Goal: Task Accomplishment & Management: Use online tool/utility

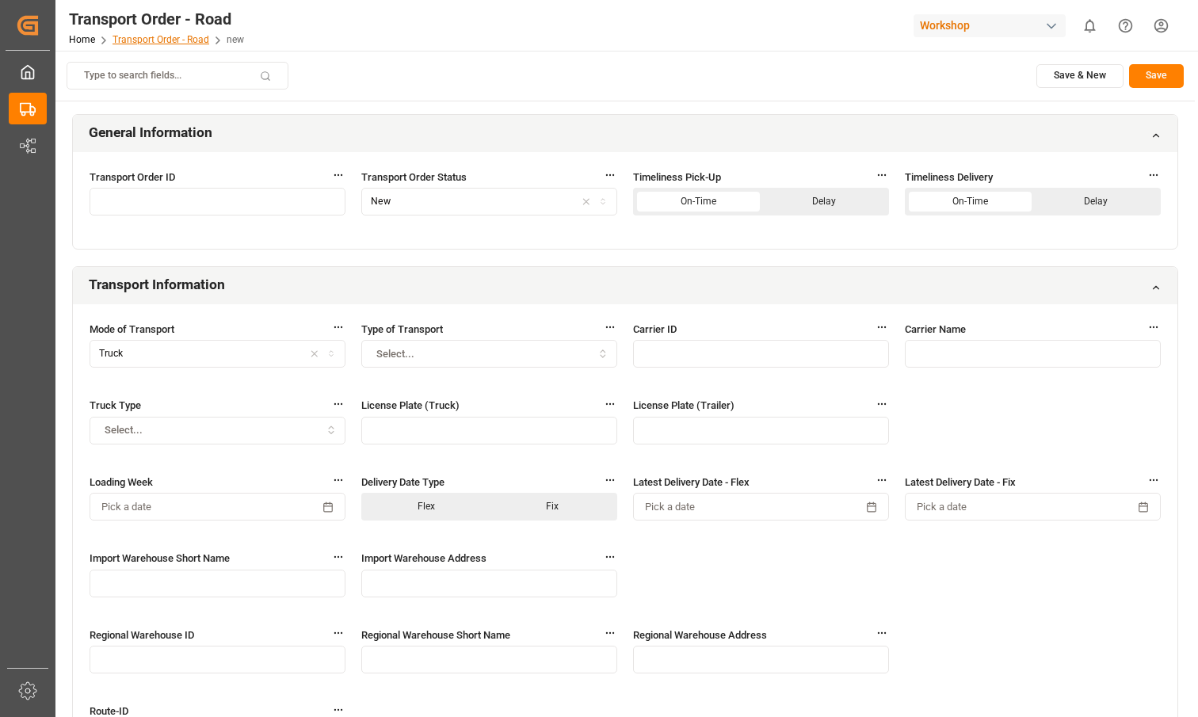
click at [162, 36] on link "Transport Order - Road" at bounding box center [161, 39] width 97 height 11
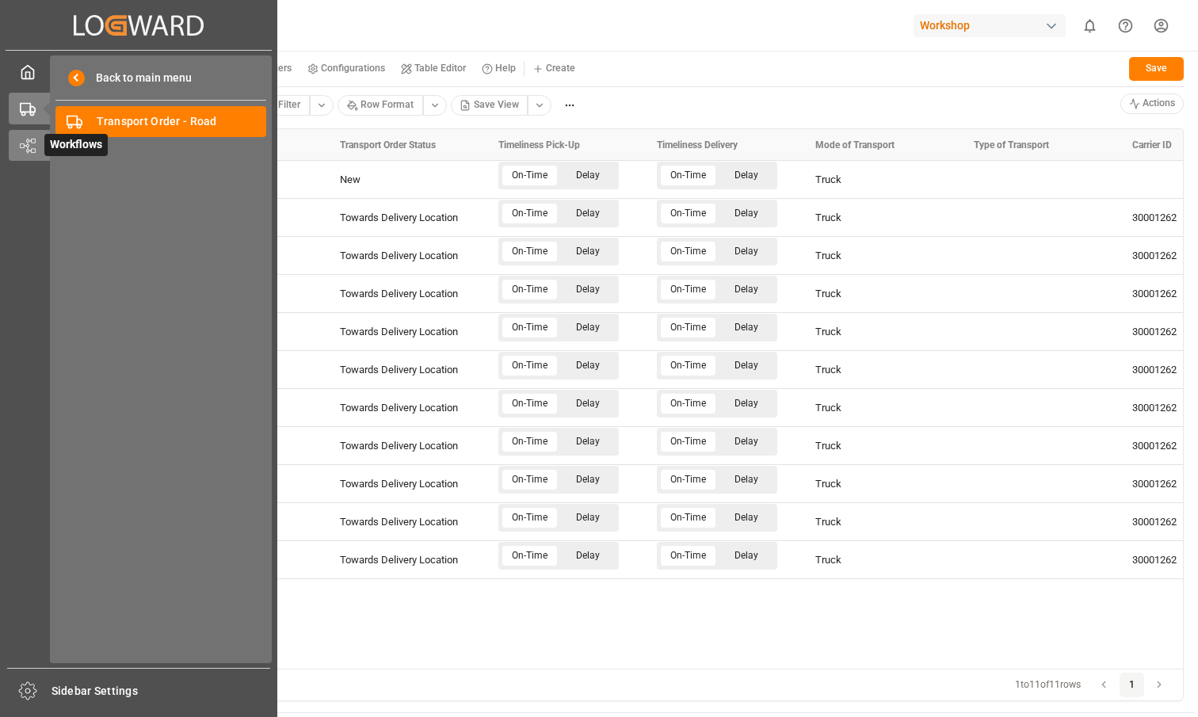
click at [44, 141] on span "Workflows" at bounding box center [75, 145] width 63 height 22
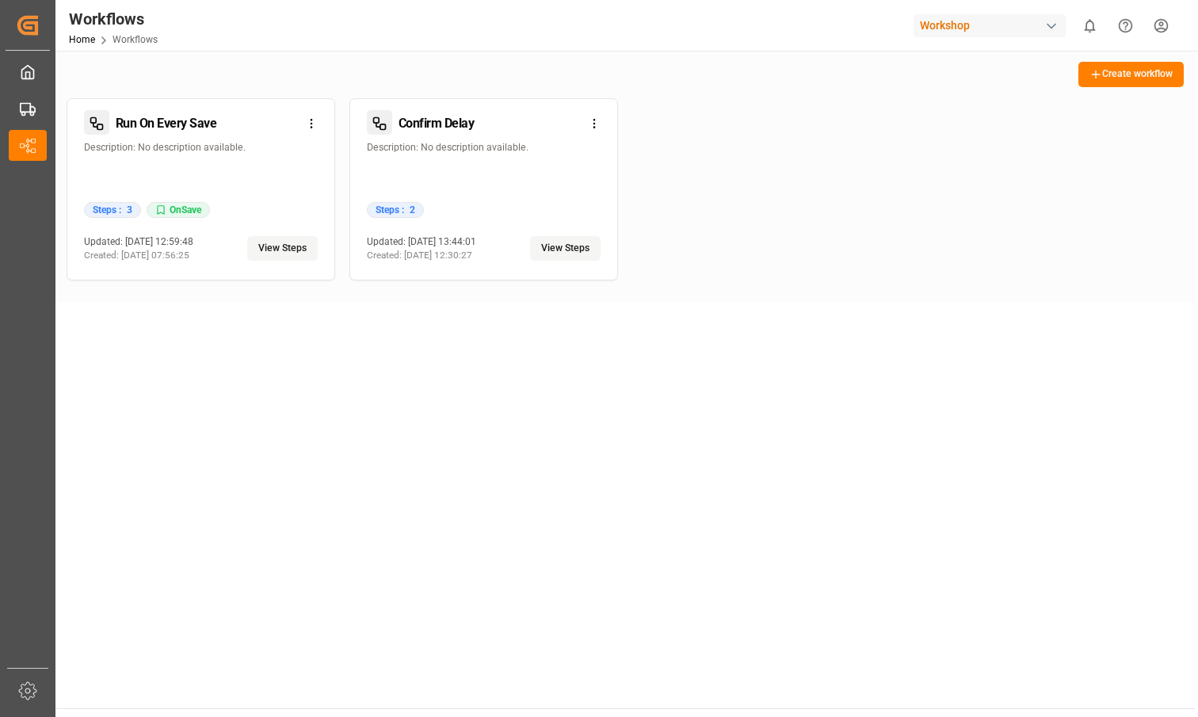
click at [550, 250] on button "View Steps" at bounding box center [565, 248] width 71 height 25
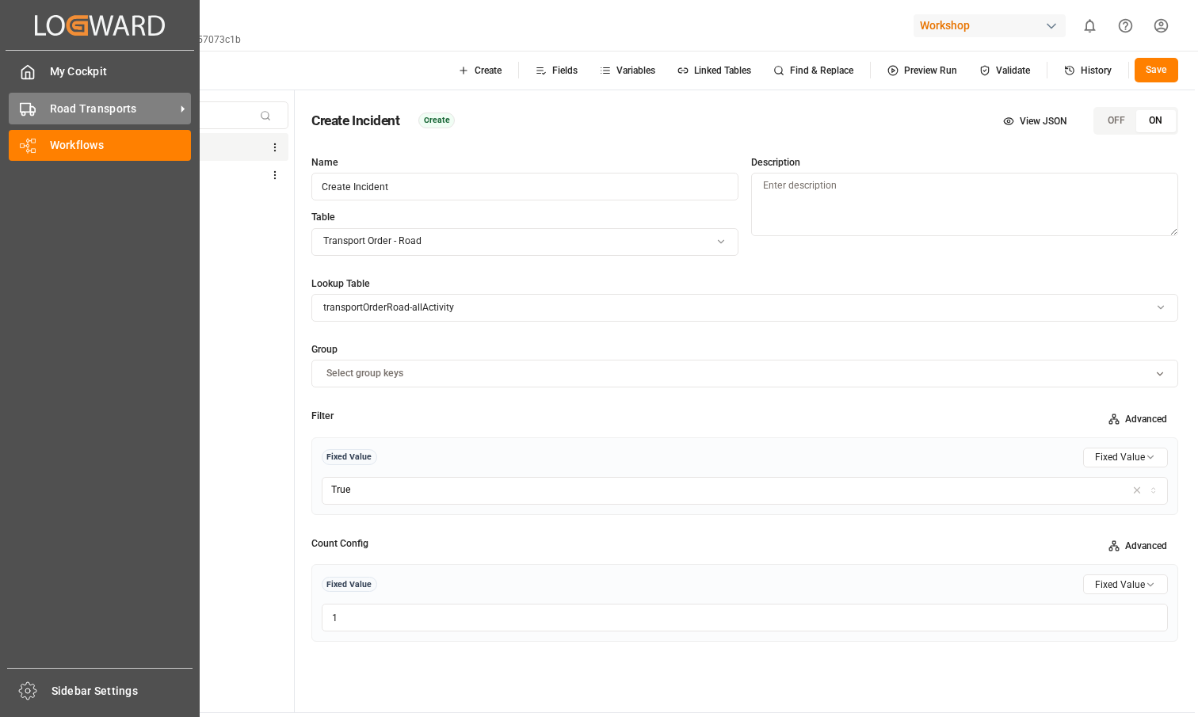
click at [33, 120] on div "Road Transports Road Transports" at bounding box center [100, 108] width 182 height 31
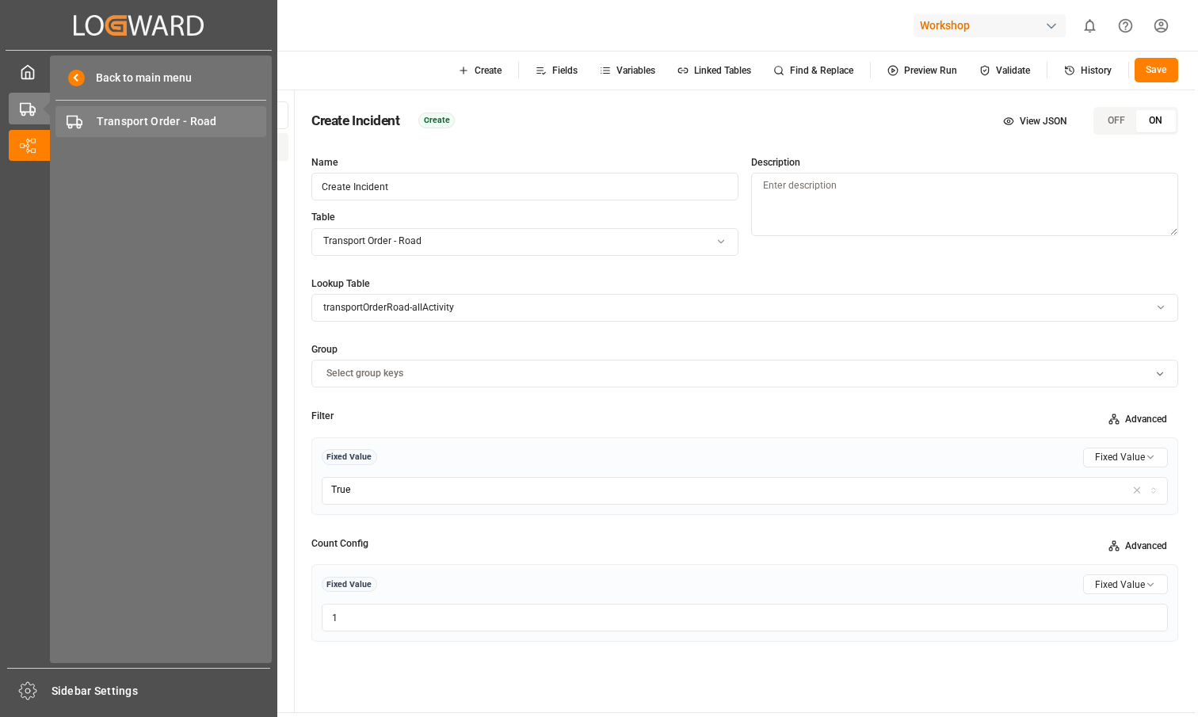
click at [118, 126] on span "Transport Order - Road" at bounding box center [182, 121] width 170 height 17
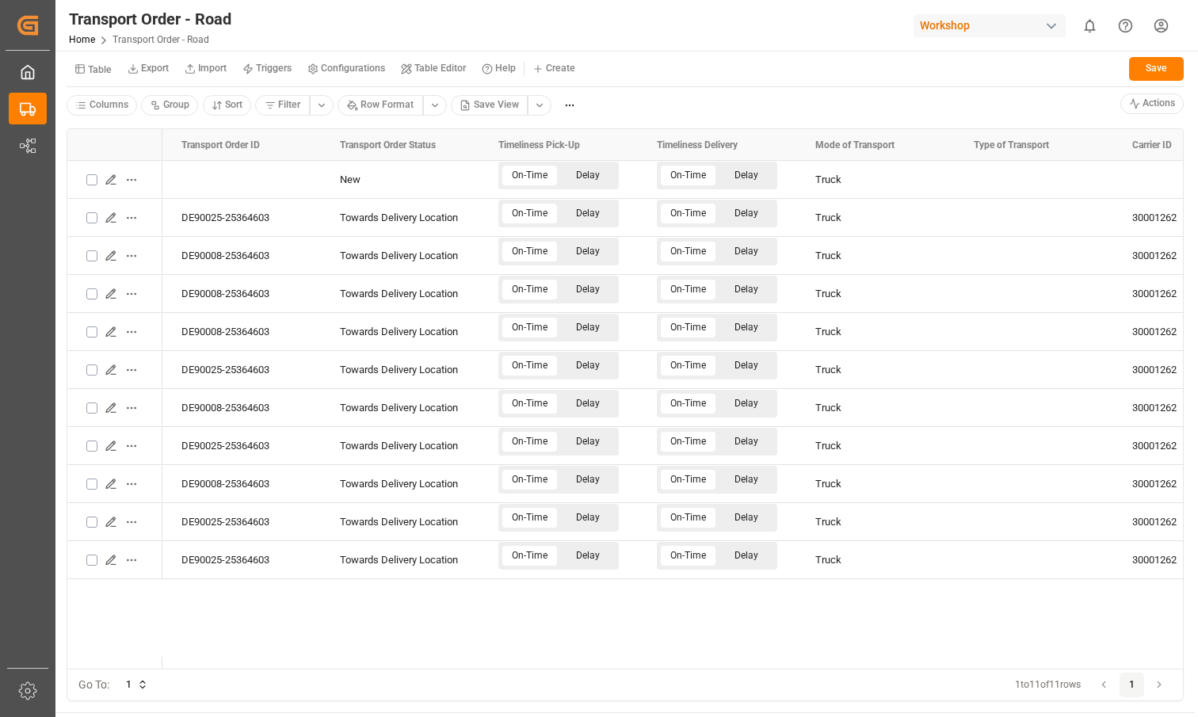
click at [101, 70] on small "Table" at bounding box center [100, 70] width 24 height 10
click at [108, 150] on div "Incidents" at bounding box center [167, 156] width 193 height 22
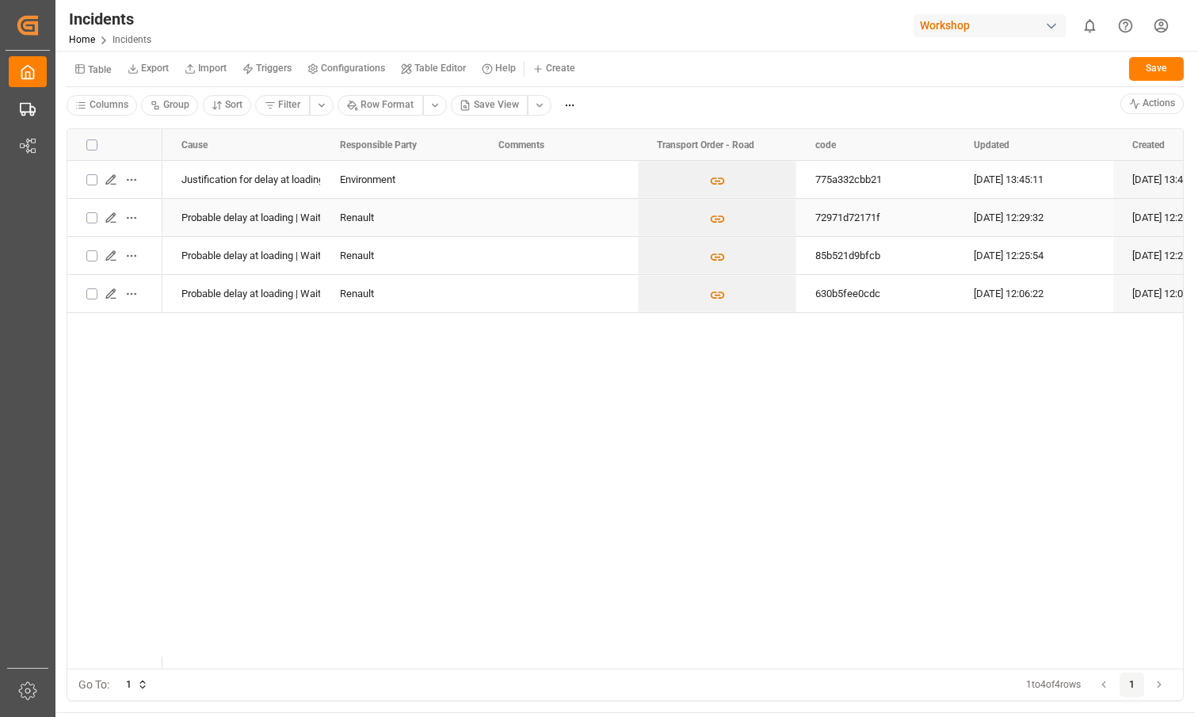
click at [487, 234] on div "Press SPACE to select this row." at bounding box center [559, 217] width 159 height 37
click at [481, 256] on div "Press SPACE to select this row." at bounding box center [559, 255] width 159 height 37
click at [484, 278] on div "Press SPACE to select this row." at bounding box center [559, 293] width 159 height 37
click at [503, 220] on div "Press SPACE to select this row." at bounding box center [559, 218] width 120 height 36
click at [513, 250] on div "Press SPACE to select this row." at bounding box center [559, 256] width 120 height 36
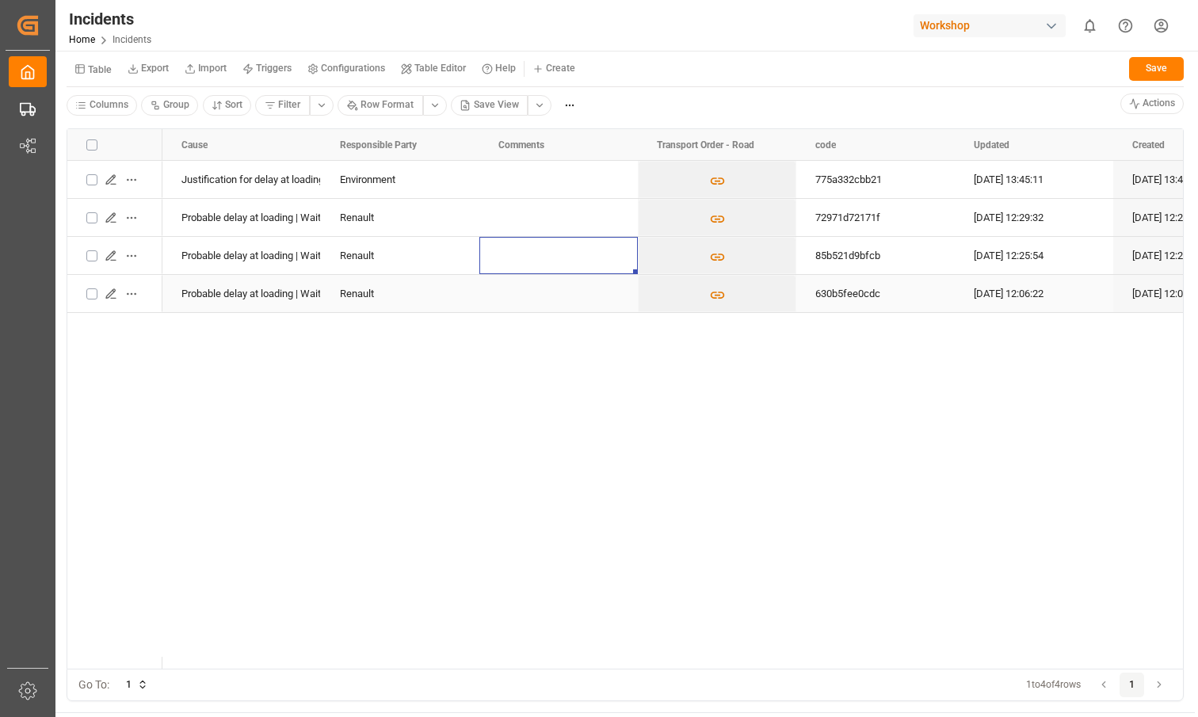
click at [529, 281] on div "Press SPACE to select this row." at bounding box center [559, 294] width 120 height 36
click at [442, 264] on div "Renault" at bounding box center [400, 256] width 120 height 36
click at [250, 222] on div "Probable delay at loading | Waiting RA or advanced warehouse (Renault)" at bounding box center [242, 218] width 120 height 36
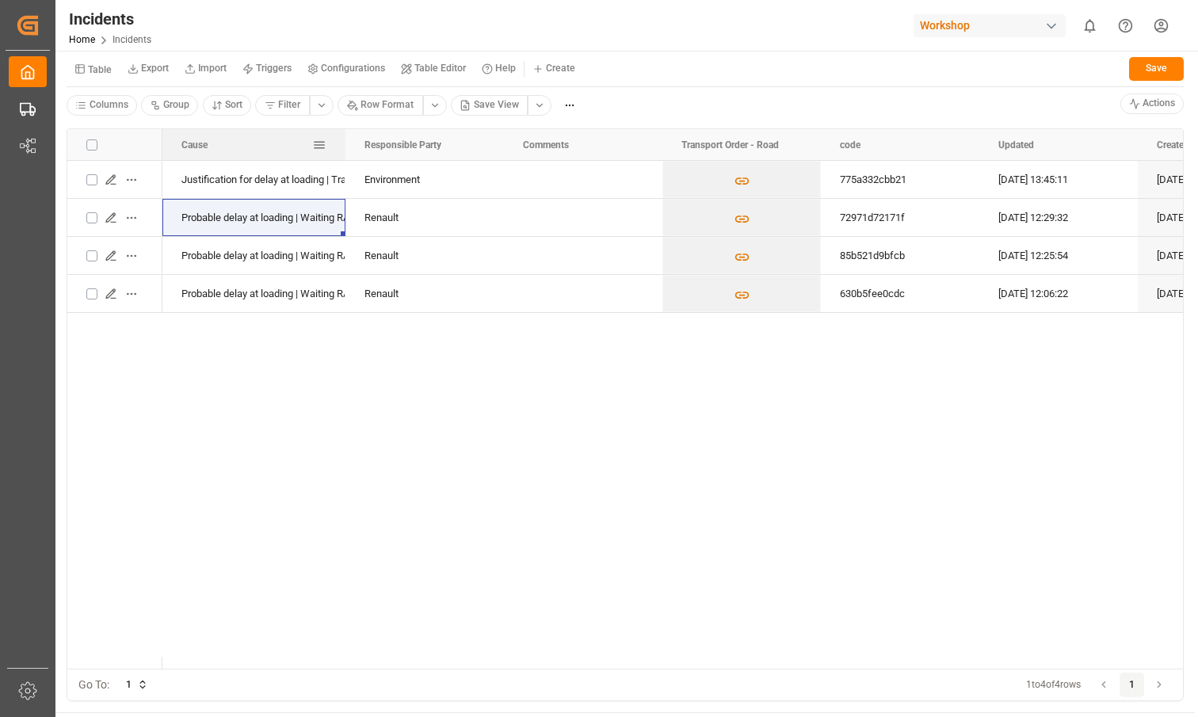
drag, startPoint x: 320, startPoint y: 147, endPoint x: 407, endPoint y: 160, distance: 88.2
click at [407, 160] on div "Cause Responsible Party Comments" at bounding box center [625, 399] width 1116 height 540
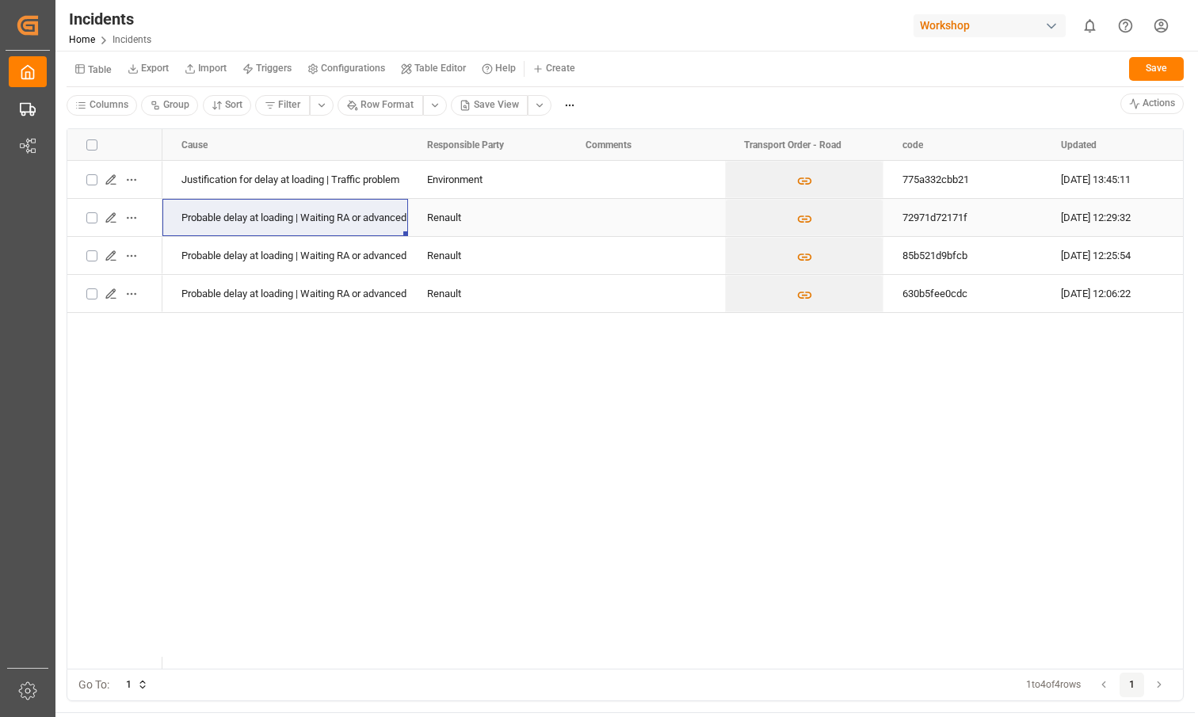
click at [343, 224] on div "Probable delay at loading | Waiting RA or advanced warehouse (Renault)" at bounding box center [286, 218] width 208 height 36
click at [338, 254] on div "Probable delay at loading | Waiting RA or advanced warehouse (Renault)" at bounding box center [286, 256] width 208 height 36
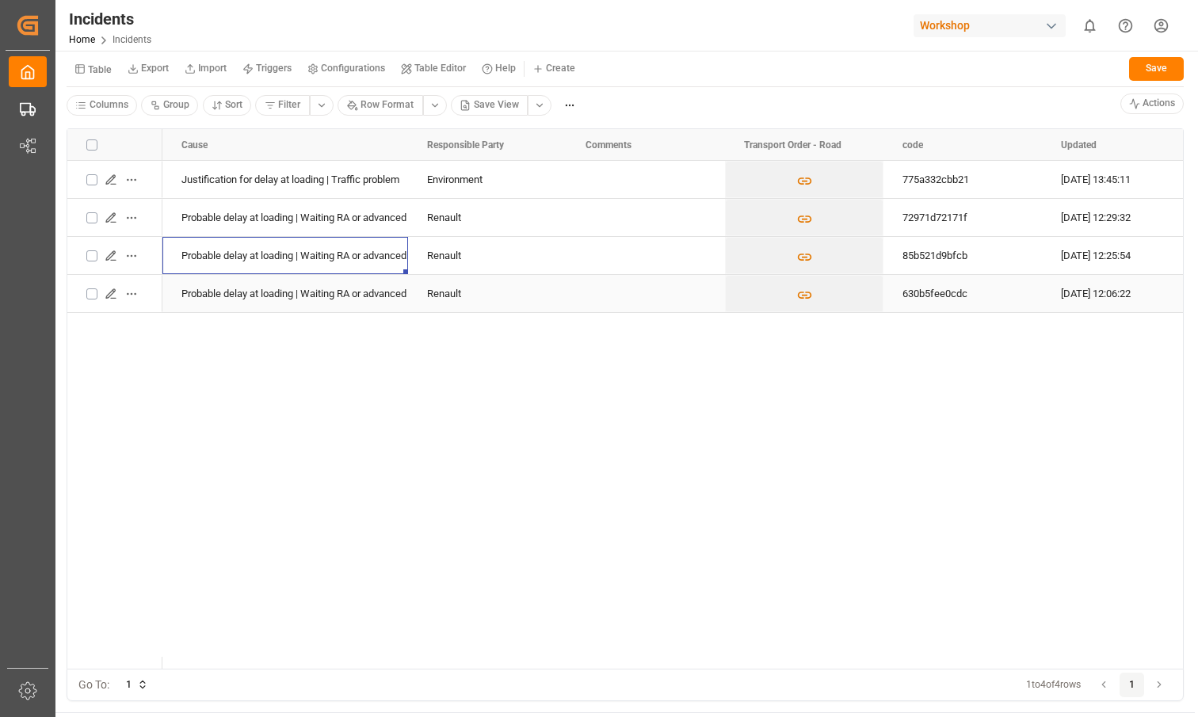
click at [331, 282] on div "Probable delay at loading | Waiting RA or advanced warehouse (Renault)" at bounding box center [286, 294] width 208 height 36
click at [290, 212] on div "Probable delay at loading | Waiting RA or advanced warehouse (Renault)" at bounding box center [286, 218] width 208 height 36
click at [281, 189] on div "Justification for delay at loading | Traffic problem" at bounding box center [286, 180] width 208 height 36
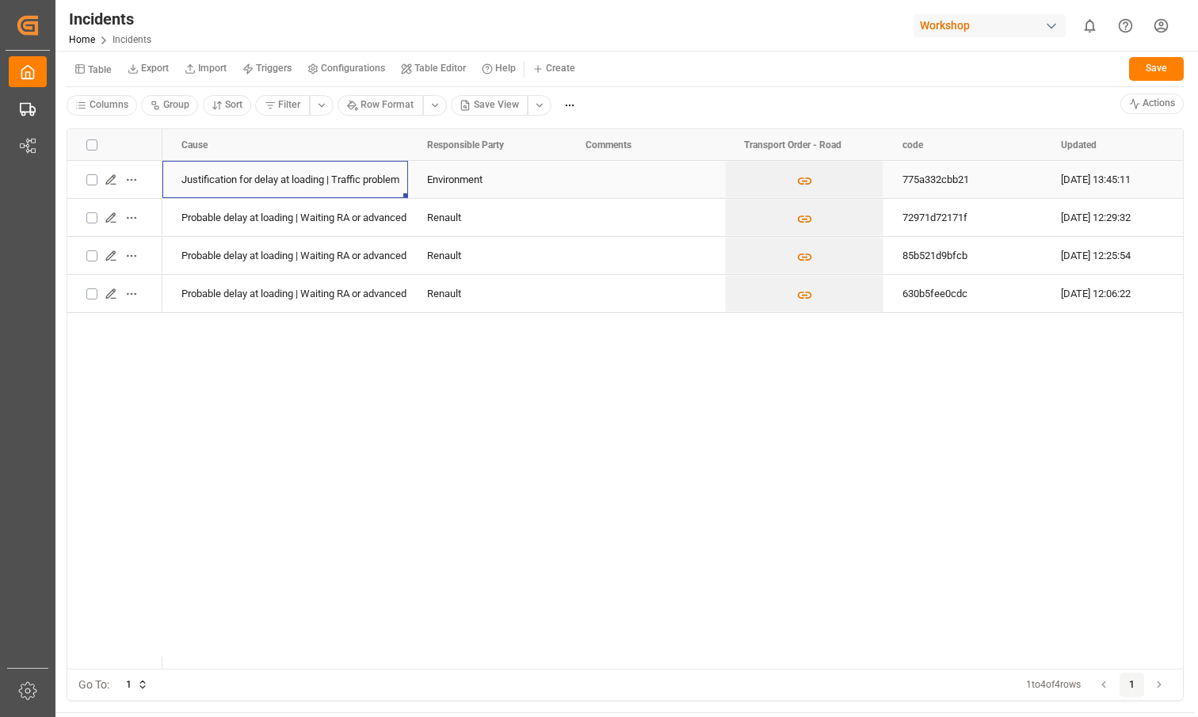
click at [281, 220] on div "Probable delay at loading | Waiting RA or advanced warehouse (Renault)" at bounding box center [286, 218] width 208 height 36
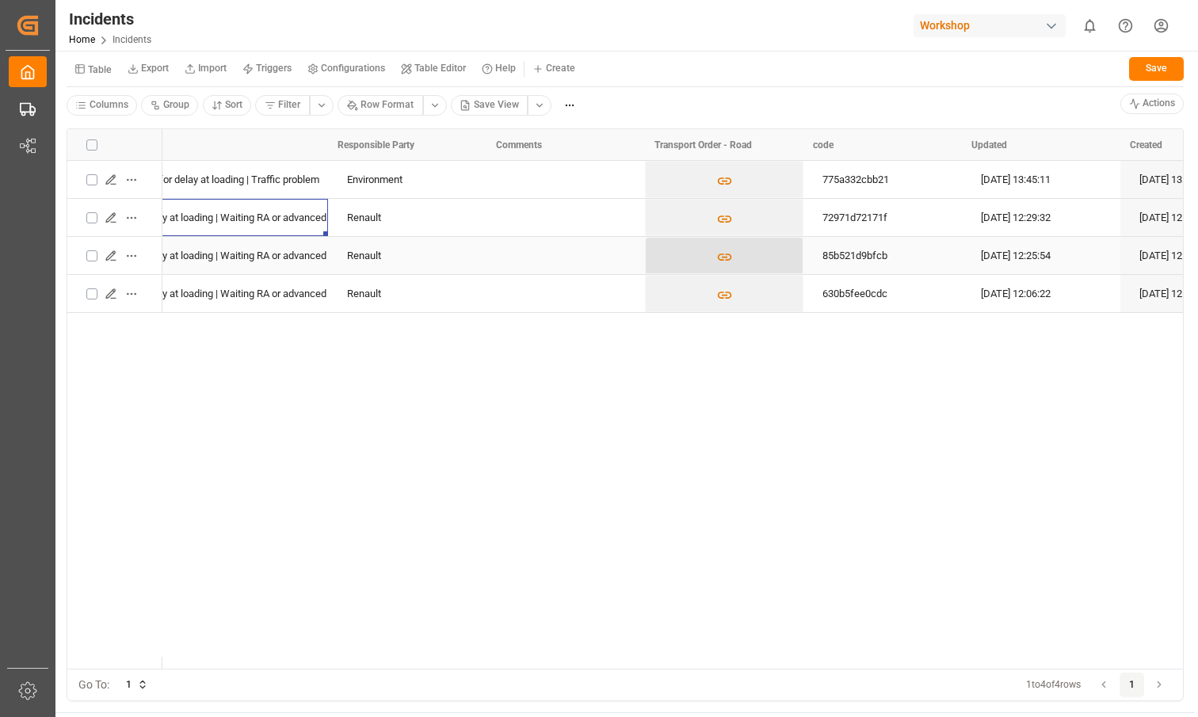
scroll to position [0, 176]
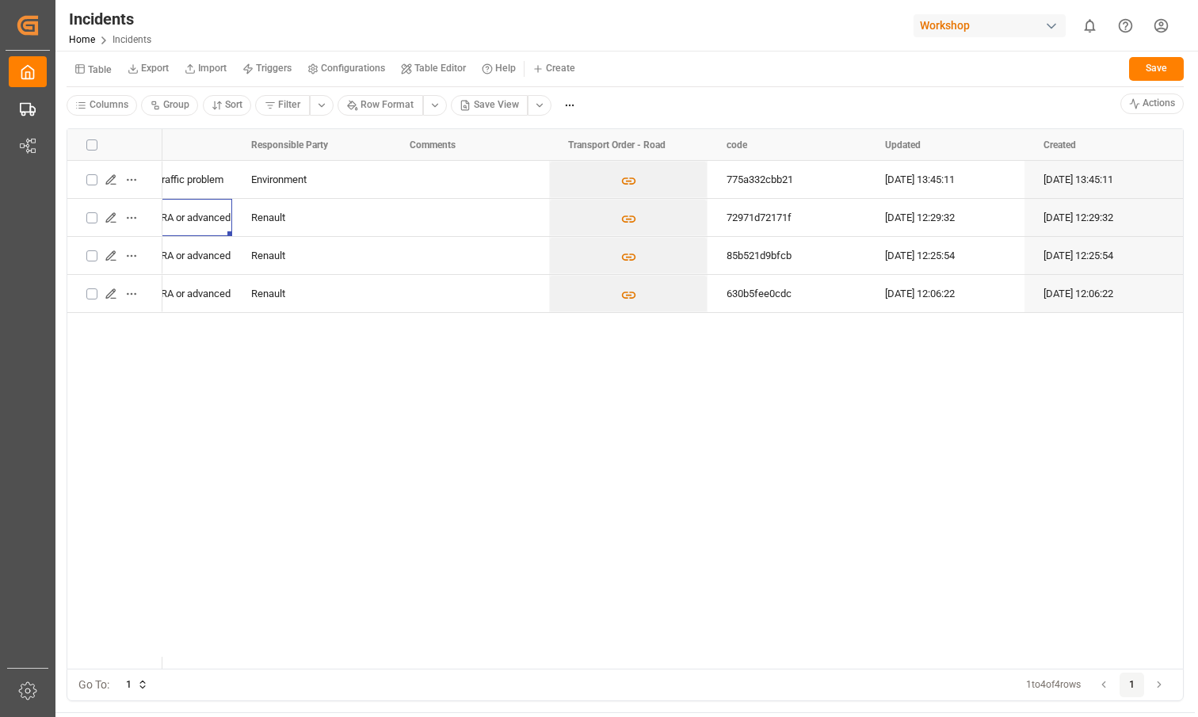
click at [775, 402] on div "Justification for delay at loading | Traffic problem Environment 775a332cbb21 0…" at bounding box center [672, 415] width 1021 height 508
click at [596, 181] on button "Press SPACE to select this row." at bounding box center [628, 180] width 157 height 36
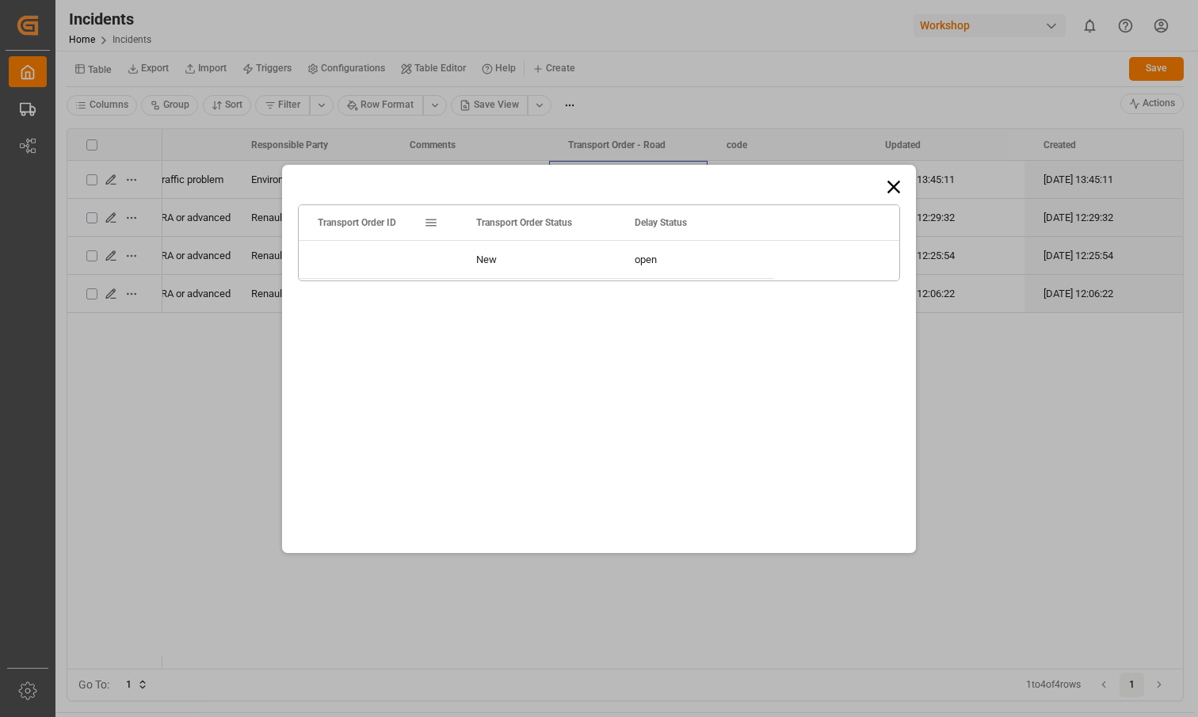
click at [892, 185] on icon at bounding box center [894, 187] width 22 height 22
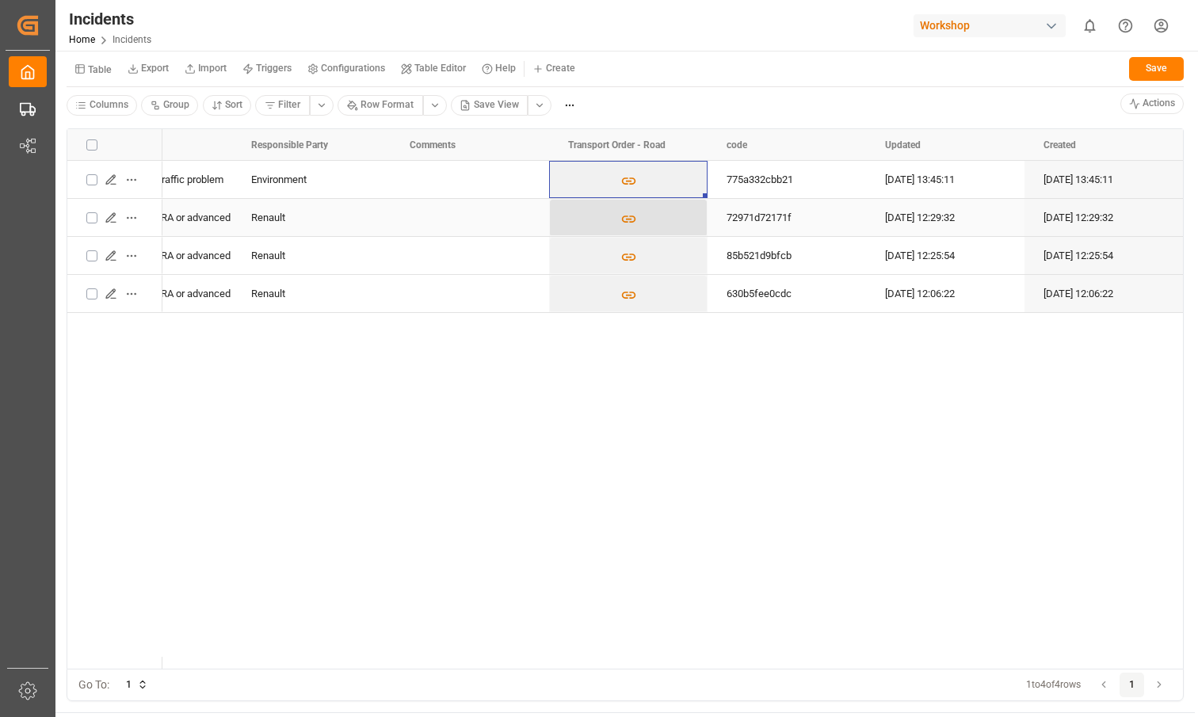
click at [656, 204] on button "Press SPACE to select this row." at bounding box center [628, 218] width 157 height 36
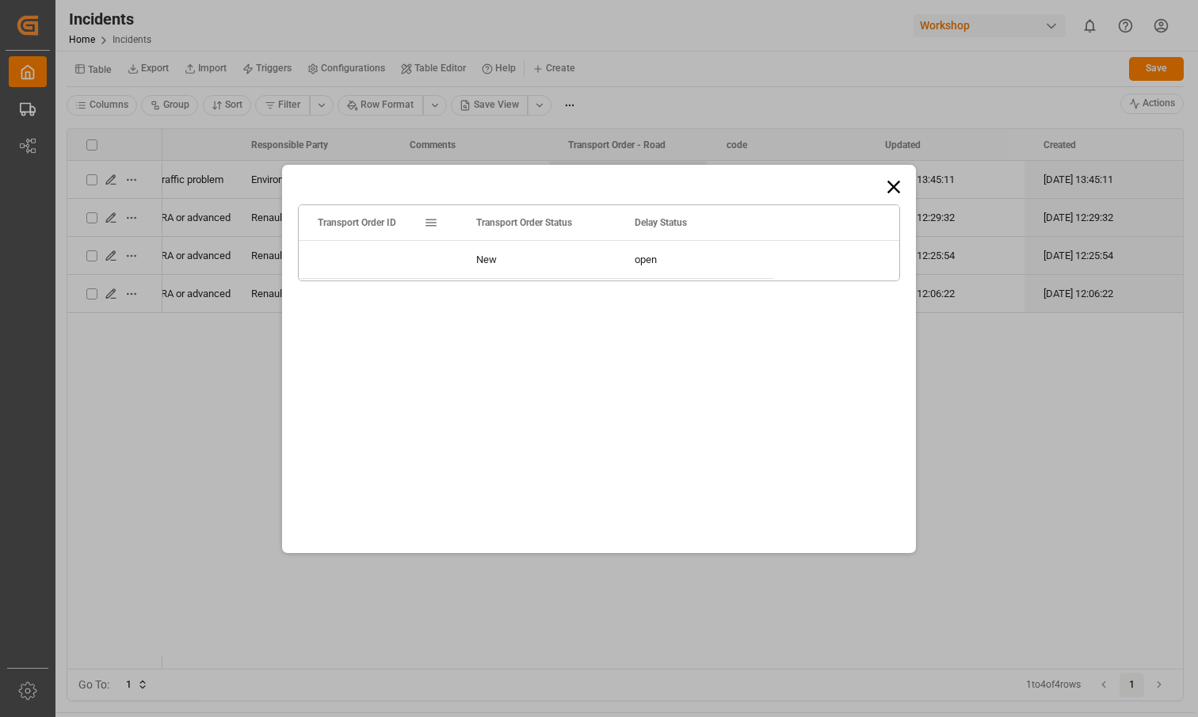
click at [890, 197] on div "Drag here to set row groups Drag here to set column labels Transport Order ID T…" at bounding box center [599, 359] width 634 height 388
click at [893, 189] on icon at bounding box center [894, 186] width 13 height 13
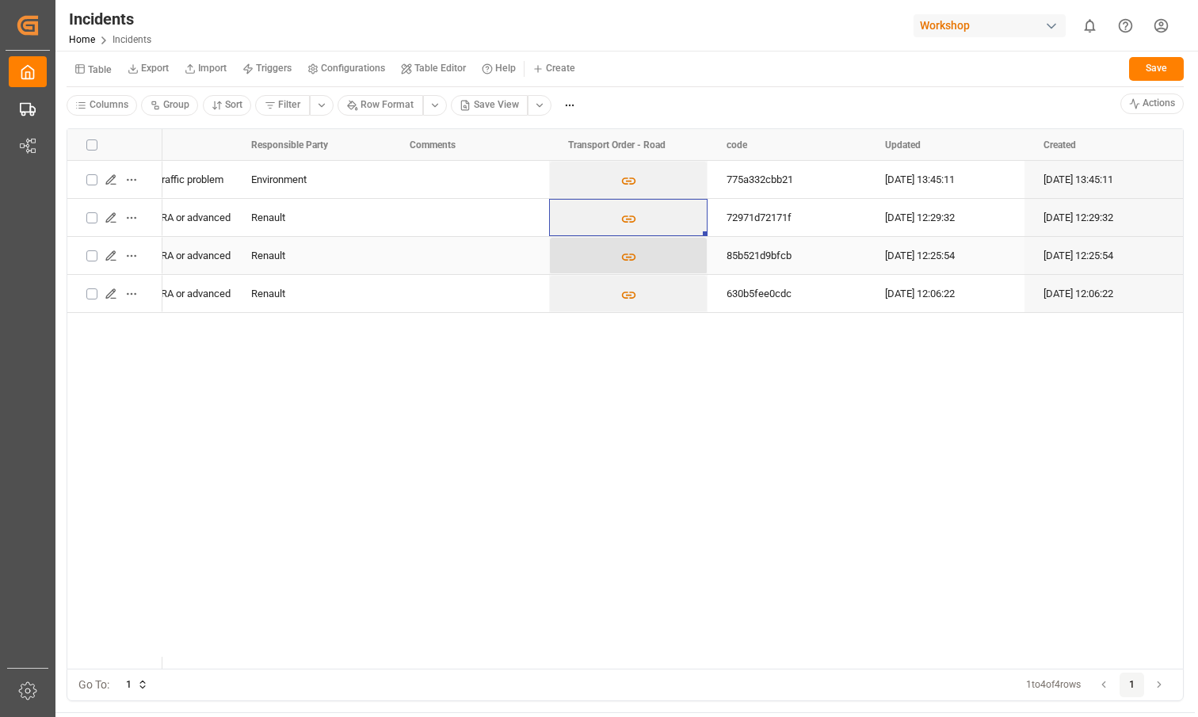
click at [619, 250] on button "Press SPACE to select this row." at bounding box center [628, 256] width 157 height 36
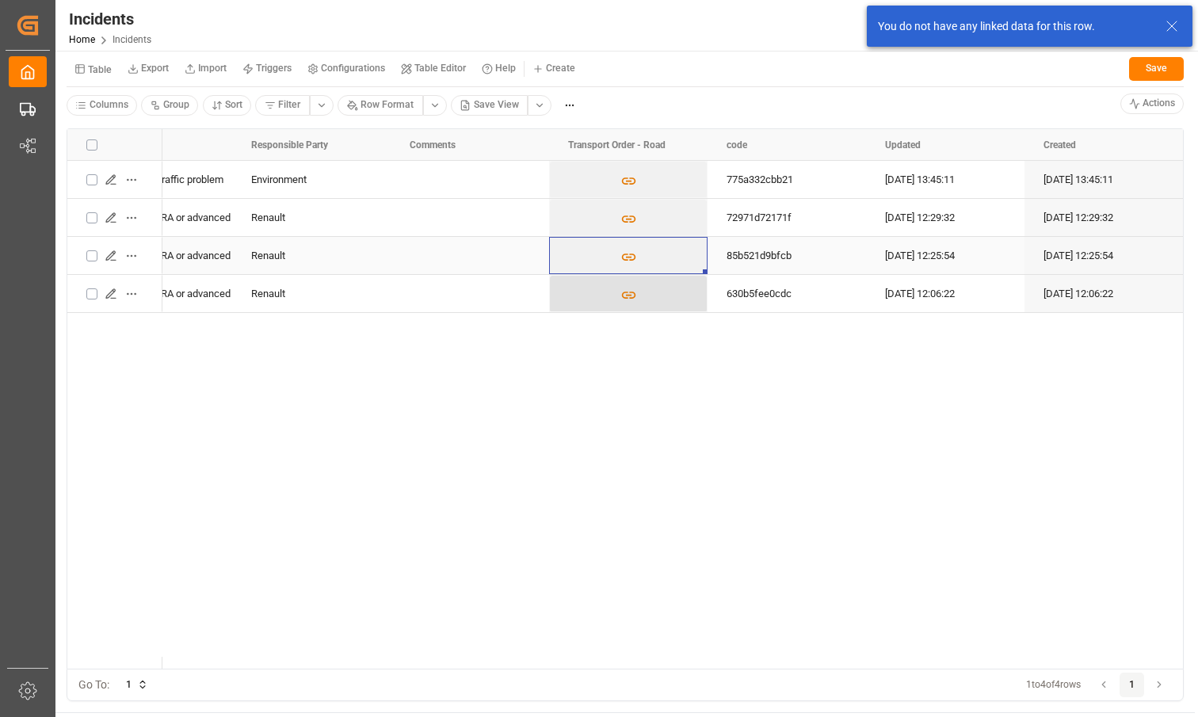
click at [624, 292] on icon "Press SPACE to select this row." at bounding box center [628, 295] width 14 height 7
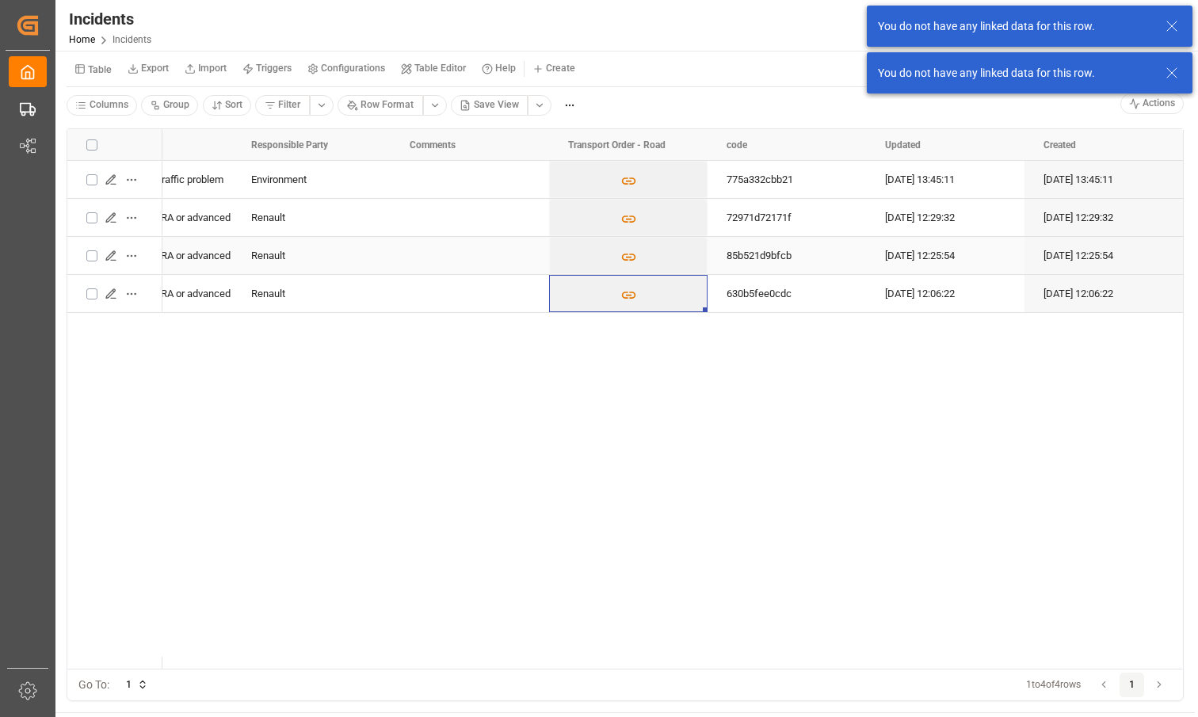
click at [93, 253] on button "Press SPACE to select this row." at bounding box center [91, 255] width 11 height 11
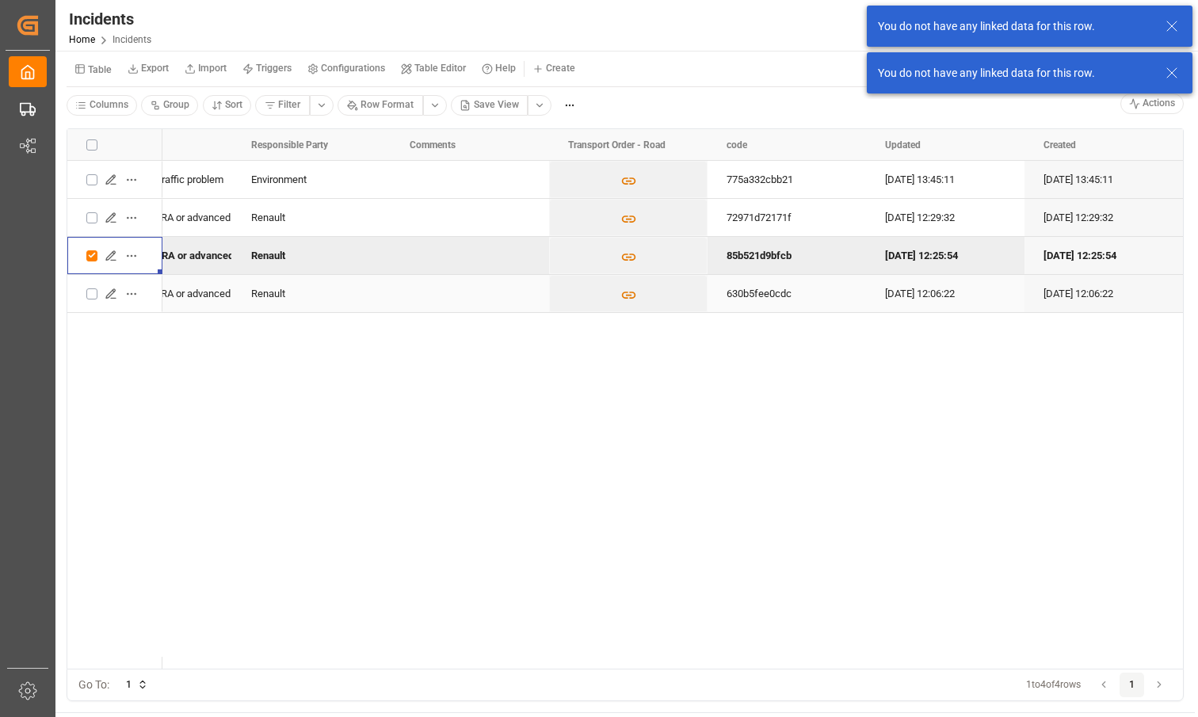
click at [89, 296] on button "Press SPACE to select this row." at bounding box center [91, 294] width 11 height 11
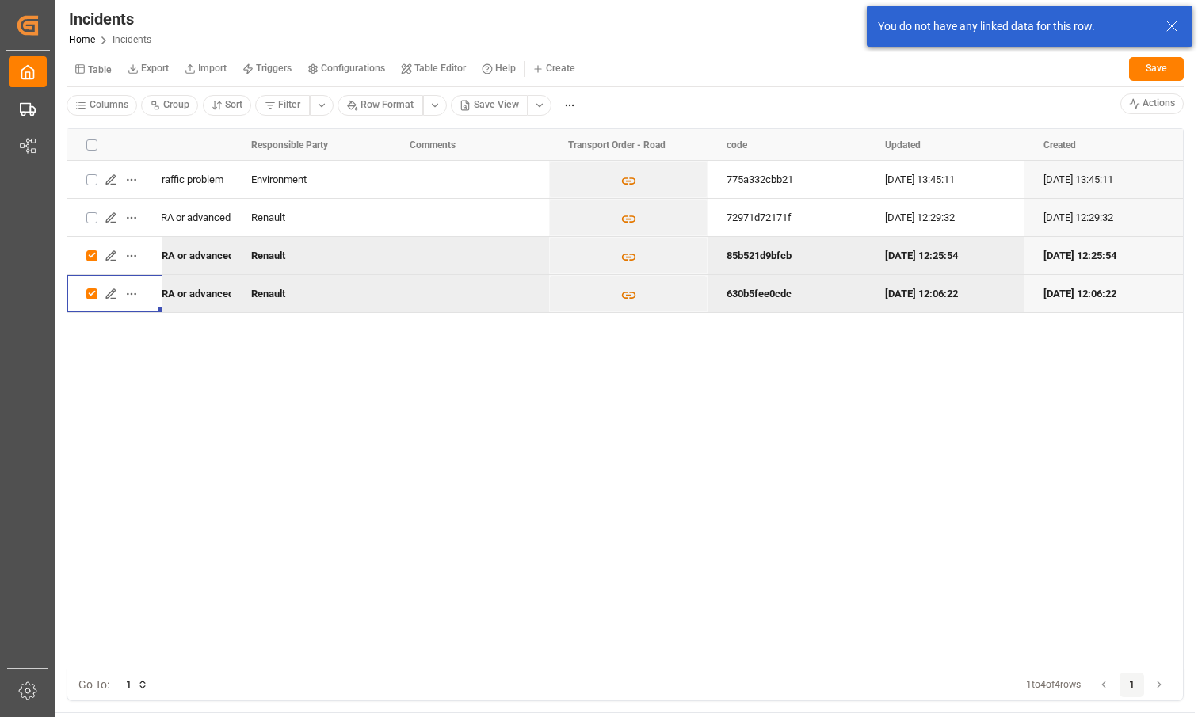
click at [564, 100] on html "Created by potrace 1.15, written by [PERSON_NAME] [DATE]-[DATE] Created by potr…" at bounding box center [599, 358] width 1198 height 717
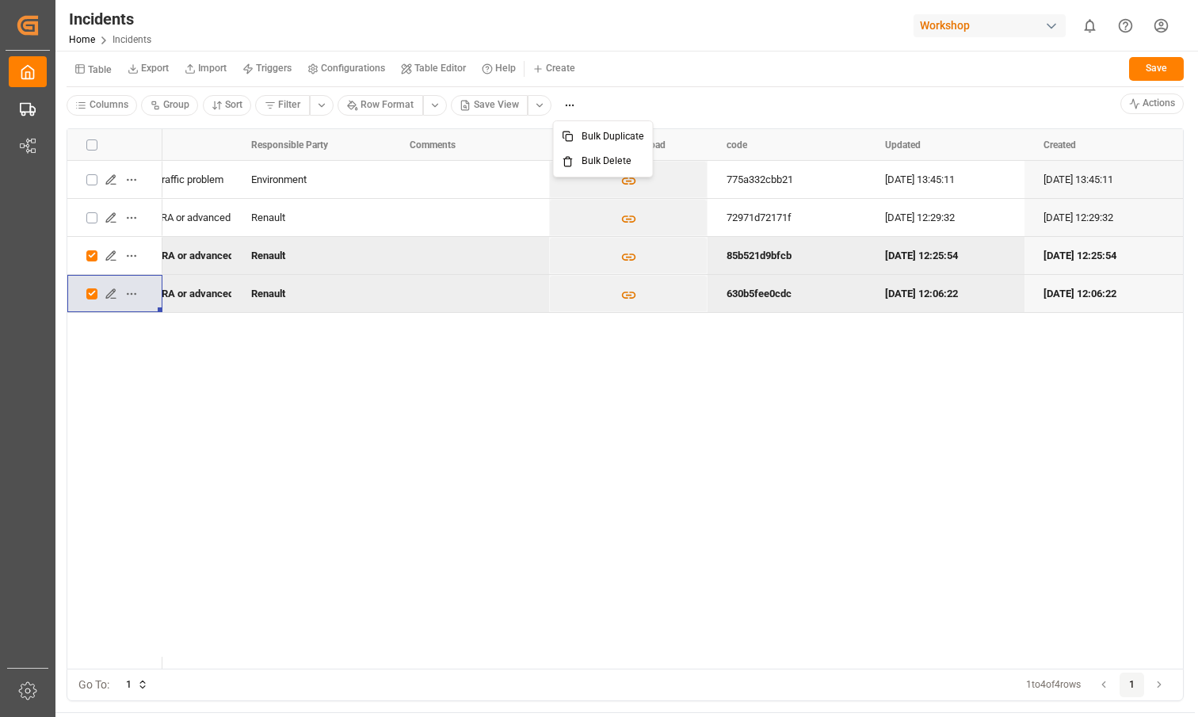
click at [583, 155] on span "Bulk Delete" at bounding box center [607, 162] width 50 height 14
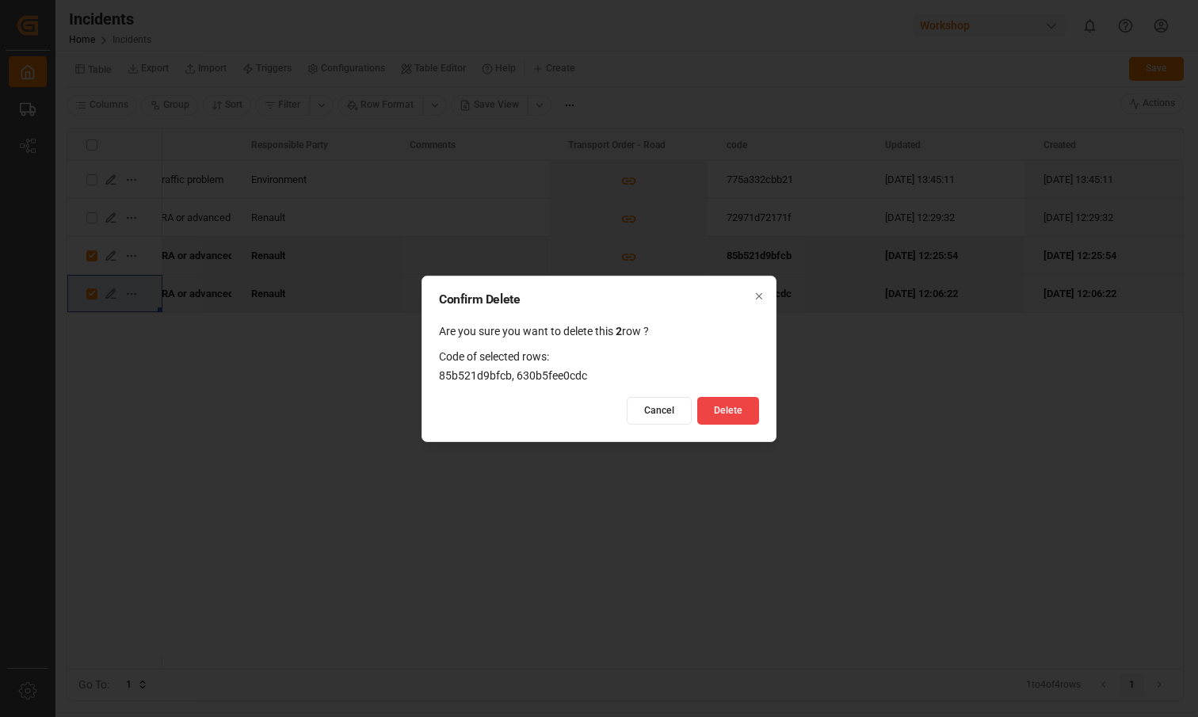
click at [712, 427] on div "Confirm Delete Are you sure you want to delete this 2 row ? Code of selected ro…" at bounding box center [599, 358] width 355 height 166
click at [728, 415] on button "Delete" at bounding box center [729, 411] width 62 height 28
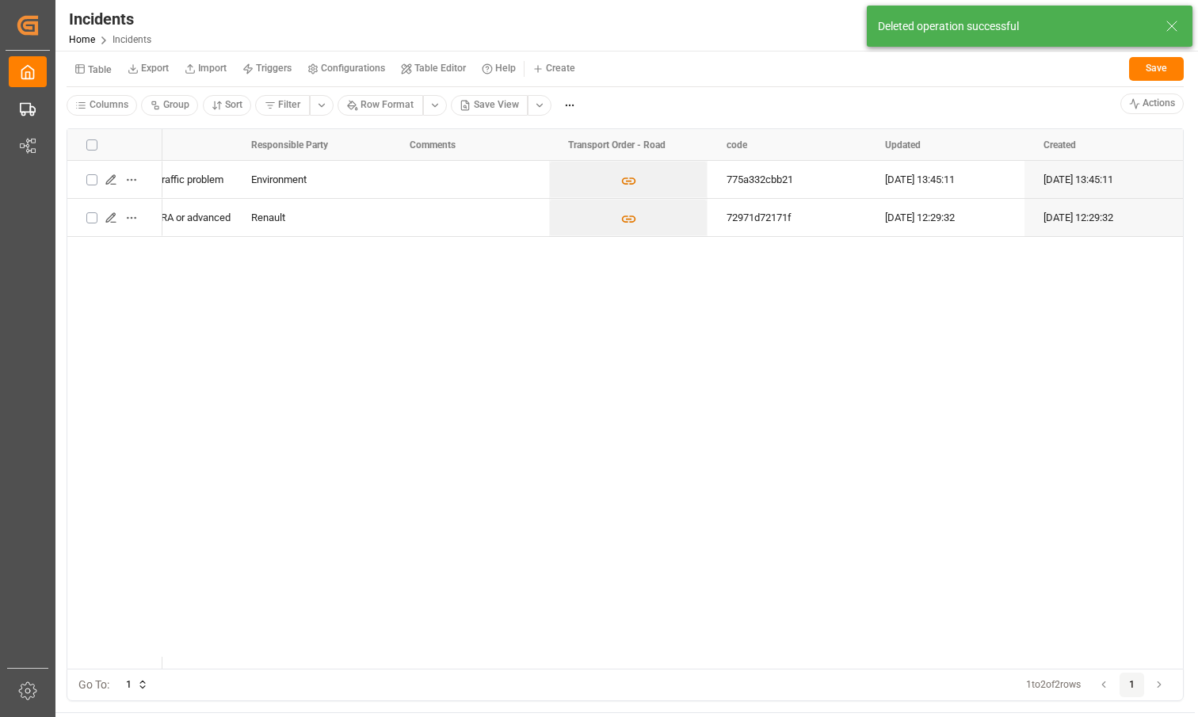
click at [529, 390] on div "Justification for delay at loading | Traffic problem Environment 775a332cbb21 0…" at bounding box center [672, 415] width 1021 height 508
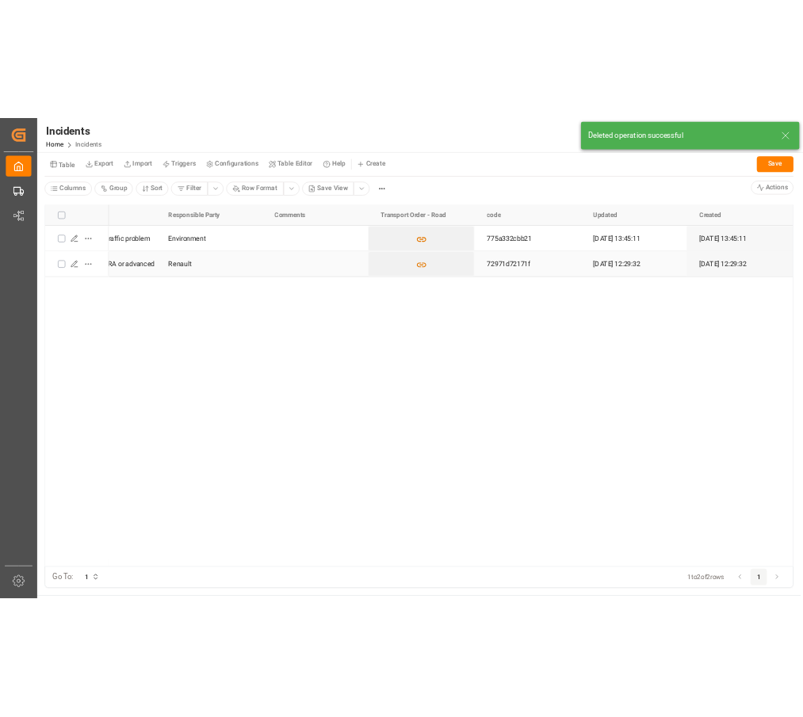
scroll to position [0, 0]
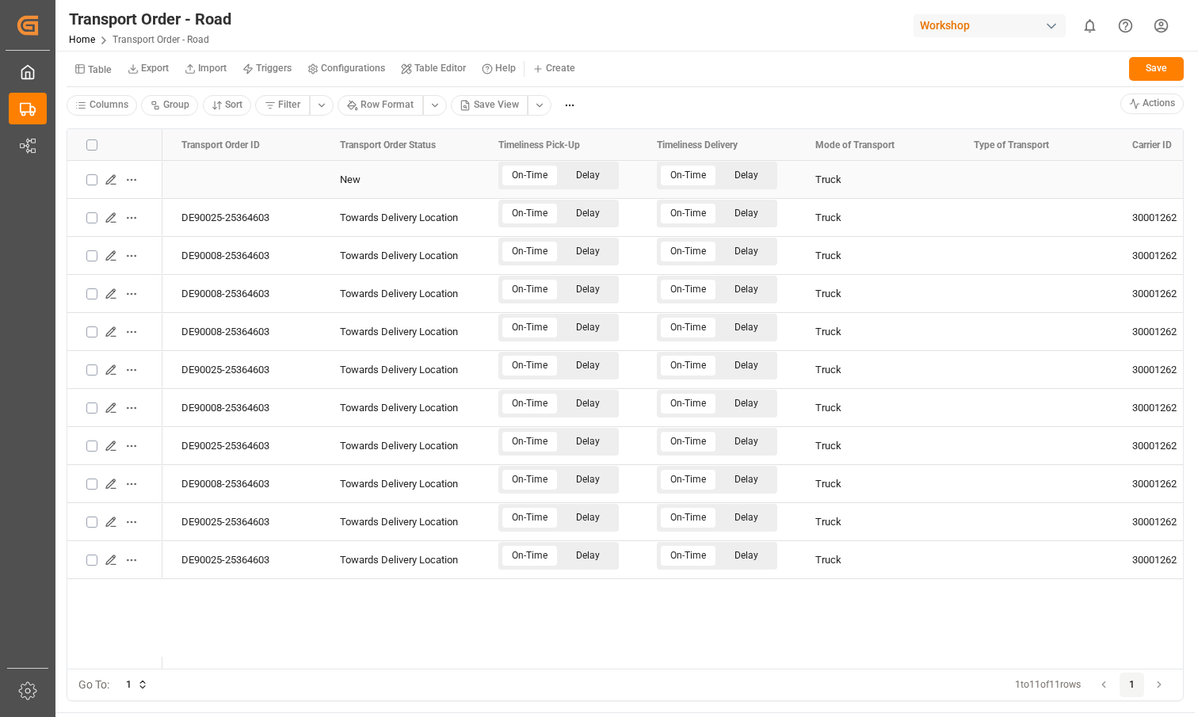
click at [106, 174] on icon "Press SPACE to select this row." at bounding box center [111, 180] width 13 height 13
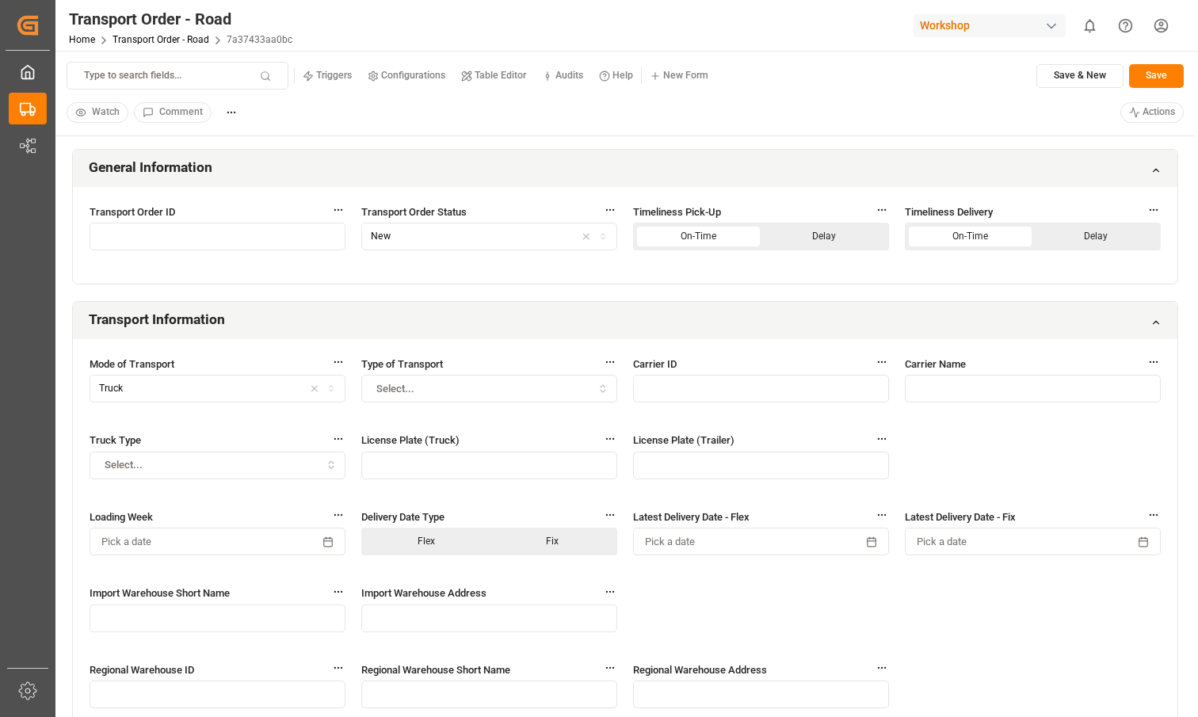
click at [1162, 100] on div "Type to search fields... Triggers Configurations Table Editor Audits Help New F…" at bounding box center [625, 94] width 1140 height 86
click at [1154, 114] on html "Created by potrace 1.15, written by Peter Selinger 2001-2017 Created by potrace…" at bounding box center [599, 358] width 1198 height 717
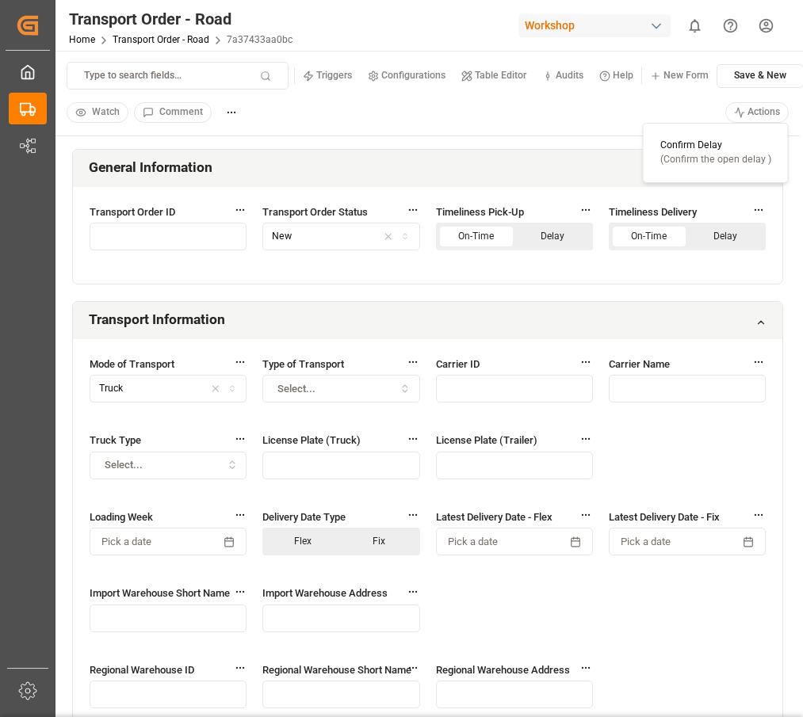
click at [396, 140] on html "Created by potrace 1.15, written by Peter Selinger 2001-2017 Created by potrace…" at bounding box center [401, 358] width 803 height 717
click at [170, 39] on link "Transport Order - Road" at bounding box center [161, 39] width 97 height 11
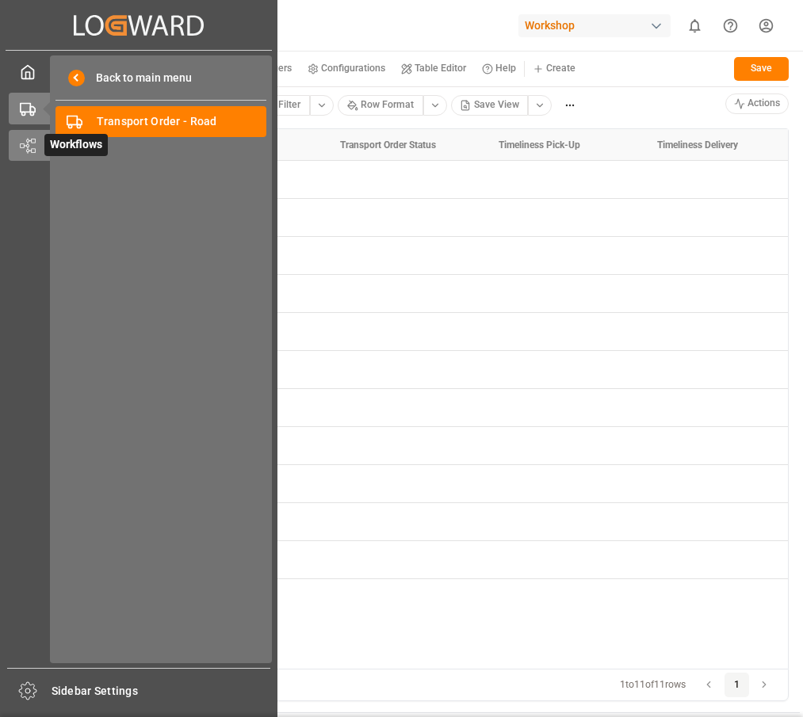
click at [44, 134] on div "Workflows Workflows" at bounding box center [139, 145] width 260 height 31
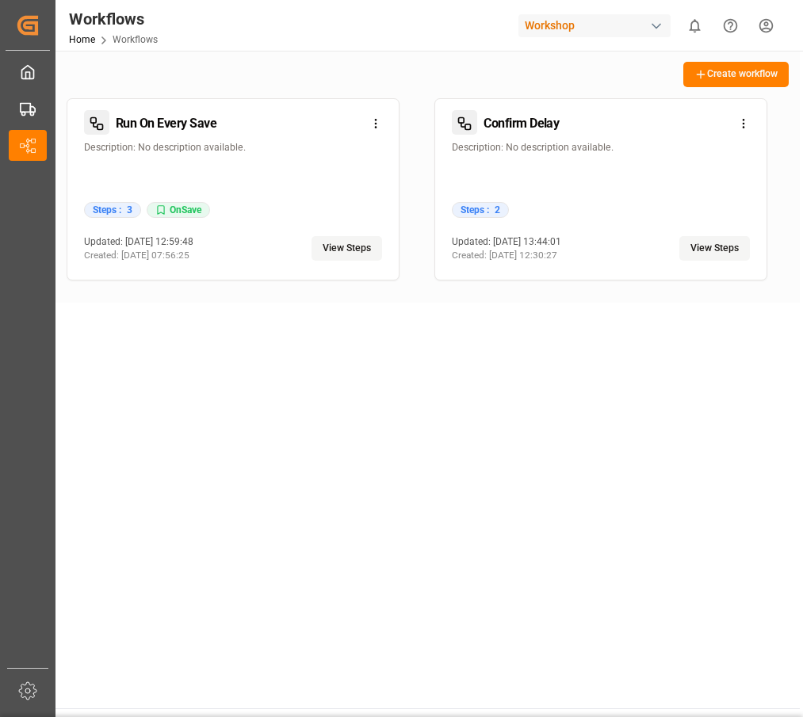
click at [708, 236] on button "View Steps" at bounding box center [714, 248] width 71 height 25
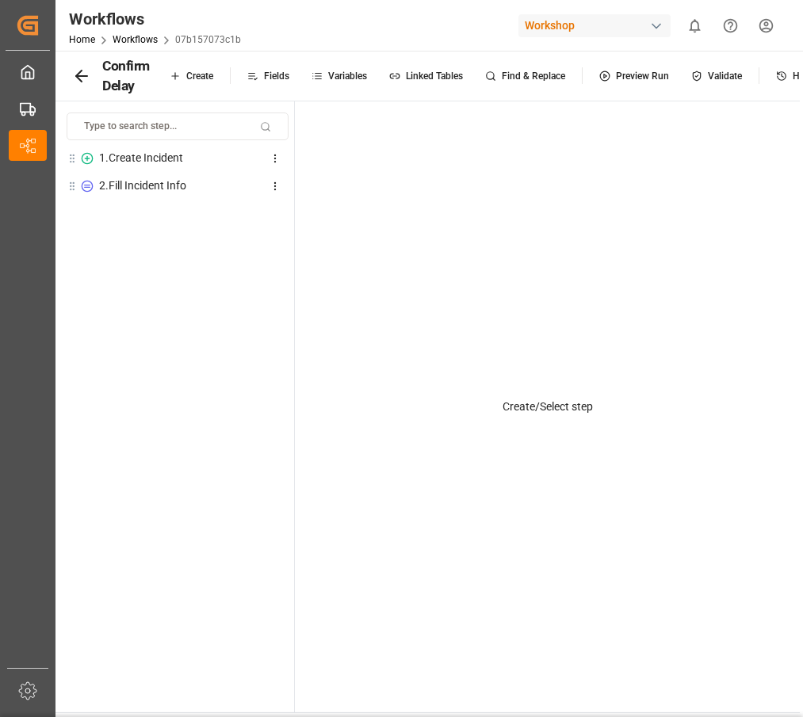
click at [181, 152] on div "1 . Create Incident" at bounding box center [141, 158] width 84 height 17
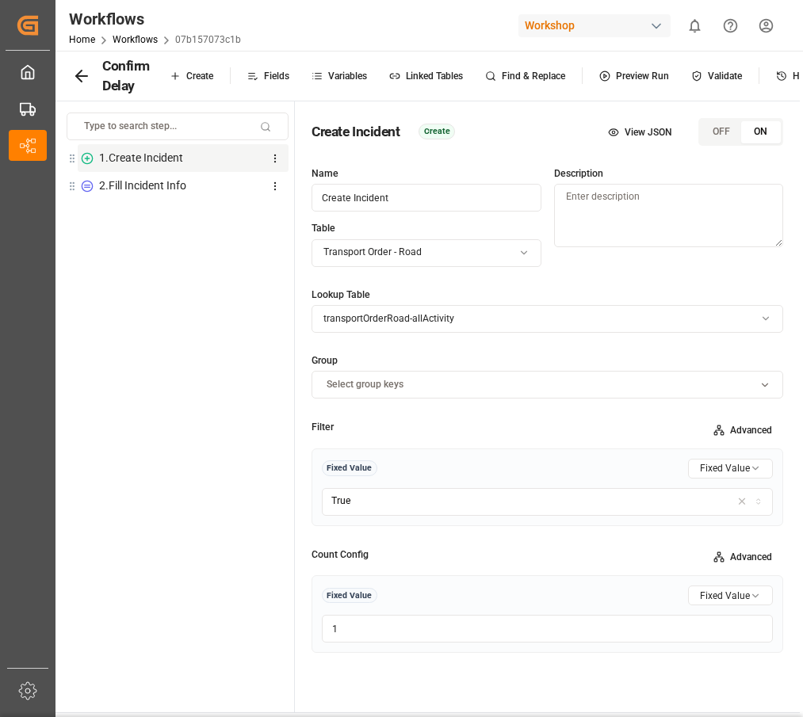
click at [502, 383] on div "Select group keys" at bounding box center [547, 385] width 464 height 14
type input "logwar"
click at [371, 445] on span "Logward Reference" at bounding box center [377, 445] width 86 height 14
click at [227, 438] on div "1 . Create Incident ● 2 . Fill Incident Info To pick up a draggable item, press…" at bounding box center [178, 431] width 222 height 575
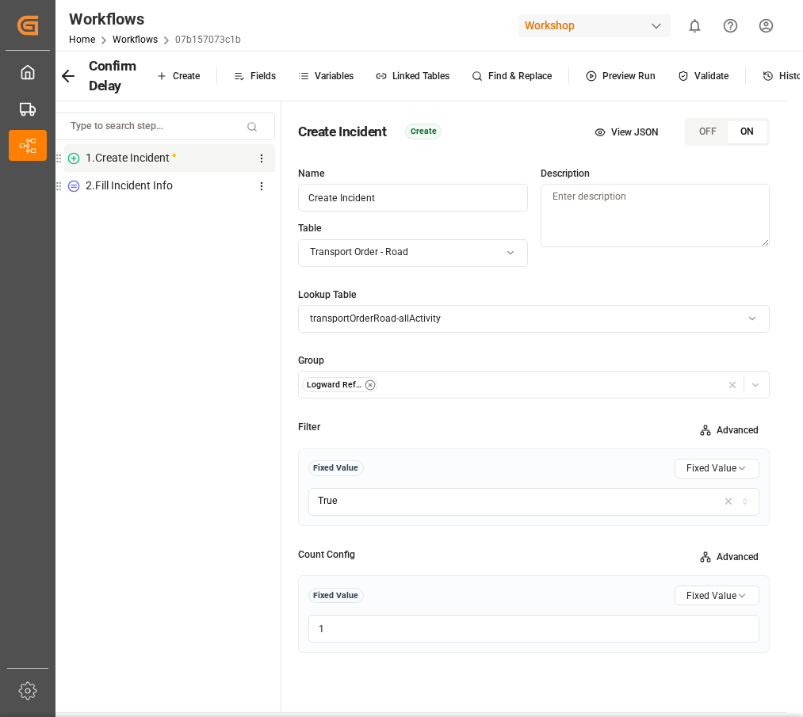
scroll to position [0, 93]
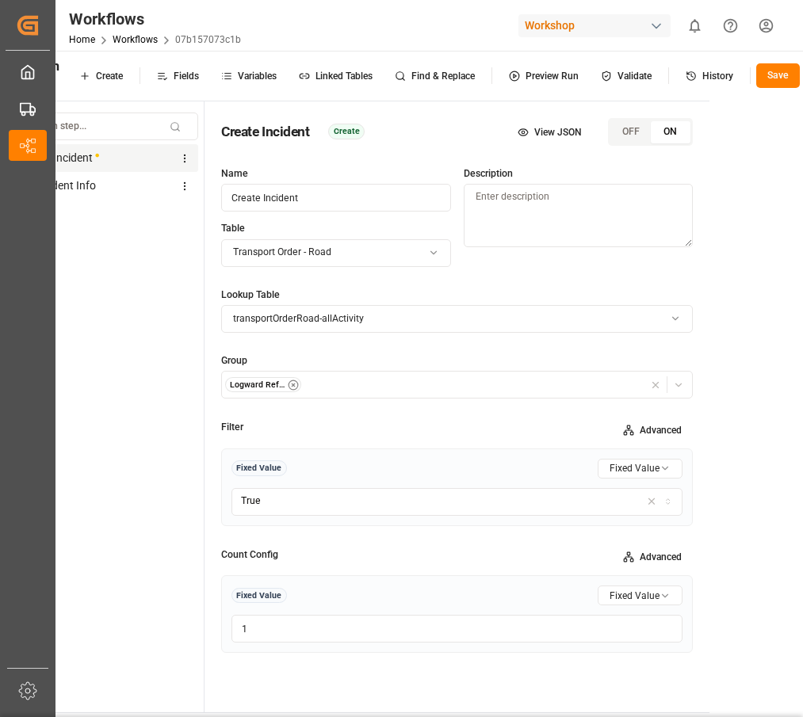
click at [776, 76] on button "Save" at bounding box center [778, 75] width 44 height 25
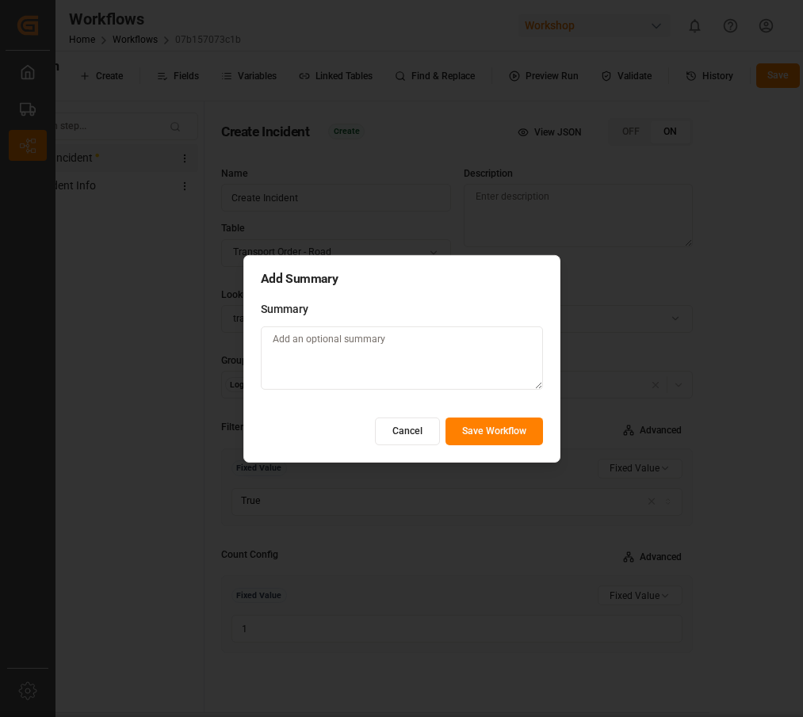
click at [483, 432] on button "Save Workflow" at bounding box center [493, 432] width 97 height 28
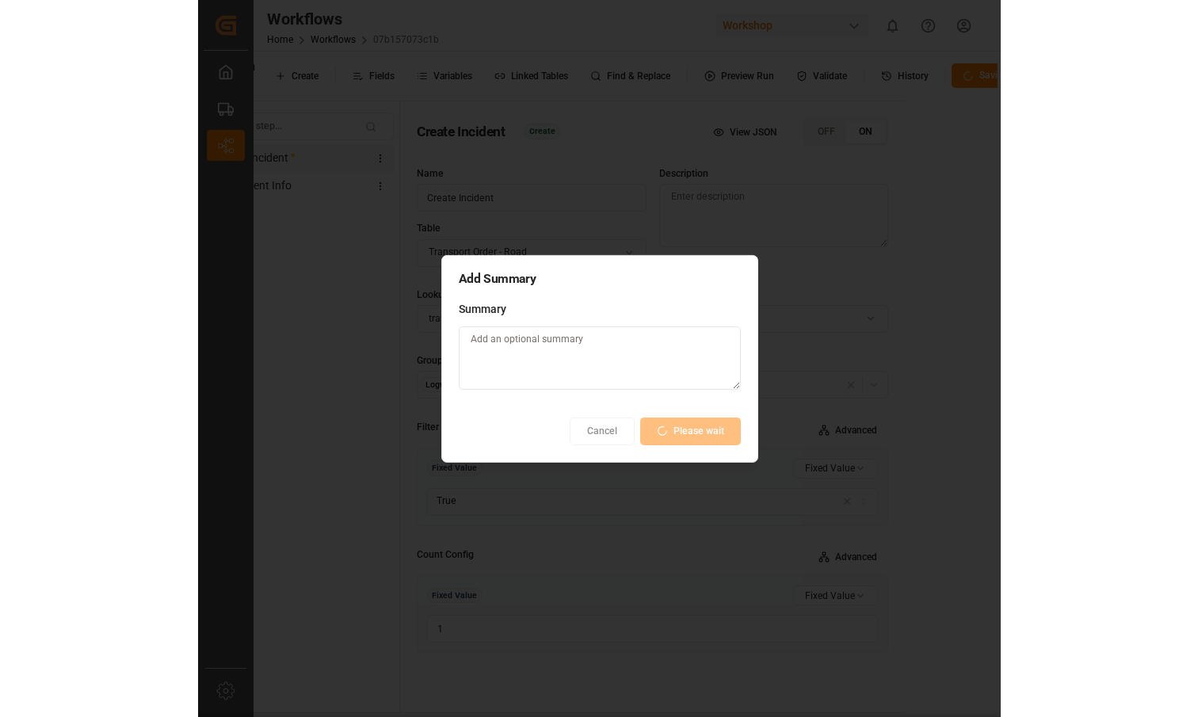
scroll to position [0, 0]
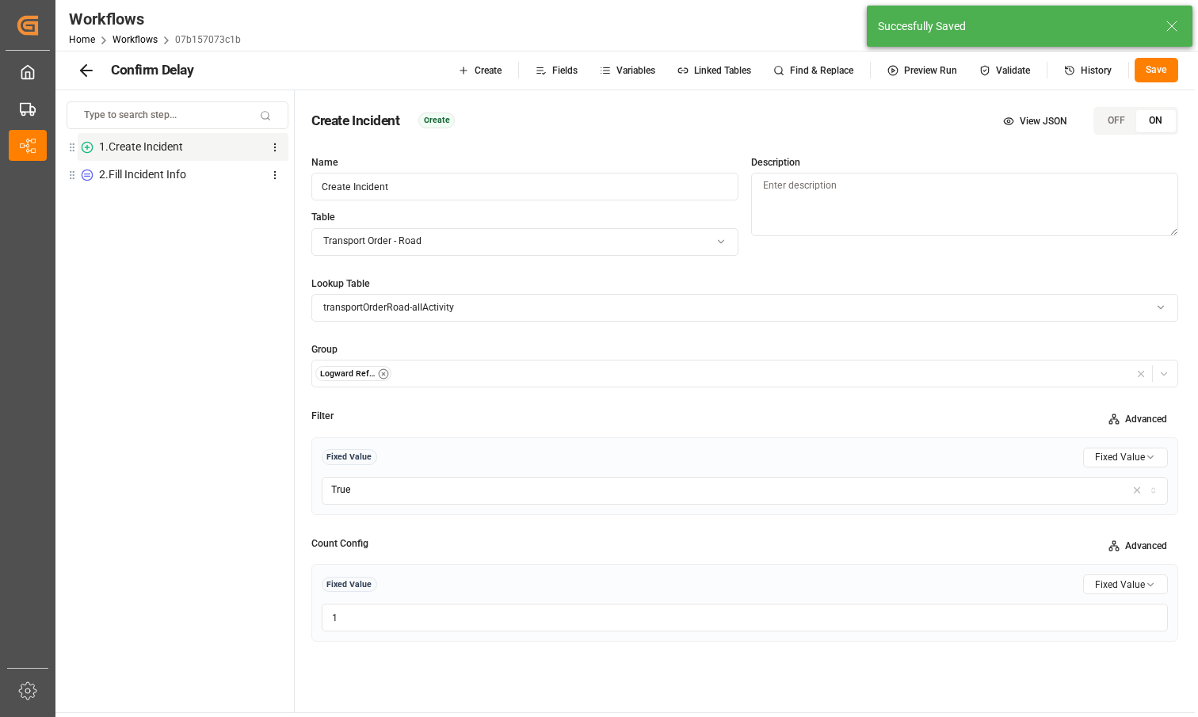
click at [186, 178] on div "2 . Fill Incident Info" at bounding box center [142, 174] width 87 height 17
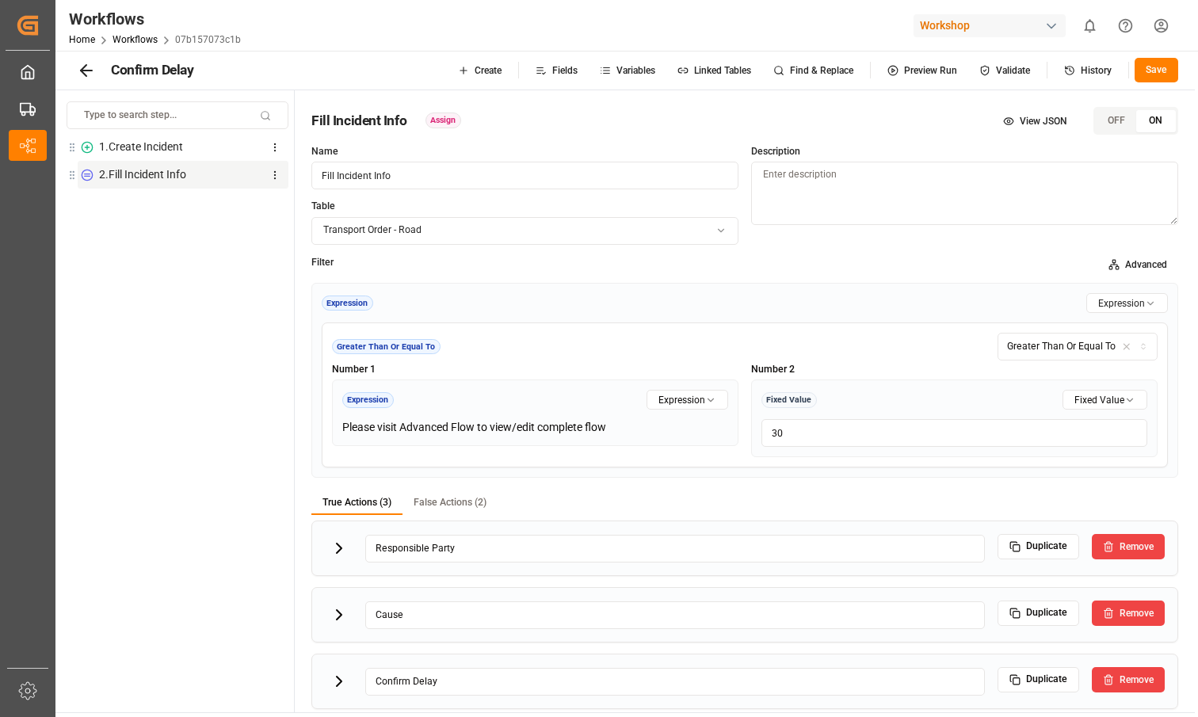
click at [88, 71] on icon at bounding box center [86, 71] width 11 height 0
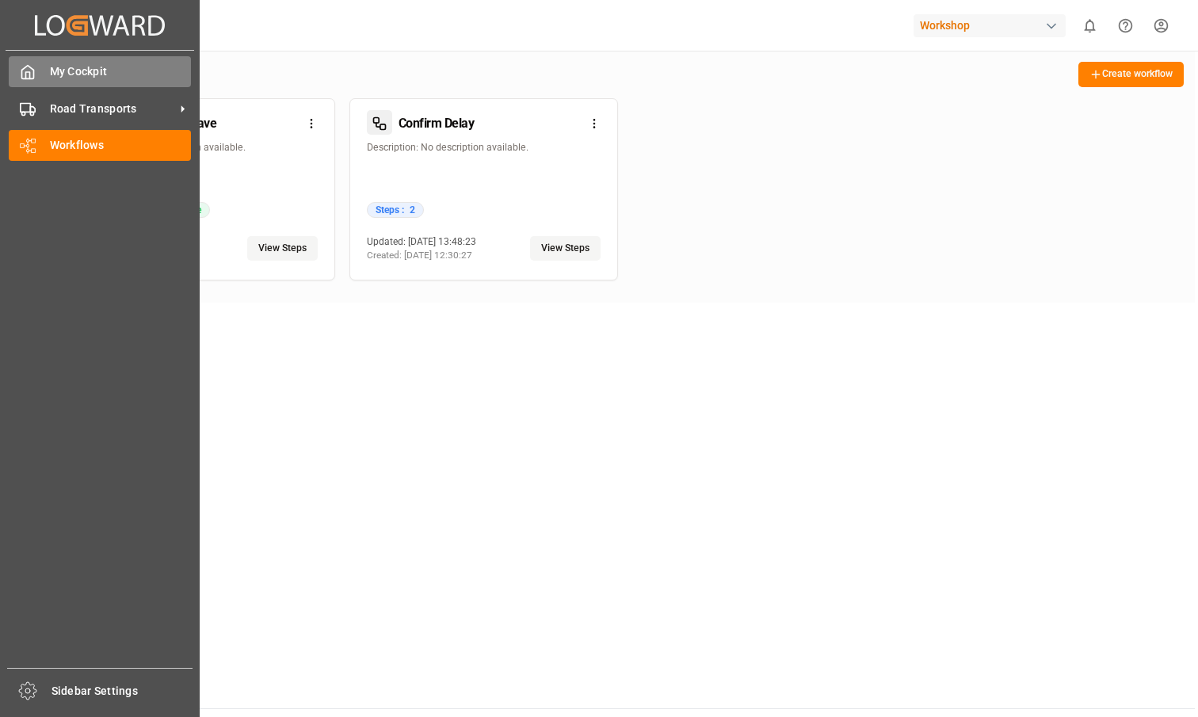
click at [55, 84] on div "My Cockpit My Cockpit" at bounding box center [100, 71] width 182 height 31
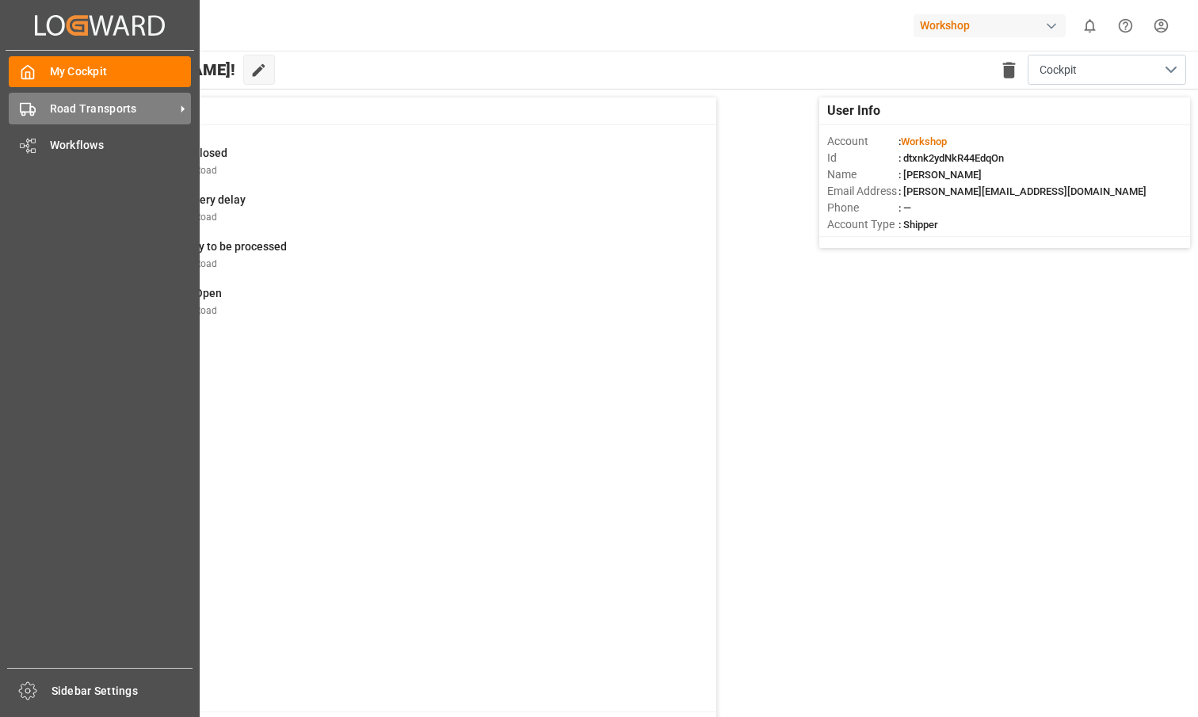
click at [45, 113] on div "Road Transports Road Transports" at bounding box center [100, 108] width 182 height 31
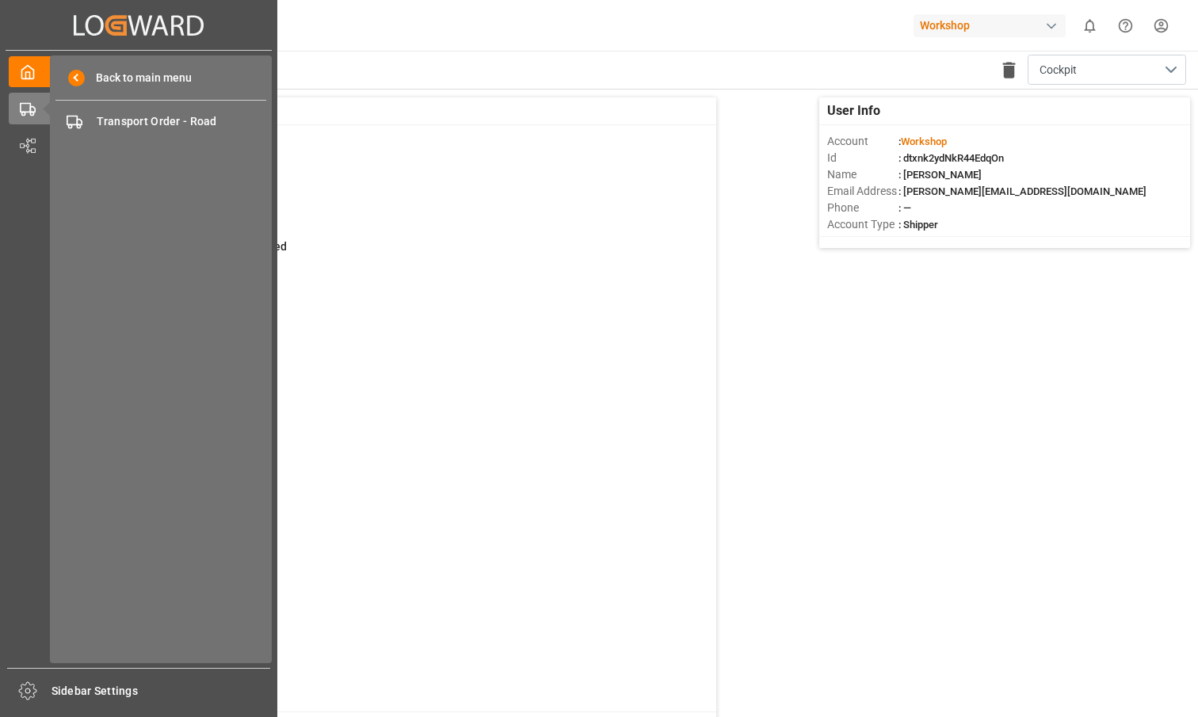
click at [86, 137] on div "Back to main menu Transport Order - Road Transport Order - Road" at bounding box center [161, 359] width 222 height 608
click at [90, 126] on div "Transport Order - Road Transport Order - Road" at bounding box center [160, 121] width 211 height 31
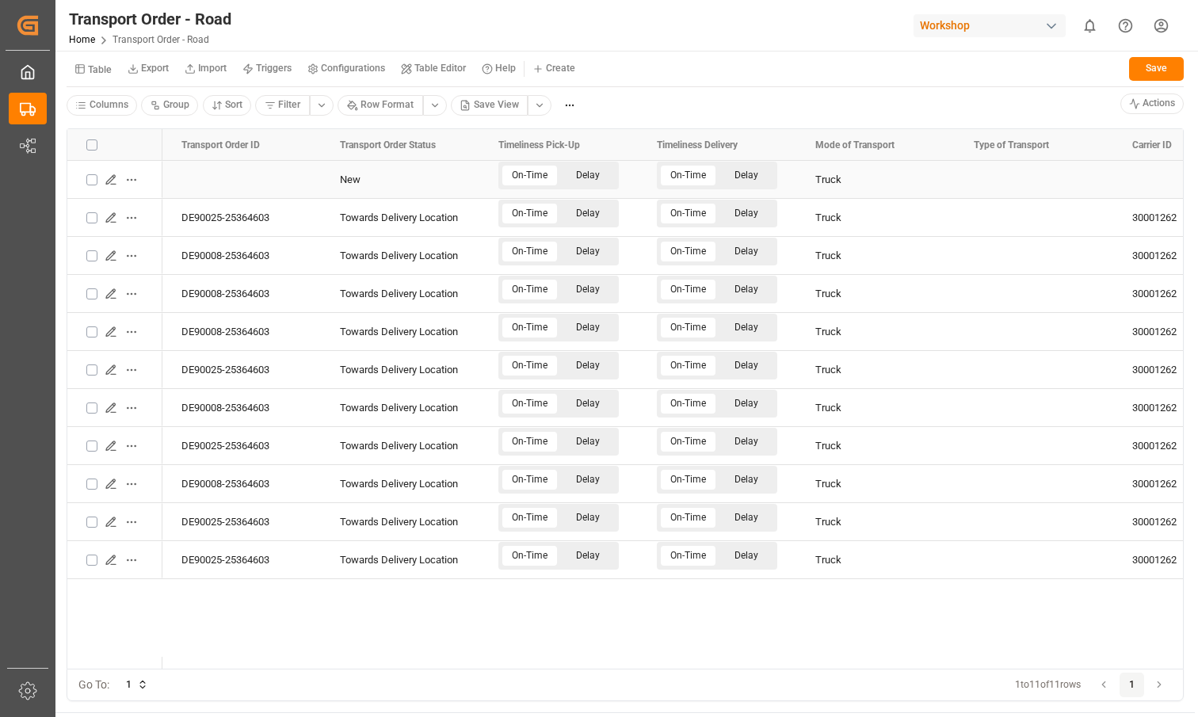
click at [117, 178] on button "Press SPACE to select this row." at bounding box center [111, 180] width 21 height 21
click at [107, 178] on icon "Press SPACE to select this row." at bounding box center [111, 180] width 13 height 13
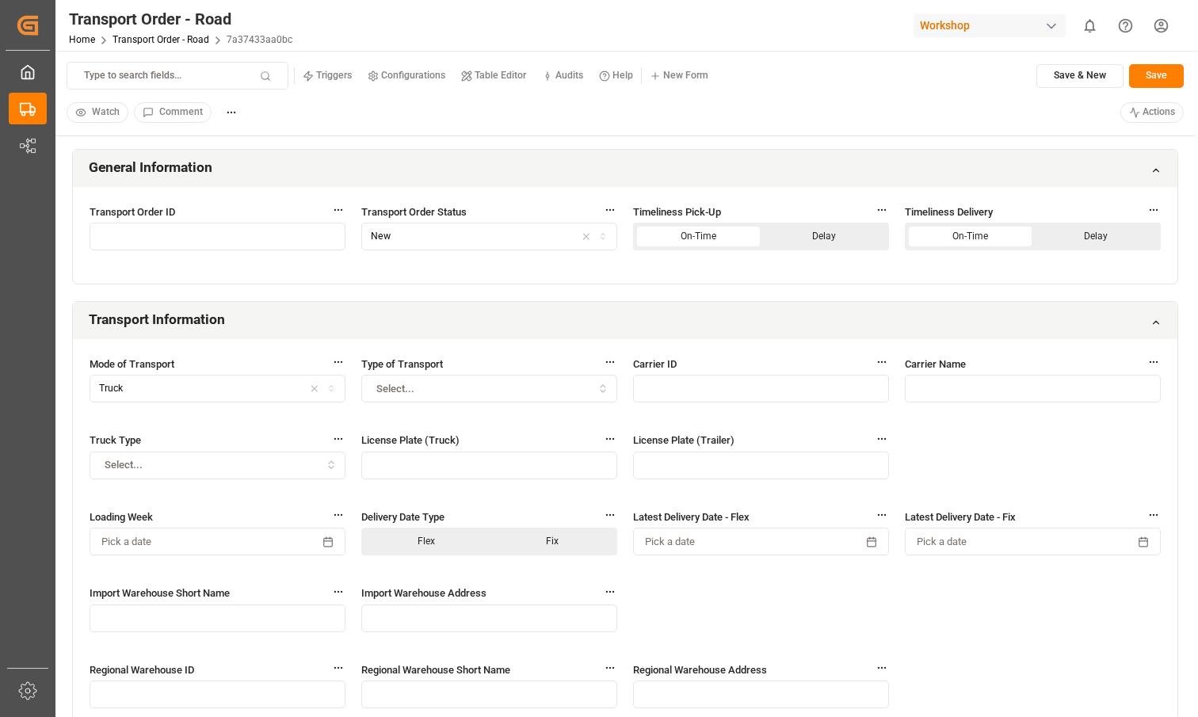
click at [802, 117] on html "Created by potrace 1.15, written by Peter Selinger 2001-2017 Created by potrace…" at bounding box center [599, 358] width 1198 height 717
click at [802, 169] on div "Confirm Delay (Confirm the open delay )" at bounding box center [1111, 153] width 122 height 36
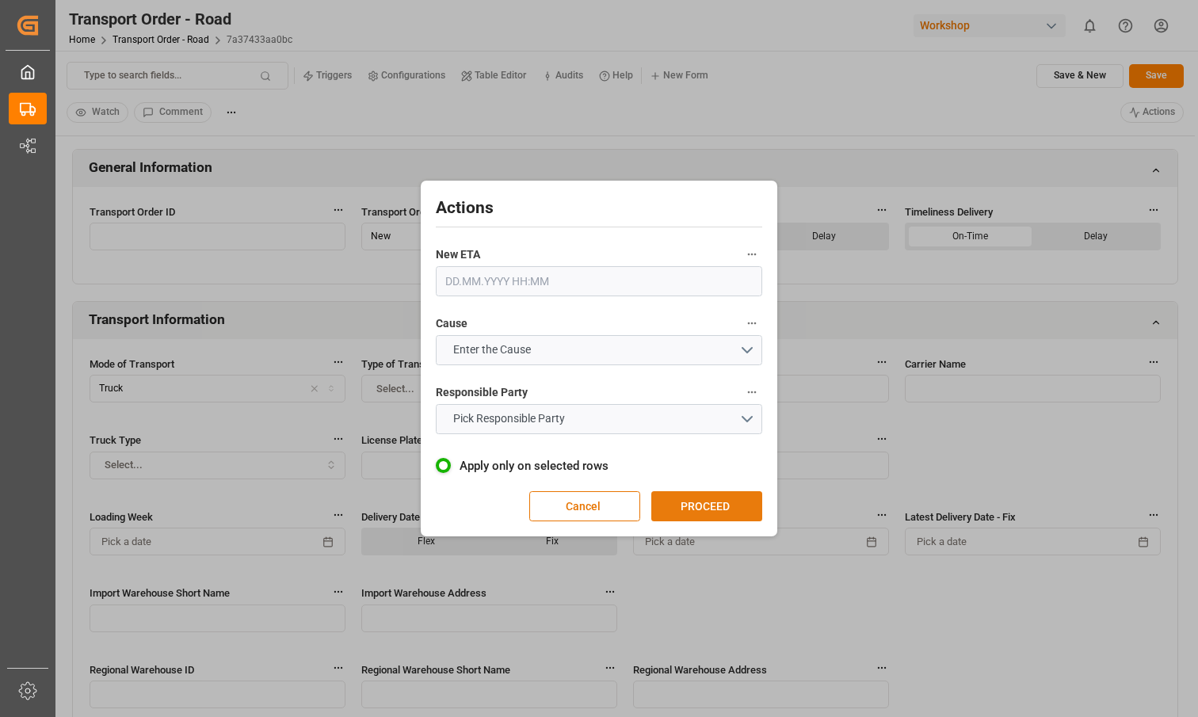
click at [726, 506] on button "PROCEED" at bounding box center [707, 506] width 111 height 30
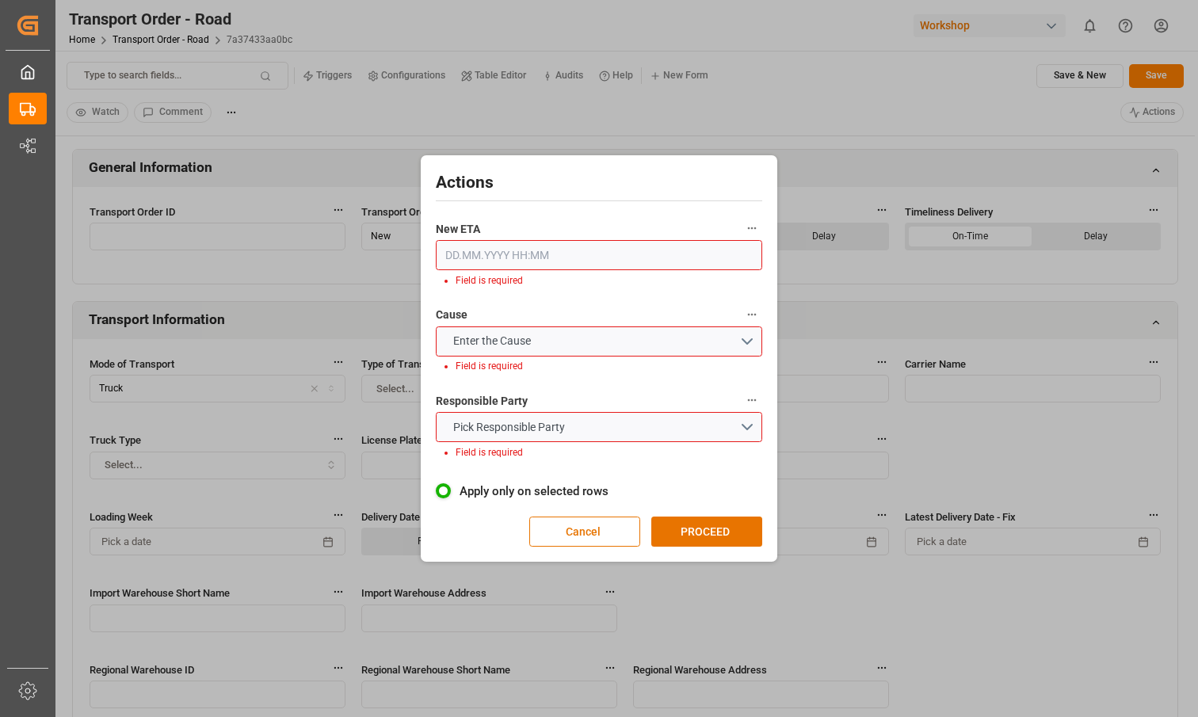
click at [580, 247] on input "text" at bounding box center [599, 255] width 327 height 30
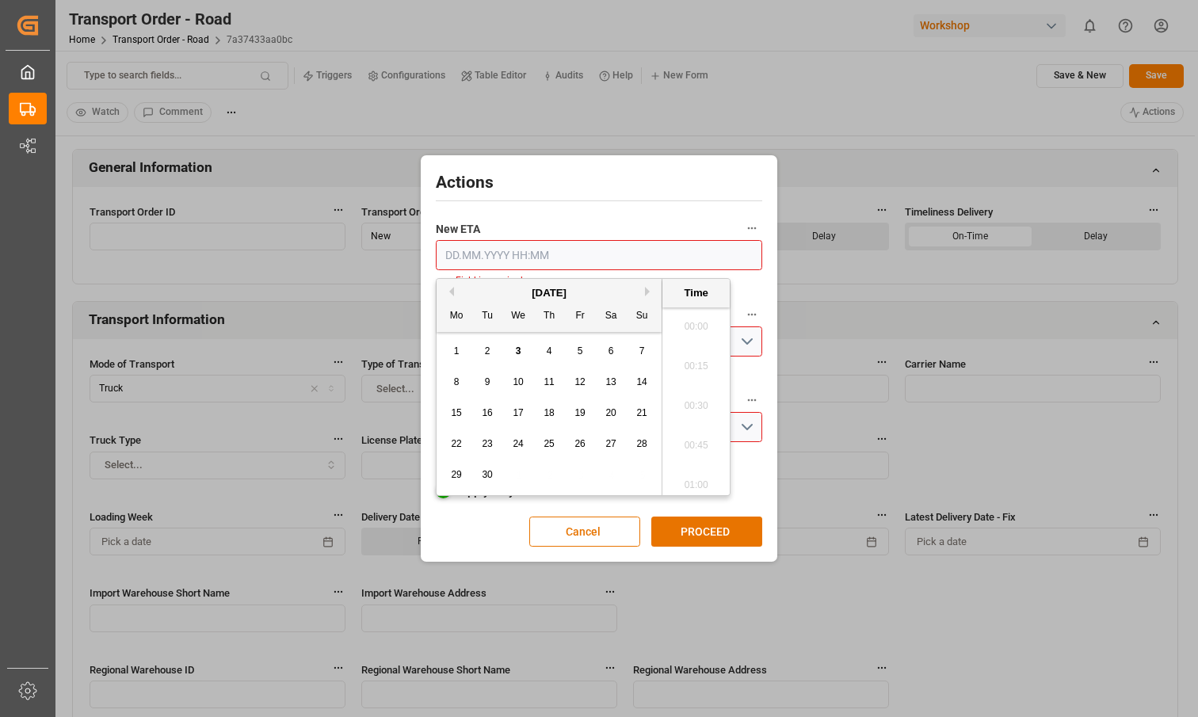
scroll to position [2105, 0]
click at [519, 353] on span "3" at bounding box center [519, 351] width 6 height 11
type input "03.09.2025 00:00"
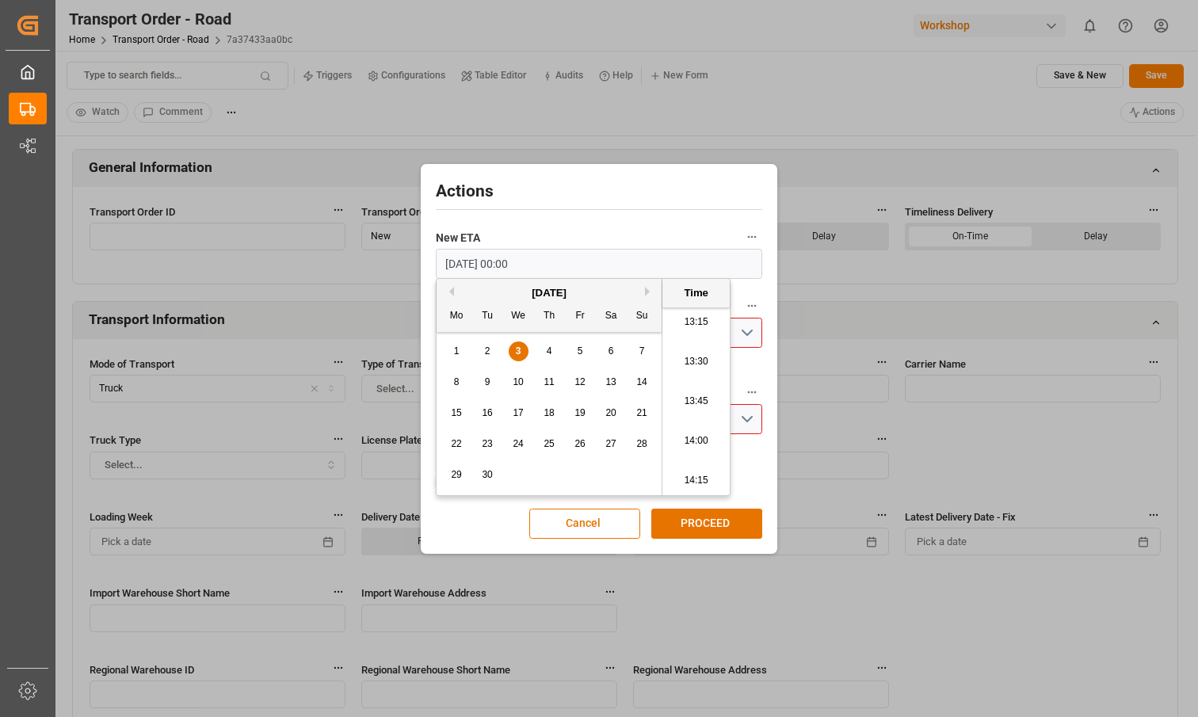
click at [685, 238] on label "New ETA" at bounding box center [599, 238] width 327 height 22
click at [742, 238] on button "New ETA" at bounding box center [752, 237] width 21 height 21
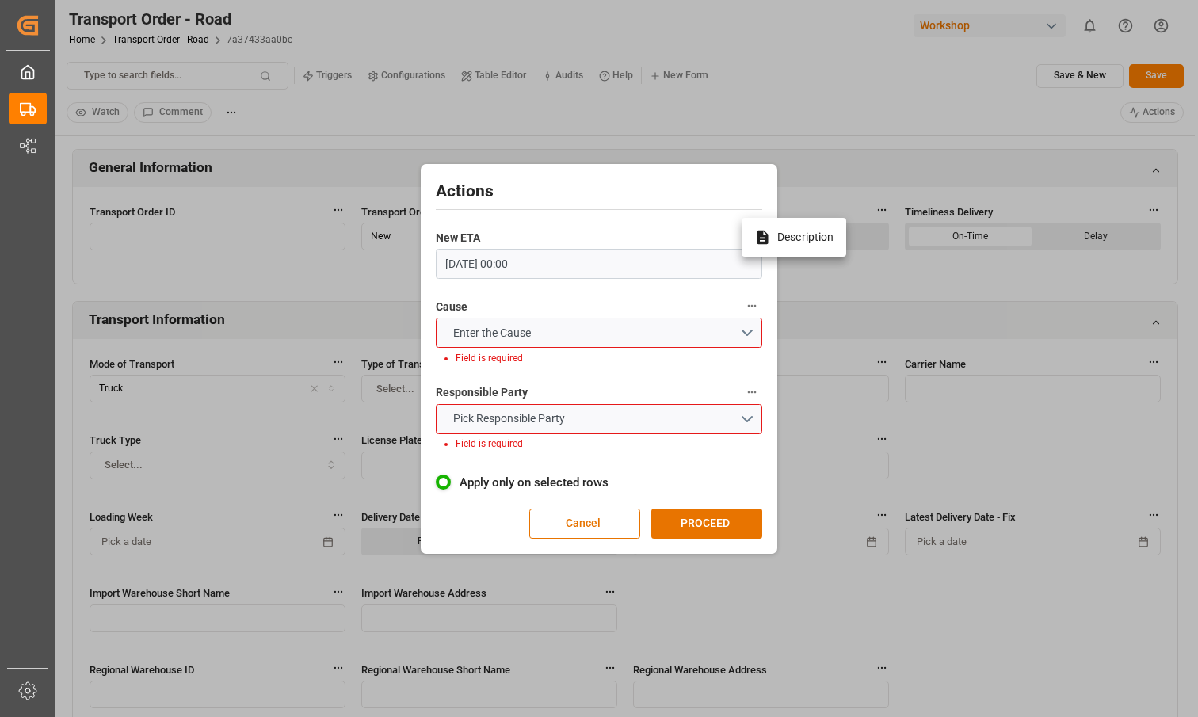
click at [647, 315] on div at bounding box center [599, 358] width 1198 height 717
click at [638, 329] on button "Enter the Cause" at bounding box center [599, 333] width 327 height 30
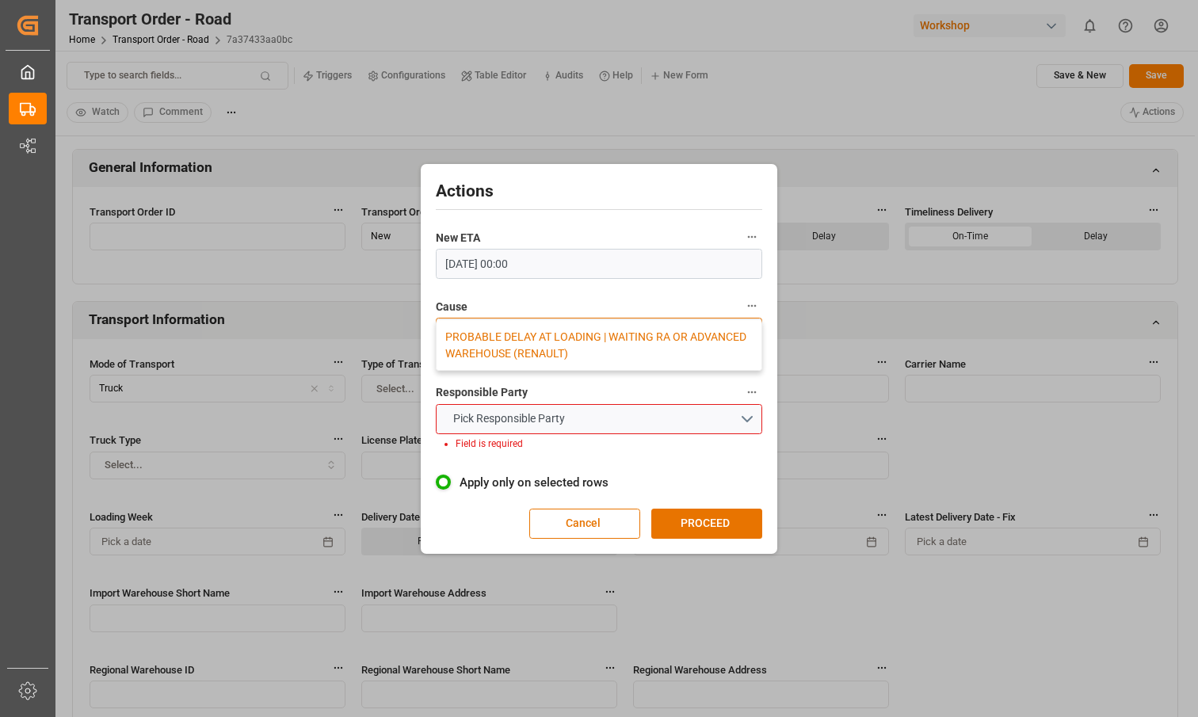
click at [609, 347] on div "PROBABLE DELAY AT LOADING | WAITING RA OR ADVANCED WAREHOUSE (RENAULT)" at bounding box center [599, 345] width 325 height 50
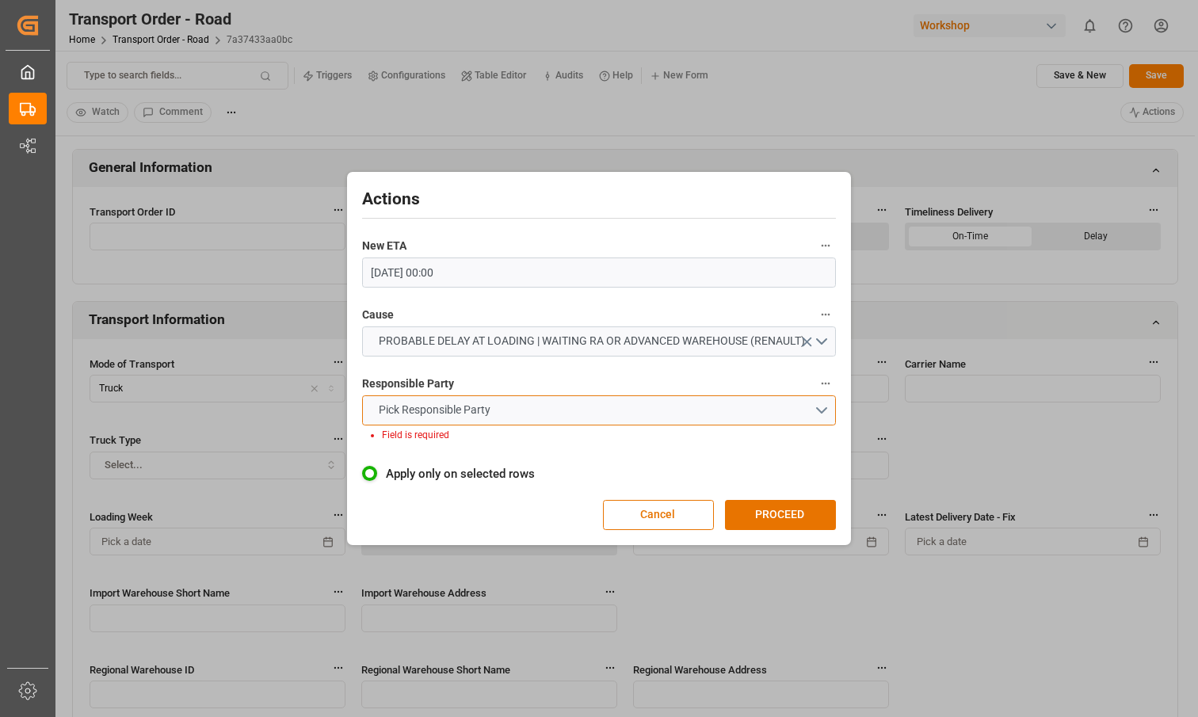
click at [580, 420] on button "Pick Responsible Party" at bounding box center [599, 411] width 475 height 30
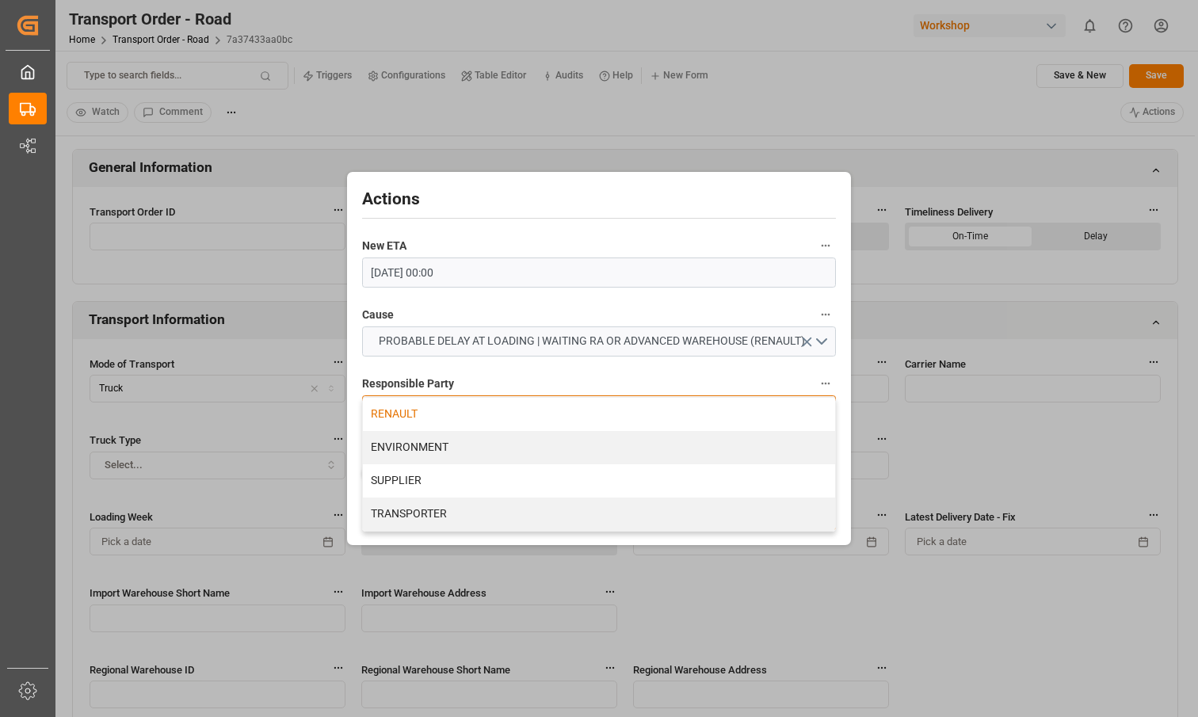
click at [494, 419] on div "RENAULT" at bounding box center [599, 414] width 473 height 33
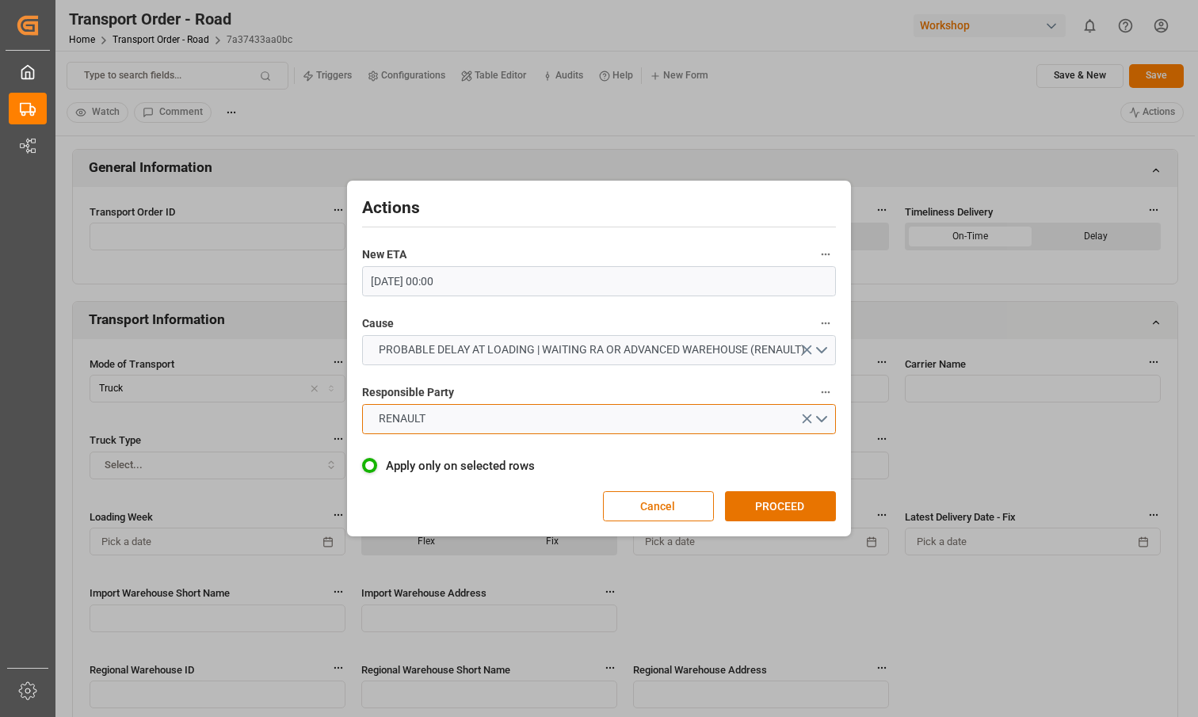
click at [494, 419] on button "RENAULT" at bounding box center [599, 419] width 475 height 30
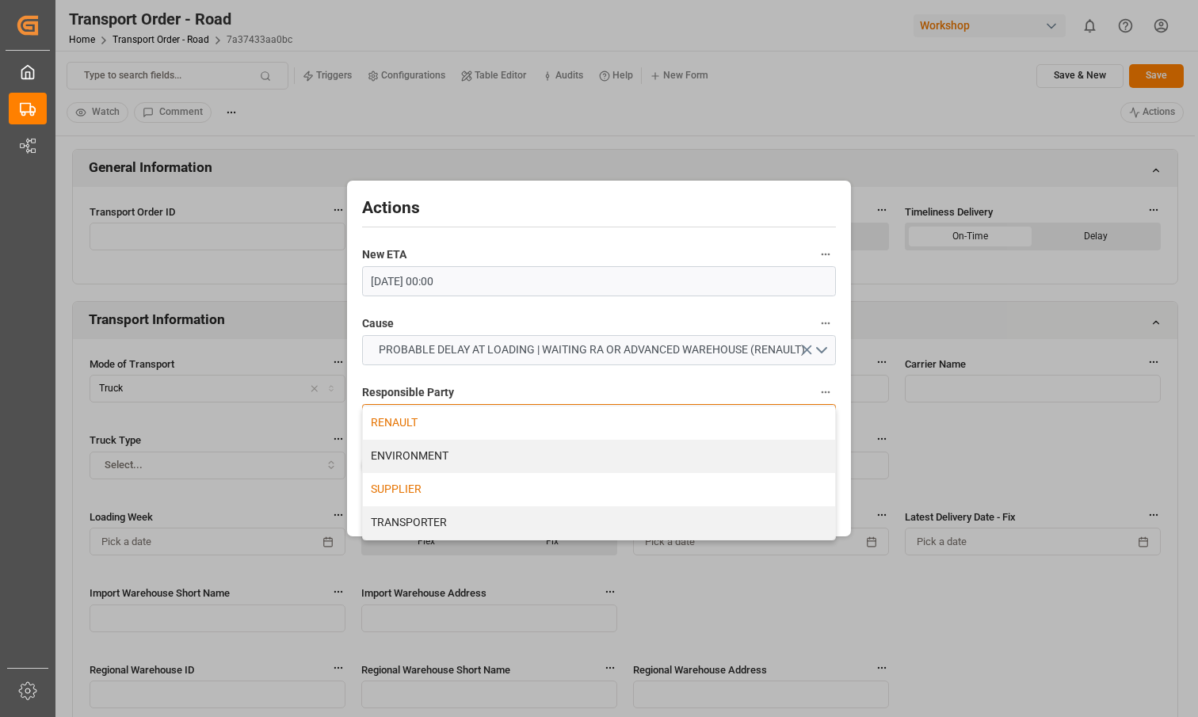
click at [448, 483] on div "SUPPLIER" at bounding box center [599, 489] width 473 height 33
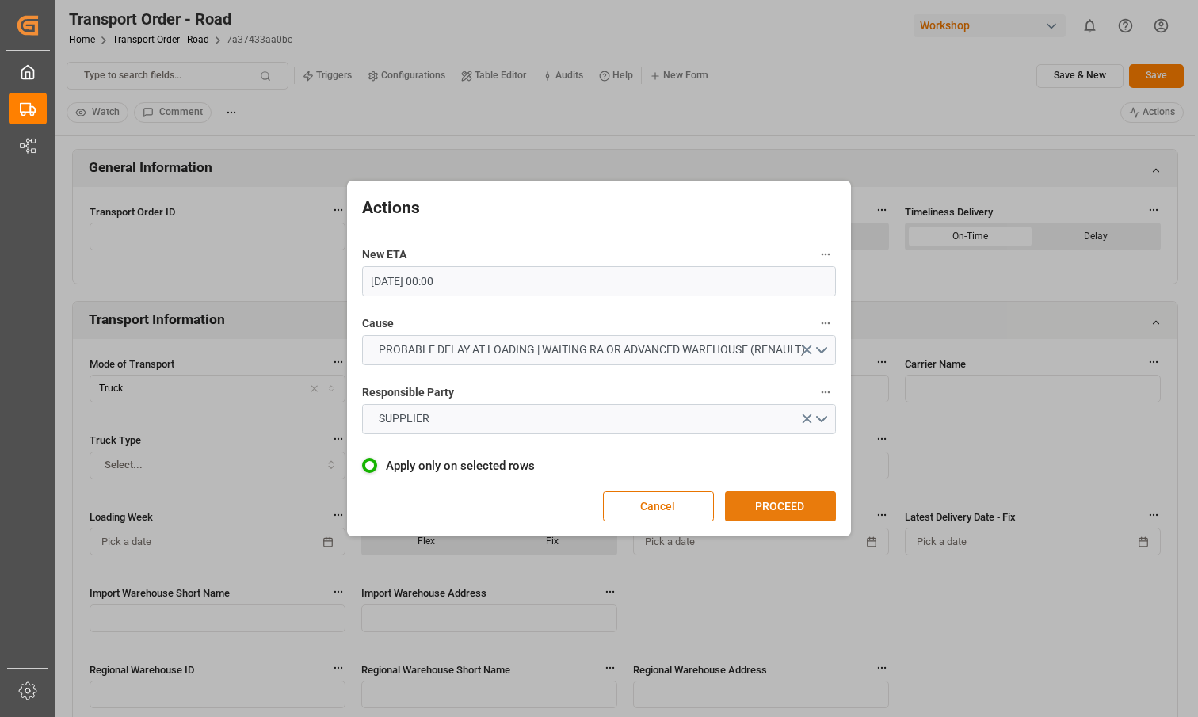
click at [797, 502] on button "PROCEED" at bounding box center [780, 506] width 111 height 30
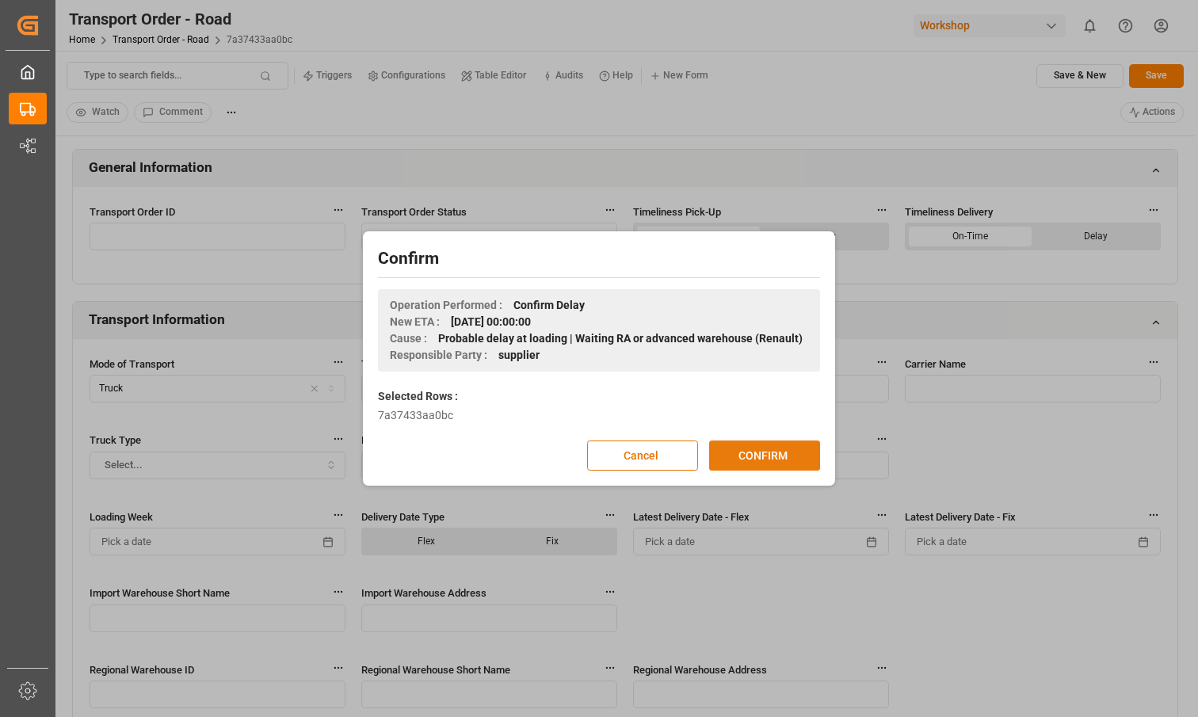
click at [757, 453] on button "CONFIRM" at bounding box center [764, 456] width 111 height 30
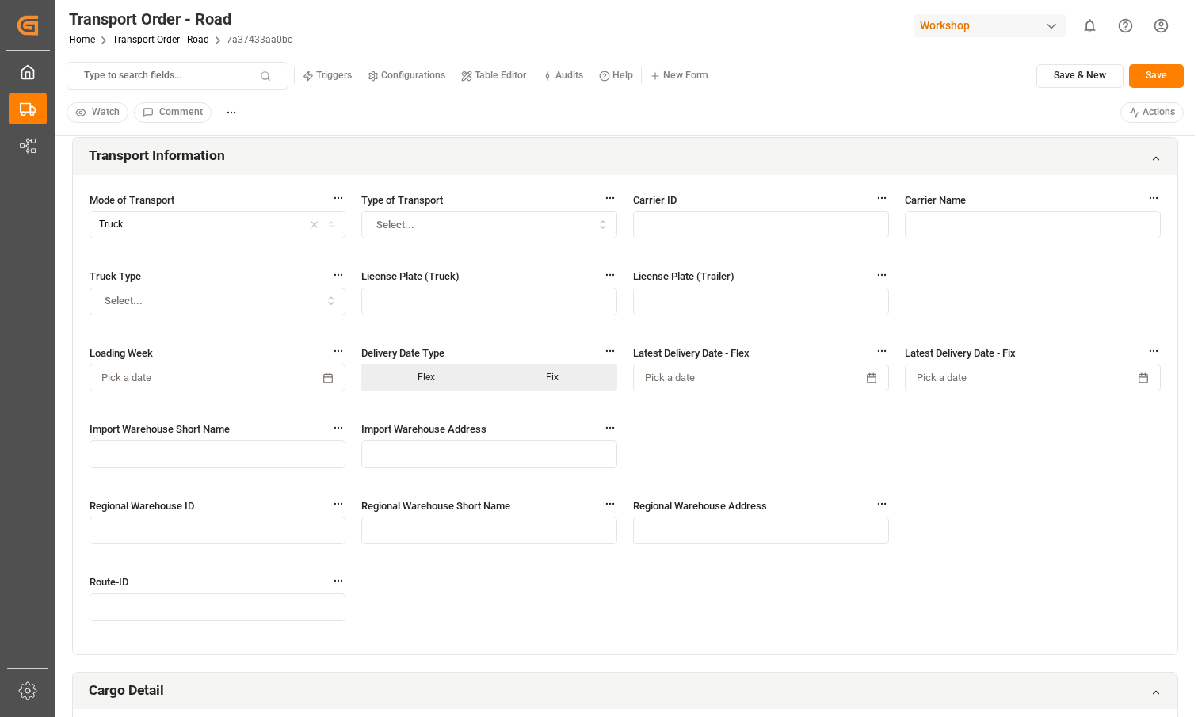
scroll to position [0, 0]
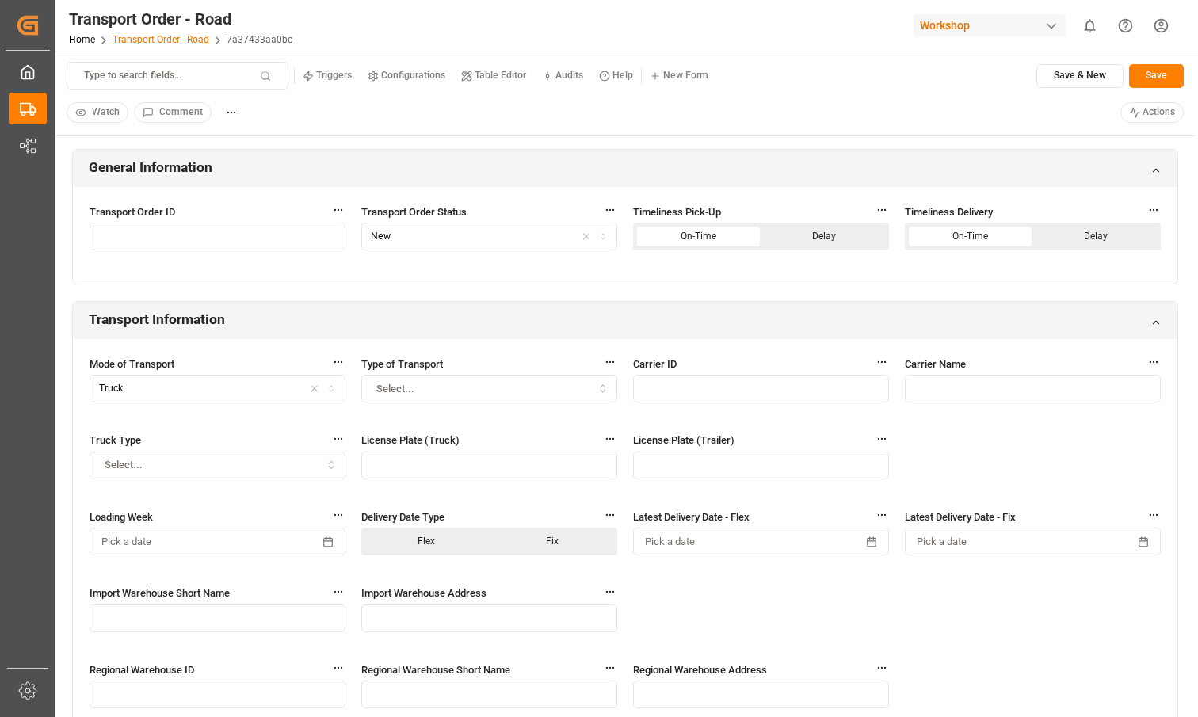
click at [163, 41] on link "Transport Order - Road" at bounding box center [161, 39] width 97 height 11
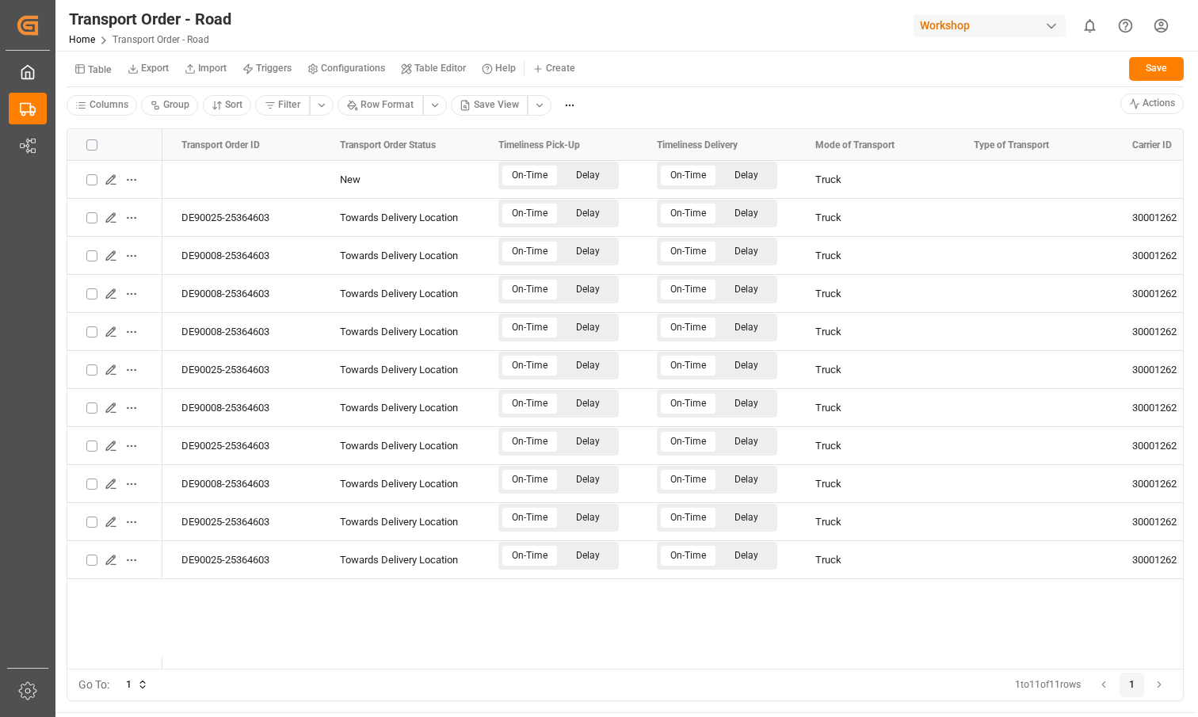
click at [107, 75] on button "Table" at bounding box center [93, 69] width 53 height 28
click at [101, 155] on div "Incidents" at bounding box center [167, 156] width 193 height 22
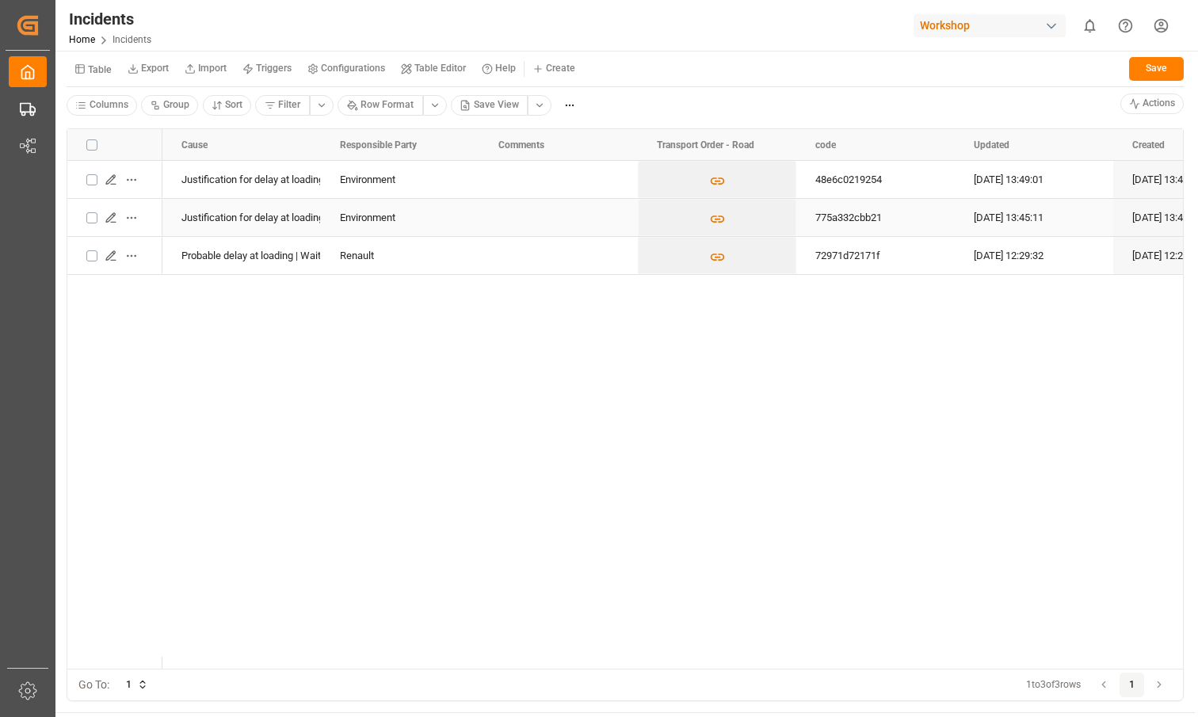
click at [468, 222] on div "Environment" at bounding box center [400, 217] width 159 height 37
click at [452, 176] on div "Environment" at bounding box center [400, 180] width 120 height 36
click at [426, 228] on div "Environment" at bounding box center [400, 218] width 120 height 36
click at [411, 257] on div "Renault" at bounding box center [400, 256] width 120 height 36
click at [388, 212] on div "Environment" at bounding box center [400, 218] width 120 height 36
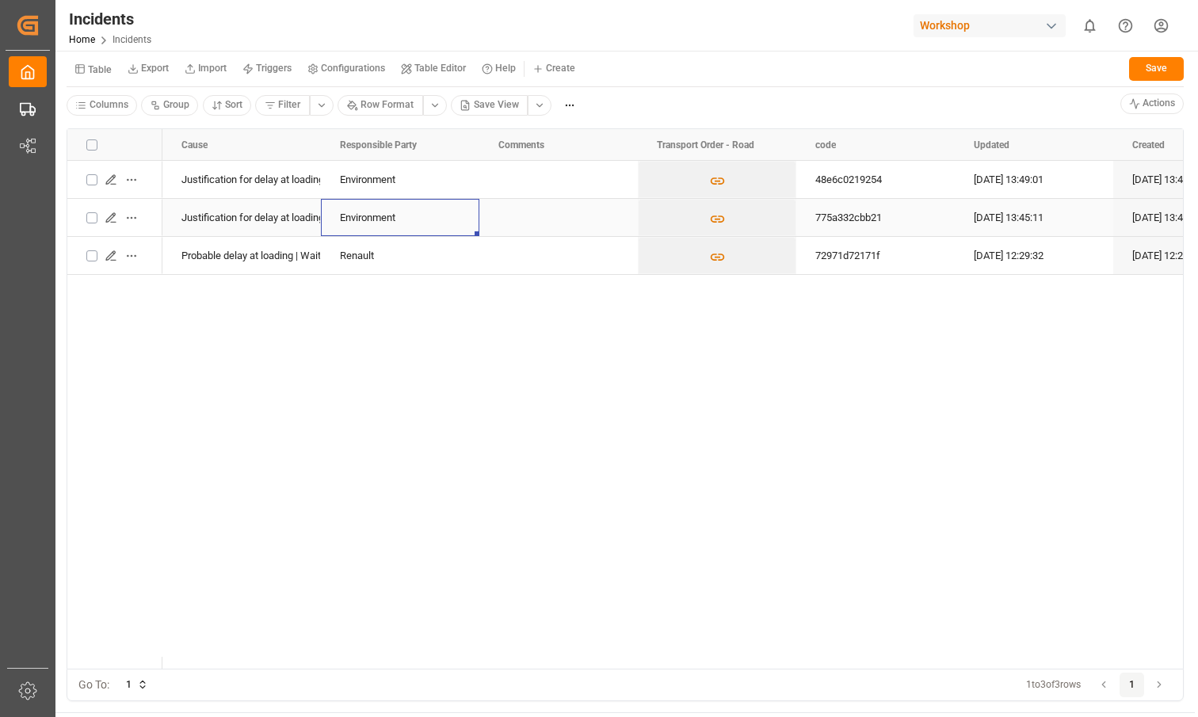
click at [281, 207] on div "Justification for delay at loading | Traffic problem" at bounding box center [242, 218] width 120 height 36
click at [272, 179] on div "Justification for delay at loading | Traffic problem" at bounding box center [242, 180] width 120 height 36
click at [370, 219] on div "Environment" at bounding box center [400, 218] width 120 height 36
click at [94, 72] on small "Table" at bounding box center [100, 70] width 24 height 10
click at [319, 327] on div "Justification for delay at loading | Traffic problem Environment 48e6c0219254 0…" at bounding box center [672, 415] width 1021 height 508
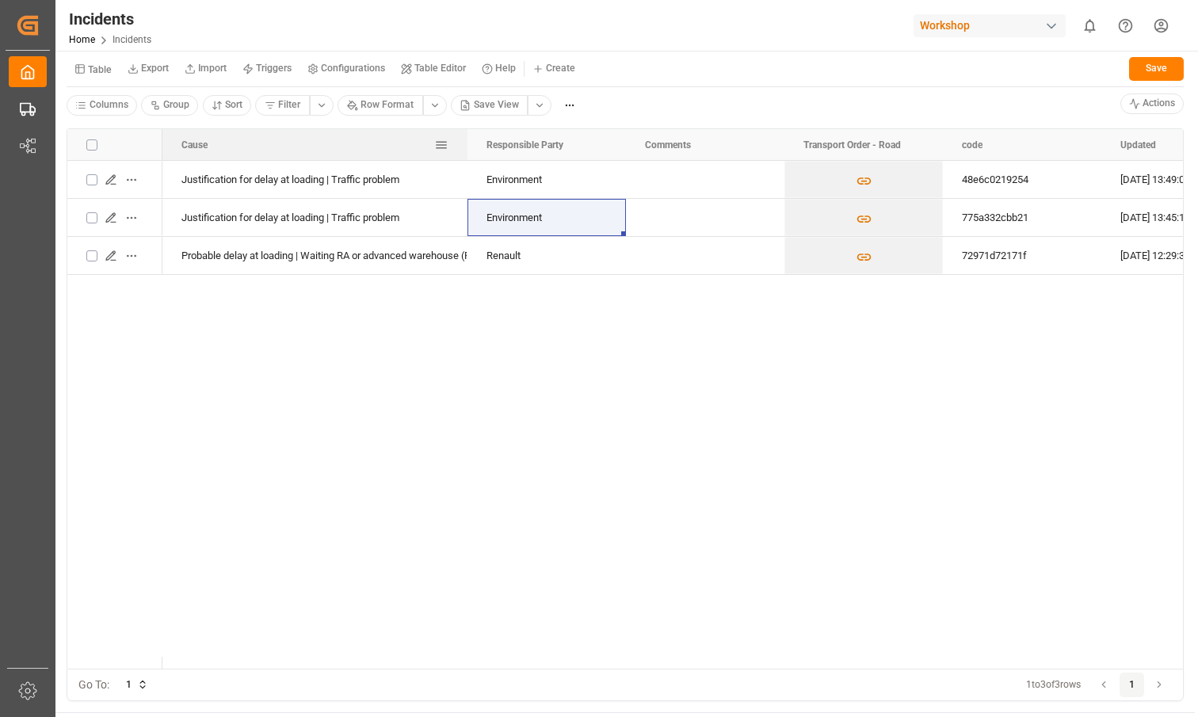
drag, startPoint x: 320, startPoint y: 144, endPoint x: 467, endPoint y: 141, distance: 146.7
click at [467, 141] on div at bounding box center [467, 145] width 6 height 32
click at [452, 356] on div "Justification for delay at loading | Traffic problem Environment 48e6c0219254 0…" at bounding box center [672, 415] width 1021 height 508
click at [92, 69] on small "Table" at bounding box center [100, 70] width 24 height 10
click at [224, 362] on div "Justification for delay at loading | Traffic problem Environment 48e6c0219254 0…" at bounding box center [672, 415] width 1021 height 508
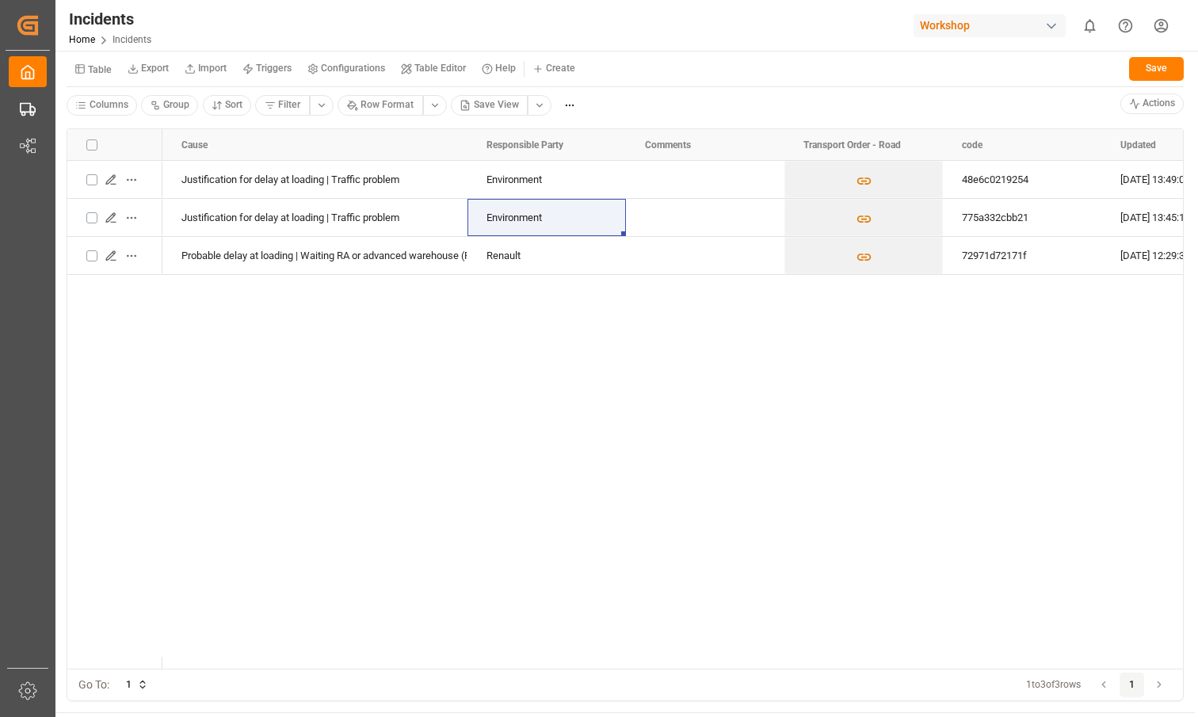
click at [98, 72] on small "Table" at bounding box center [100, 70] width 24 height 10
click at [106, 163] on div "Incidents" at bounding box center [167, 156] width 193 height 22
click at [93, 65] on small "Table" at bounding box center [100, 70] width 24 height 10
click at [98, 139] on div "Transport Order - Road" at bounding box center [167, 134] width 193 height 22
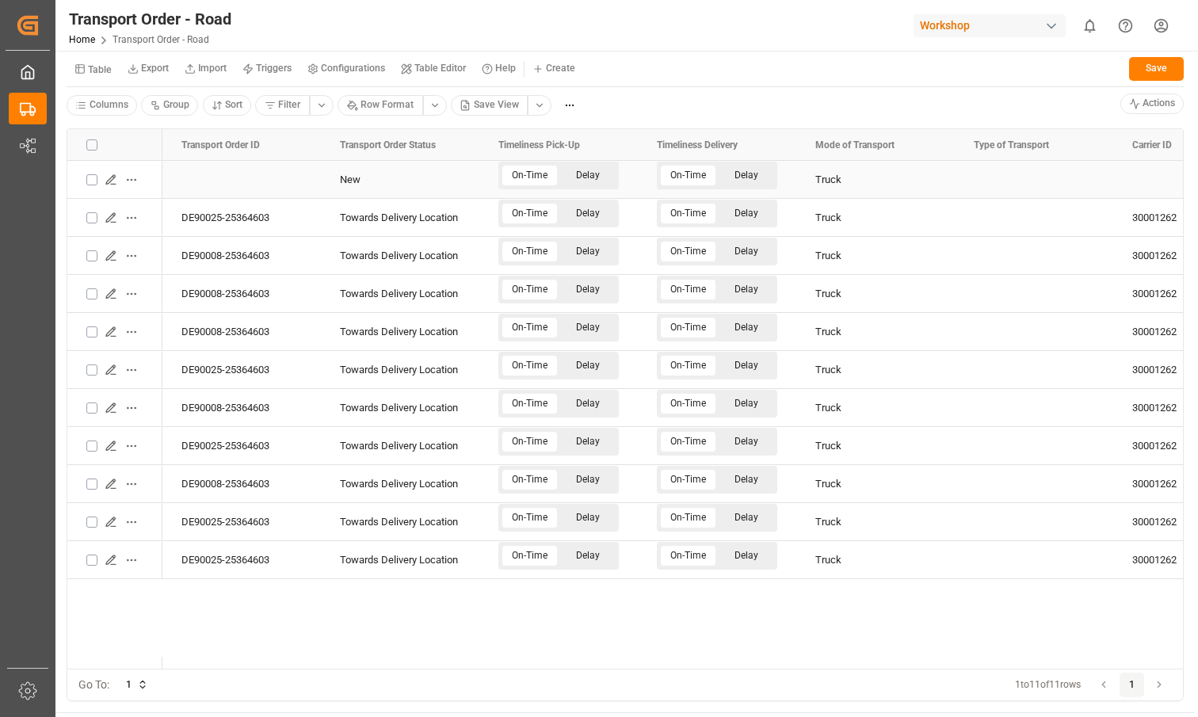
click at [113, 174] on icon "Press SPACE to select this row." at bounding box center [111, 180] width 13 height 13
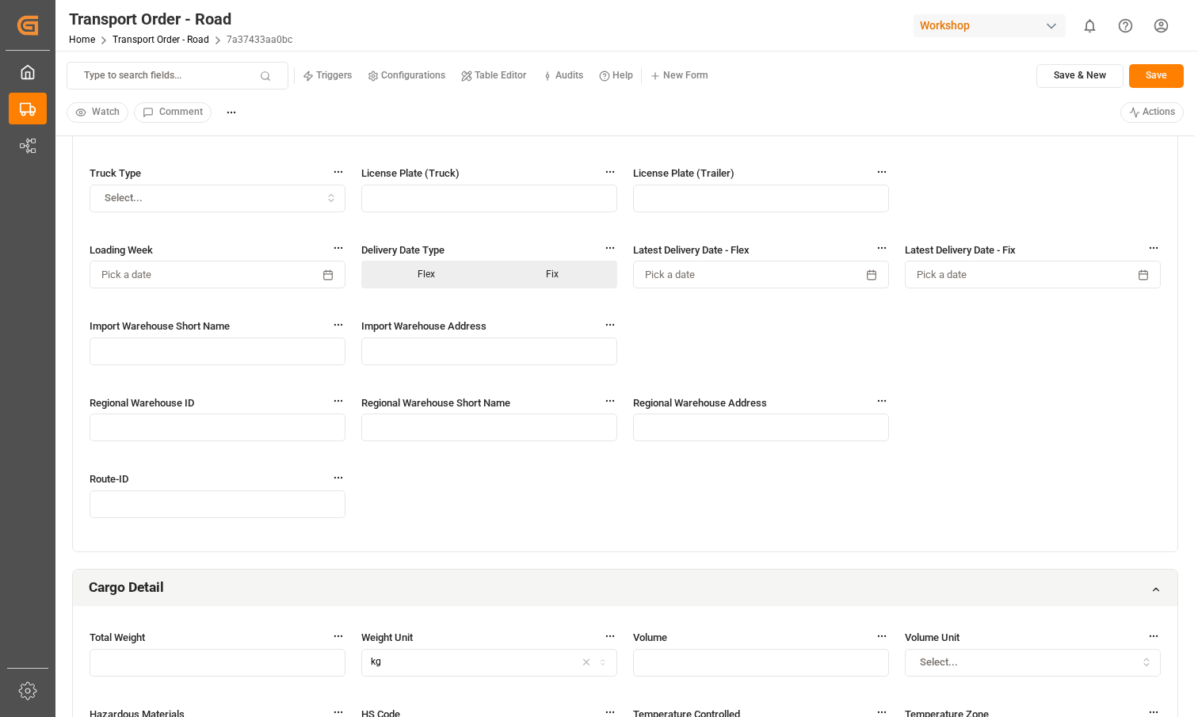
scroll to position [205, 0]
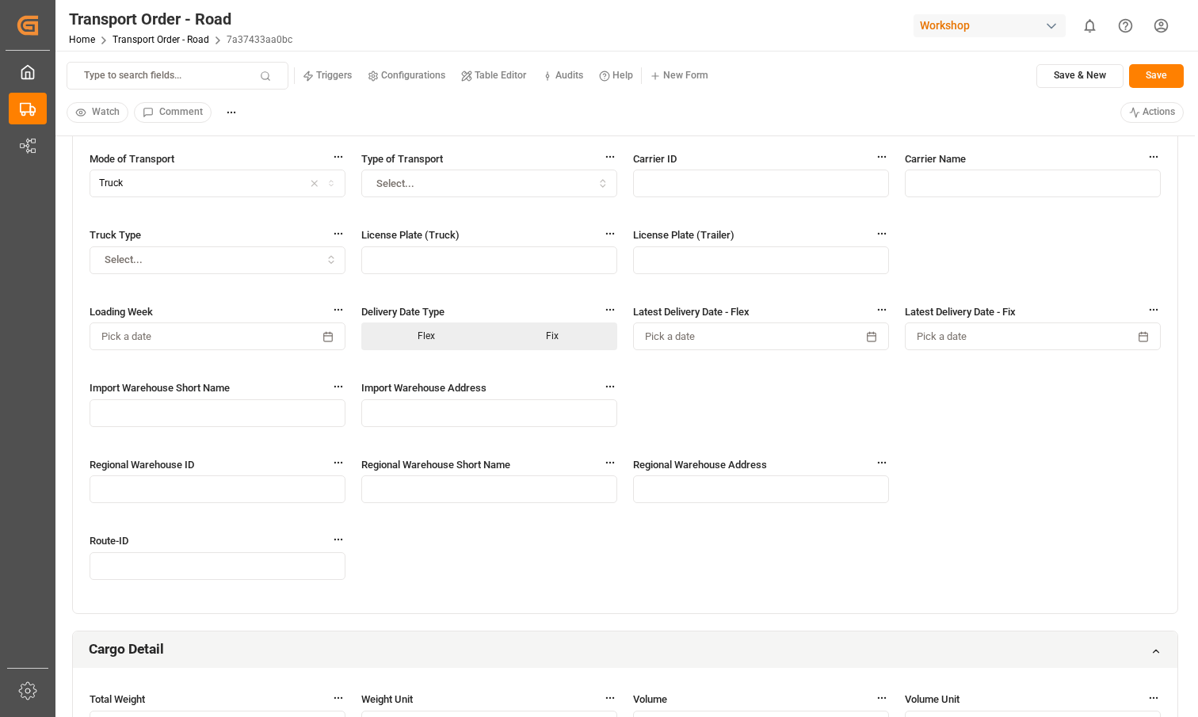
click at [802, 101] on div "Watch Comment Actions" at bounding box center [626, 113] width 1118 height 24
click at [802, 111] on html "Created by potrace 1.15, written by Peter Selinger 2001-2017 Created by potrace…" at bounding box center [599, 358] width 1198 height 717
click at [802, 156] on p "(Confirm the open delay )" at bounding box center [1111, 160] width 111 height 14
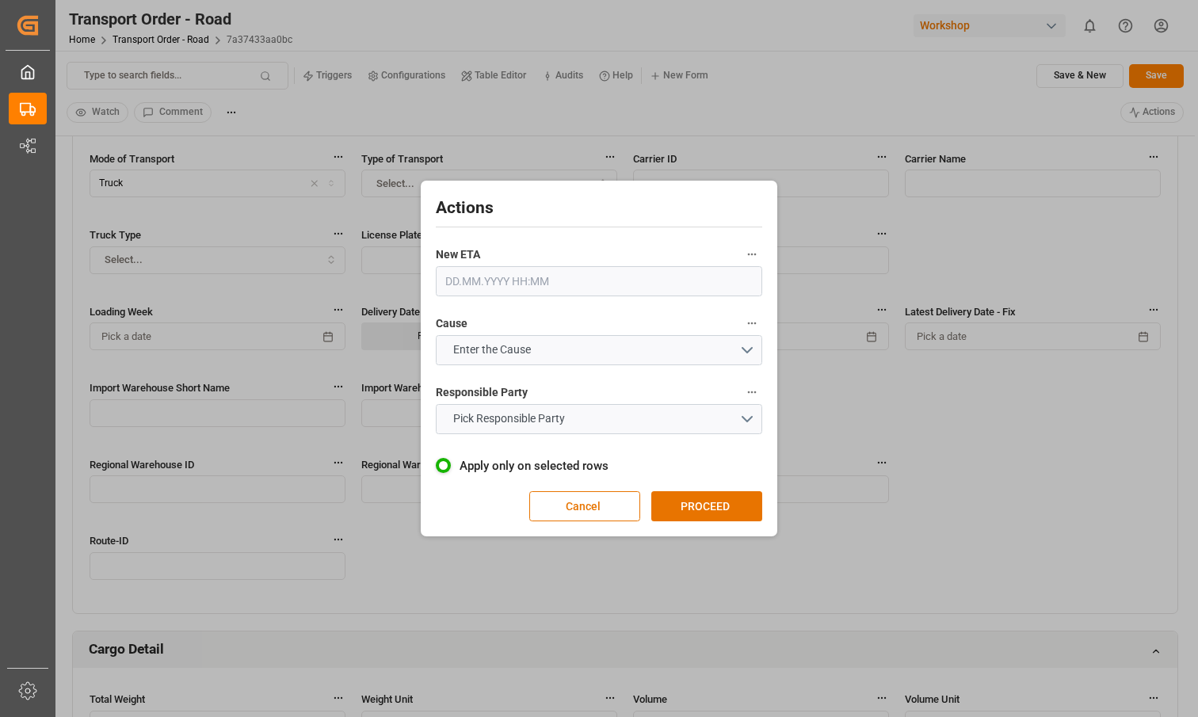
click at [598, 281] on input "text" at bounding box center [599, 281] width 327 height 30
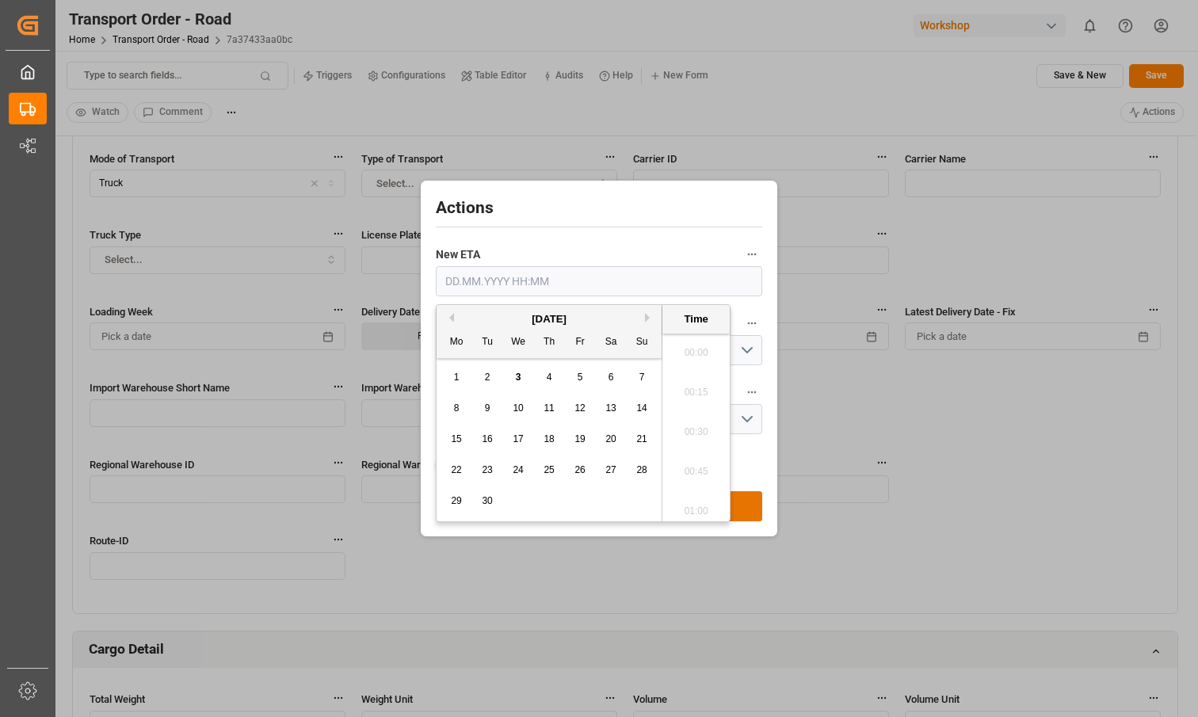
scroll to position [2105, 0]
click at [491, 502] on span "30" at bounding box center [487, 500] width 10 height 11
type input "30.09.2025 00:00"
click at [546, 250] on label "New ETA" at bounding box center [599, 255] width 327 height 22
click at [742, 250] on button "New ETA" at bounding box center [752, 254] width 21 height 21
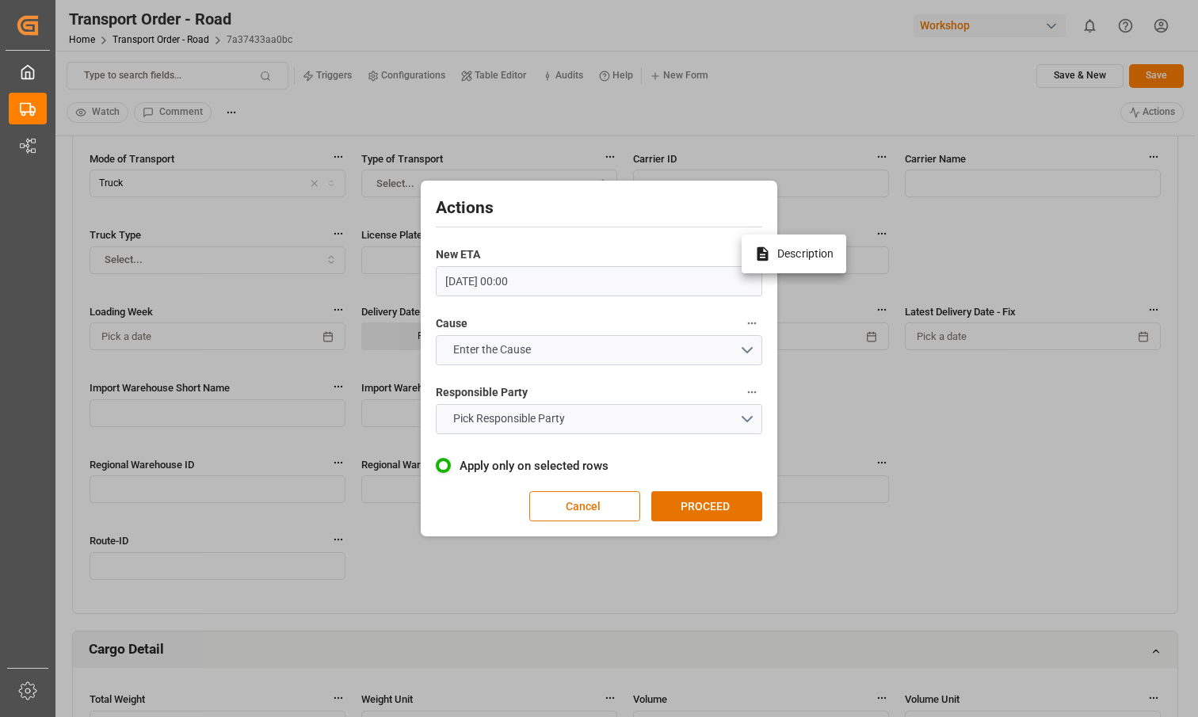
click at [533, 357] on div at bounding box center [599, 358] width 1198 height 717
click at [536, 356] on span "Enter the Cause" at bounding box center [492, 350] width 94 height 17
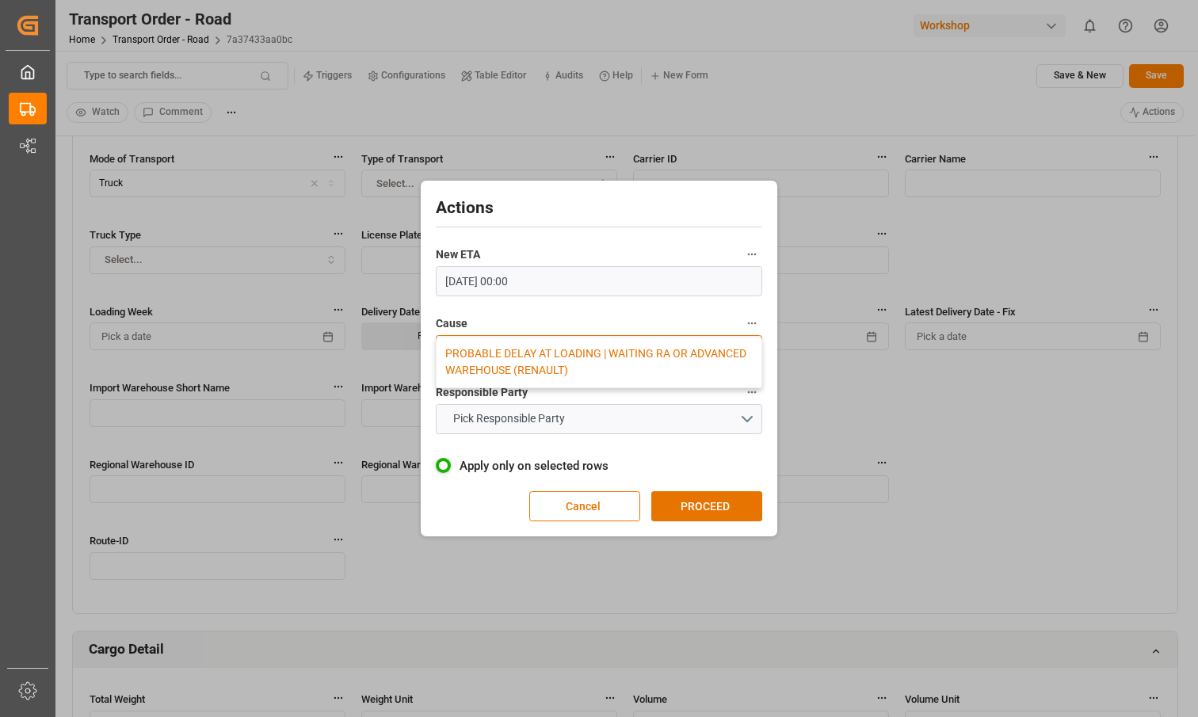
click at [526, 361] on div "PROBABLE DELAY AT LOADING | WAITING RA OR ADVANCED WAREHOUSE (RENAULT)" at bounding box center [599, 363] width 325 height 50
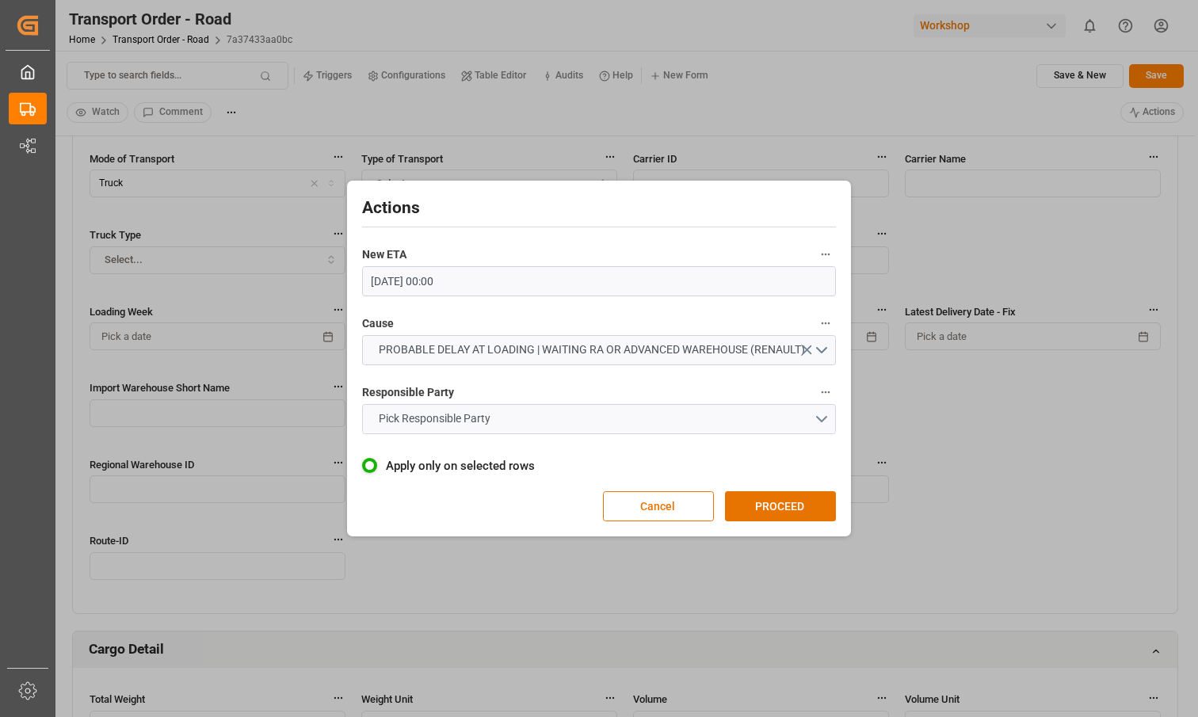
click at [515, 427] on button "Pick Responsible Party" at bounding box center [599, 419] width 475 height 30
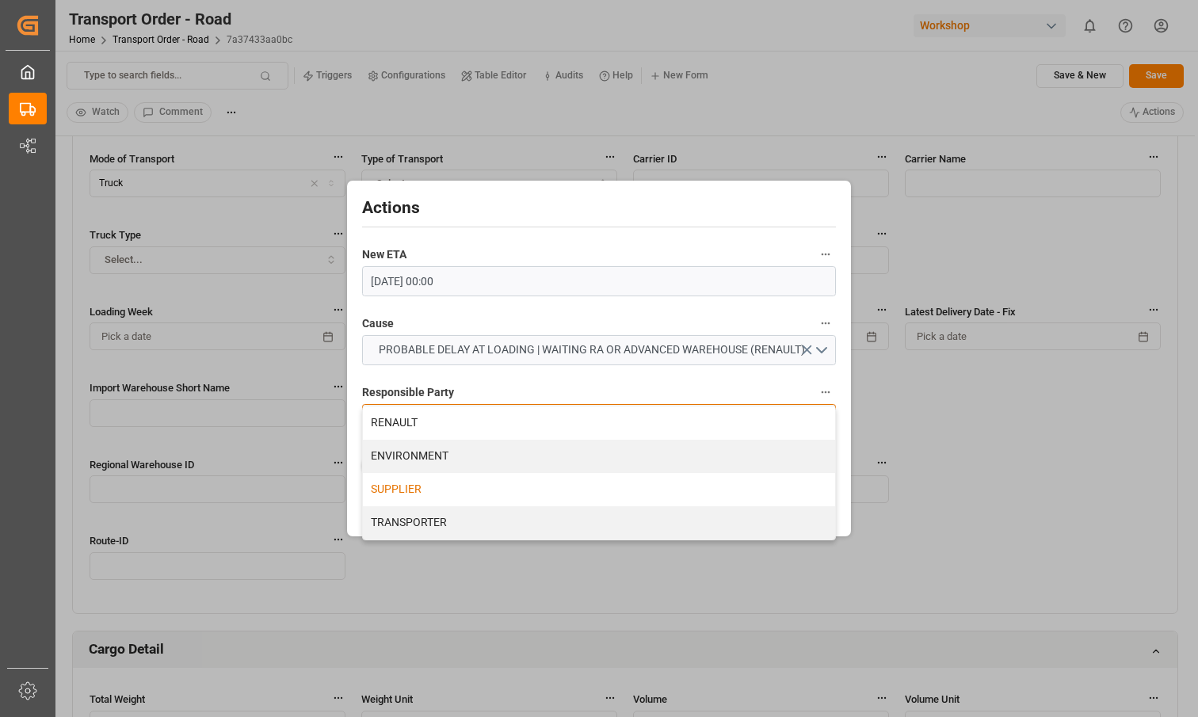
click at [421, 503] on div "SUPPLIER" at bounding box center [599, 489] width 473 height 33
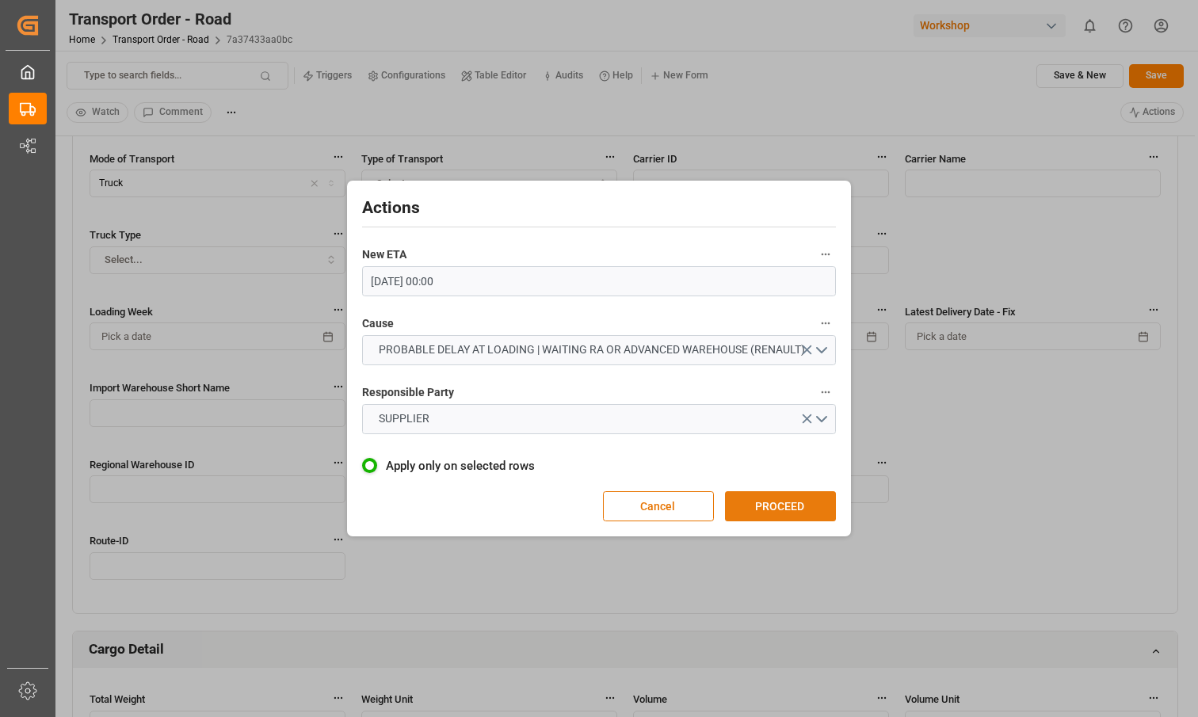
click at [787, 506] on button "PROCEED" at bounding box center [780, 506] width 111 height 30
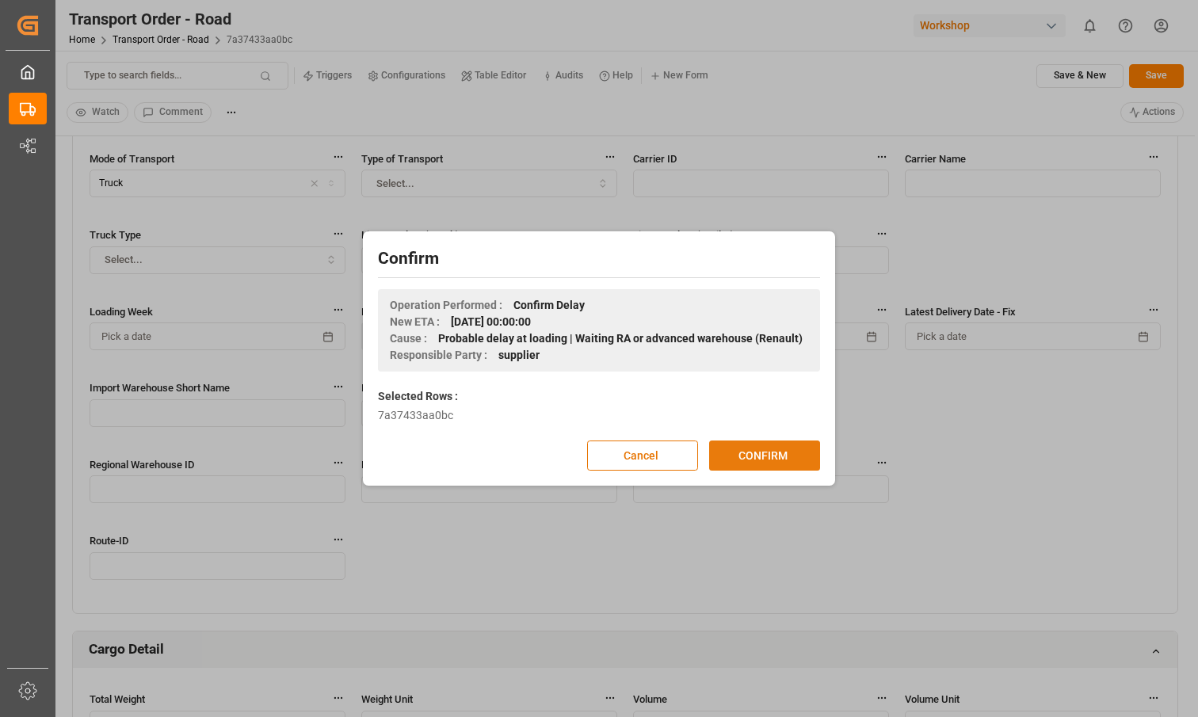
click at [774, 455] on button "CONFIRM" at bounding box center [764, 456] width 111 height 30
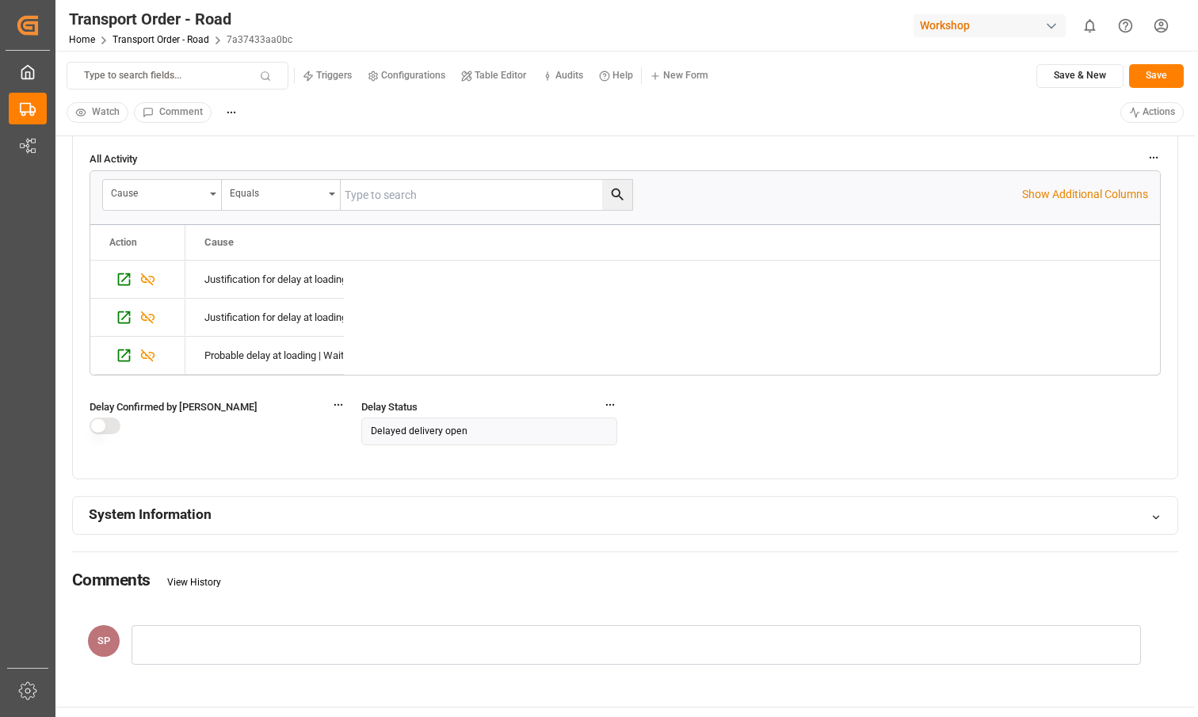
scroll to position [1152, 0]
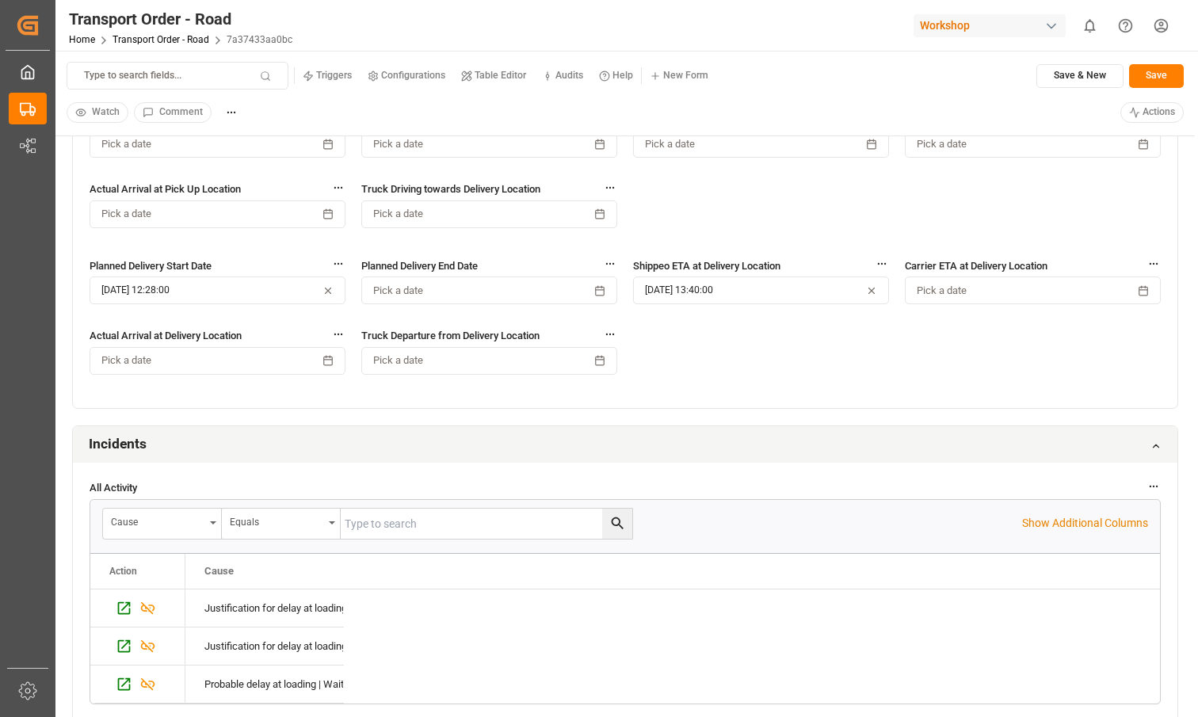
click at [802, 335] on div "Tracking Status Select... Truck Driving towards Pick Up Location Pick a date Pl…" at bounding box center [625, 212] width 1105 height 391
click at [802, 345] on div "Tracking Status Select... Truck Driving towards Pick Up Location Pick a date Pl…" at bounding box center [625, 212] width 1105 height 391
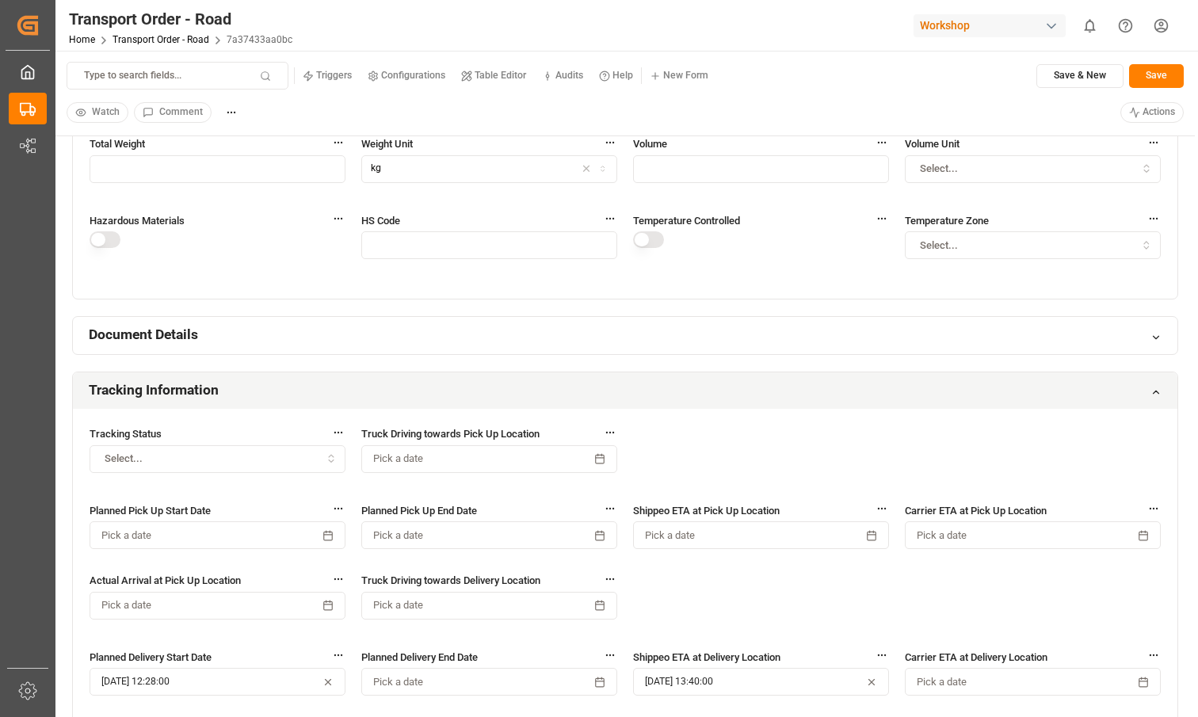
scroll to position [747, 0]
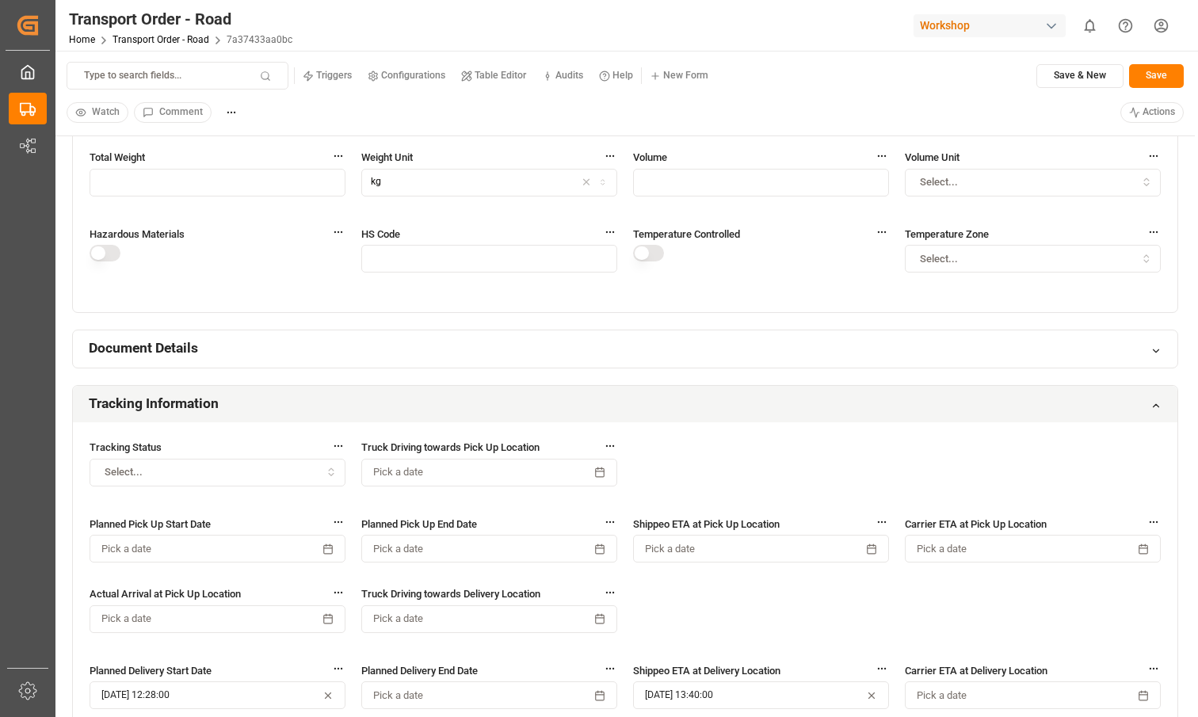
click at [802, 122] on div "Actions" at bounding box center [1153, 112] width 64 height 21
click at [802, 116] on html "Created by potrace 1.15, written by Peter Selinger 2001-2017 Created by potrace…" at bounding box center [599, 358] width 1198 height 717
click at [802, 153] on p "(Confirm the open delay )" at bounding box center [1111, 160] width 111 height 14
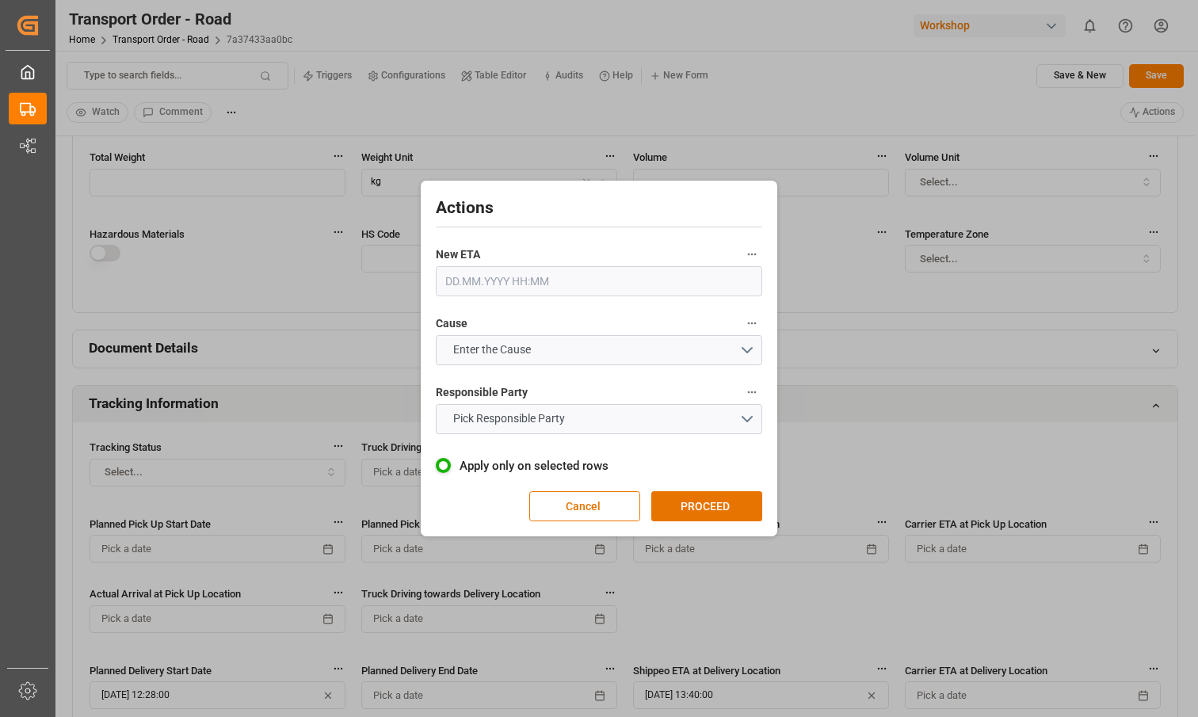
click at [614, 275] on input "text" at bounding box center [599, 281] width 327 height 30
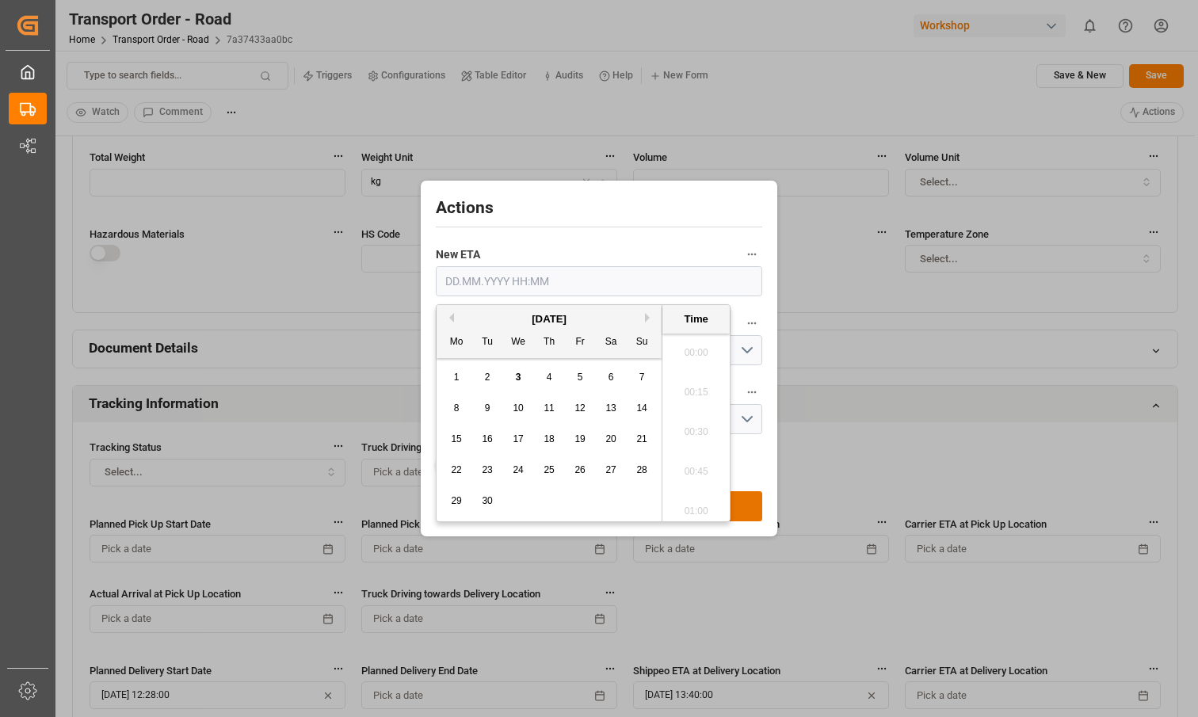
scroll to position [2105, 0]
click at [491, 510] on div "30" at bounding box center [488, 501] width 20 height 19
click at [494, 495] on div "30" at bounding box center [488, 501] width 20 height 19
click at [703, 419] on li "13:45" at bounding box center [696, 428] width 67 height 40
type input "30.09.2025 13:45"
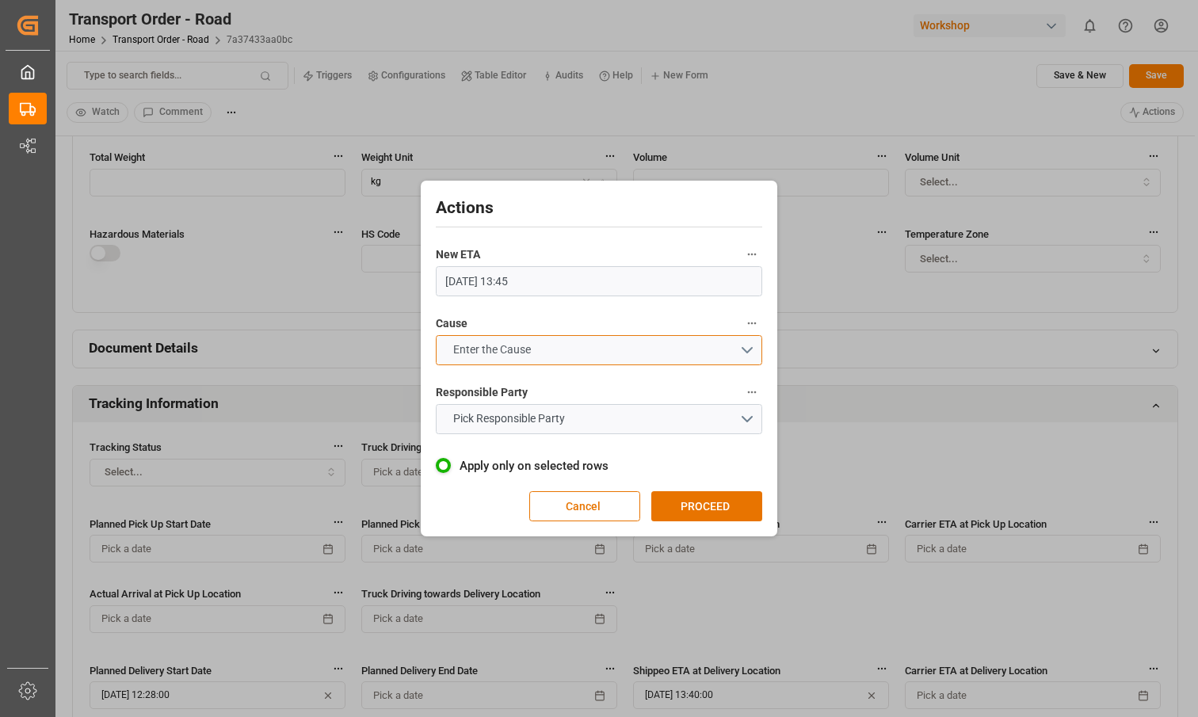
click at [591, 345] on button "Enter the Cause" at bounding box center [599, 350] width 327 height 30
click at [565, 371] on div "PROBABLE DELAY AT LOADING | WAITING RA OR ADVANCED WAREHOUSE (RENAULT)" at bounding box center [599, 363] width 325 height 50
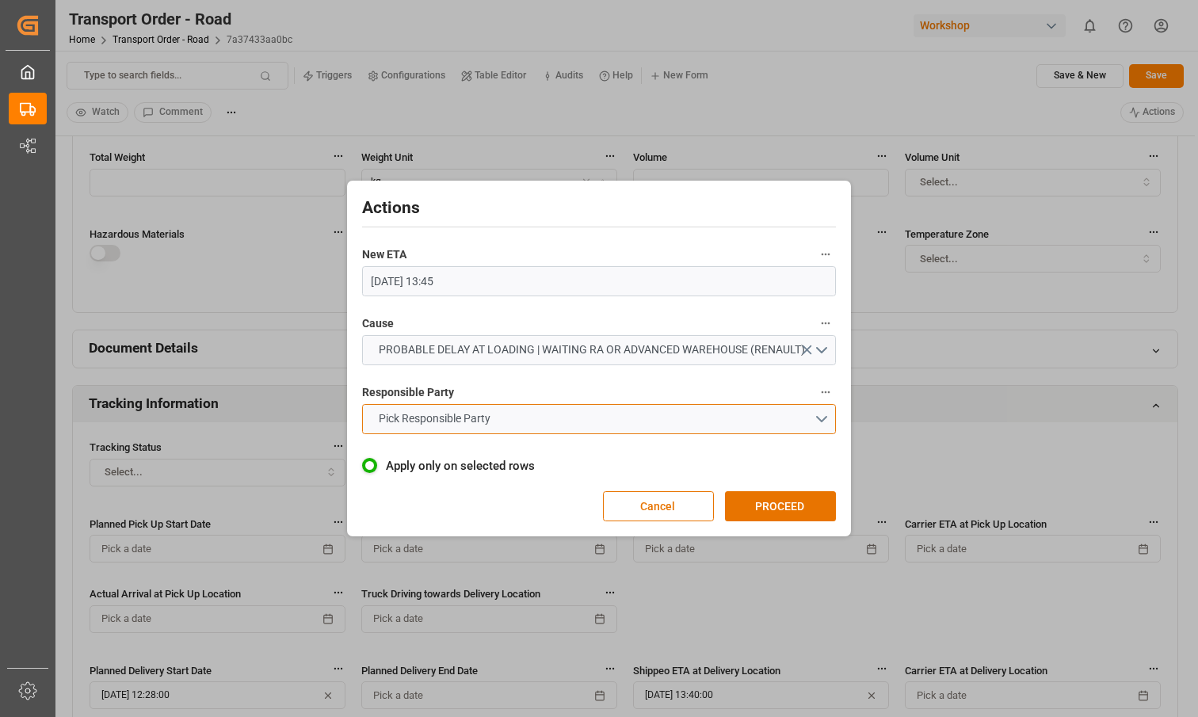
click at [554, 419] on button "Pick Responsible Party" at bounding box center [599, 419] width 475 height 30
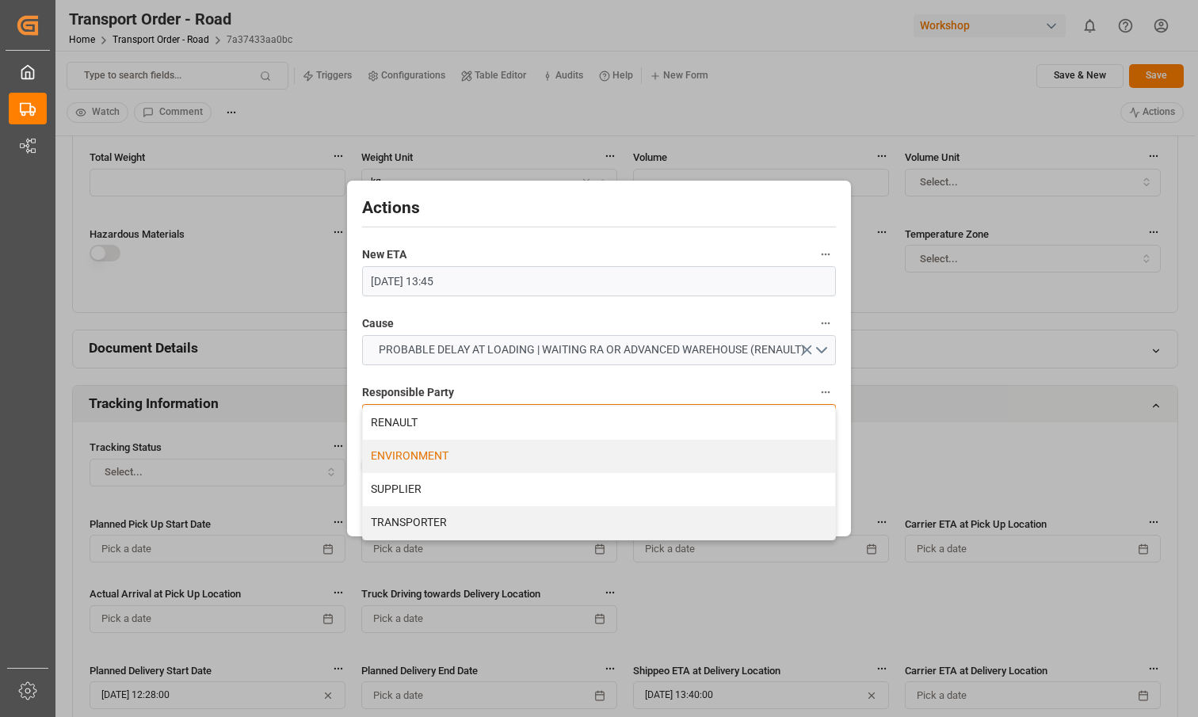
click at [534, 461] on div "ENVIRONMENT" at bounding box center [599, 456] width 473 height 33
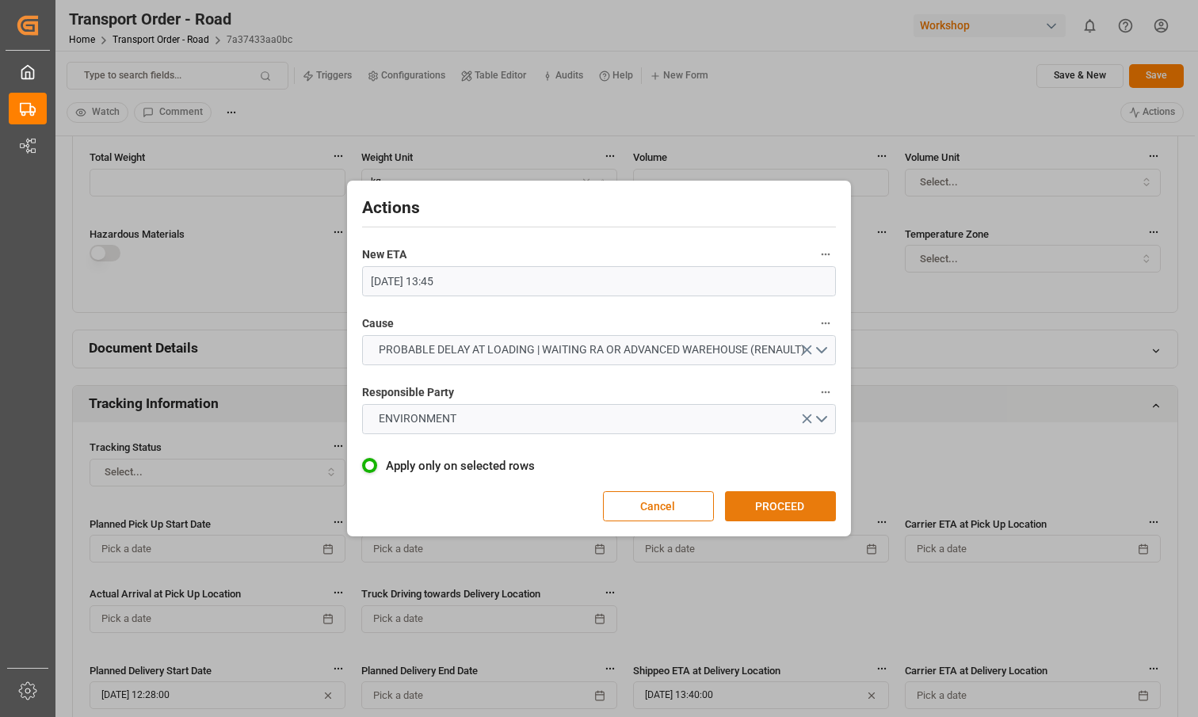
click at [802, 507] on button "PROCEED" at bounding box center [780, 506] width 111 height 30
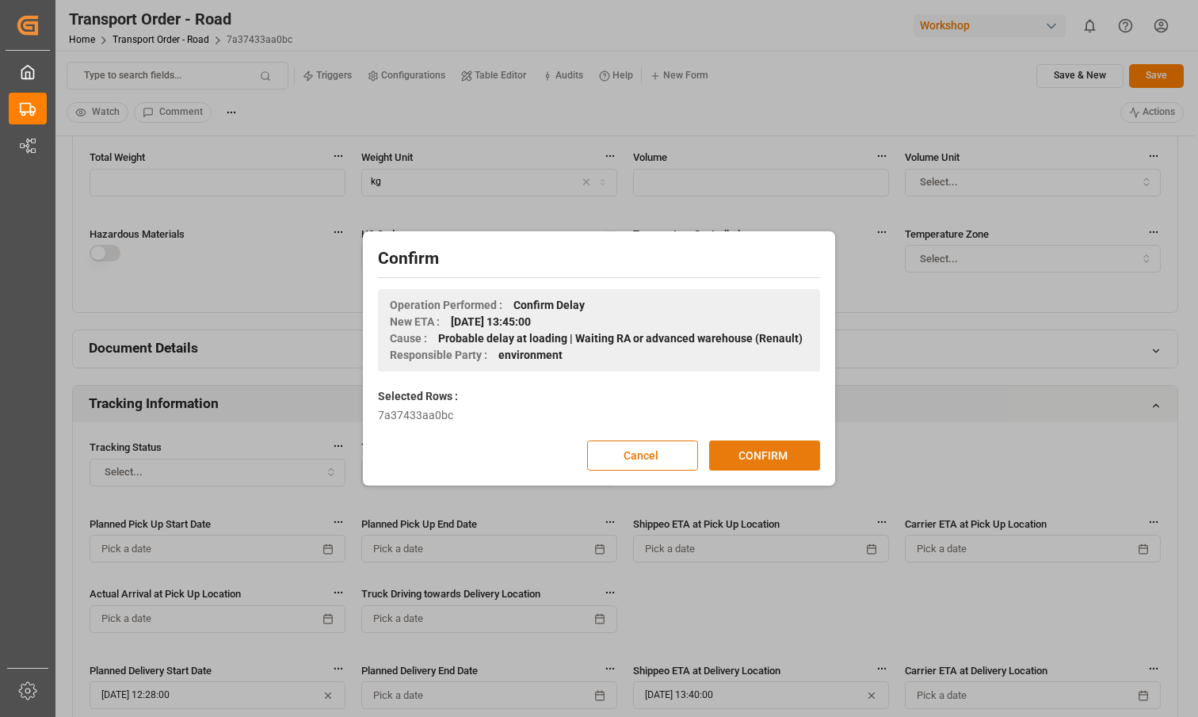
click at [801, 461] on button "CONFIRM" at bounding box center [764, 456] width 111 height 30
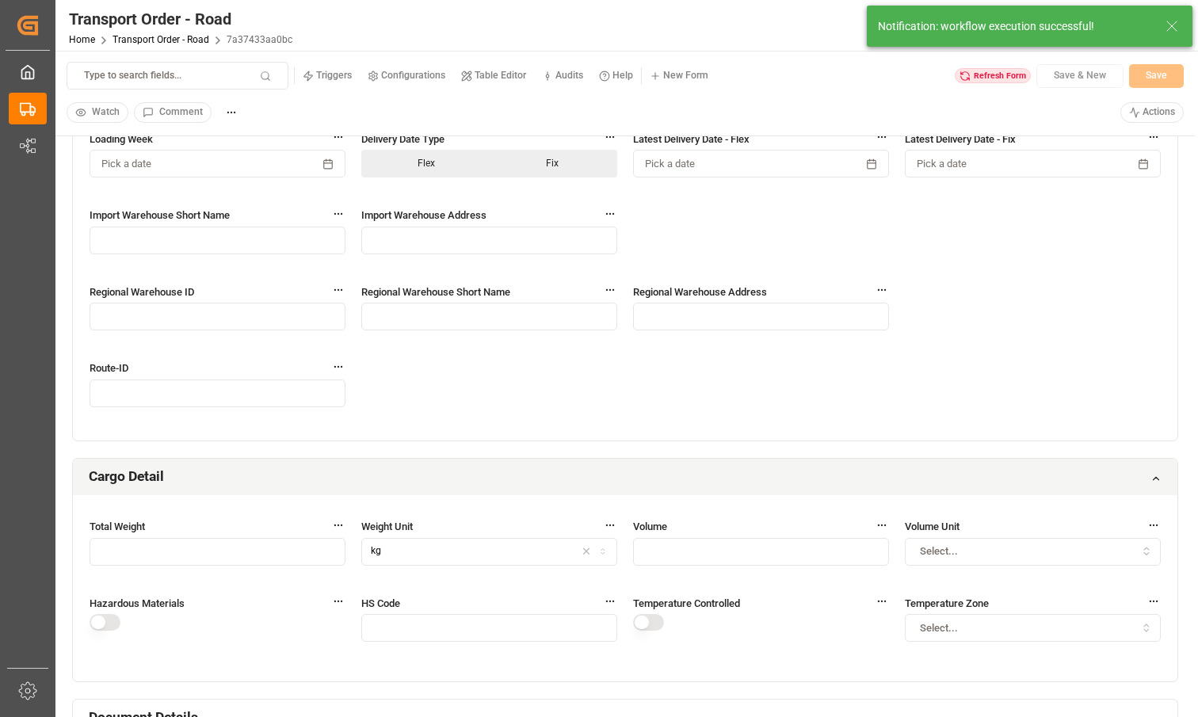
scroll to position [0, 0]
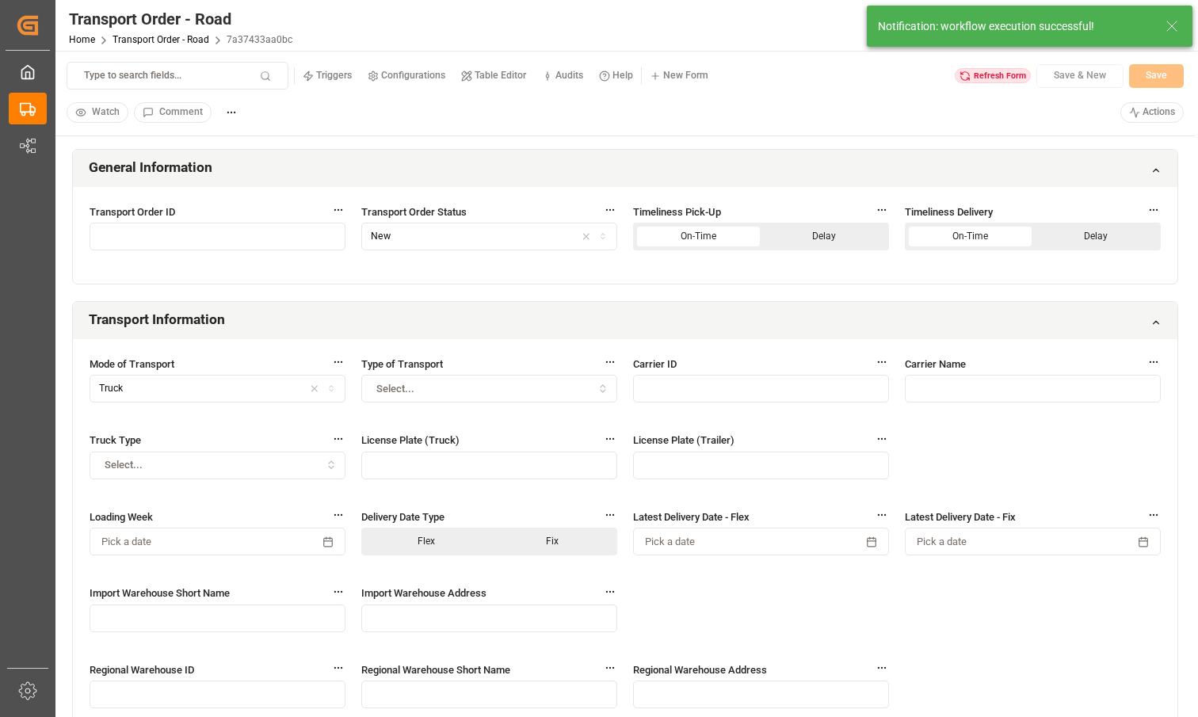
click at [802, 81] on div "Refresh Form" at bounding box center [993, 76] width 76 height 16
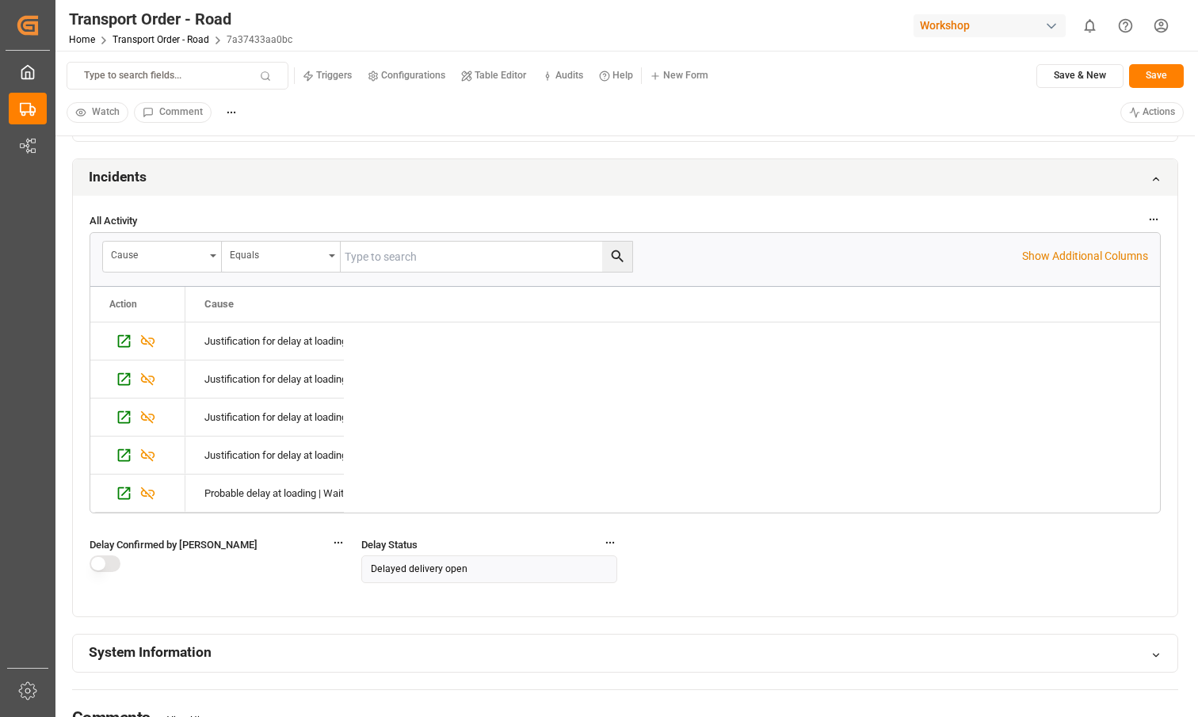
scroll to position [1564, 0]
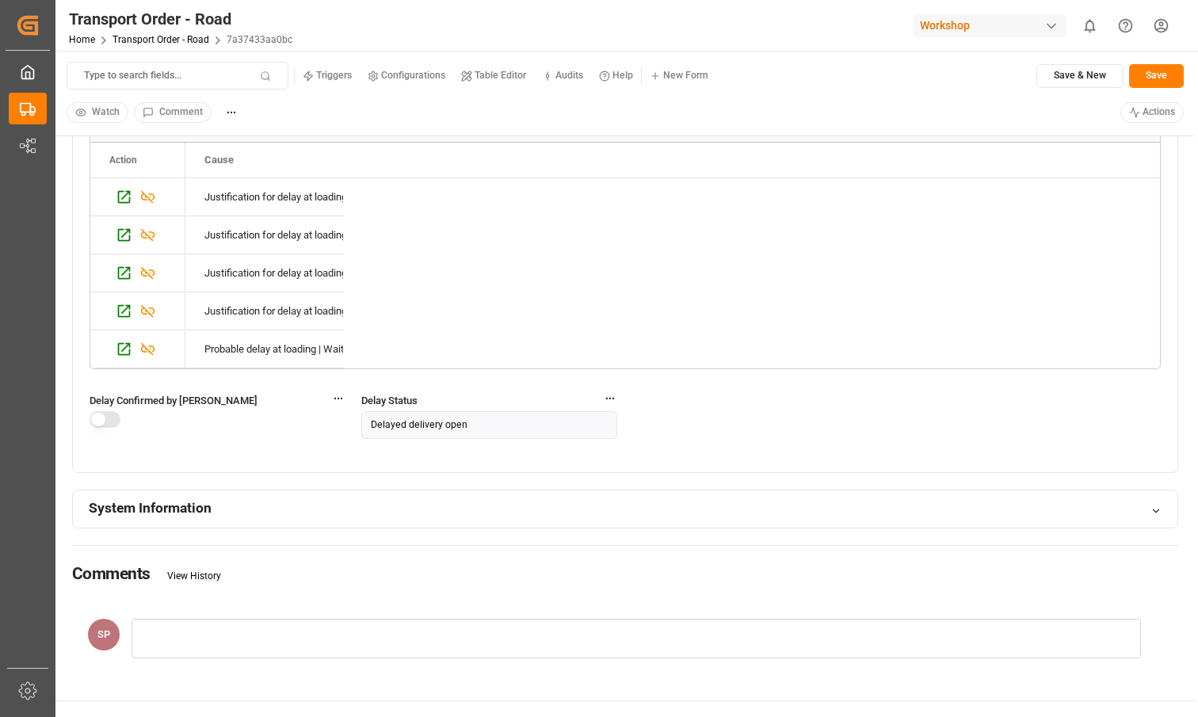
click at [490, 427] on div "Delayed delivery open" at bounding box center [489, 426] width 249 height 14
click at [723, 441] on div "All Activity Cause Equals Show Additional Columns Drag here to set row groups D…" at bounding box center [625, 262] width 1105 height 421
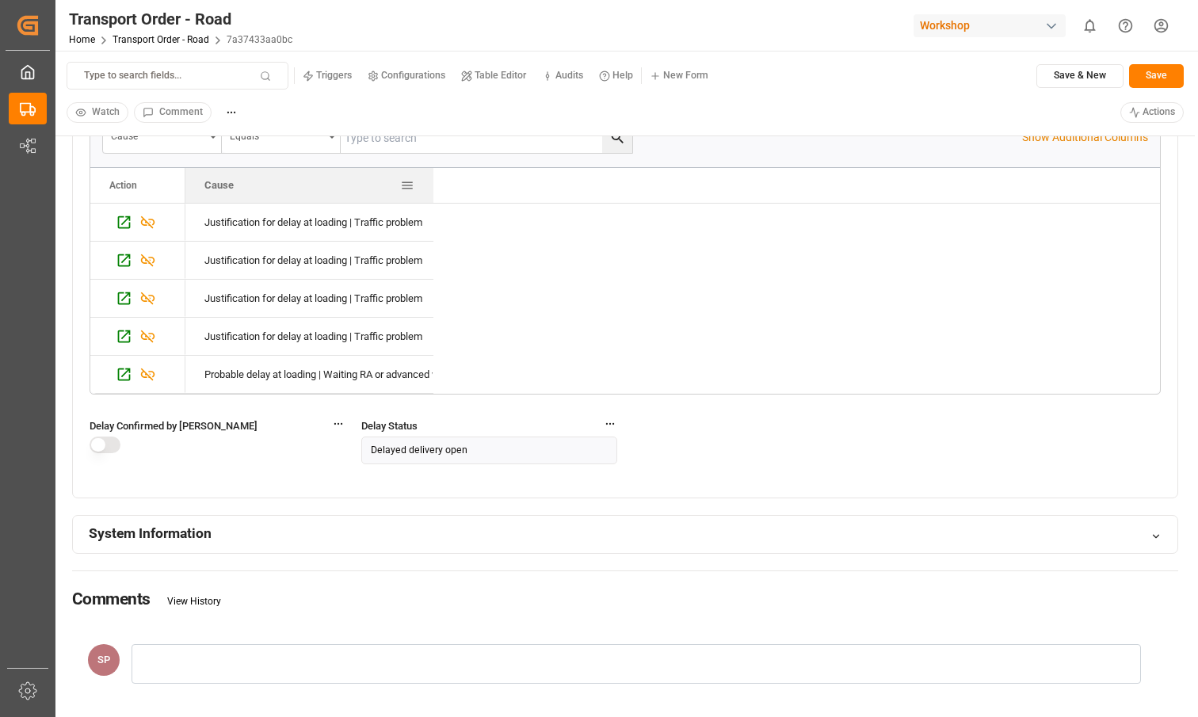
drag, startPoint x: 343, startPoint y: 189, endPoint x: 433, endPoint y: 191, distance: 89.6
click at [433, 191] on div at bounding box center [433, 185] width 6 height 35
click at [518, 346] on div "Justification for delay at loading | Traffic problem Justification for delay at…" at bounding box center [672, 299] width 975 height 190
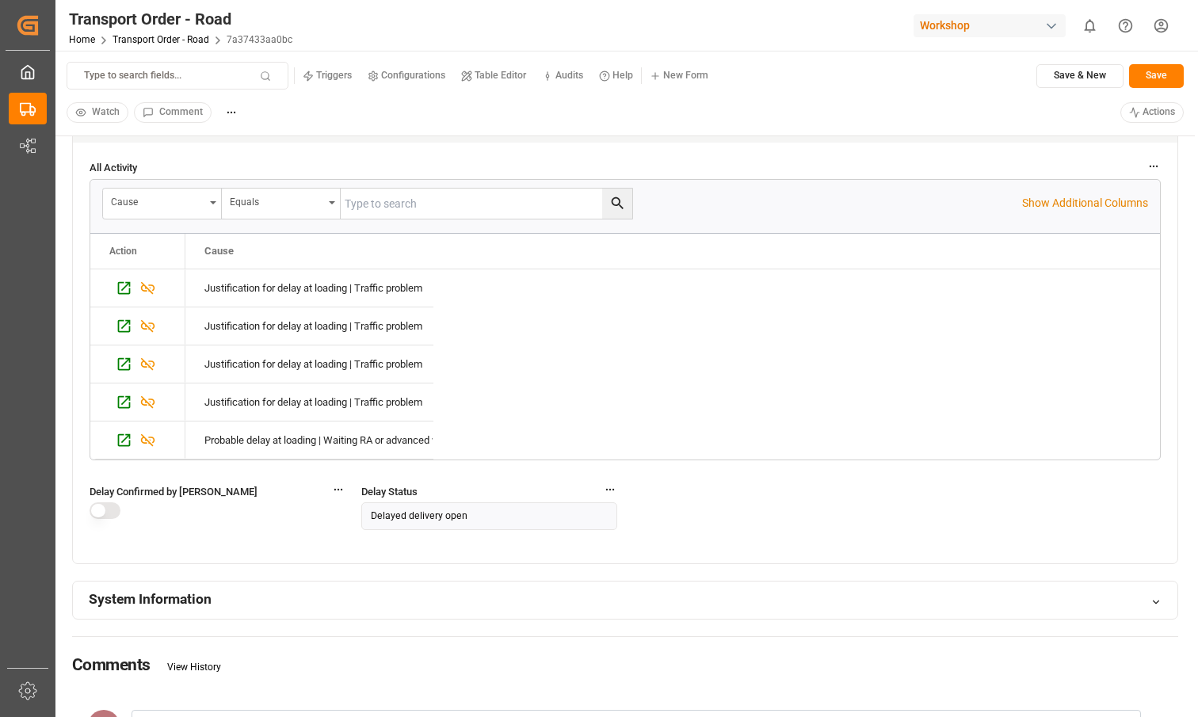
scroll to position [1414, 0]
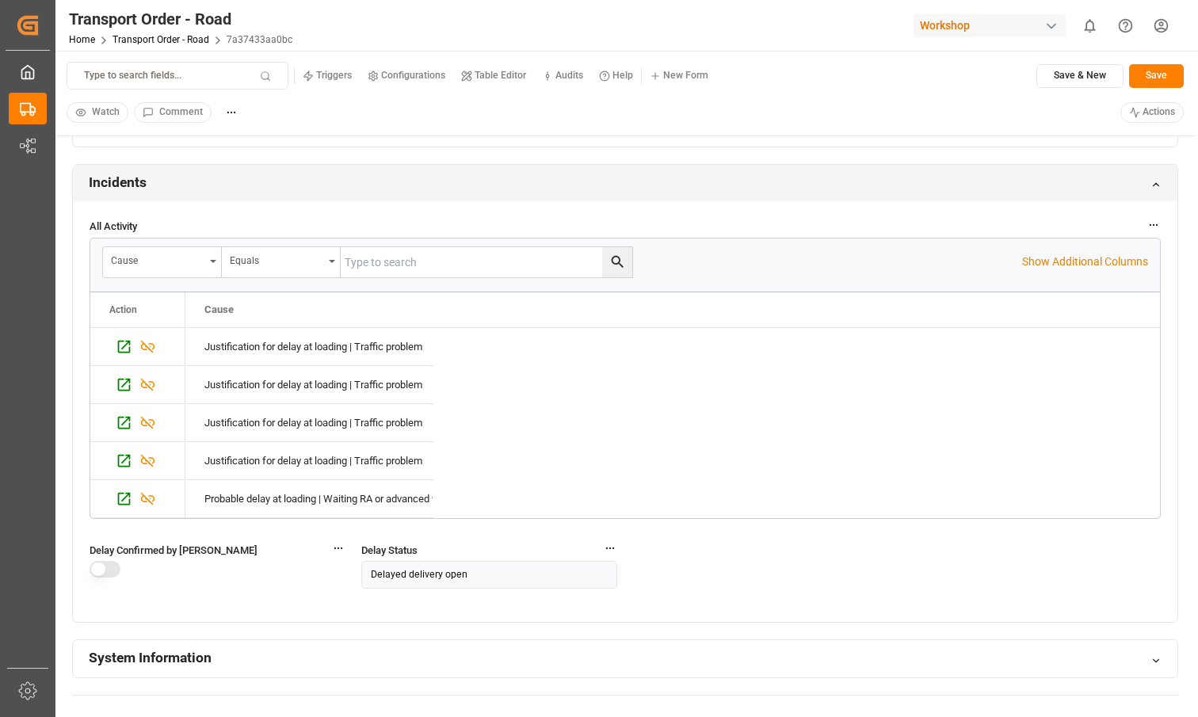
click at [1154, 222] on icon "button" at bounding box center [1154, 225] width 11 height 11
click at [1125, 288] on button "Go to object" at bounding box center [1119, 284] width 78 height 28
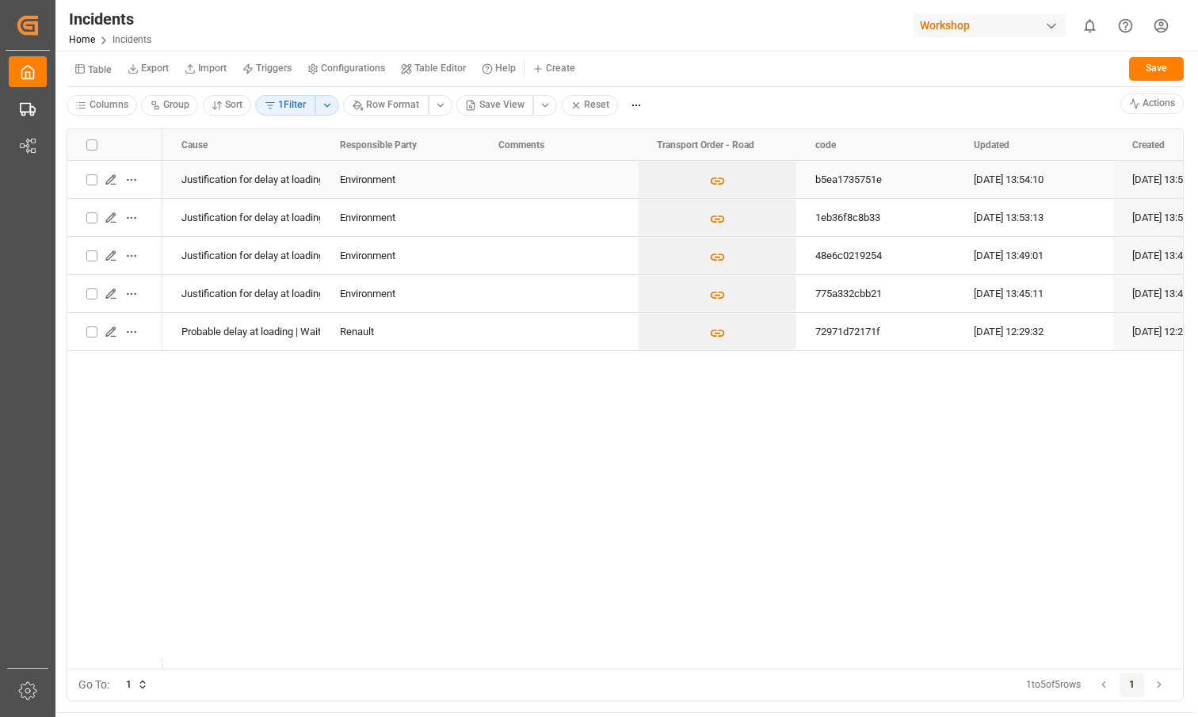
click at [97, 184] on button "Press SPACE to select this row." at bounding box center [91, 179] width 11 height 11
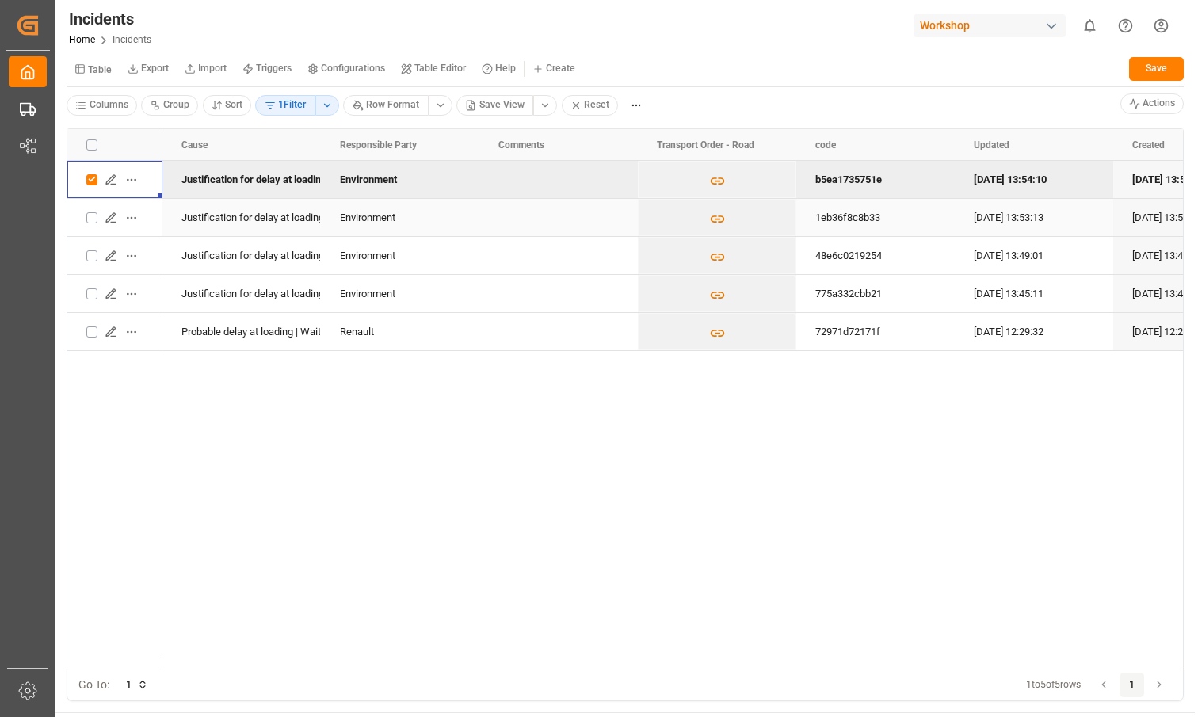
click at [93, 221] on button "Press SPACE to select this row." at bounding box center [91, 217] width 11 height 11
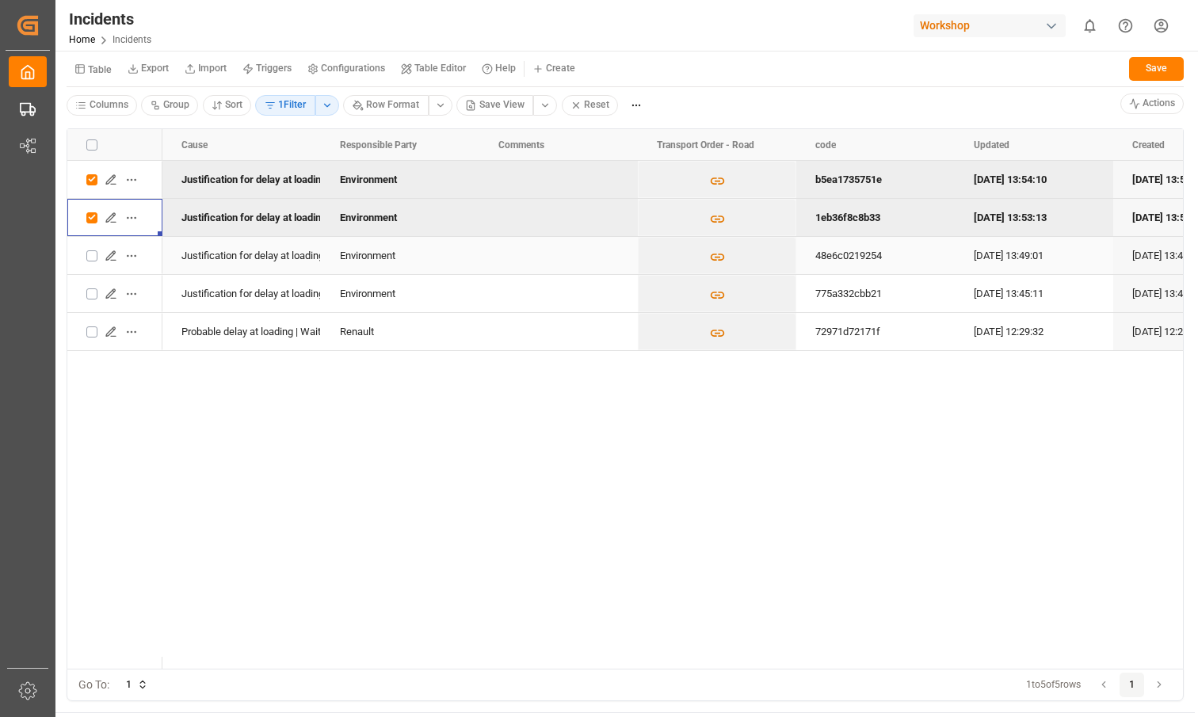
click at [93, 251] on button "Press SPACE to select this row." at bounding box center [91, 255] width 11 height 11
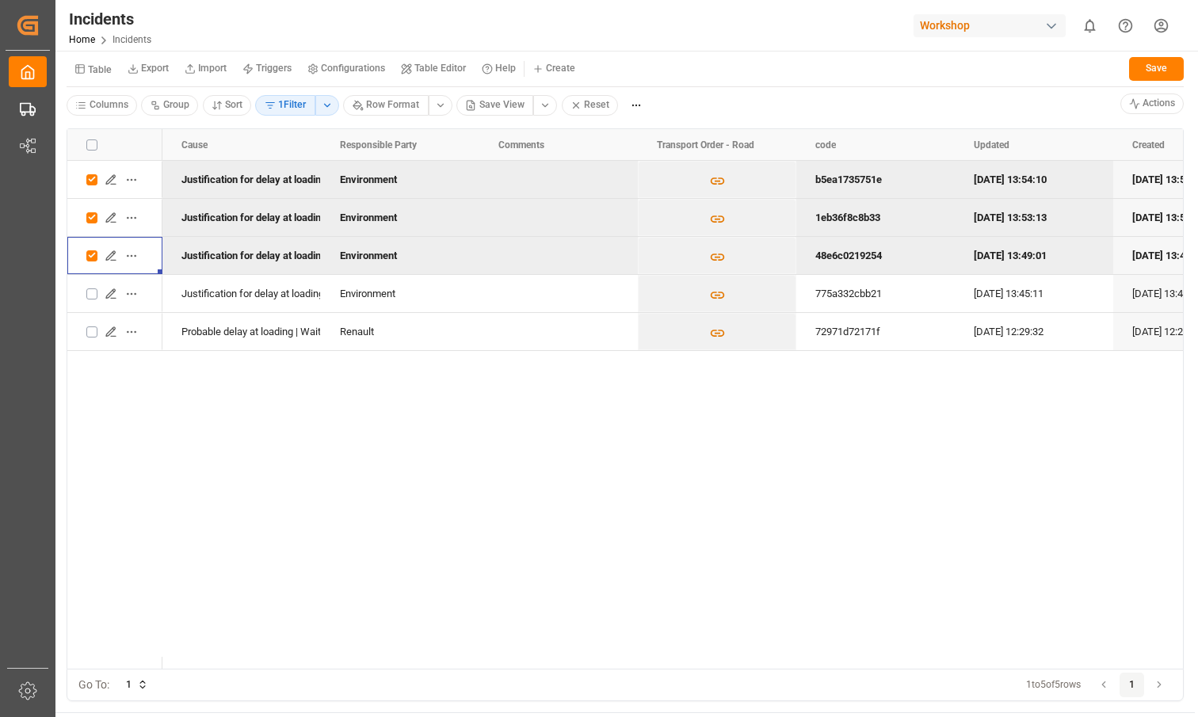
click at [92, 295] on button "Press SPACE to select this row." at bounding box center [91, 294] width 11 height 11
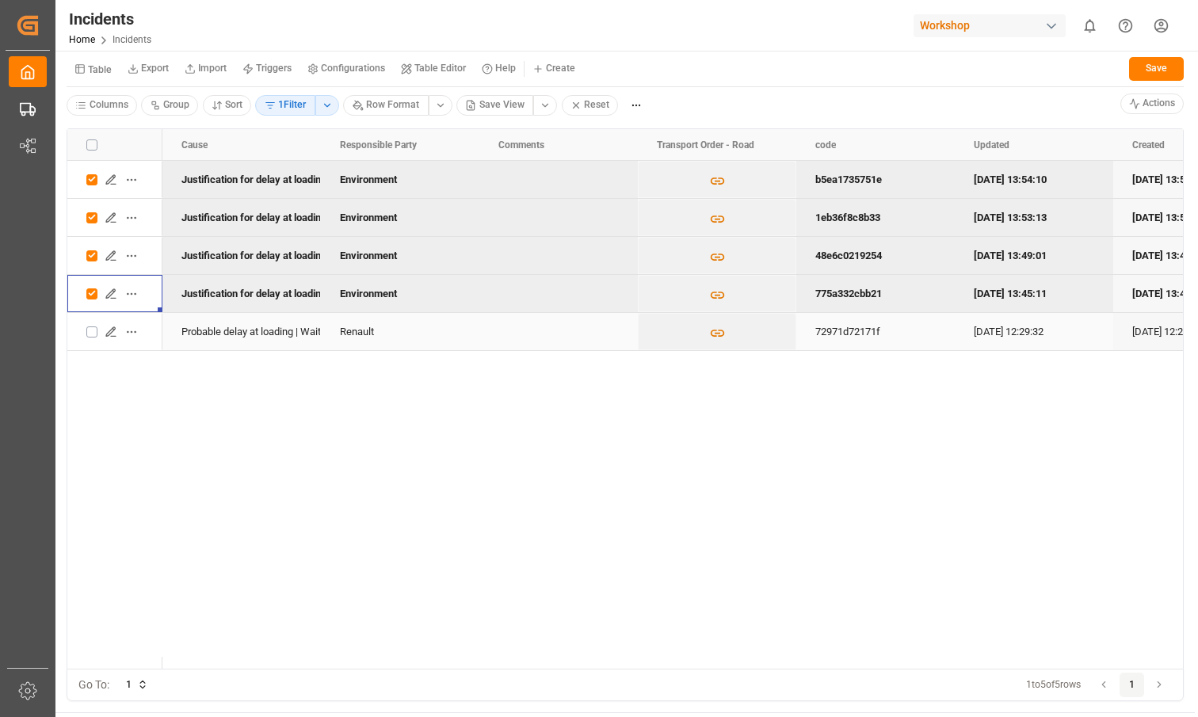
click at [90, 323] on div "Press SPACE to select this row." at bounding box center [114, 332] width 57 height 36
click at [93, 336] on button "Press SPACE to select this row." at bounding box center [91, 332] width 11 height 11
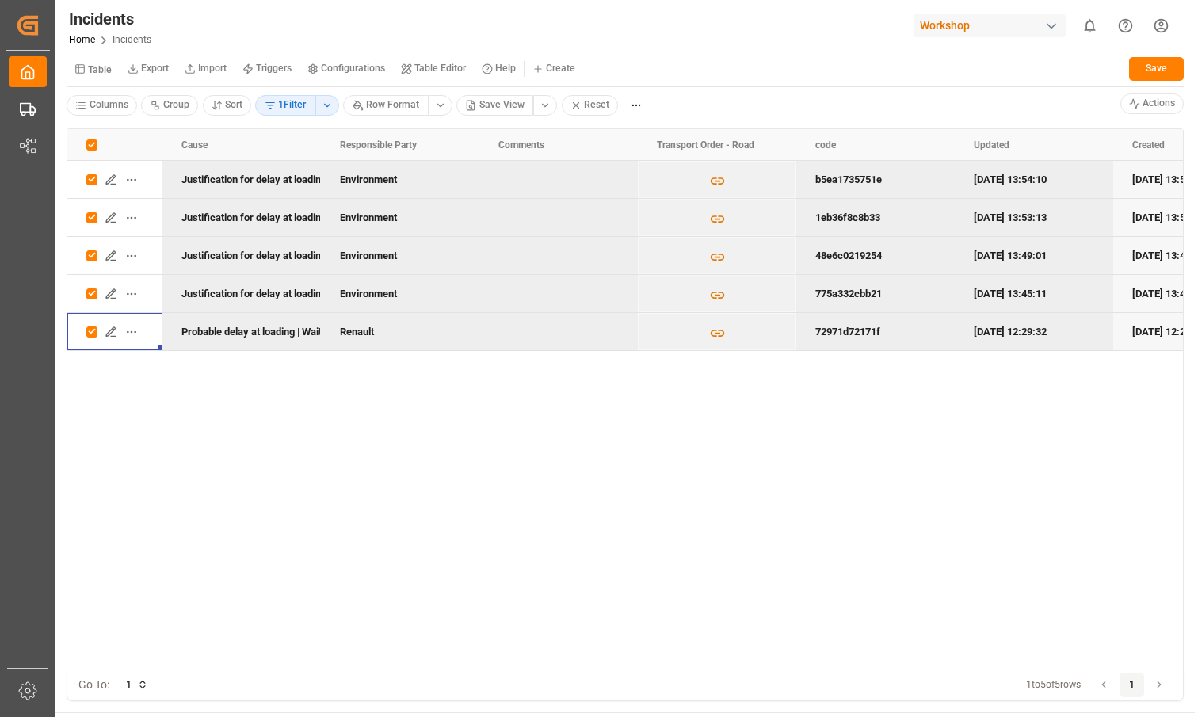
click at [93, 294] on button "Press SPACE to deselect this row." at bounding box center [91, 294] width 11 height 11
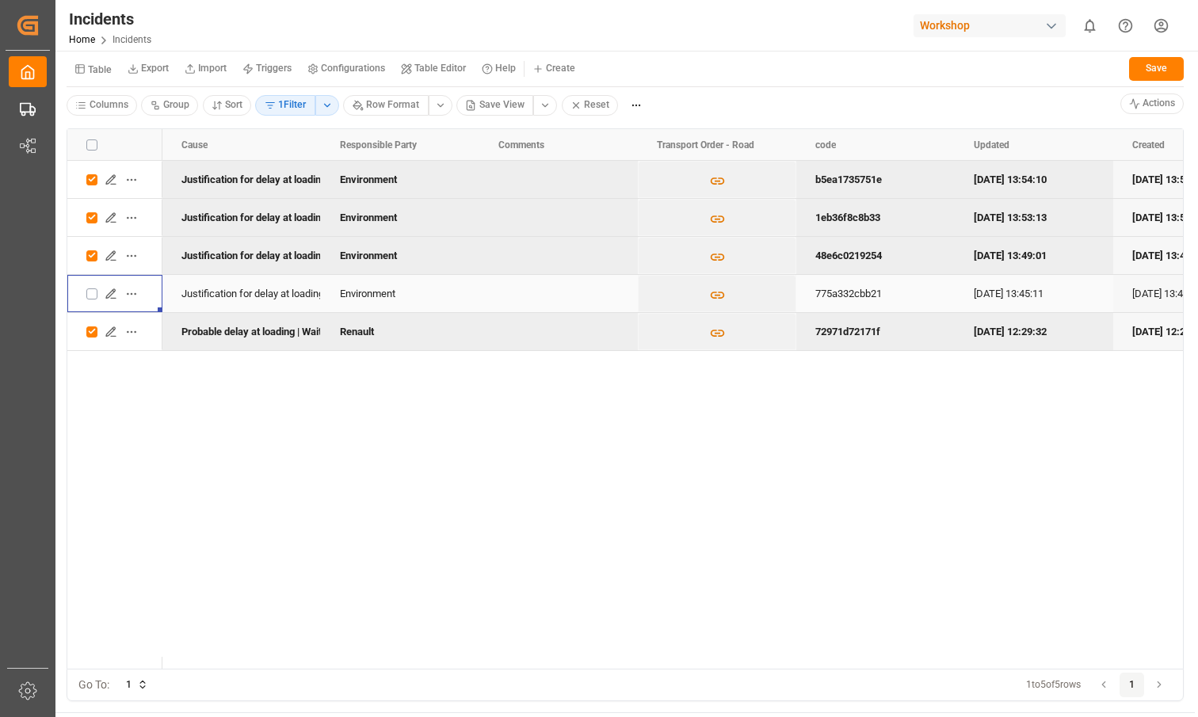
click at [93, 289] on button "Press SPACE to select this row." at bounding box center [91, 294] width 11 height 11
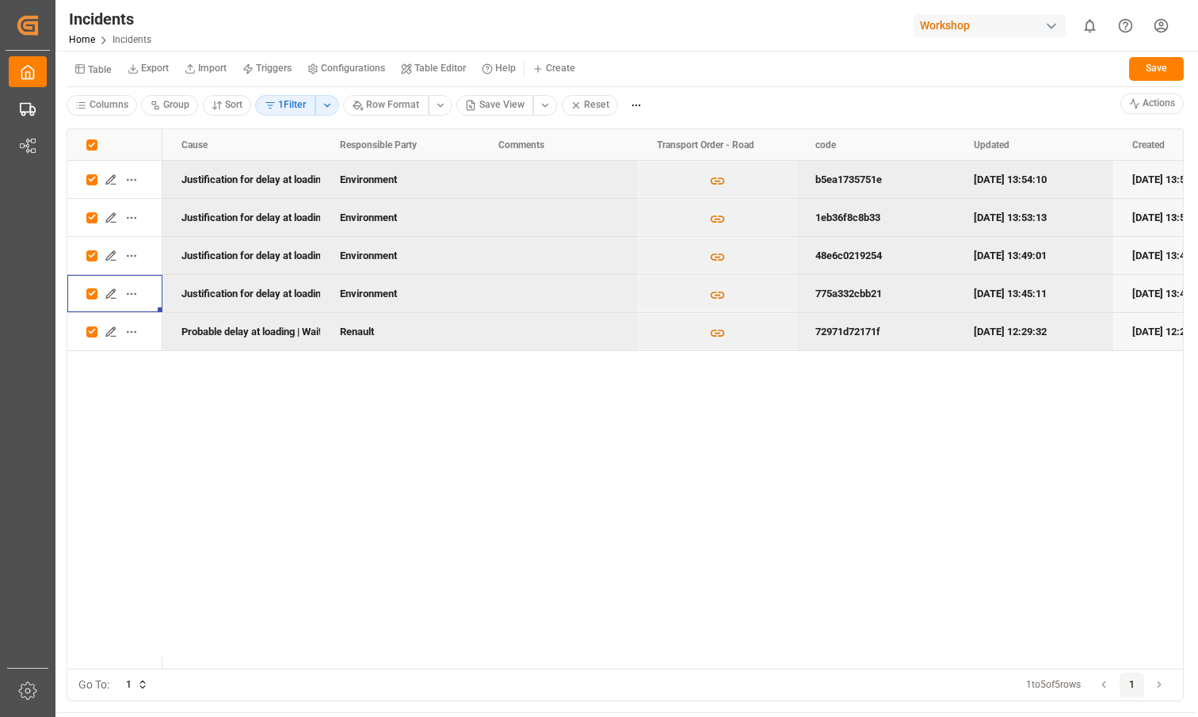
click at [94, 329] on button "Press SPACE to deselect this row." at bounding box center [91, 332] width 11 height 11
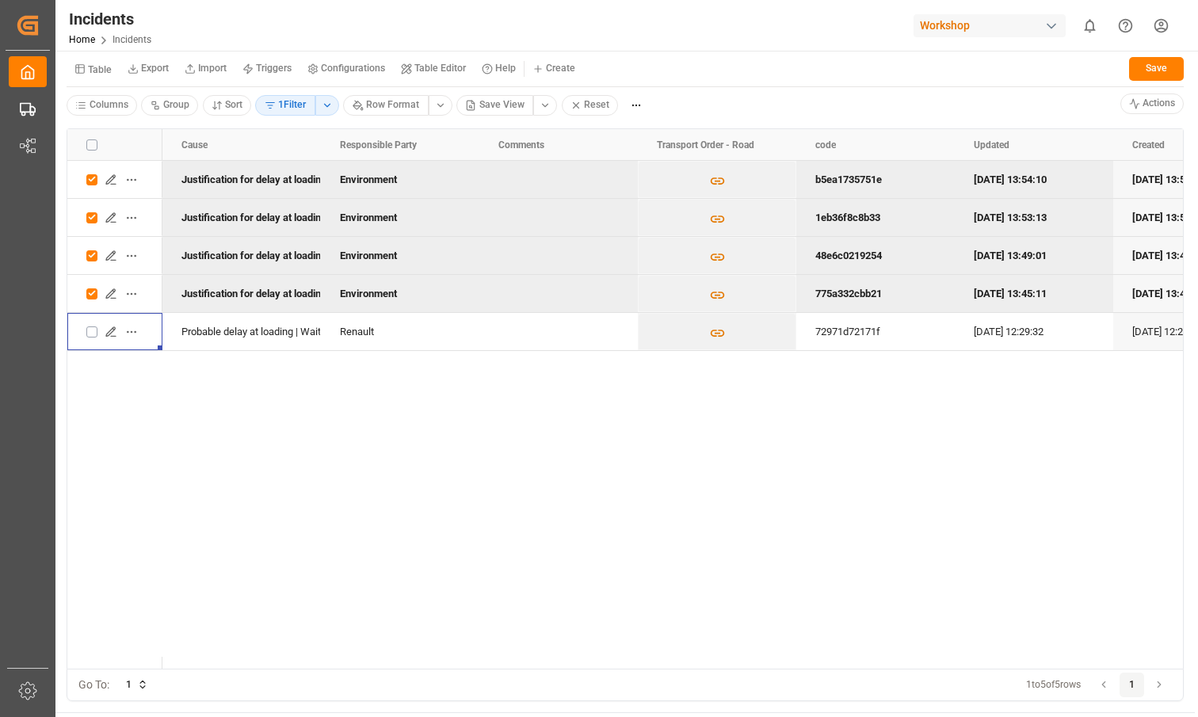
click at [628, 107] on html "Created by potrace 1.15, written by Peter Selinger 2001-2017 Created by potrace…" at bounding box center [599, 358] width 1198 height 717
click at [642, 166] on div "Bulk Delete" at bounding box center [672, 161] width 94 height 25
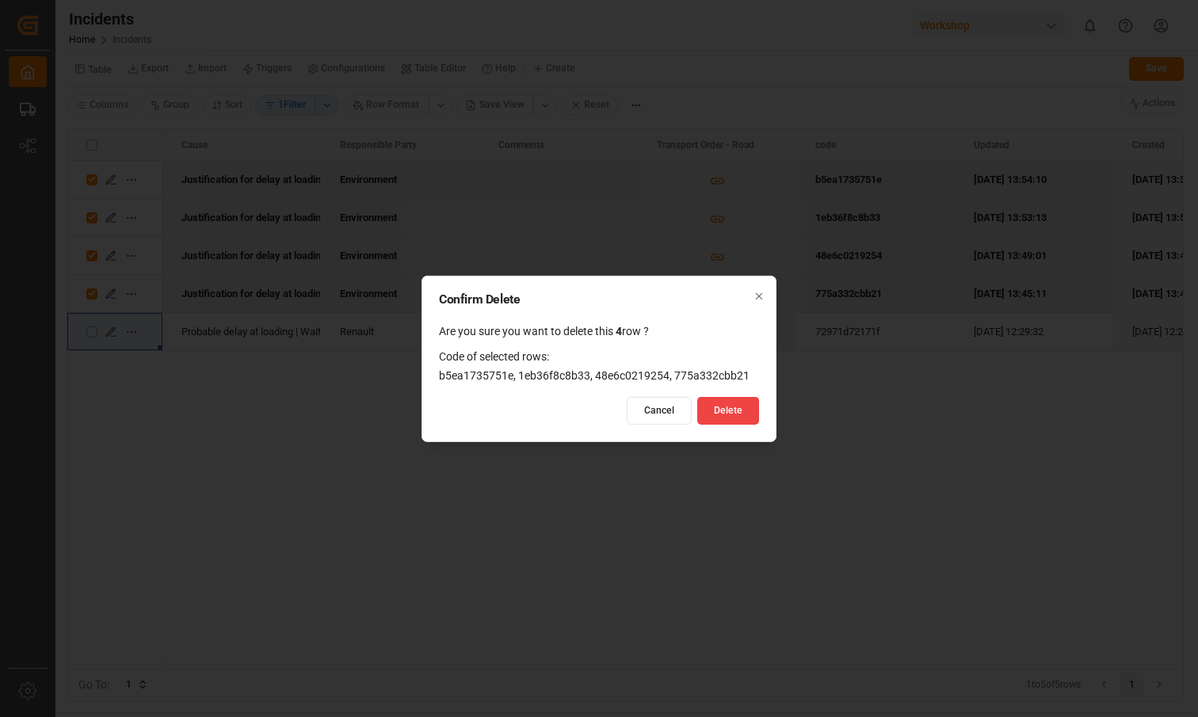
click at [723, 417] on button "Delete" at bounding box center [729, 411] width 62 height 28
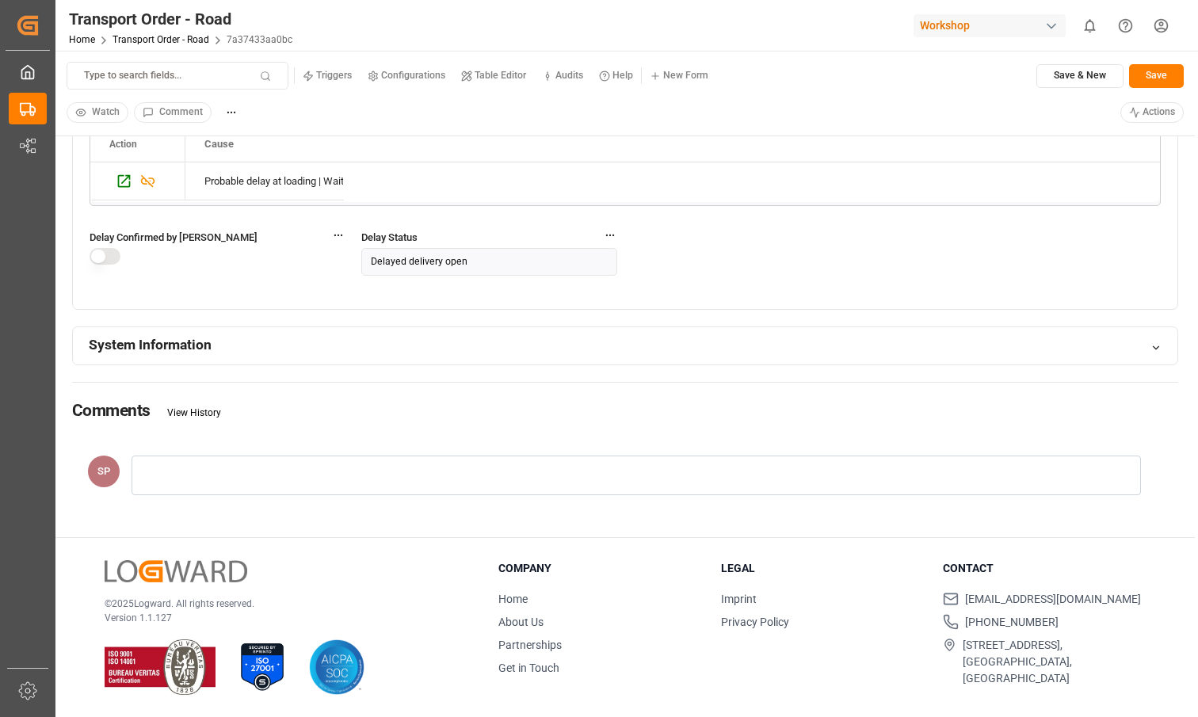
scroll to position [1564, 0]
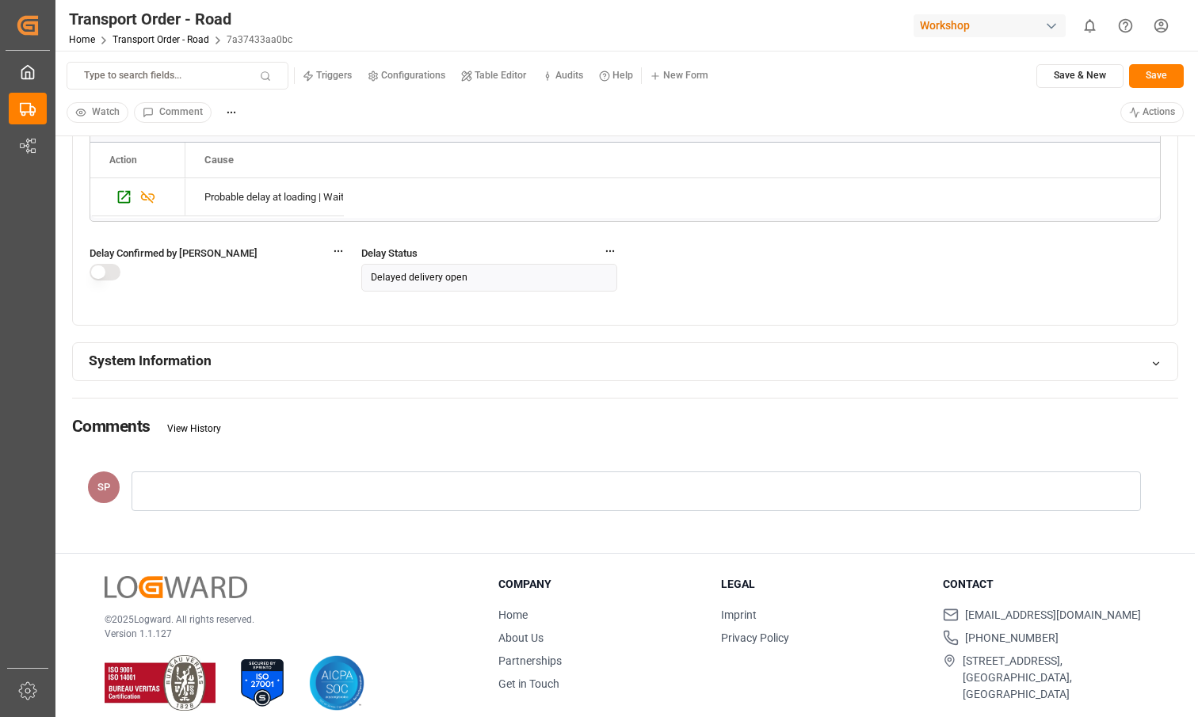
click at [331, 357] on div "System Information" at bounding box center [625, 361] width 1105 height 37
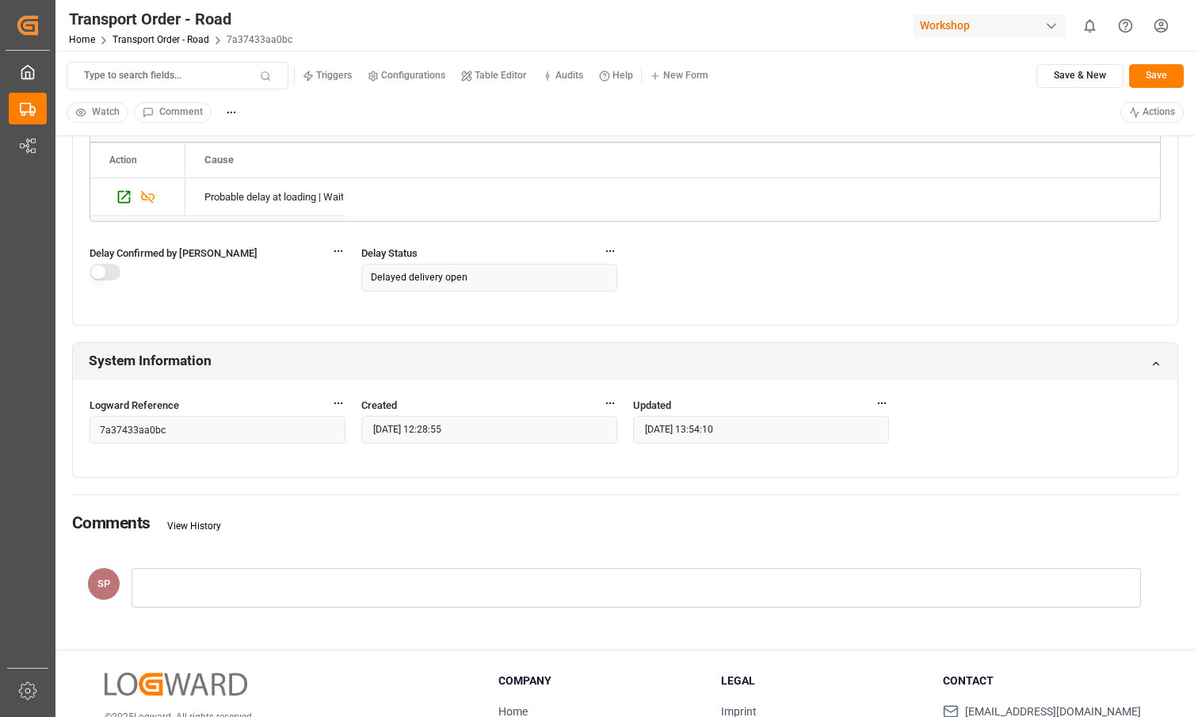
click at [98, 270] on button "button" at bounding box center [105, 272] width 31 height 17
click at [201, 278] on div "Delay Confirmed by [PERSON_NAME]" at bounding box center [218, 271] width 256 height 53
click at [242, 285] on div "Delay Confirmed by [PERSON_NAME]" at bounding box center [218, 271] width 256 height 53
click at [418, 283] on div "Delayed delivery open" at bounding box center [419, 278] width 97 height 14
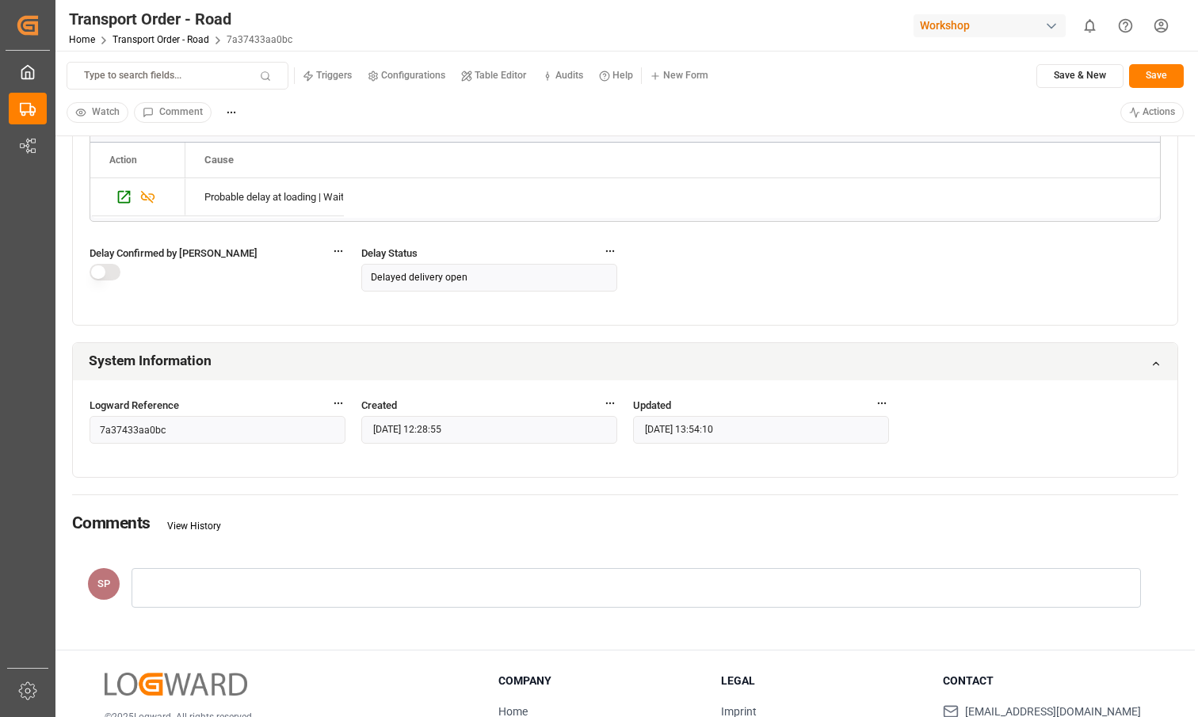
click at [418, 283] on div "Delayed delivery open" at bounding box center [419, 278] width 97 height 14
click at [698, 300] on div "All Activity Cause Equals Show Additional Columns Drag here to set row groups D…" at bounding box center [625, 188] width 1105 height 273
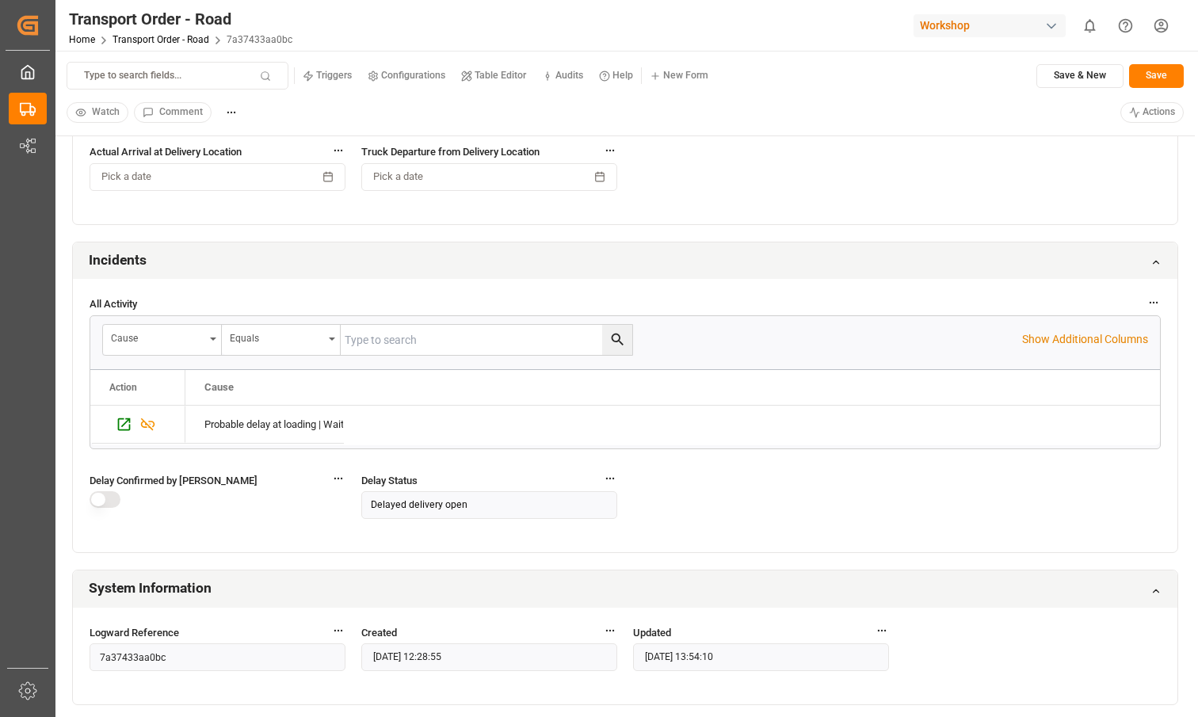
scroll to position [1315, 0]
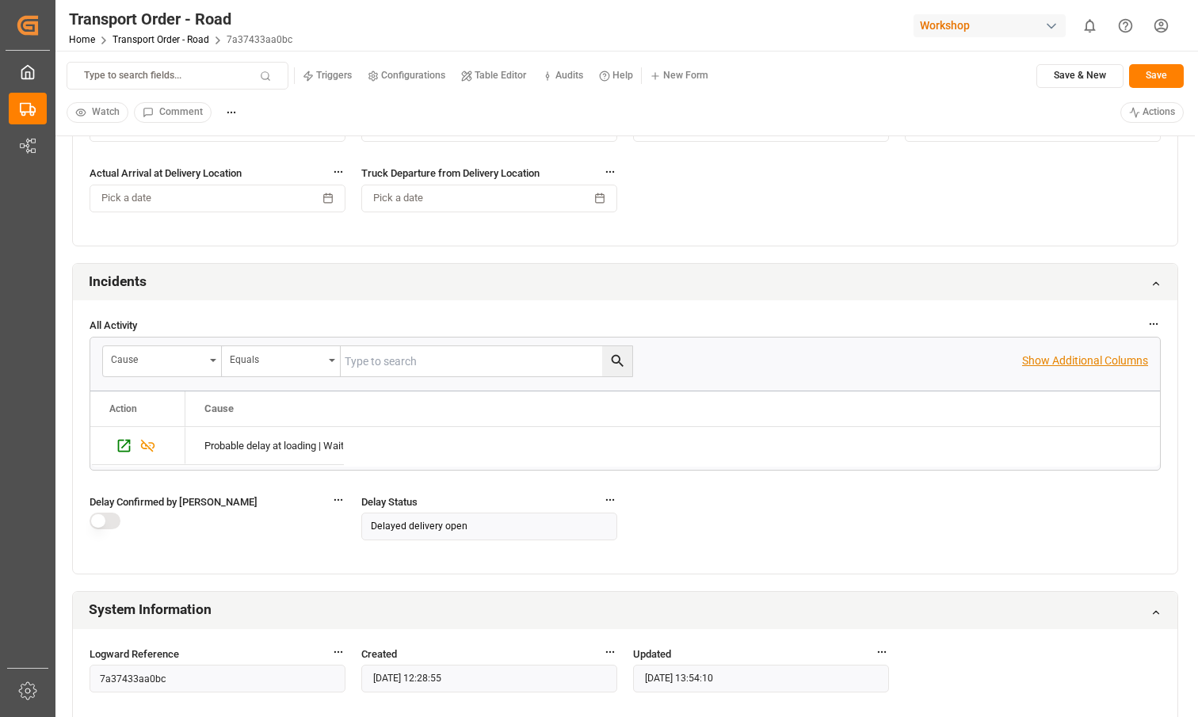
click at [1072, 365] on p "Show Additional Columns" at bounding box center [1086, 361] width 126 height 17
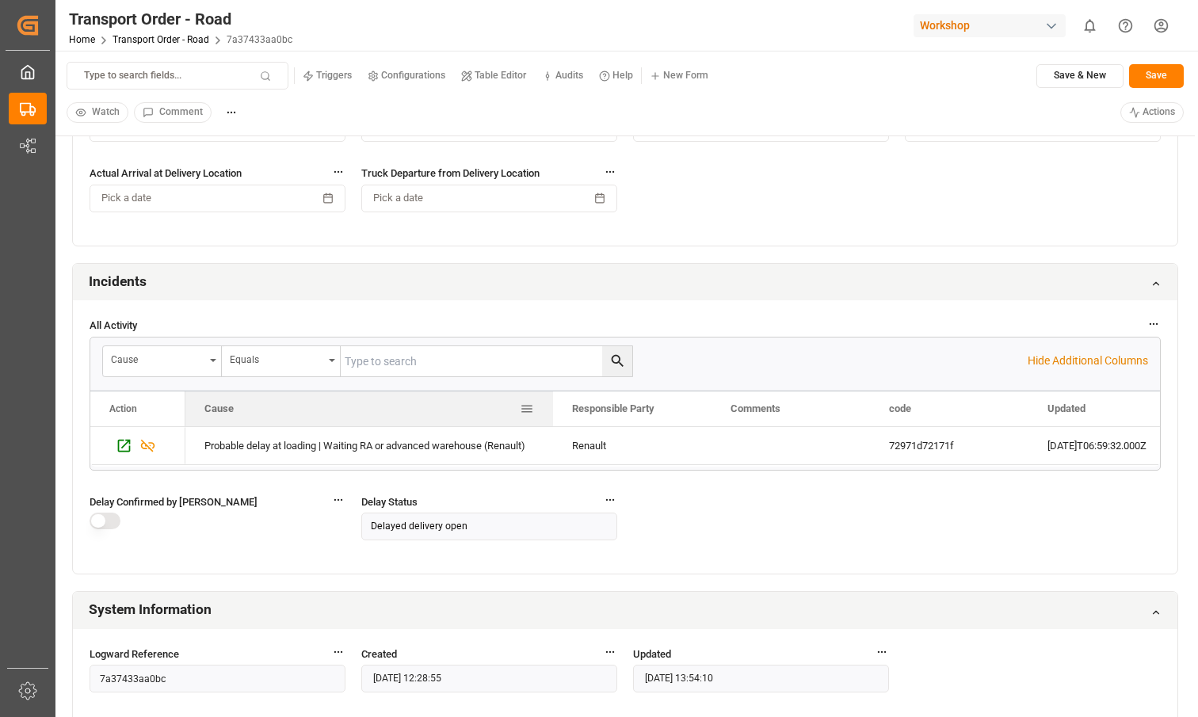
drag, startPoint x: 342, startPoint y: 408, endPoint x: 552, endPoint y: 397, distance: 209.6
click at [552, 396] on div at bounding box center [553, 409] width 6 height 35
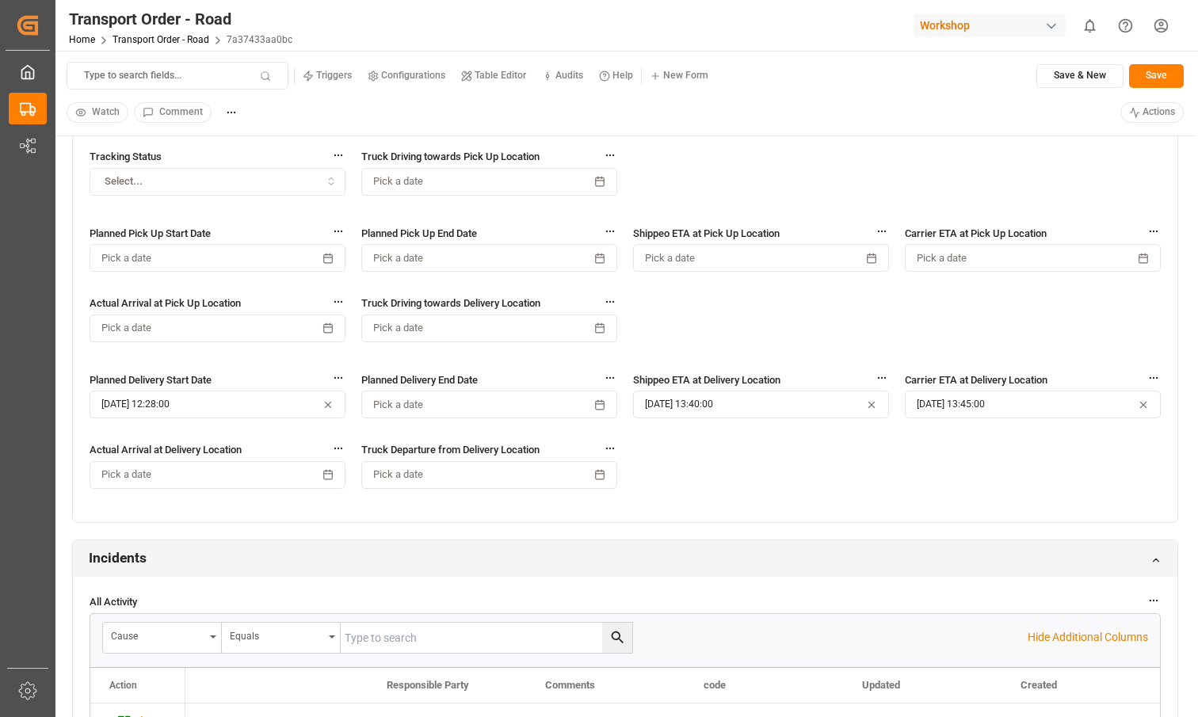
scroll to position [1050, 0]
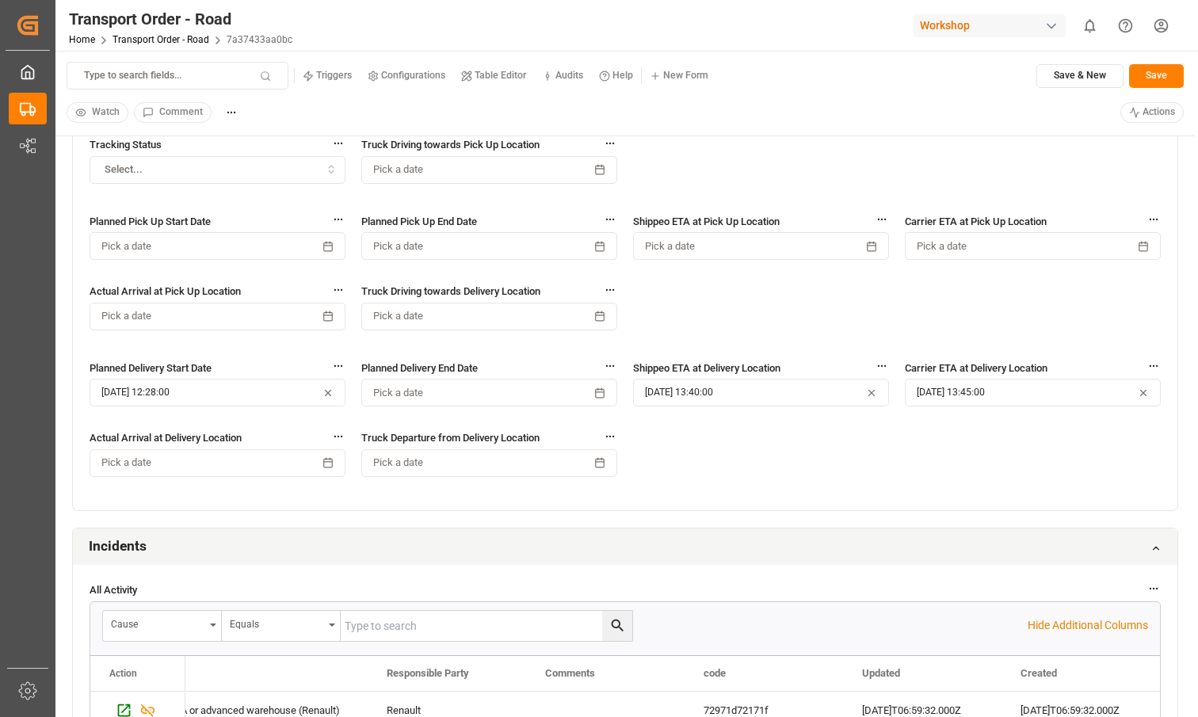
click at [735, 465] on div "Tracking Status Select... Truck Driving towards Pick Up Location Pick a date Pl…" at bounding box center [625, 315] width 1105 height 391
click at [775, 462] on div "Tracking Status Select... Truck Driving towards Pick Up Location Pick a date Pl…" at bounding box center [625, 315] width 1105 height 391
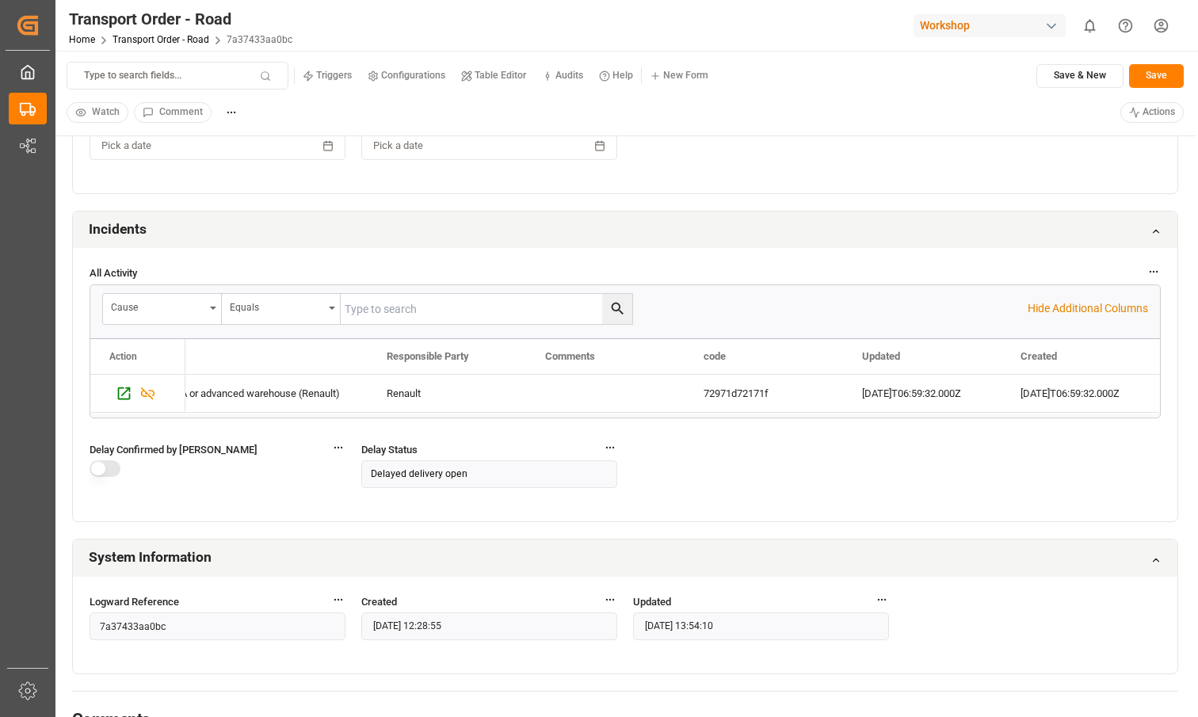
scroll to position [1388, 0]
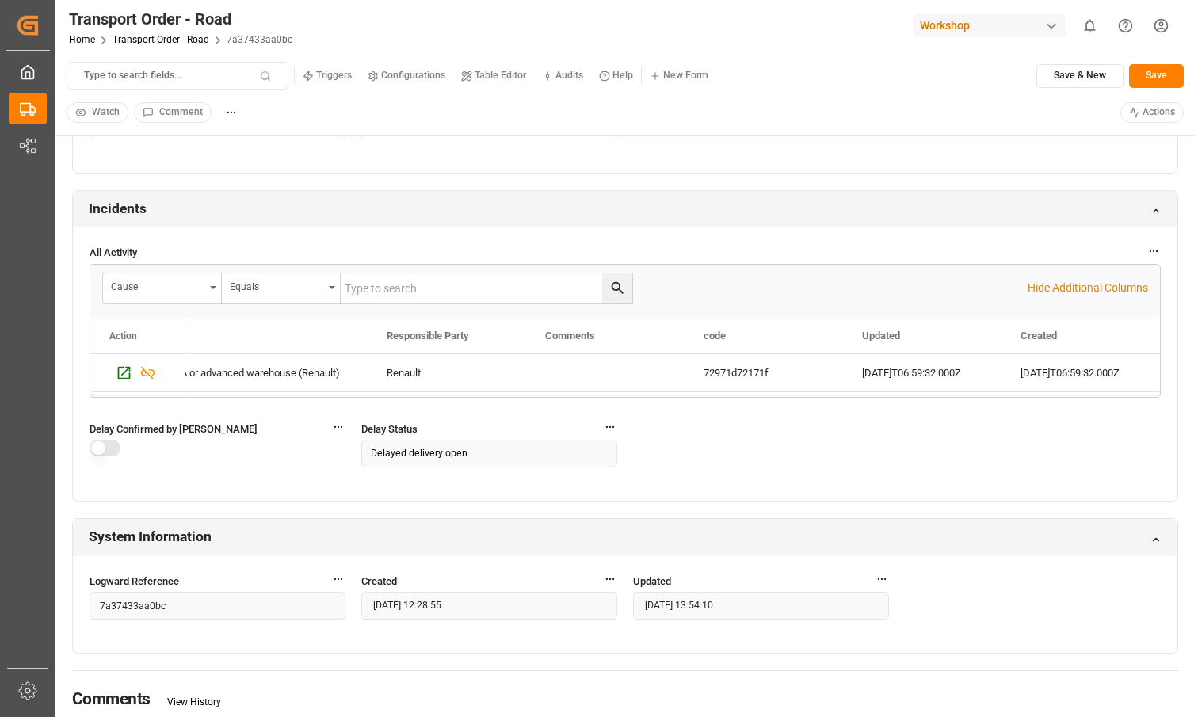
click at [707, 477] on div "All Activity Cause Equals Hide Additional Columns Drag here to set row groups D…" at bounding box center [625, 363] width 1105 height 273
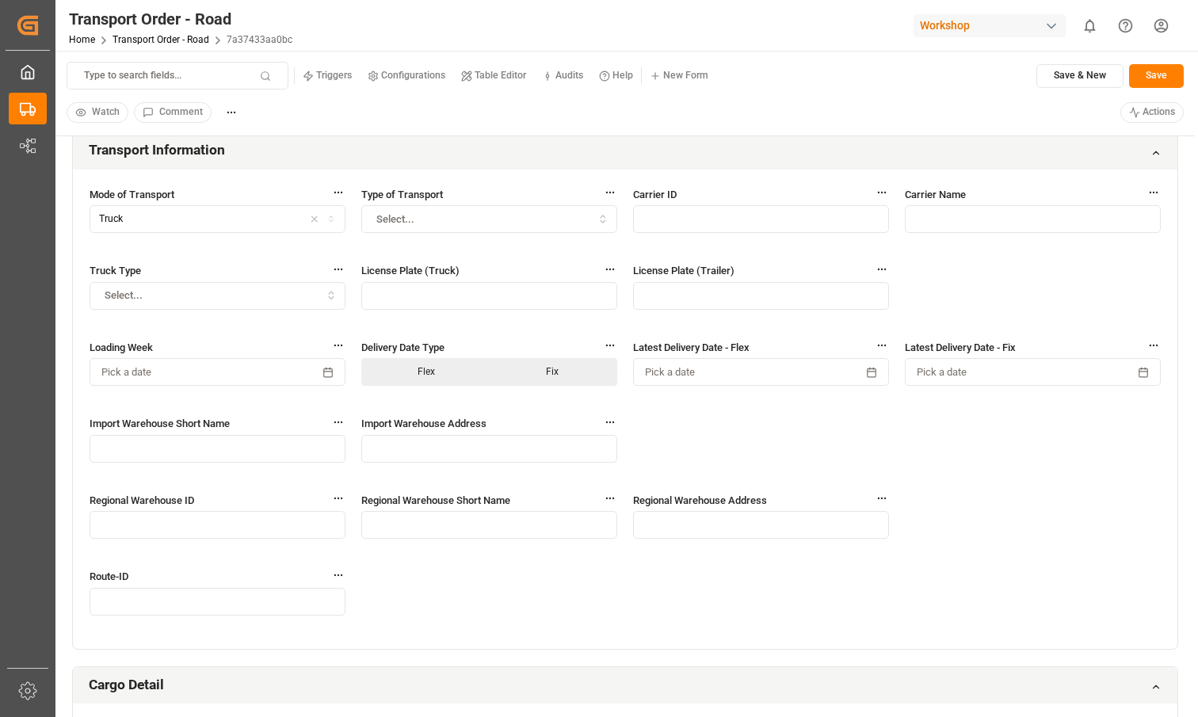
scroll to position [0, 0]
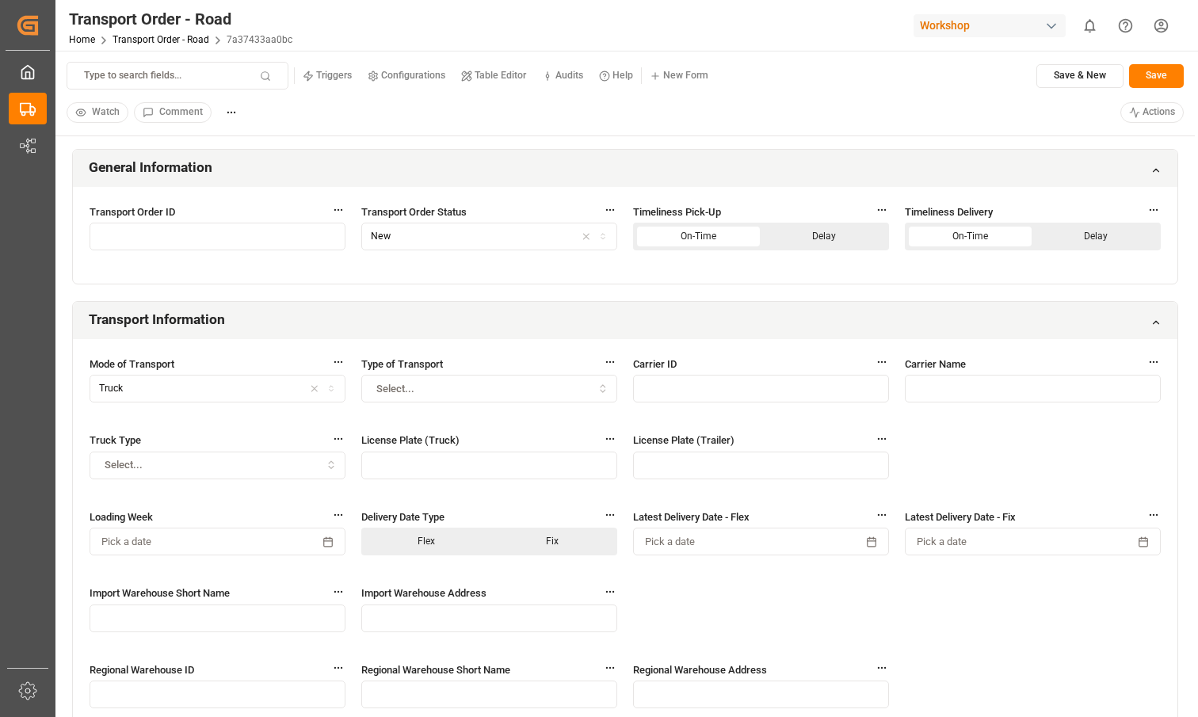
click at [1147, 106] on html "Created by potrace 1.15, written by [PERSON_NAME] [DATE]-[DATE] Created by potr…" at bounding box center [599, 358] width 1198 height 717
click at [1108, 169] on div "Confirm Delay (Confirm the open delay )" at bounding box center [1111, 153] width 122 height 36
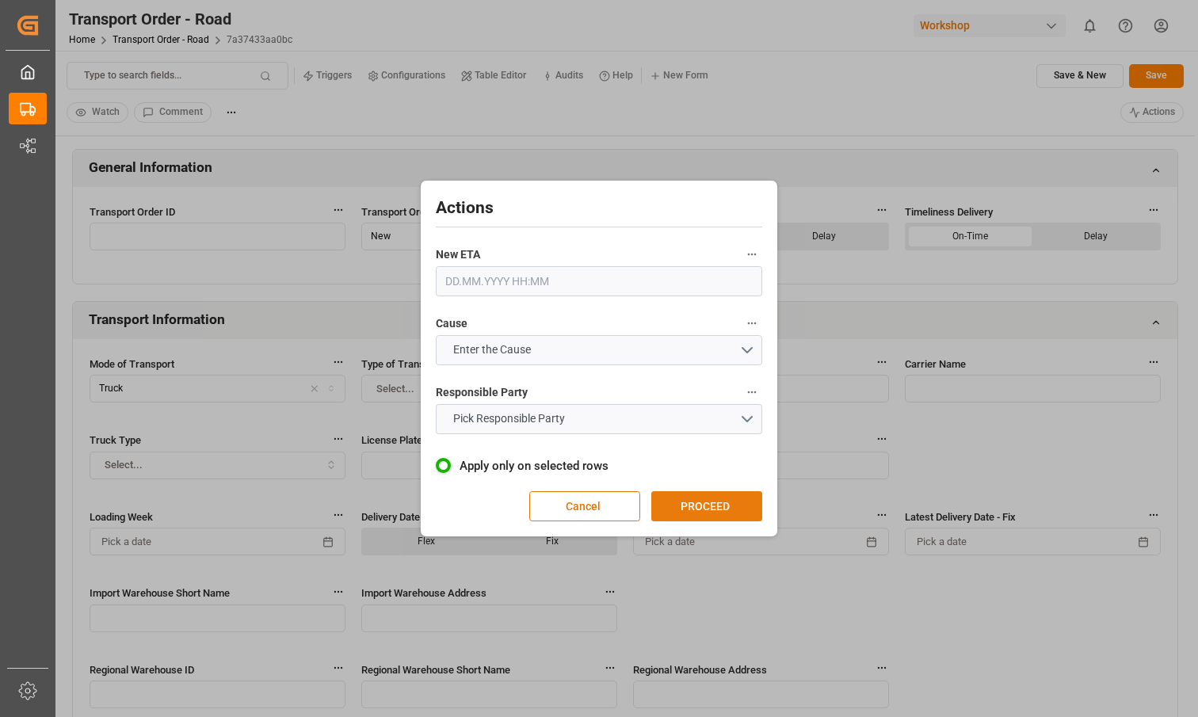
click at [698, 495] on button "PROCEED" at bounding box center [707, 506] width 111 height 30
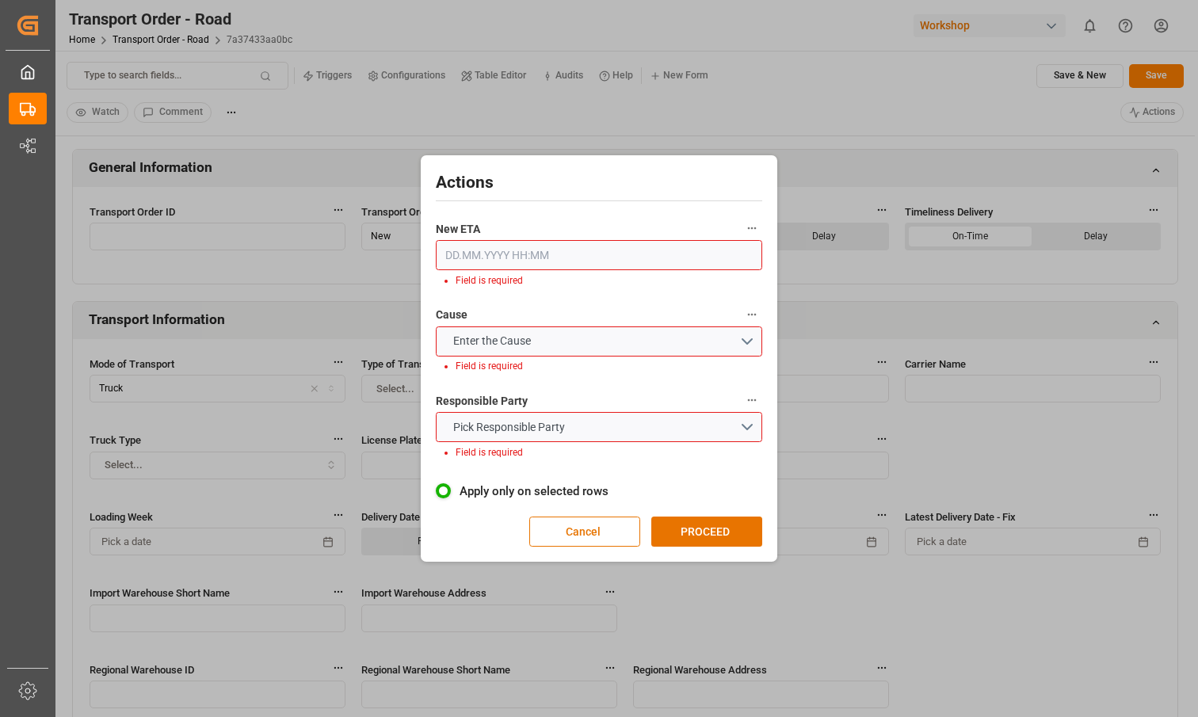
click at [595, 269] on input "text" at bounding box center [599, 255] width 327 height 30
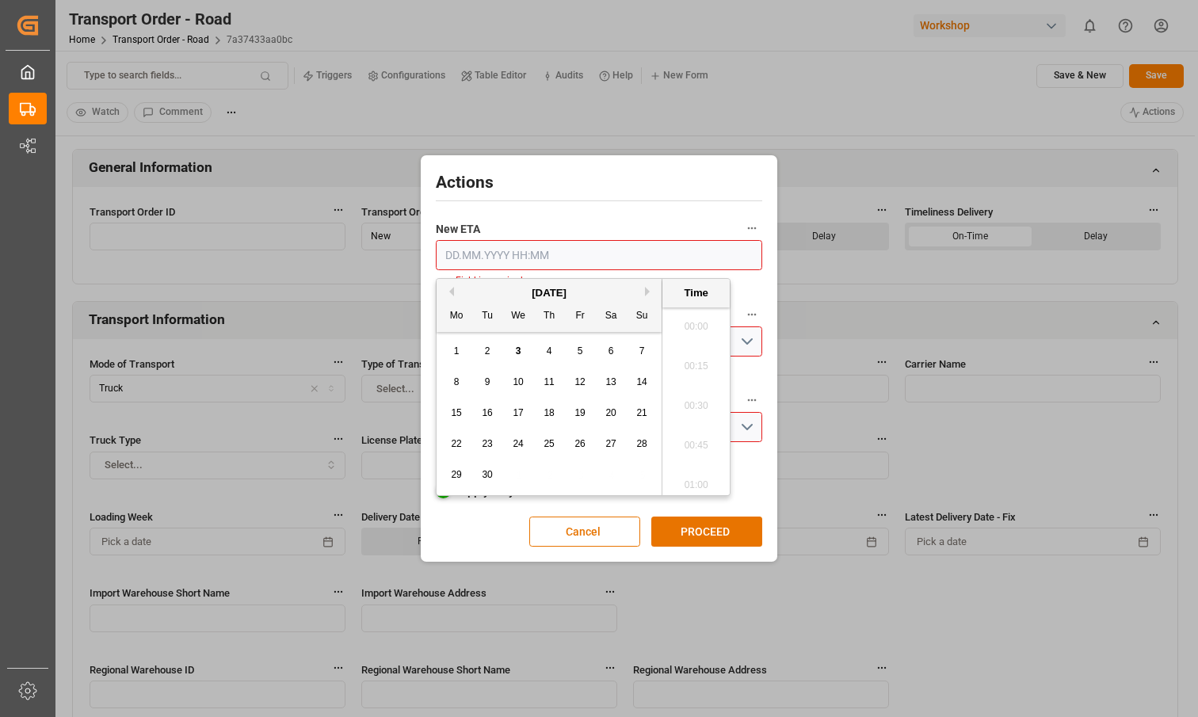
scroll to position [2105, 0]
click at [445, 471] on div "29 30 1 2 3 4 5" at bounding box center [550, 475] width 216 height 31
click at [457, 471] on span "29" at bounding box center [456, 474] width 10 height 11
type input "29.09.2025 00:00"
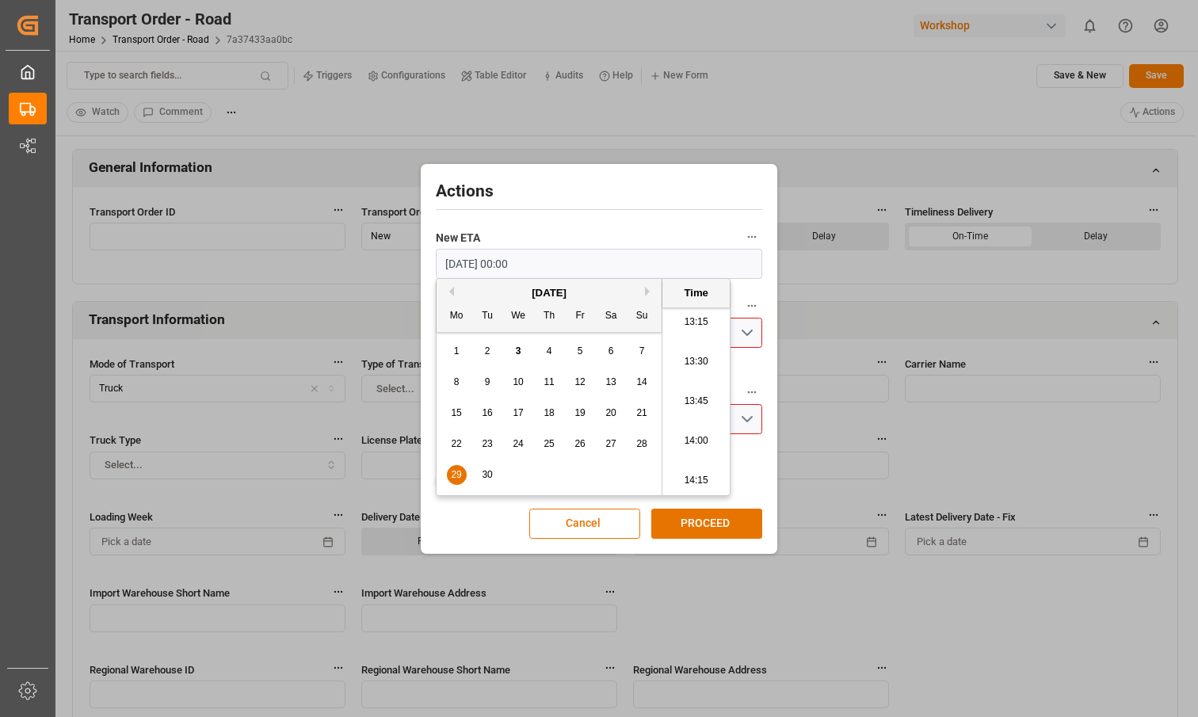
click at [619, 199] on h2 "Actions" at bounding box center [599, 191] width 327 height 25
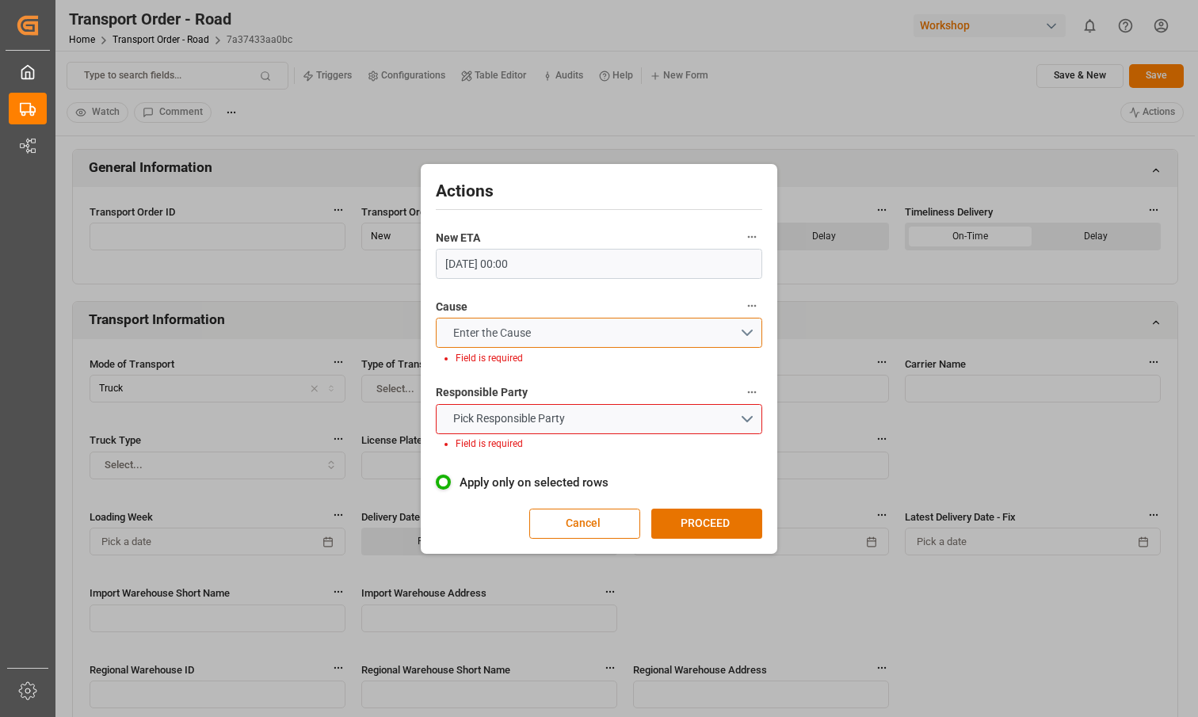
click at [580, 320] on button "Enter the Cause" at bounding box center [599, 333] width 327 height 30
click at [559, 356] on div "PROBABLE DELAY AT LOADING | WAITING RA OR ADVANCED WAREHOUSE (RENAULT)" at bounding box center [599, 345] width 325 height 50
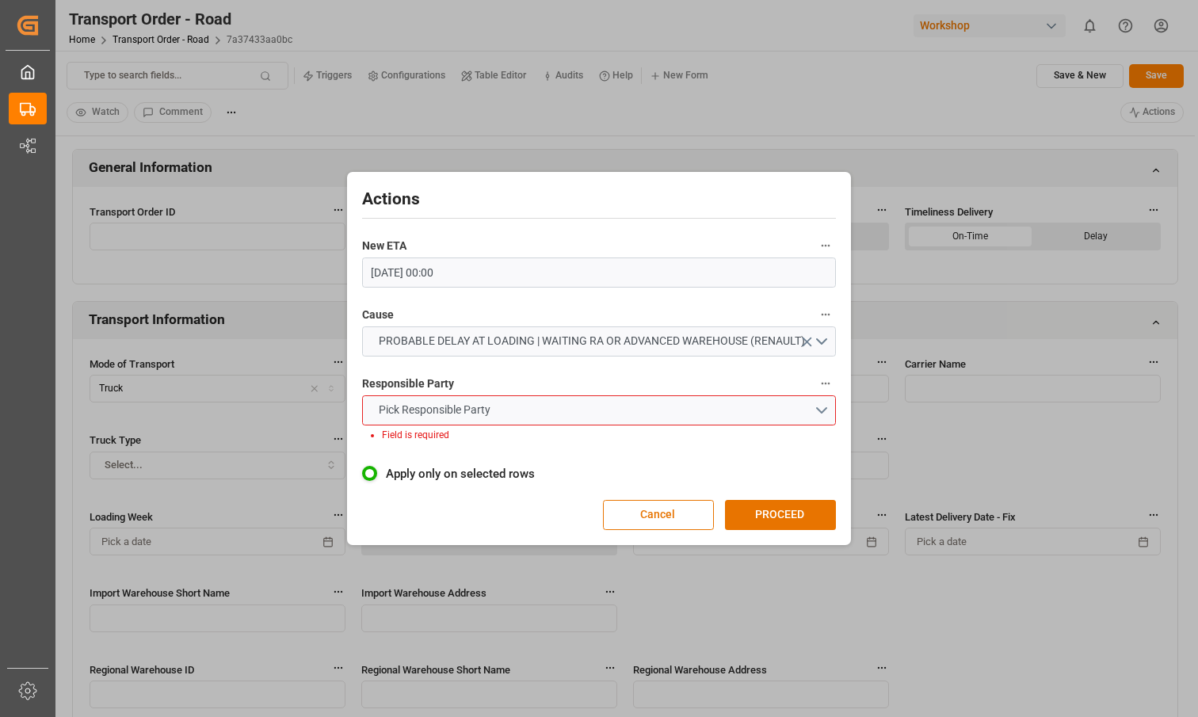
click at [548, 397] on button "Pick Responsible Party" at bounding box center [599, 411] width 475 height 30
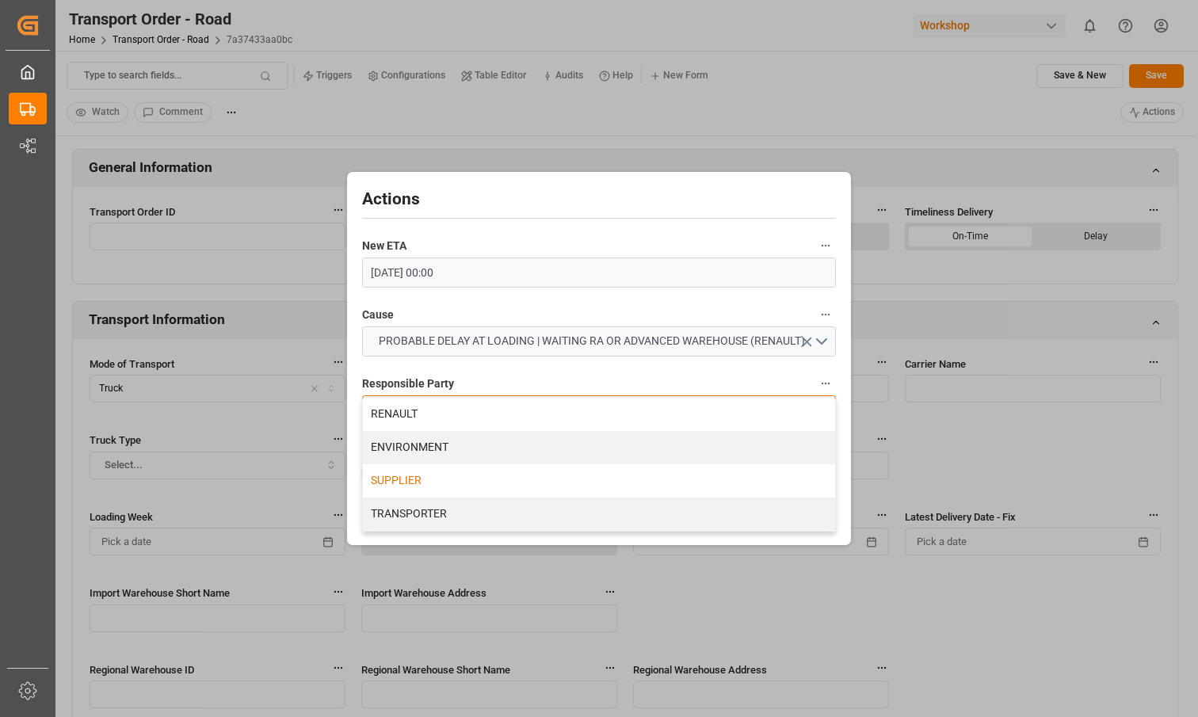
click at [523, 468] on div "SUPPLIER" at bounding box center [599, 480] width 473 height 33
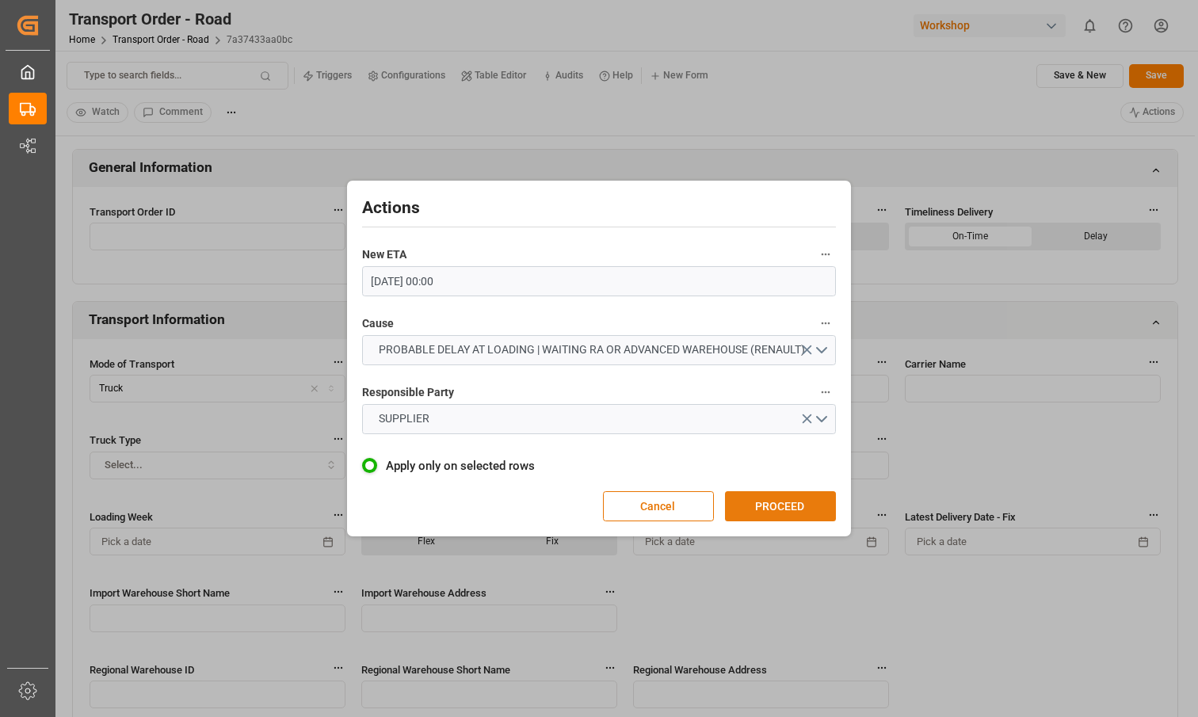
click at [797, 520] on button "PROCEED" at bounding box center [780, 506] width 111 height 30
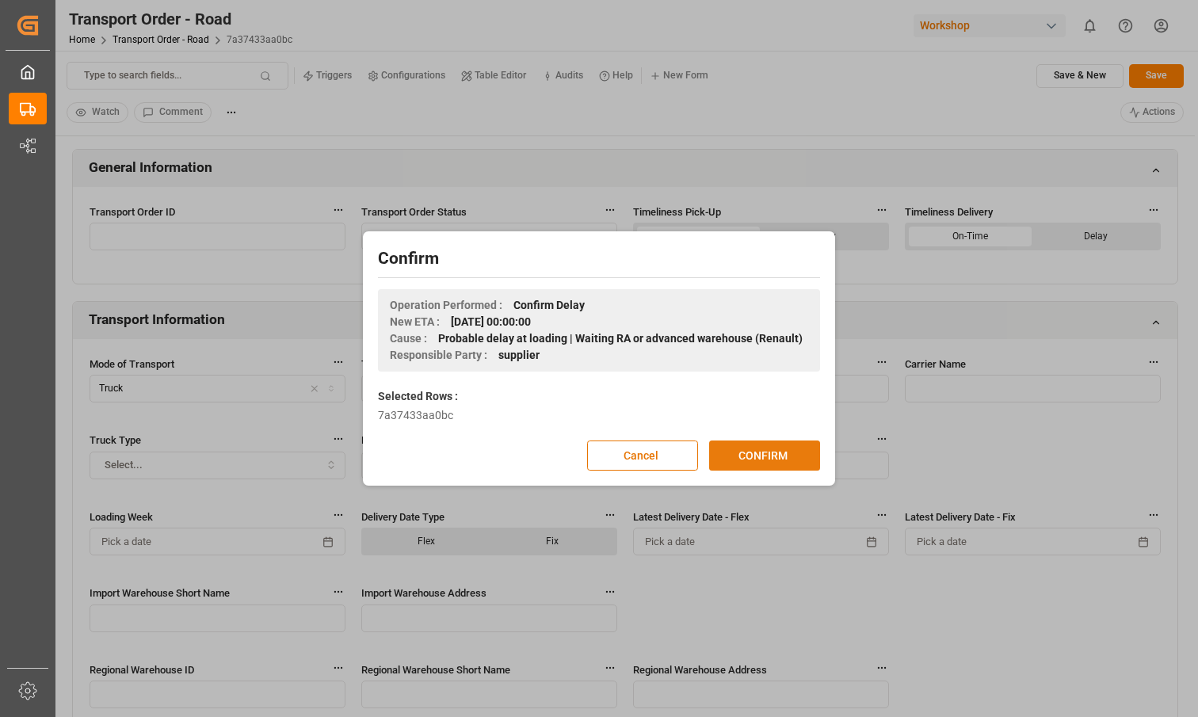
click at [765, 445] on button "CONFIRM" at bounding box center [764, 456] width 111 height 30
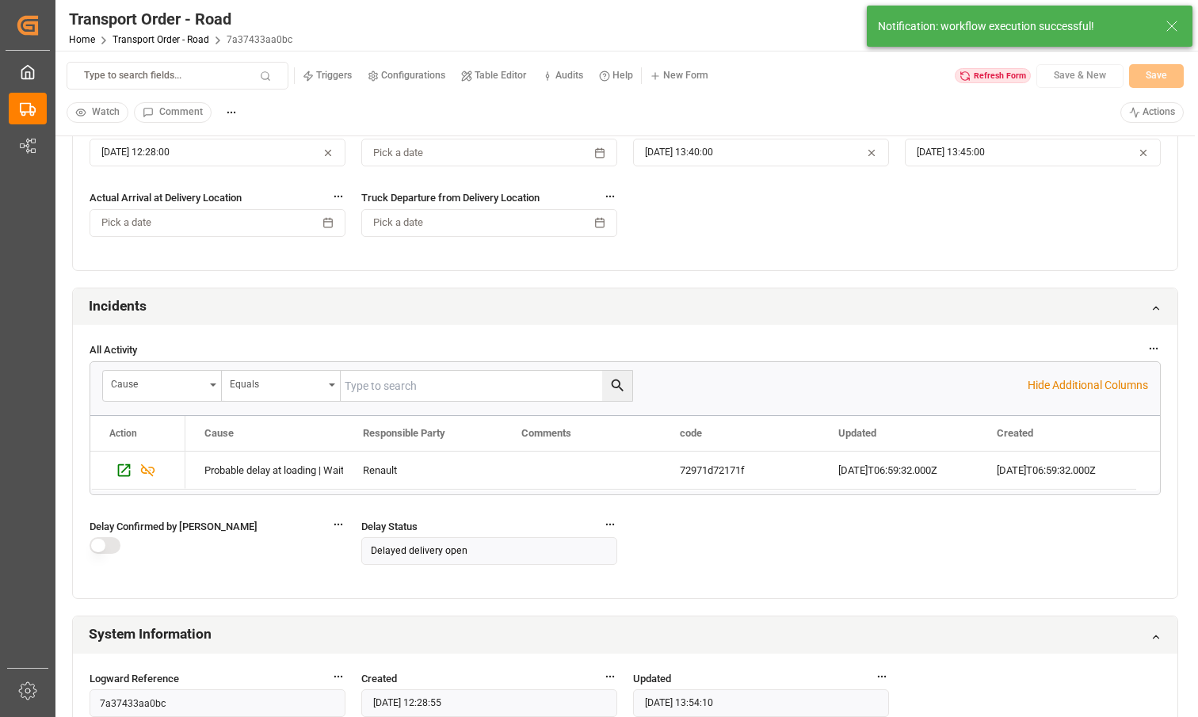
scroll to position [1459, 0]
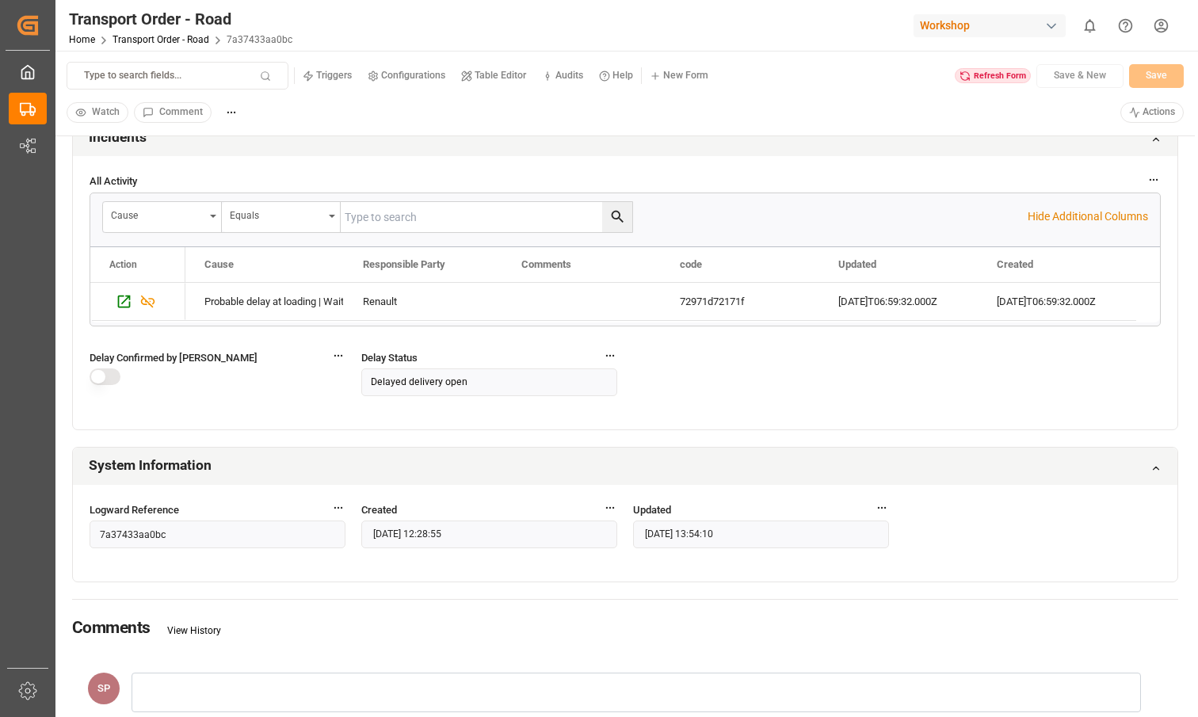
click at [781, 388] on div "All Activity Cause Equals Hide Additional Columns Drag here to set row groups D…" at bounding box center [625, 292] width 1105 height 273
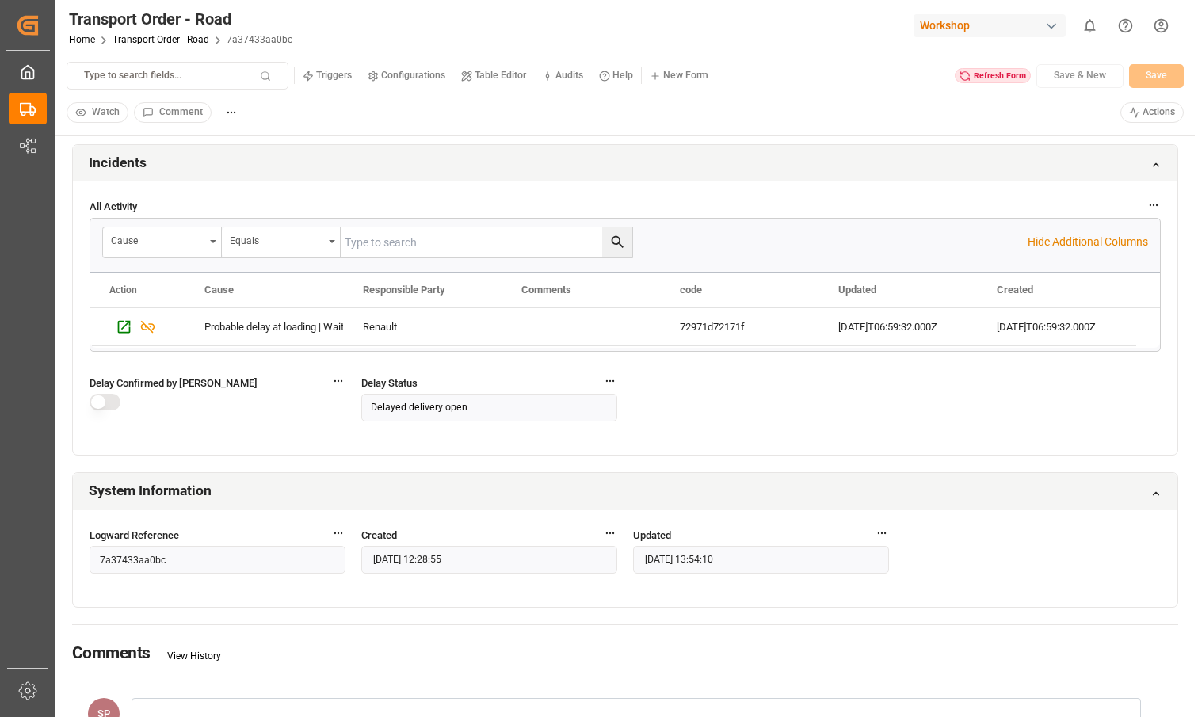
click at [981, 74] on div "Refresh Form" at bounding box center [993, 76] width 76 height 16
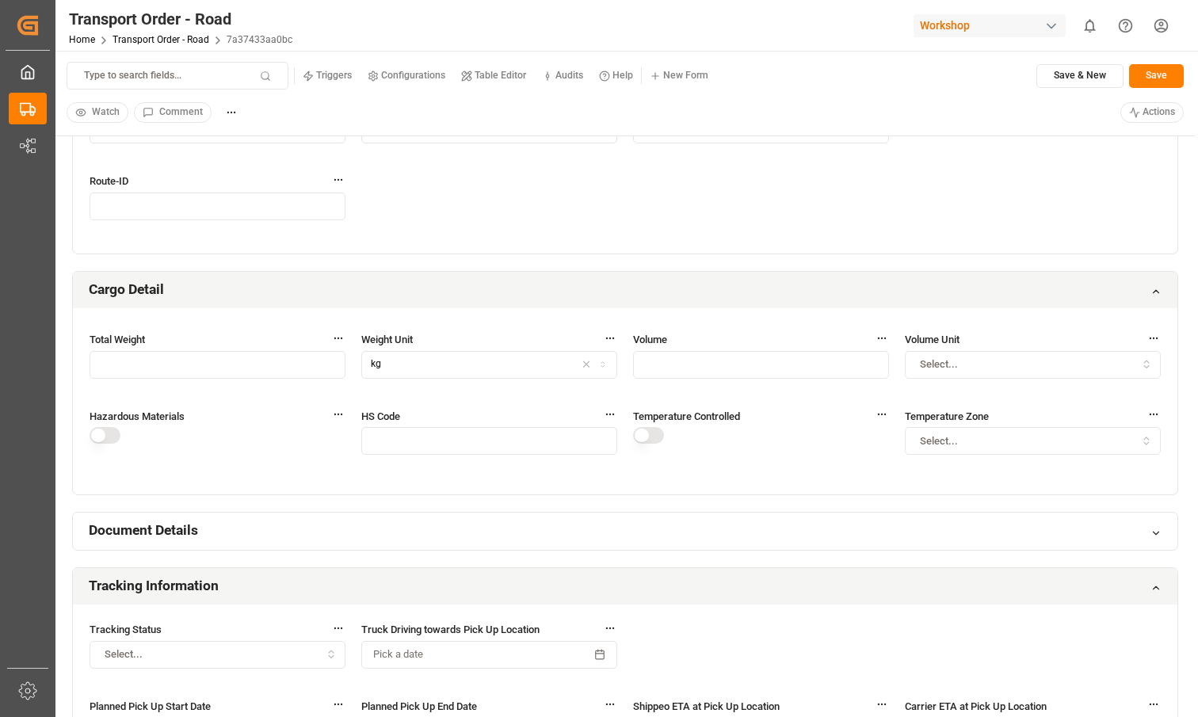
scroll to position [553, 0]
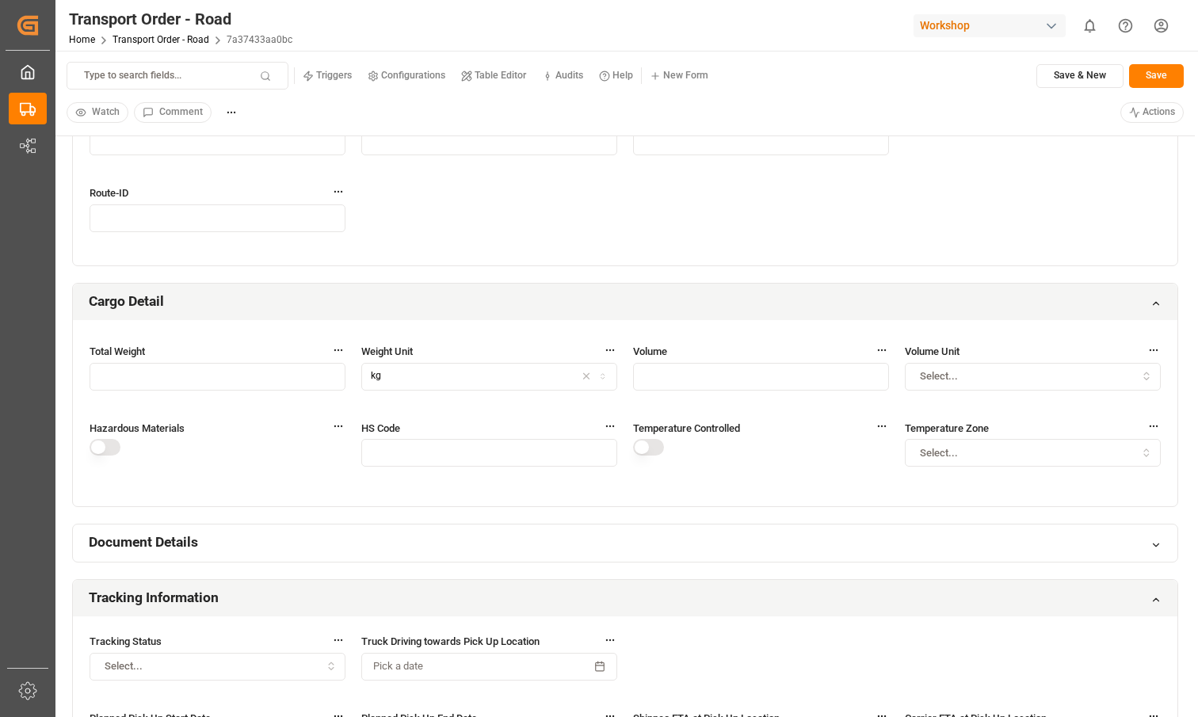
click at [549, 454] on input "text" at bounding box center [489, 453] width 256 height 28
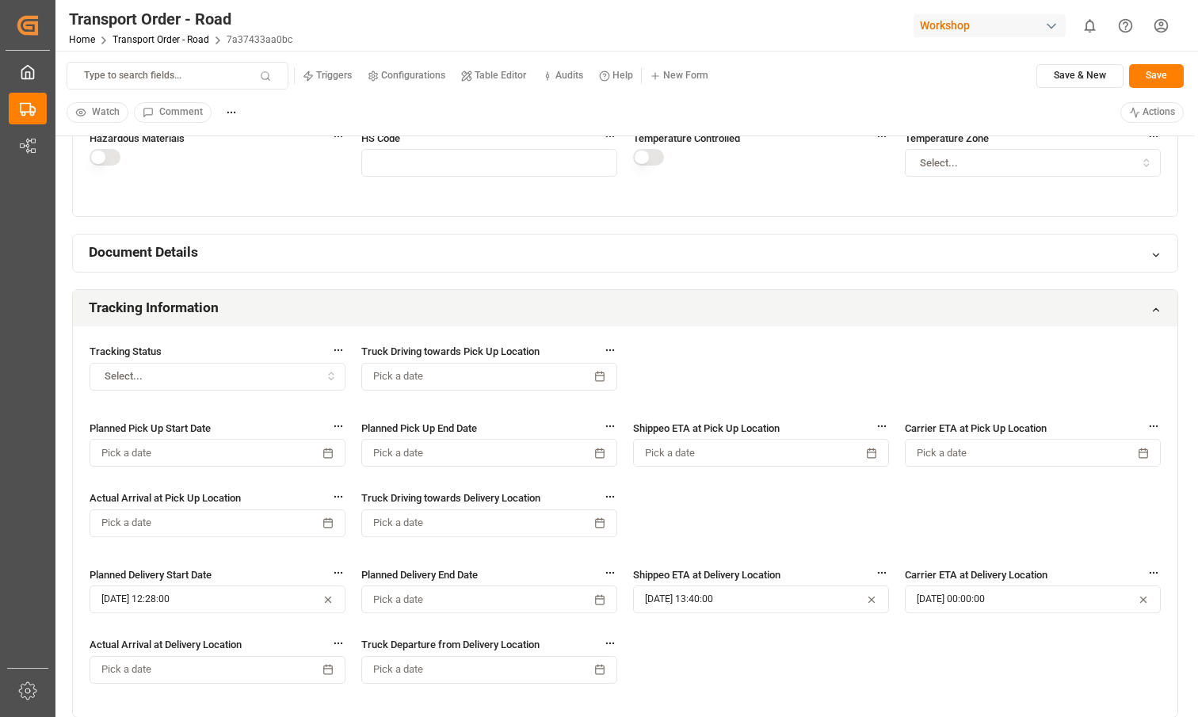
scroll to position [984, 0]
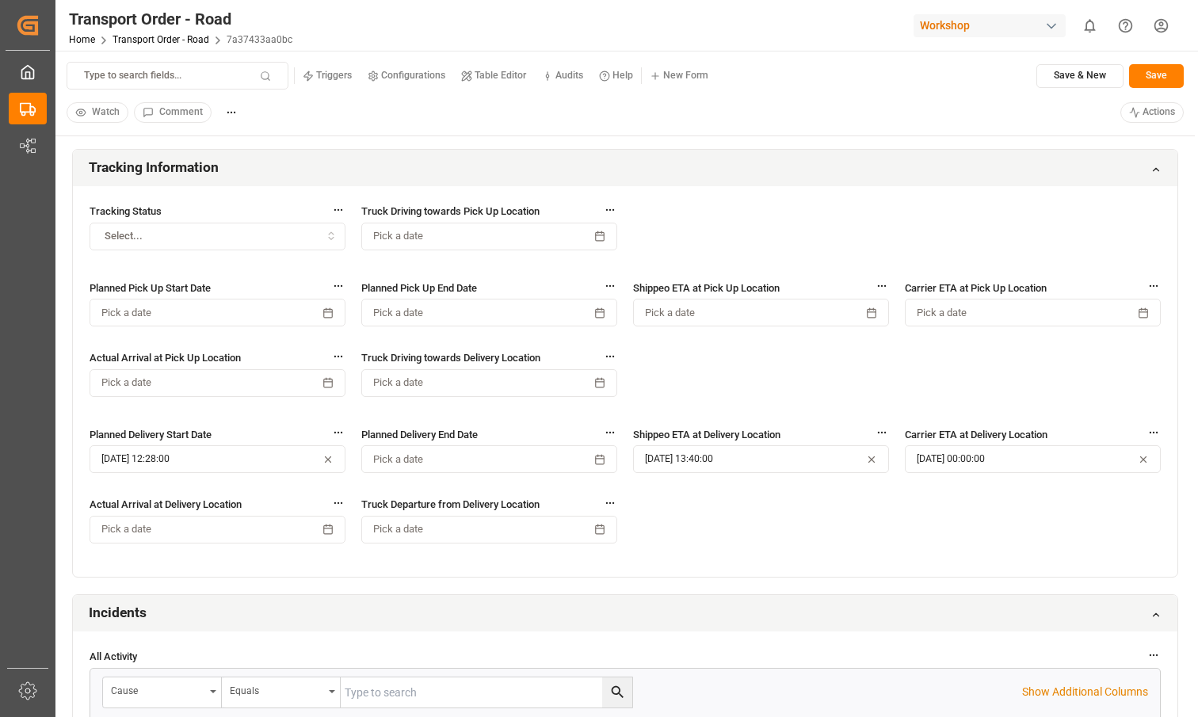
click at [900, 363] on div "Tracking Status Select... Truck Driving towards Pick Up Location Pick a date Pl…" at bounding box center [625, 381] width 1105 height 391
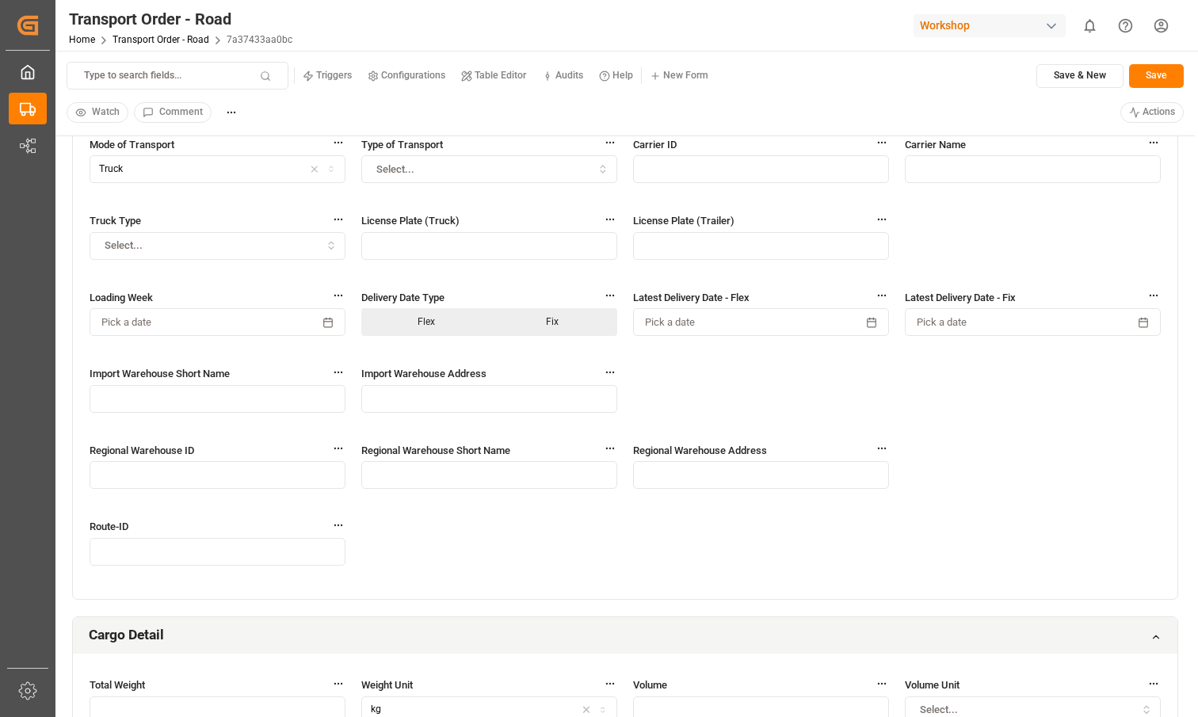
scroll to position [0, 0]
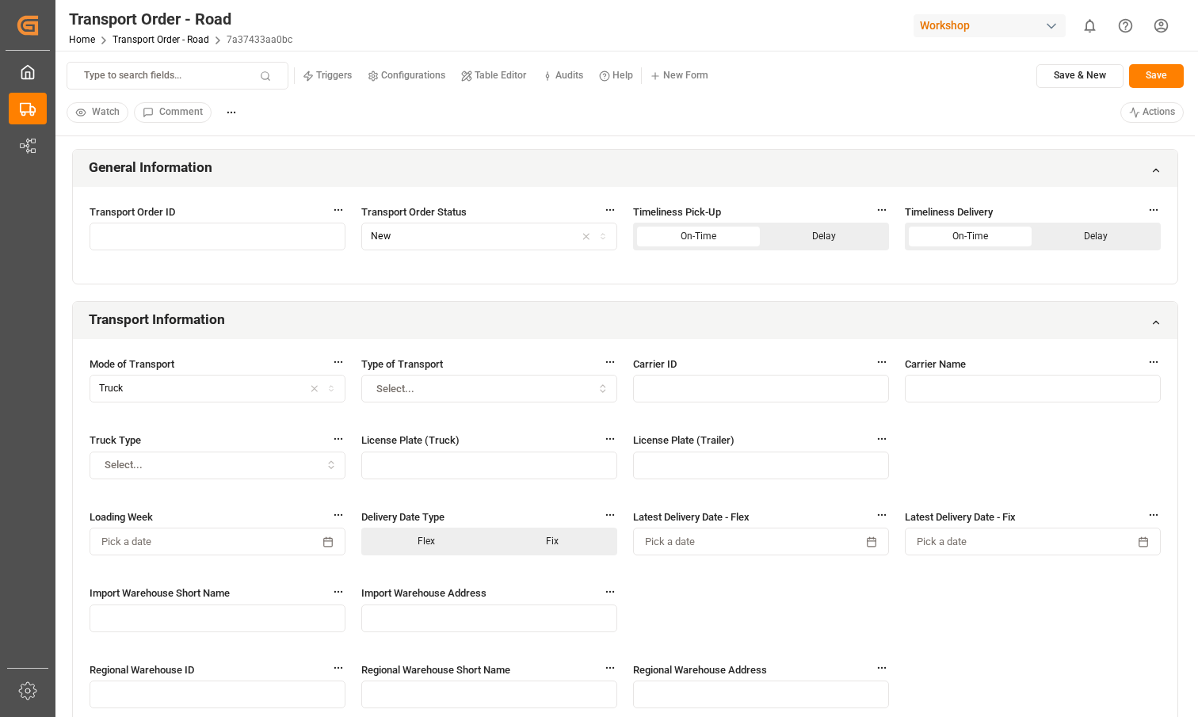
click at [231, 114] on html "Created by potrace 1.15, written by [PERSON_NAME] [DATE]-[DATE] Created by potr…" at bounding box center [599, 358] width 1198 height 717
click at [262, 175] on span "Delete" at bounding box center [258, 169] width 29 height 14
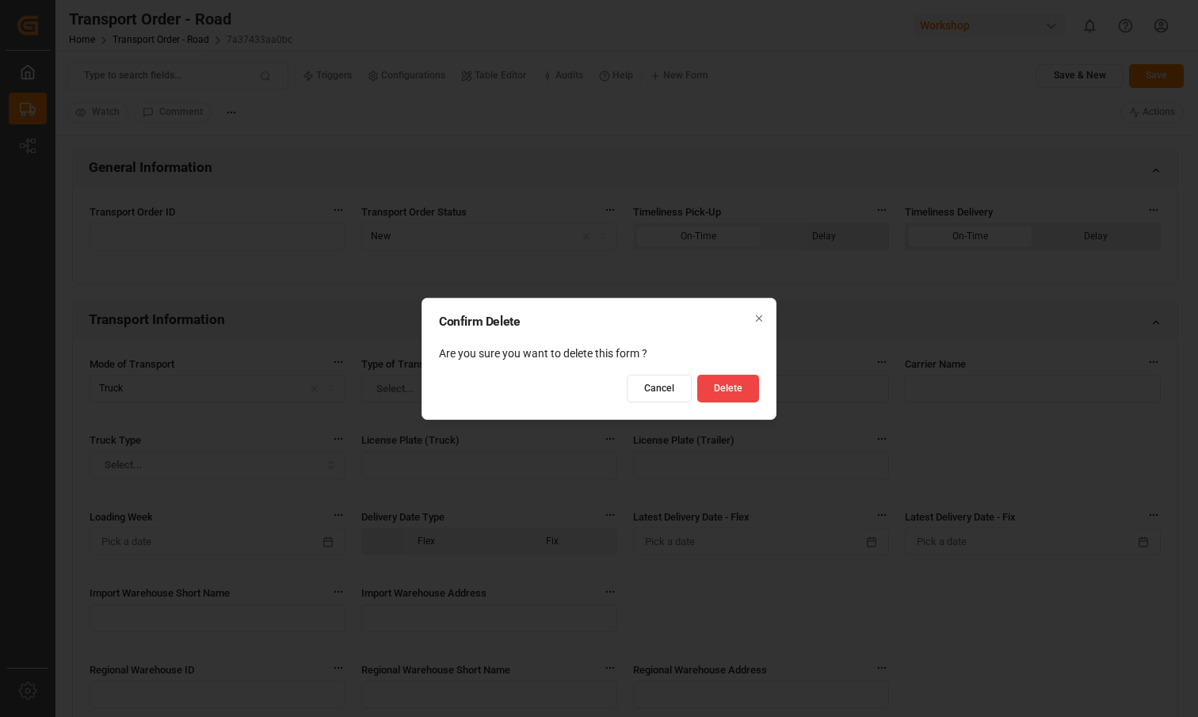
click at [740, 382] on button "Delete" at bounding box center [729, 389] width 62 height 28
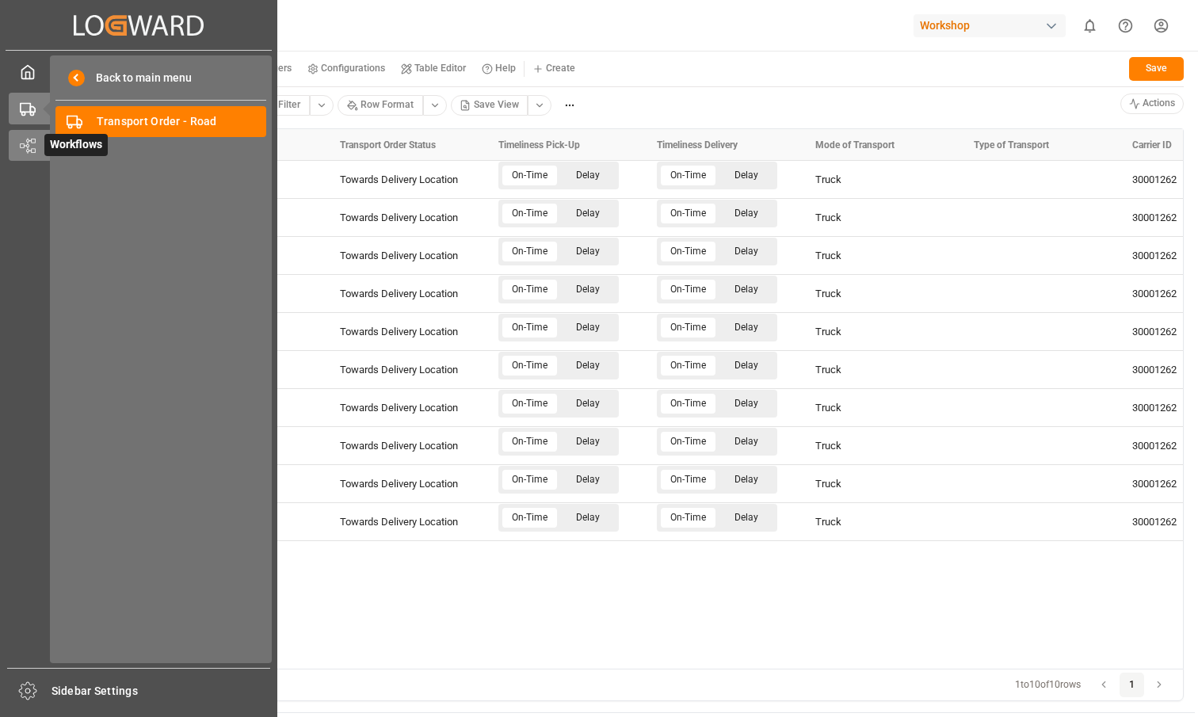
click at [45, 145] on span "Workflows" at bounding box center [75, 145] width 63 height 22
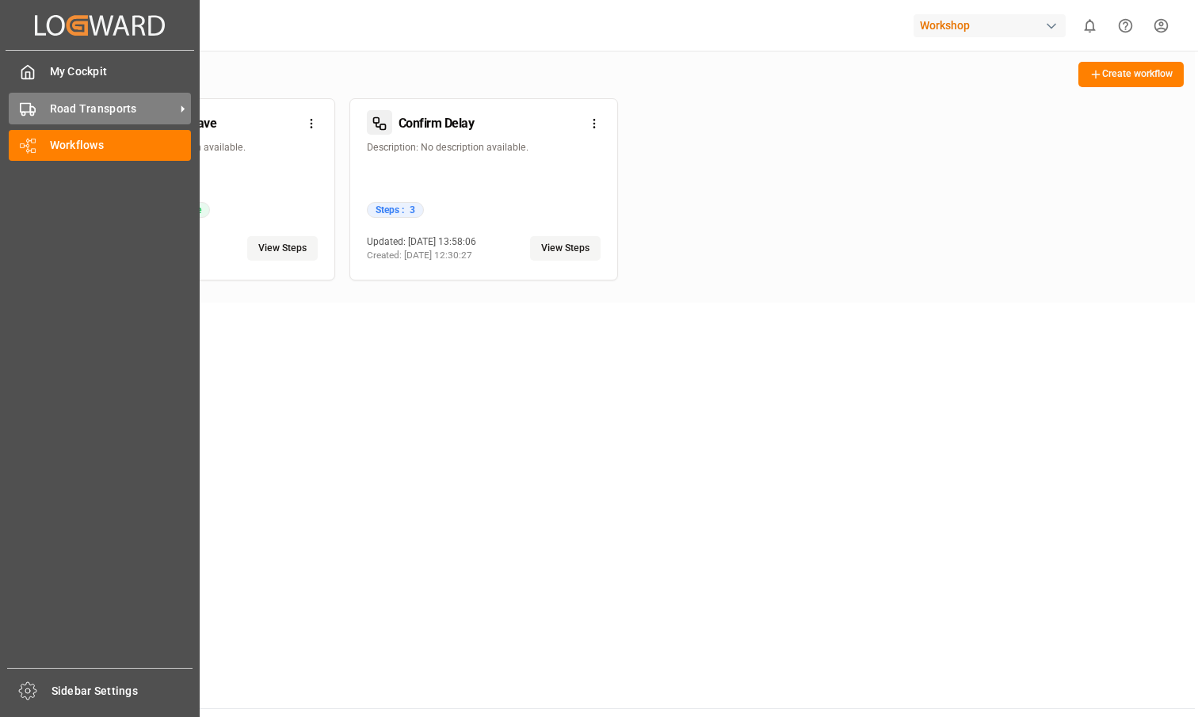
click at [31, 111] on icon at bounding box center [28, 109] width 16 height 16
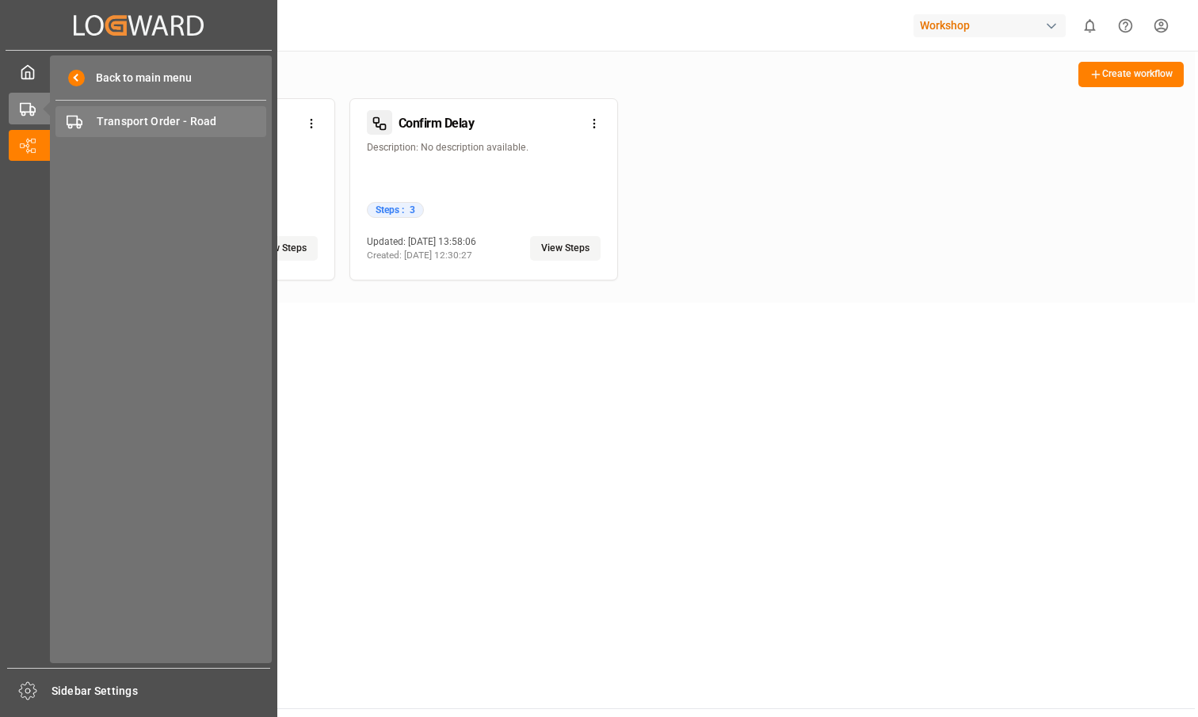
click at [84, 125] on div "Transport Order - Road Transport Order - Road" at bounding box center [160, 121] width 211 height 31
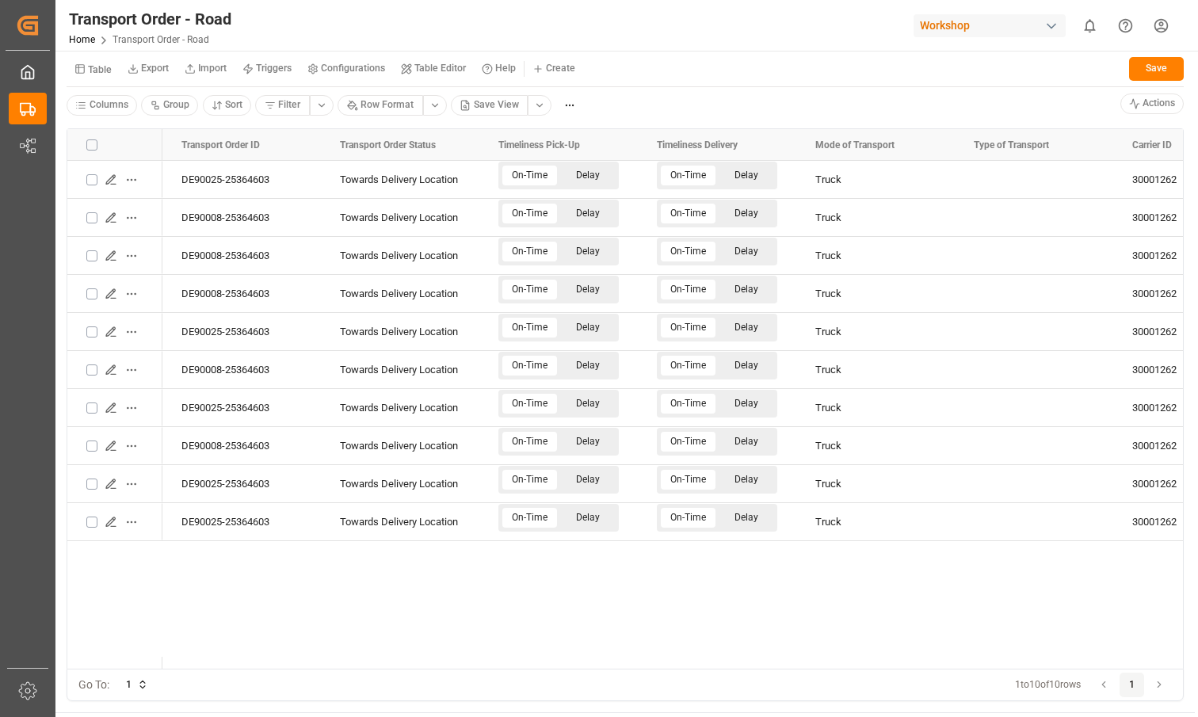
click at [106, 67] on small "Table" at bounding box center [100, 70] width 24 height 10
click at [117, 157] on div "Incidents" at bounding box center [167, 156] width 193 height 22
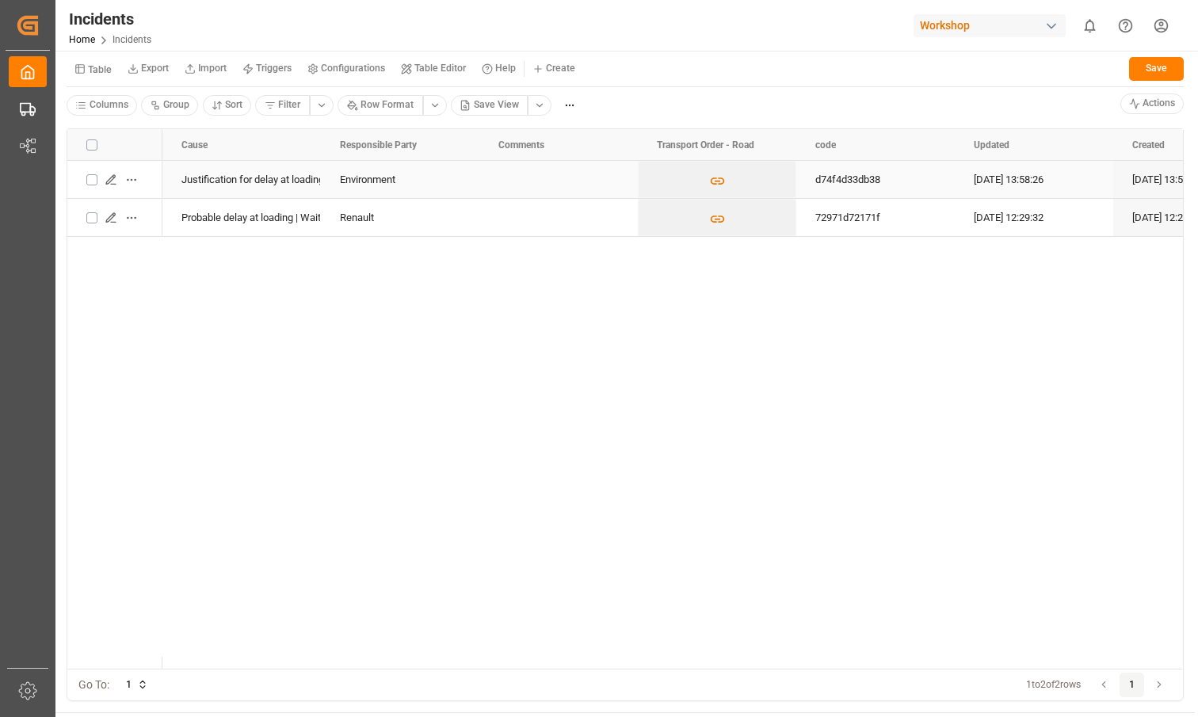
click at [94, 186] on div "Press SPACE to select this row." at bounding box center [114, 180] width 57 height 36
click at [94, 180] on button "Press SPACE to select this row." at bounding box center [91, 179] width 11 height 11
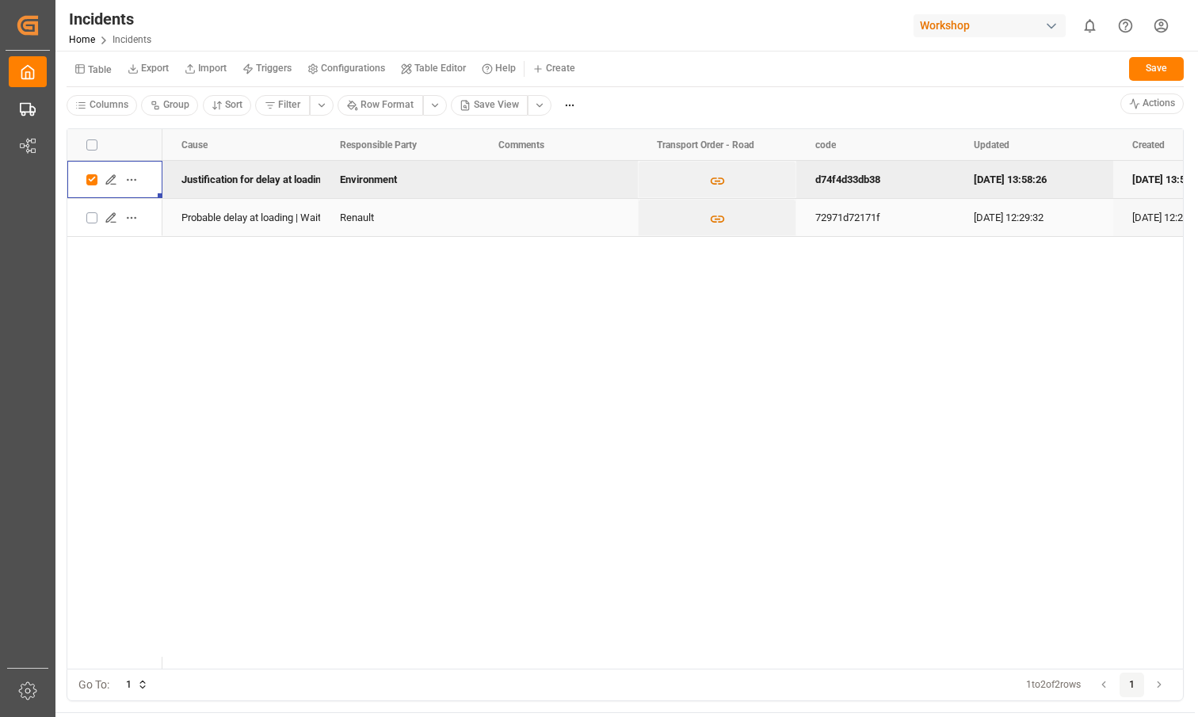
click at [92, 213] on button "Press SPACE to select this row." at bounding box center [91, 217] width 11 height 11
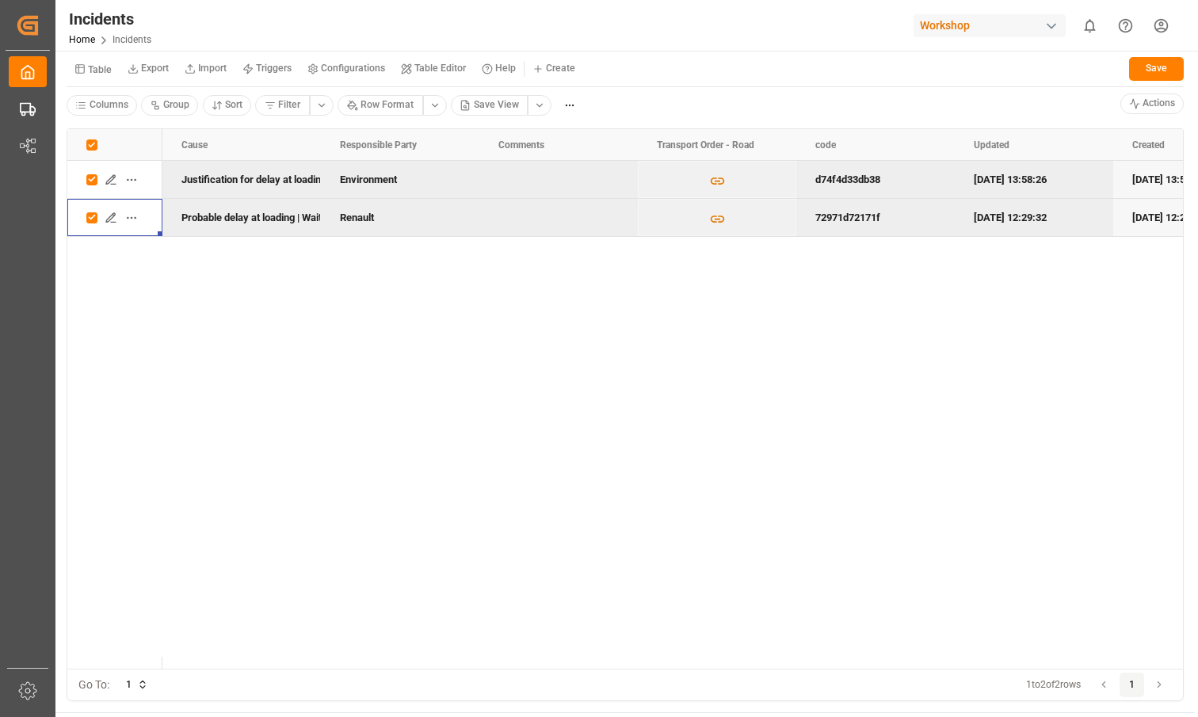
click at [224, 300] on div "Justification for delay at loading | Traffic problem Environment d74f4d33db38 0…" at bounding box center [672, 415] width 1021 height 508
click at [571, 107] on html "Created by potrace 1.15, written by Peter Selinger 2001-2017 Created by potrace…" at bounding box center [599, 358] width 1198 height 717
click at [581, 170] on div "Bulk Delete" at bounding box center [603, 161] width 94 height 25
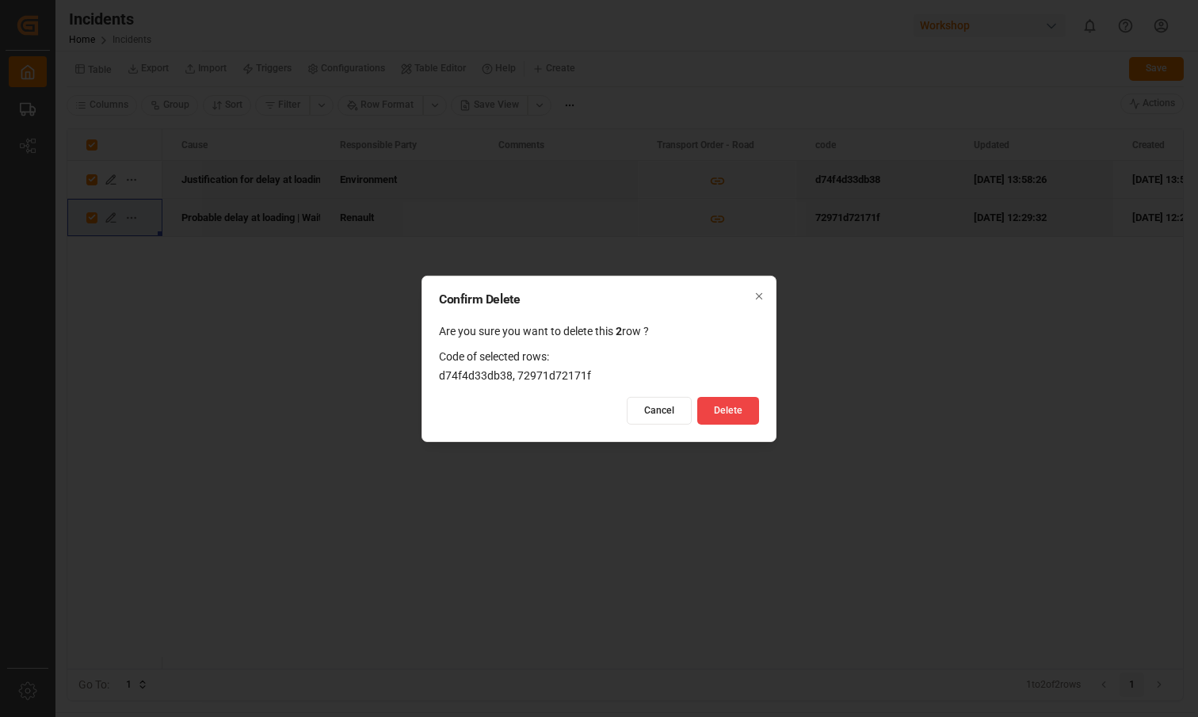
click at [726, 403] on button "Delete" at bounding box center [729, 411] width 62 height 28
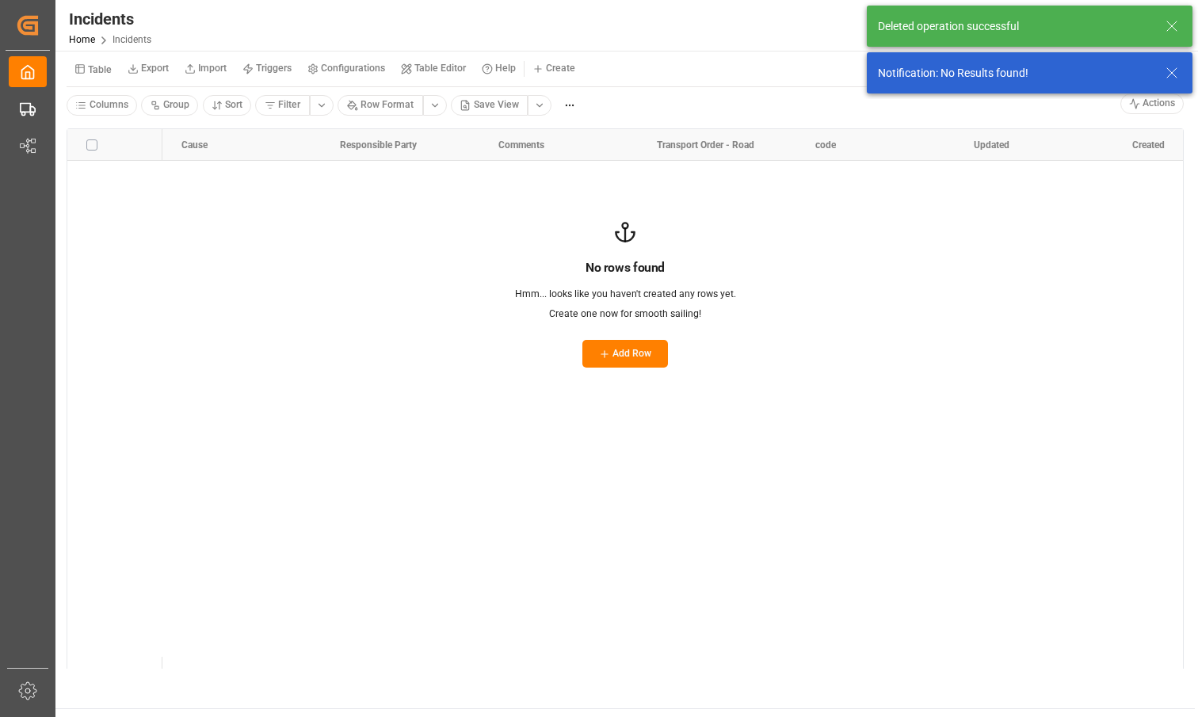
click at [101, 70] on small "Table" at bounding box center [100, 70] width 24 height 10
click at [96, 132] on div "Transport Order - Road" at bounding box center [167, 134] width 193 height 22
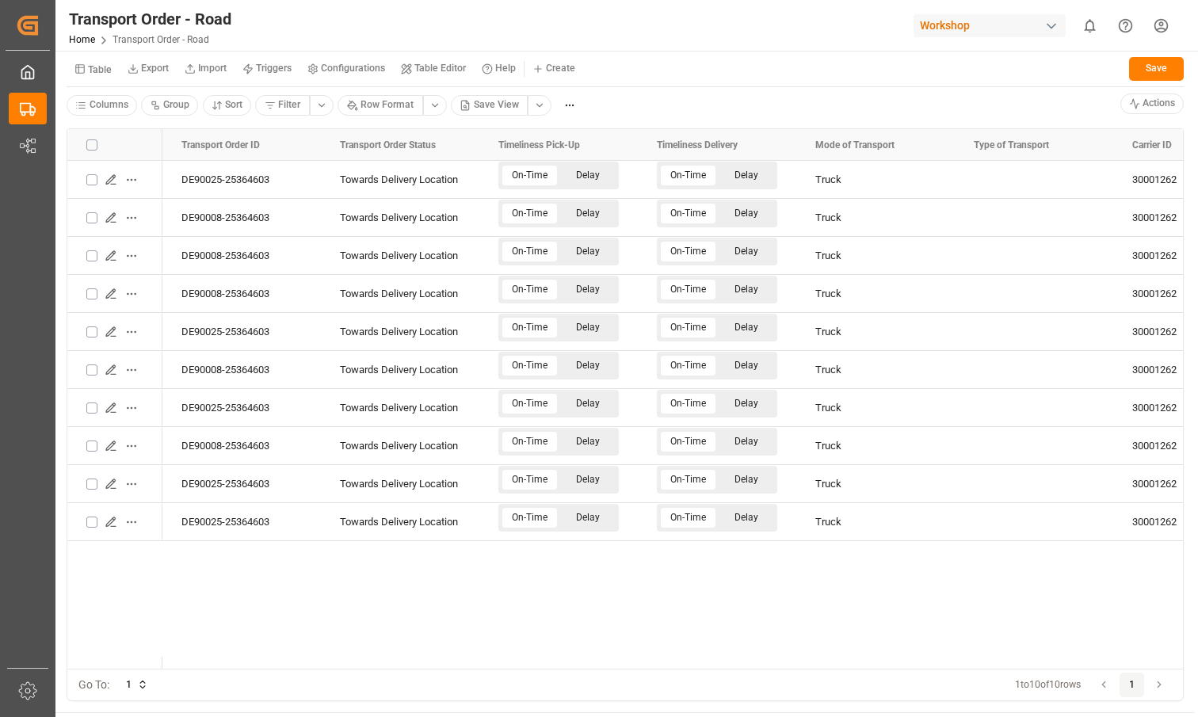
click at [556, 67] on html "Created by potrace 1.15, written by Peter Selinger 2001-2017 Created by potrace…" at bounding box center [599, 358] width 1198 height 717
click at [560, 95] on span "New Form" at bounding box center [576, 100] width 45 height 14
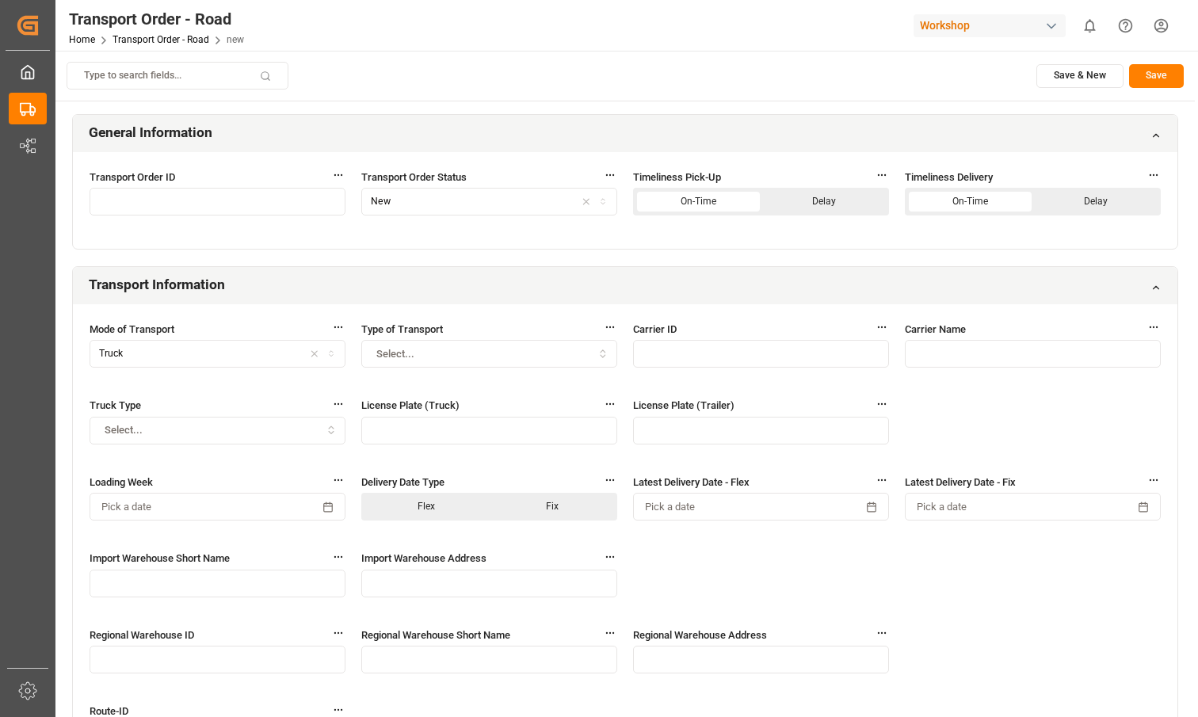
click at [218, 199] on input "text" at bounding box center [218, 202] width 256 height 28
type input "s"
type input "234234234"
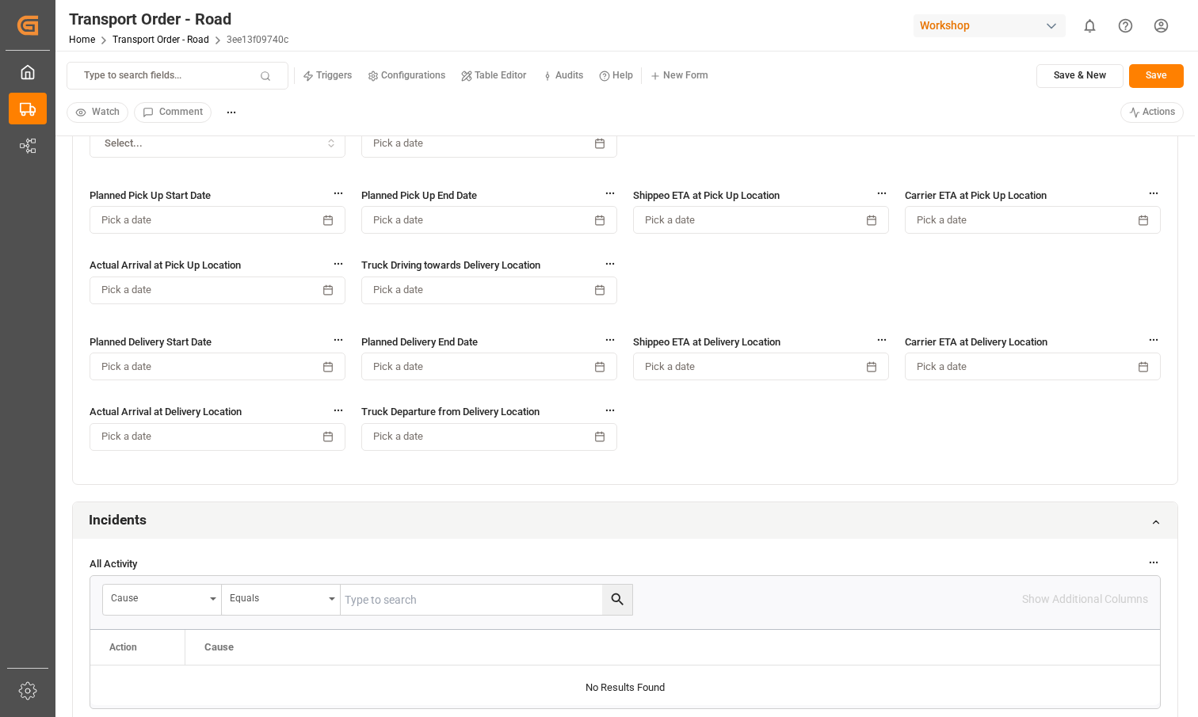
scroll to position [1046, 0]
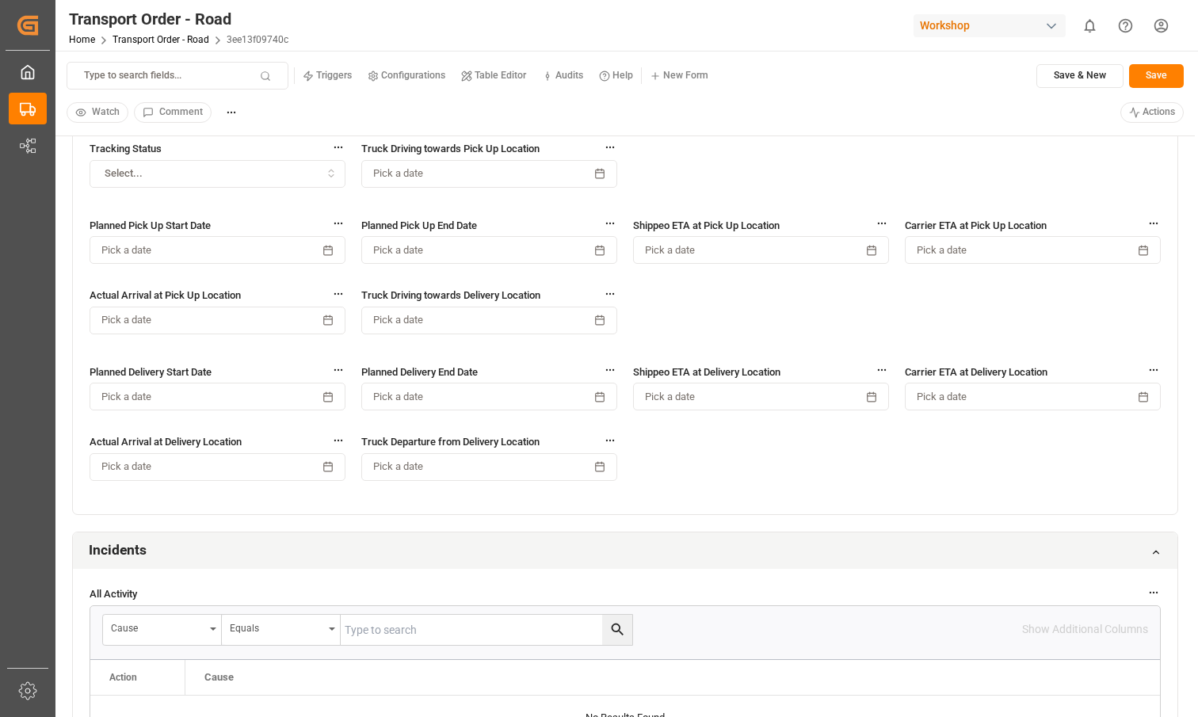
click at [1118, 104] on div "Watch Comment Actions" at bounding box center [626, 113] width 1118 height 24
click at [1141, 116] on html "Created by potrace 1.15, written by [PERSON_NAME] [DATE]-[DATE] Created by potr…" at bounding box center [599, 358] width 1198 height 717
click at [936, 112] on html "Created by potrace 1.15, written by [PERSON_NAME] [DATE]-[DATE] Created by potr…" at bounding box center [599, 358] width 1198 height 717
click at [268, 397] on button "Pick a date" at bounding box center [218, 397] width 256 height 28
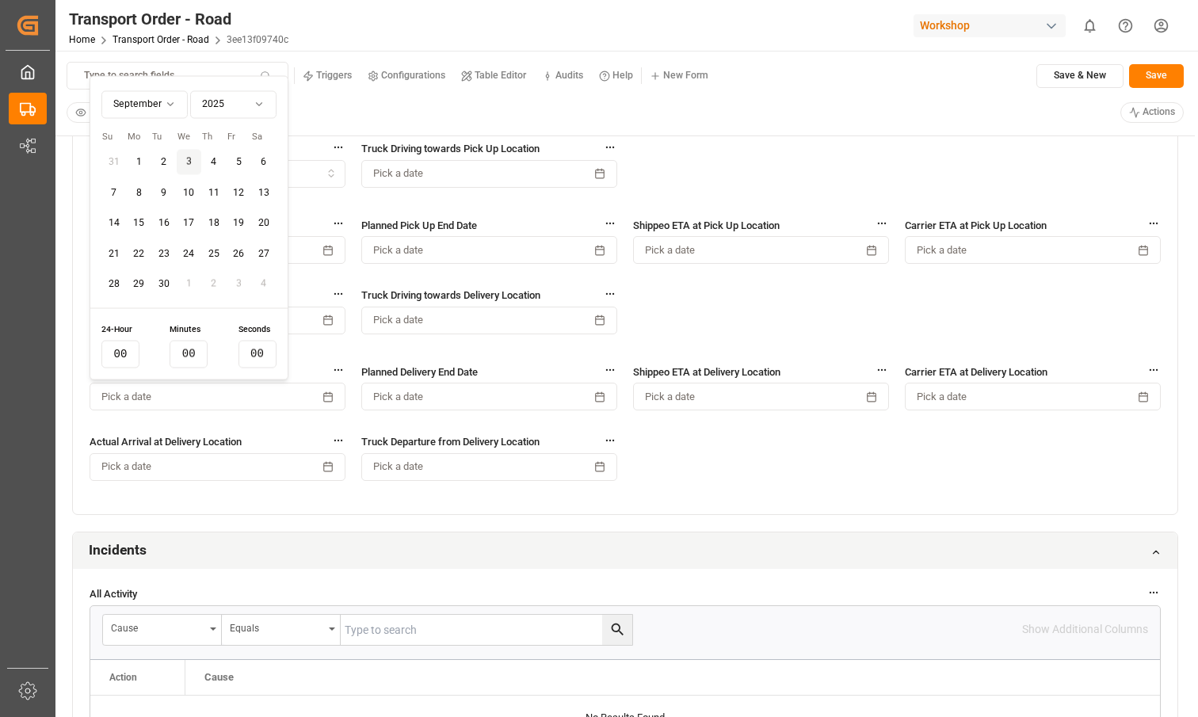
click at [144, 158] on button "1" at bounding box center [139, 162] width 25 height 25
type input "13"
type input "59"
type input "38"
click at [724, 472] on div "Tracking Status Select... Truck Driving towards Pick Up Location Pick a date Pl…" at bounding box center [625, 319] width 1105 height 391
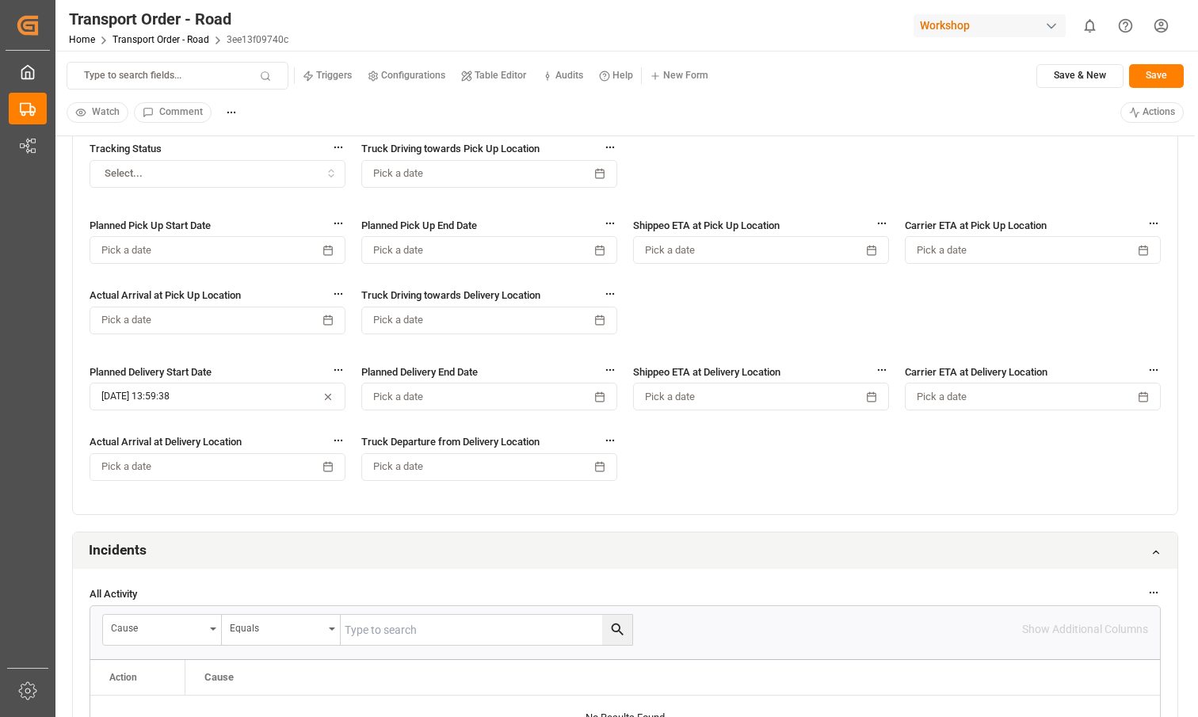
click at [1160, 86] on button "Save" at bounding box center [1157, 76] width 55 height 24
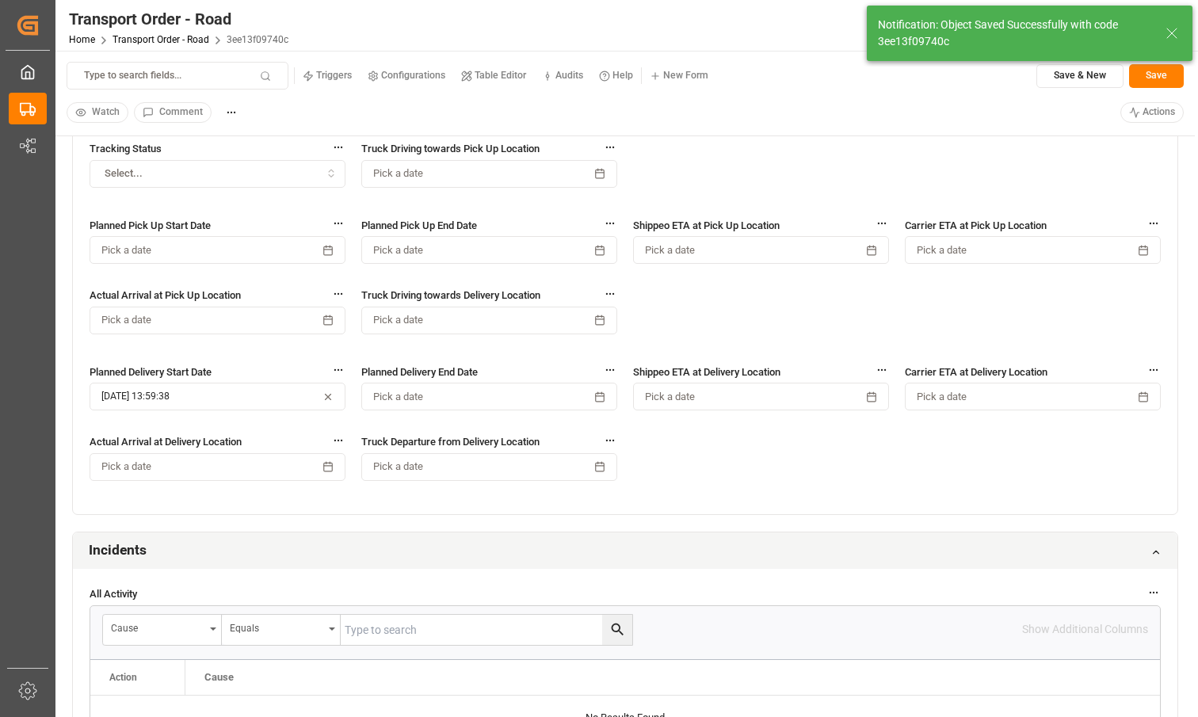
click at [863, 402] on button "Pick a date" at bounding box center [761, 397] width 256 height 28
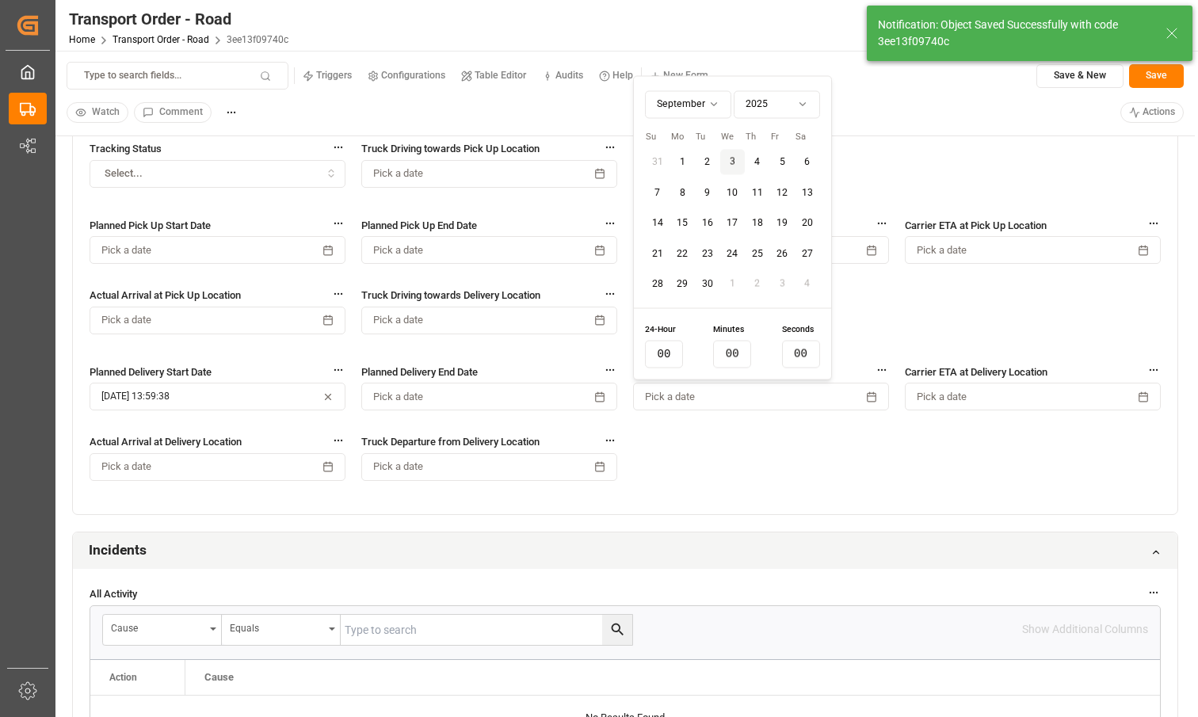
click at [702, 273] on button "30" at bounding box center [707, 284] width 25 height 25
type input "13"
type input "59"
type input "44"
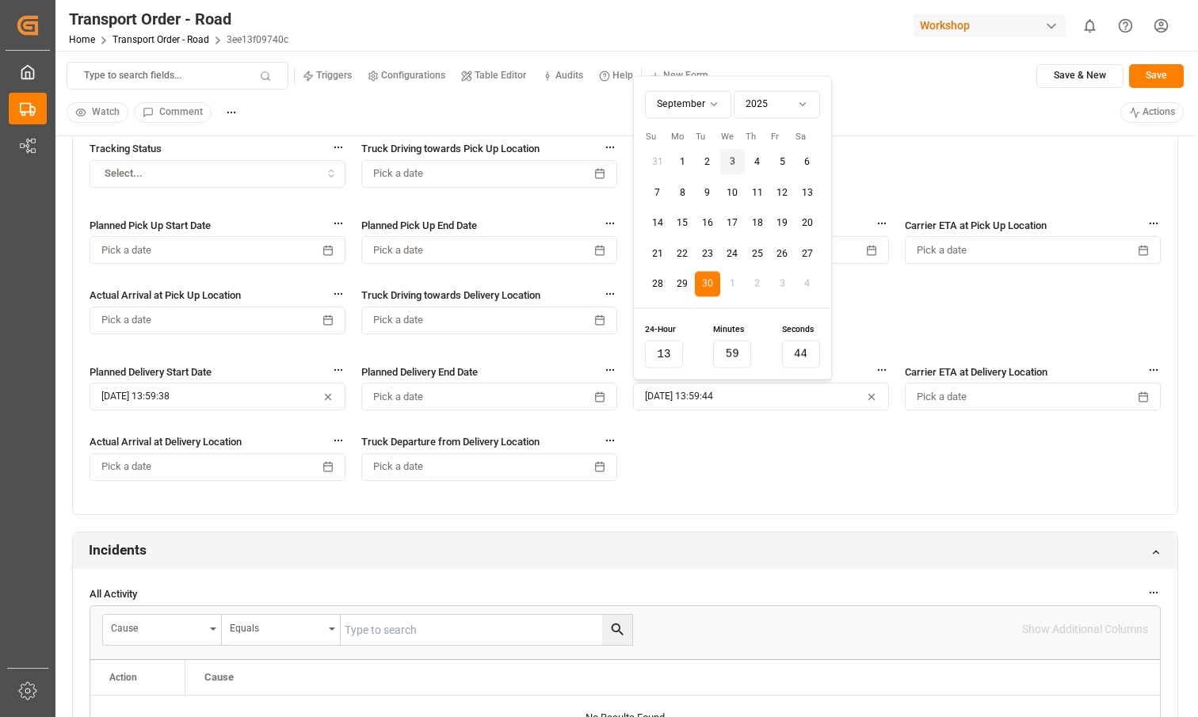
click at [822, 487] on div "Tracking Status Select... Truck Driving towards Pick Up Location Pick a date Pl…" at bounding box center [625, 319] width 1105 height 391
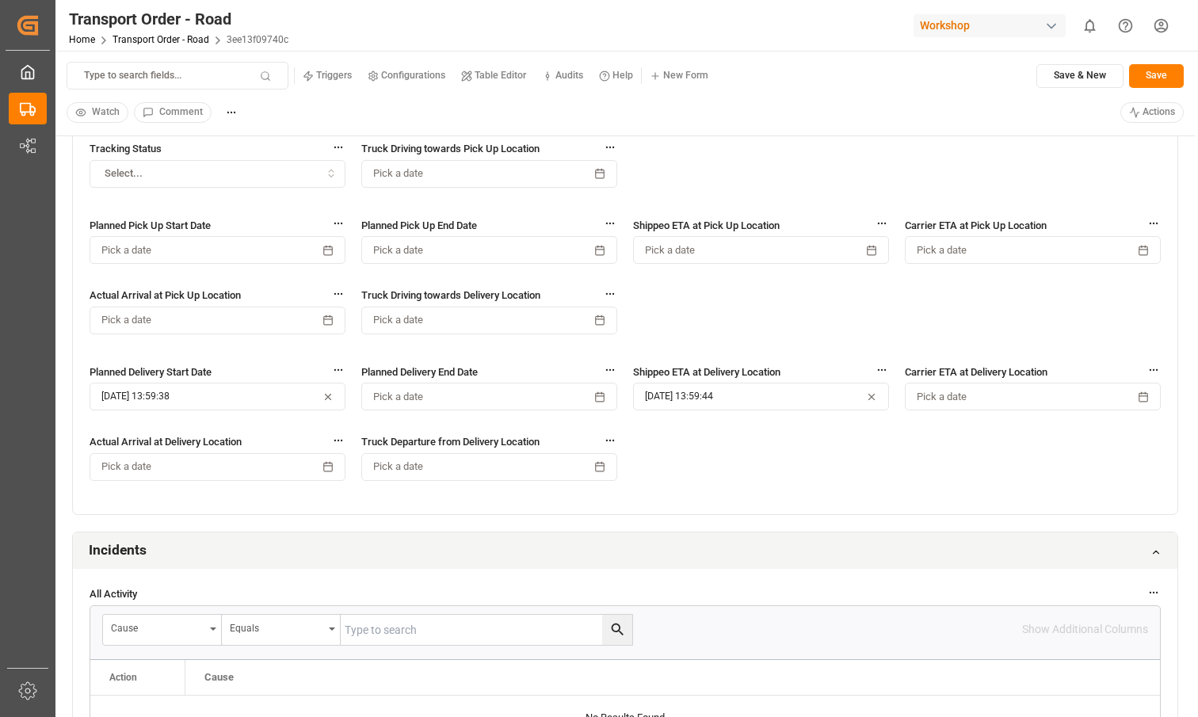
click at [1158, 76] on button "Save" at bounding box center [1157, 76] width 55 height 24
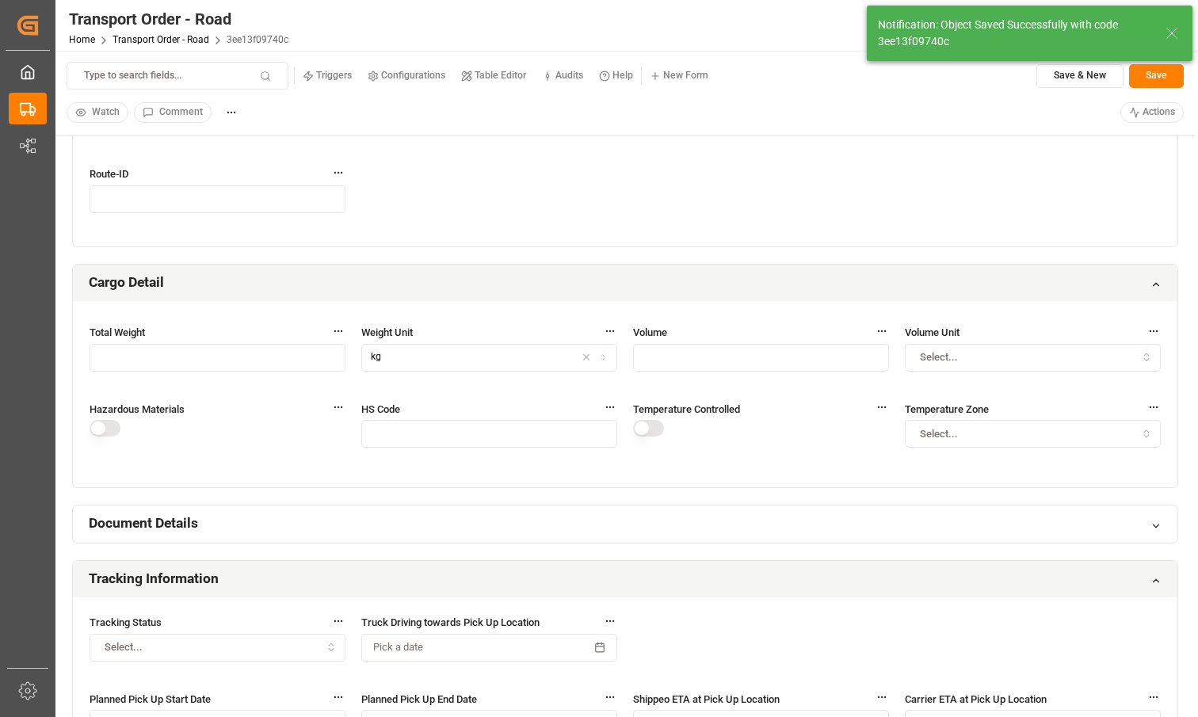
scroll to position [437, 0]
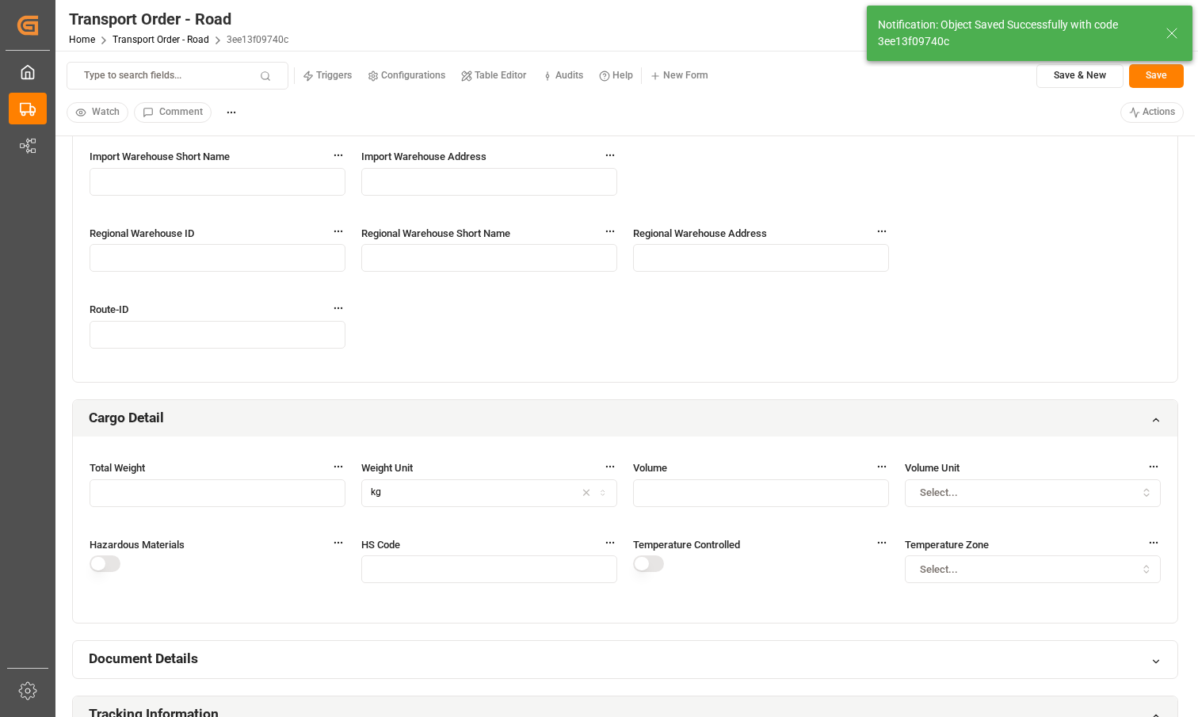
click at [1165, 108] on html "Created by potrace 1.15, written by Peter Selinger 2001-2017 Created by potrace…" at bounding box center [599, 358] width 1198 height 717
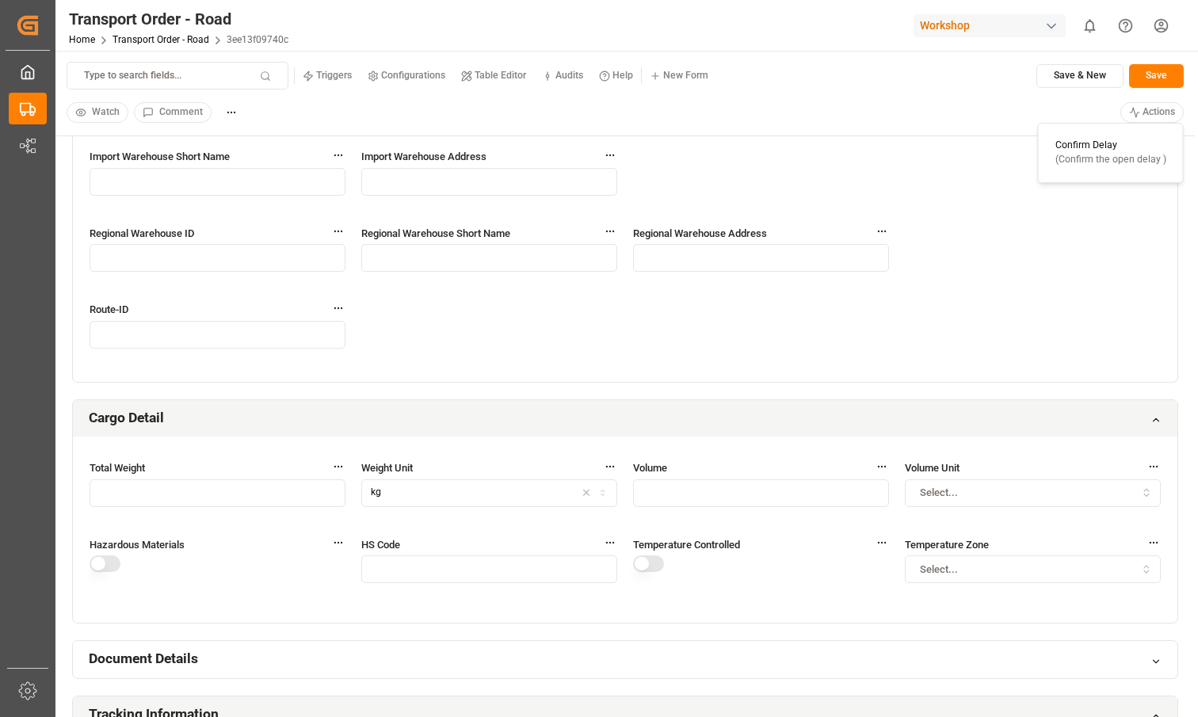
click at [1104, 151] on div "Confirm Delay (Confirm the open delay )" at bounding box center [1111, 153] width 111 height 28
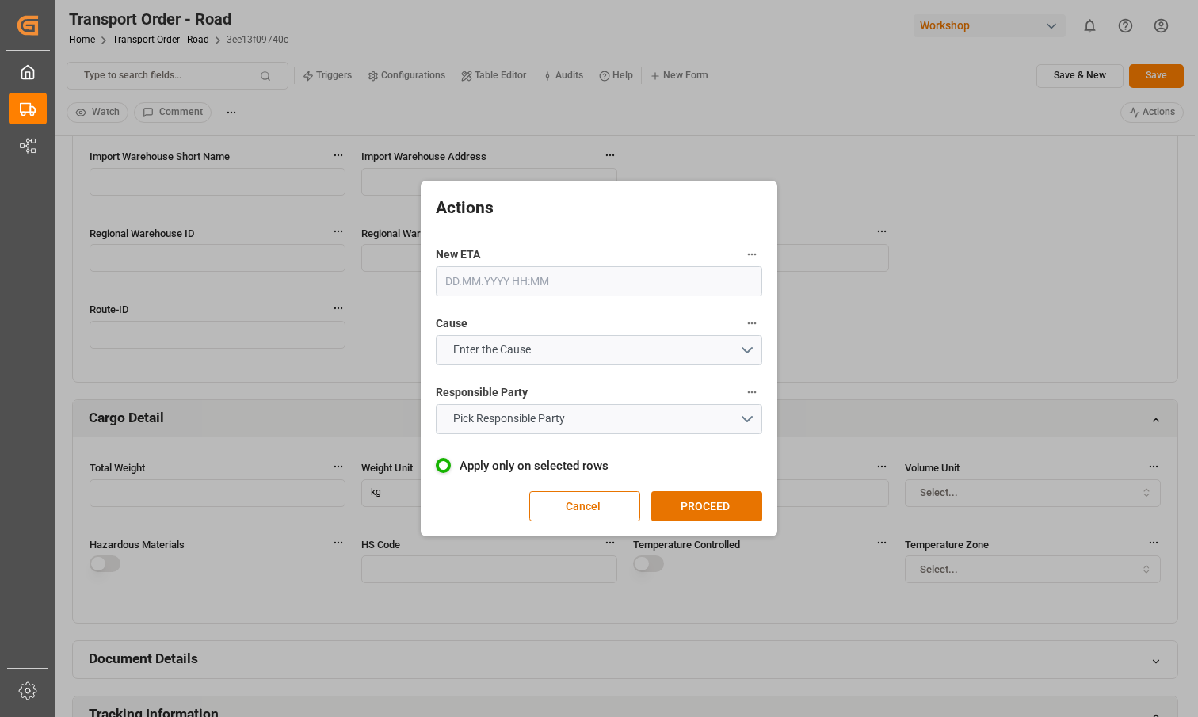
click at [593, 285] on input "text" at bounding box center [599, 281] width 327 height 30
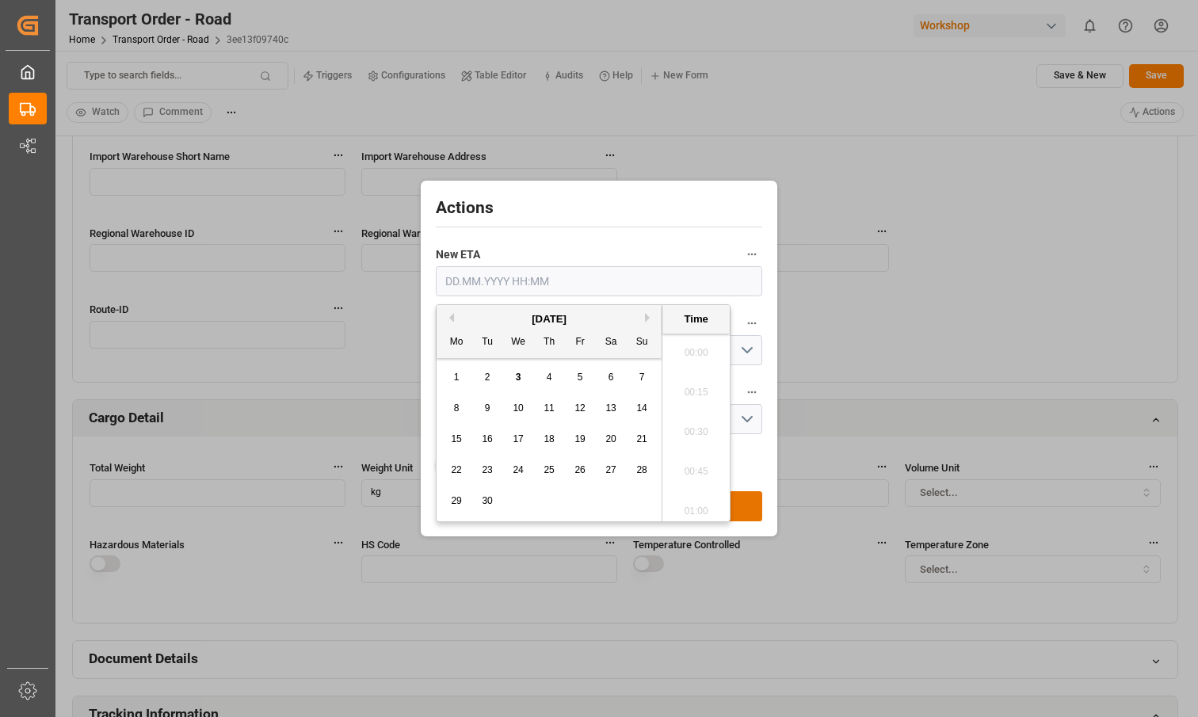
scroll to position [2105, 0]
click at [646, 317] on button "Next Month" at bounding box center [650, 318] width 10 height 10
click at [581, 492] on div "31" at bounding box center [581, 501] width 20 height 19
type input "31.10.2025 00:00"
click at [556, 230] on div "Actions New ETA 31.10.2025 00:00 Cause Enter the Cause Responsible Party Pick R…" at bounding box center [599, 359] width 349 height 348
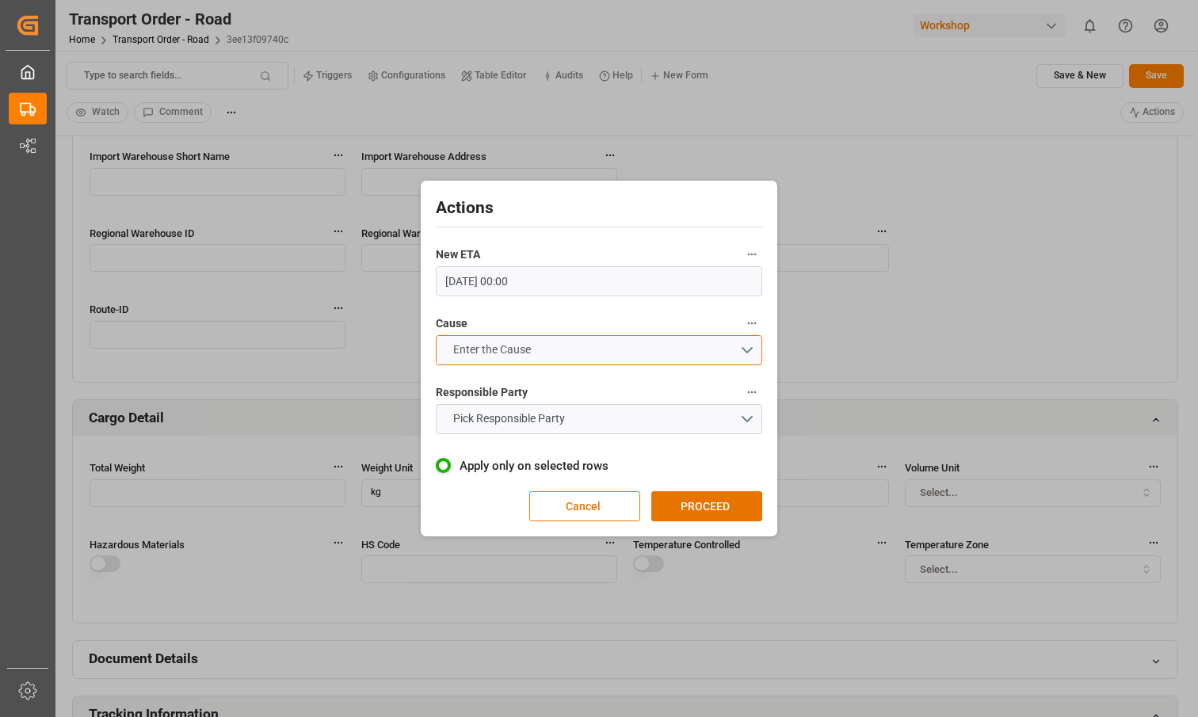
click at [533, 352] on span "Enter the Cause" at bounding box center [492, 350] width 94 height 17
click at [532, 361] on div "PROBABLE DELAY AT LOADING | WAITING RA OR ADVANCED WAREHOUSE (RENAULT)" at bounding box center [599, 363] width 325 height 50
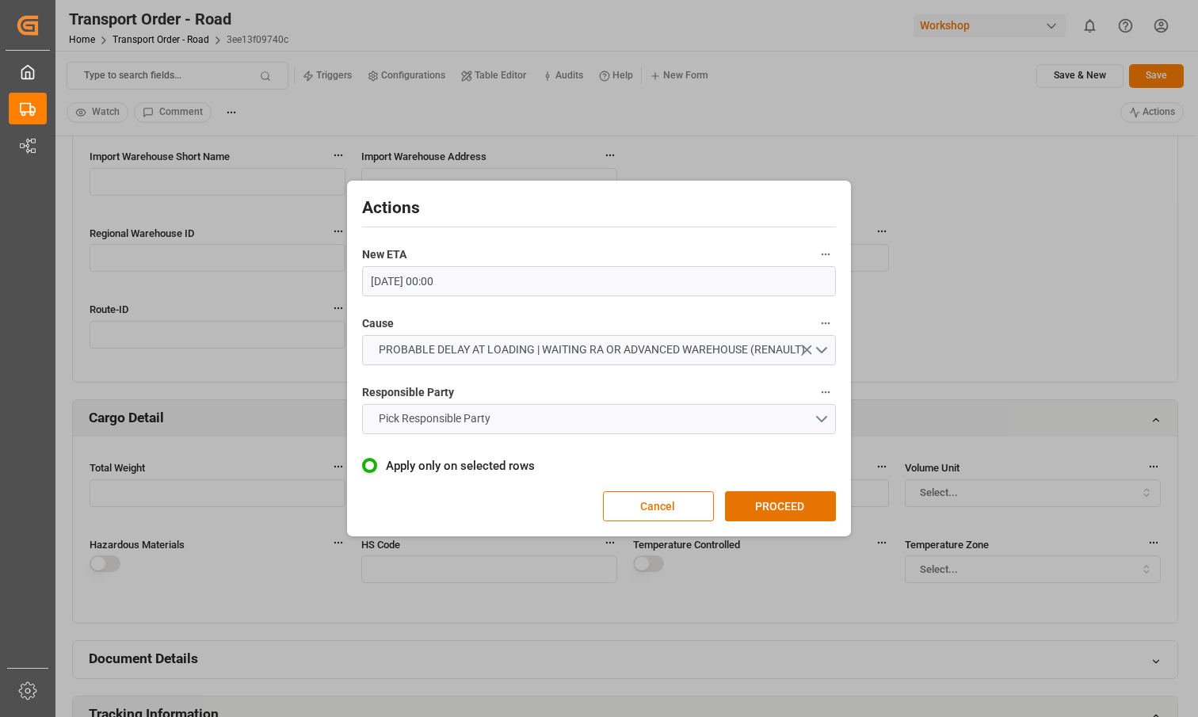
click at [531, 423] on button "Pick Responsible Party" at bounding box center [599, 419] width 475 height 30
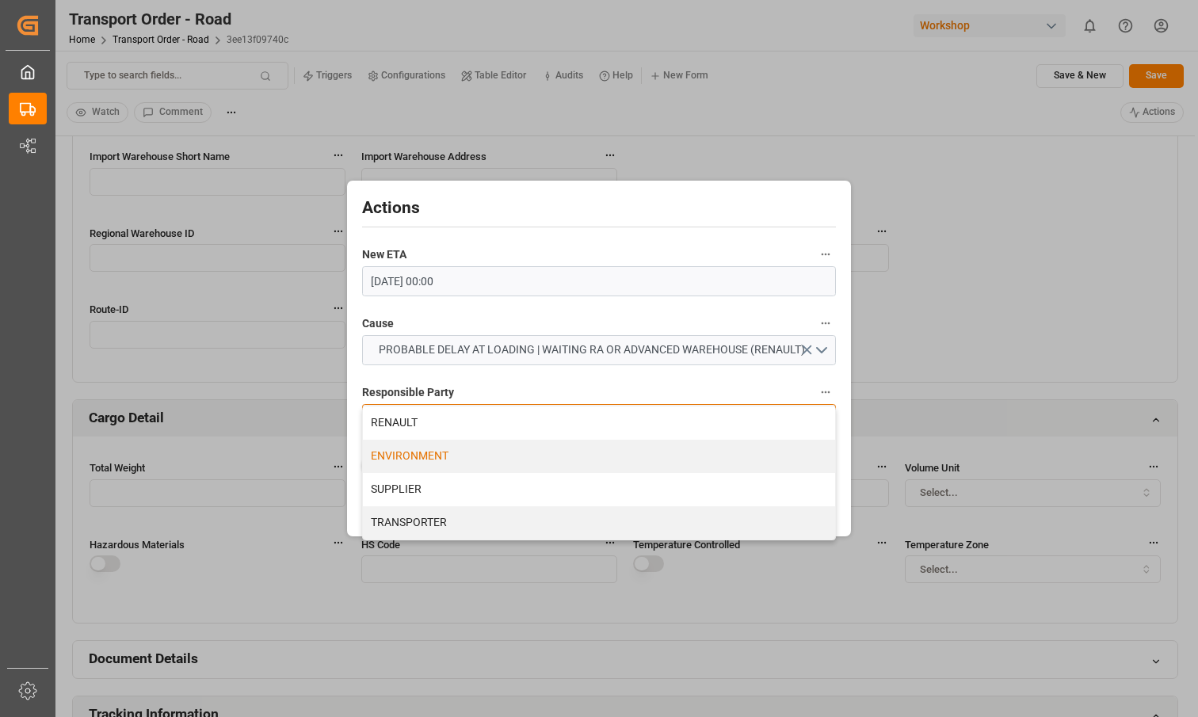
click at [522, 464] on div "ENVIRONMENT" at bounding box center [599, 456] width 473 height 33
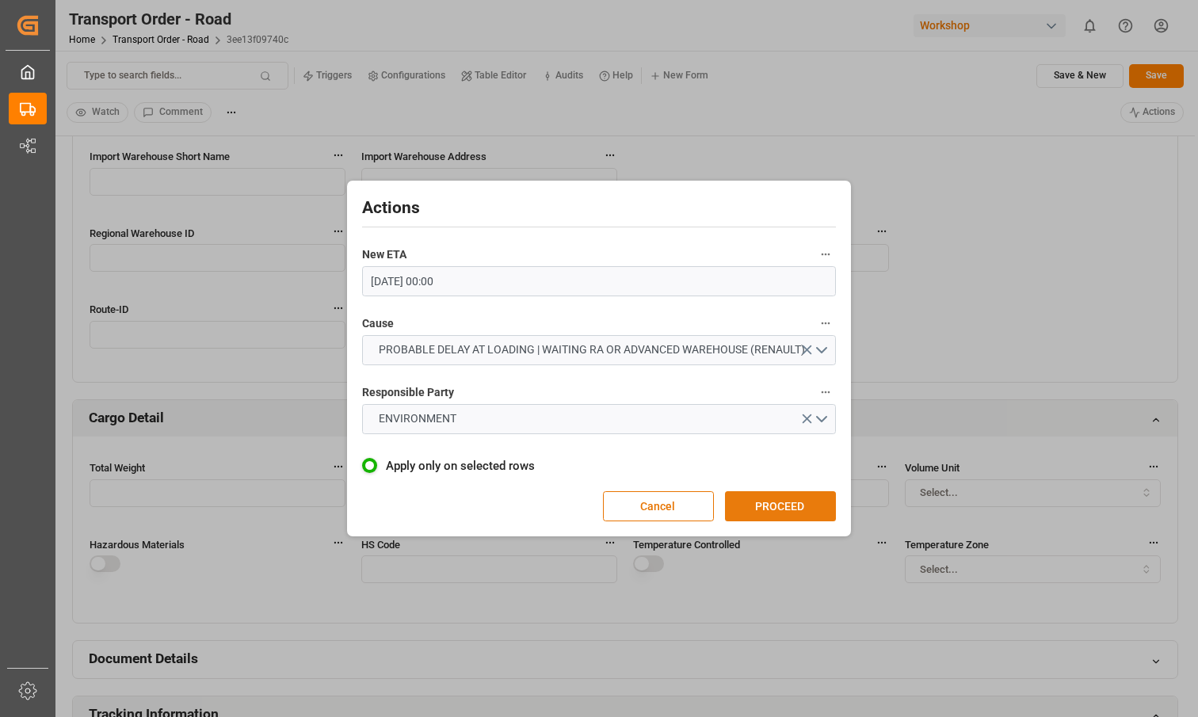
click at [751, 499] on button "PROCEED" at bounding box center [780, 506] width 111 height 30
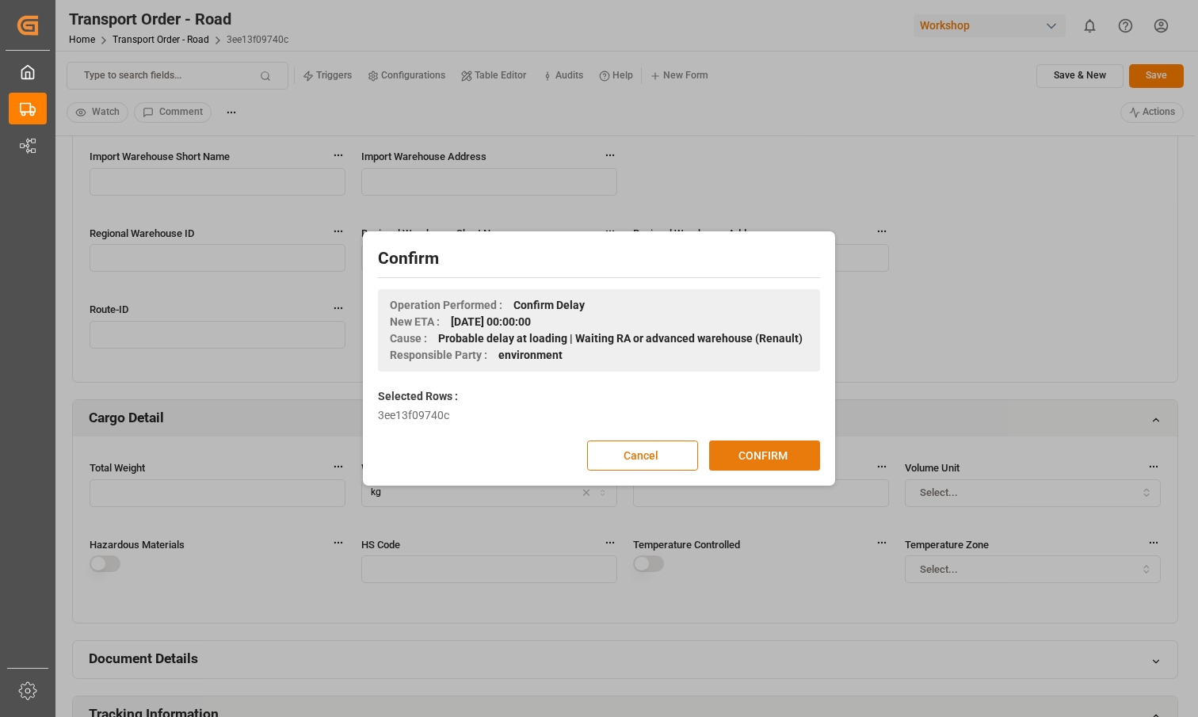
click at [759, 455] on button "CONFIRM" at bounding box center [764, 456] width 111 height 30
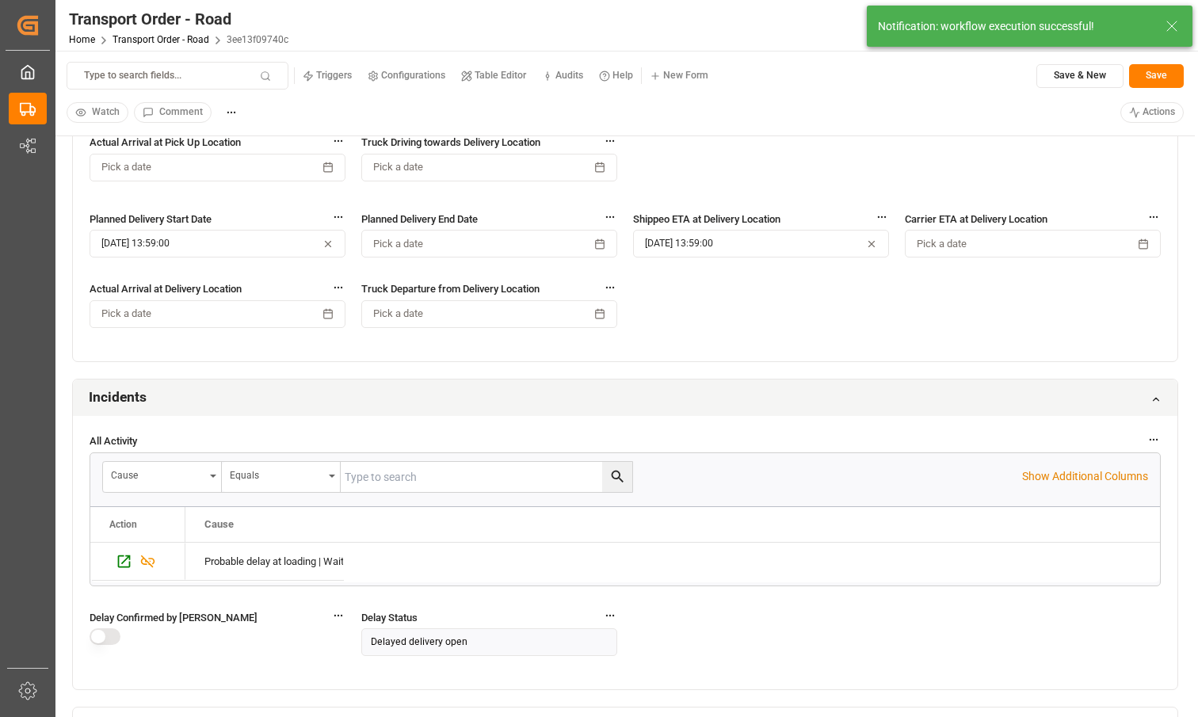
scroll to position [1161, 0]
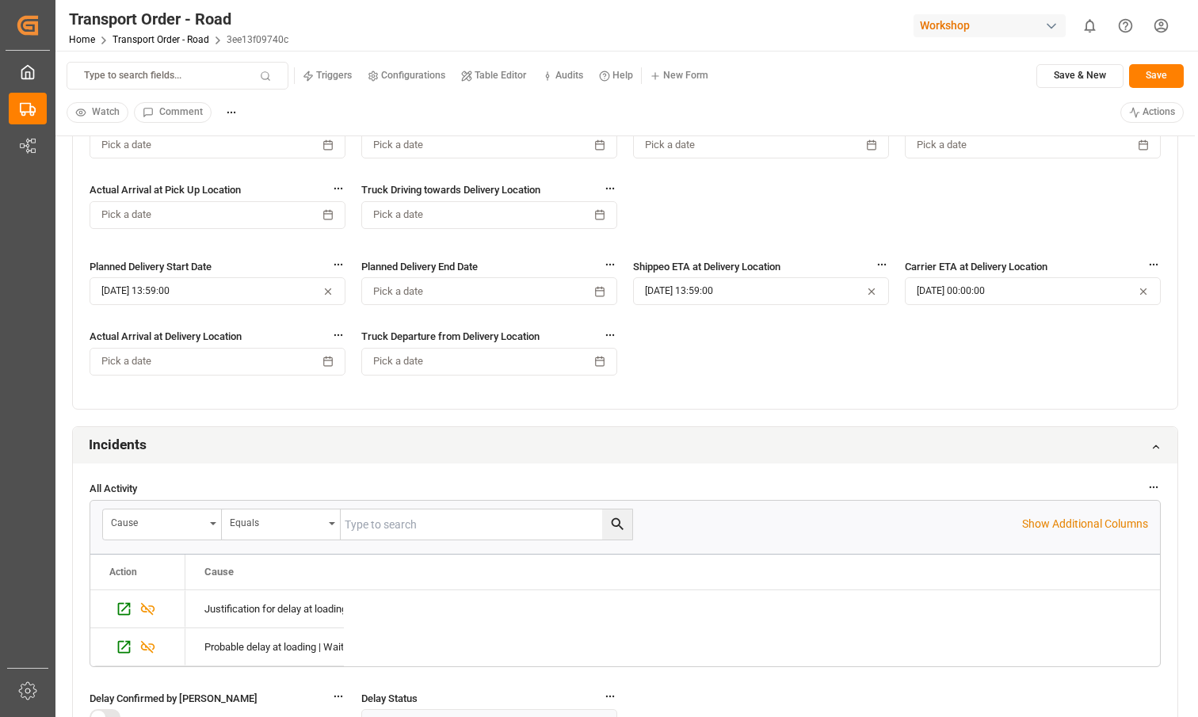
scroll to position [986, 0]
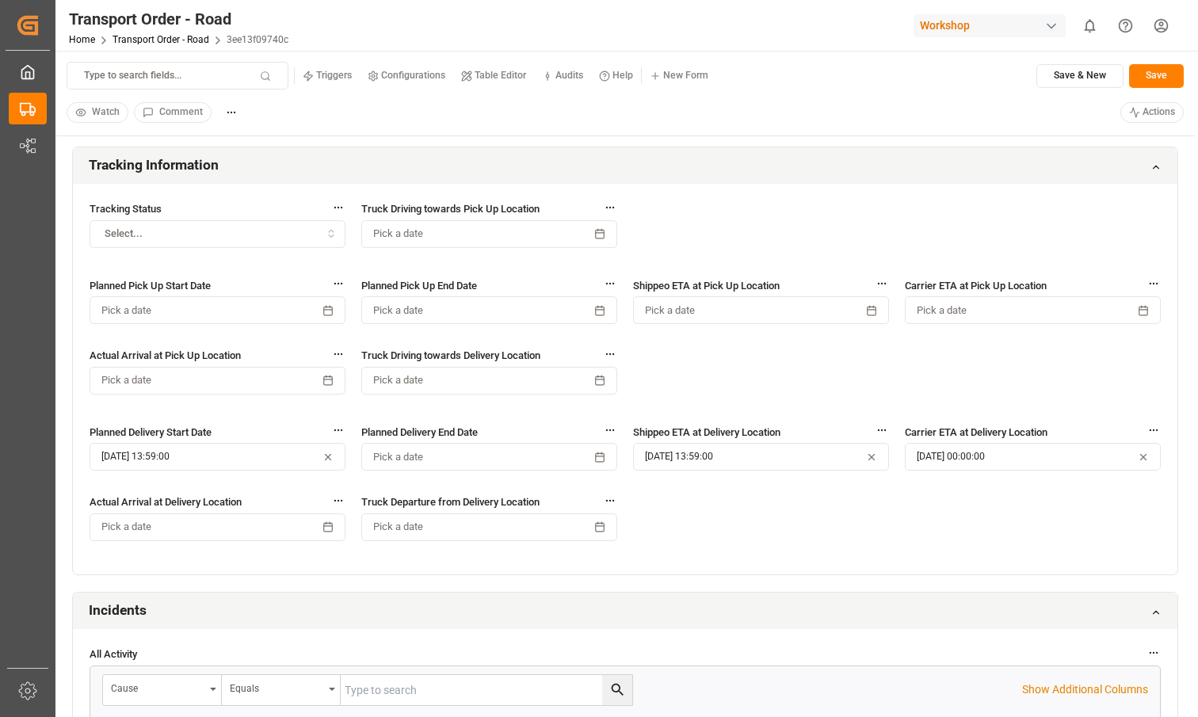
click at [736, 510] on div "Tracking Status Select... Truck Driving towards Pick Up Location Pick a date Pl…" at bounding box center [625, 379] width 1105 height 391
click at [816, 545] on div "Tracking Status Select... Truck Driving towards Pick Up Location Pick a date Pl…" at bounding box center [625, 379] width 1105 height 391
click at [1160, 120] on html "Created by potrace 1.15, written by [PERSON_NAME] [DATE]-[DATE] Created by potr…" at bounding box center [599, 358] width 1198 height 717
click at [1072, 162] on p "(Confirm the open delay )" at bounding box center [1111, 160] width 111 height 14
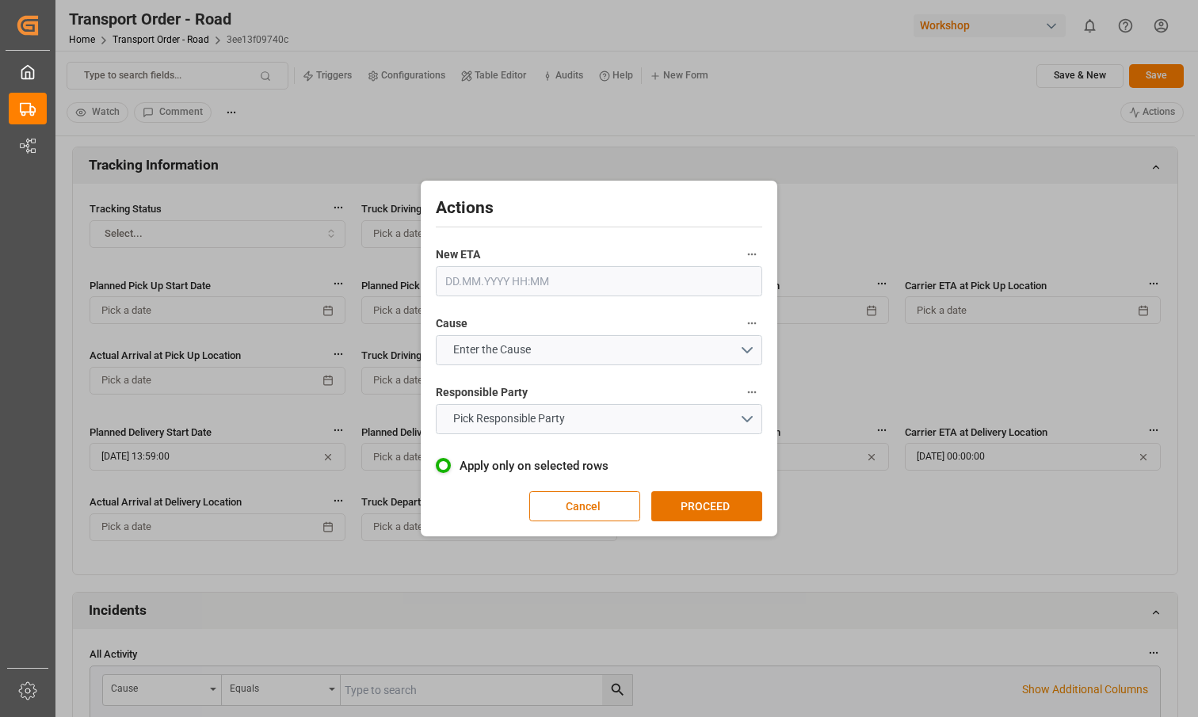
click at [623, 275] on input "text" at bounding box center [599, 281] width 327 height 30
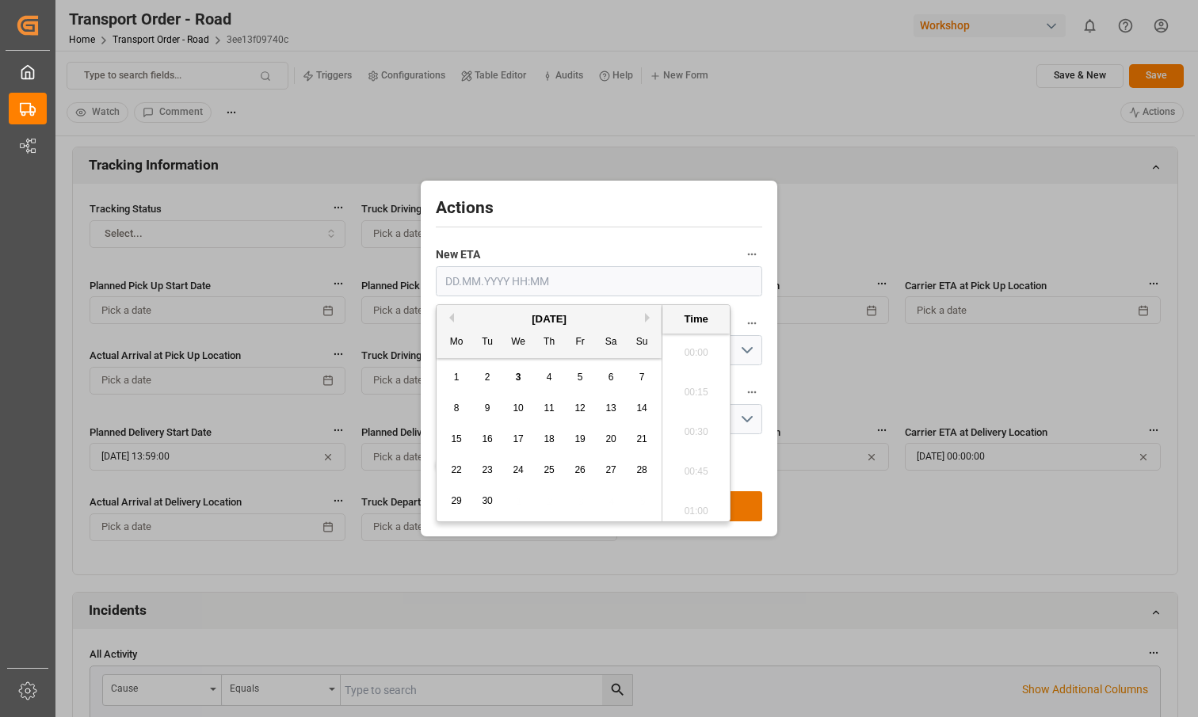
scroll to position [2145, 0]
click at [646, 317] on button "Next Month" at bounding box center [650, 318] width 10 height 10
click at [575, 441] on span "14" at bounding box center [580, 439] width 10 height 11
type input "14.11.2025 00:00"
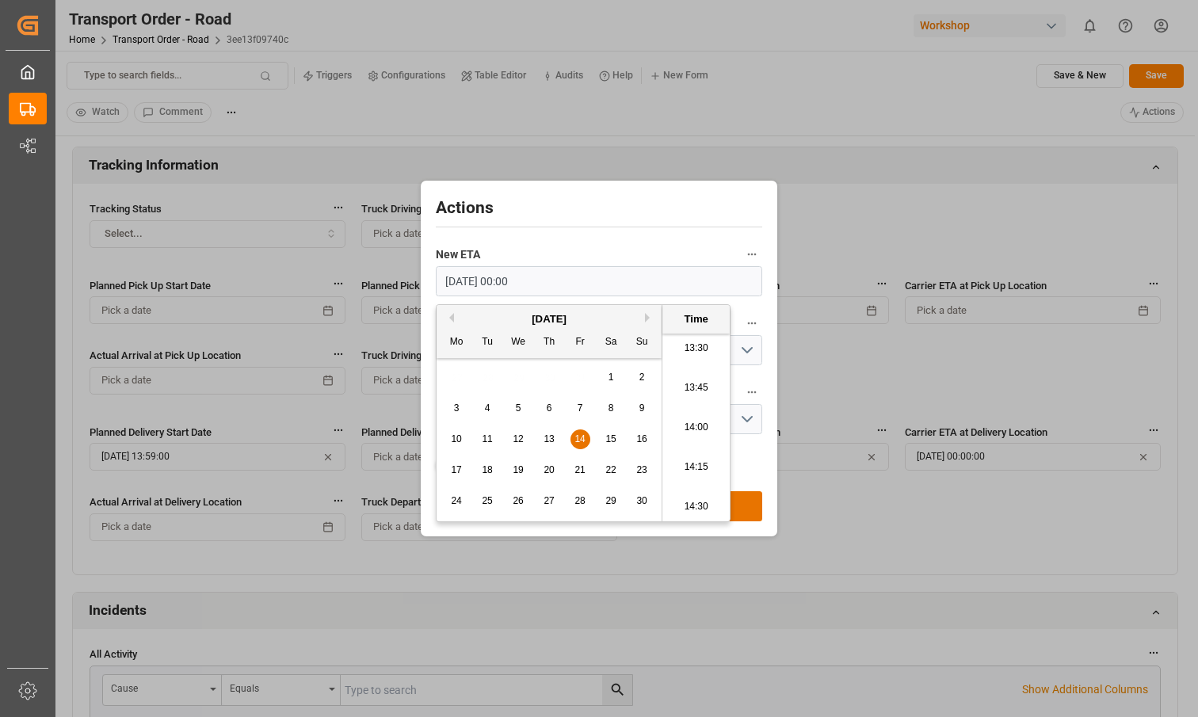
click at [637, 246] on label "New ETA" at bounding box center [599, 255] width 327 height 22
click at [742, 246] on button "New ETA" at bounding box center [752, 254] width 21 height 21
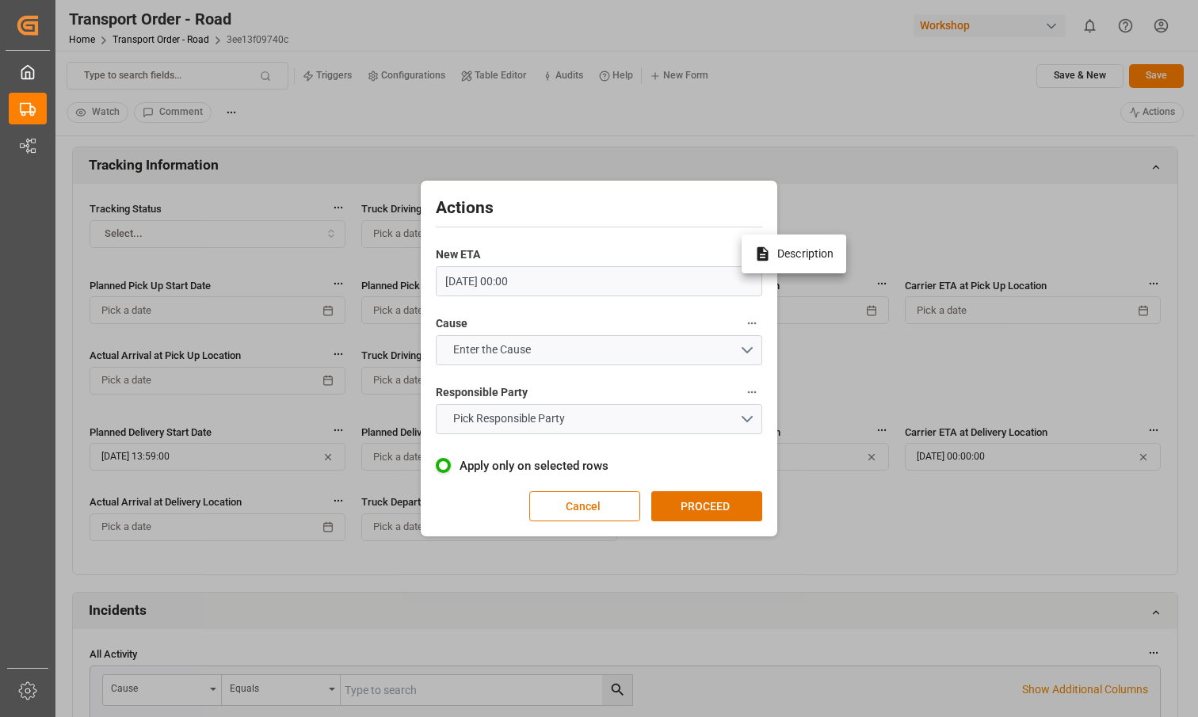
click at [670, 346] on div at bounding box center [599, 358] width 1198 height 717
click at [738, 346] on button "Enter the Cause" at bounding box center [599, 350] width 327 height 30
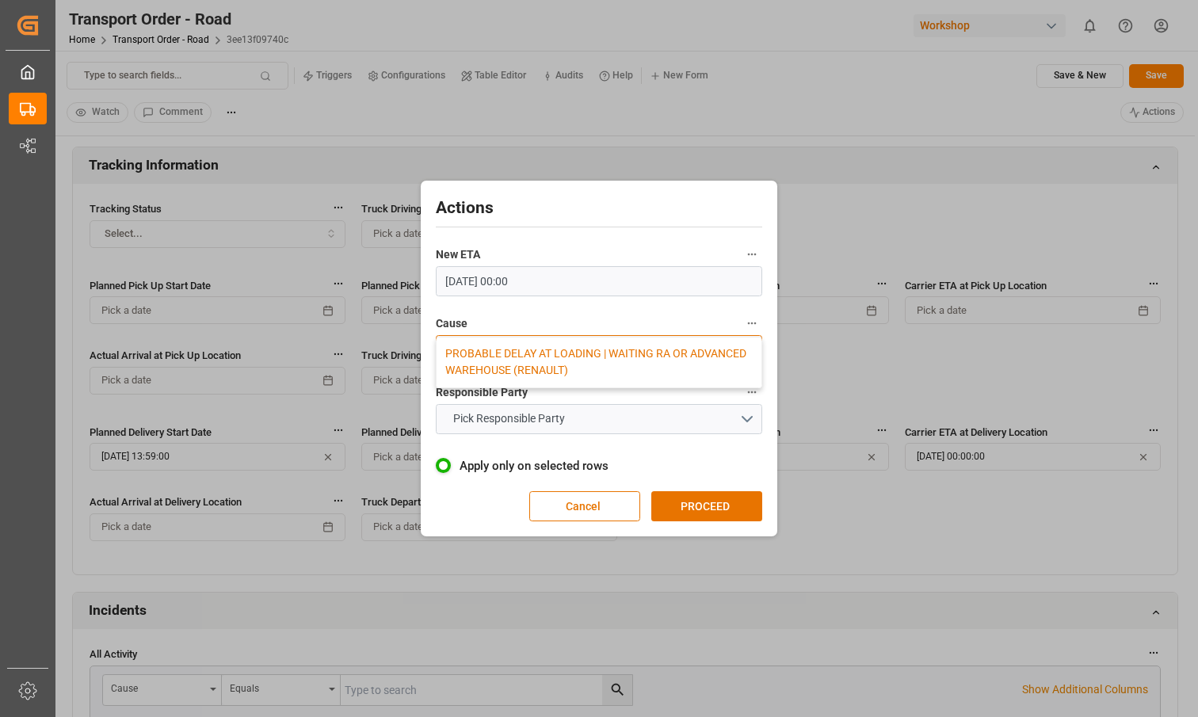
click at [644, 377] on div "PROBABLE DELAY AT LOADING | WAITING RA OR ADVANCED WAREHOUSE (RENAULT)" at bounding box center [599, 363] width 325 height 50
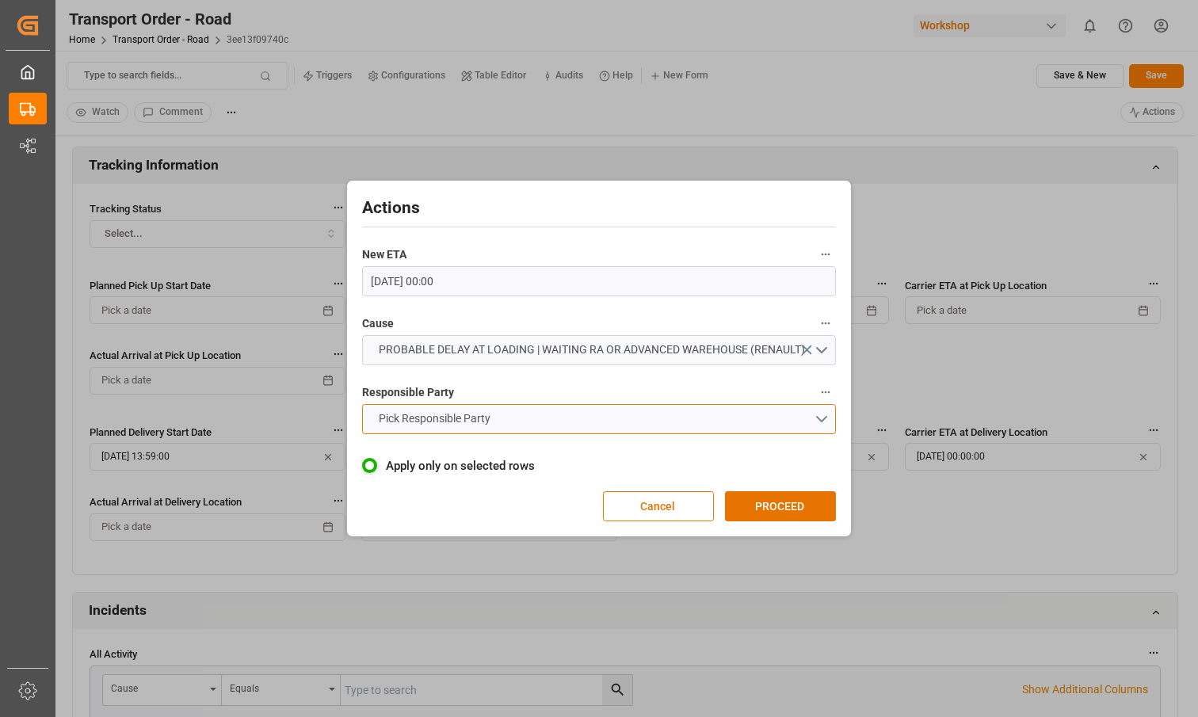
click at [633, 411] on button "Pick Responsible Party" at bounding box center [599, 419] width 475 height 30
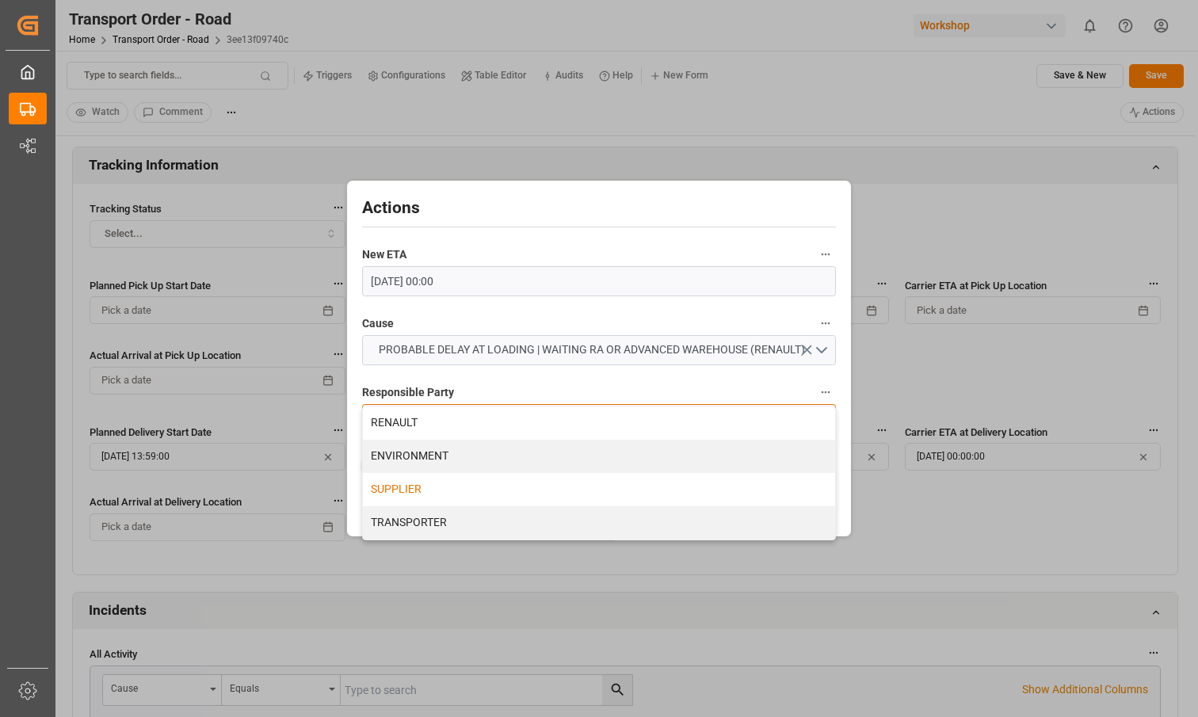
click at [587, 475] on div "SUPPLIER" at bounding box center [599, 489] width 473 height 33
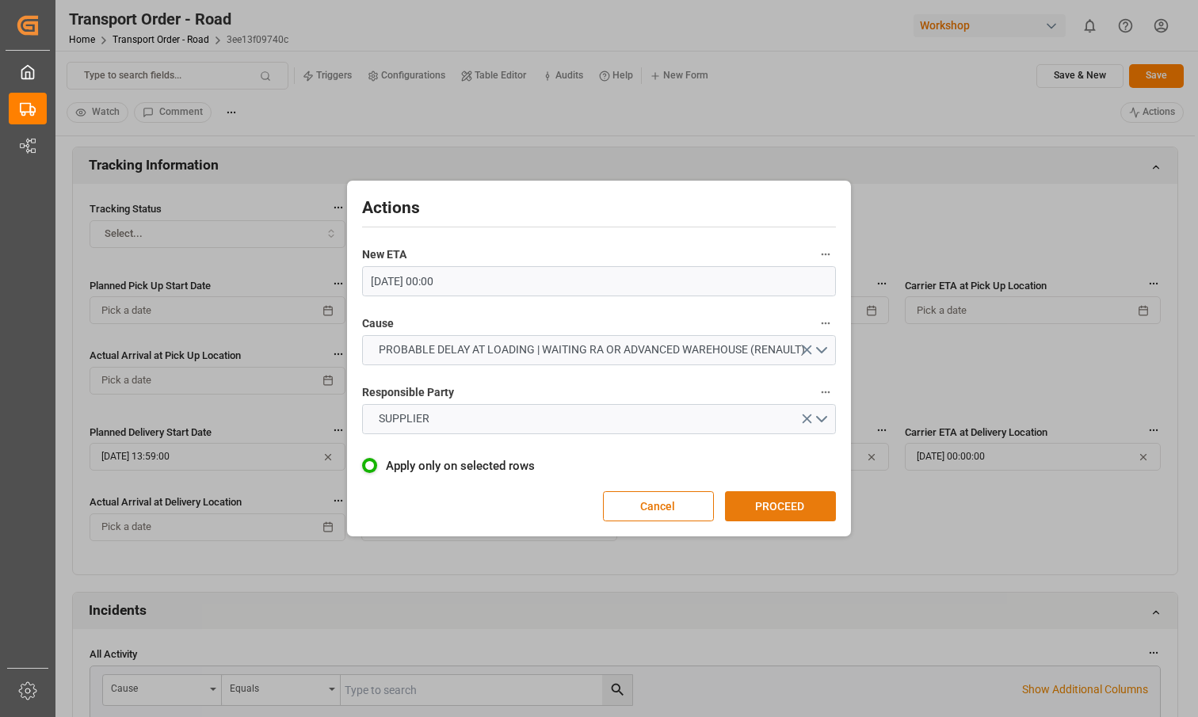
click at [795, 505] on button "PROCEED" at bounding box center [780, 506] width 111 height 30
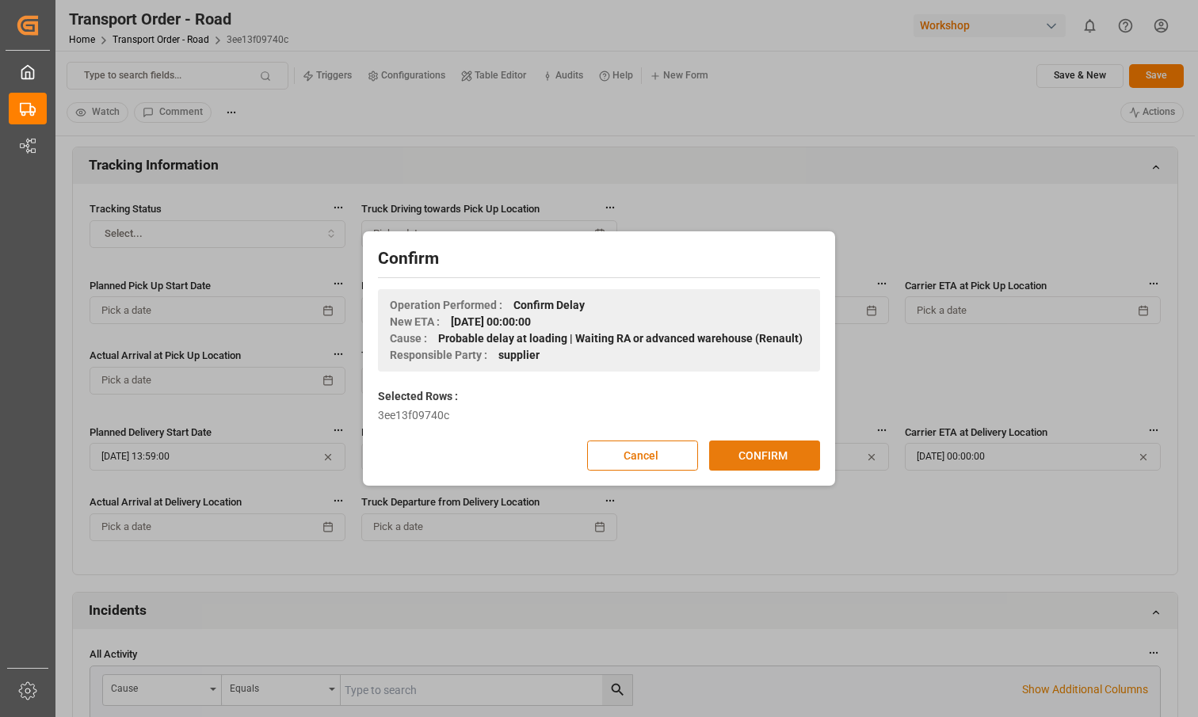
click at [779, 451] on button "CONFIRM" at bounding box center [764, 456] width 111 height 30
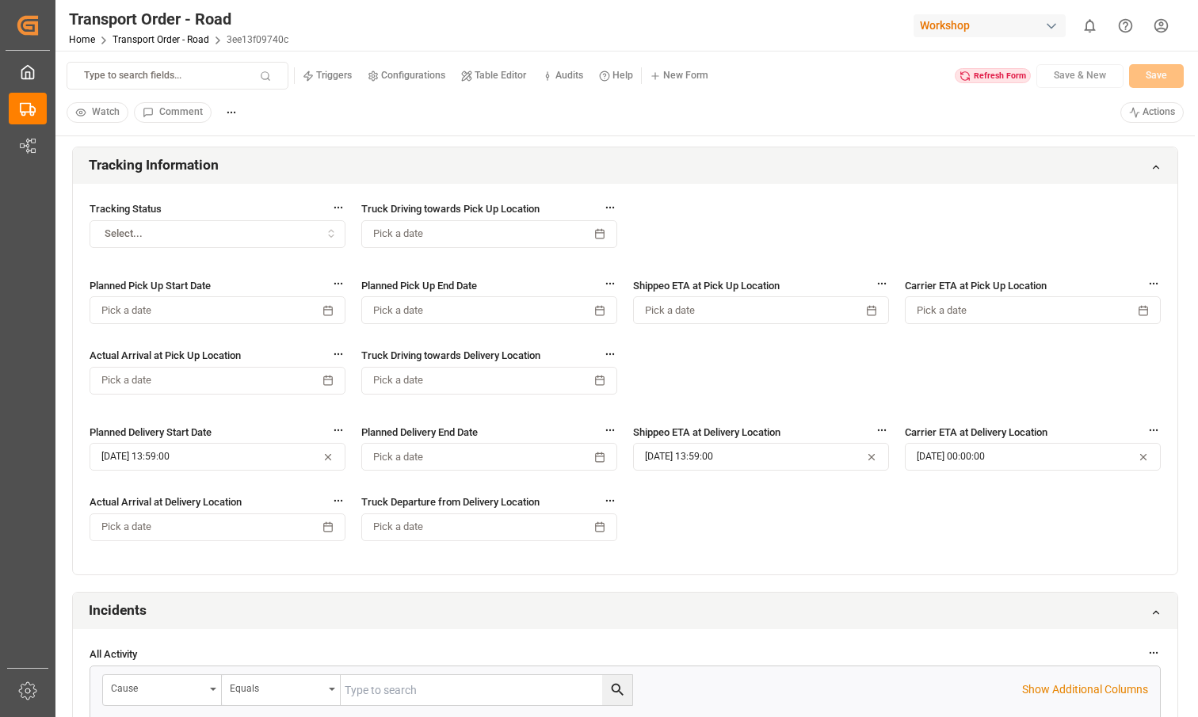
click at [752, 229] on div "Tracking Status Select... Truck Driving towards Pick Up Location Pick a date Pl…" at bounding box center [625, 379] width 1105 height 391
click at [985, 73] on div "Refresh Form" at bounding box center [993, 76] width 76 height 16
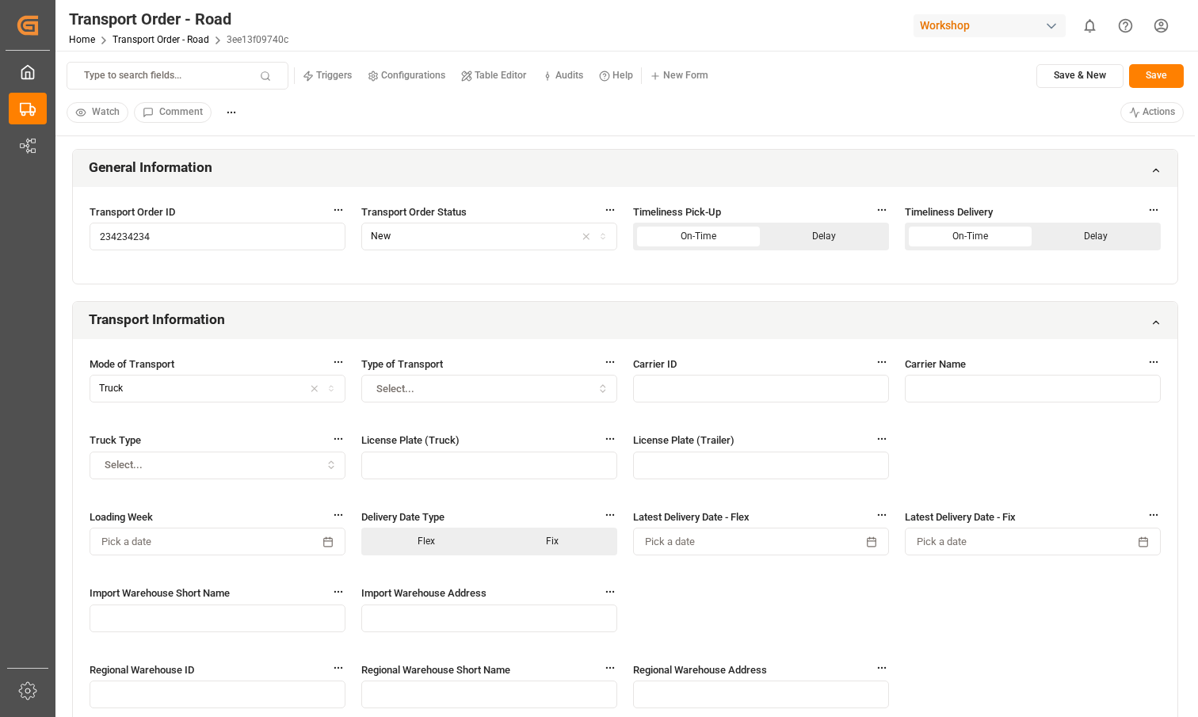
click at [489, 73] on small "Table Editor" at bounding box center [501, 76] width 52 height 10
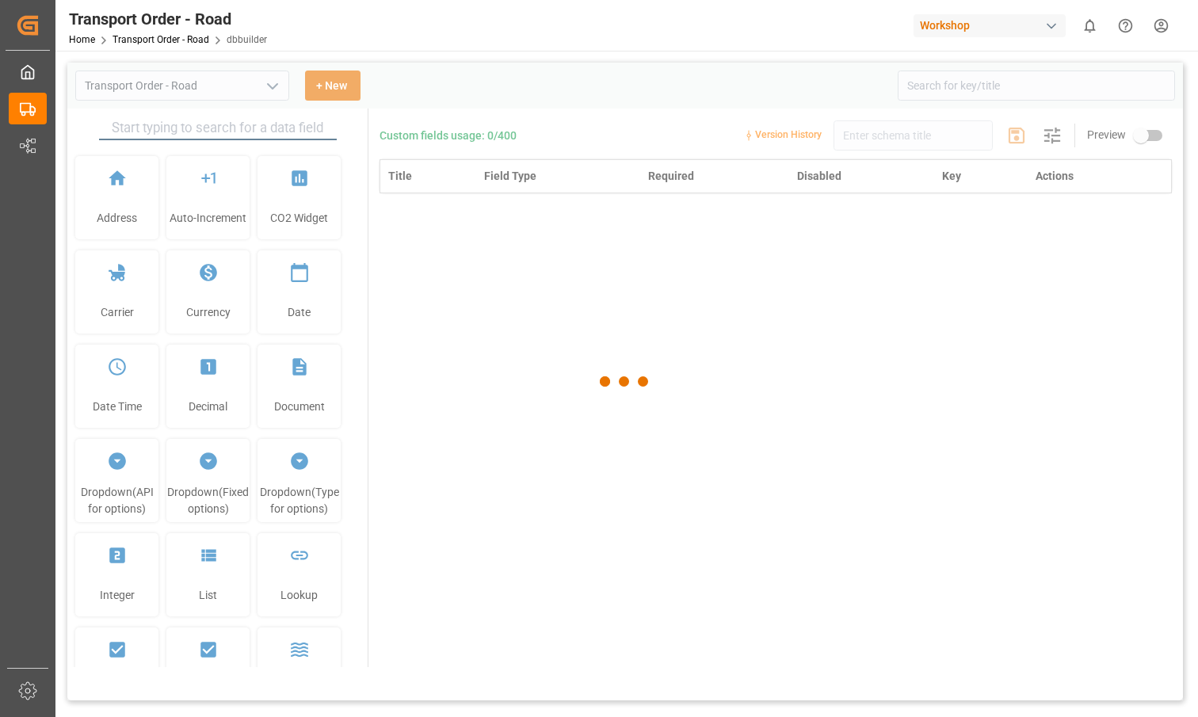
type input "Transport Order - Road"
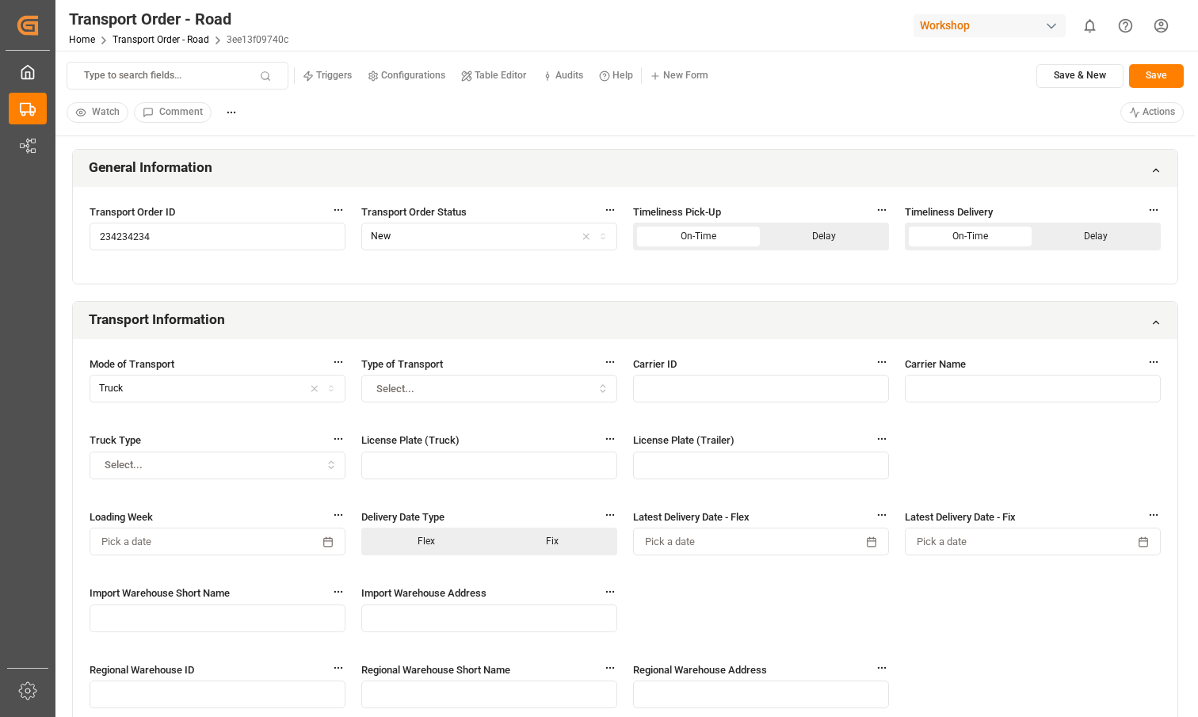
click at [1162, 106] on html "Created by potrace 1.15, written by [PERSON_NAME] [DATE]-[DATE] Created by potr…" at bounding box center [599, 358] width 1198 height 717
click at [1108, 145] on div "Confirm Delay (Confirm the open delay )" at bounding box center [1111, 153] width 111 height 28
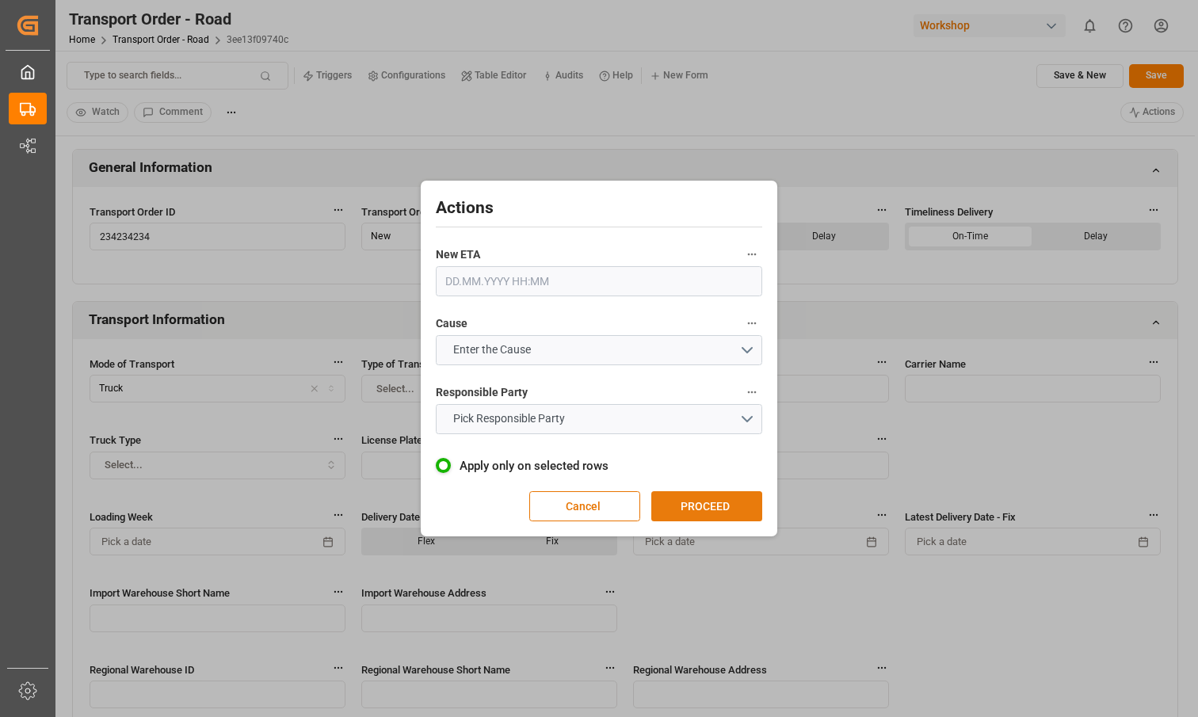
click at [728, 511] on button "PROCEED" at bounding box center [707, 506] width 111 height 30
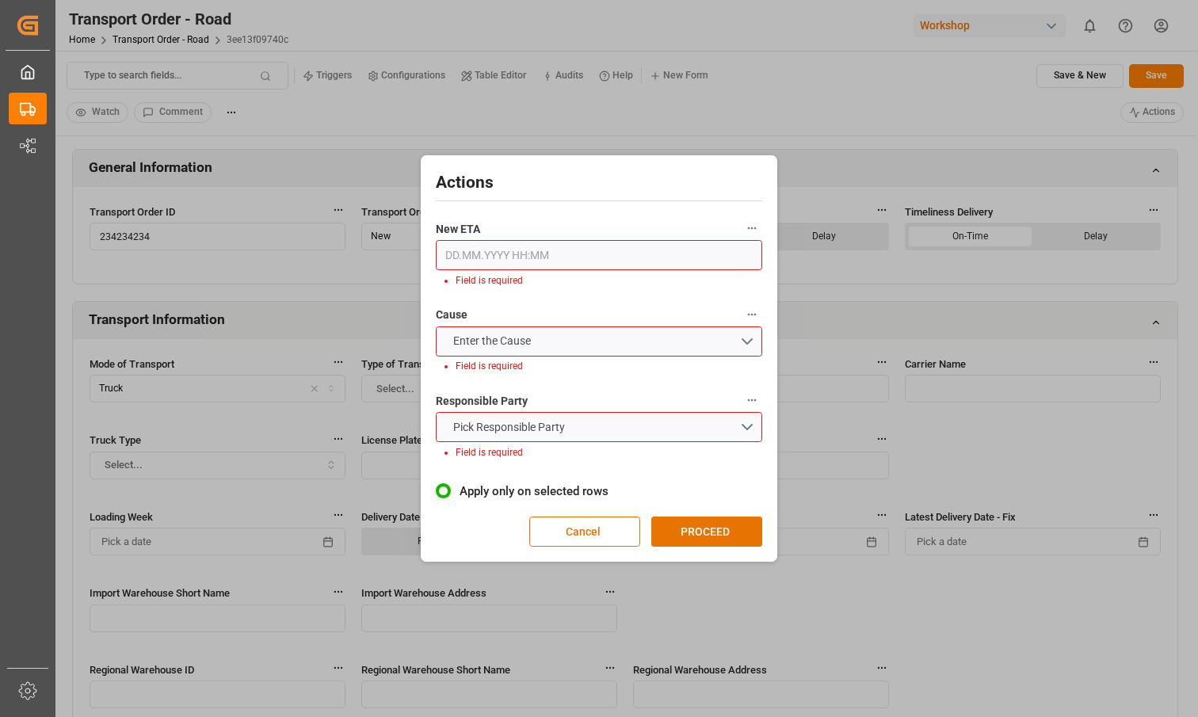
click at [568, 248] on input "text" at bounding box center [599, 255] width 327 height 30
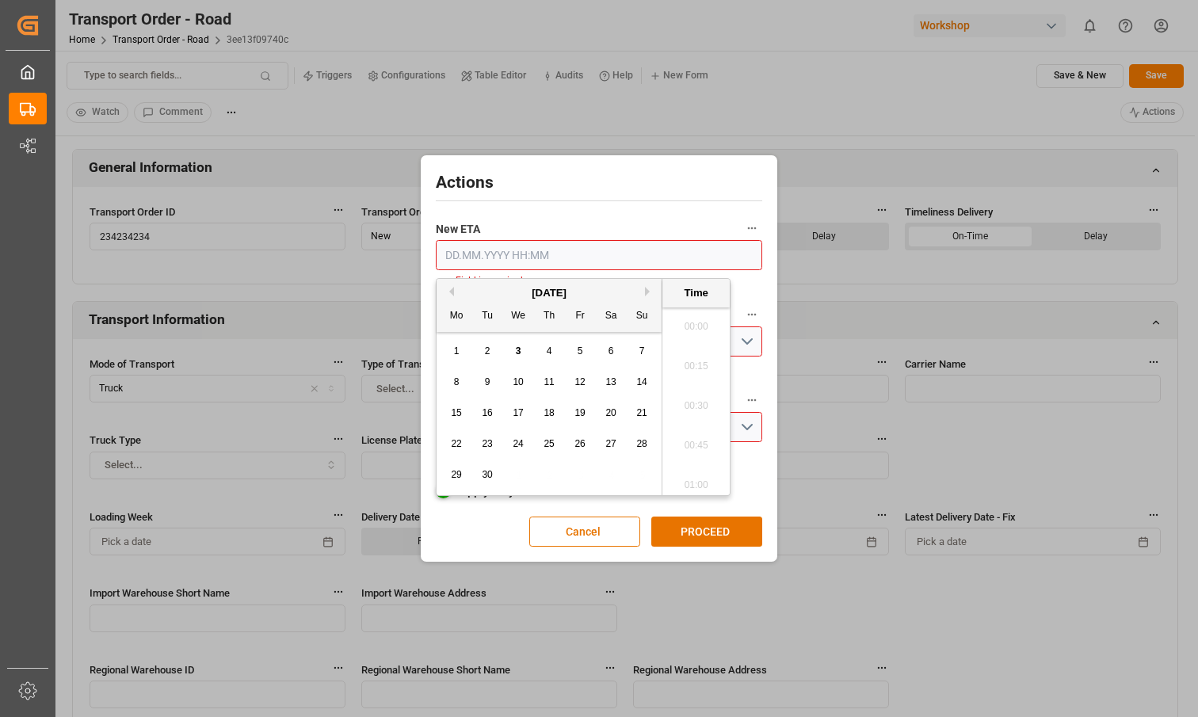
scroll to position [2145, 0]
click at [602, 408] on div "20" at bounding box center [612, 413] width 20 height 19
type input "20.09.2025 00:00"
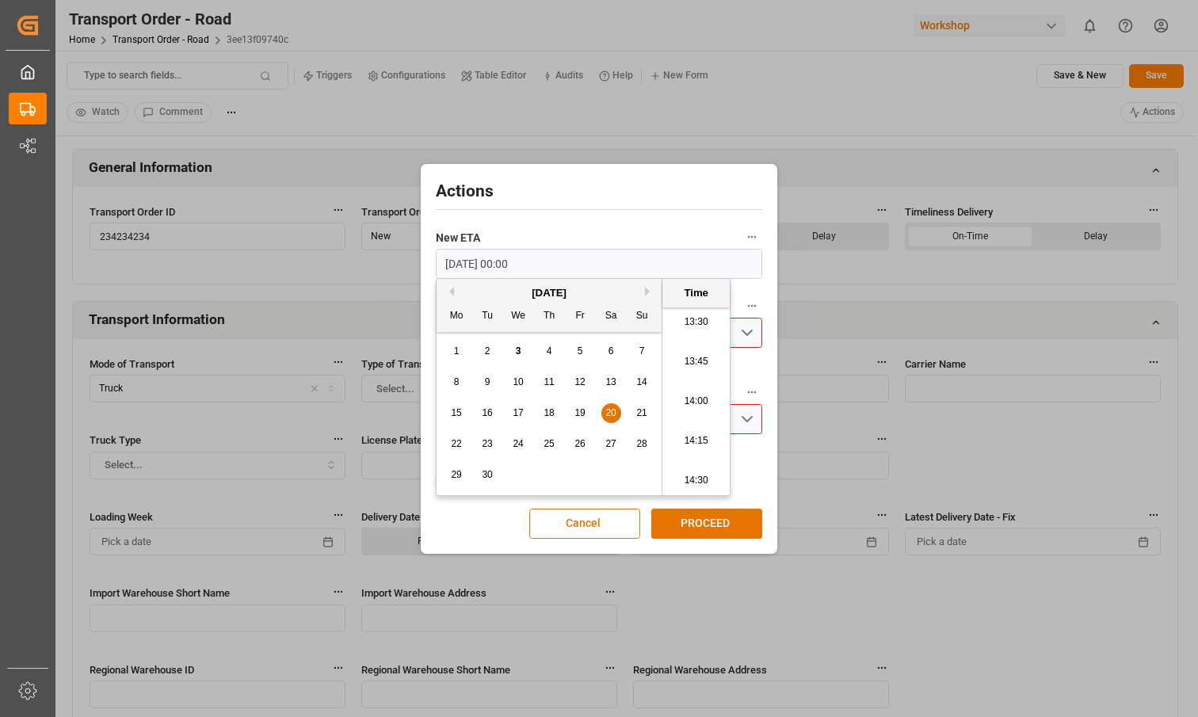
click at [673, 199] on h2 "Actions" at bounding box center [599, 191] width 327 height 25
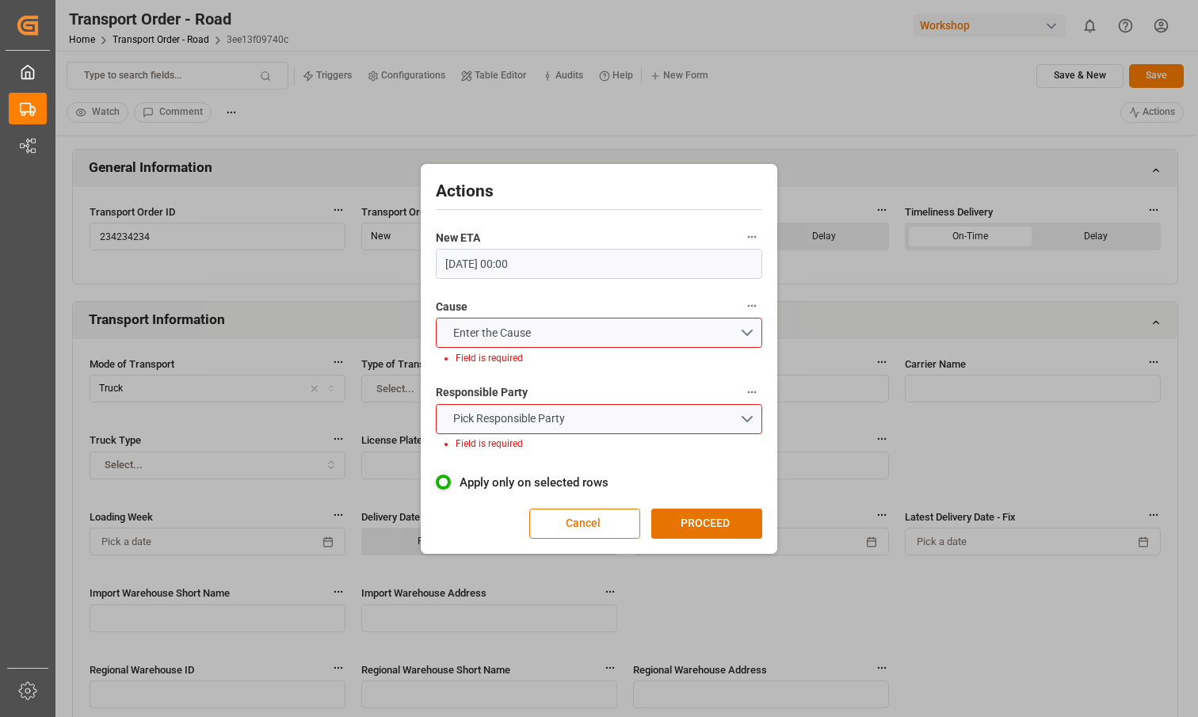
click at [663, 316] on label "Cause" at bounding box center [599, 307] width 327 height 22
click at [742, 316] on button "Cause" at bounding box center [752, 306] width 21 height 21
click at [739, 328] on div at bounding box center [599, 358] width 1198 height 717
click at [747, 333] on button "Enter the Cause" at bounding box center [599, 333] width 327 height 30
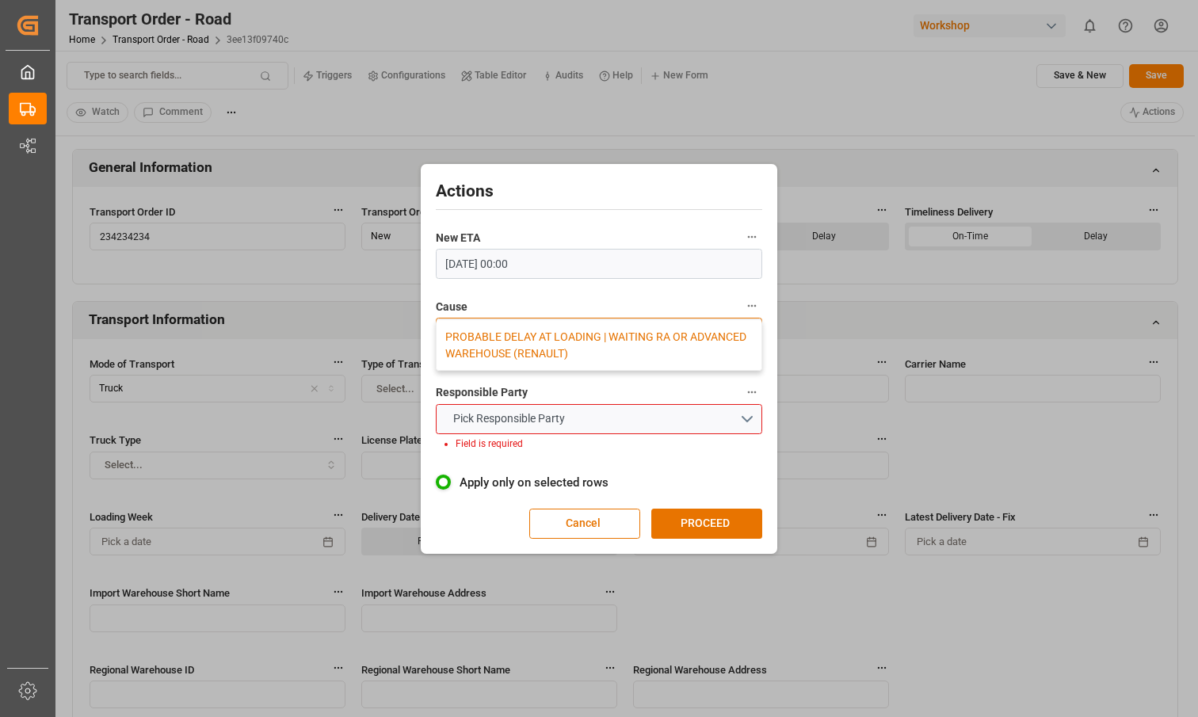
click at [633, 355] on div "PROBABLE DELAY AT LOADING | WAITING RA OR ADVANCED WAREHOUSE (RENAULT)" at bounding box center [599, 345] width 325 height 50
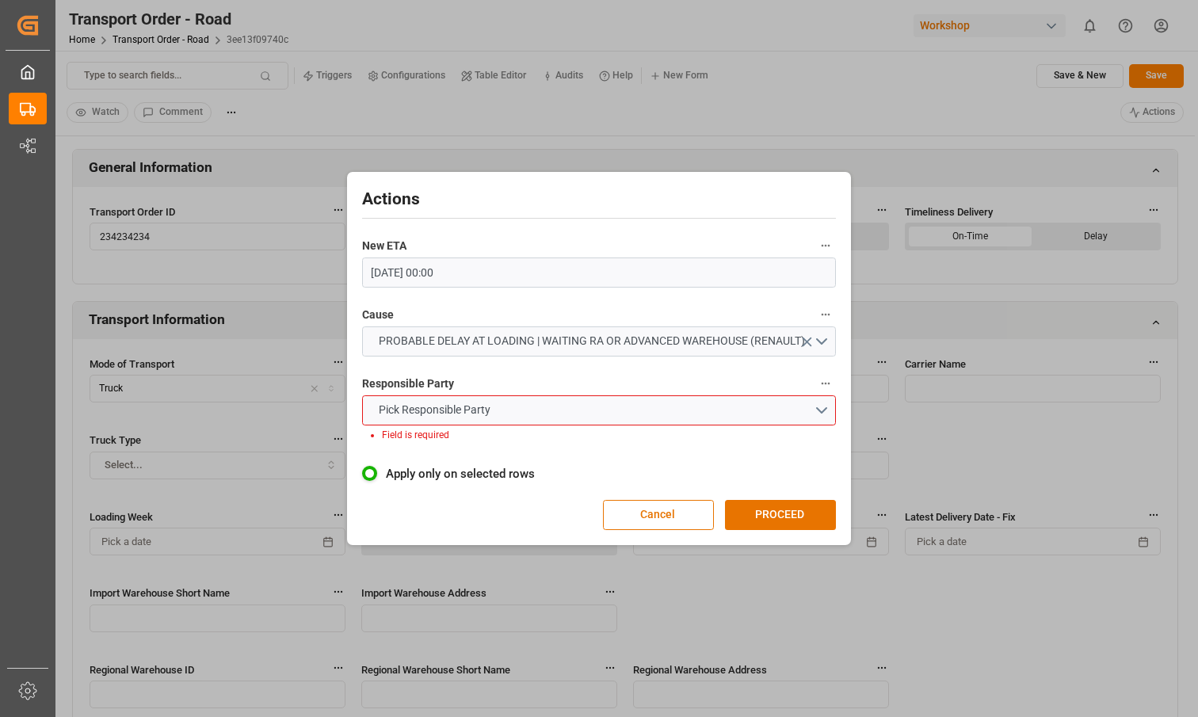
click at [849, 396] on div "Actions New ETA 20.09.2025 00:00 Cause PROBABLE DELAY AT LOADING | WAITING RA O…" at bounding box center [599, 358] width 505 height 373
click at [824, 408] on button "Pick Responsible Party" at bounding box center [599, 411] width 475 height 30
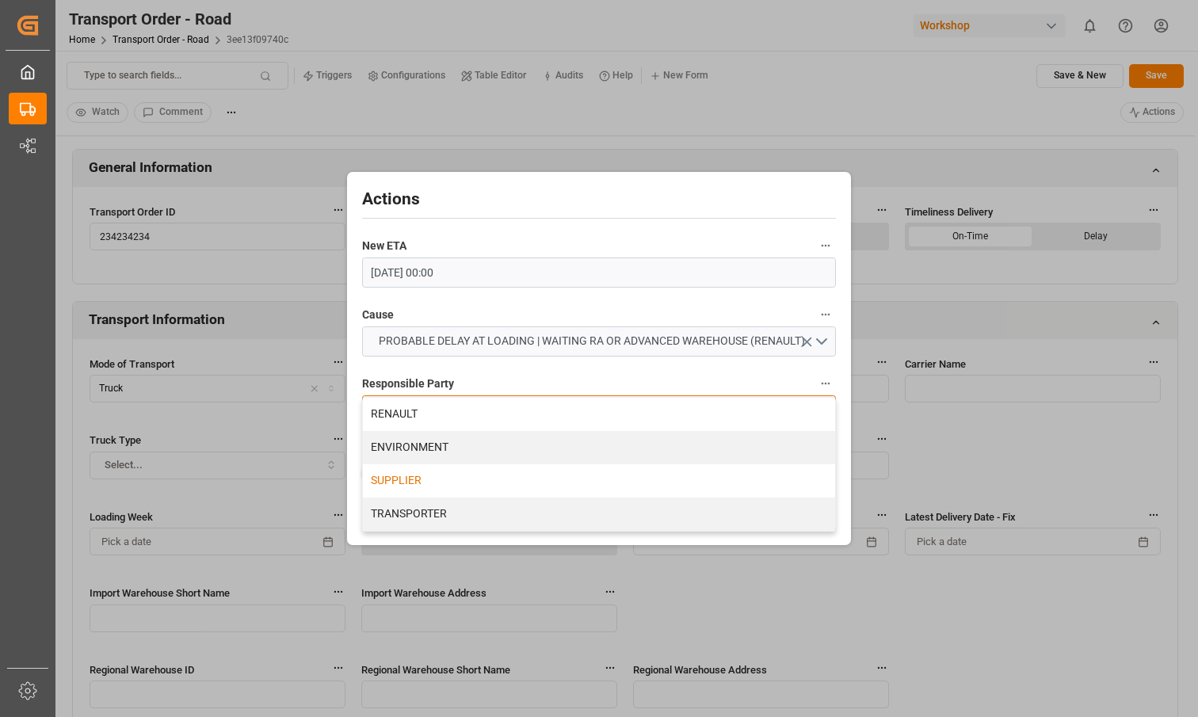
click at [621, 471] on div "SUPPLIER" at bounding box center [599, 480] width 473 height 33
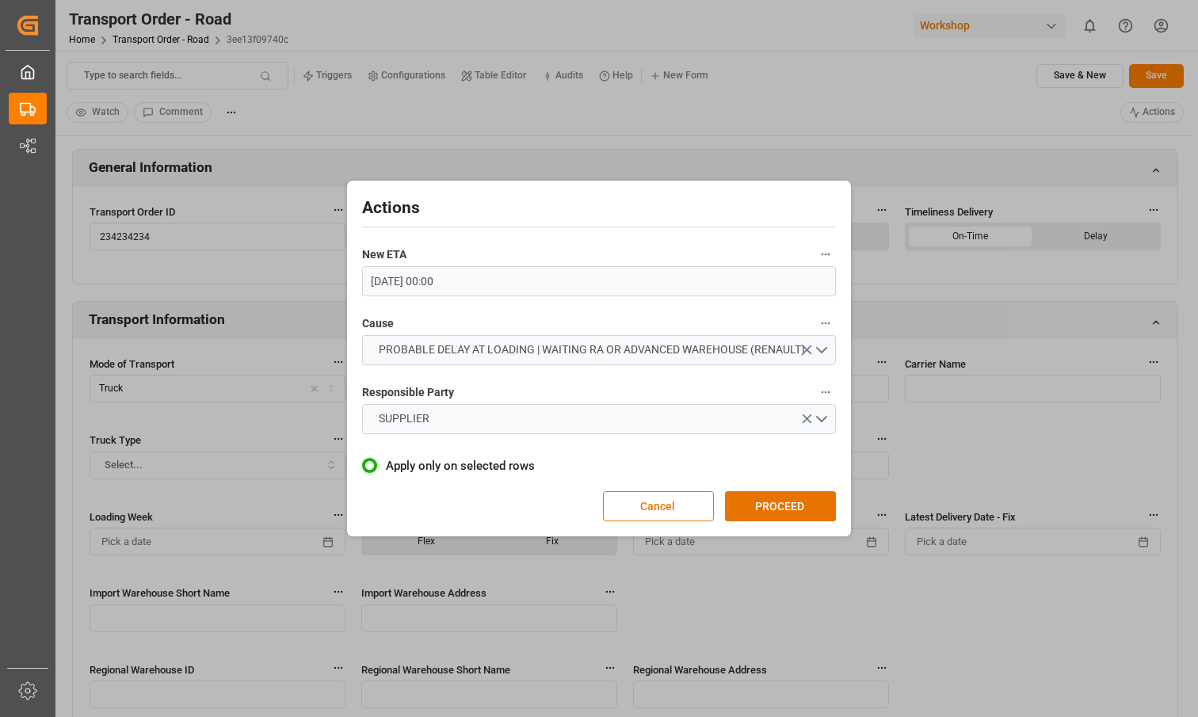
click at [774, 490] on div "Actions New ETA 20.09.2025 00:00 Cause PROBABLE DELAY AT LOADING | WAITING RA O…" at bounding box center [599, 359] width 497 height 348
click at [773, 509] on button "PROCEED" at bounding box center [780, 506] width 111 height 30
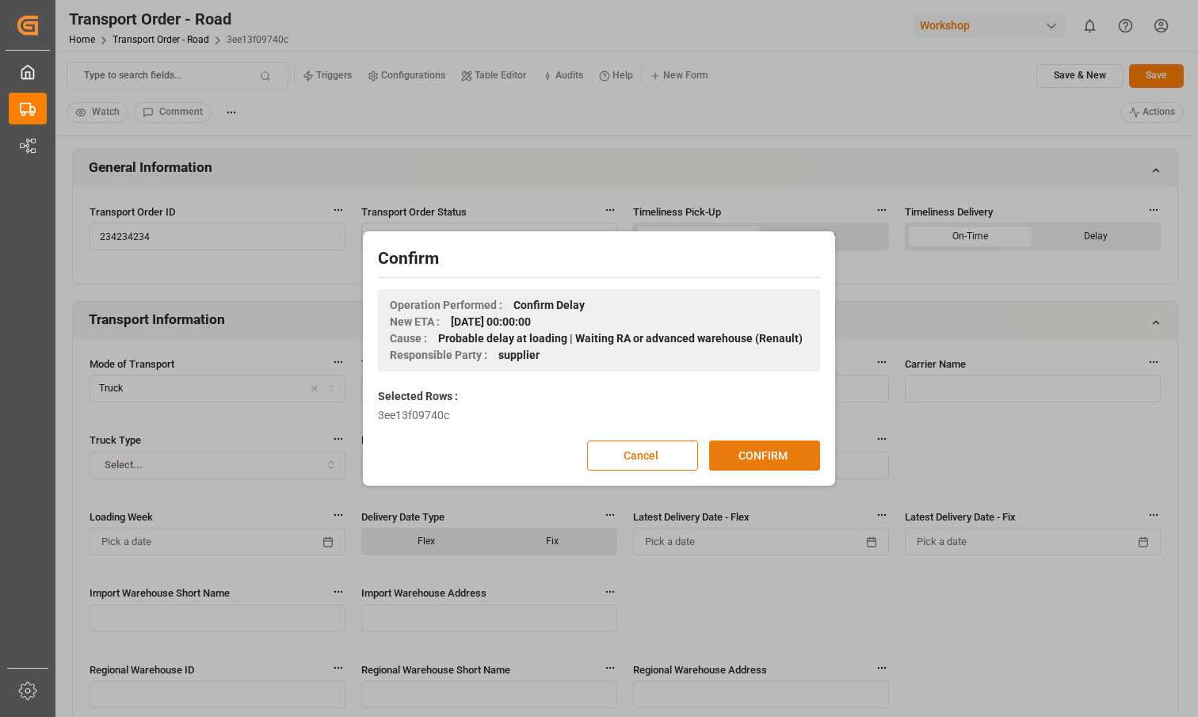
click at [786, 447] on button "CONFIRM" at bounding box center [764, 456] width 111 height 30
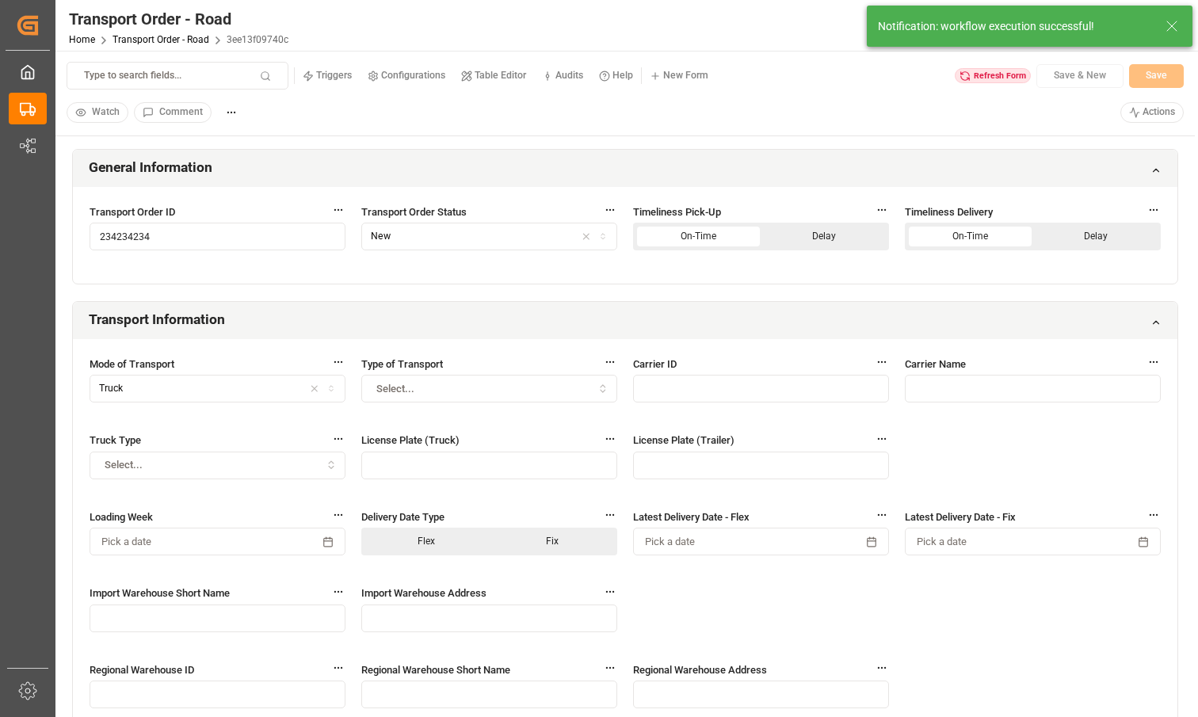
click at [998, 75] on div "Refresh Form" at bounding box center [993, 76] width 76 height 16
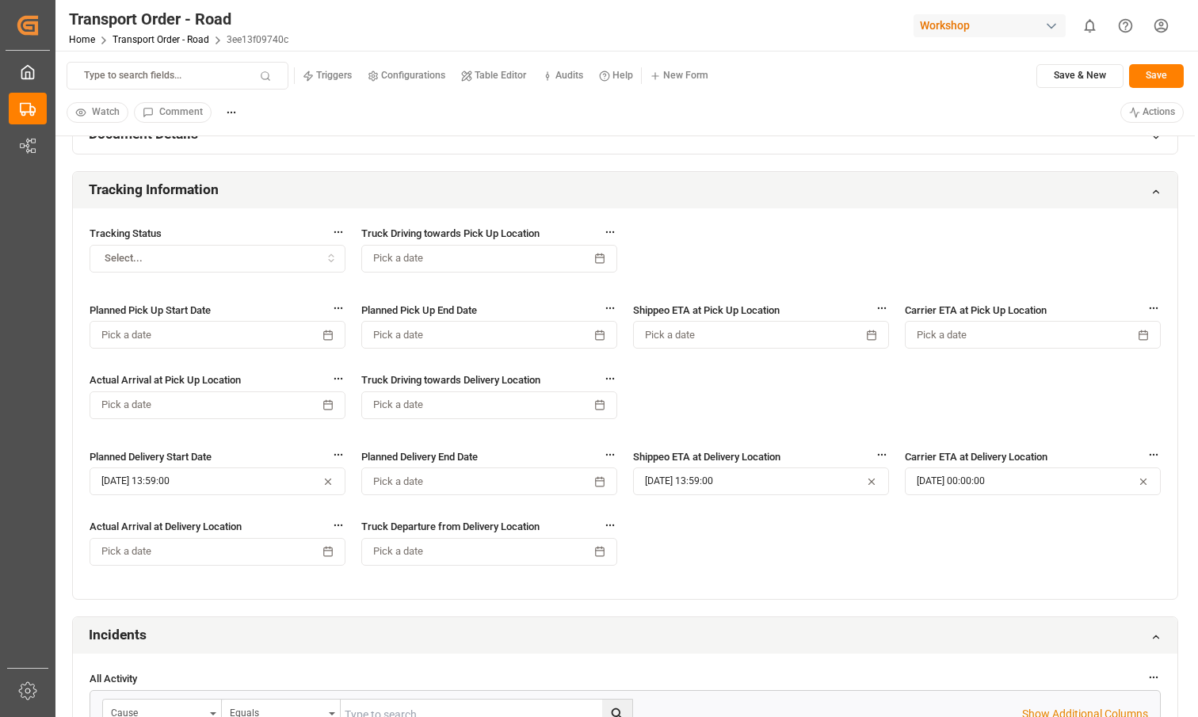
scroll to position [924, 0]
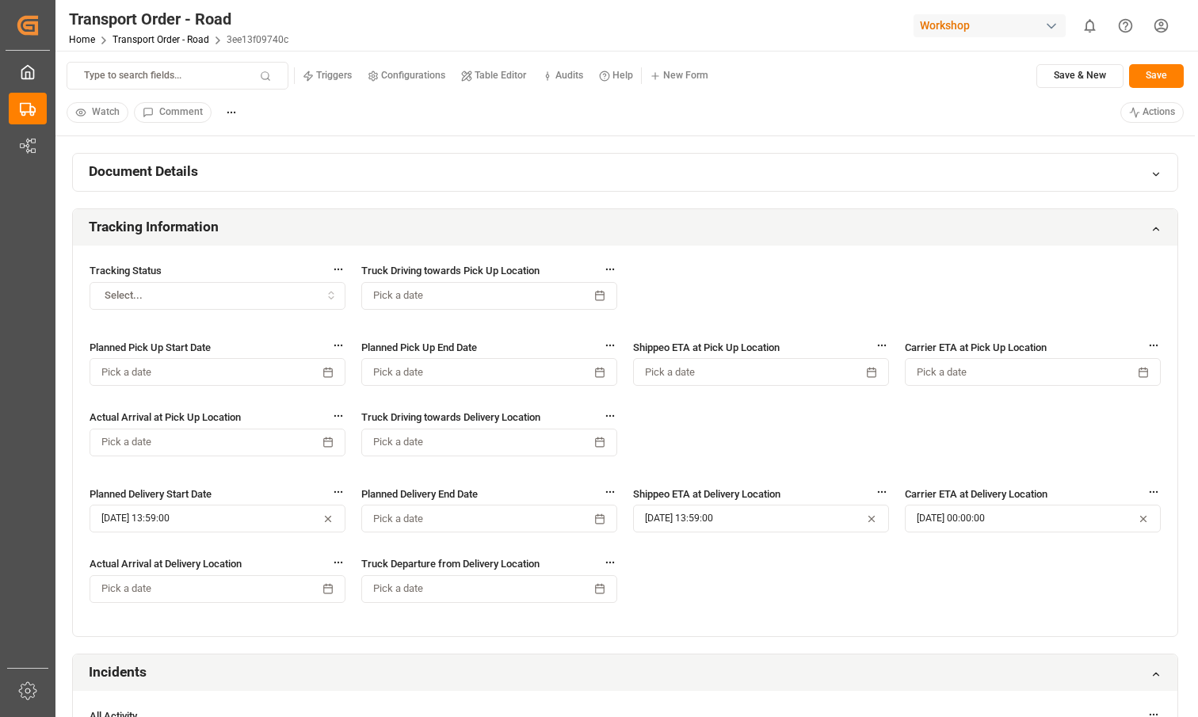
click at [568, 75] on small "Audits" at bounding box center [570, 76] width 28 height 10
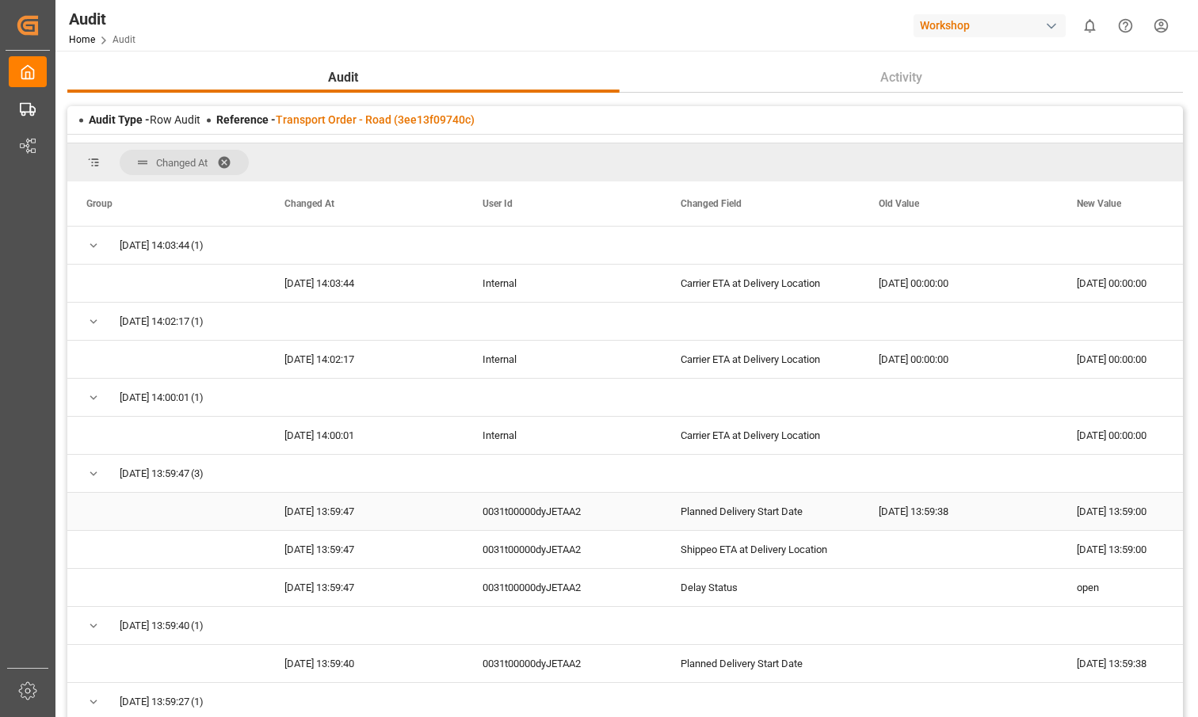
scroll to position [21, 0]
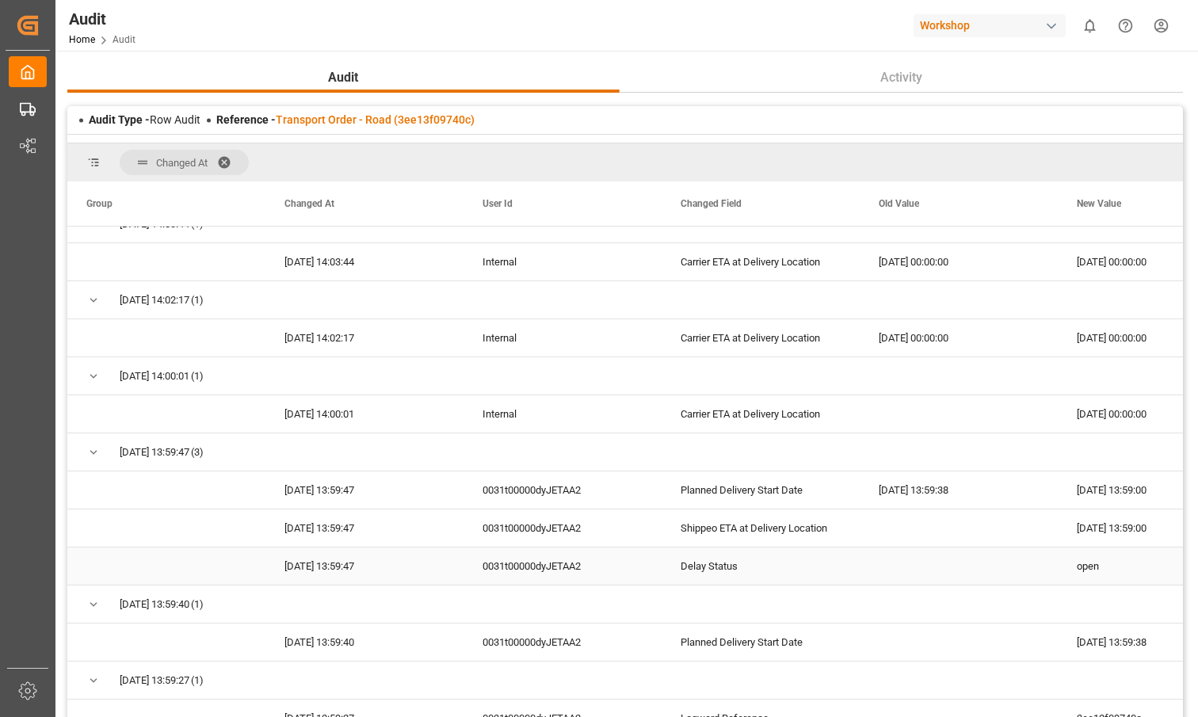
click at [736, 553] on div "Delay Status" at bounding box center [761, 566] width 198 height 37
click at [738, 527] on div "Shippeo ETA at Delivery Location" at bounding box center [761, 528] width 198 height 37
click at [728, 493] on div "Planned Delivery Start Date" at bounding box center [761, 490] width 198 height 37
click at [725, 523] on div "Shippeo ETA at Delivery Location" at bounding box center [761, 528] width 198 height 37
click at [720, 504] on div "Planned Delivery Start Date" at bounding box center [761, 490] width 198 height 37
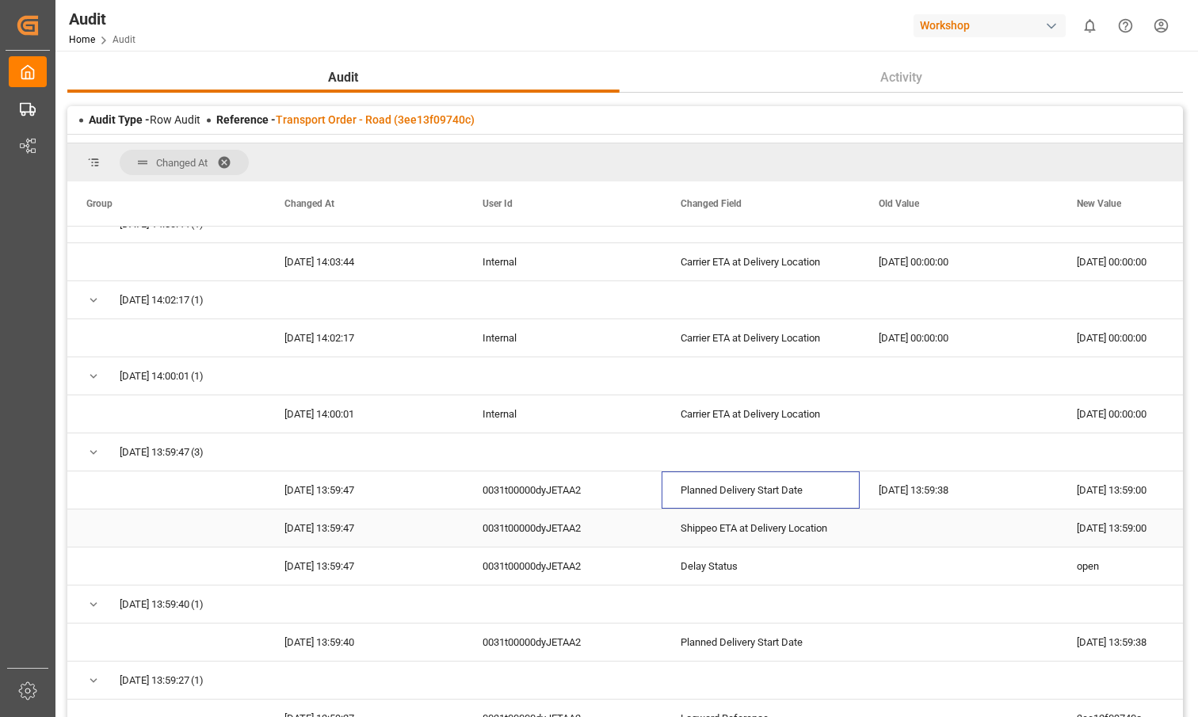
click at [719, 530] on div "Shippeo ETA at Delivery Location" at bounding box center [761, 528] width 198 height 37
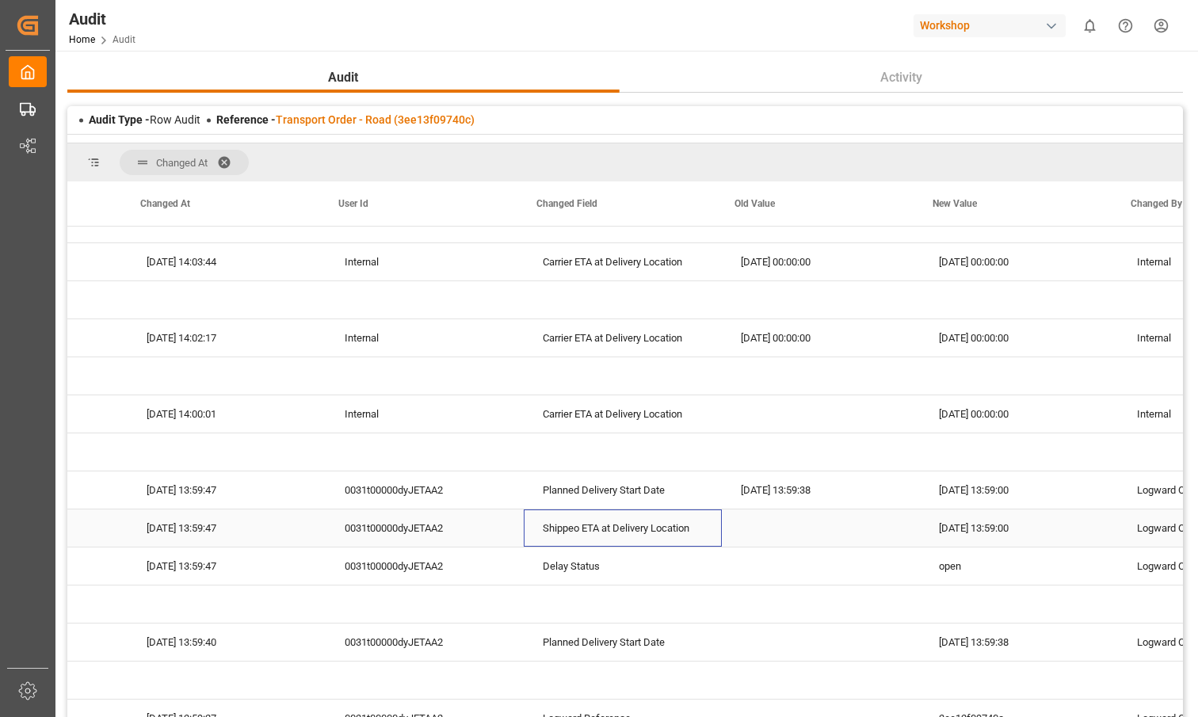
scroll to position [0, 144]
click at [659, 432] on div "Carrier ETA at Delivery Location" at bounding box center [617, 414] width 198 height 37
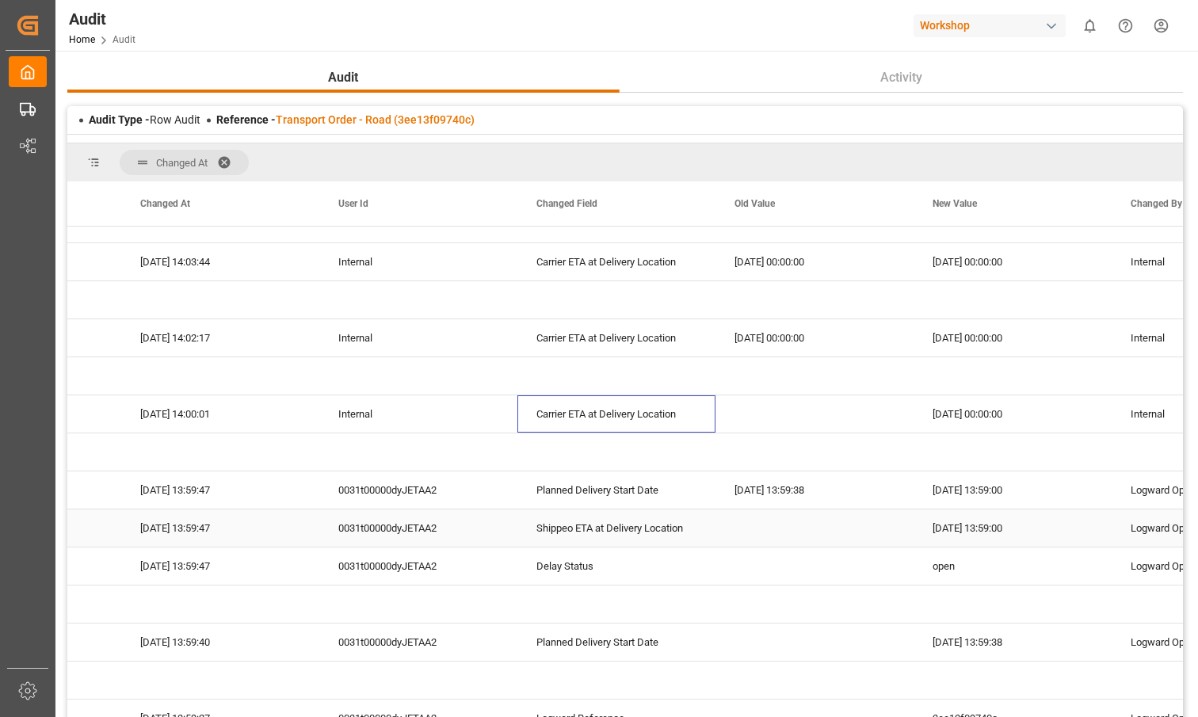
click at [638, 549] on div "Delay Status" at bounding box center [617, 566] width 198 height 37
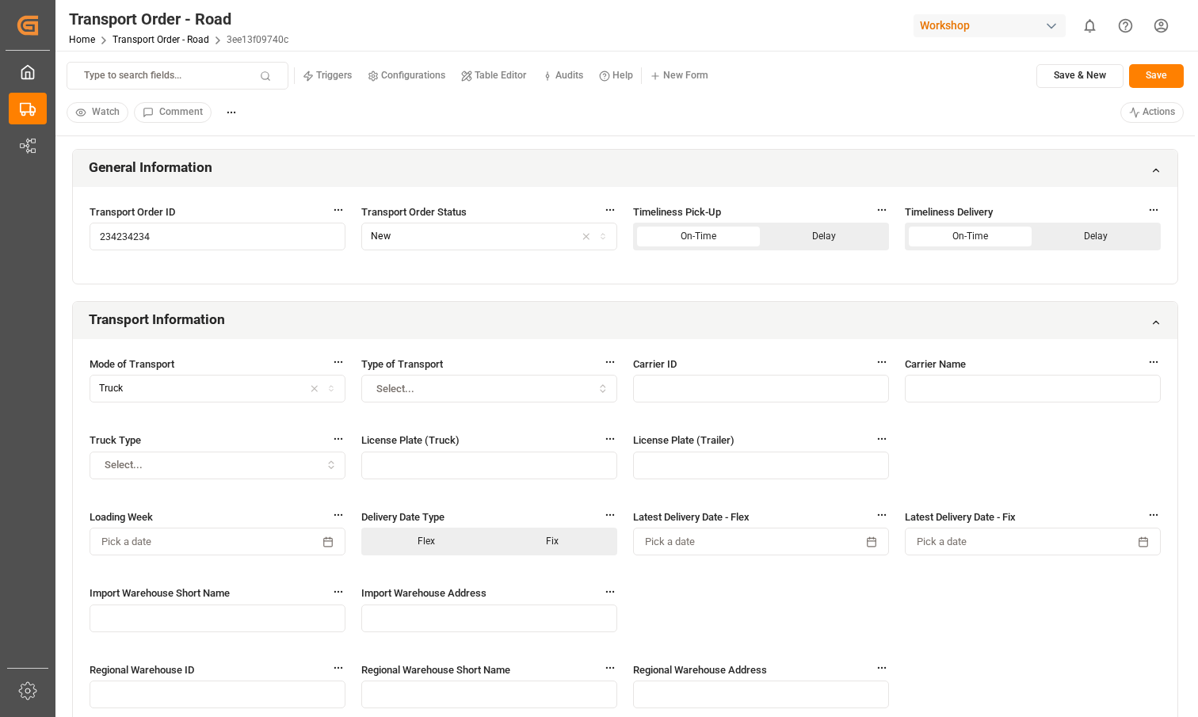
click at [1149, 109] on html "Created by potrace 1.15, written by [PERSON_NAME] [DATE]-[DATE] Created by potr…" at bounding box center [599, 358] width 1198 height 717
click at [1091, 166] on div "Confirm Delay (Confirm the open delay )" at bounding box center [1111, 153] width 122 height 36
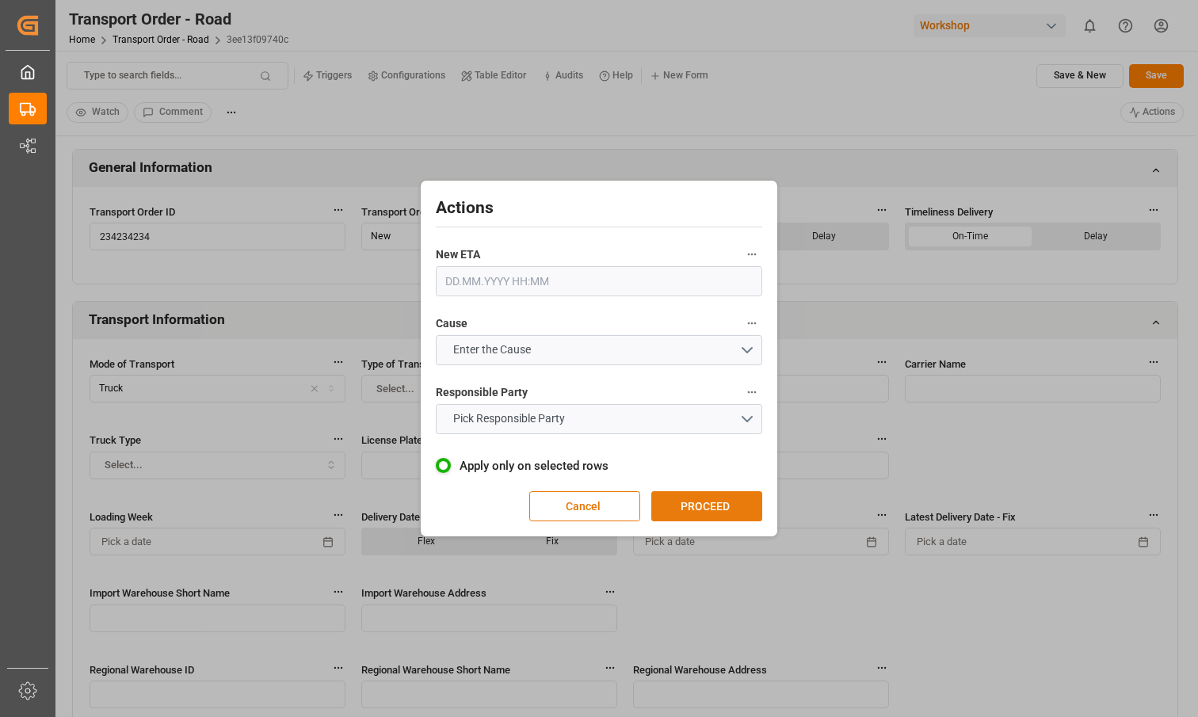
click at [735, 511] on button "PROCEED" at bounding box center [707, 506] width 111 height 30
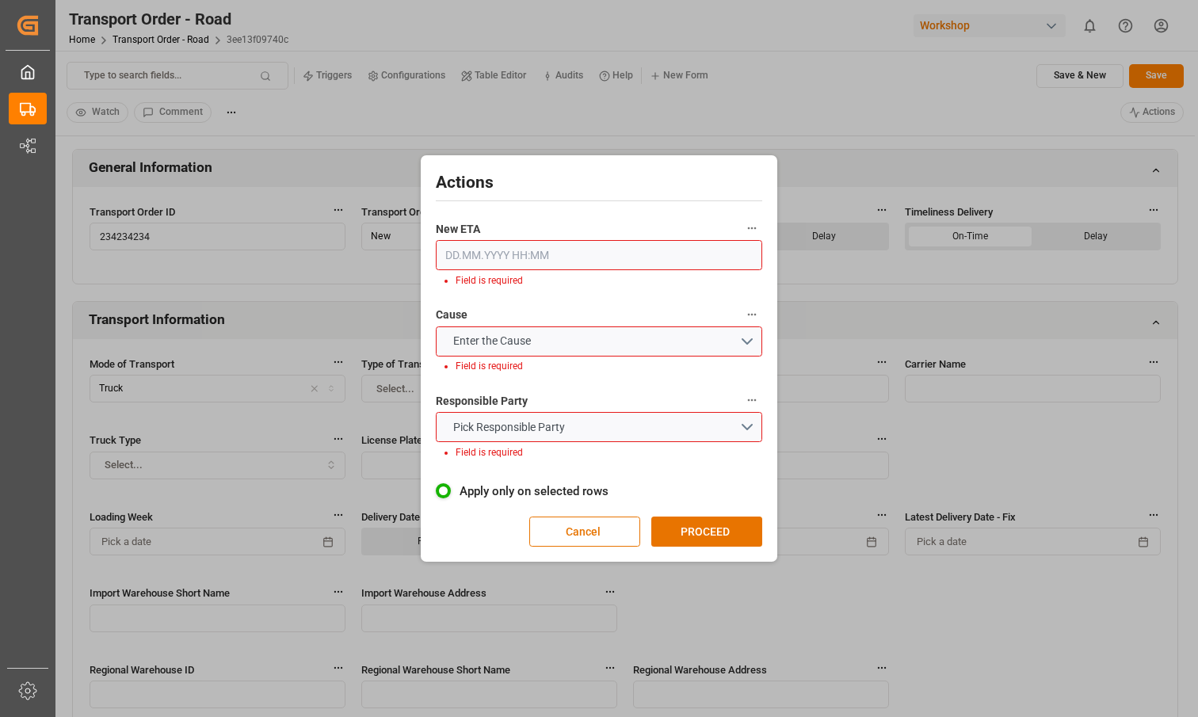
click at [571, 247] on input "text" at bounding box center [599, 255] width 327 height 30
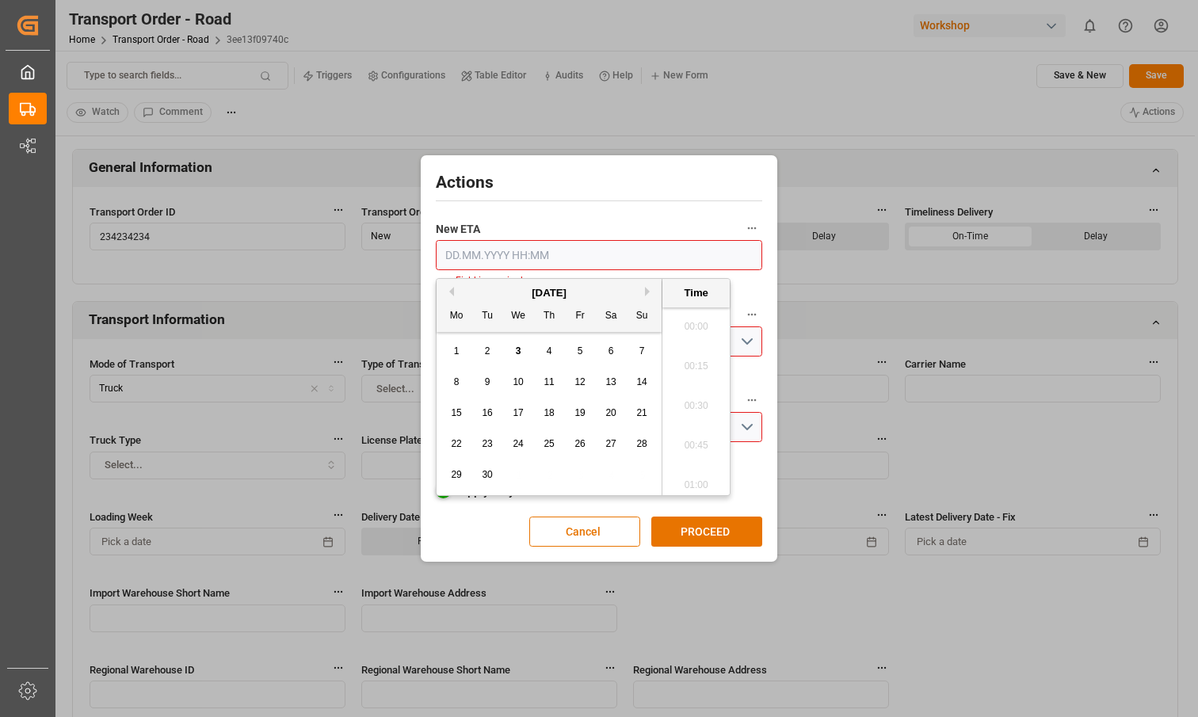
scroll to position [2145, 0]
click at [648, 288] on button "Next Month" at bounding box center [650, 292] width 10 height 10
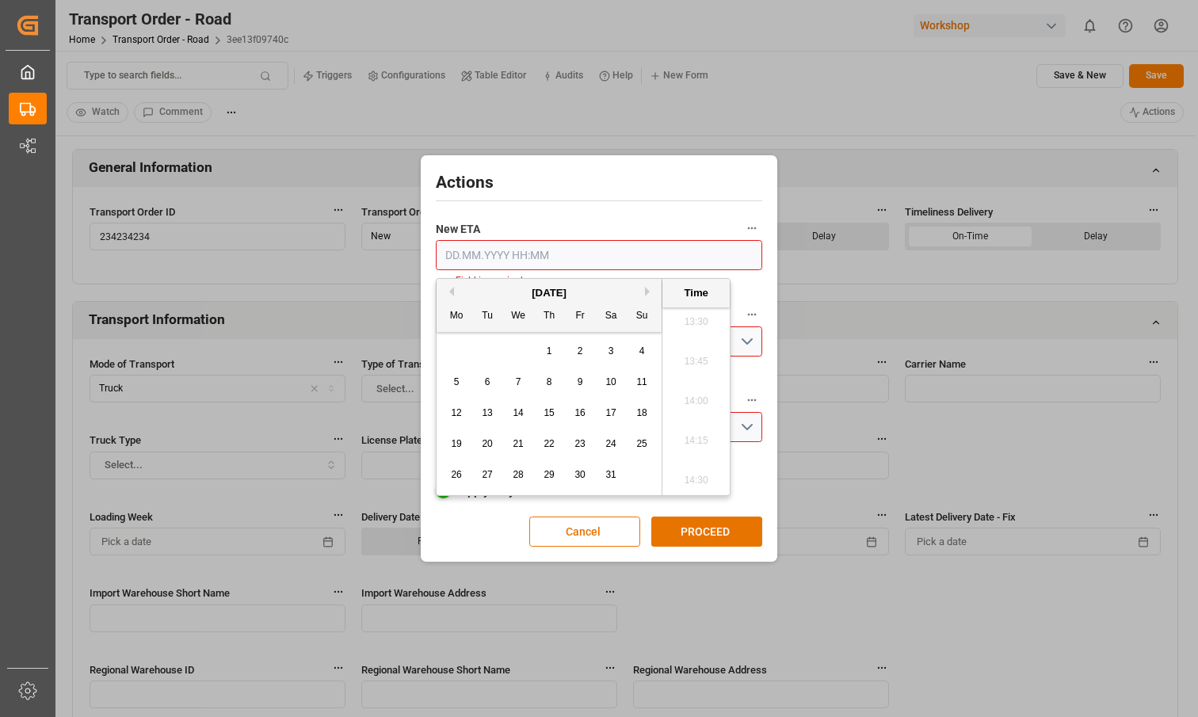
click at [648, 288] on button "Next Month" at bounding box center [650, 292] width 10 height 10
click at [594, 410] on div "9 10 11 12 13 14 15" at bounding box center [550, 413] width 216 height 31
click at [583, 410] on span "13" at bounding box center [580, 412] width 10 height 11
type input "13.02.2026 00:00"
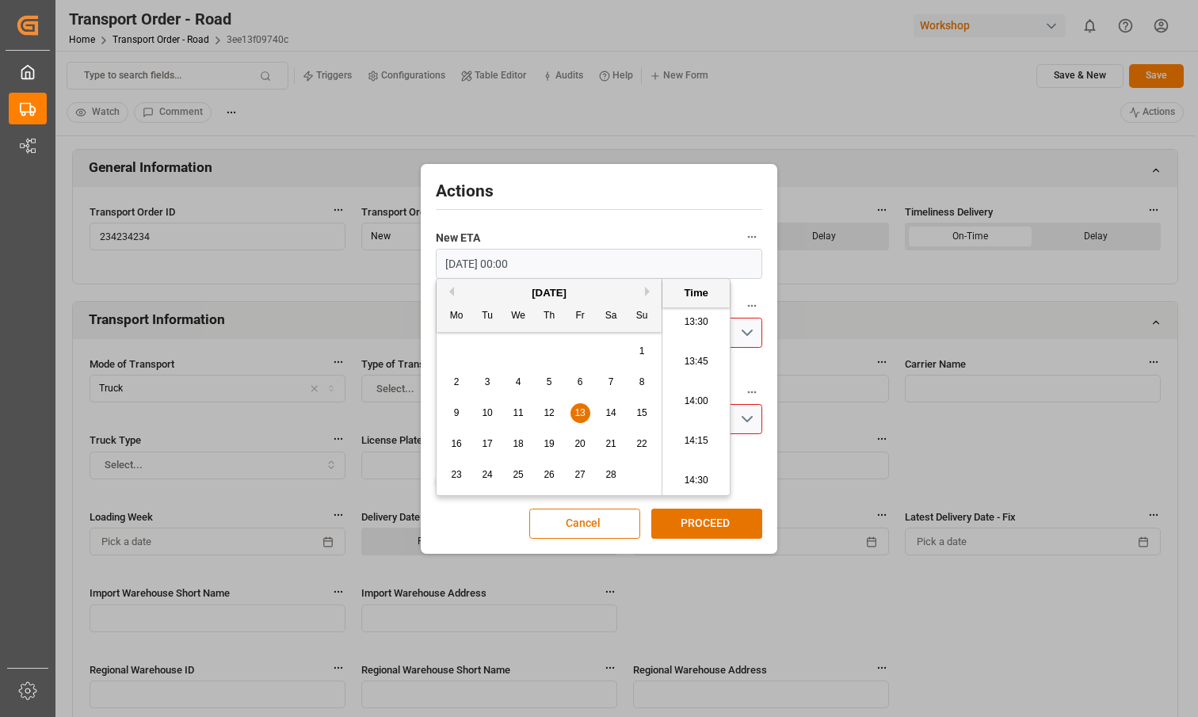
click at [616, 260] on input "13.02.2026 00:00" at bounding box center [599, 264] width 327 height 30
click at [605, 224] on div "New ETA 13.02.2026 00:00" at bounding box center [599, 252] width 327 height 63
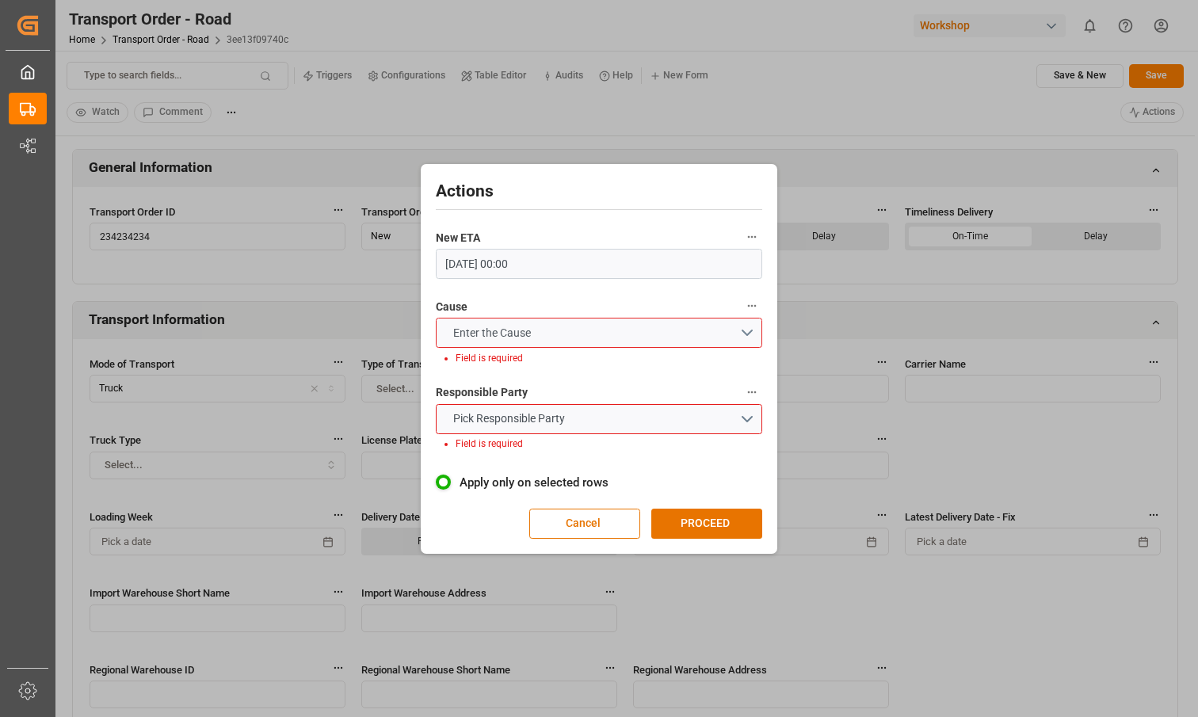
click at [556, 333] on button "Enter the Cause" at bounding box center [599, 333] width 327 height 30
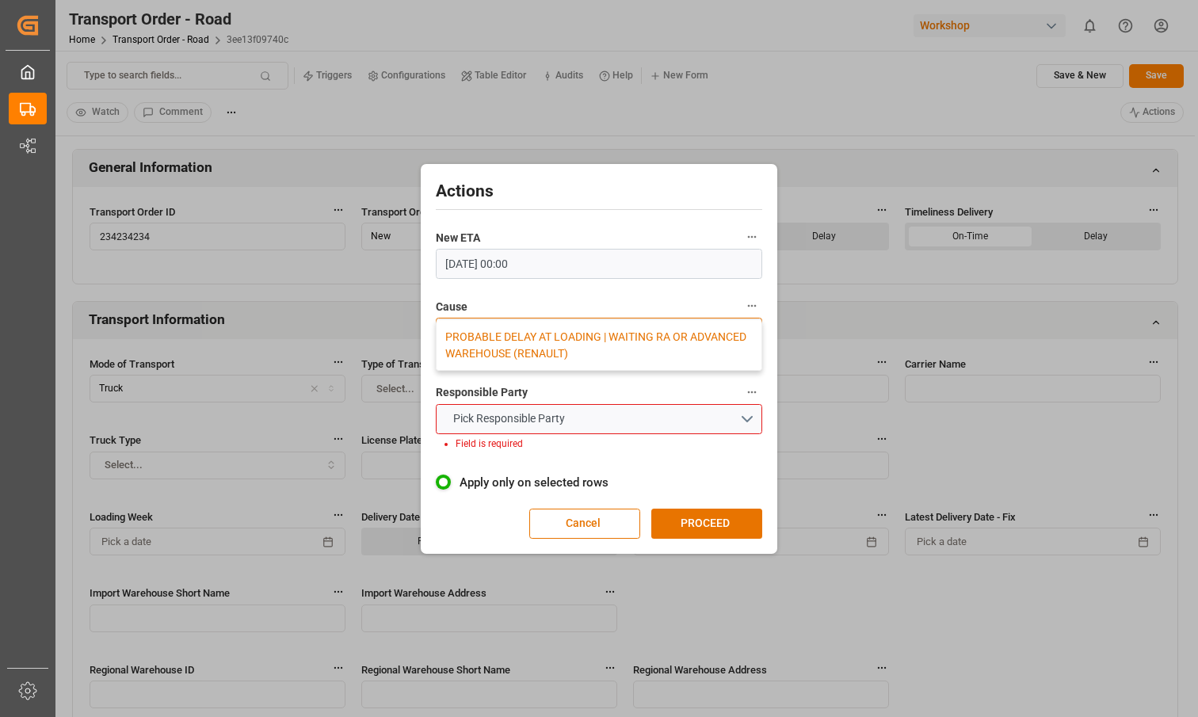
click at [545, 346] on div "PROBABLE DELAY AT LOADING | WAITING RA OR ADVANCED WAREHOUSE (RENAULT)" at bounding box center [599, 345] width 325 height 50
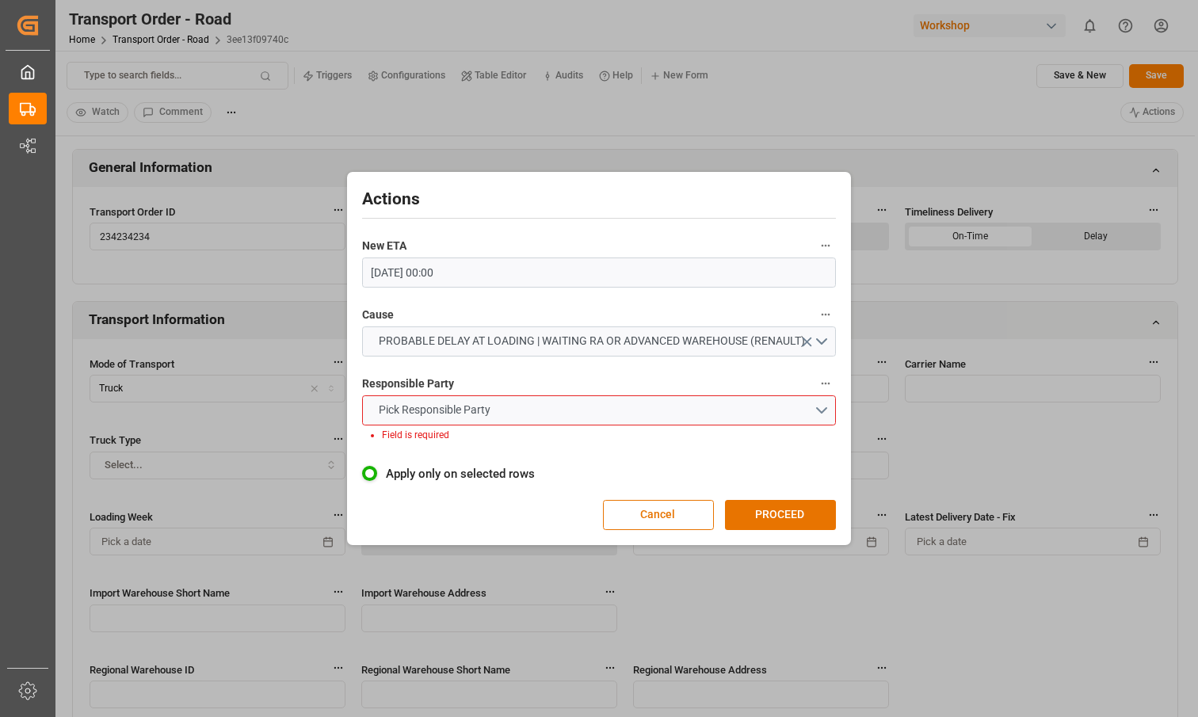
click at [530, 412] on button "Pick Responsible Party" at bounding box center [599, 411] width 475 height 30
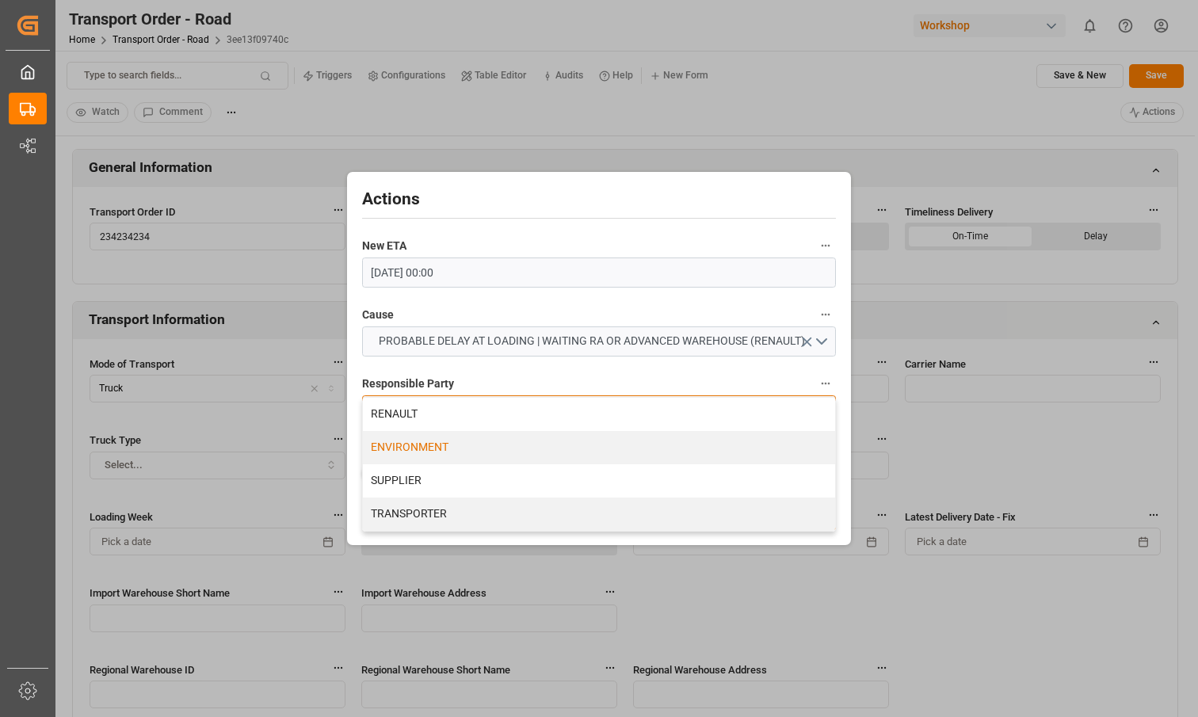
click at [518, 446] on div "ENVIRONMENT" at bounding box center [599, 447] width 473 height 33
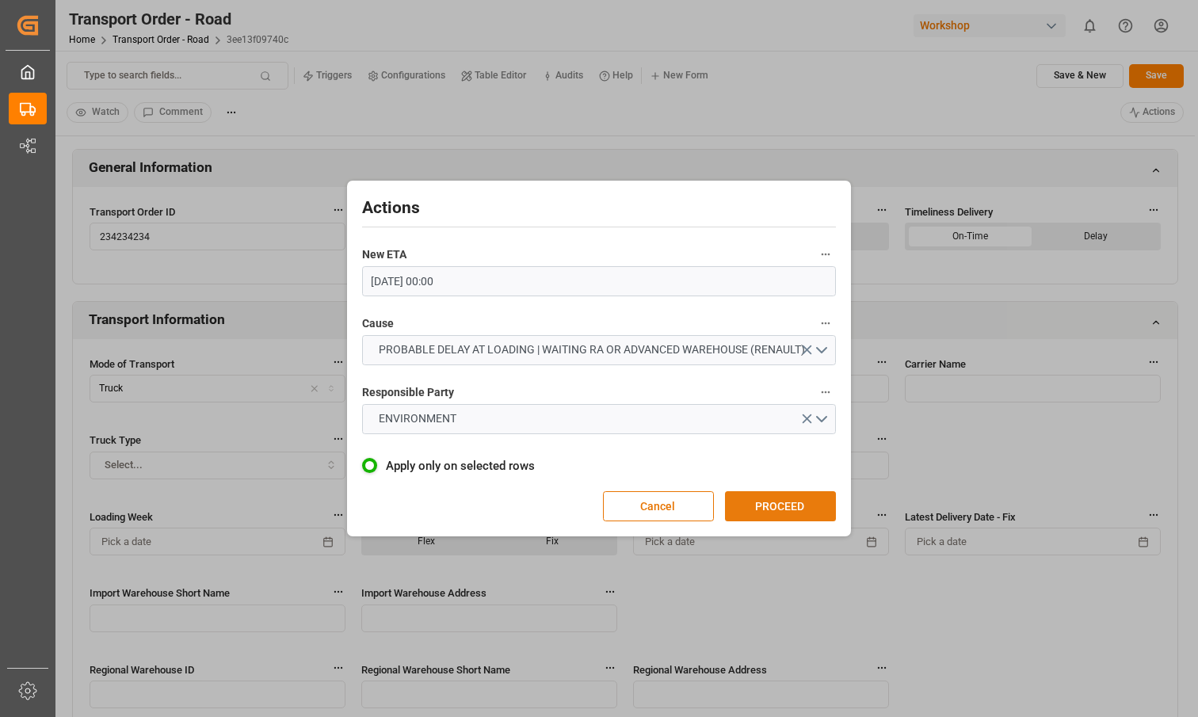
click at [801, 510] on button "PROCEED" at bounding box center [780, 506] width 111 height 30
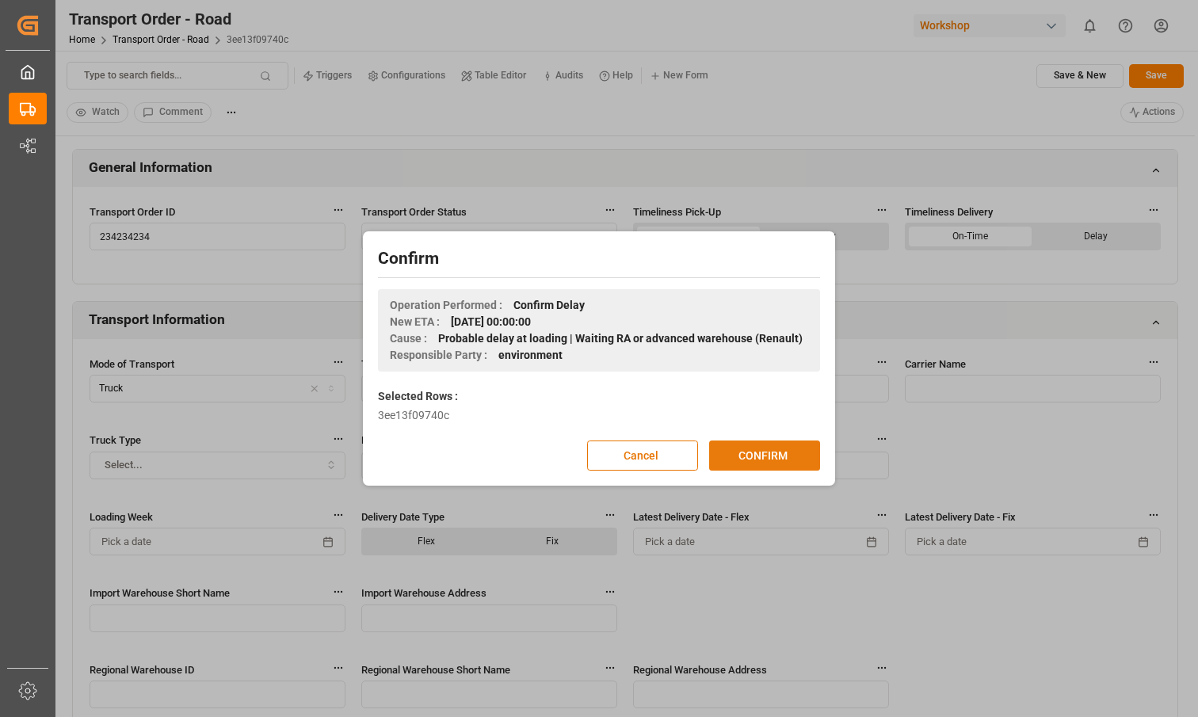
click at [766, 465] on button "CONFIRM" at bounding box center [764, 456] width 111 height 30
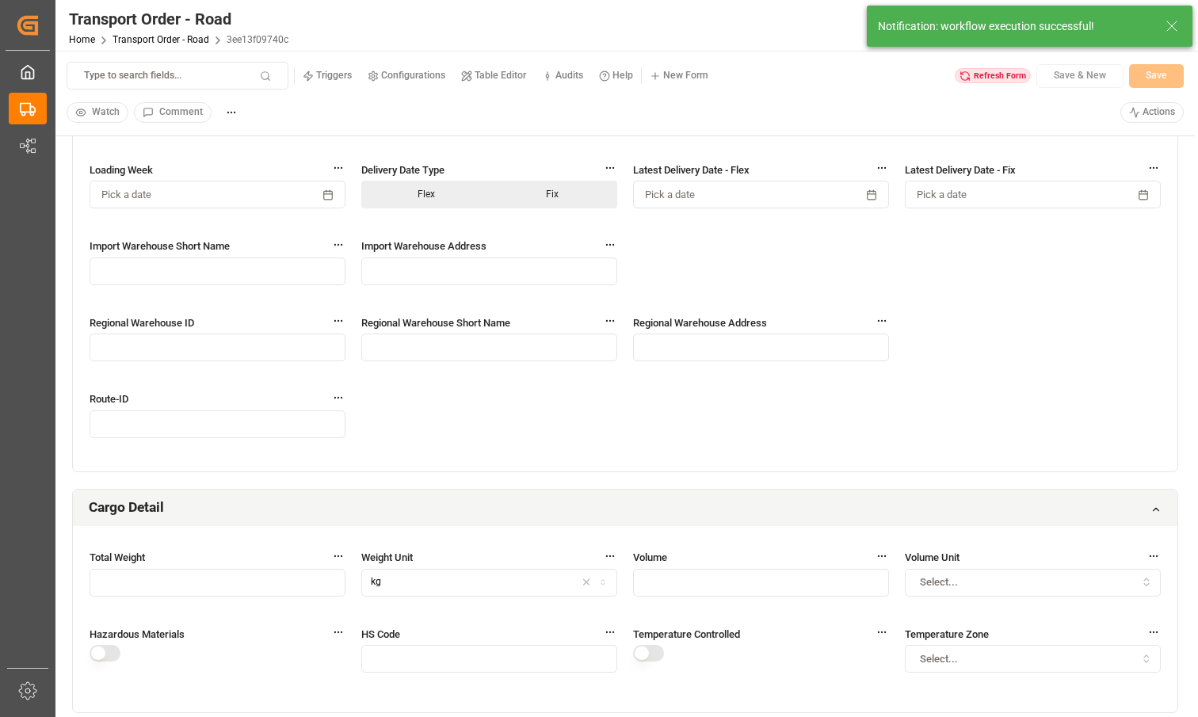
scroll to position [581, 0]
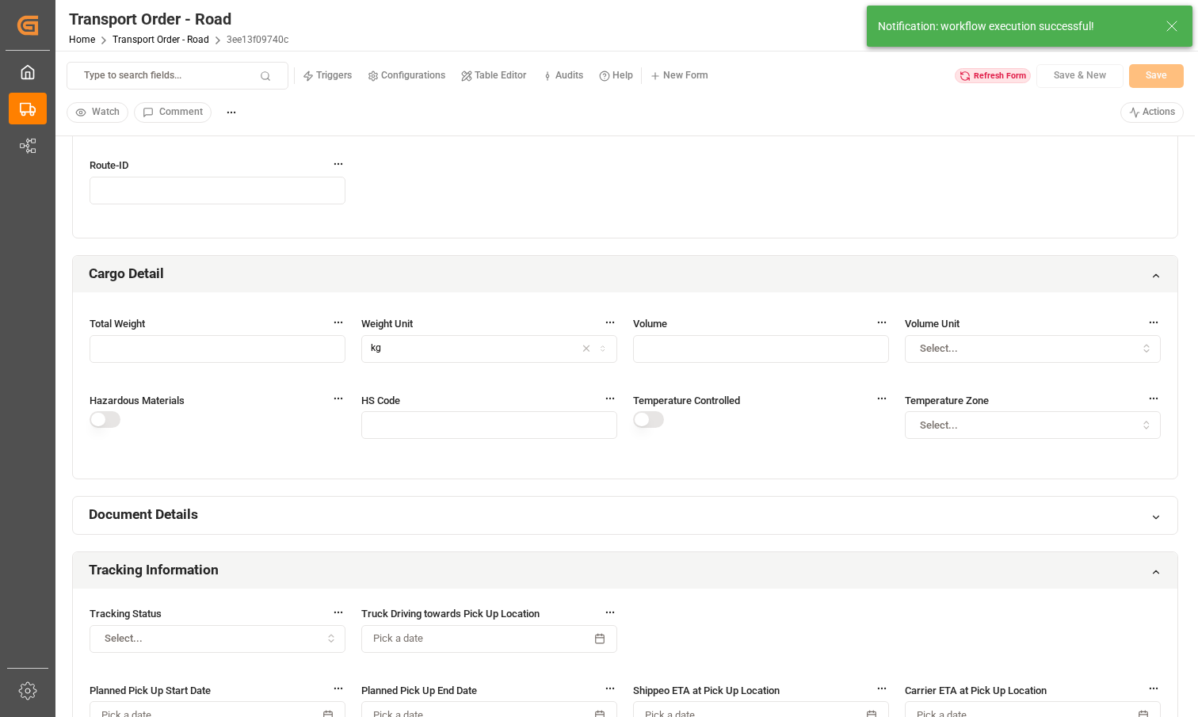
click at [972, 89] on div "Type to search fields... Triggers Configurations Table Editor Audits Help New F…" at bounding box center [626, 76] width 1118 height 28
click at [982, 73] on div "Refresh Form" at bounding box center [993, 76] width 76 height 16
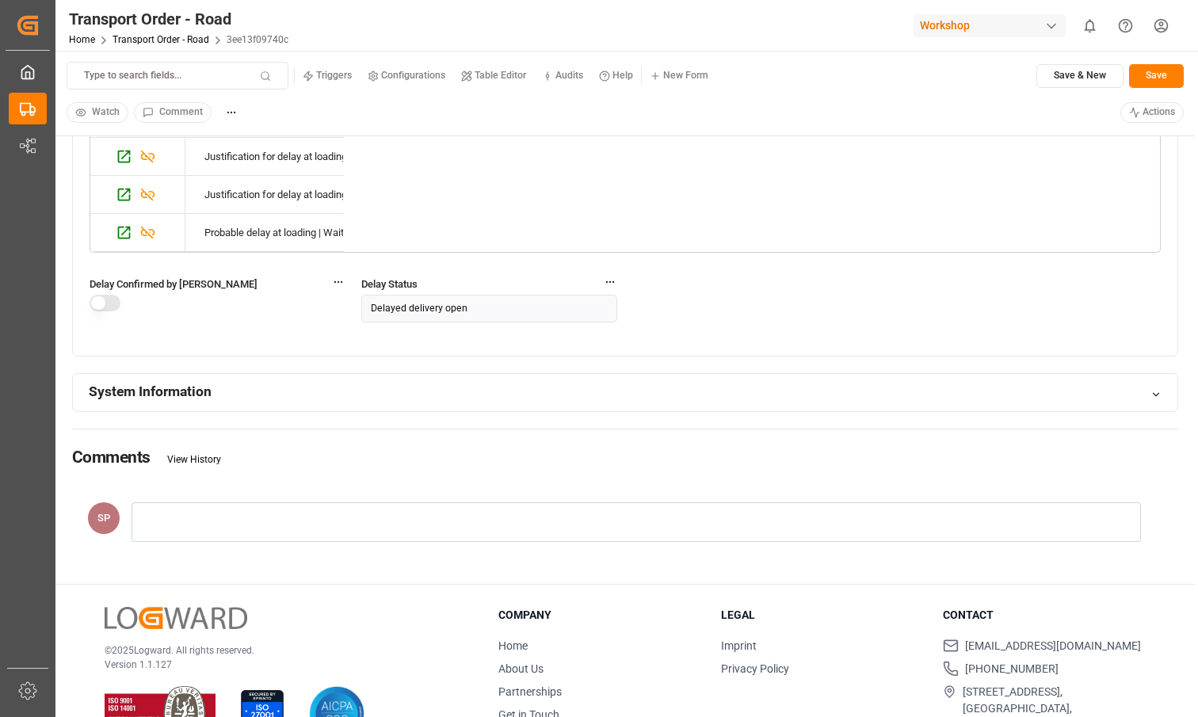
scroll to position [1688, 0]
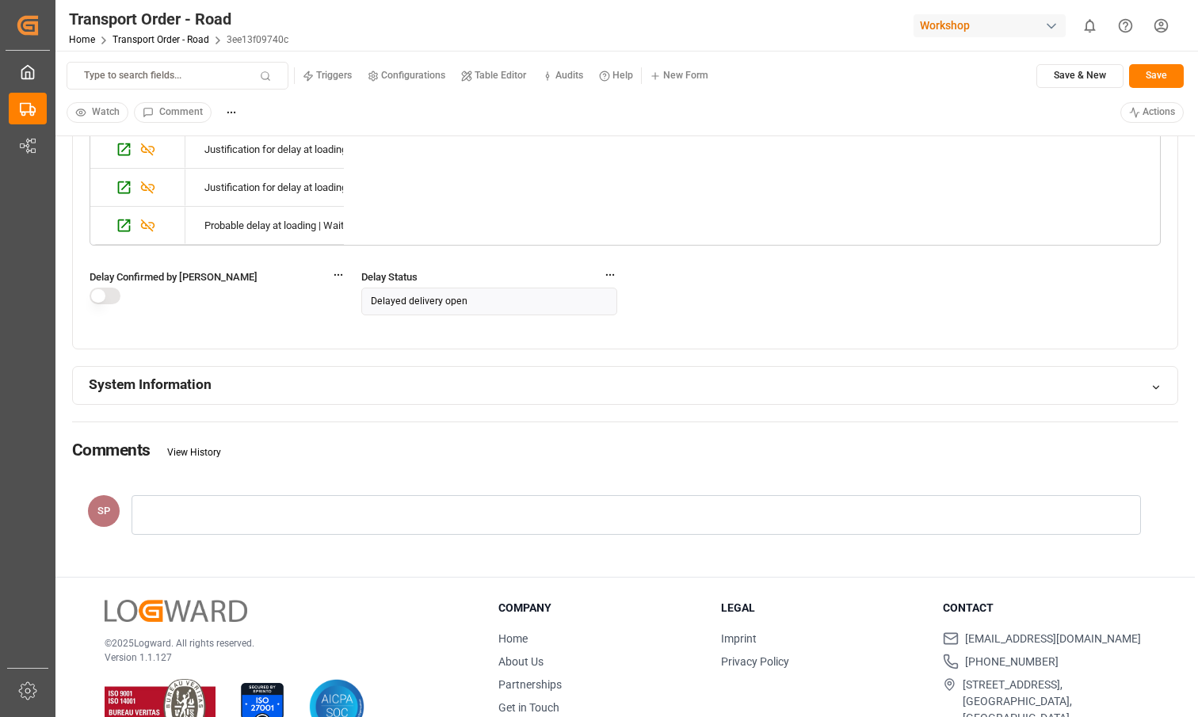
click at [549, 390] on div "System Information" at bounding box center [625, 385] width 1105 height 37
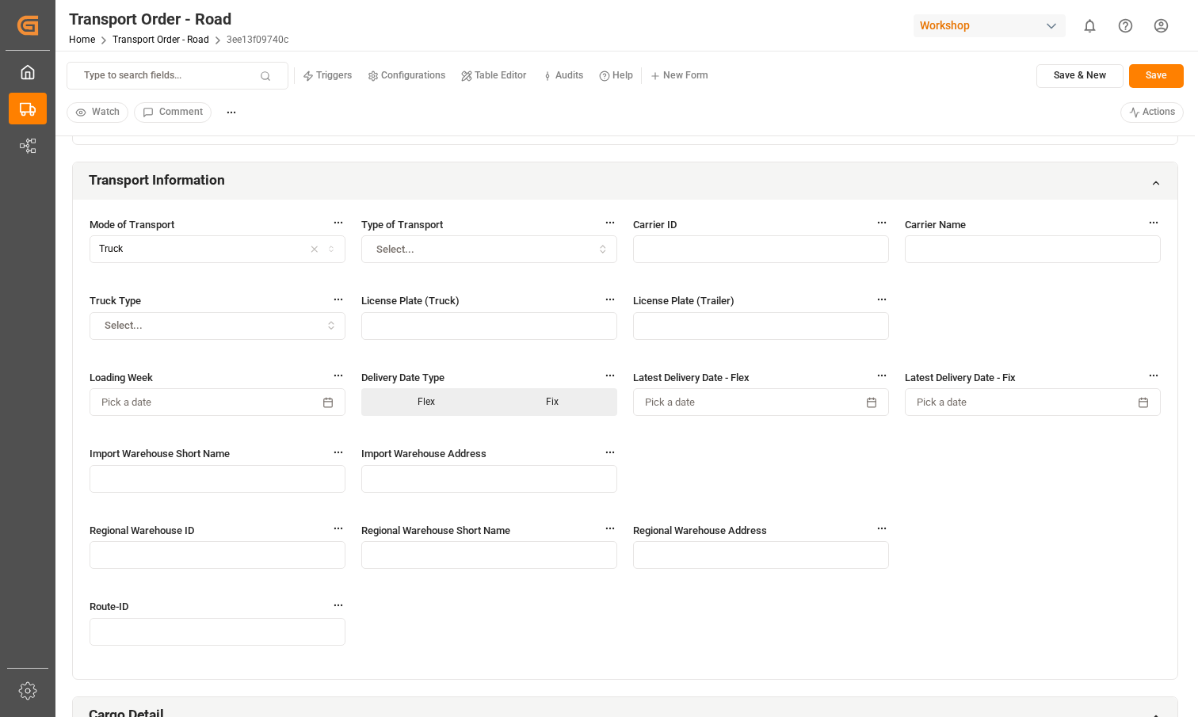
scroll to position [165, 0]
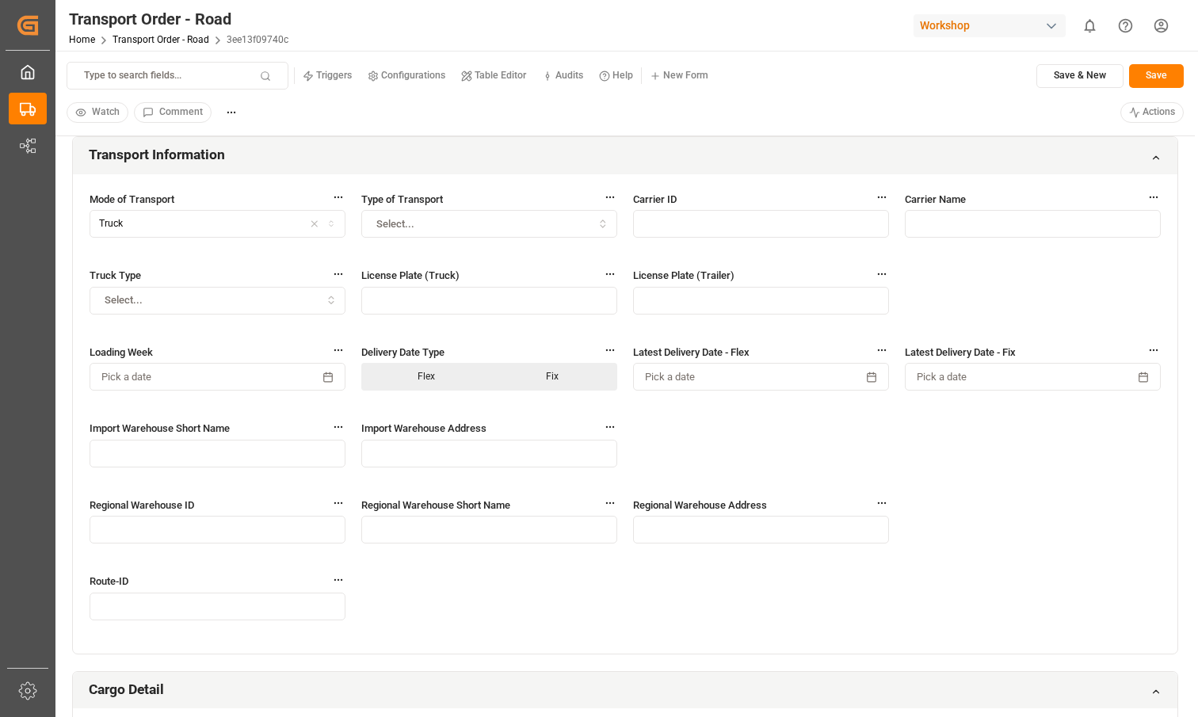
click at [777, 443] on div "Mode of Transport Truck Type of Transport Select... Carrier ID Carrier Name Tru…" at bounding box center [625, 414] width 1105 height 480
click at [732, 380] on button "Pick a date" at bounding box center [761, 377] width 256 height 28
click at [965, 452] on div "Mode of Transport Truck Type of Transport Select... Carrier ID Carrier Name Tru…" at bounding box center [625, 414] width 1105 height 480
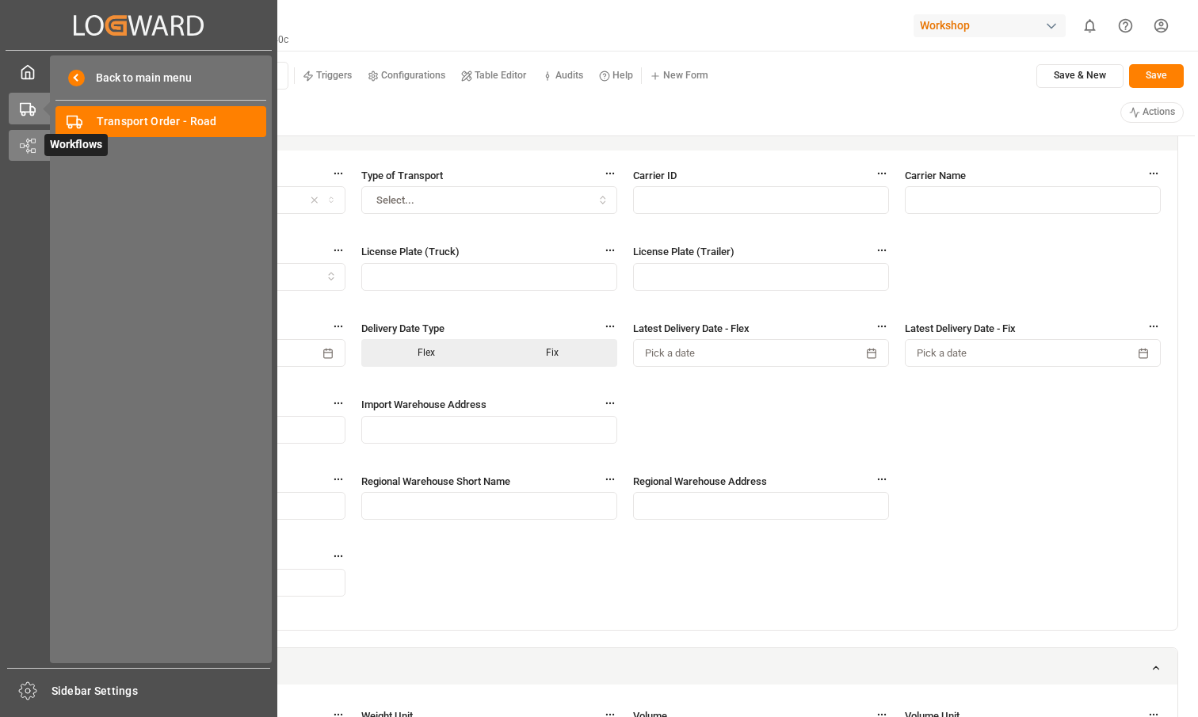
click at [36, 155] on div "Workflows Workflows" at bounding box center [139, 145] width 260 height 31
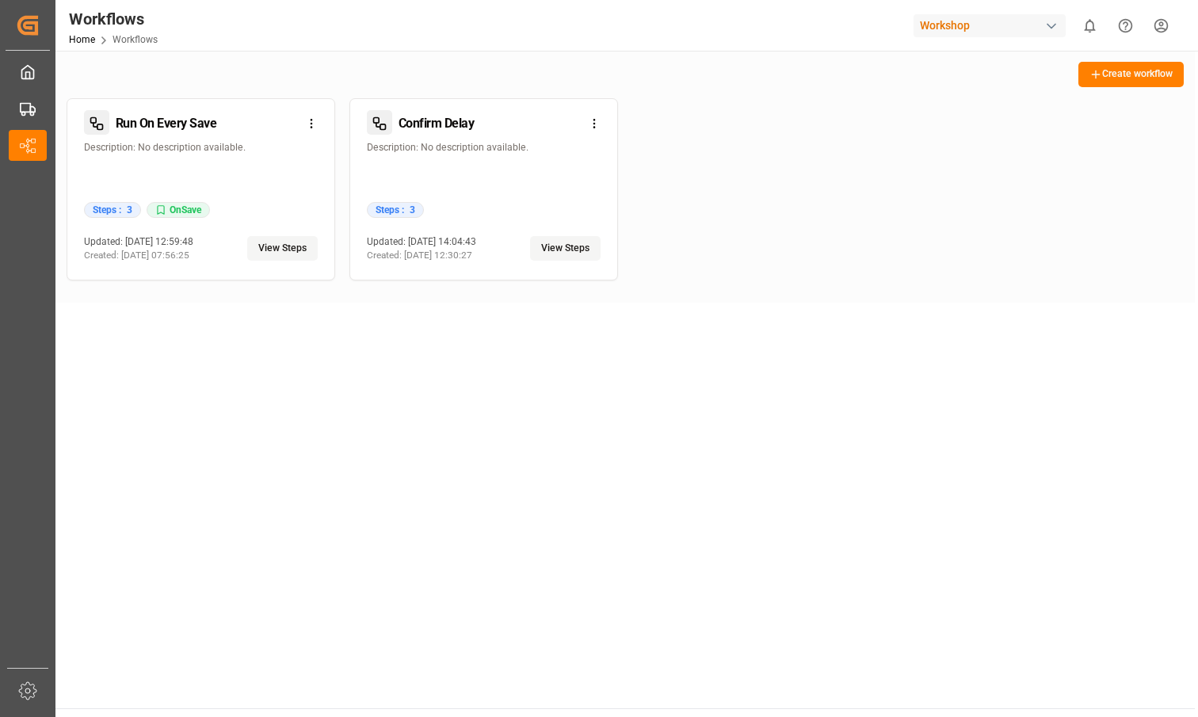
click at [564, 243] on button "View Steps" at bounding box center [565, 248] width 71 height 25
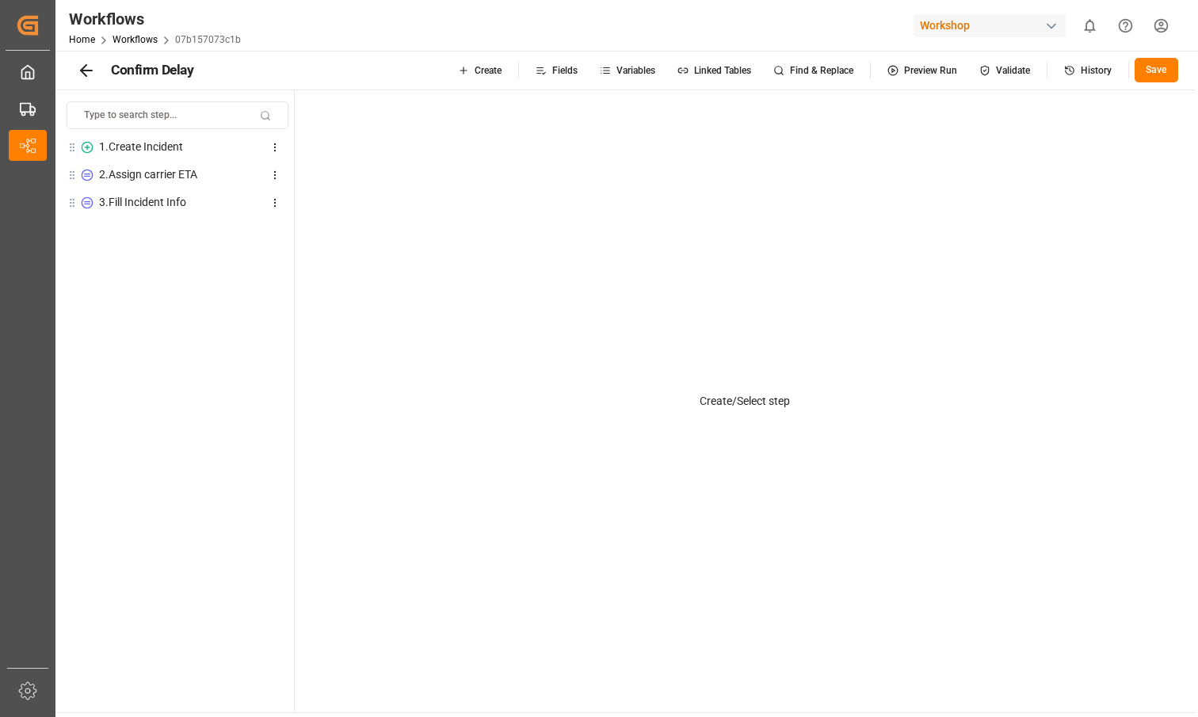
click at [159, 175] on div "2 . Assign carrier ETA" at bounding box center [148, 174] width 98 height 17
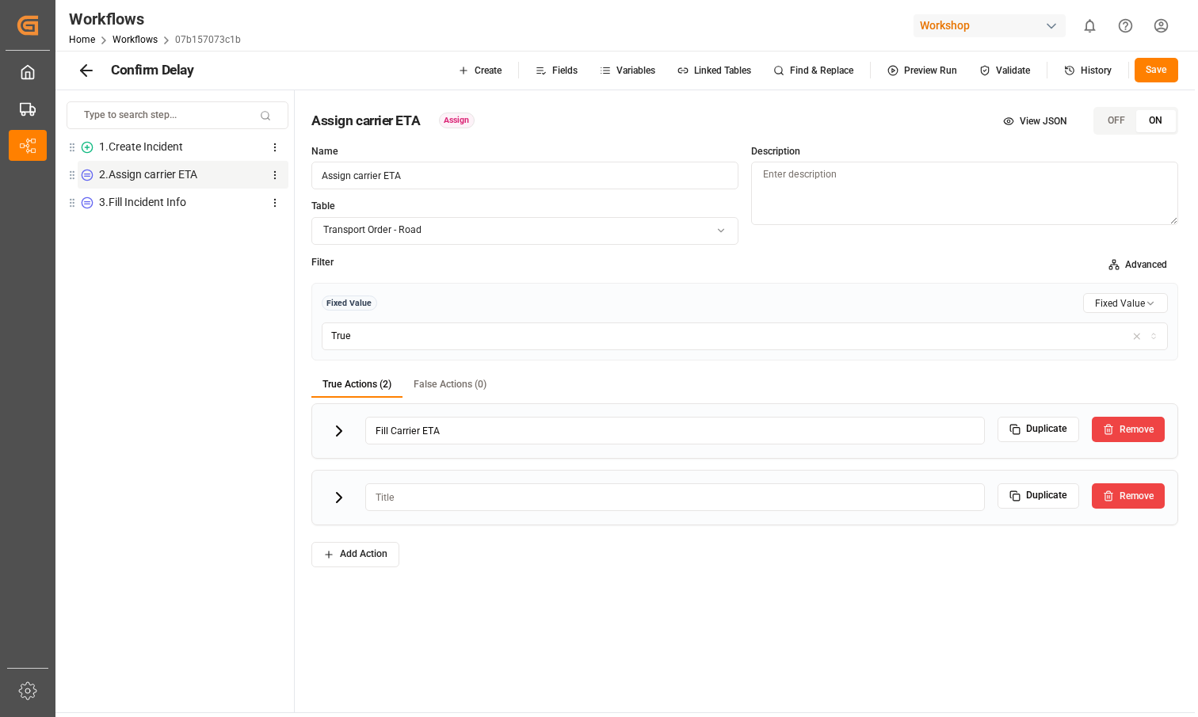
click at [339, 439] on icon at bounding box center [339, 431] width 19 height 19
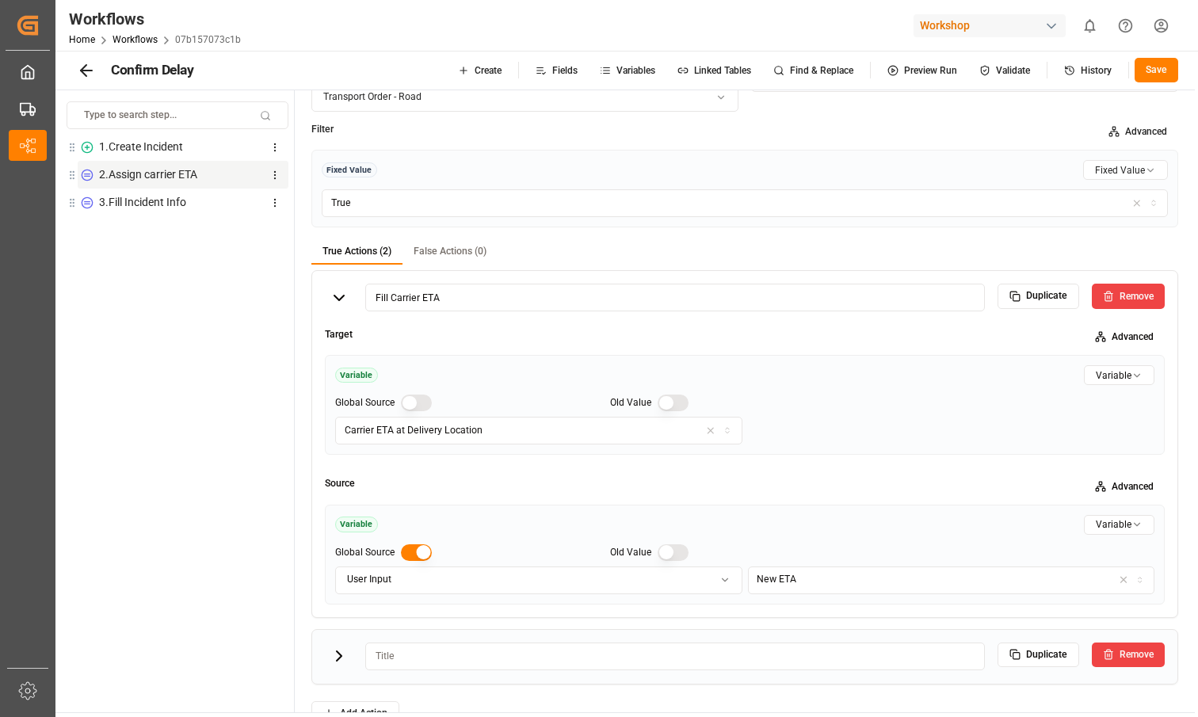
scroll to position [147, 0]
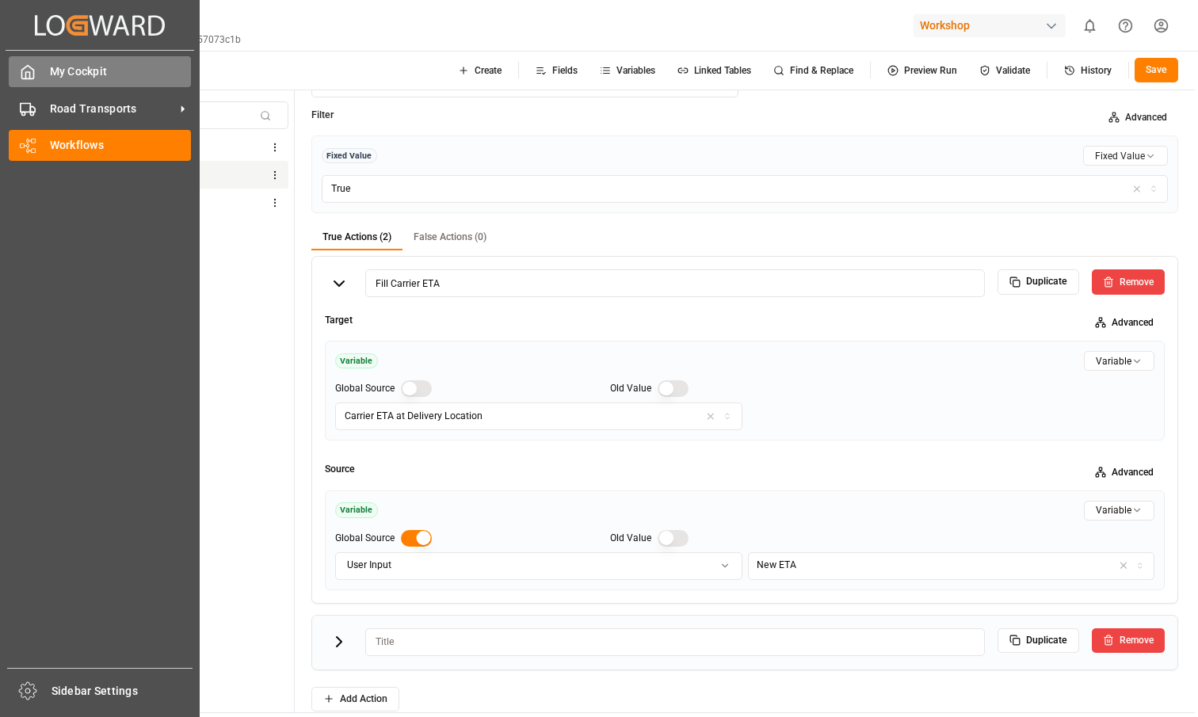
click at [43, 77] on div "My Cockpit My Cockpit" at bounding box center [100, 71] width 182 height 31
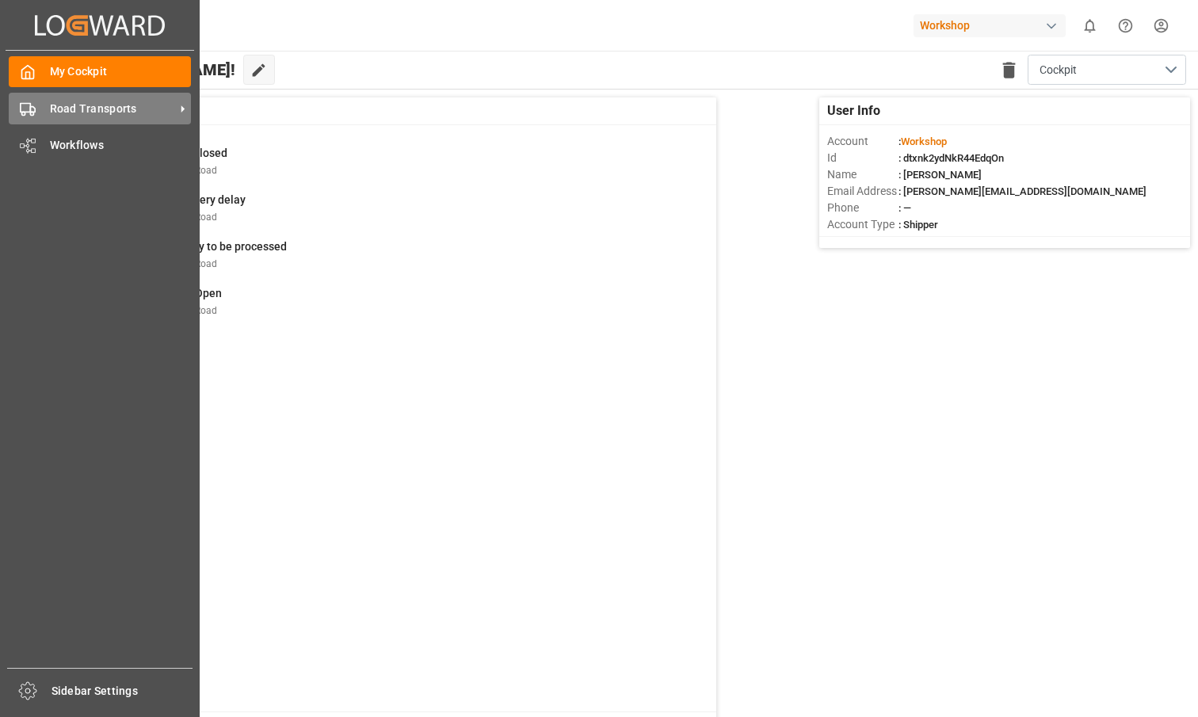
click at [36, 116] on div "Road Transports Road Transports" at bounding box center [100, 108] width 182 height 31
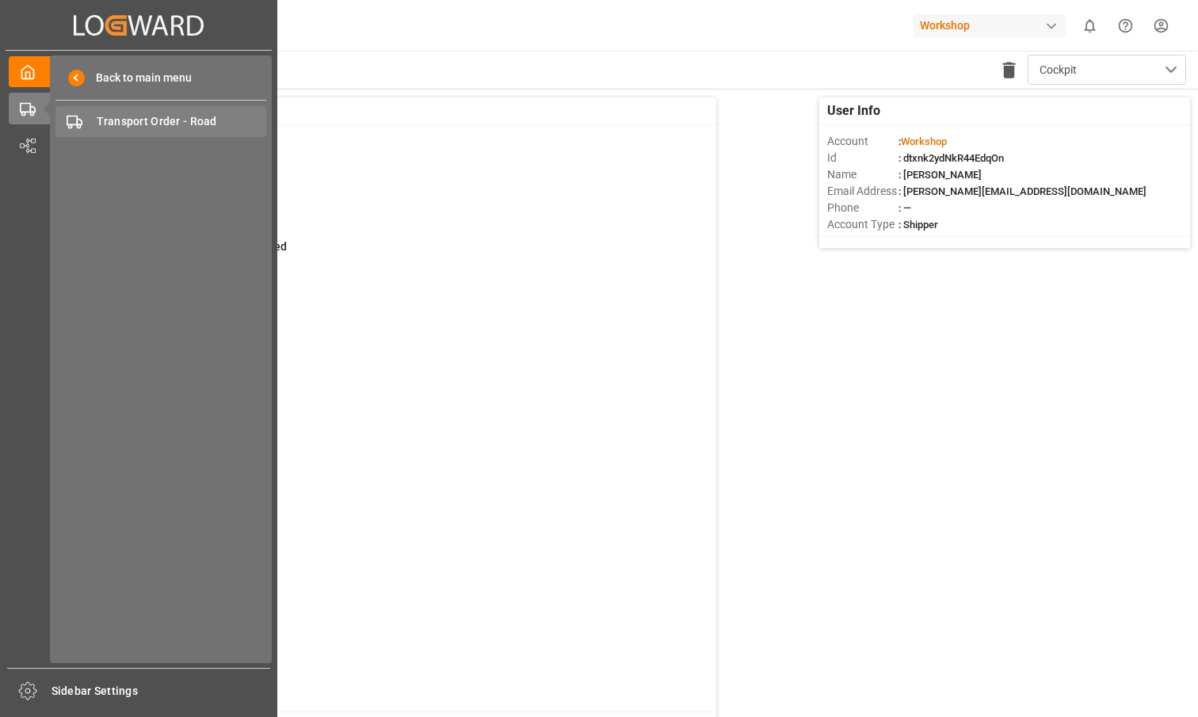
click at [87, 128] on div "Transport Order - Road Transport Order - Road" at bounding box center [160, 121] width 211 height 31
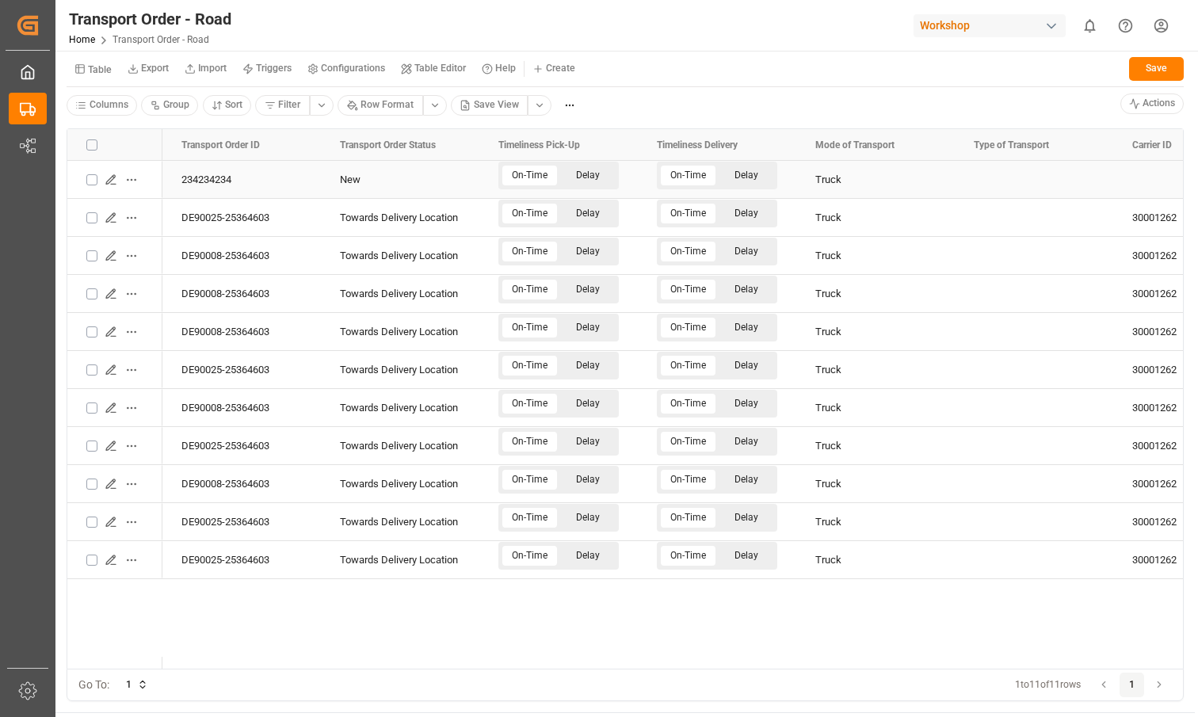
click at [111, 185] on icon "Press SPACE to select this row." at bounding box center [111, 180] width 13 height 13
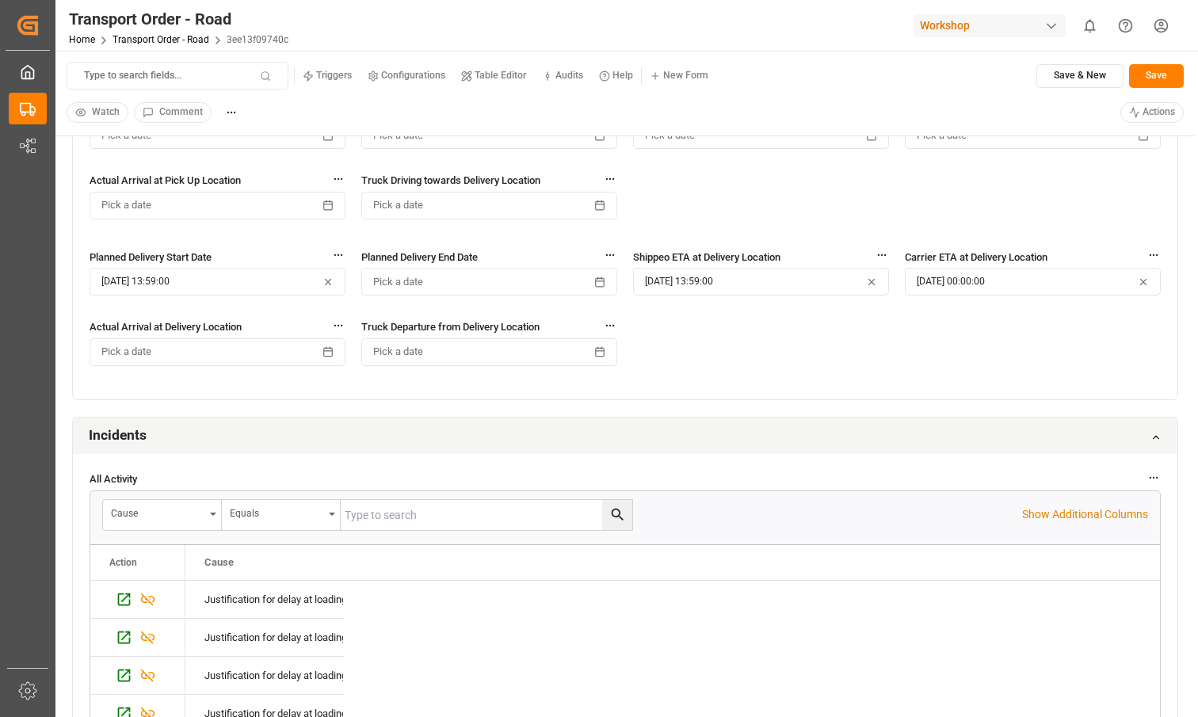
scroll to position [1121, 0]
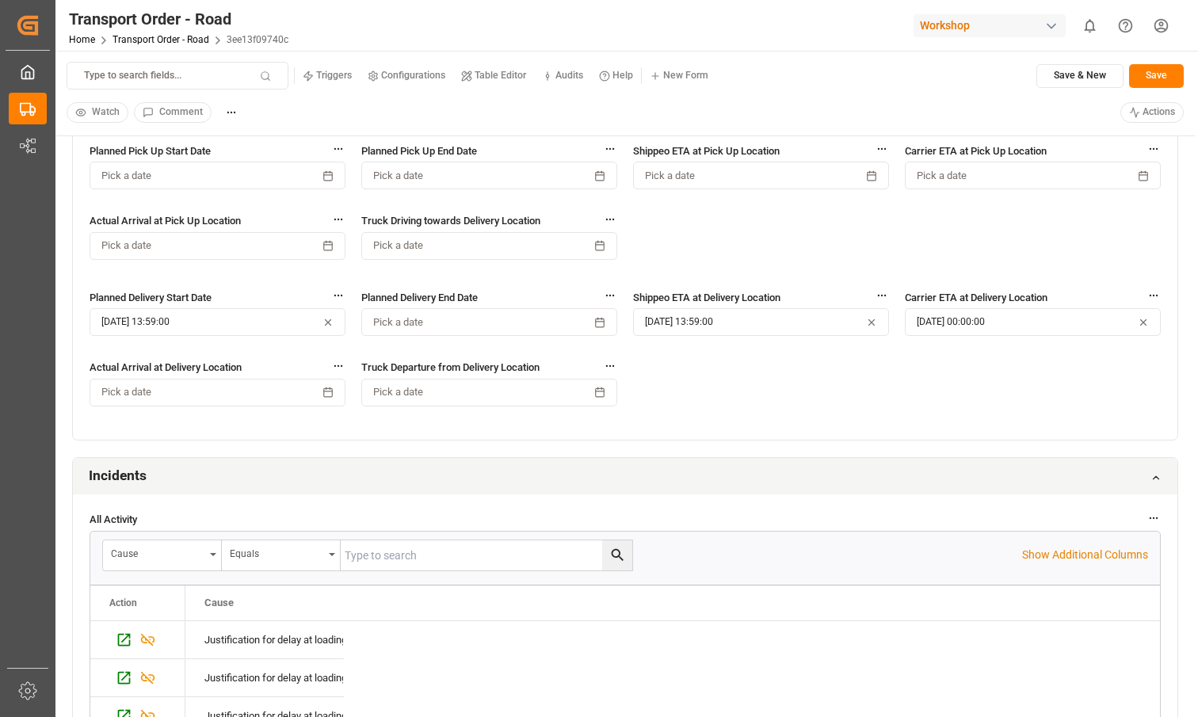
click at [1127, 112] on html "Created by potrace 1.15, written by [PERSON_NAME] [DATE]-[DATE] Created by potr…" at bounding box center [599, 358] width 1198 height 717
click at [1109, 145] on div "Confirm Delay (Confirm the open delay )" at bounding box center [1111, 153] width 111 height 28
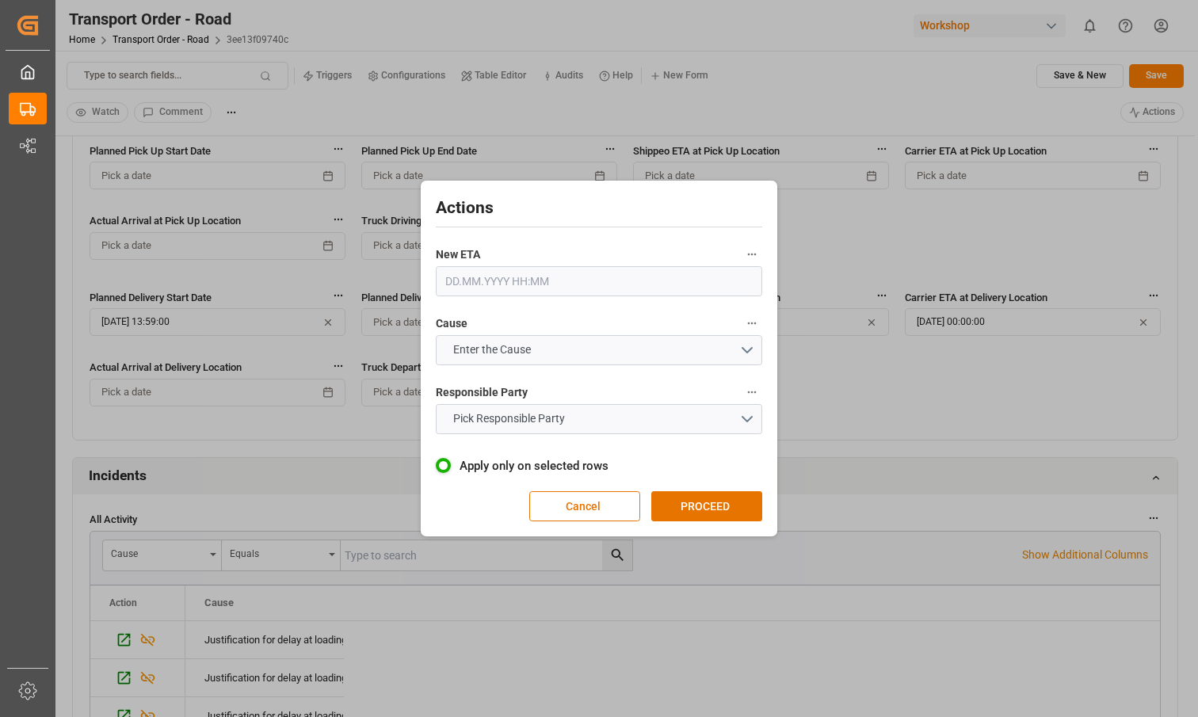
click at [542, 261] on label "New ETA" at bounding box center [599, 255] width 327 height 22
click at [742, 261] on button "New ETA" at bounding box center [752, 254] width 21 height 21
click at [542, 273] on div at bounding box center [599, 358] width 1198 height 717
click at [536, 283] on input "text" at bounding box center [599, 281] width 327 height 30
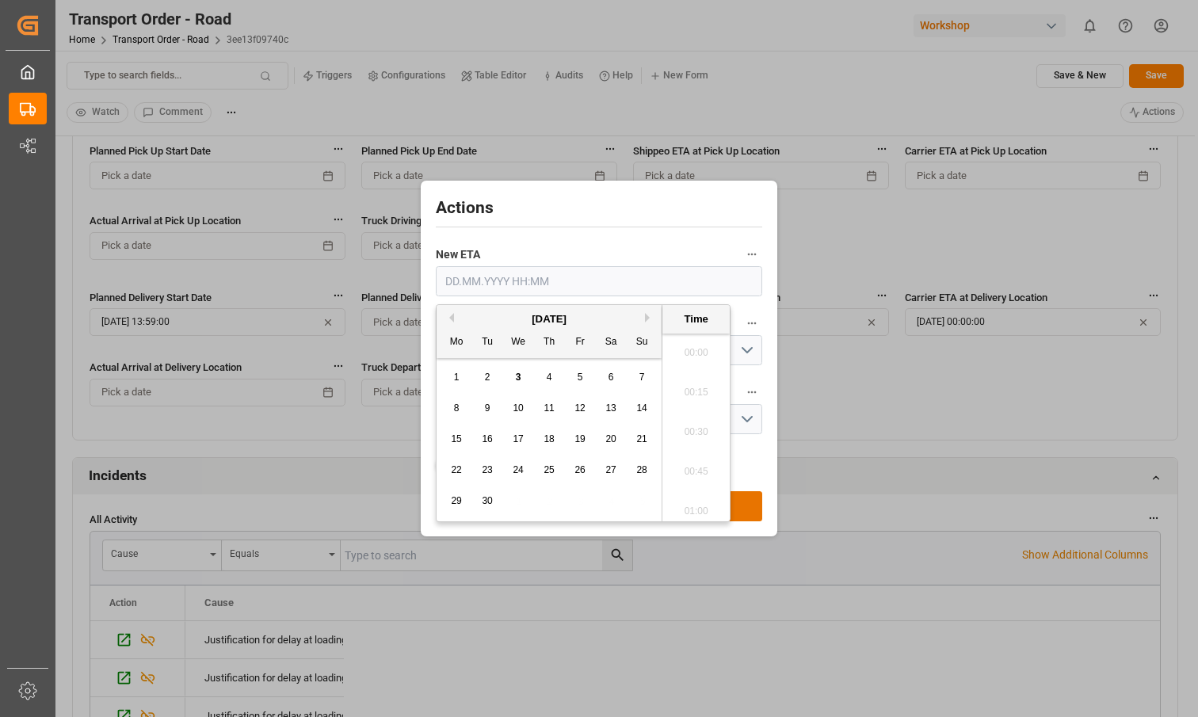
scroll to position [2145, 0]
click at [606, 438] on span "20" at bounding box center [611, 439] width 10 height 11
type input "20.09.2025 00:00"
click at [580, 243] on div "New ETA 20.09.2025 00:00" at bounding box center [599, 270] width 327 height 63
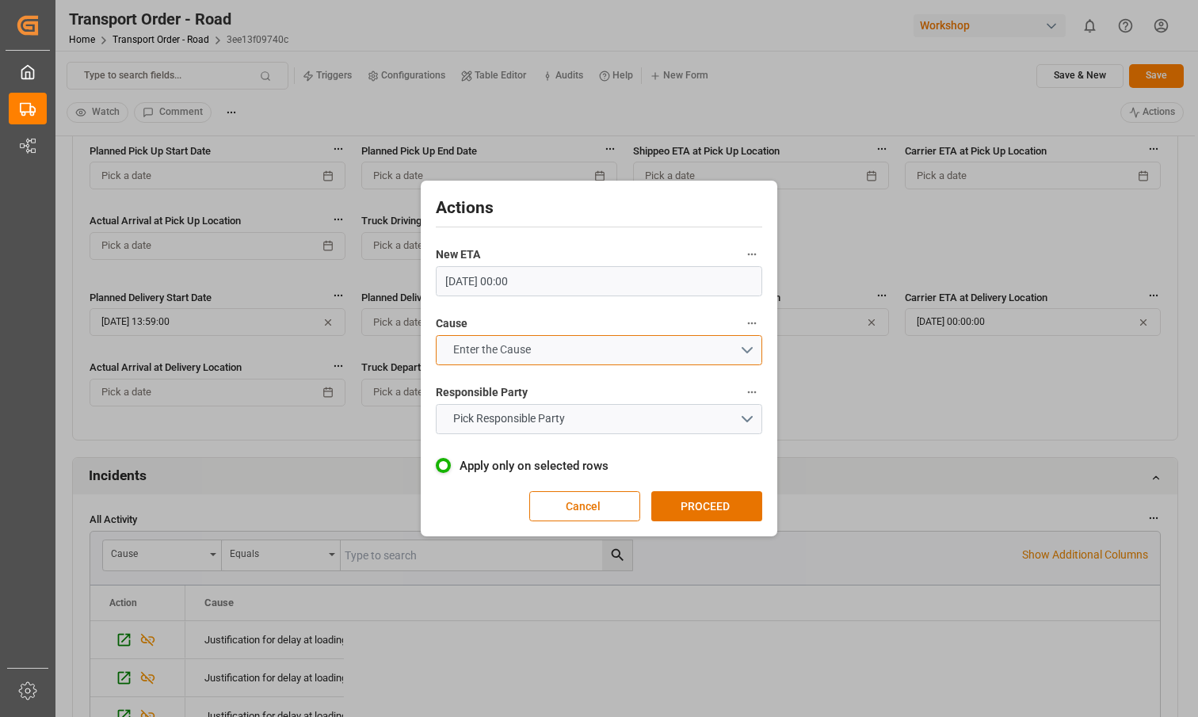
click at [563, 338] on button "Enter the Cause" at bounding box center [599, 350] width 327 height 30
click at [544, 371] on div "PROBABLE DELAY AT LOADING | WAITING RA OR ADVANCED WAREHOUSE (RENAULT)" at bounding box center [599, 363] width 325 height 50
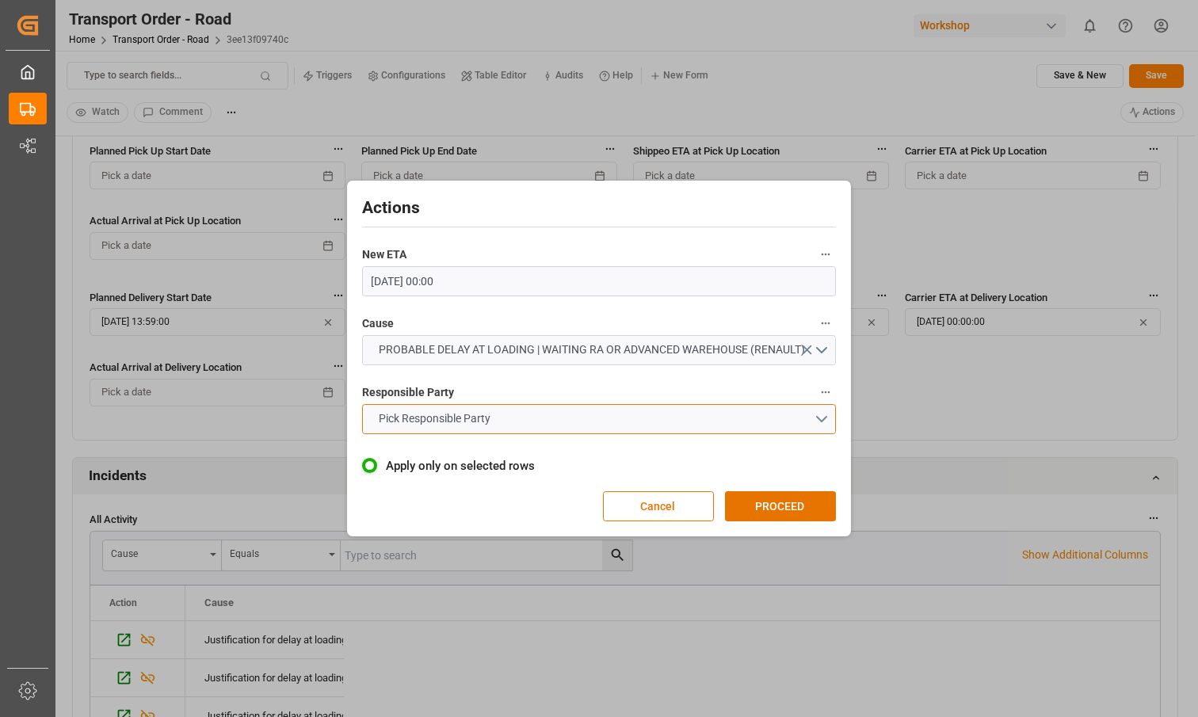
click at [530, 432] on button "Pick Responsible Party" at bounding box center [599, 419] width 475 height 30
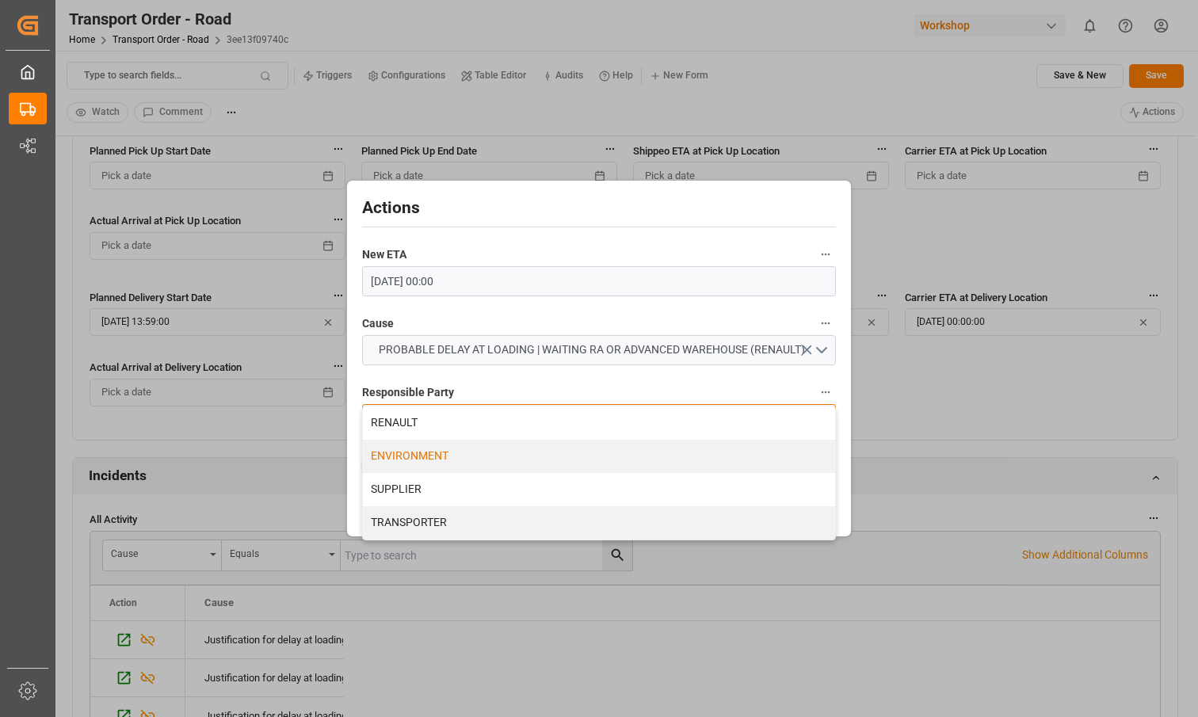
click at [520, 461] on div "ENVIRONMENT" at bounding box center [599, 456] width 473 height 33
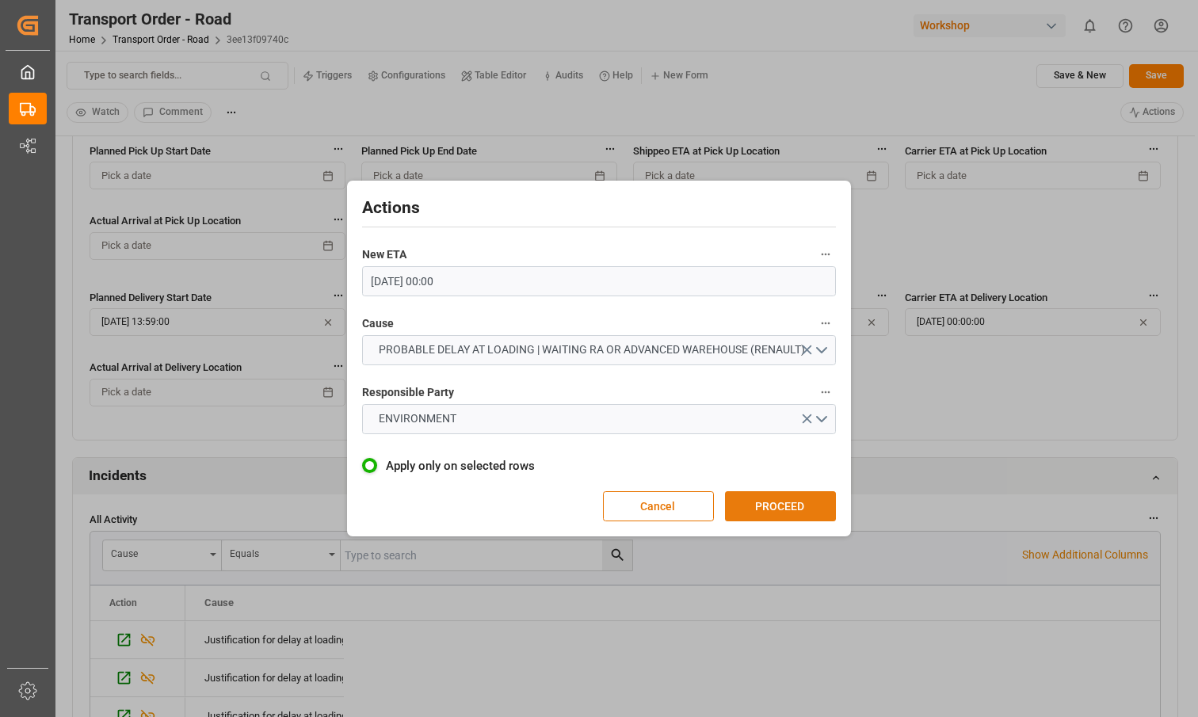
click at [760, 500] on button "PROCEED" at bounding box center [780, 506] width 111 height 30
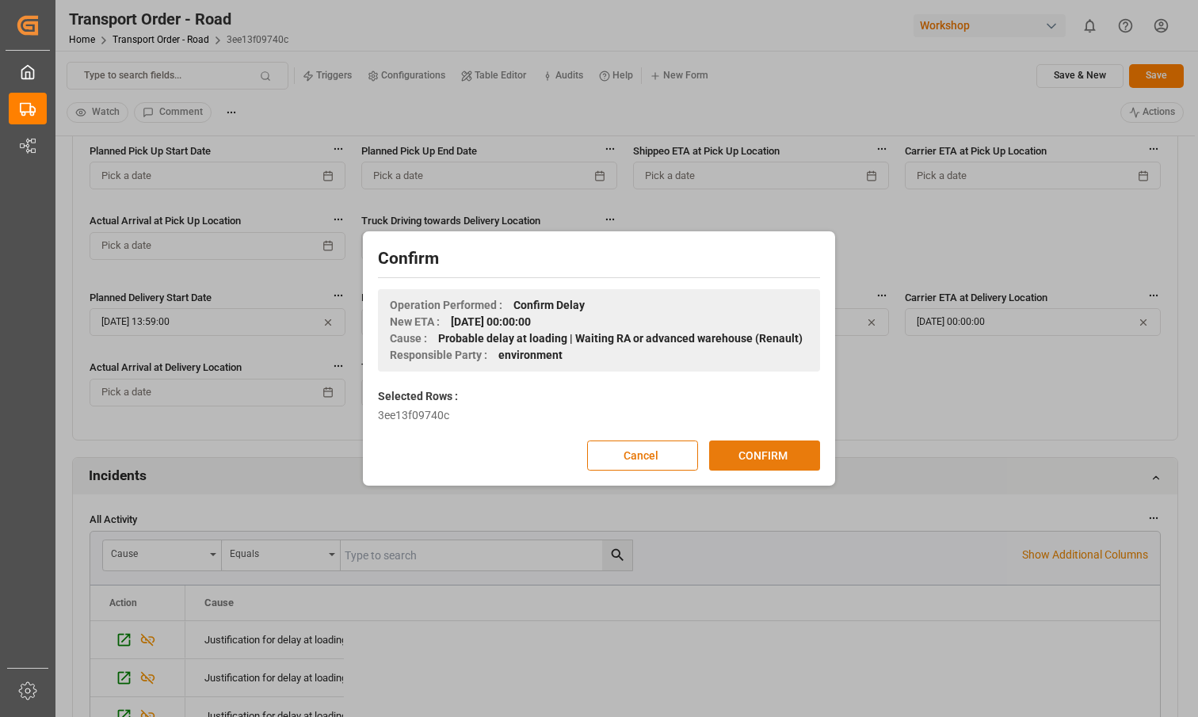
click at [763, 466] on button "CONFIRM" at bounding box center [764, 456] width 111 height 30
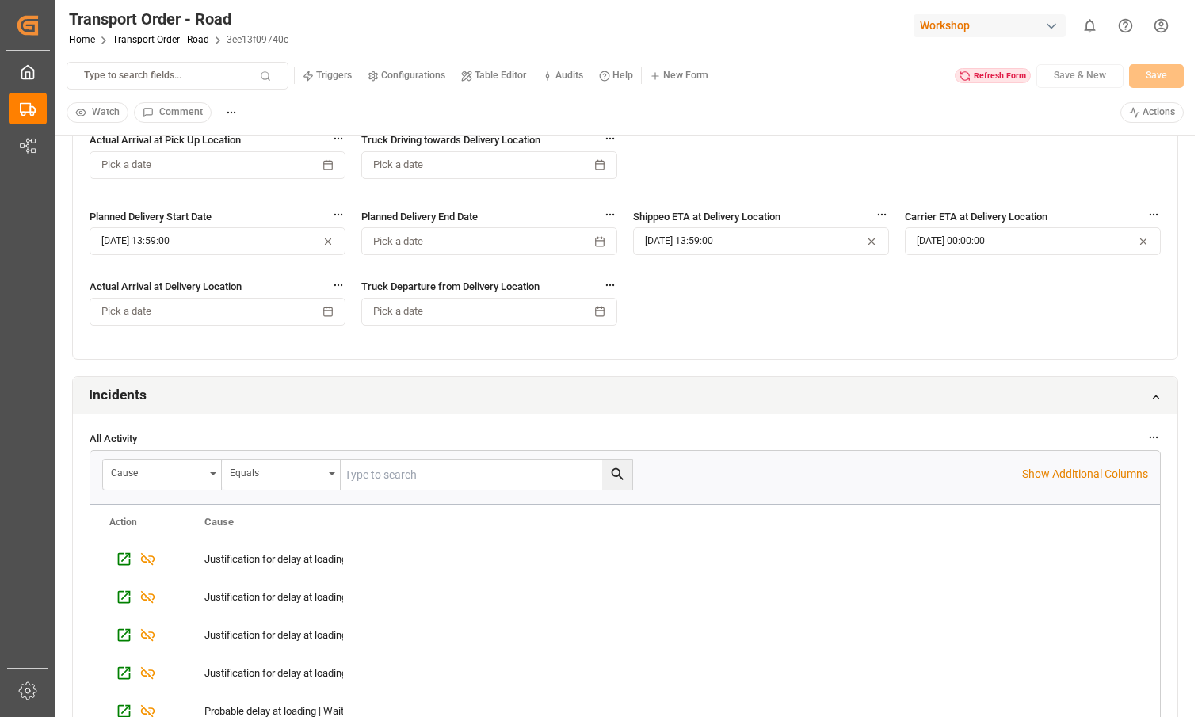
scroll to position [1107, 0]
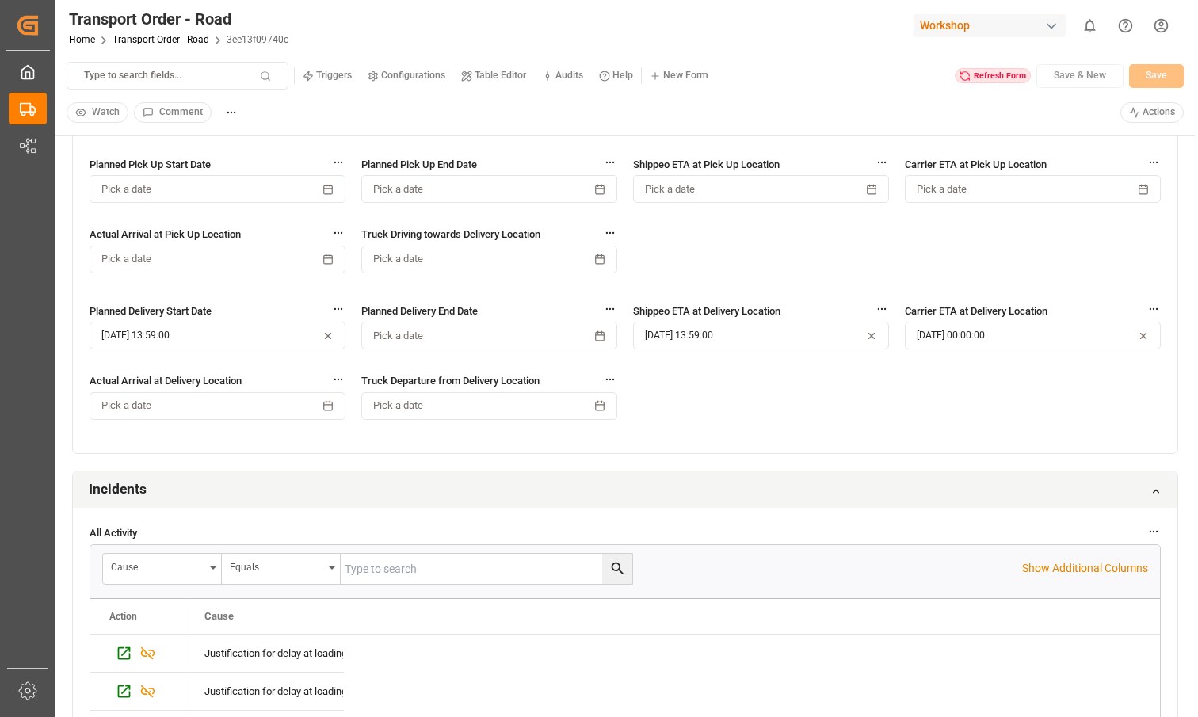
click at [988, 72] on div "Refresh Form" at bounding box center [993, 76] width 76 height 16
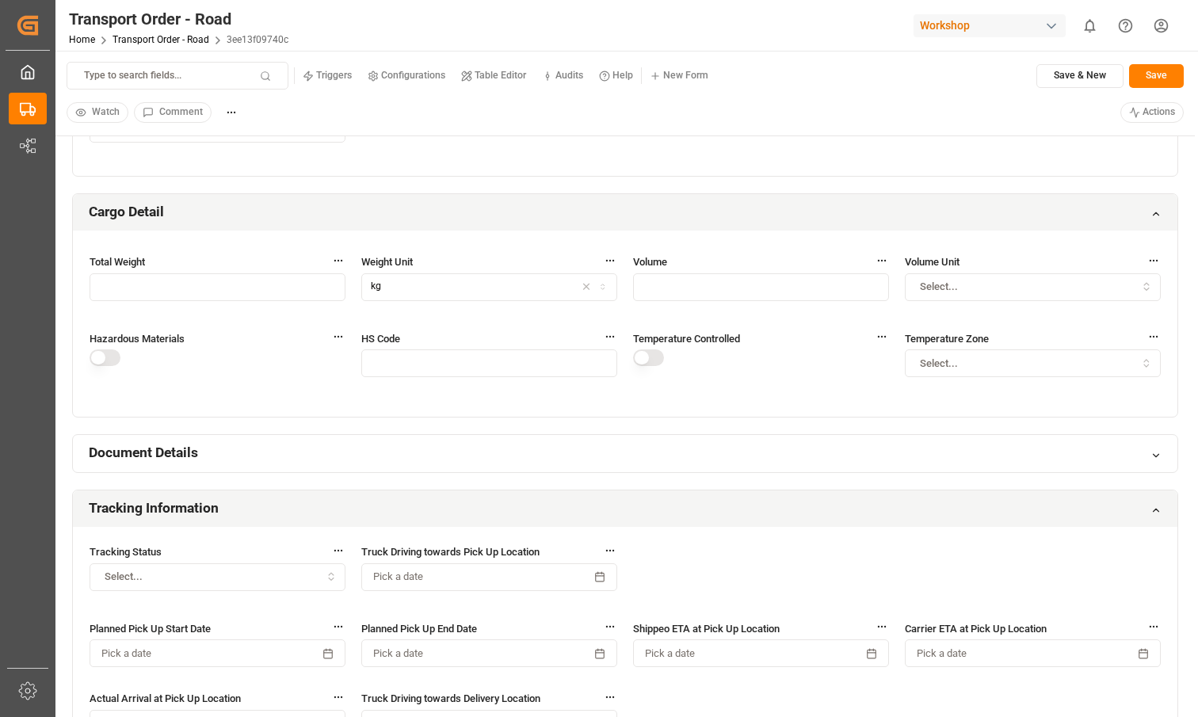
scroll to position [638, 0]
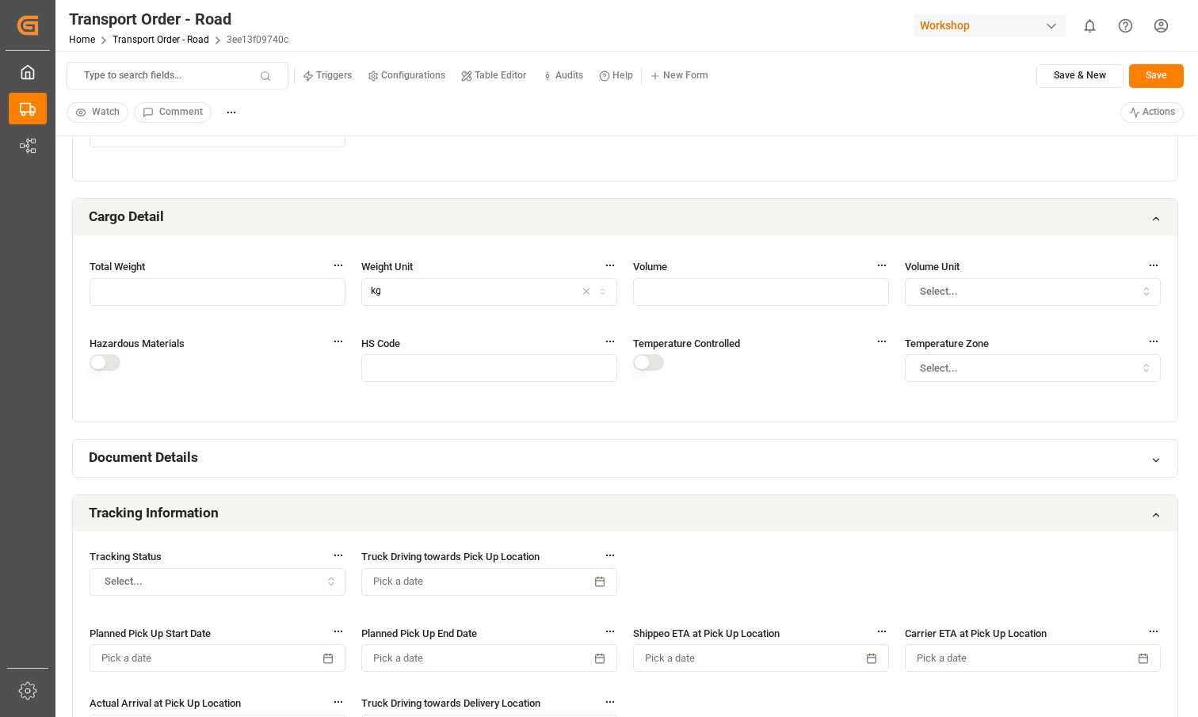
click at [453, 362] on input "text" at bounding box center [489, 368] width 256 height 28
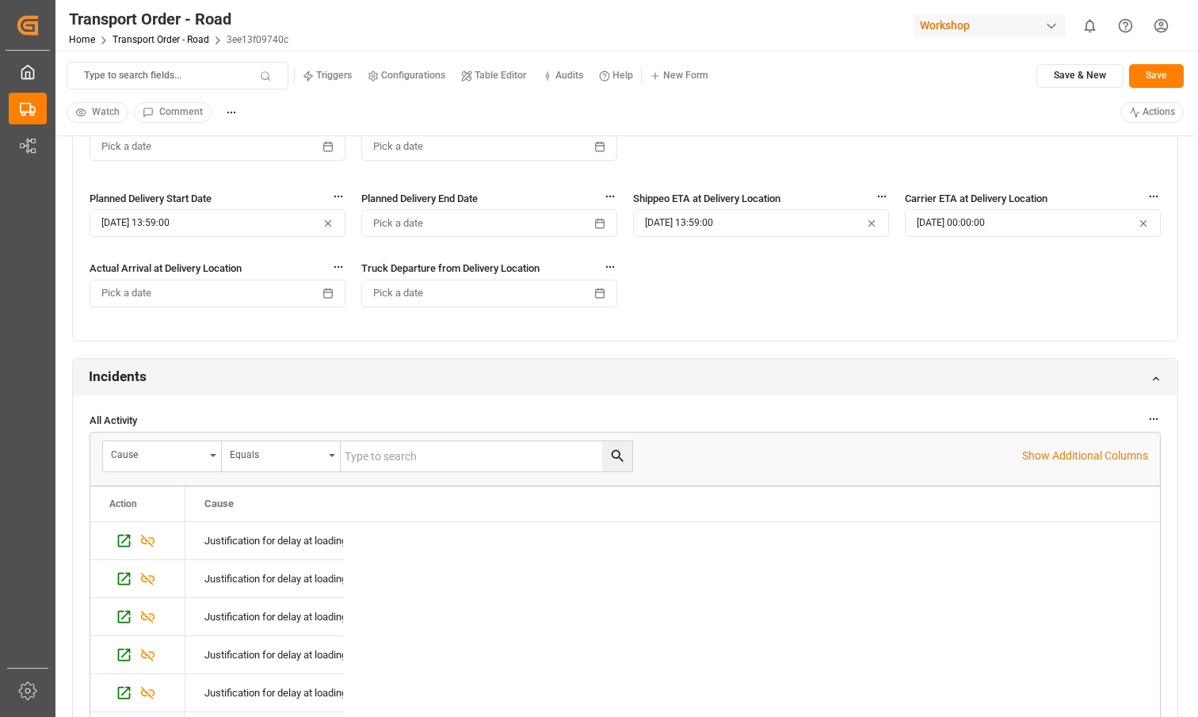
scroll to position [1257, 0]
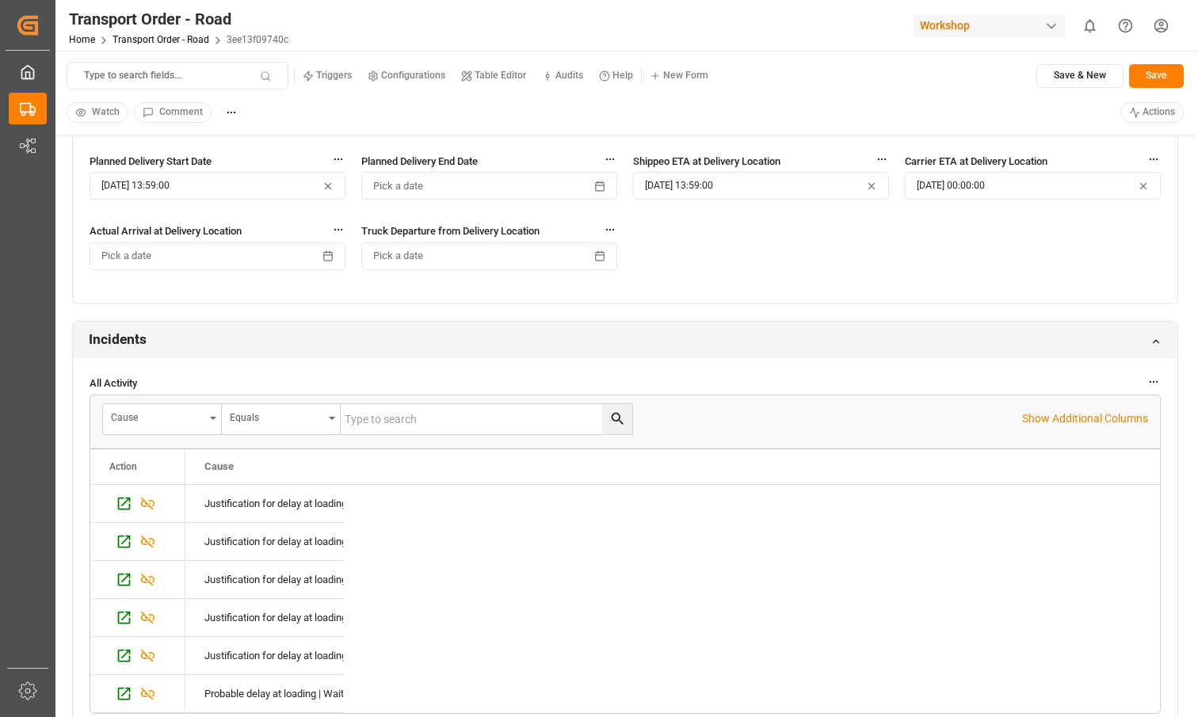
click at [949, 182] on button "[DATE] 00:00:00" at bounding box center [1033, 186] width 256 height 28
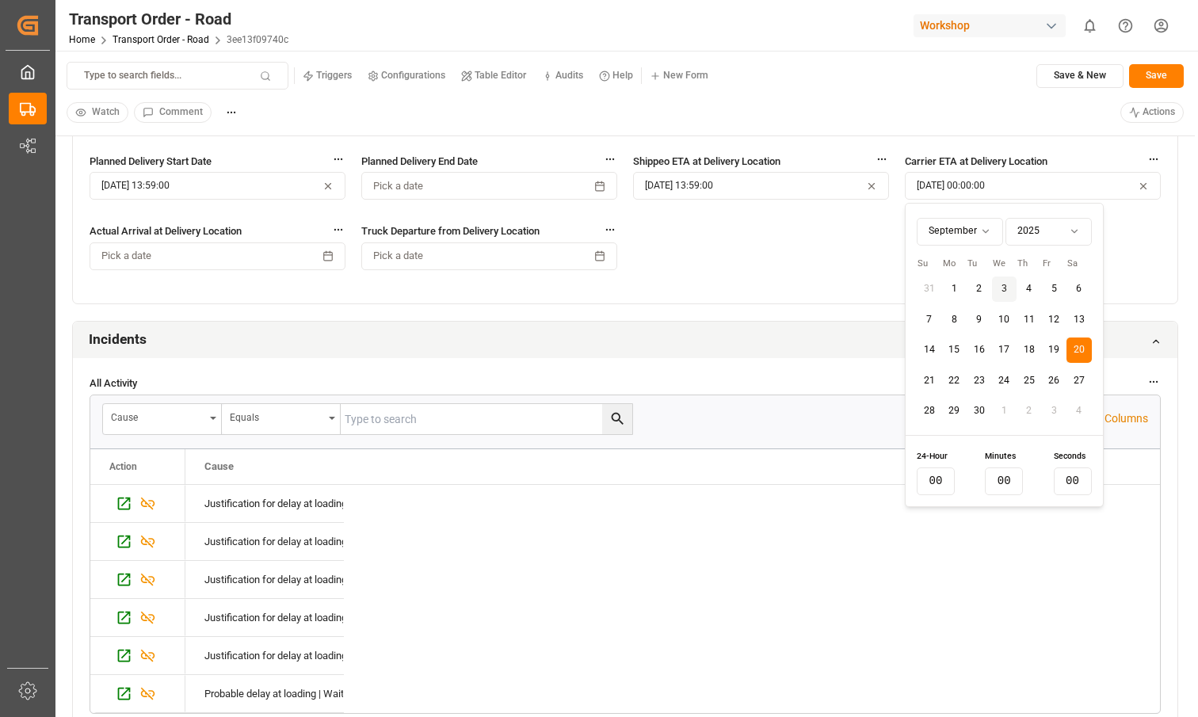
click at [793, 265] on div "Tracking Status Select... Truck Driving towards Pick Up Location Pick a date Pl…" at bounding box center [625, 108] width 1105 height 391
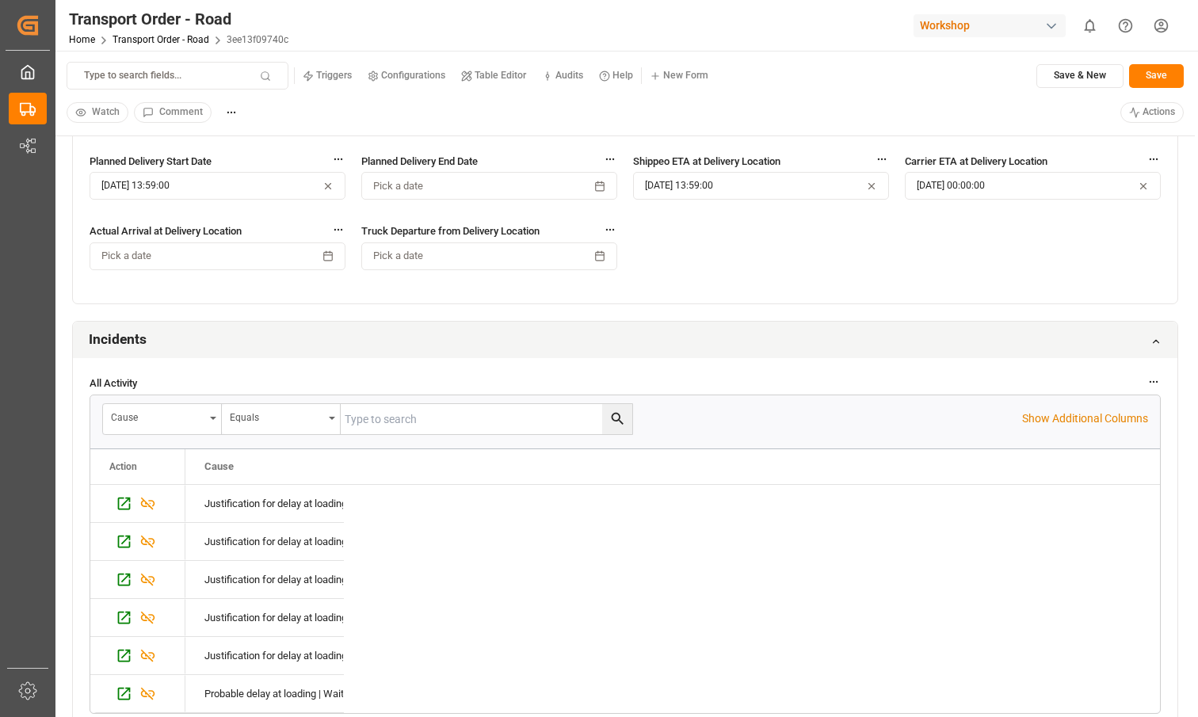
click at [1144, 110] on html "Created by potrace 1.15, written by [PERSON_NAME] [DATE]-[DATE] Created by potr…" at bounding box center [599, 358] width 1198 height 717
click at [1074, 156] on p "(Confirm the open delay )" at bounding box center [1111, 160] width 111 height 14
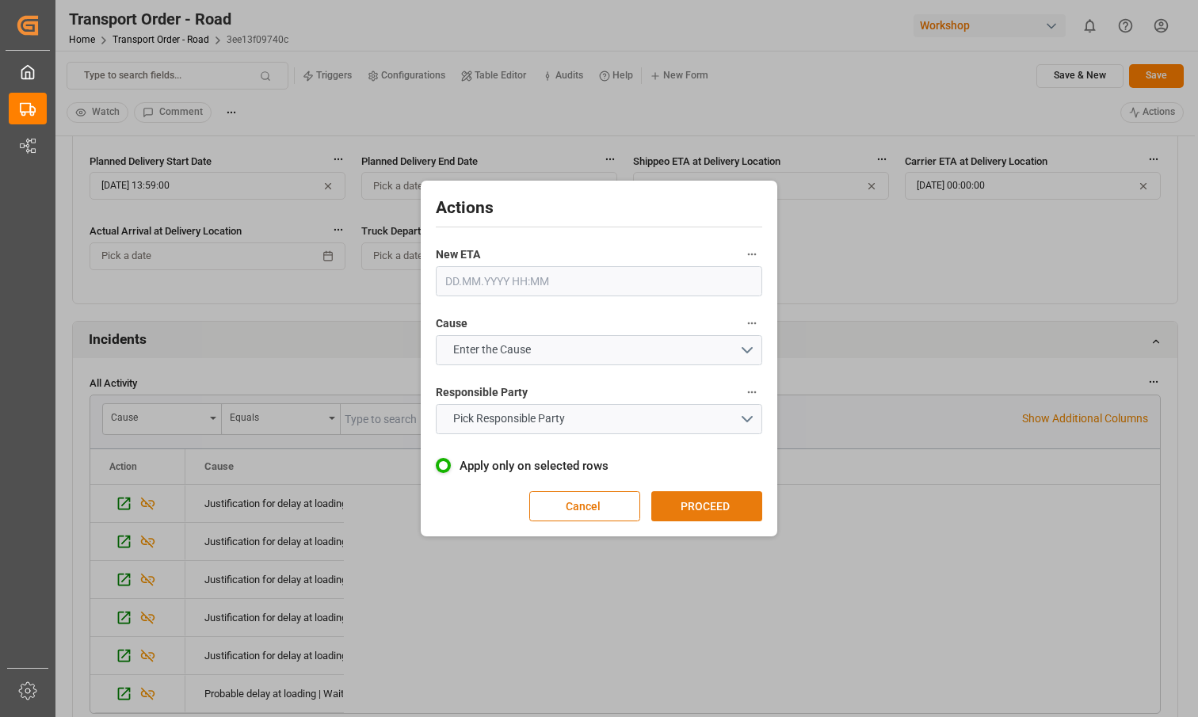
click at [694, 507] on button "PROCEED" at bounding box center [707, 506] width 111 height 30
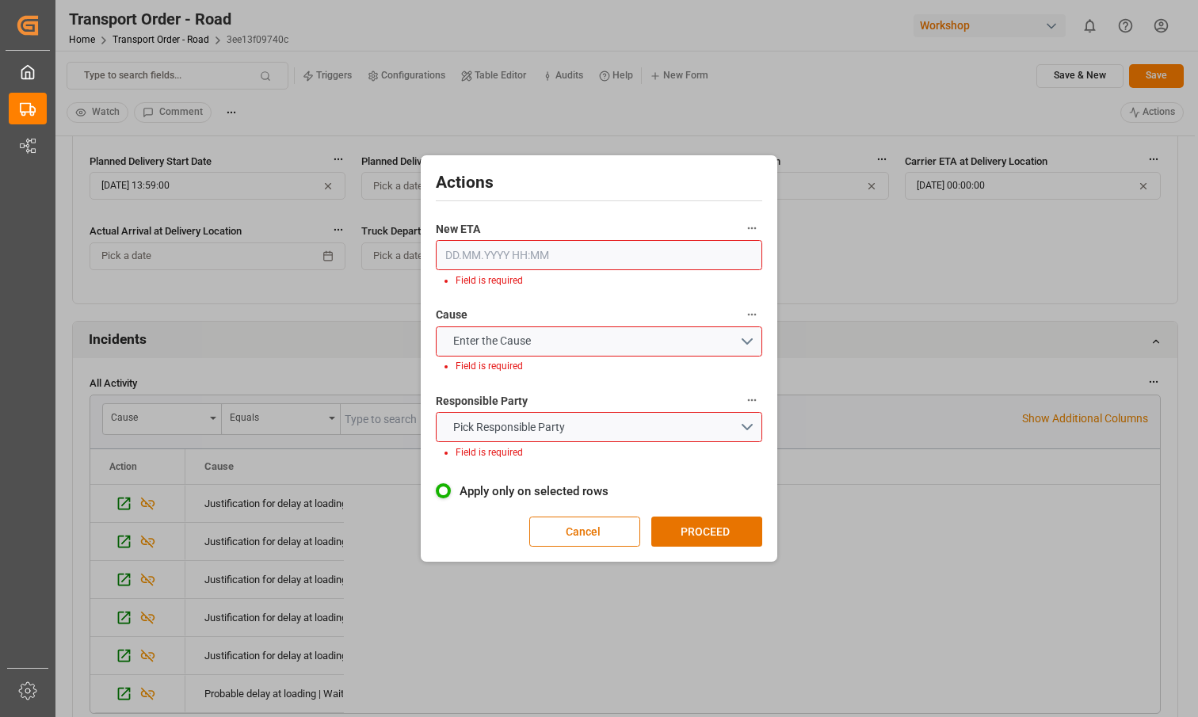
click at [607, 264] on input "text" at bounding box center [599, 255] width 327 height 30
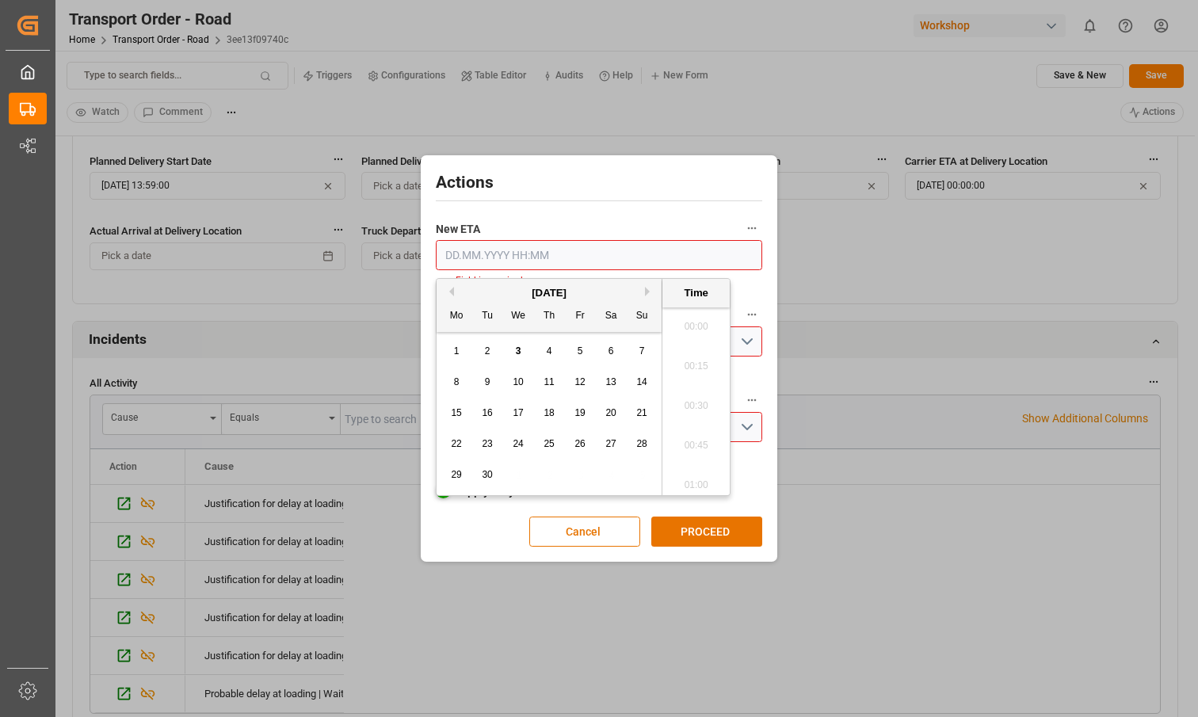
scroll to position [2145, 0]
click at [577, 383] on span "12" at bounding box center [580, 382] width 10 height 11
type input "12.09.2025 00:00"
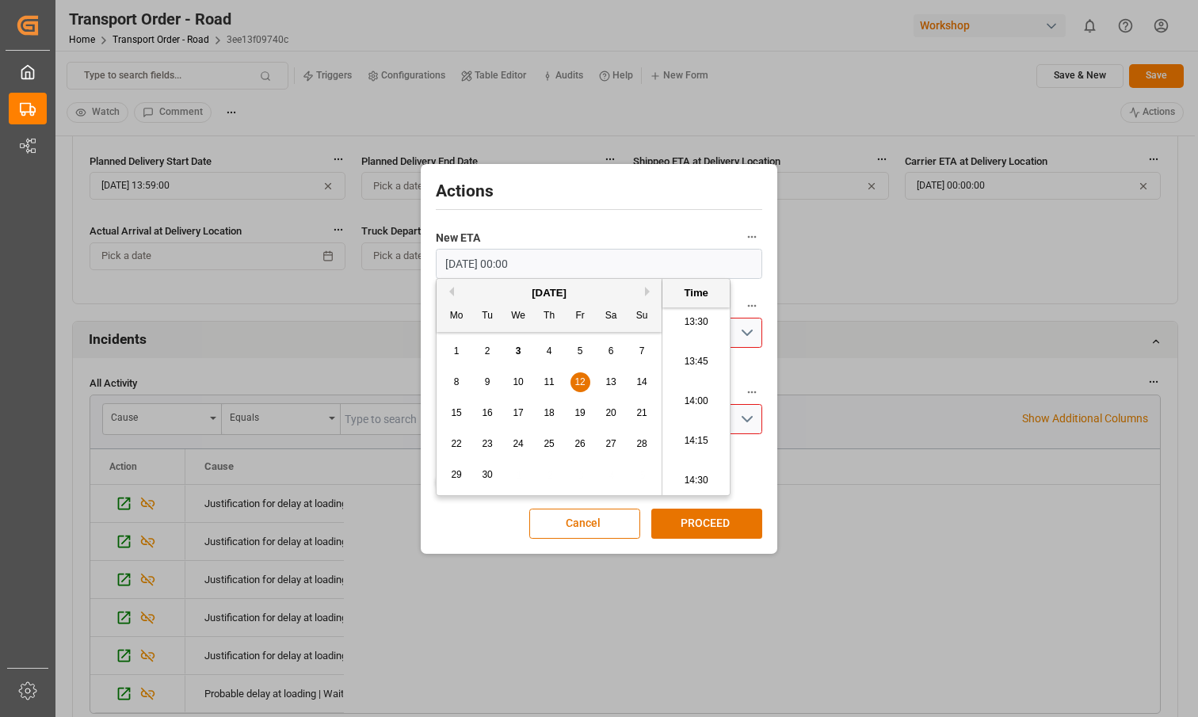
click at [669, 221] on div "New ETA 12.09.2025 00:00" at bounding box center [599, 252] width 327 height 63
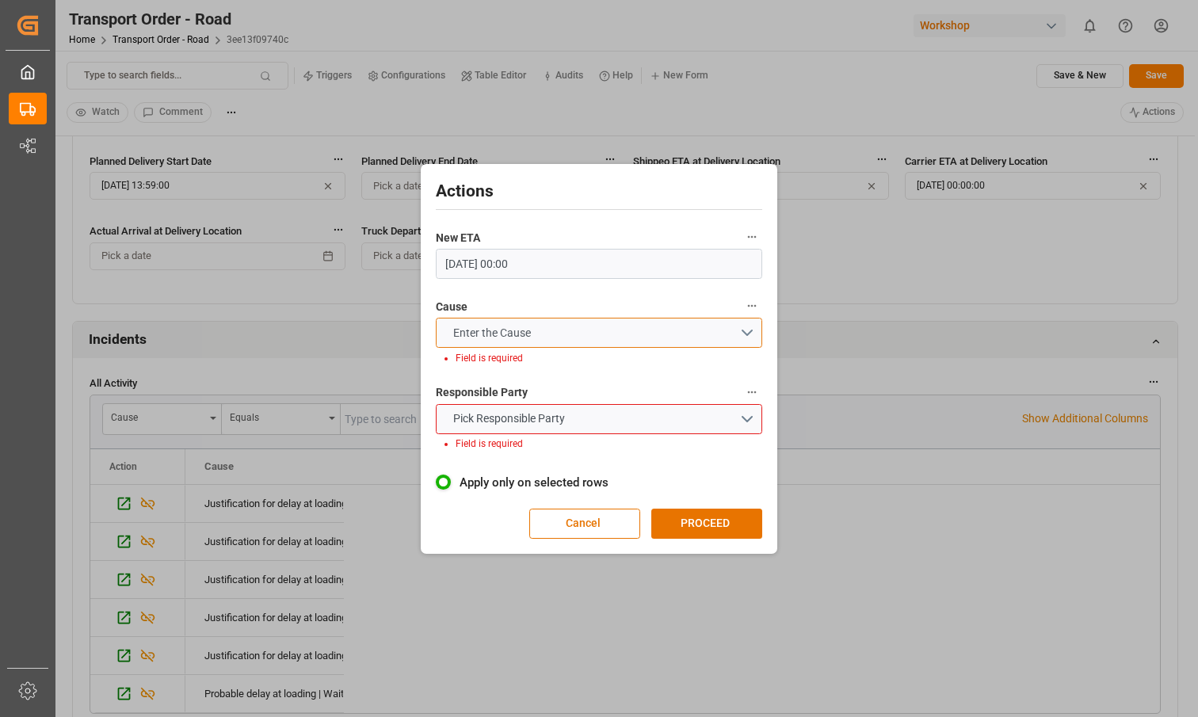
click at [745, 334] on button "Enter the Cause" at bounding box center [599, 333] width 327 height 30
click at [628, 346] on div "PROBABLE DELAY AT LOADING | WAITING RA OR ADVANCED WAREHOUSE (RENAULT)" at bounding box center [599, 345] width 325 height 50
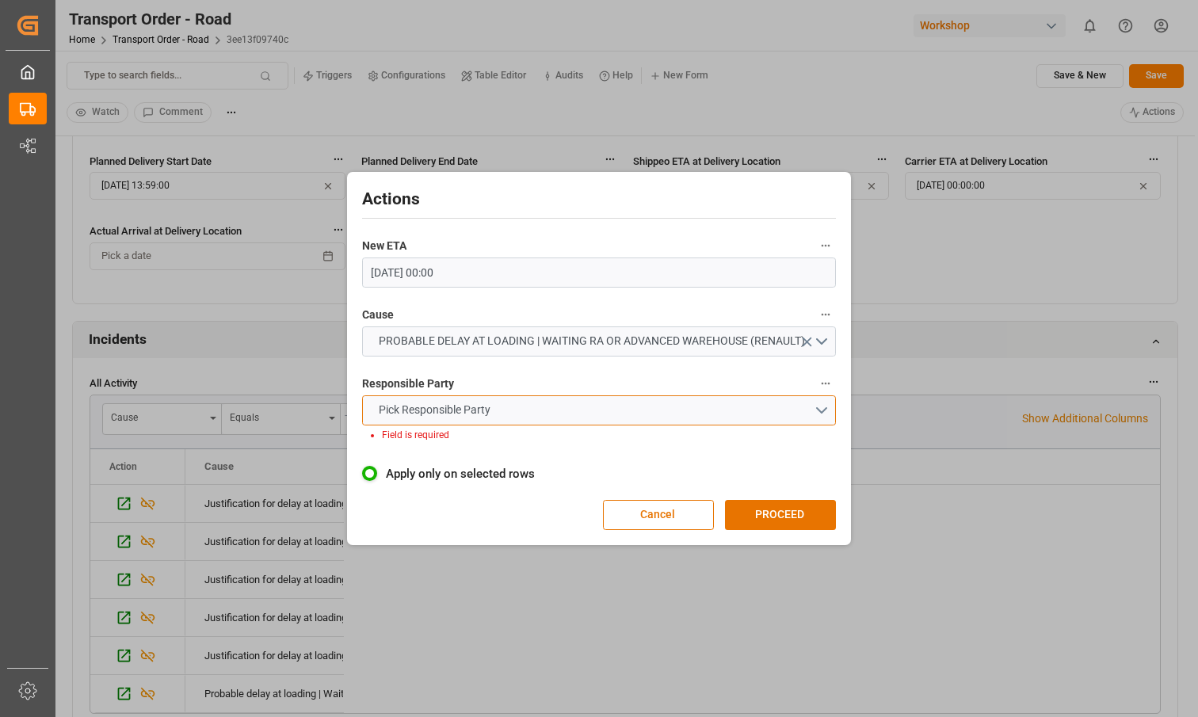
click at [824, 411] on button "Pick Responsible Party" at bounding box center [599, 411] width 475 height 30
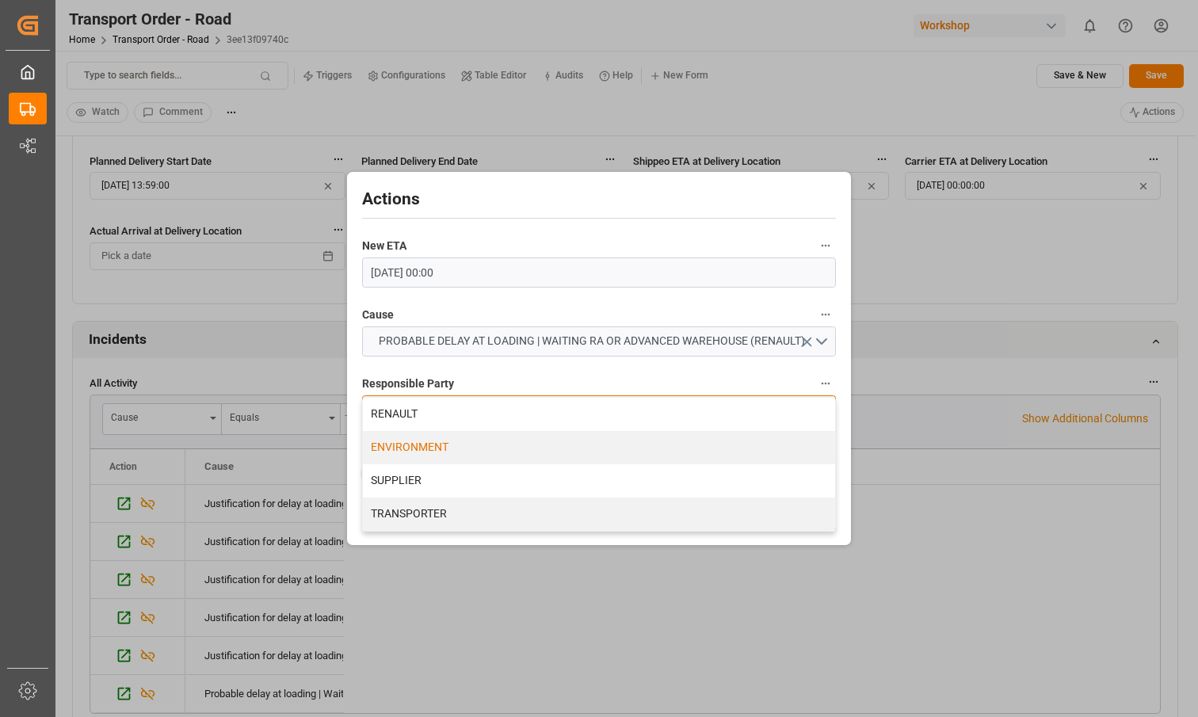
click at [742, 434] on div "ENVIRONMENT" at bounding box center [599, 447] width 473 height 33
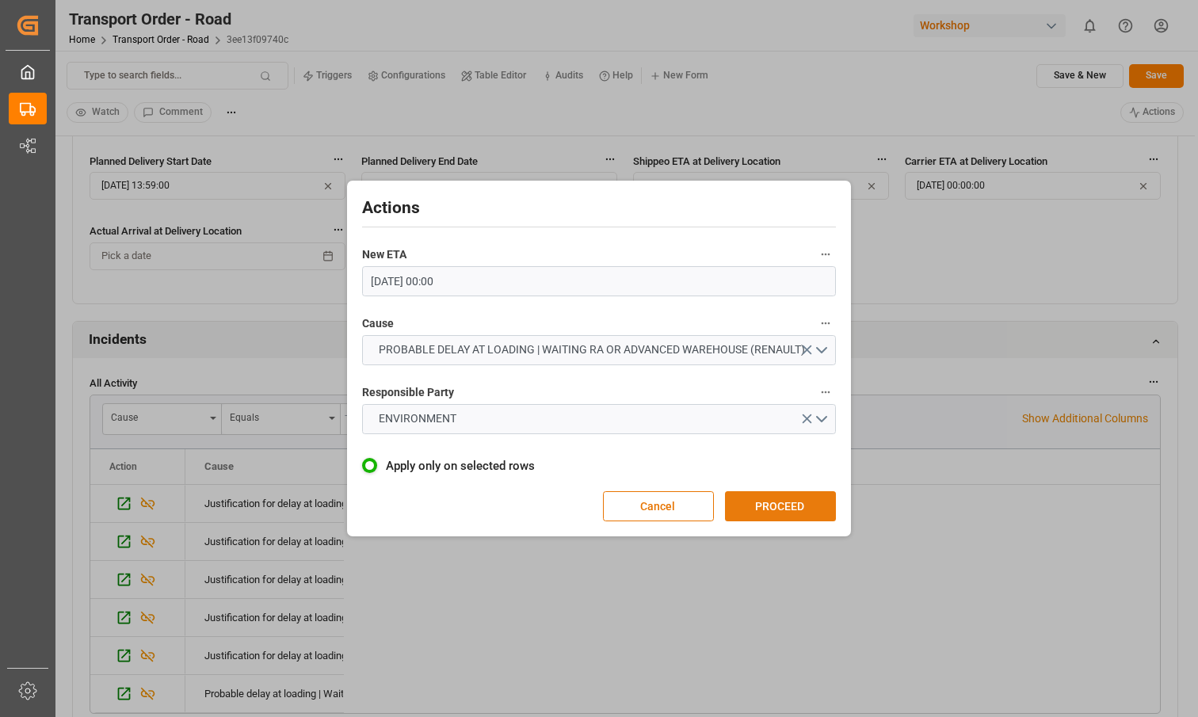
click at [782, 512] on button "PROCEED" at bounding box center [780, 506] width 111 height 30
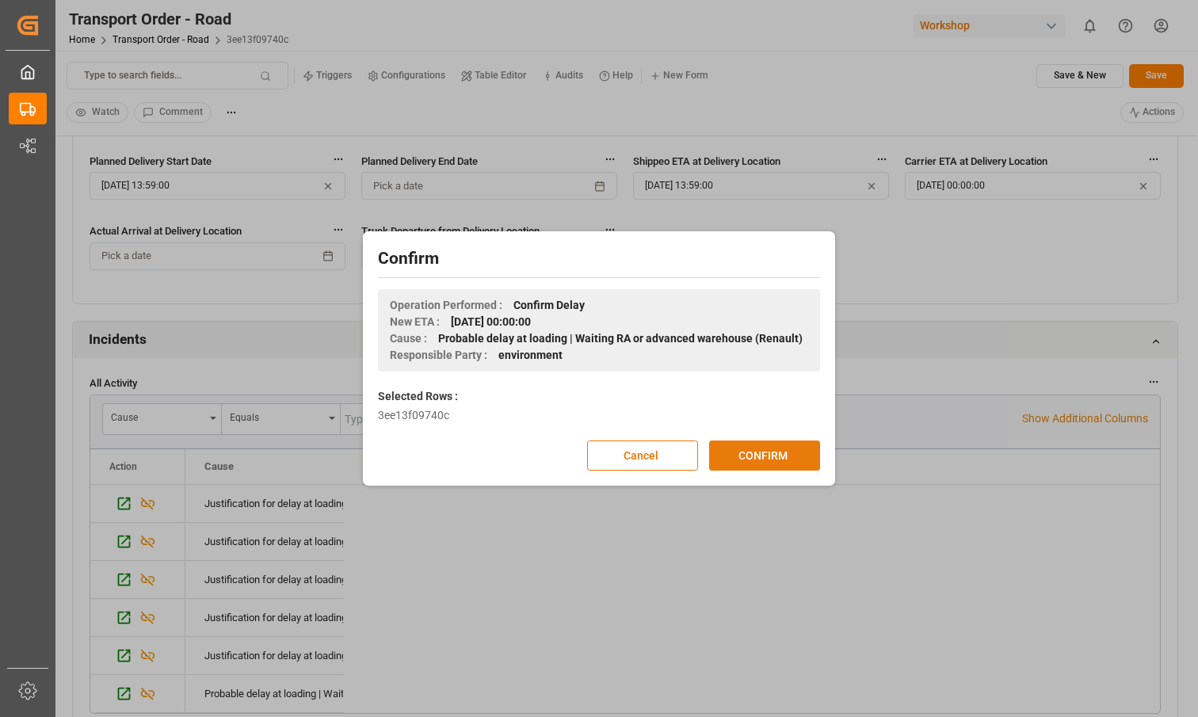
click at [732, 451] on button "CONFIRM" at bounding box center [764, 456] width 111 height 30
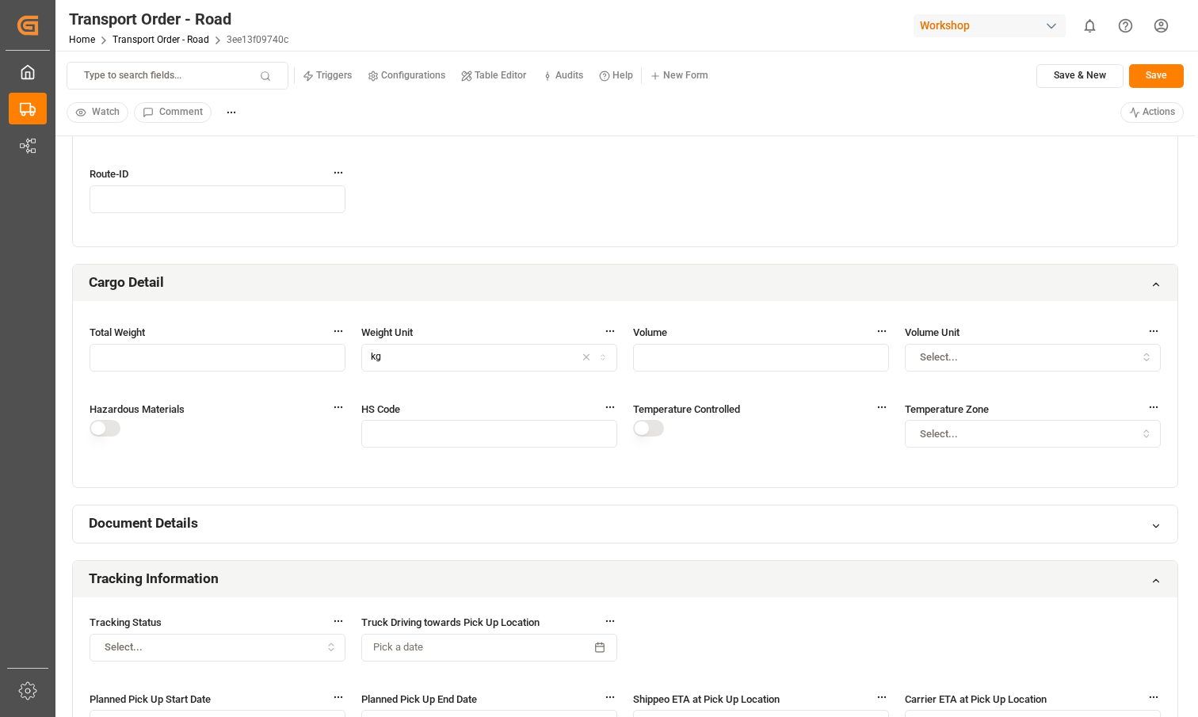
scroll to position [616, 0]
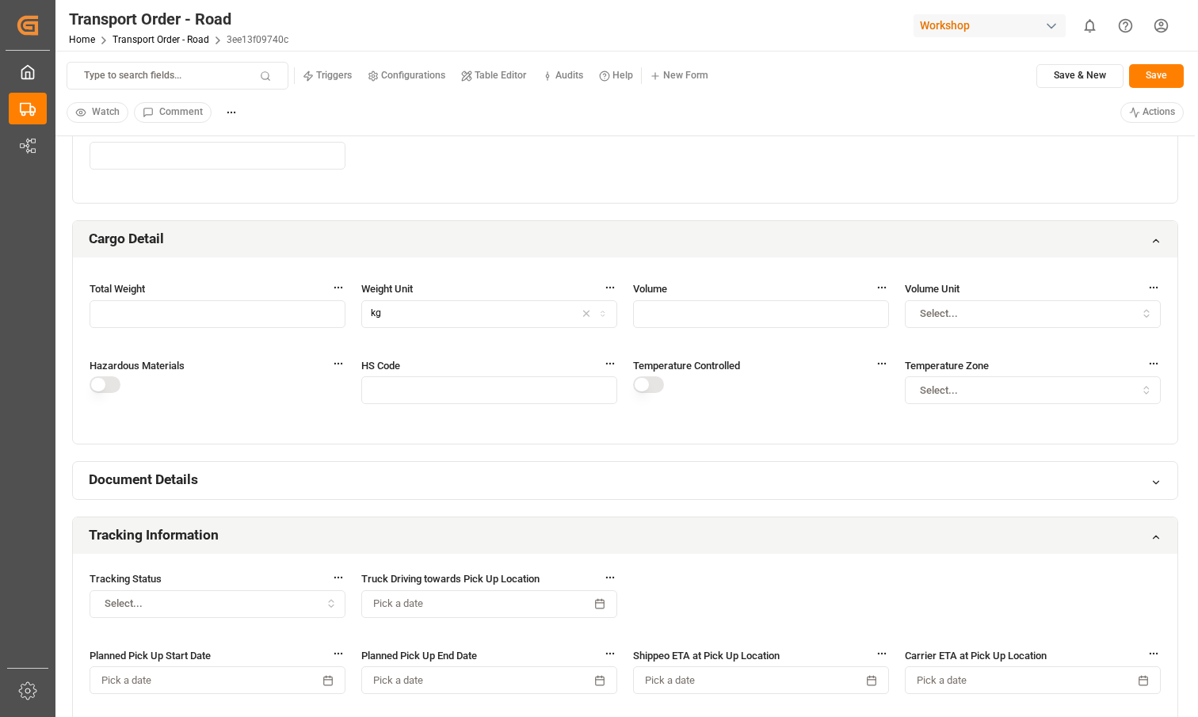
click at [402, 377] on input "text" at bounding box center [489, 391] width 256 height 28
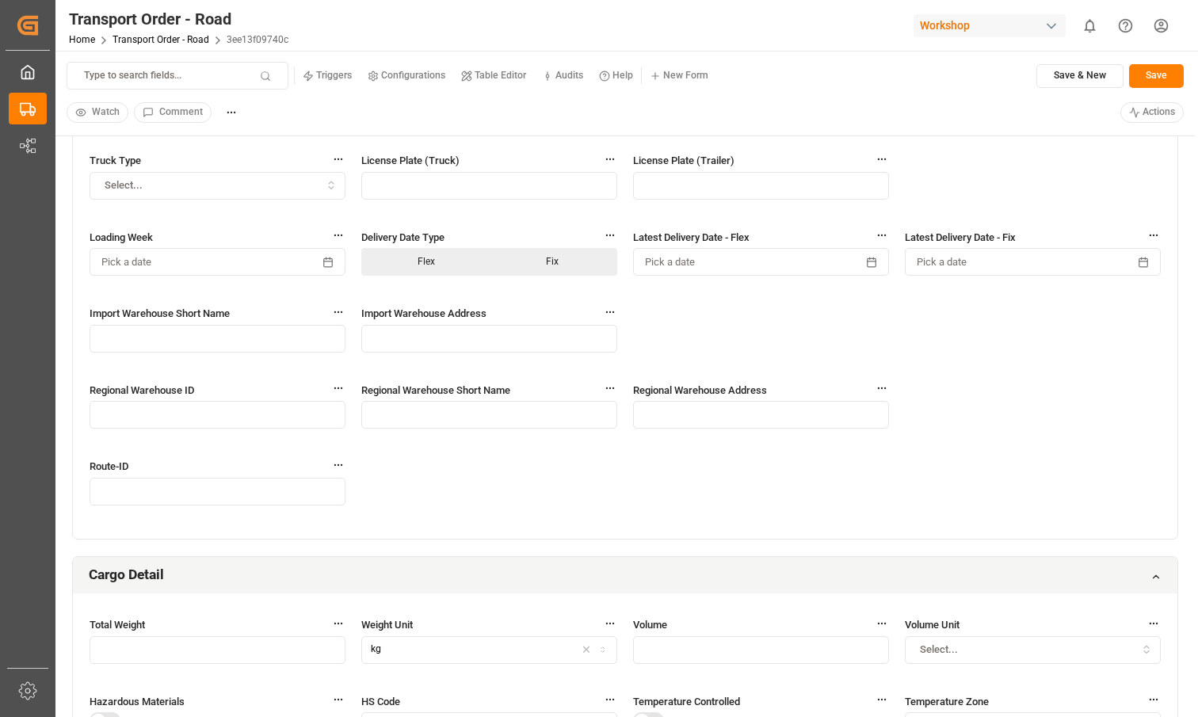
scroll to position [278, 0]
click at [547, 472] on div "Mode of Transport Truck Type of Transport Select... Carrier ID Carrier Name Tru…" at bounding box center [625, 301] width 1105 height 480
click at [1159, 106] on html "Created by potrace 1.15, written by Peter Selinger 2001-2017 Created by potrace…" at bounding box center [599, 358] width 1198 height 717
click at [1076, 156] on p "(Confirm the open delay )" at bounding box center [1111, 160] width 111 height 14
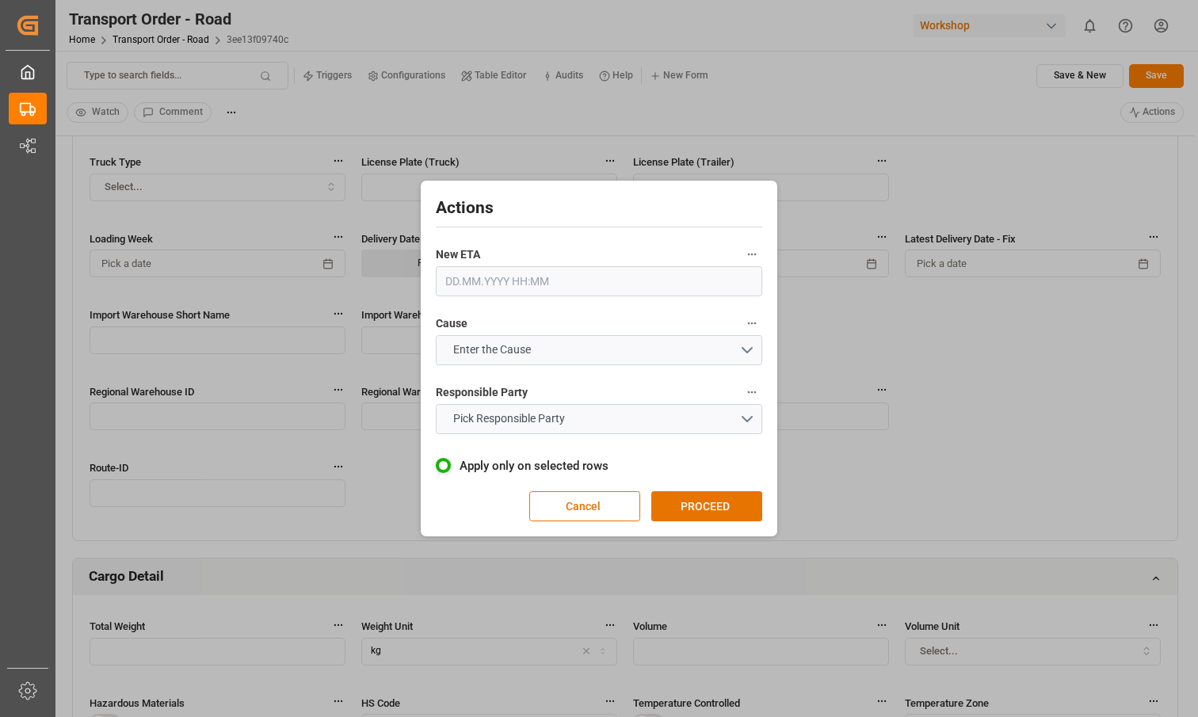
click at [652, 278] on input "text" at bounding box center [599, 281] width 327 height 30
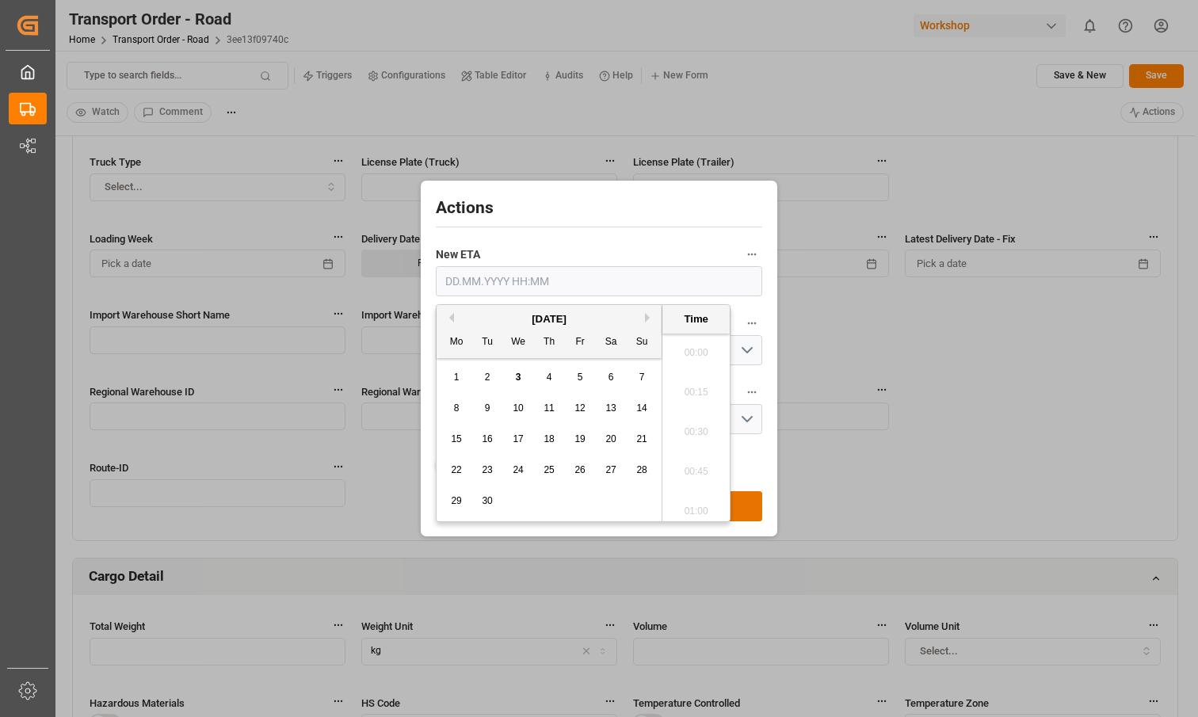
scroll to position [2145, 0]
click at [583, 404] on span "12" at bounding box center [580, 408] width 10 height 11
type input "12.09.2025 00:00"
click at [752, 344] on button "Enter the Cause" at bounding box center [599, 350] width 327 height 30
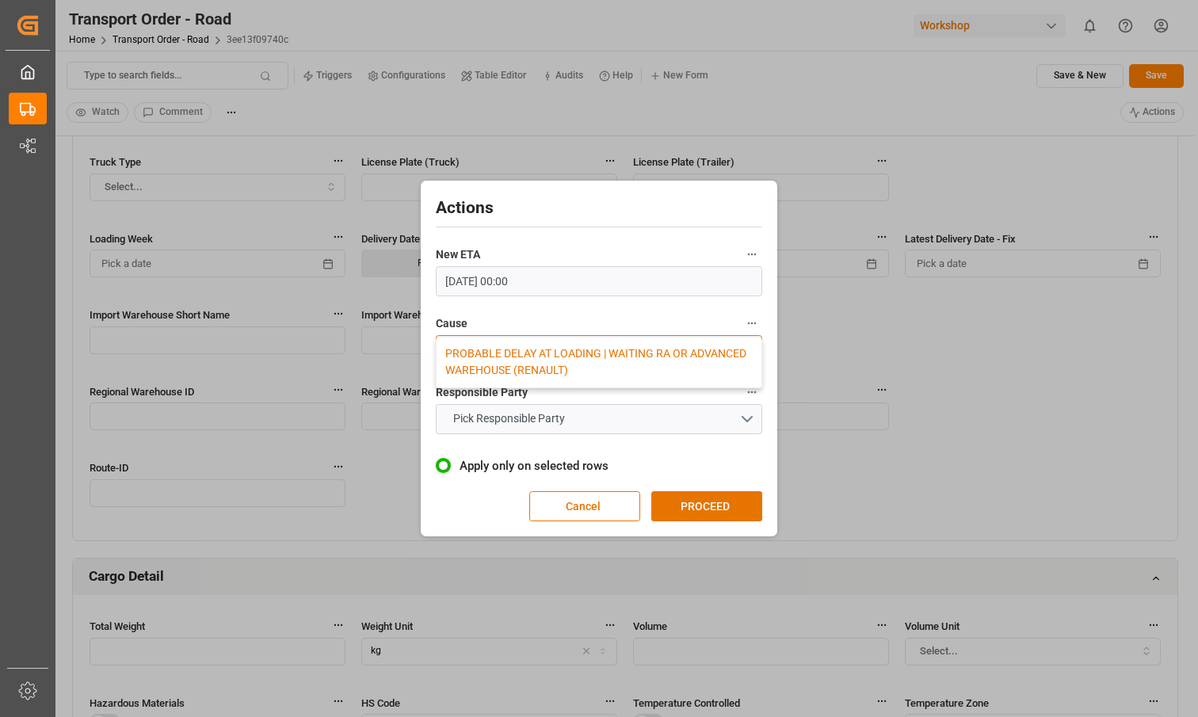
click at [690, 362] on div "PROBABLE DELAY AT LOADING | WAITING RA OR ADVANCED WAREHOUSE (RENAULT)" at bounding box center [599, 363] width 325 height 50
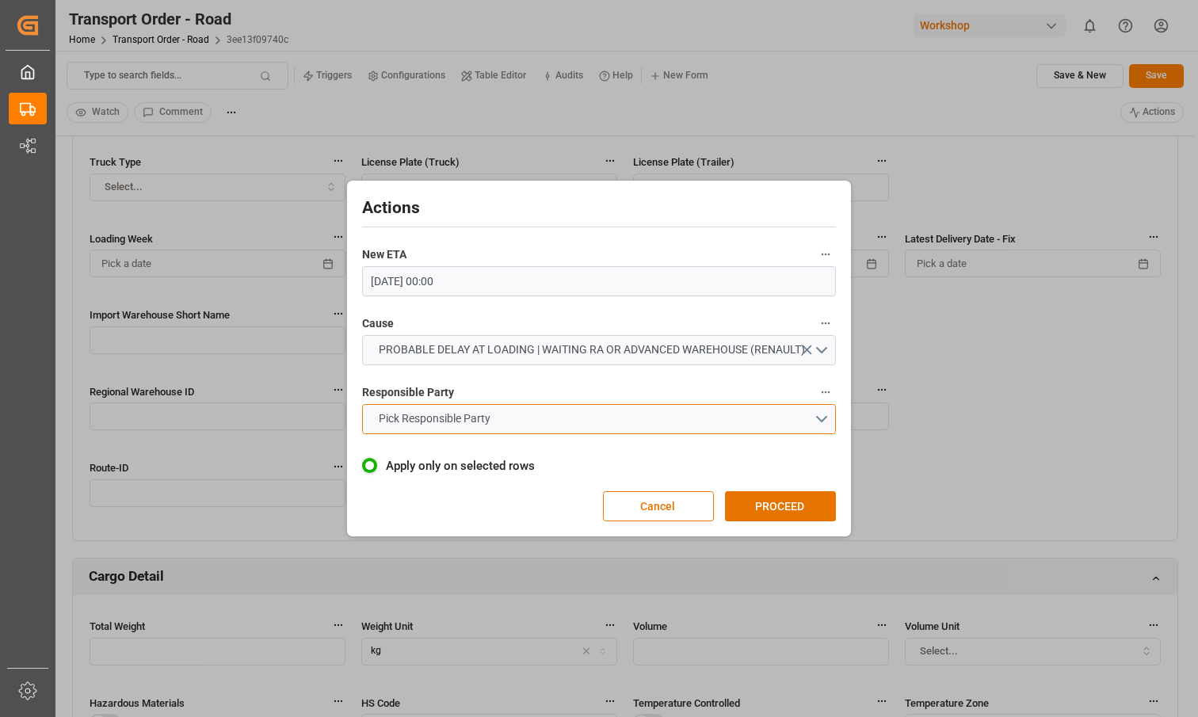
click at [819, 417] on button "Pick Responsible Party" at bounding box center [599, 419] width 475 height 30
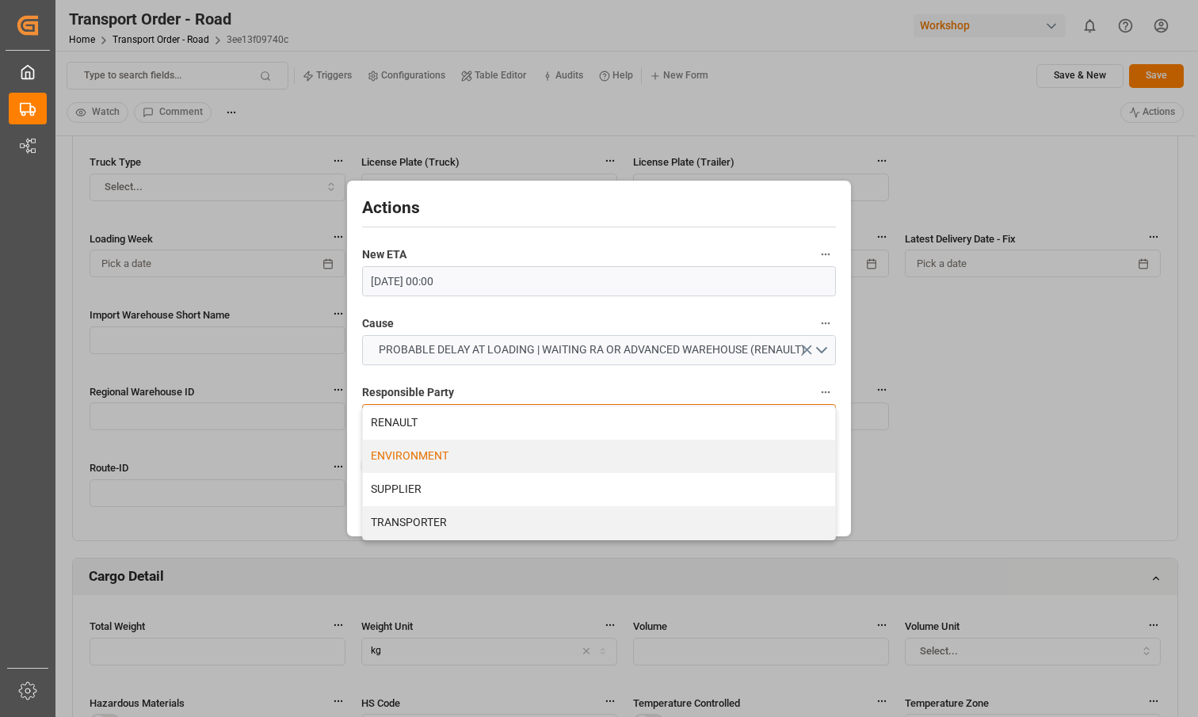
click at [701, 448] on div "ENVIRONMENT" at bounding box center [599, 456] width 473 height 33
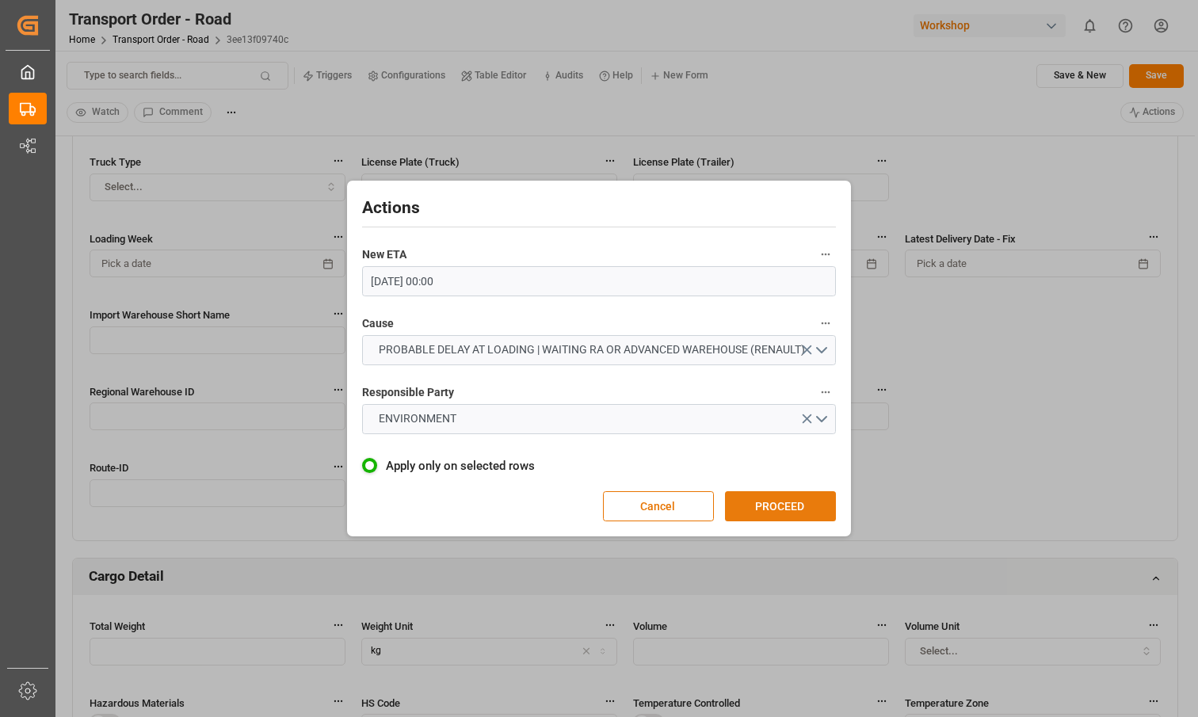
click at [804, 508] on button "PROCEED" at bounding box center [780, 506] width 111 height 30
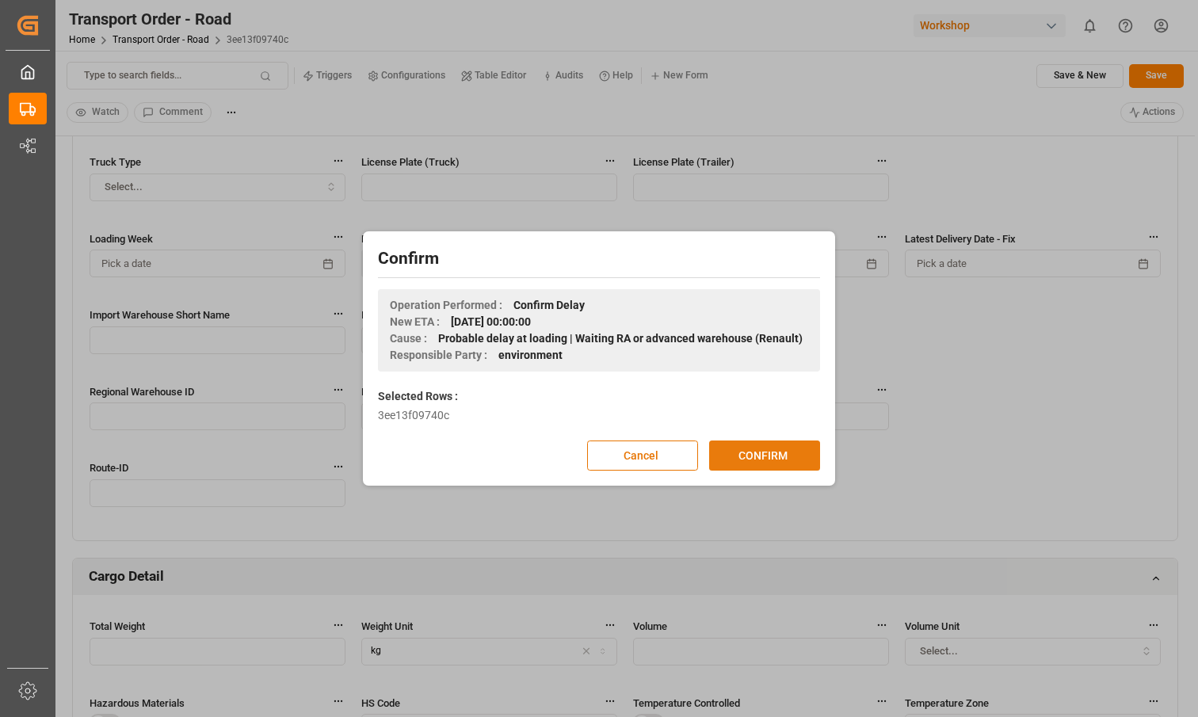
click at [740, 453] on button "CONFIRM" at bounding box center [764, 456] width 111 height 30
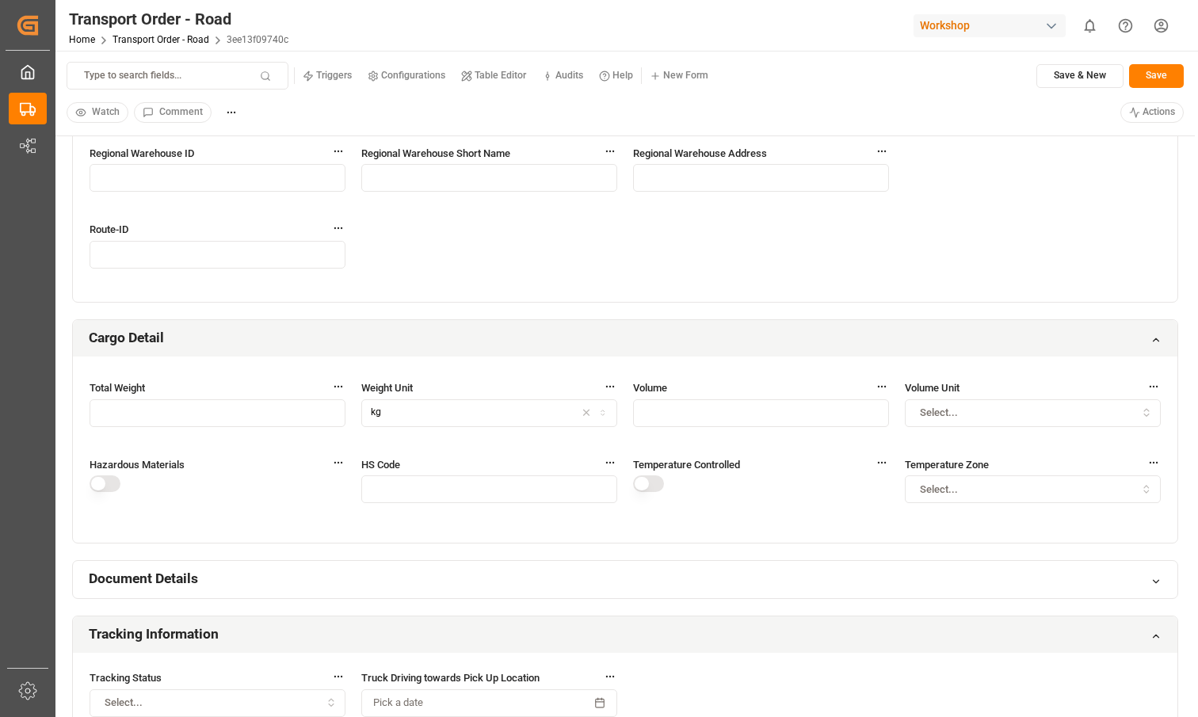
scroll to position [518, 0]
click at [506, 504] on div "HS Code" at bounding box center [489, 488] width 256 height 64
click at [496, 486] on input "text" at bounding box center [489, 489] width 256 height 28
type input "89"
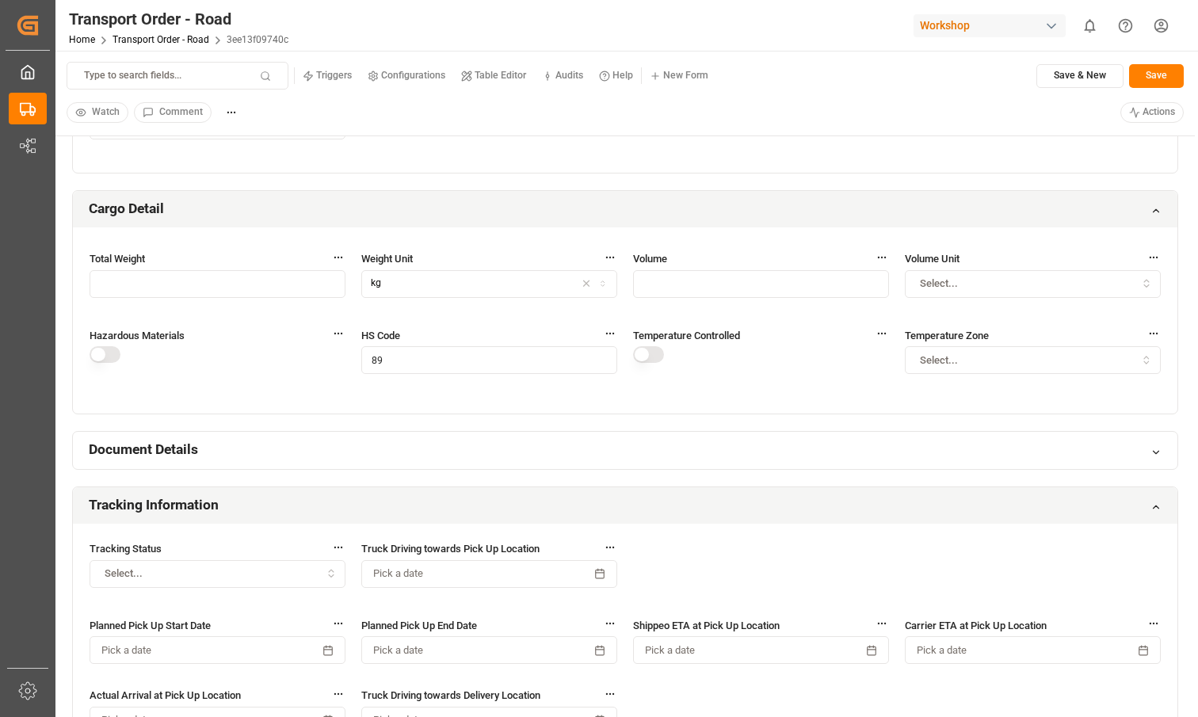
scroll to position [648, 0]
click at [416, 416] on div "General Information Transport Order ID 234234234 Transport Order Status New Tim…" at bounding box center [625, 530] width 1107 height 2058
click at [1156, 110] on html "Created by potrace 1.15, written by [PERSON_NAME] [DATE]-[DATE] Created by potr…" at bounding box center [599, 358] width 1198 height 717
click at [1080, 162] on p "(Confirm the open delay )" at bounding box center [1111, 160] width 111 height 14
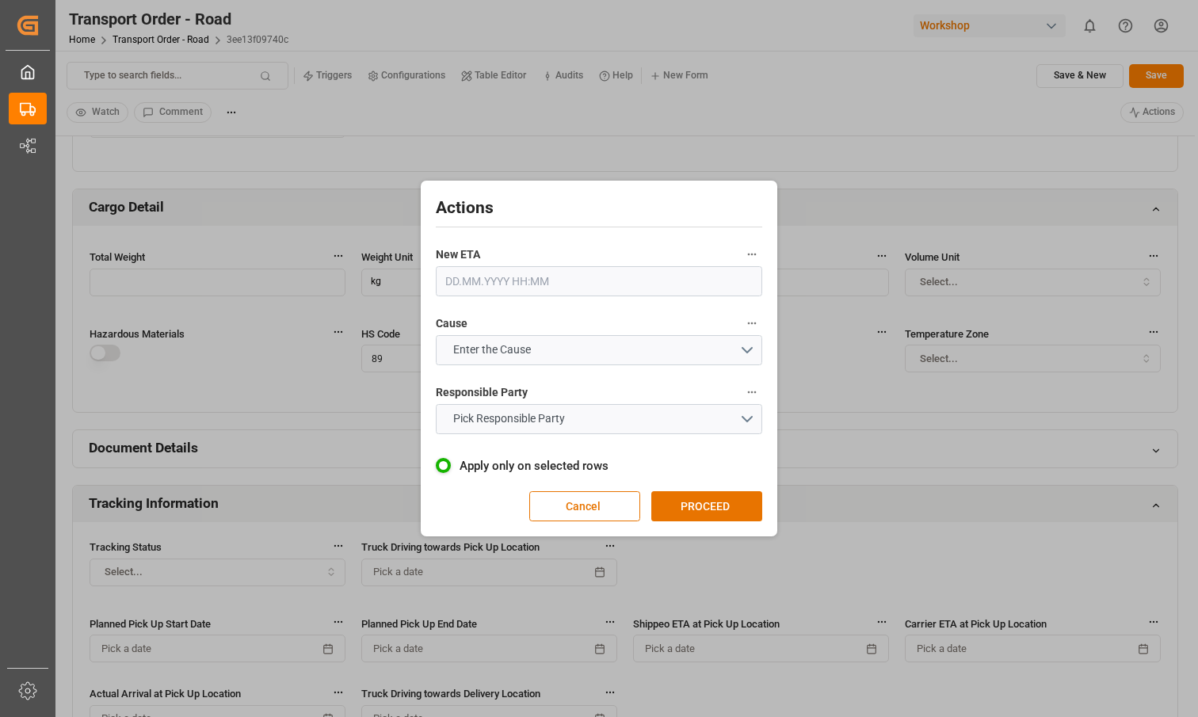
click at [550, 279] on input "text" at bounding box center [599, 281] width 327 height 30
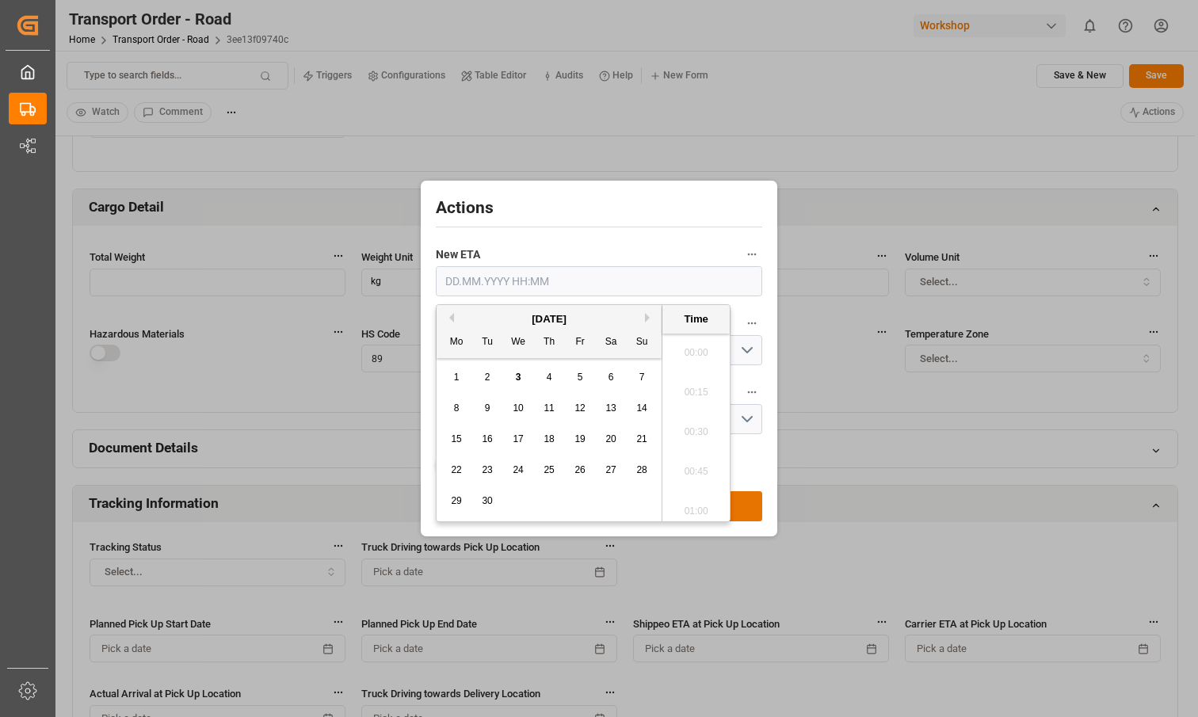
scroll to position [2145, 0]
click at [517, 406] on span "10" at bounding box center [518, 408] width 10 height 11
type input "10.09.2025 00:00"
click at [747, 348] on button "Enter the Cause" at bounding box center [599, 350] width 327 height 30
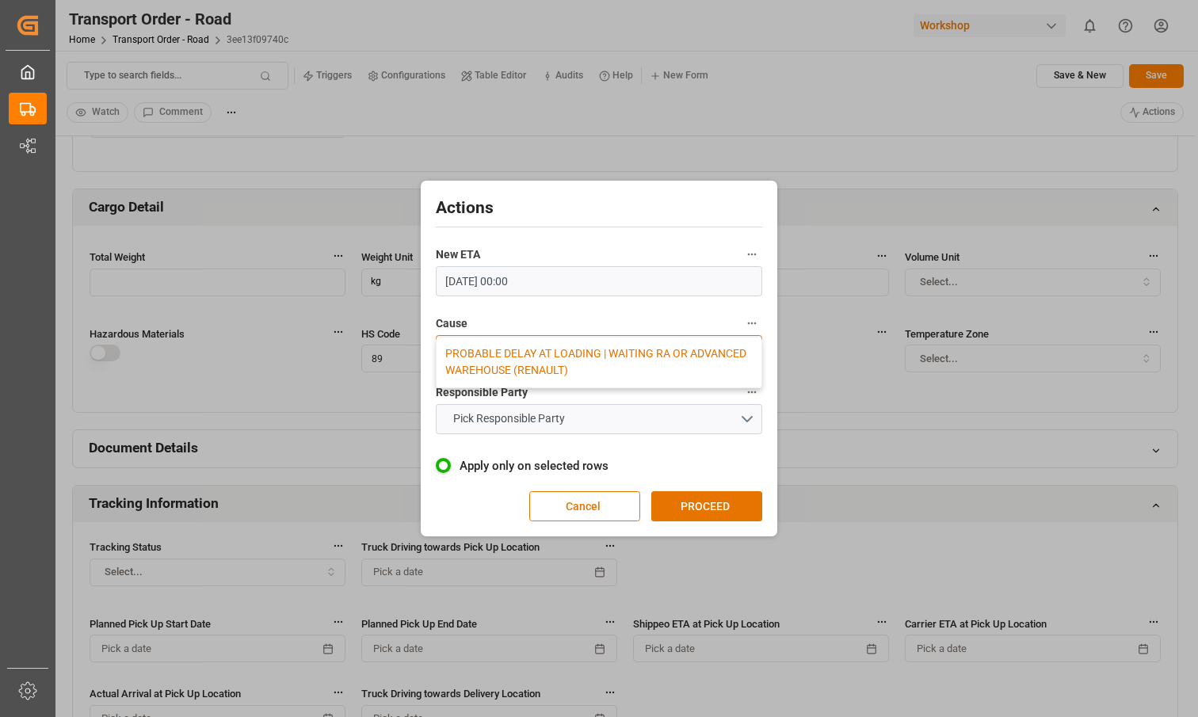
click at [684, 361] on div "PROBABLE DELAY AT LOADING | WAITING RA OR ADVANCED WAREHOUSE (RENAULT)" at bounding box center [599, 363] width 325 height 50
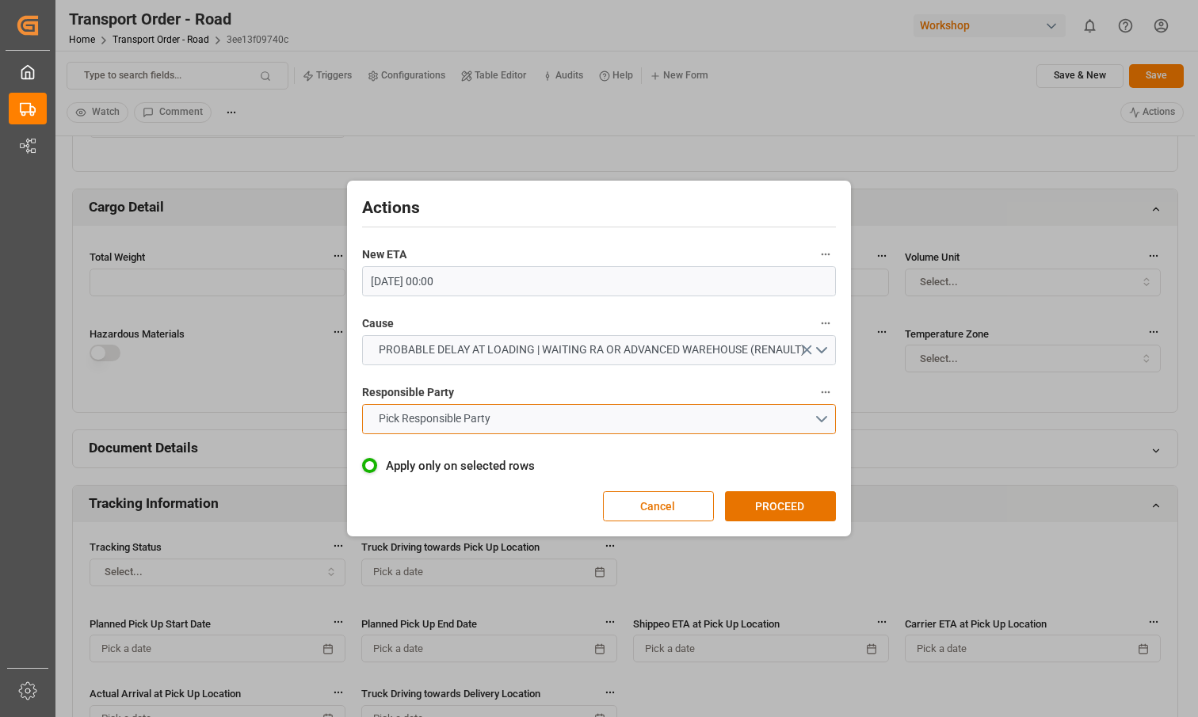
click at [823, 415] on button "Pick Responsible Party" at bounding box center [599, 419] width 475 height 30
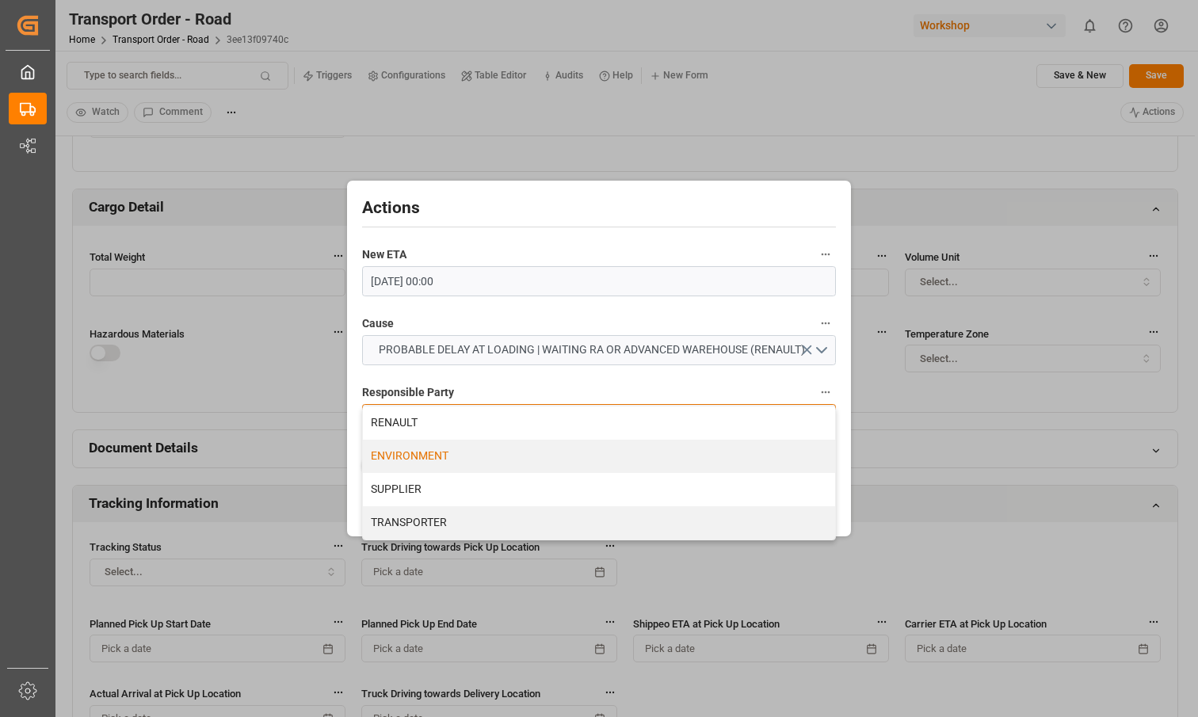
click at [623, 453] on div "ENVIRONMENT" at bounding box center [599, 456] width 473 height 33
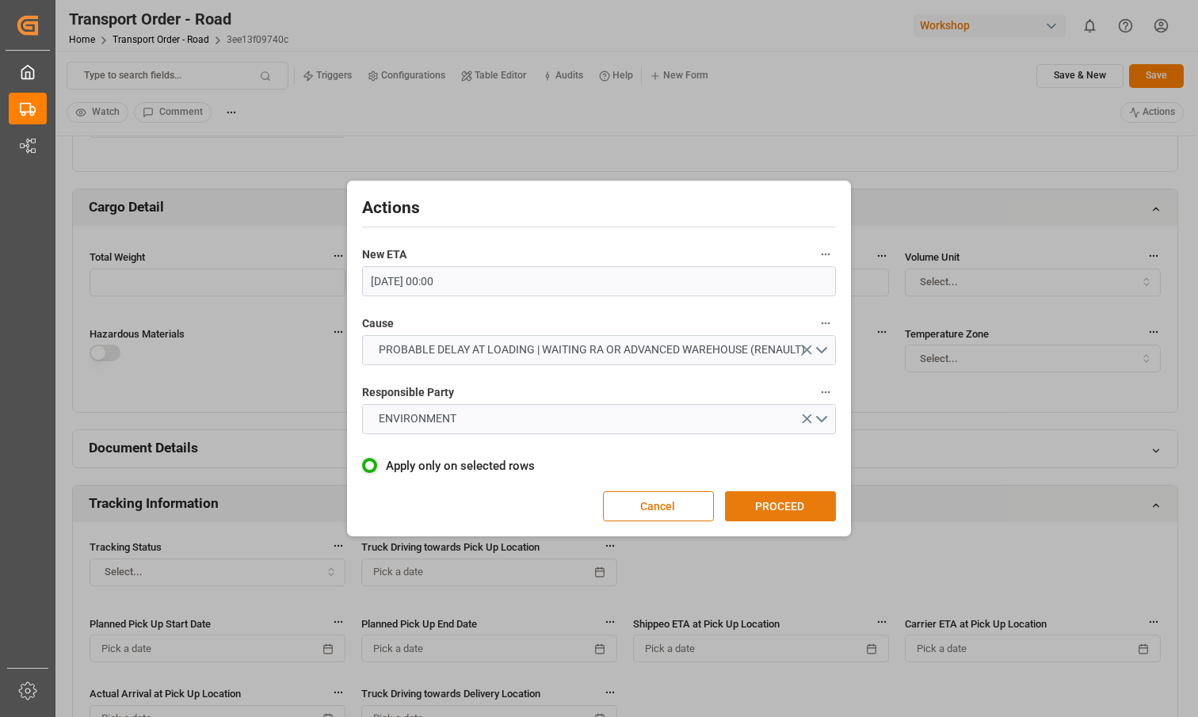
click at [786, 506] on button "PROCEED" at bounding box center [780, 506] width 111 height 30
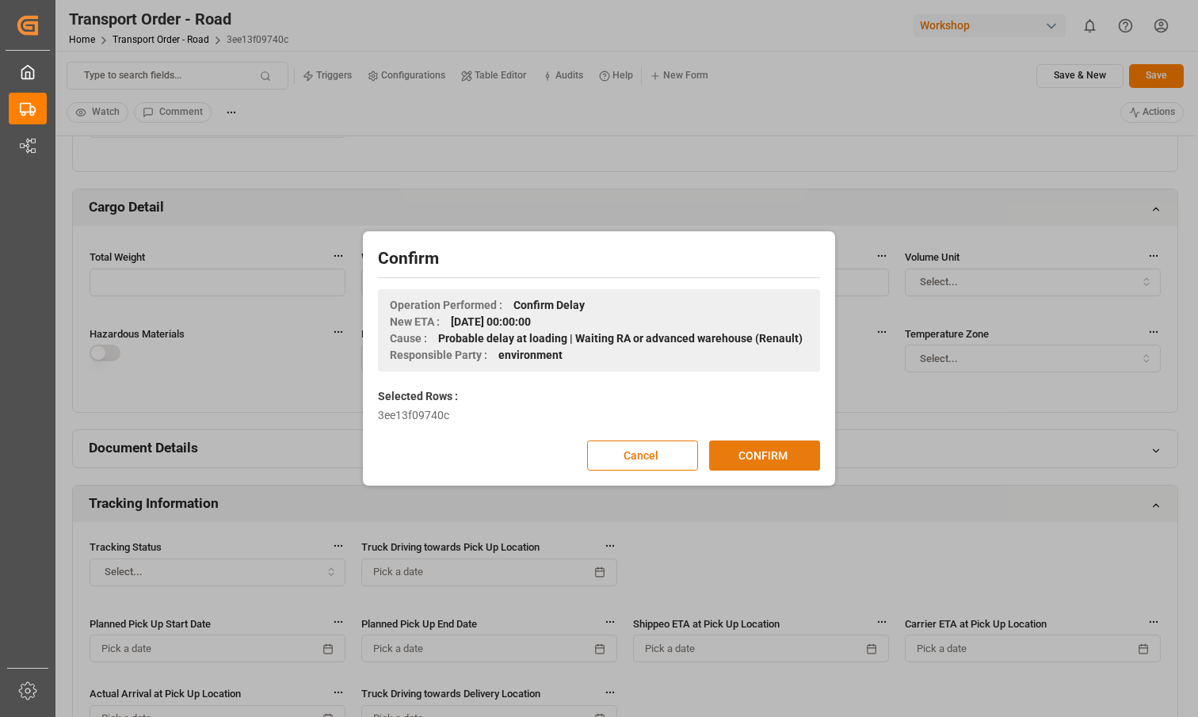
click at [749, 447] on button "CONFIRM" at bounding box center [764, 456] width 111 height 30
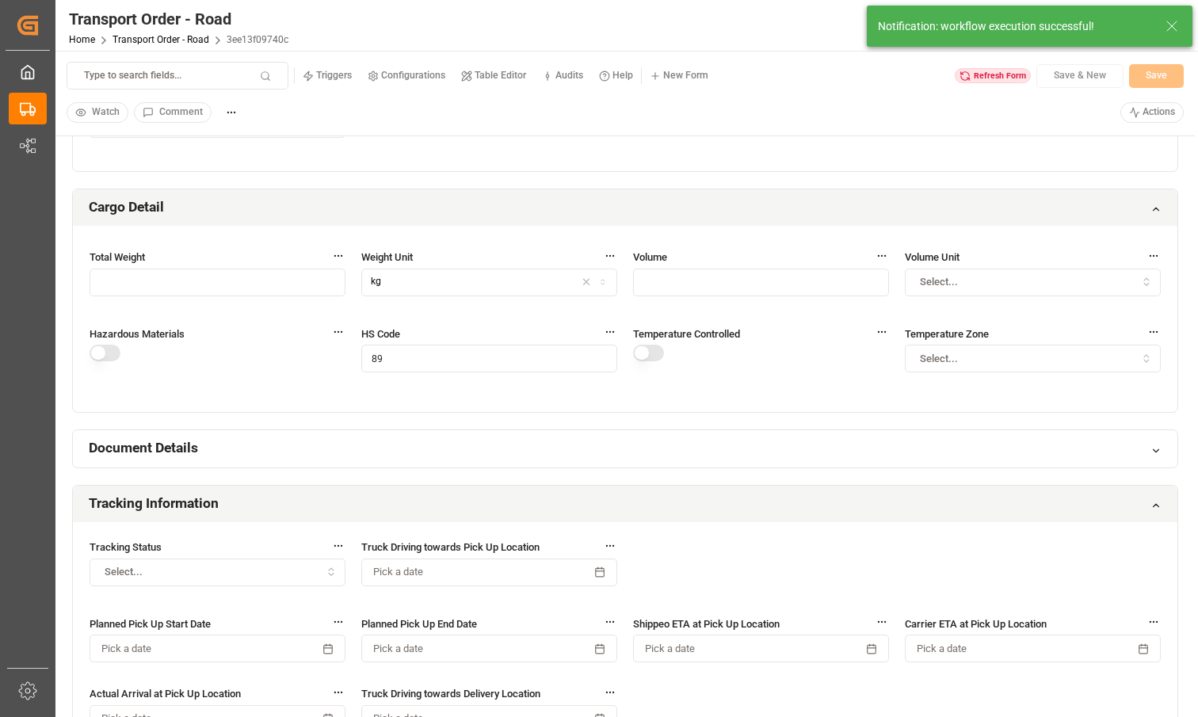
click at [974, 78] on div "Refresh Form" at bounding box center [993, 76] width 76 height 16
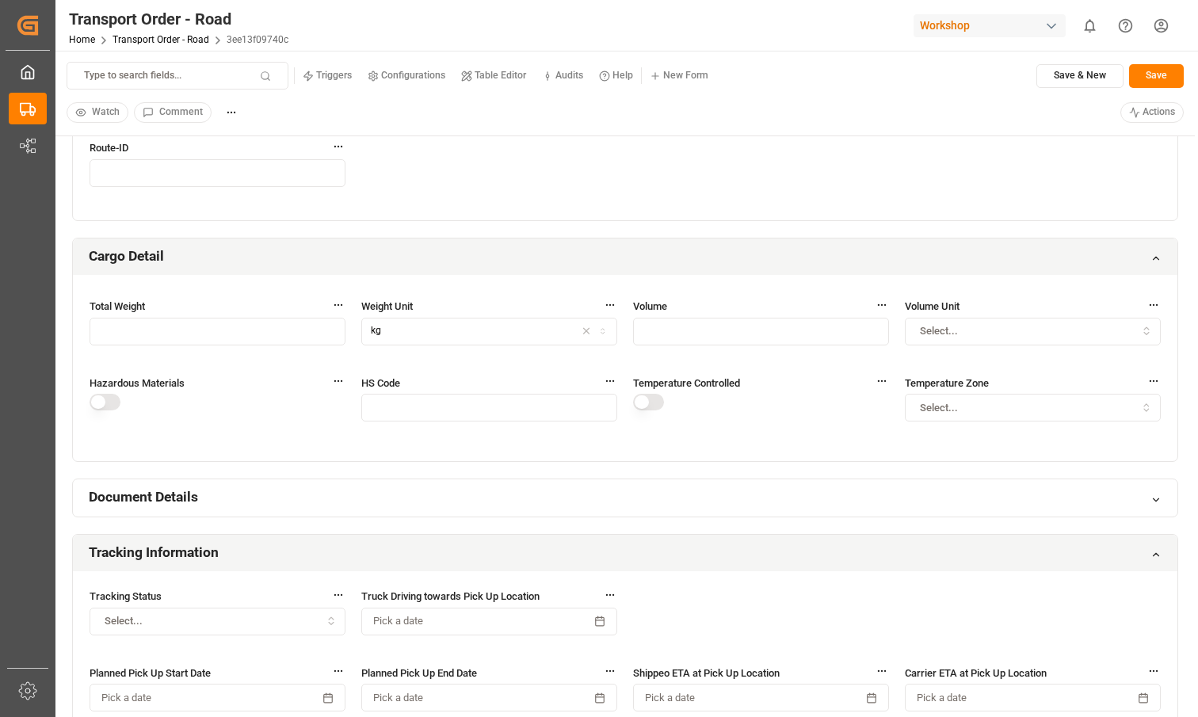
scroll to position [605, 0]
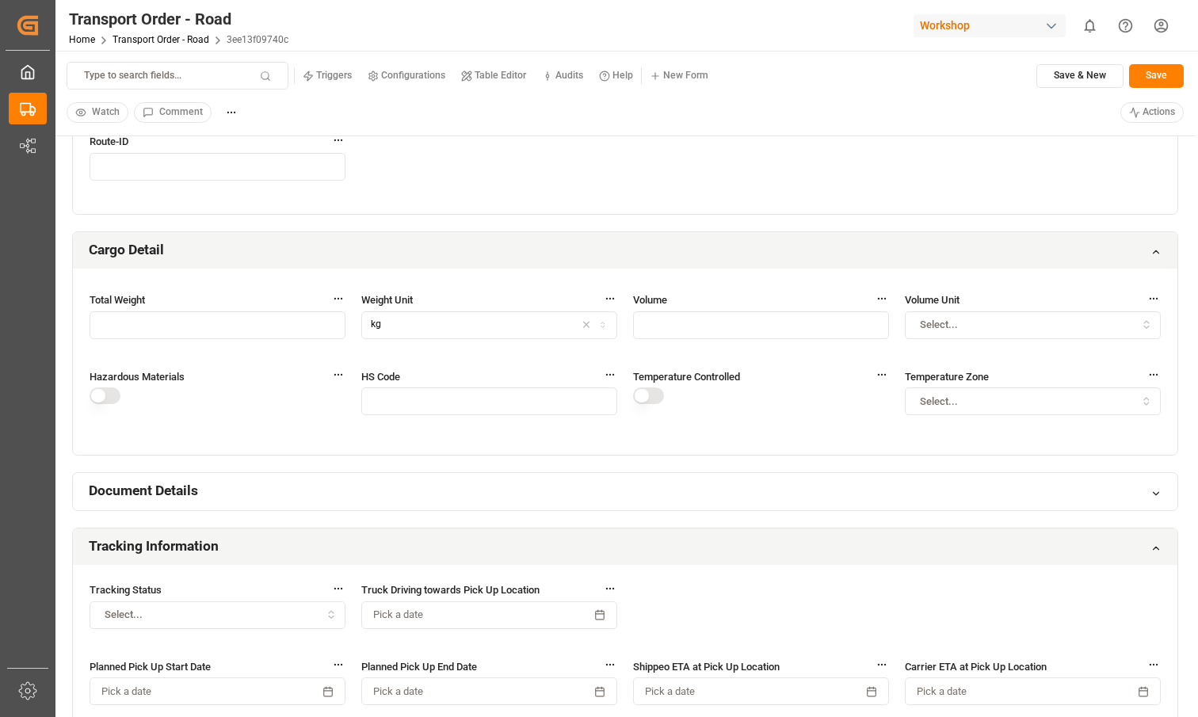
click at [487, 74] on small "Table Editor" at bounding box center [501, 76] width 52 height 10
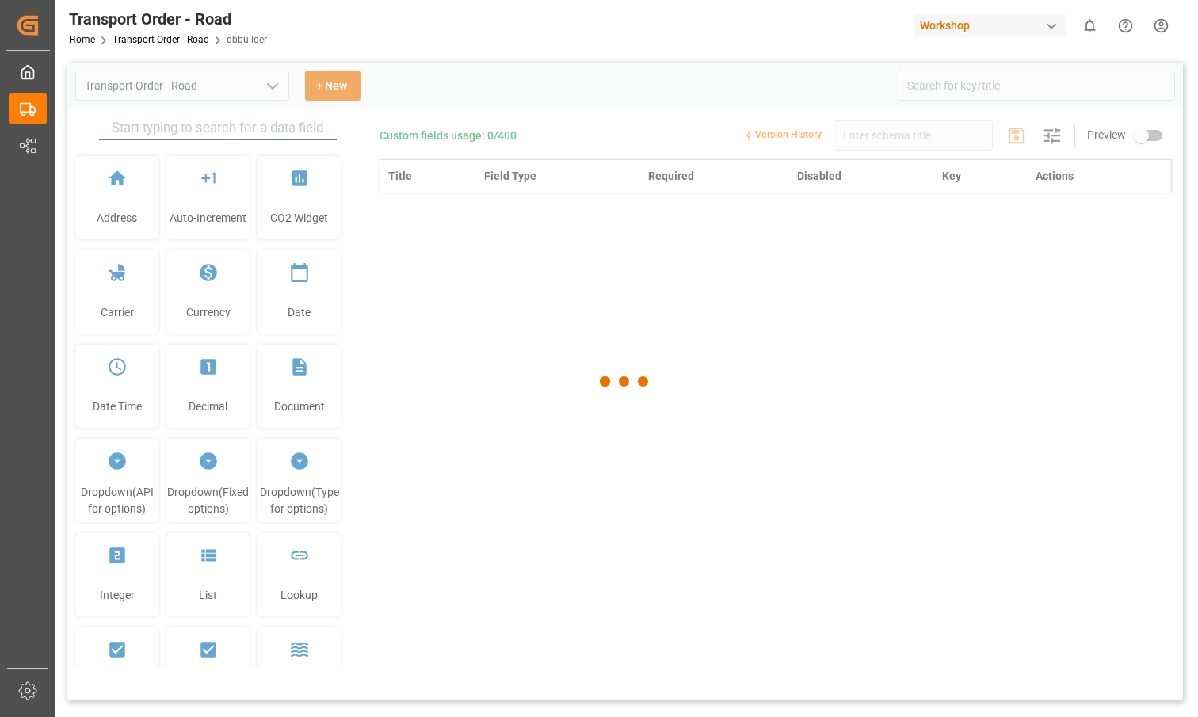
type input "Transport Order - Road"
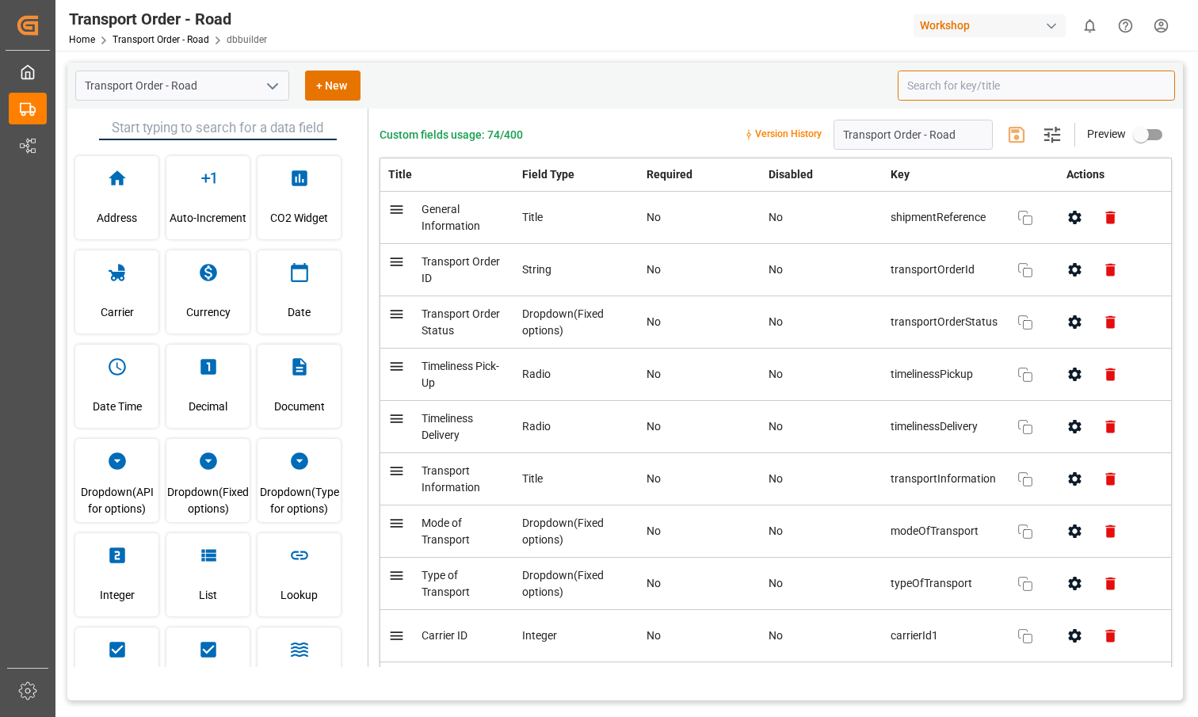
click at [946, 86] on input at bounding box center [1036, 86] width 277 height 30
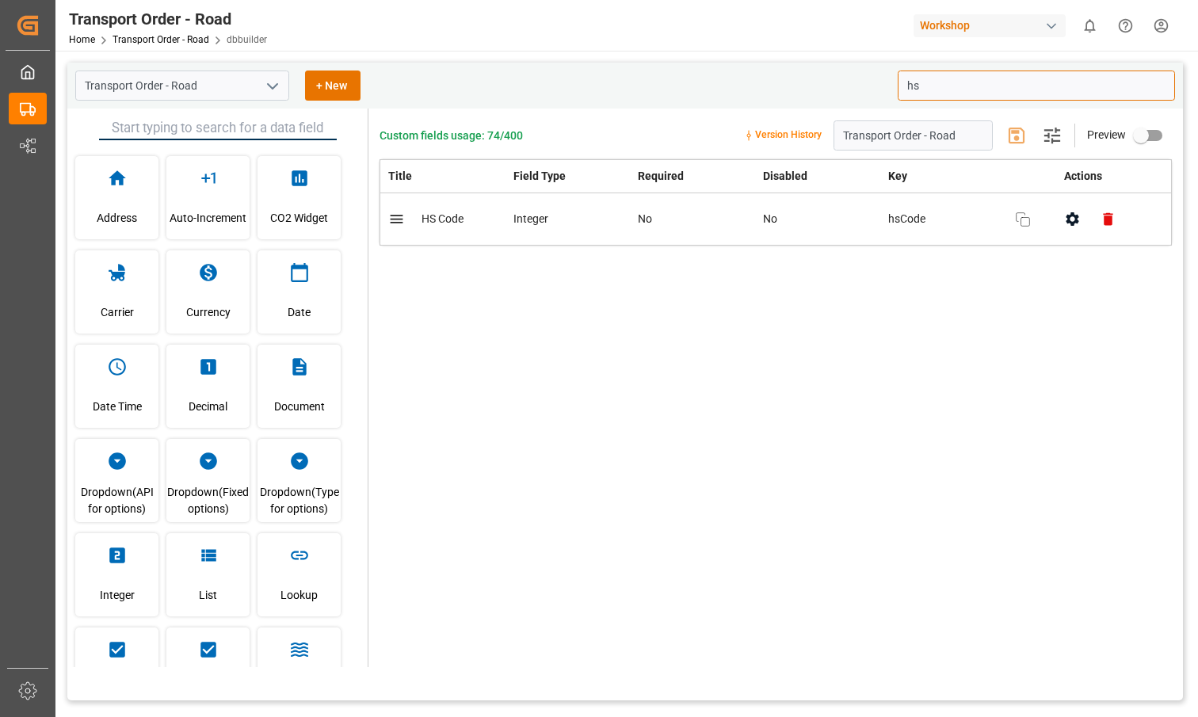
type input "h"
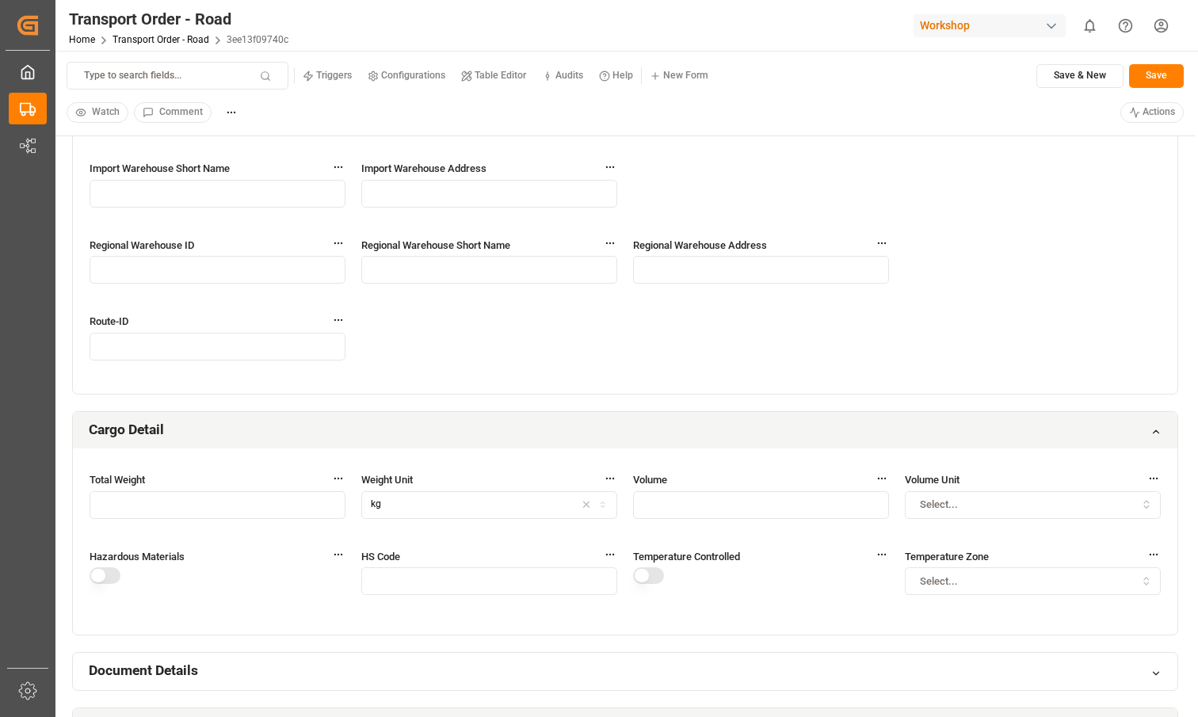
scroll to position [430, 0]
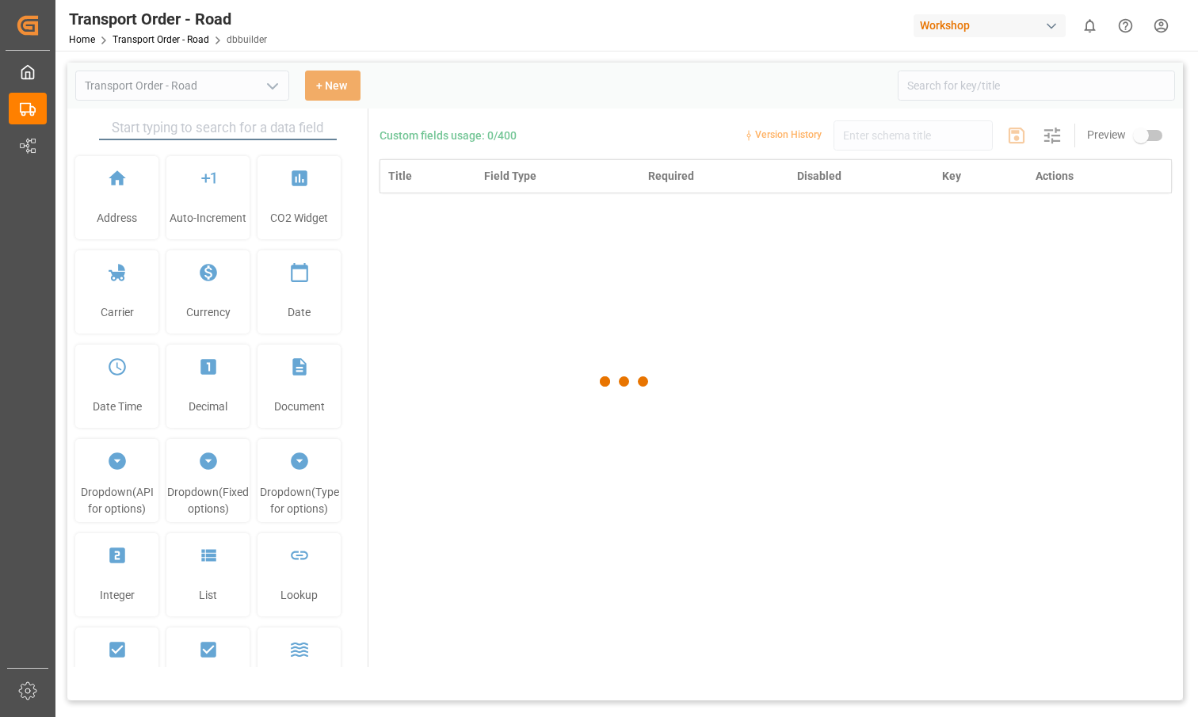
type input "Transport Order - Road"
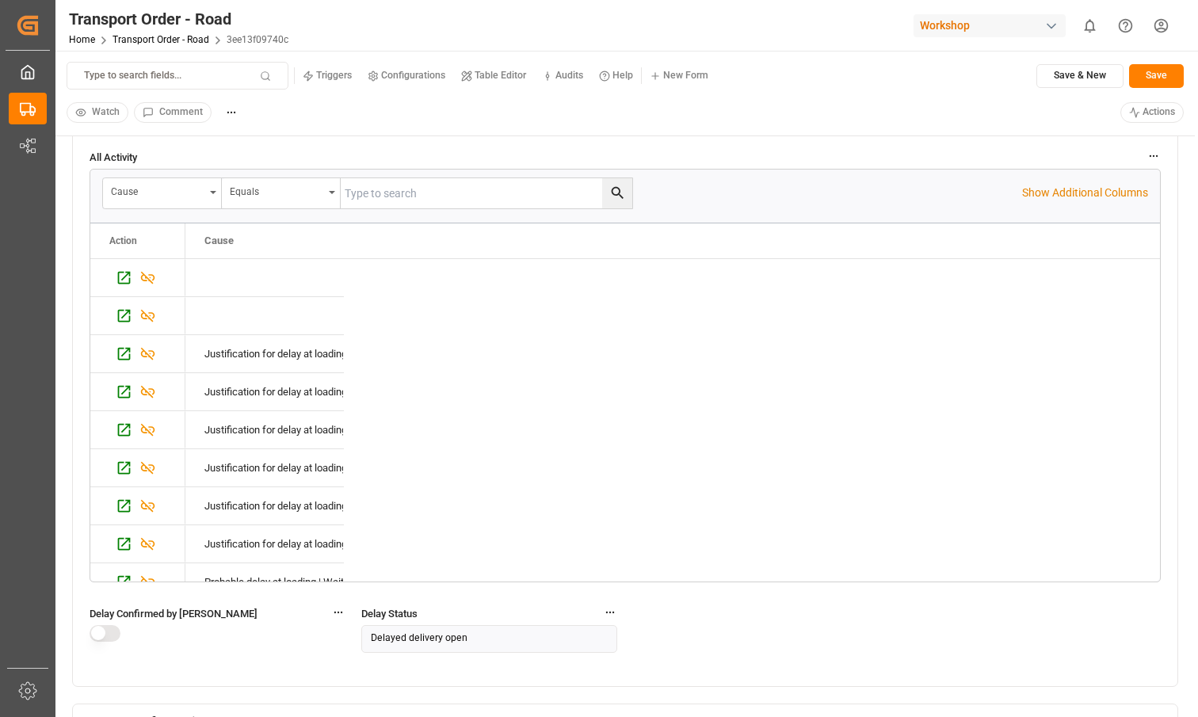
scroll to position [1420, 0]
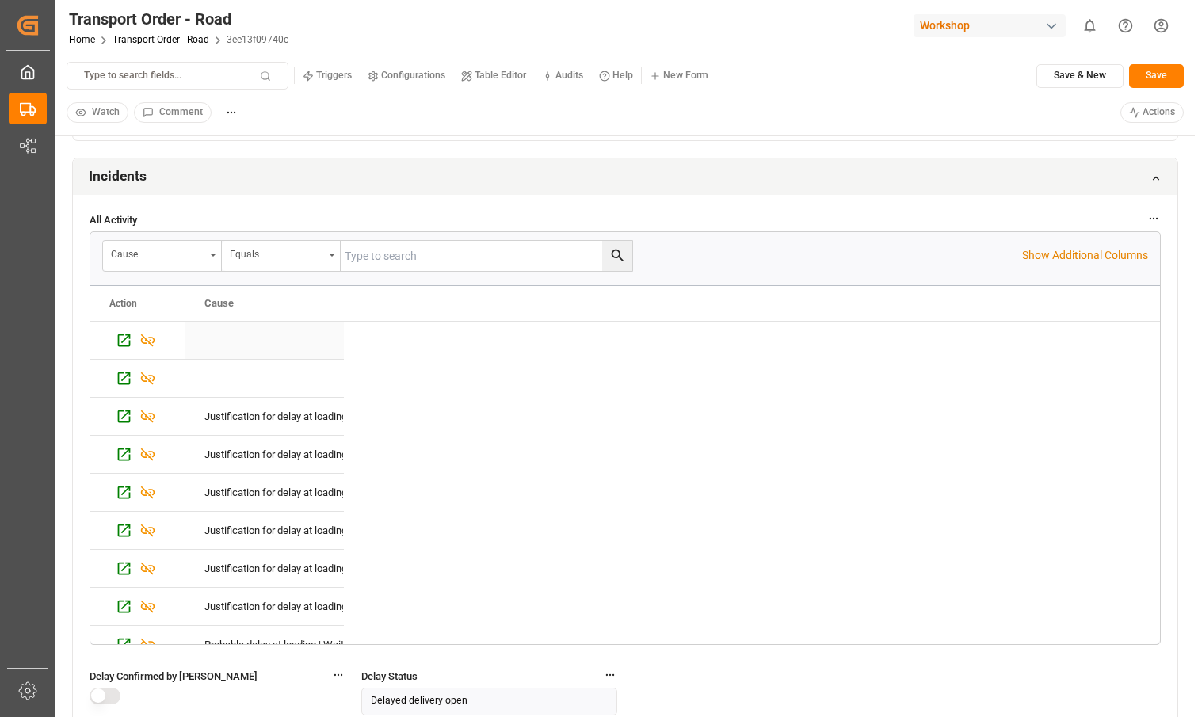
click at [303, 355] on div "Press SPACE to select this row." at bounding box center [264, 340] width 159 height 37
click at [289, 377] on div "Press SPACE to select this row." at bounding box center [264, 378] width 159 height 37
click at [276, 349] on div "Press SPACE to select this row." at bounding box center [264, 340] width 159 height 37
click at [267, 373] on div "Press SPACE to select this row." at bounding box center [264, 378] width 159 height 37
click at [253, 344] on div "Press SPACE to select this row." at bounding box center [264, 340] width 159 height 37
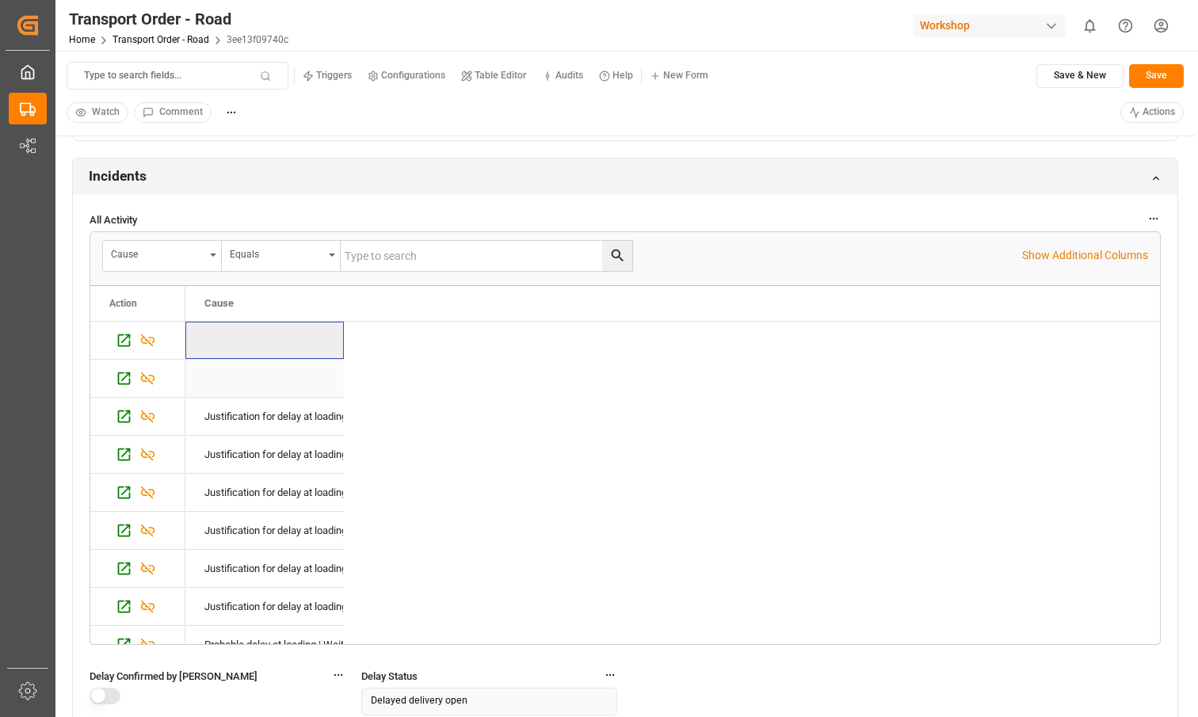
click at [250, 369] on div "Press SPACE to select this row." at bounding box center [264, 378] width 159 height 37
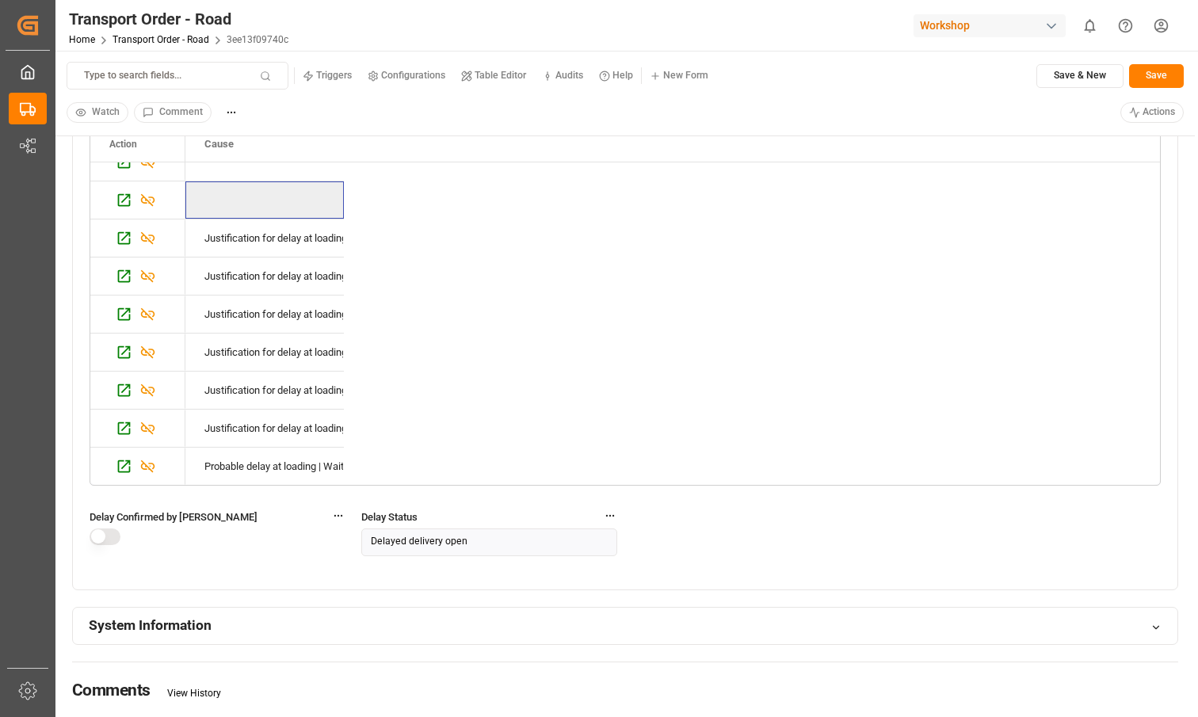
scroll to position [1582, 0]
click at [247, 556] on div "Delay Confirmed by [PERSON_NAME]" at bounding box center [218, 532] width 256 height 53
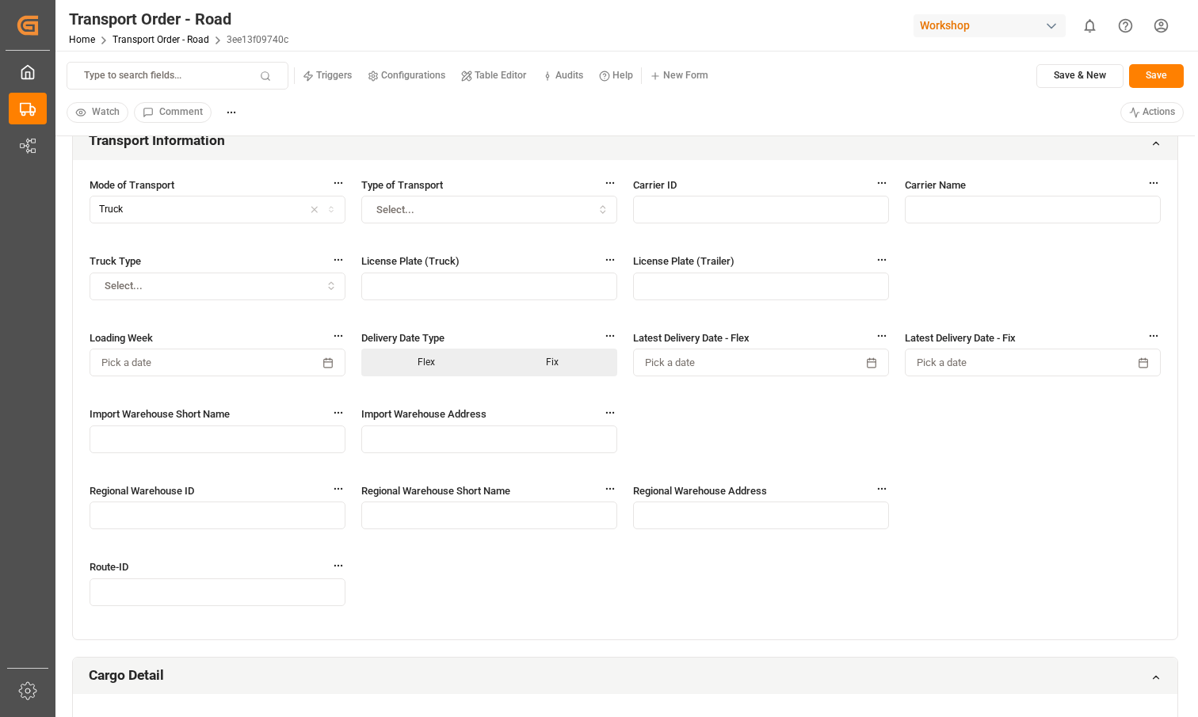
scroll to position [0, 0]
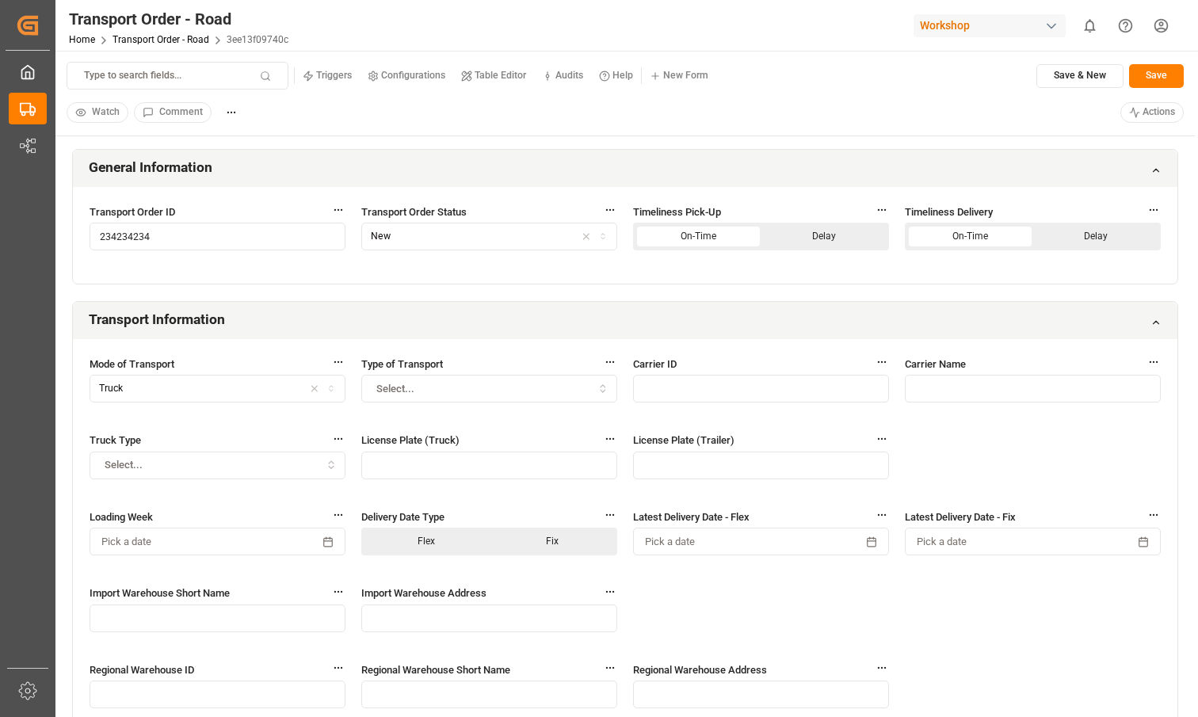
click at [1152, 105] on html "Created by potrace 1.15, written by Peter Selinger 2001-2017 Created by potrace…" at bounding box center [599, 358] width 1198 height 717
click at [1086, 161] on p "(Confirm the open delay )" at bounding box center [1111, 160] width 111 height 14
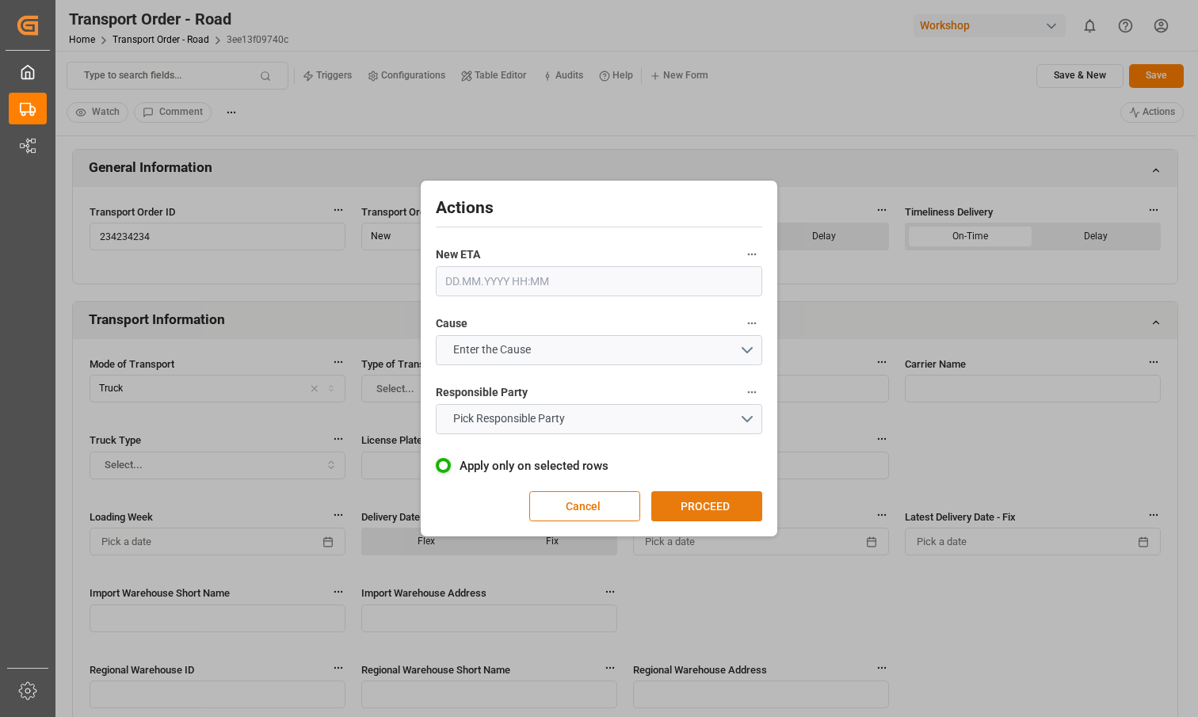
click at [727, 504] on button "PROCEED" at bounding box center [707, 506] width 111 height 30
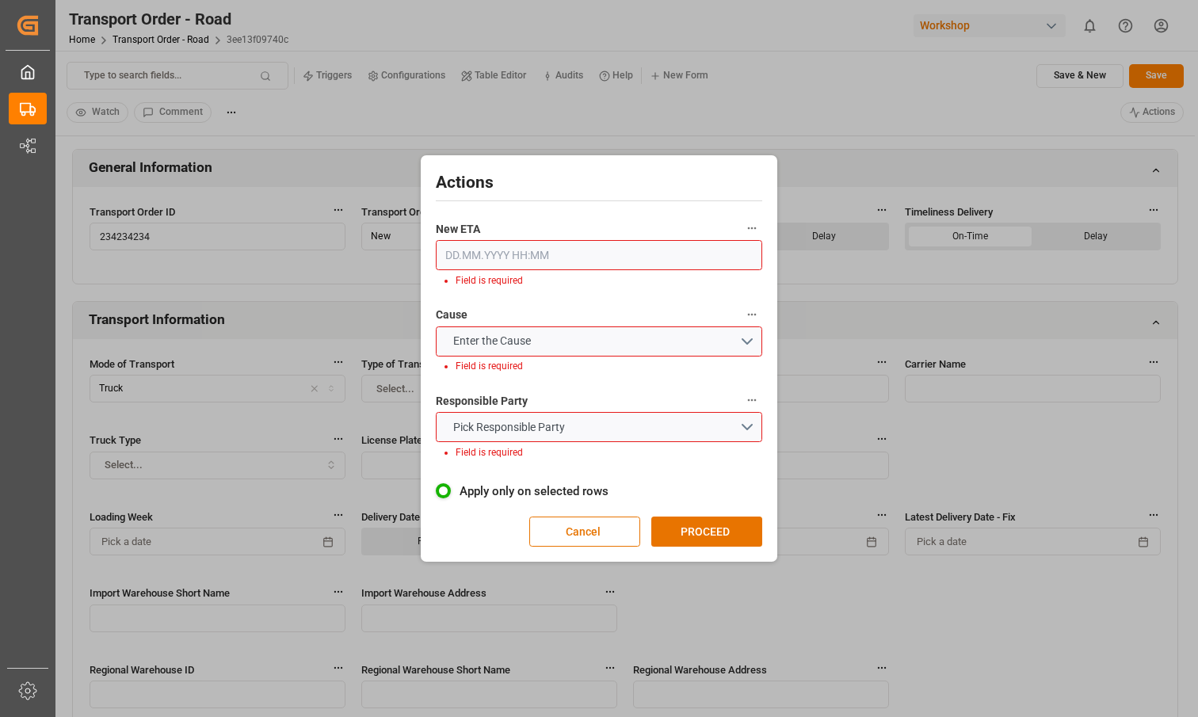
click at [571, 246] on input "text" at bounding box center [599, 255] width 327 height 30
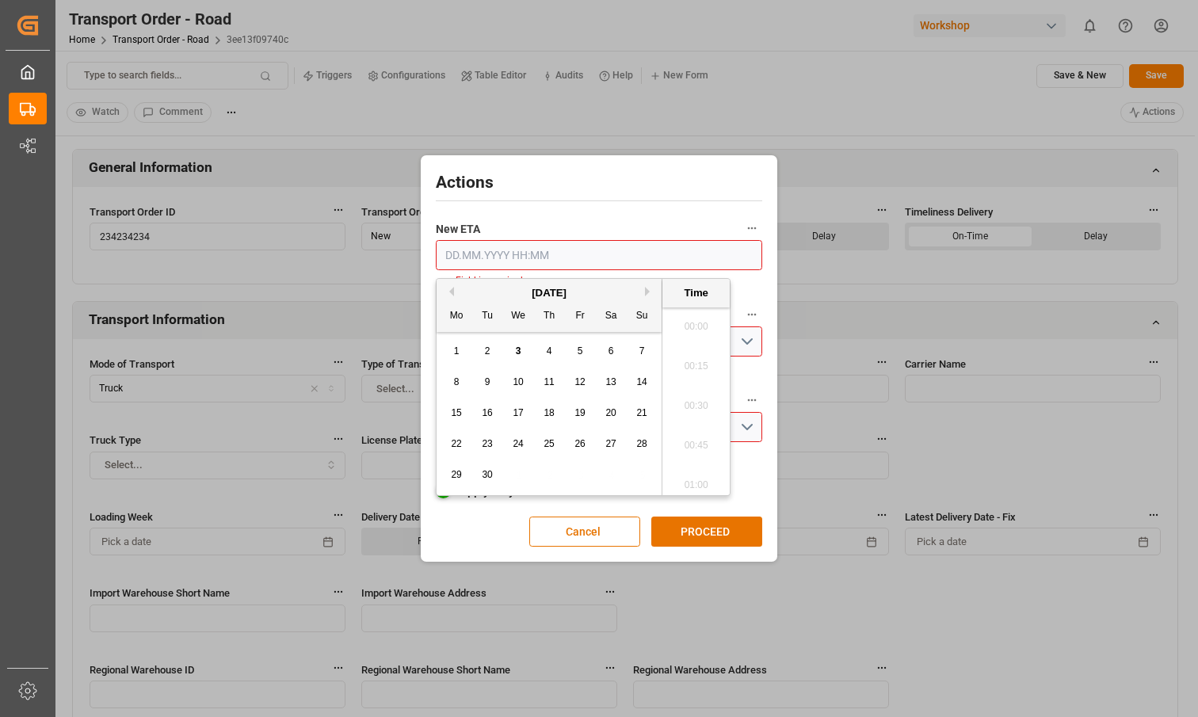
scroll to position [2145, 0]
click at [641, 379] on span "14" at bounding box center [641, 382] width 10 height 11
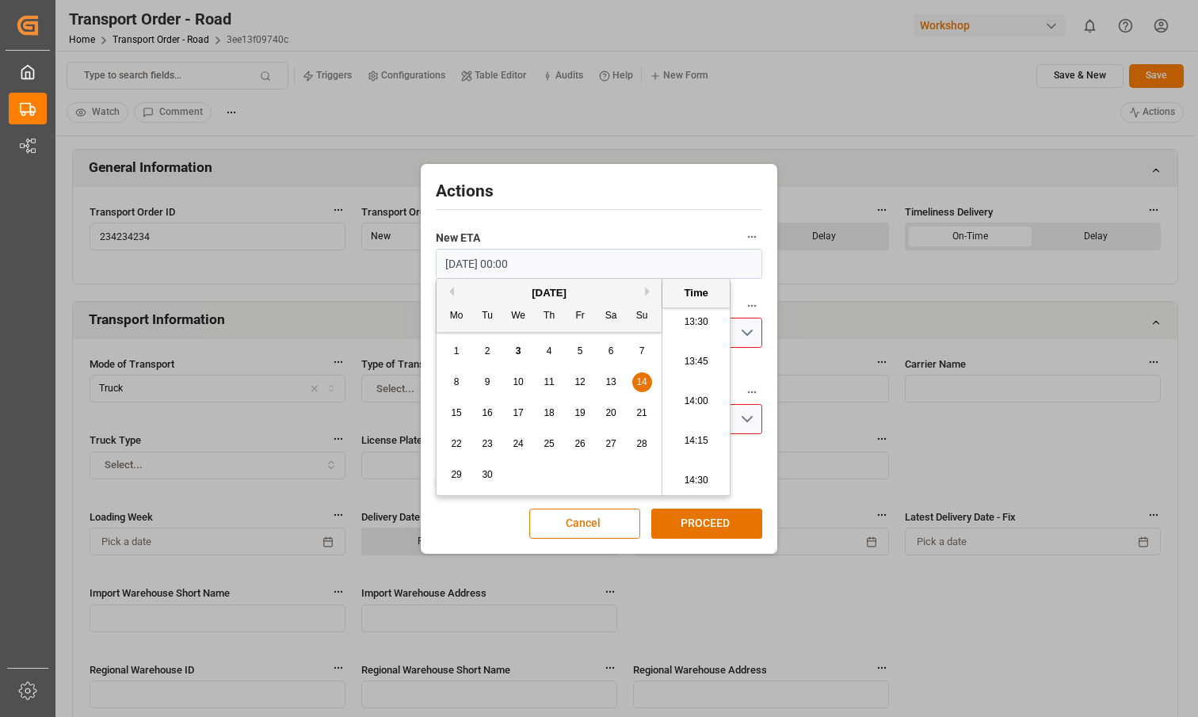
click at [691, 422] on li "14:15" at bounding box center [696, 442] width 67 height 40
type input "14.09.2025 14:15"
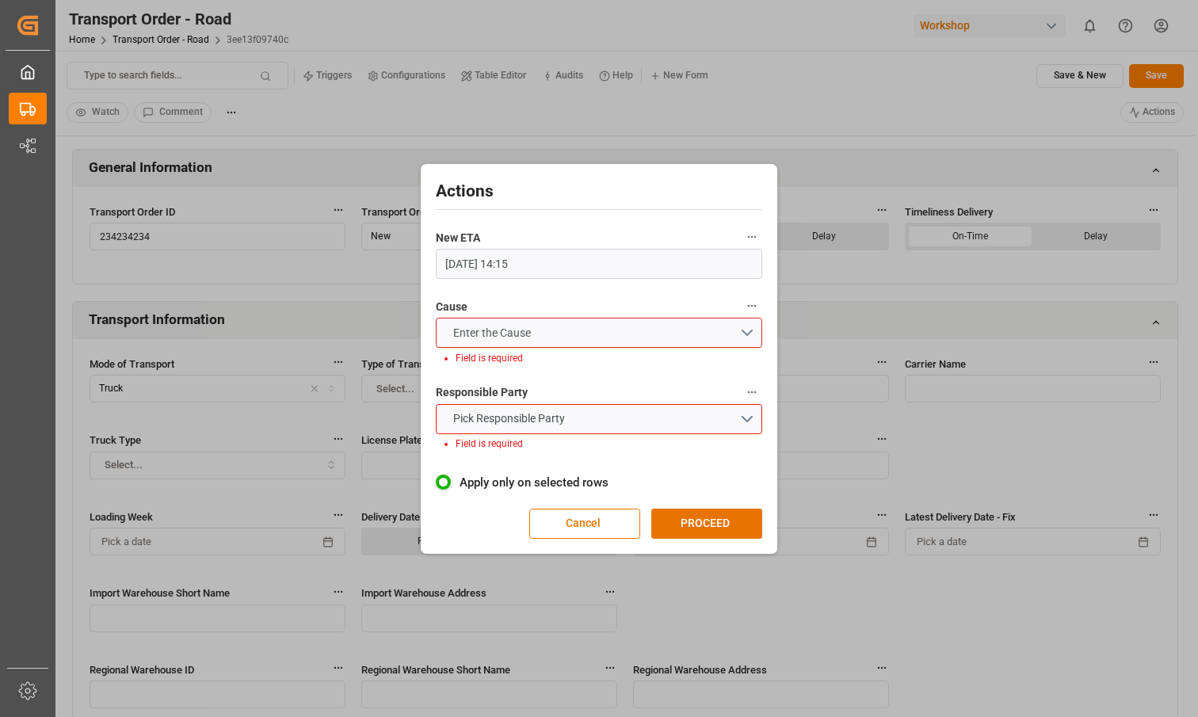
click at [582, 322] on button "Enter the Cause" at bounding box center [599, 333] width 327 height 30
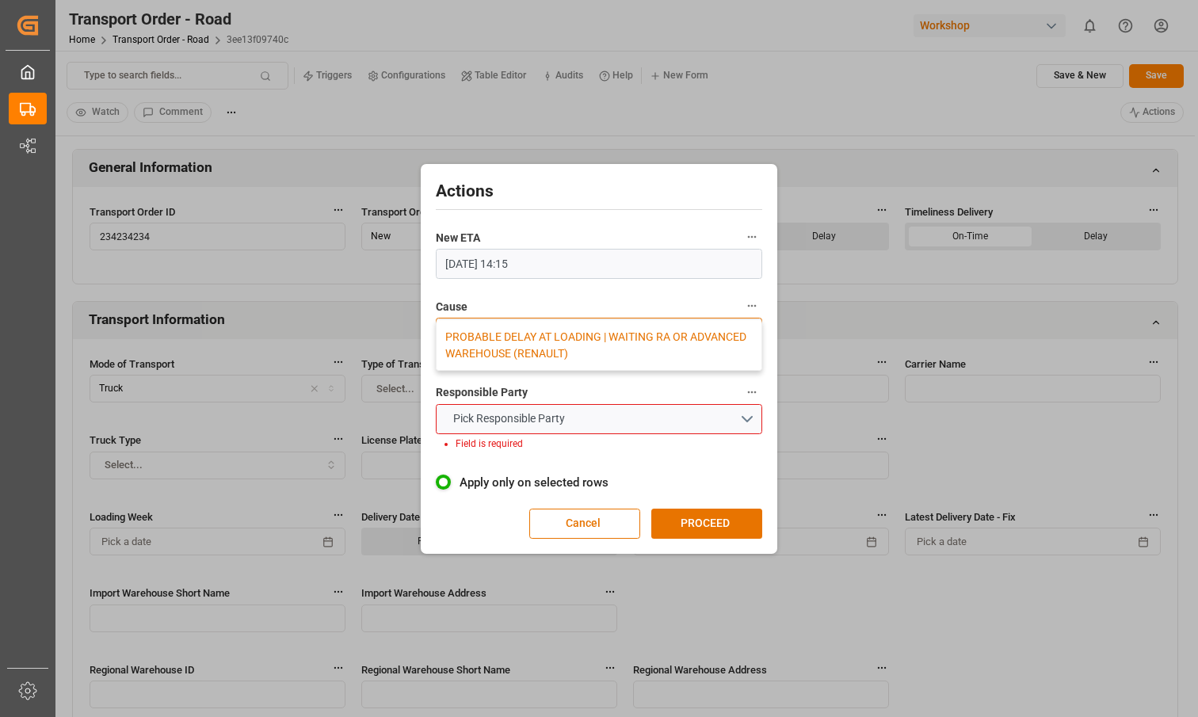
click at [568, 355] on div "PROBABLE DELAY AT LOADING | WAITING RA OR ADVANCED WAREHOUSE (RENAULT)" at bounding box center [599, 345] width 325 height 50
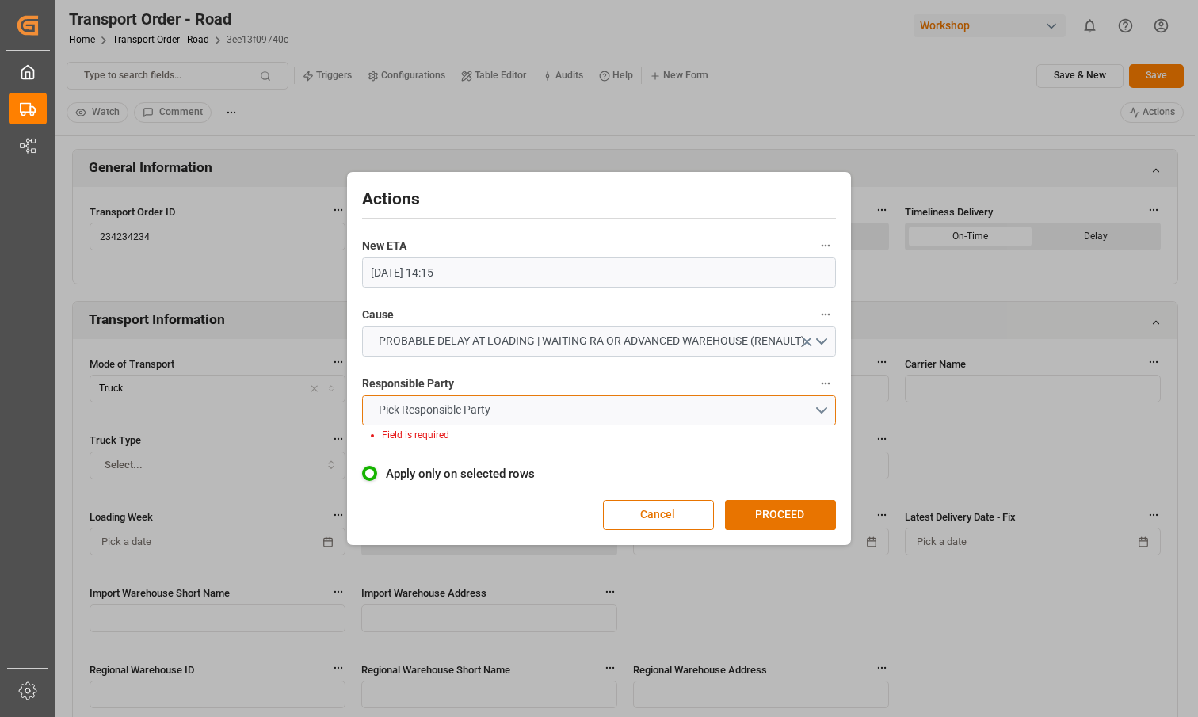
click at [571, 413] on button "Pick Responsible Party" at bounding box center [599, 411] width 475 height 30
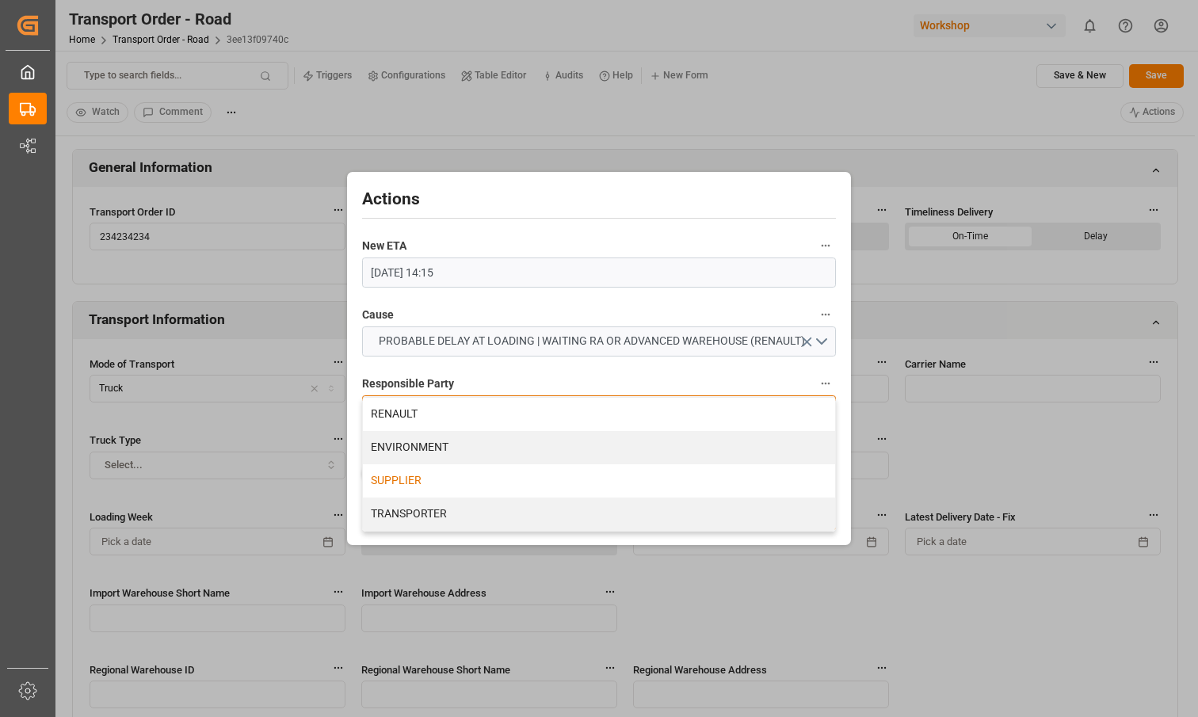
click at [545, 468] on div "SUPPLIER" at bounding box center [599, 480] width 473 height 33
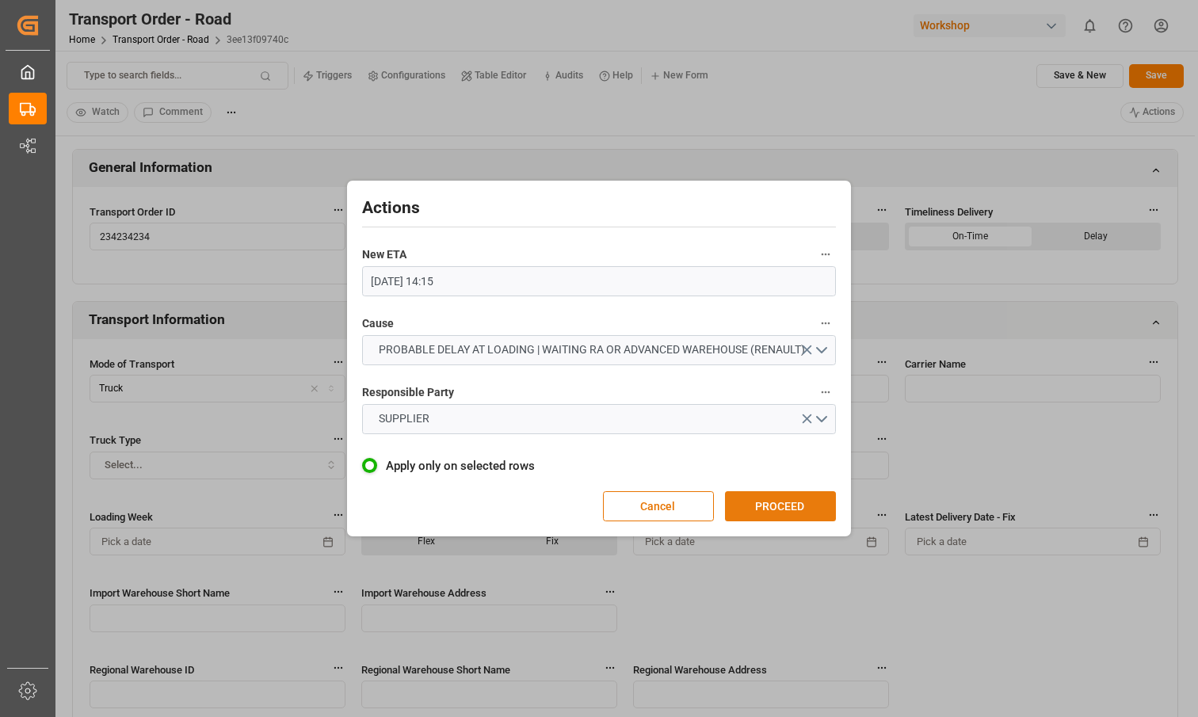
click at [792, 513] on button "PROCEED" at bounding box center [780, 506] width 111 height 30
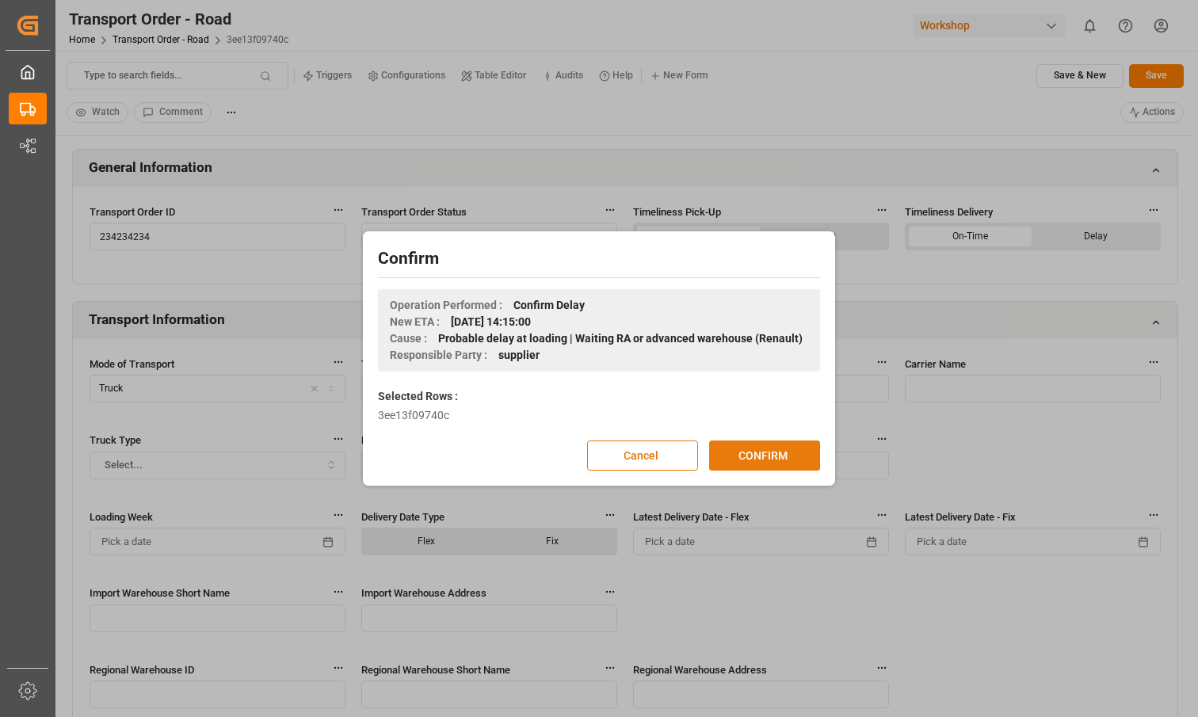
click at [763, 458] on button "CONFIRM" at bounding box center [764, 456] width 111 height 30
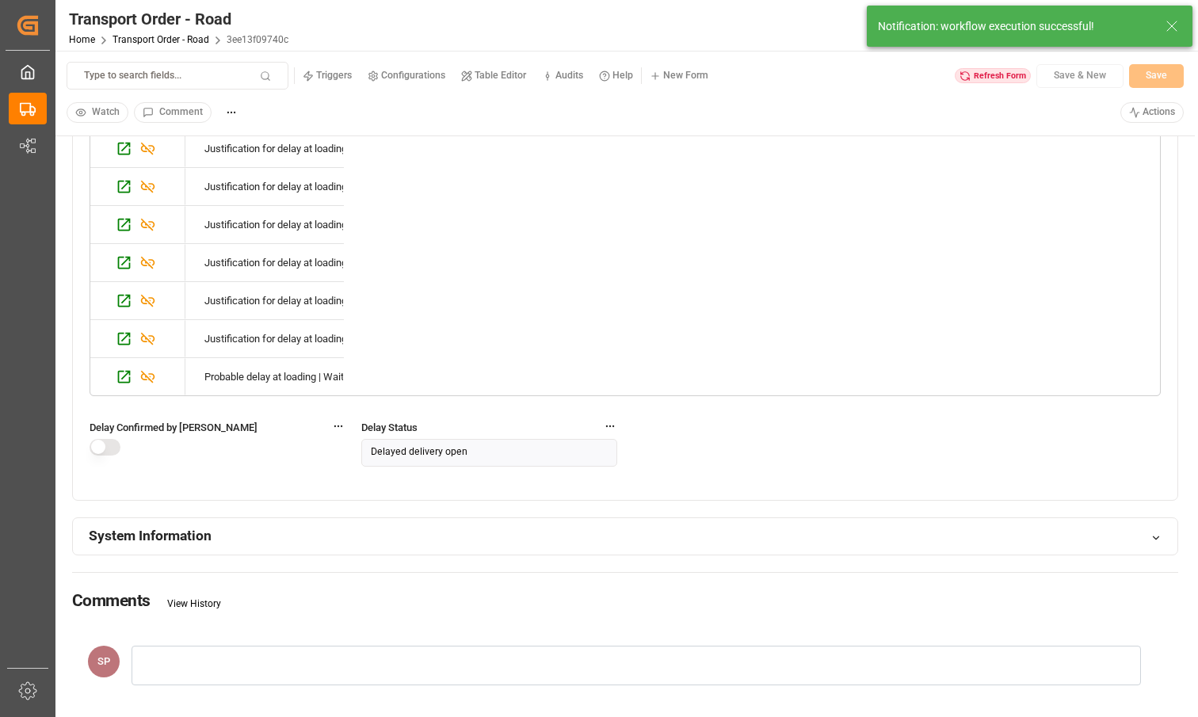
scroll to position [1634, 0]
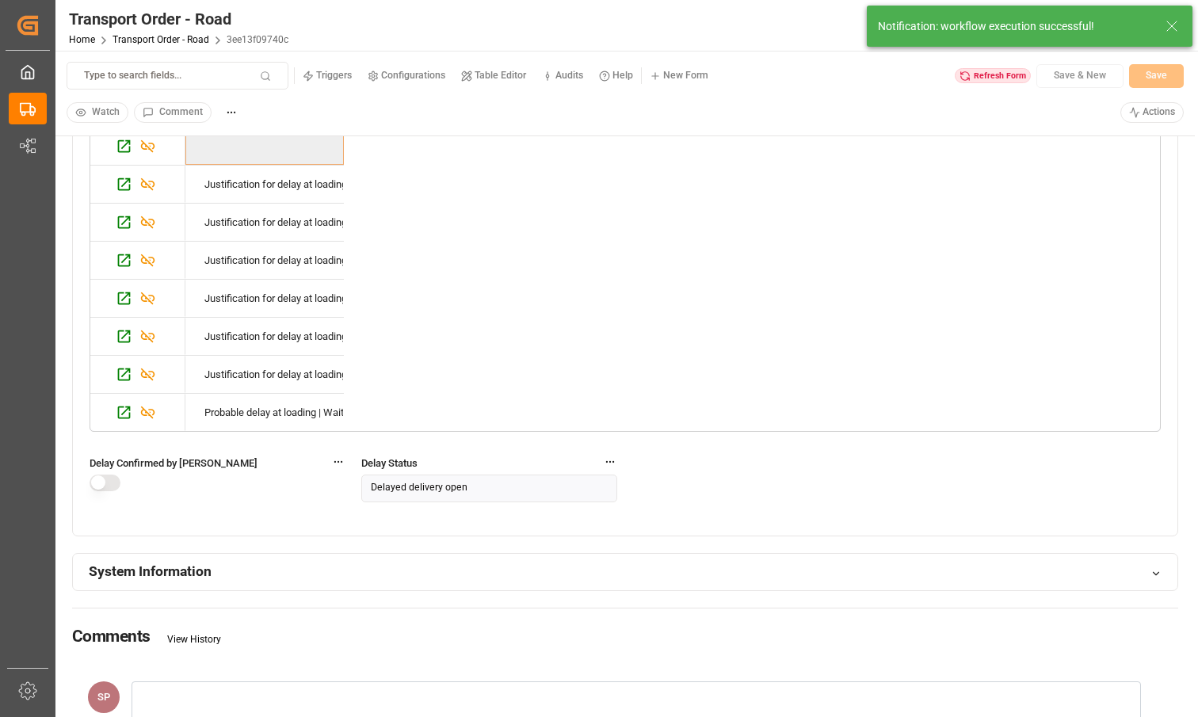
click at [987, 74] on div "Refresh Form" at bounding box center [993, 76] width 76 height 16
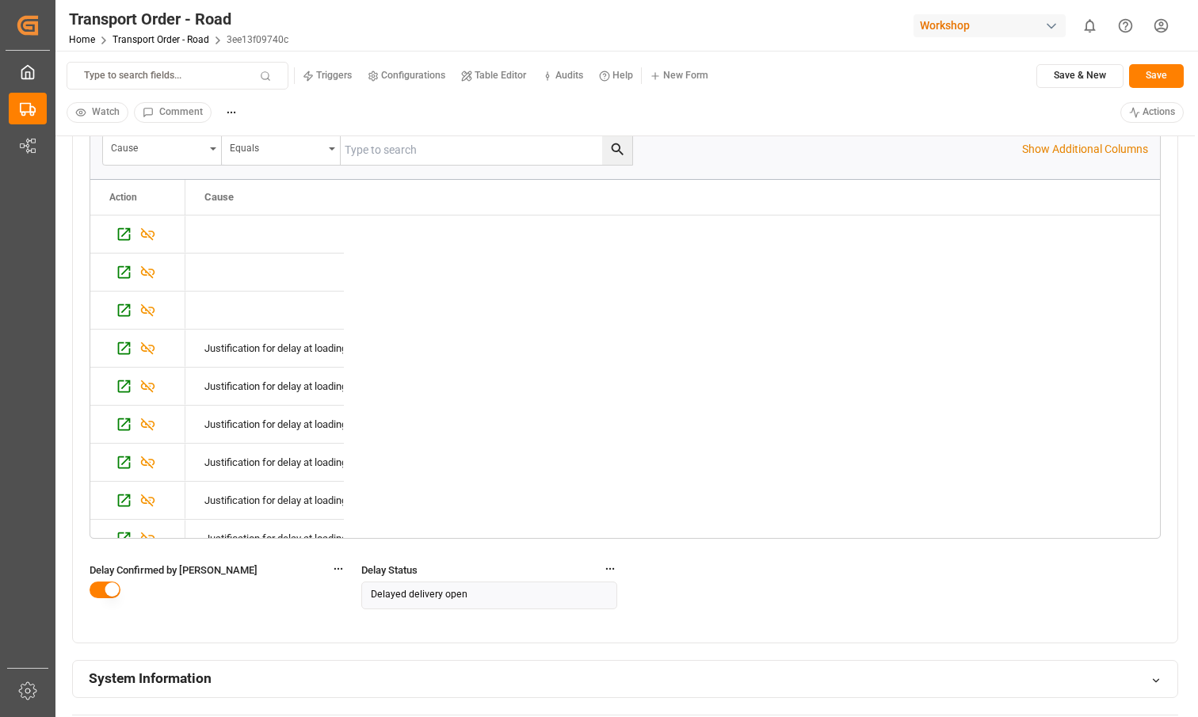
scroll to position [1497, 0]
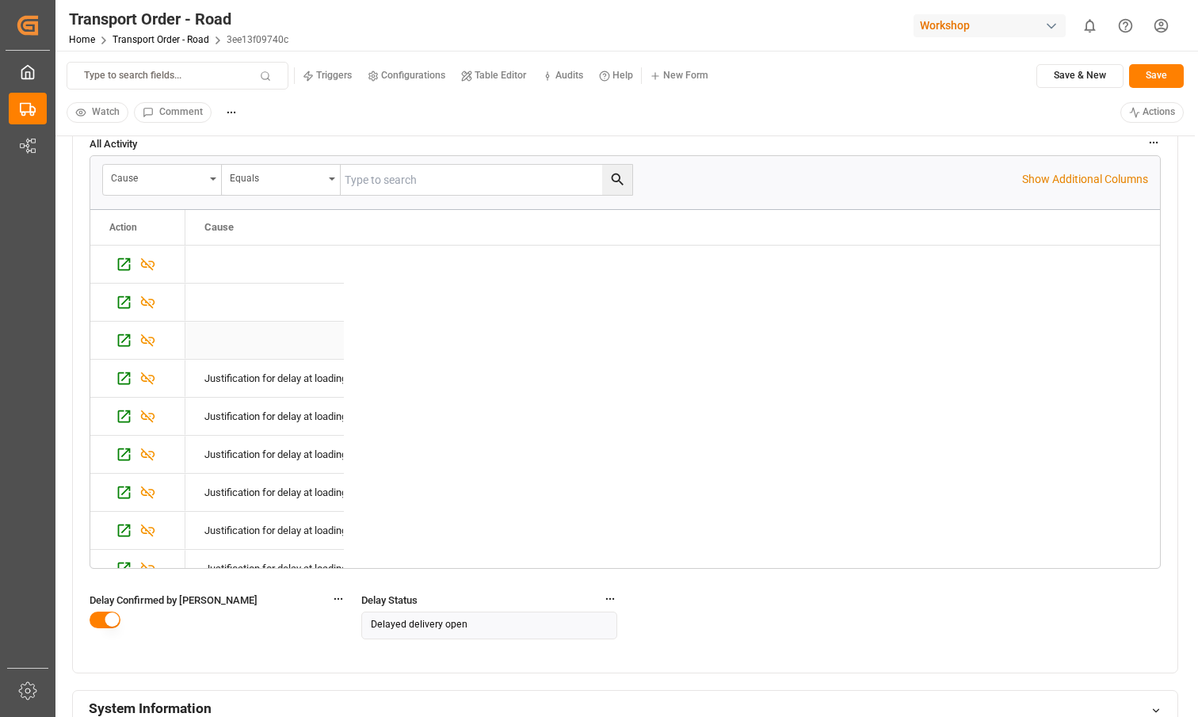
click at [279, 338] on div "Press SPACE to select this row." at bounding box center [264, 340] width 159 height 37
click at [269, 322] on div "Press SPACE to deselect this row." at bounding box center [264, 340] width 159 height 37
click at [258, 301] on div "Press SPACE to select this row." at bounding box center [264, 302] width 159 height 37
click at [246, 279] on div "Press SPACE to select this row." at bounding box center [264, 264] width 159 height 37
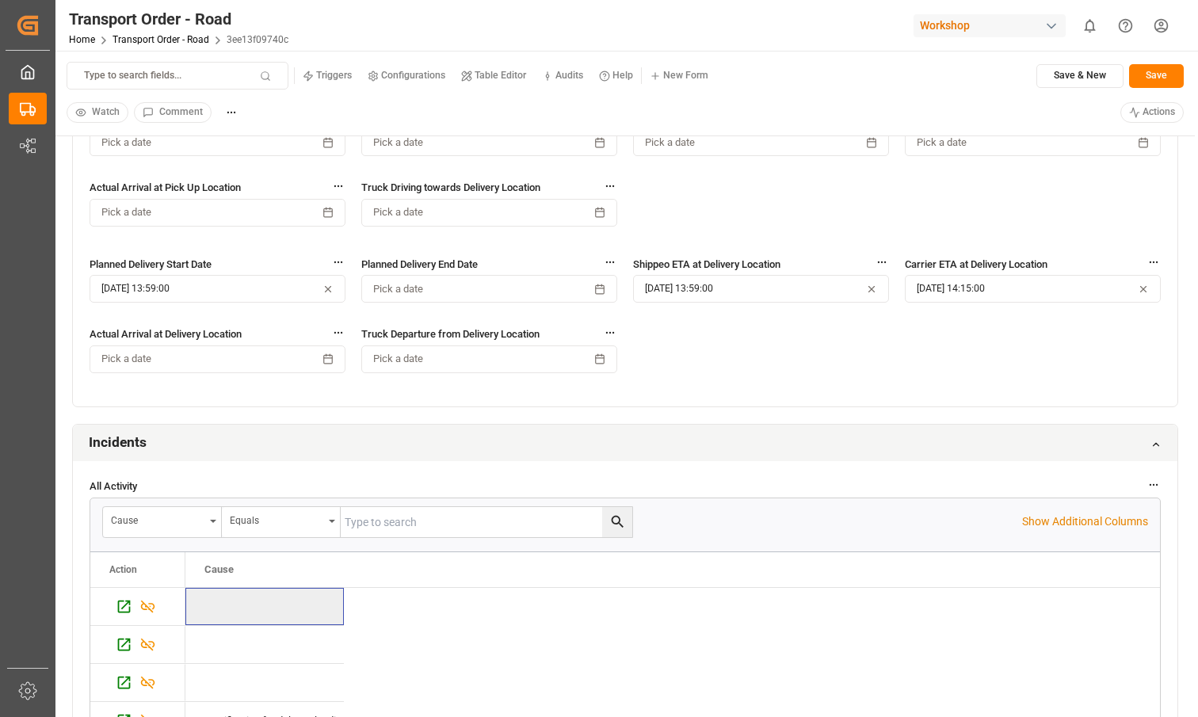
scroll to position [958, 0]
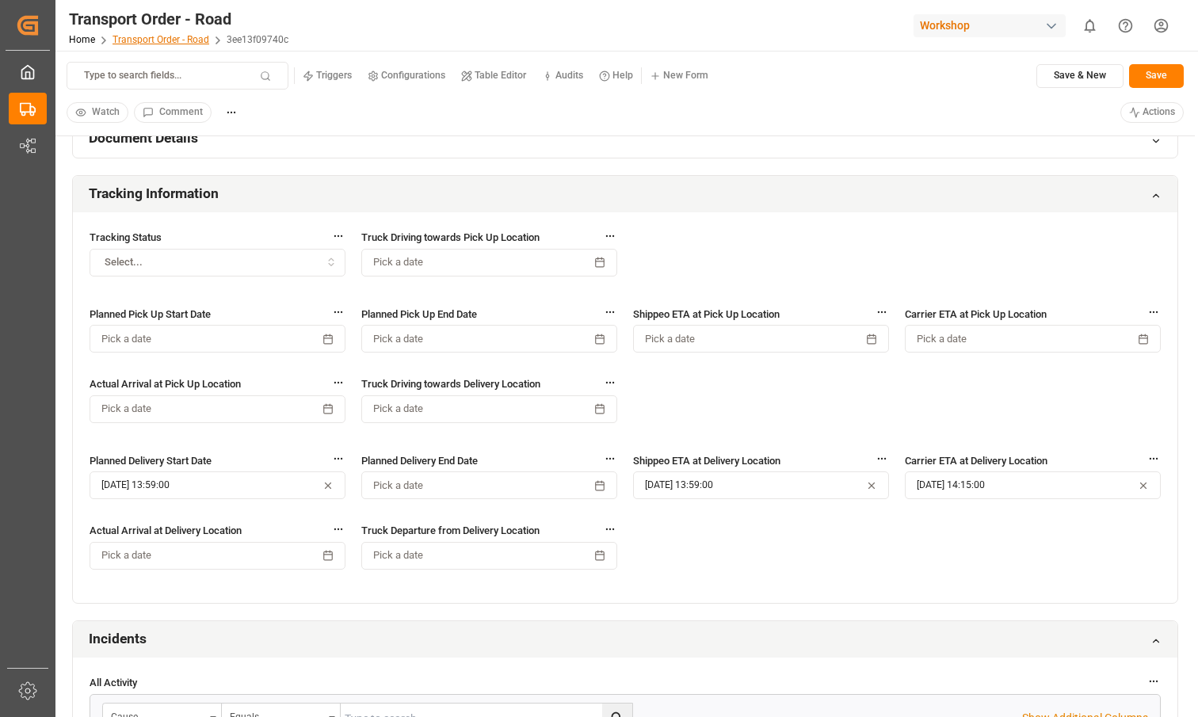
click at [119, 35] on link "Transport Order - Road" at bounding box center [161, 39] width 97 height 11
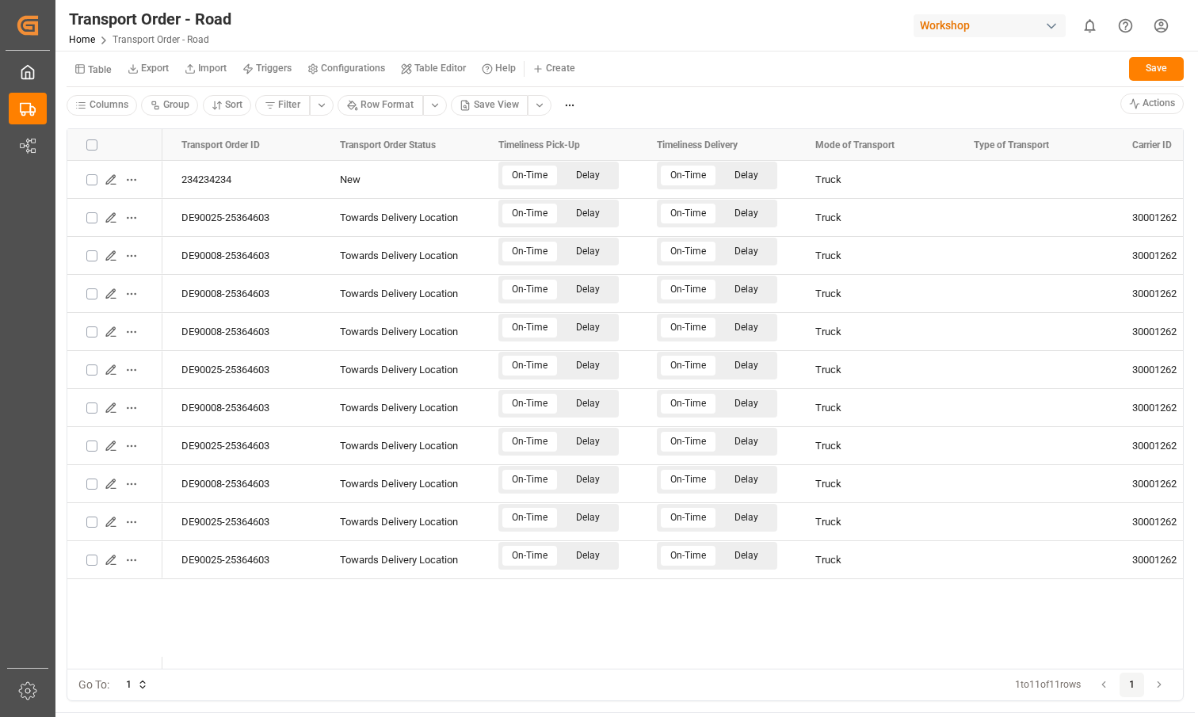
click at [107, 72] on small "Table" at bounding box center [100, 70] width 24 height 10
click at [159, 154] on div "Incidents" at bounding box center [167, 156] width 193 height 22
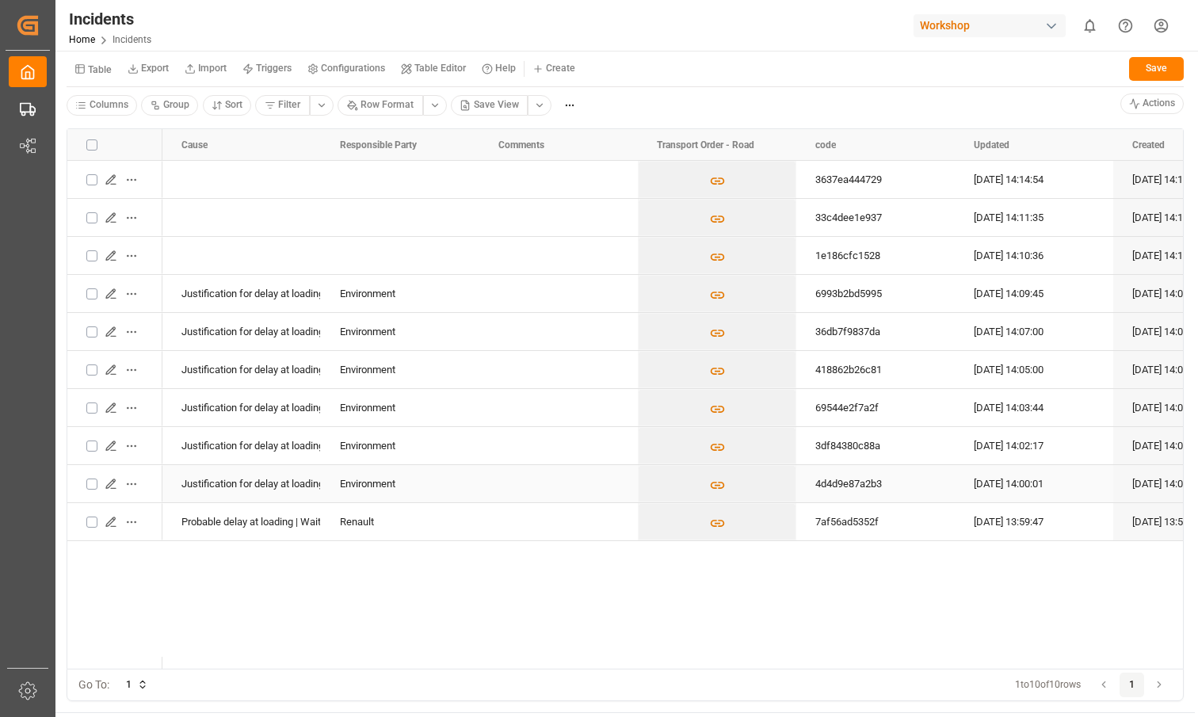
click at [93, 484] on button "Press SPACE to select this row." at bounding box center [91, 484] width 11 height 11
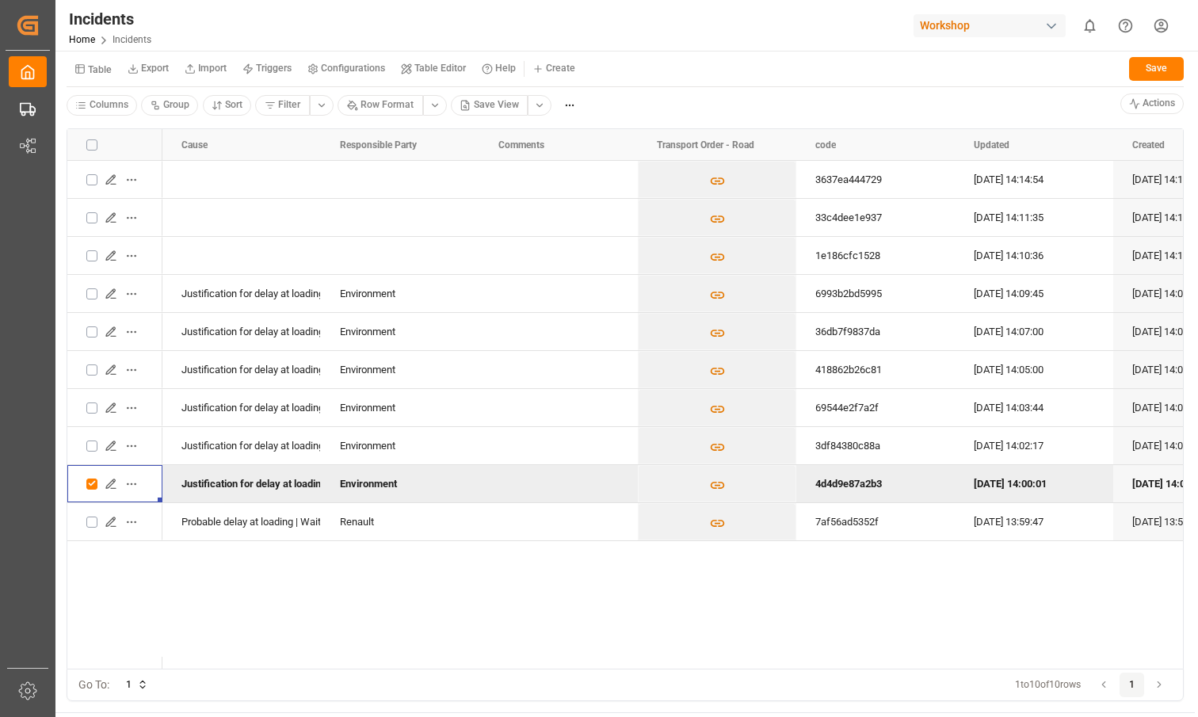
click at [92, 151] on div at bounding box center [91, 145] width 11 height 32
click at [92, 146] on button "button" at bounding box center [91, 145] width 11 height 11
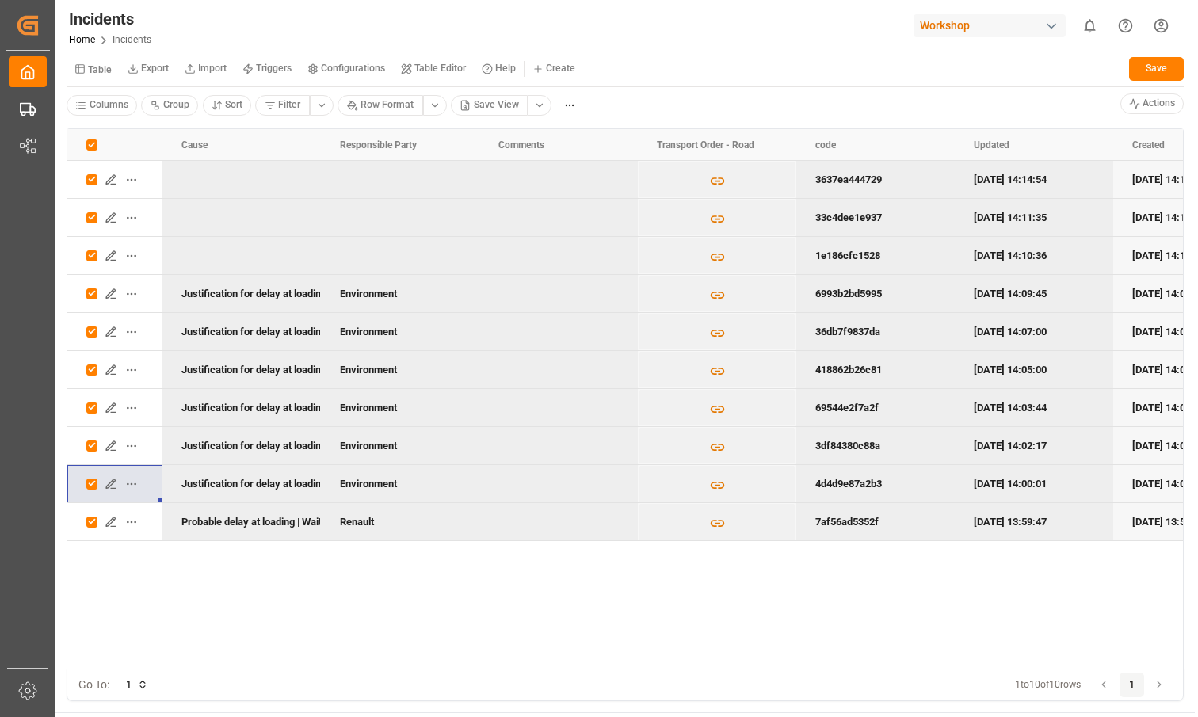
click at [96, 518] on button "Press SPACE to deselect this row." at bounding box center [91, 522] width 11 height 11
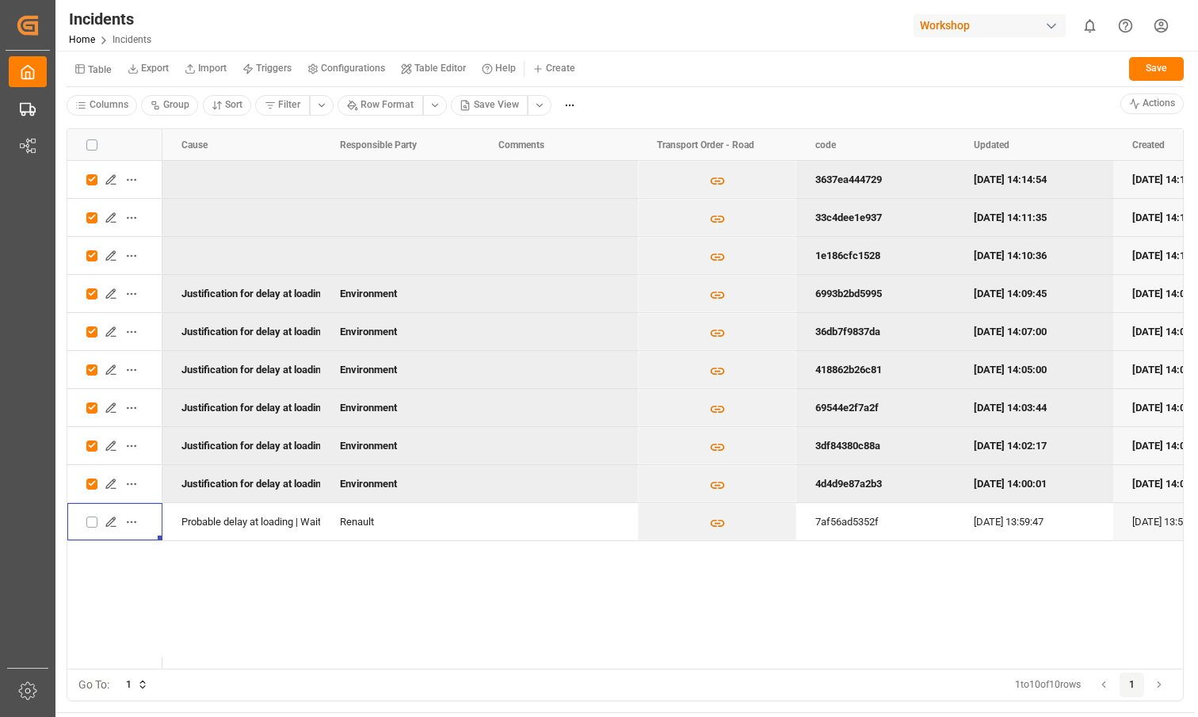
click at [564, 105] on html "Created by potrace 1.15, written by [PERSON_NAME] [DATE]-[DATE] Created by potr…" at bounding box center [599, 358] width 1198 height 717
click at [599, 168] on span "Bulk Delete" at bounding box center [607, 162] width 50 height 14
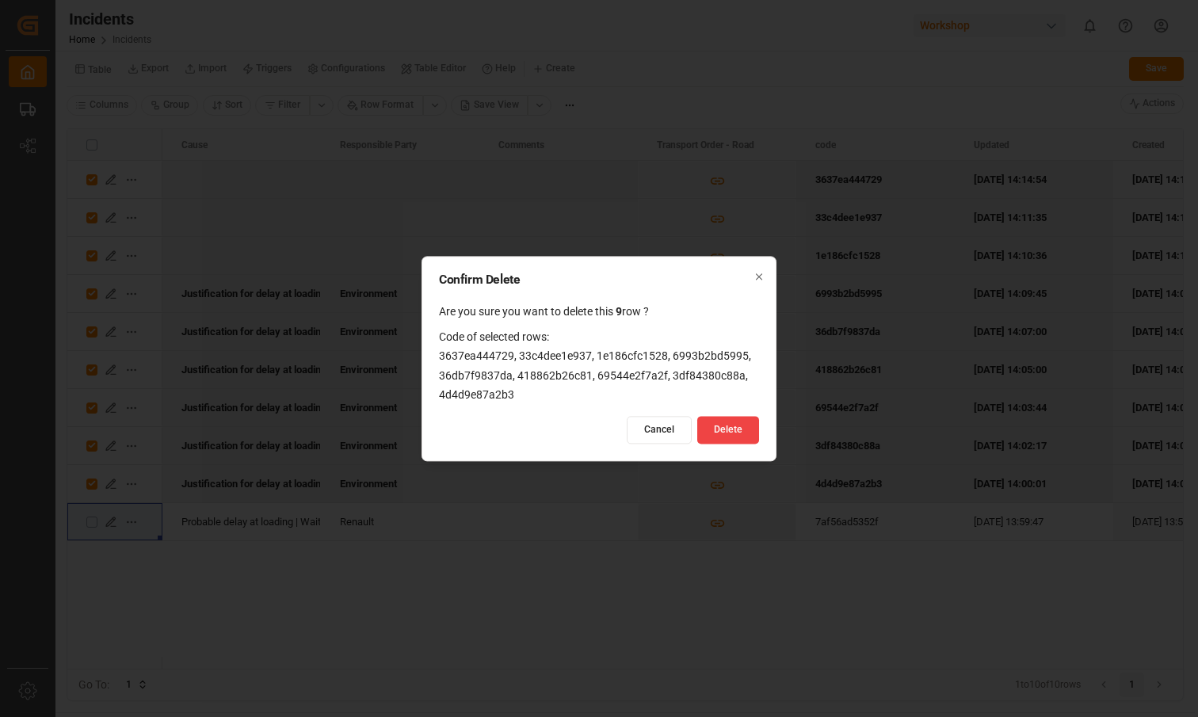
click at [724, 445] on div "Confirm Delete Are you sure you want to delete this 9 row ? Code of selected ro…" at bounding box center [599, 358] width 355 height 205
click at [743, 427] on button "Delete" at bounding box center [729, 430] width 62 height 28
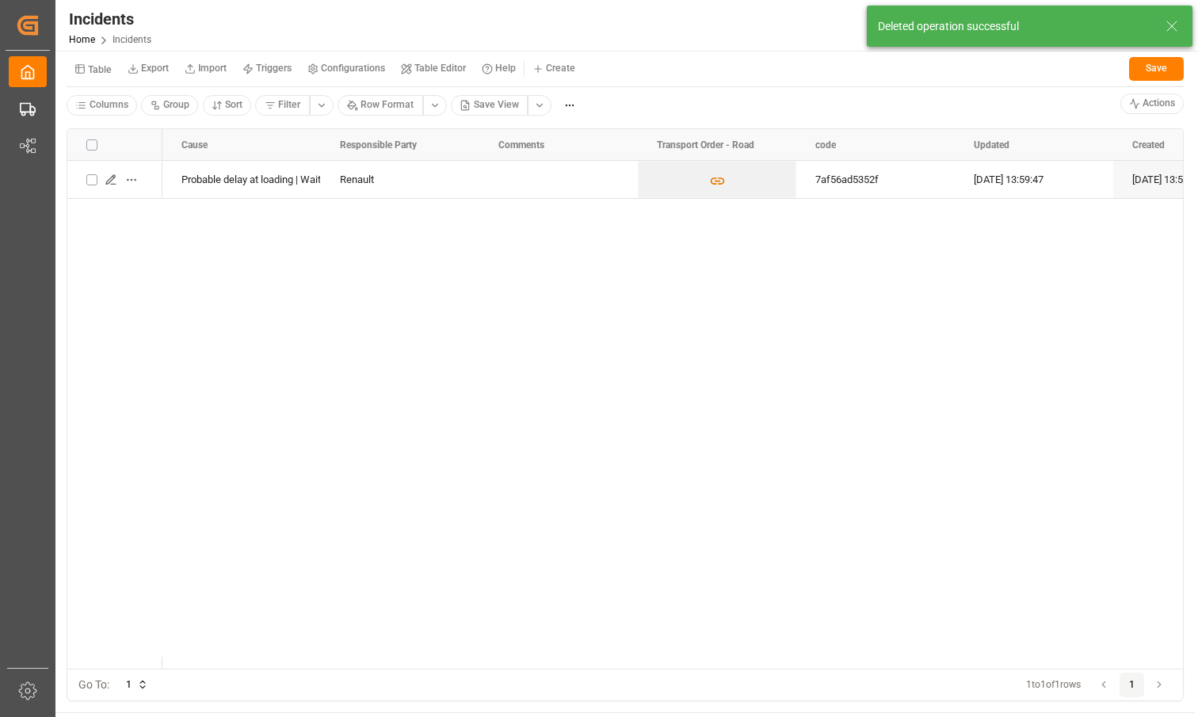
click at [484, 223] on div "Probable delay at loading | Waiting RA or advanced warehouse (Renault) Renault …" at bounding box center [672, 415] width 1021 height 508
drag, startPoint x: 319, startPoint y: 137, endPoint x: 420, endPoint y: 137, distance: 100.7
click at [324, 137] on div at bounding box center [321, 145] width 6 height 32
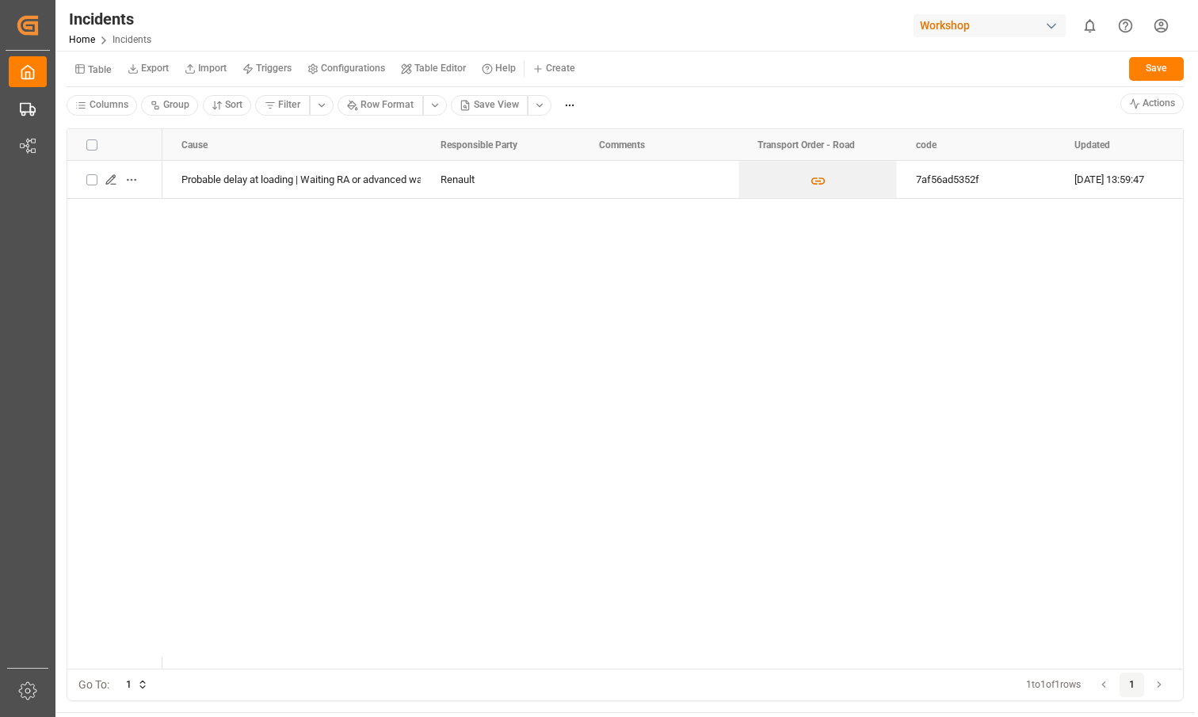
click at [449, 280] on div "Probable delay at loading | Waiting RA or advanced warehouse (Renault) Renault …" at bounding box center [672, 415] width 1021 height 508
click at [661, 172] on div "Press SPACE to select this row." at bounding box center [659, 180] width 120 height 36
click at [972, 185] on div "7af56ad5352f" at bounding box center [976, 179] width 159 height 37
click at [663, 192] on div "Press SPACE to select this row." at bounding box center [659, 180] width 120 height 36
click at [487, 199] on div "Probable delay at loading | Waiting RA or advanced warehouse (Renault) Renault …" at bounding box center [672, 415] width 1021 height 508
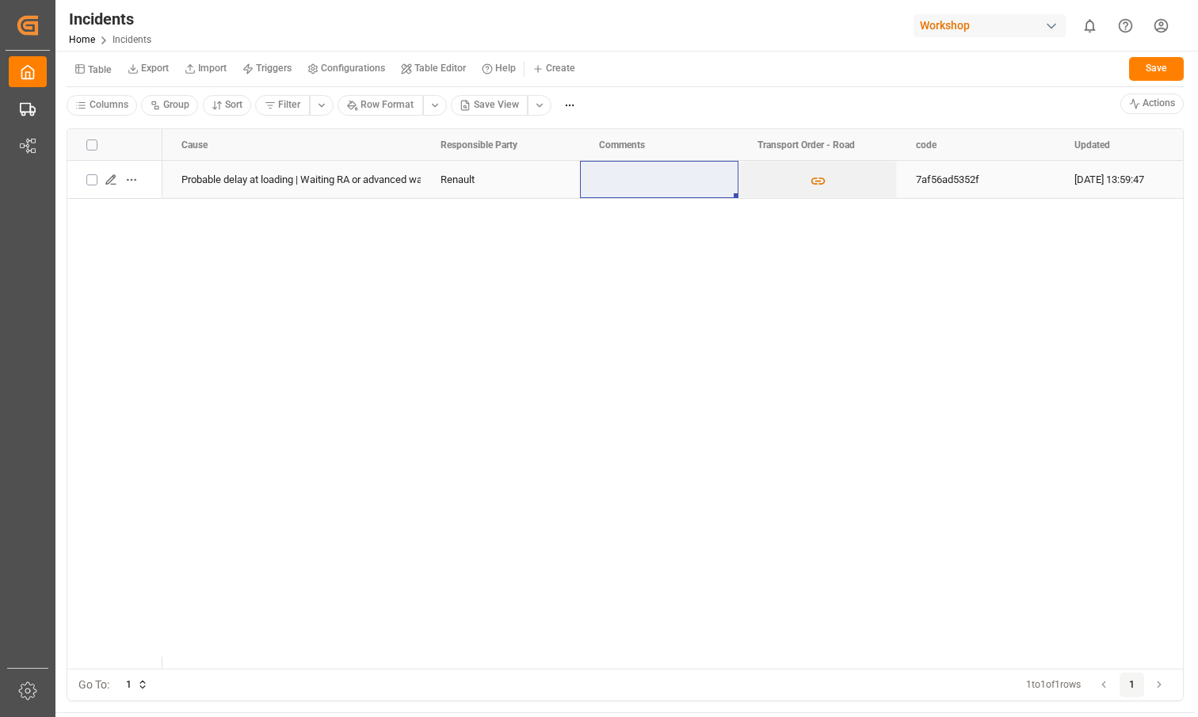
click at [472, 189] on div "Renault" at bounding box center [501, 180] width 120 height 36
click at [407, 275] on div "Probable delay at loading | Waiting RA or advanced warehouse (Renault) Renault …" at bounding box center [672, 415] width 1021 height 508
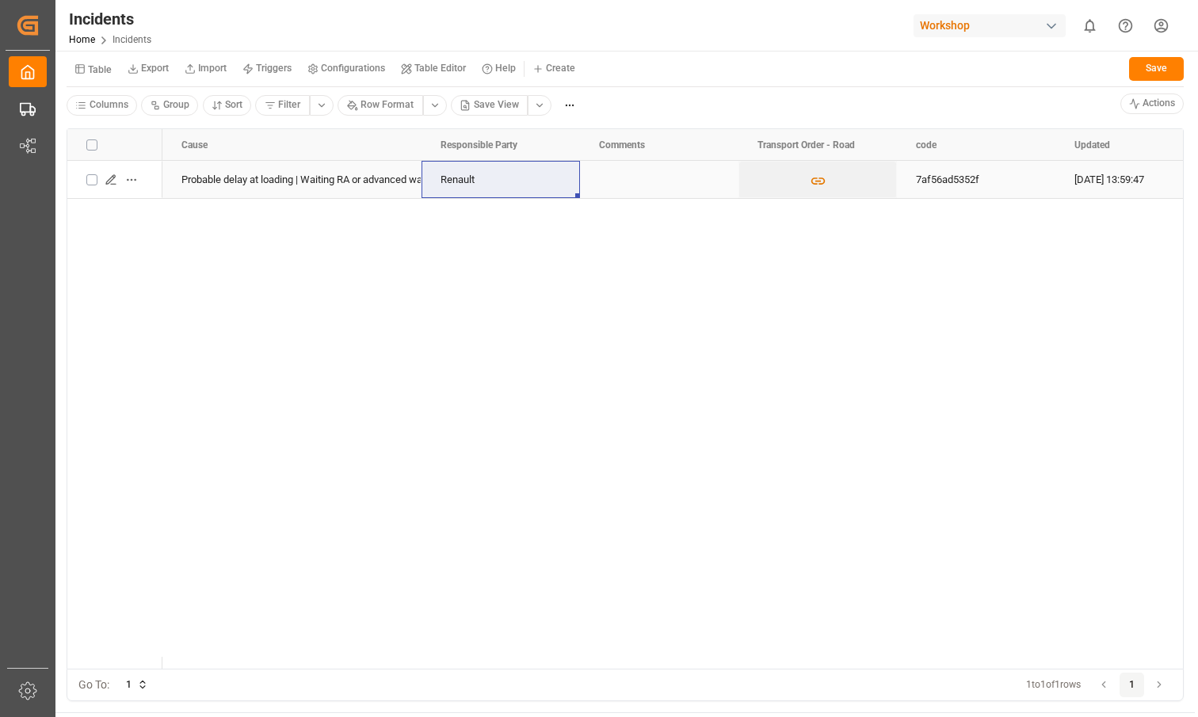
click at [284, 196] on div "Probable delay at loading | Waiting RA or advanced warehouse (Renault)" at bounding box center [292, 180] width 221 height 36
click at [331, 305] on div "Probable delay at loading | Waiting RA or advanced warehouse (Renault) Renault …" at bounding box center [672, 415] width 1021 height 508
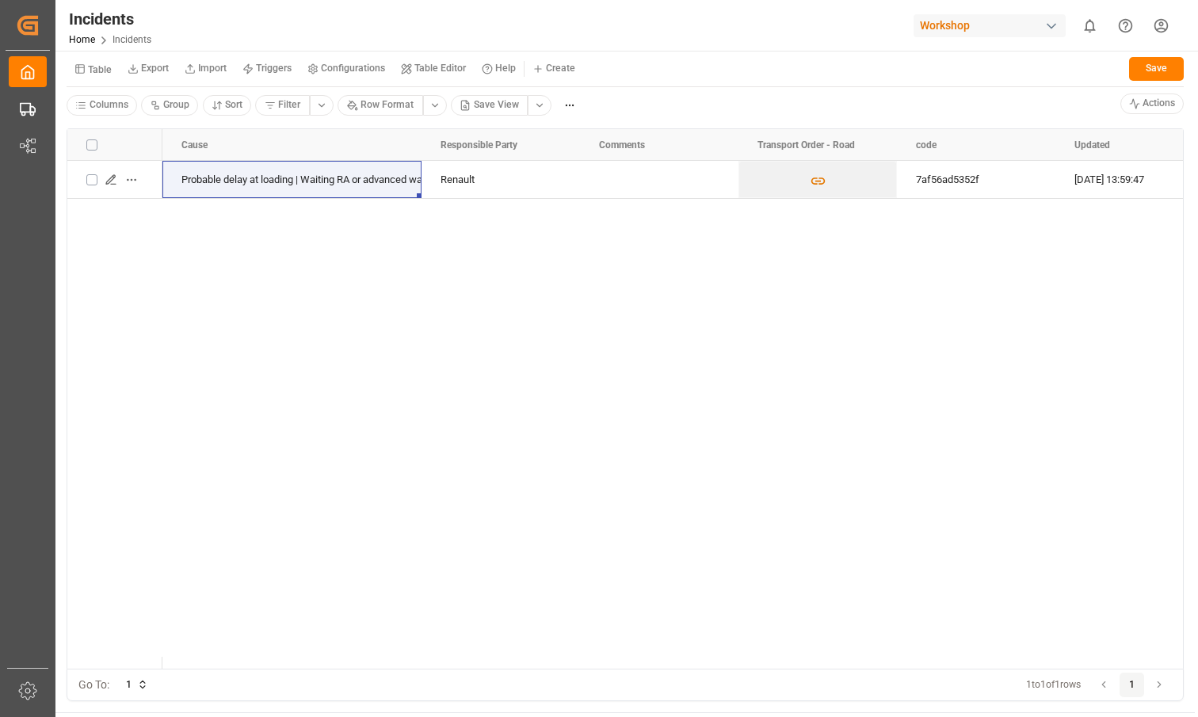
click at [103, 67] on small "Table" at bounding box center [100, 70] width 24 height 10
click at [117, 129] on div "Transport Order - Road" at bounding box center [167, 134] width 193 height 22
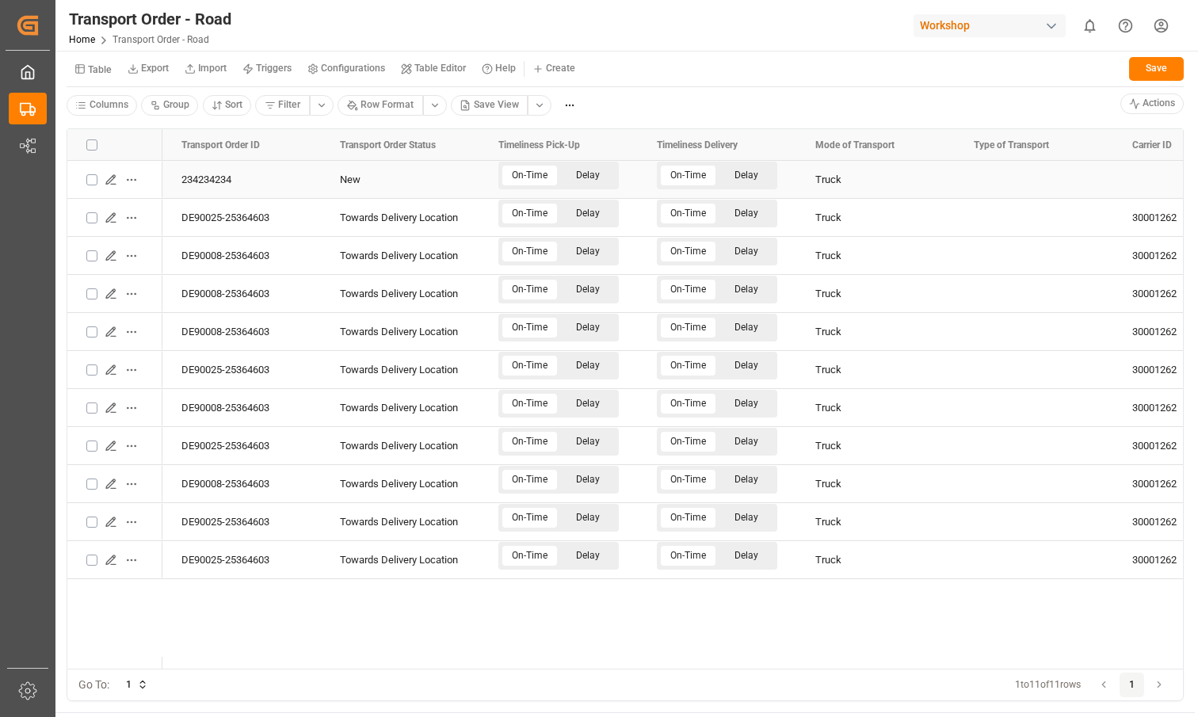
click at [114, 184] on icon "Press SPACE to select this row." at bounding box center [111, 180] width 13 height 13
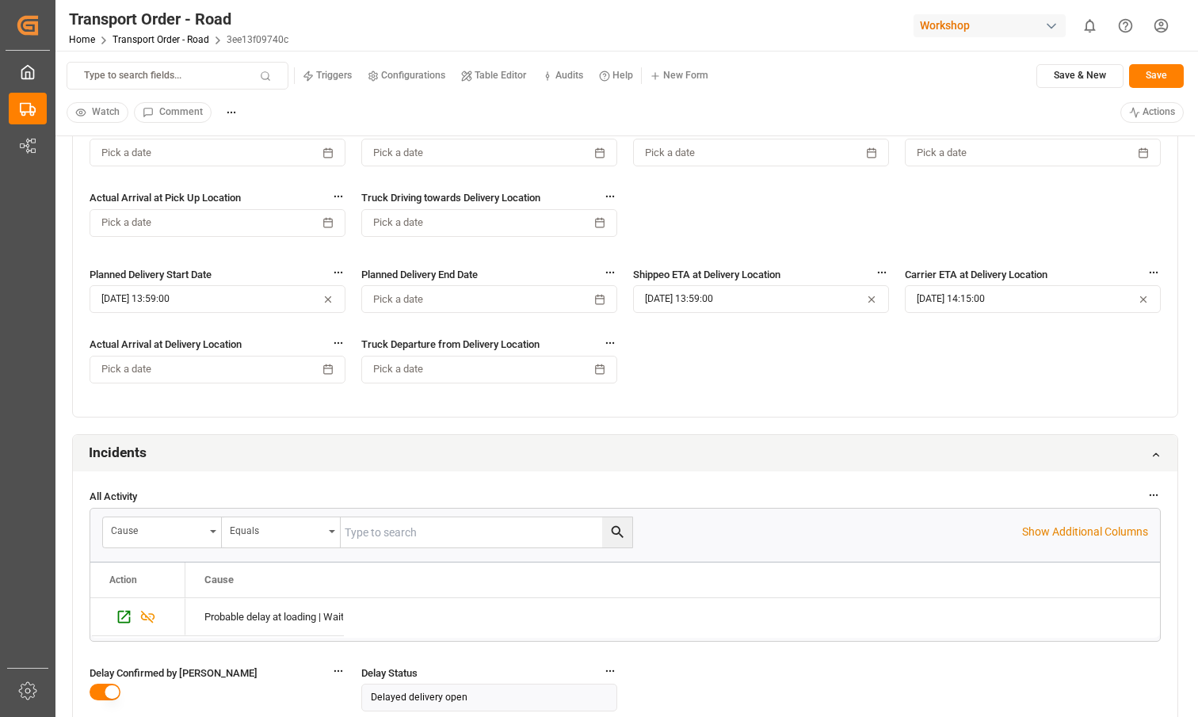
scroll to position [1251, 0]
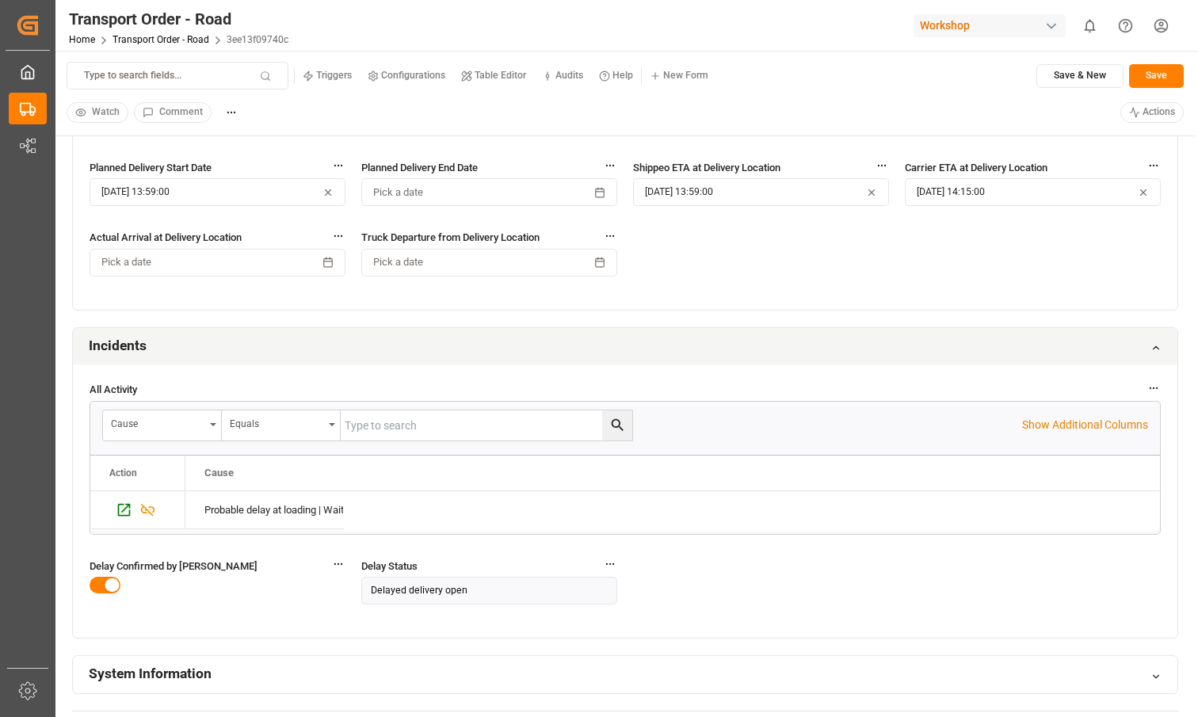
click at [95, 585] on button "button" at bounding box center [105, 585] width 31 height 17
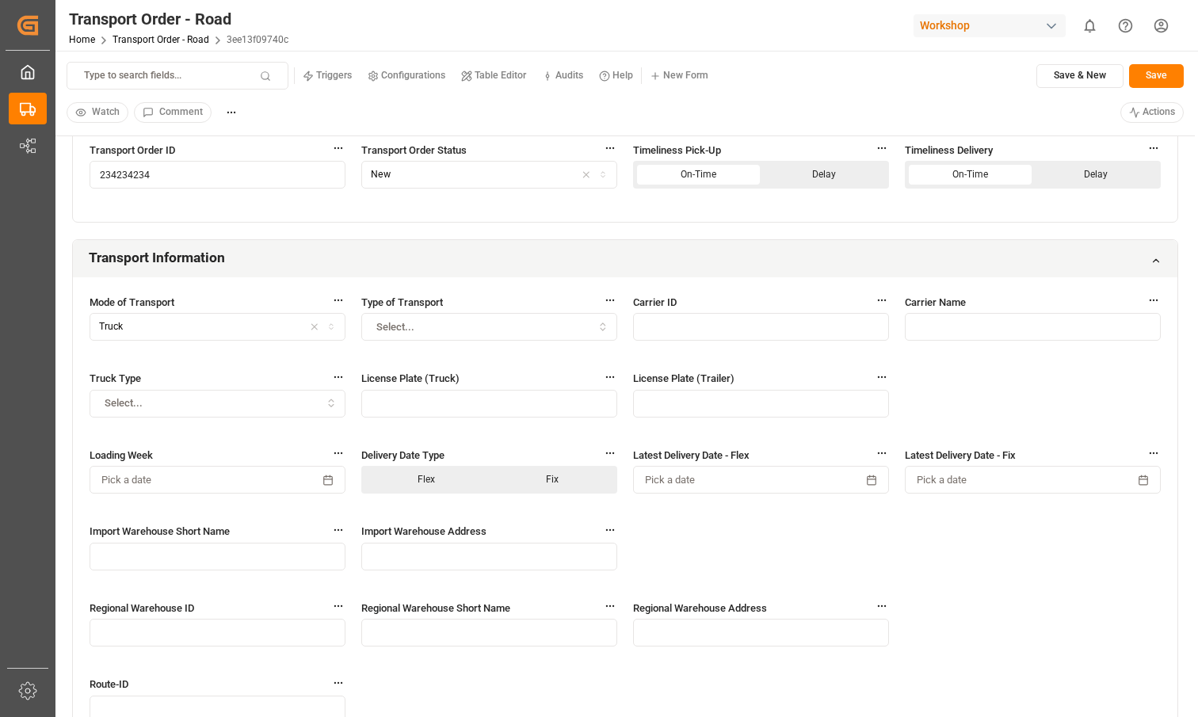
scroll to position [0, 0]
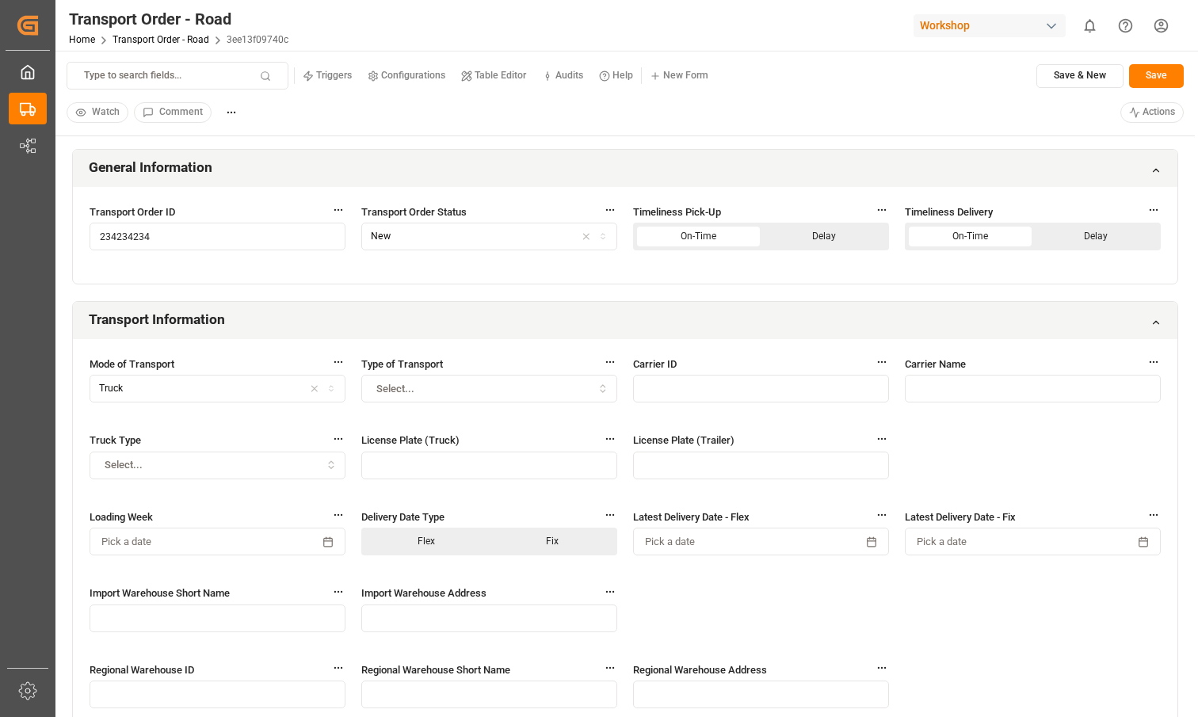
type button "on"
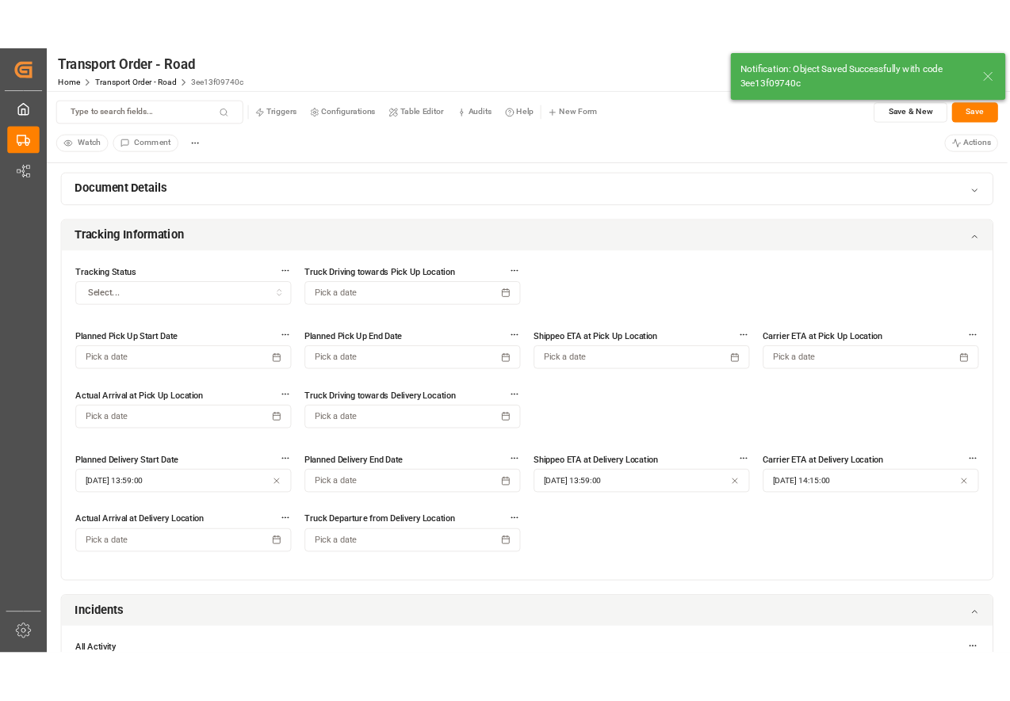
scroll to position [1580, 0]
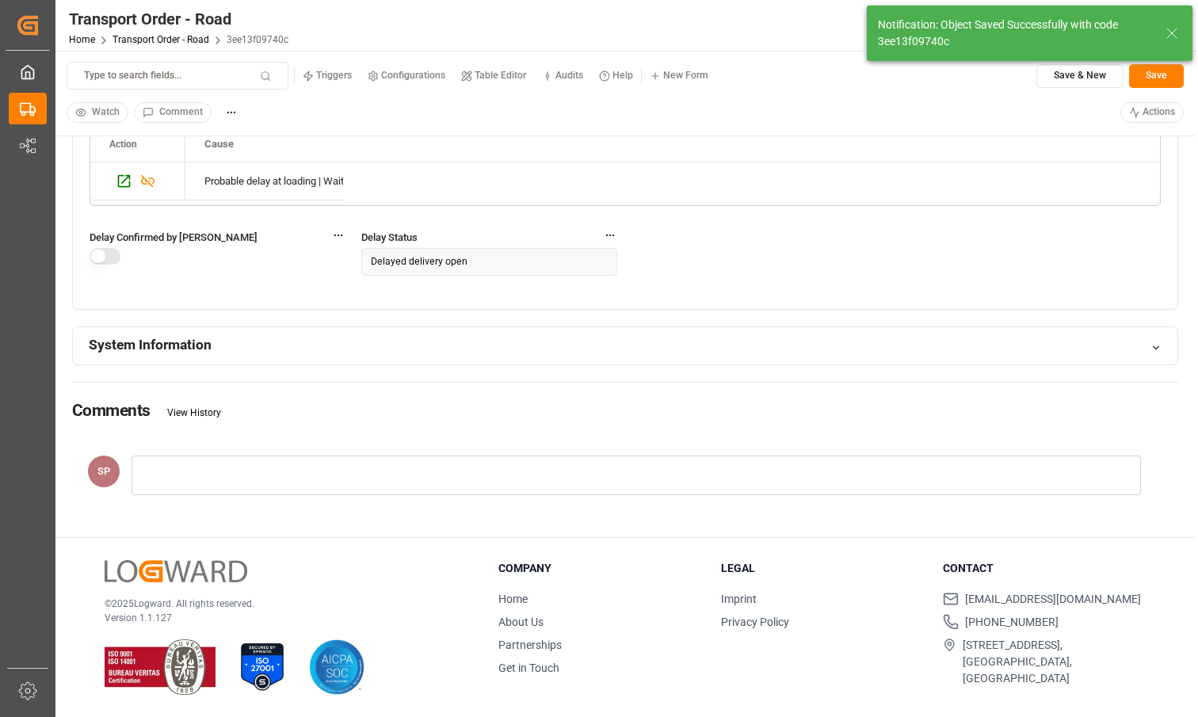
click at [99, 261] on button "button" at bounding box center [105, 256] width 31 height 17
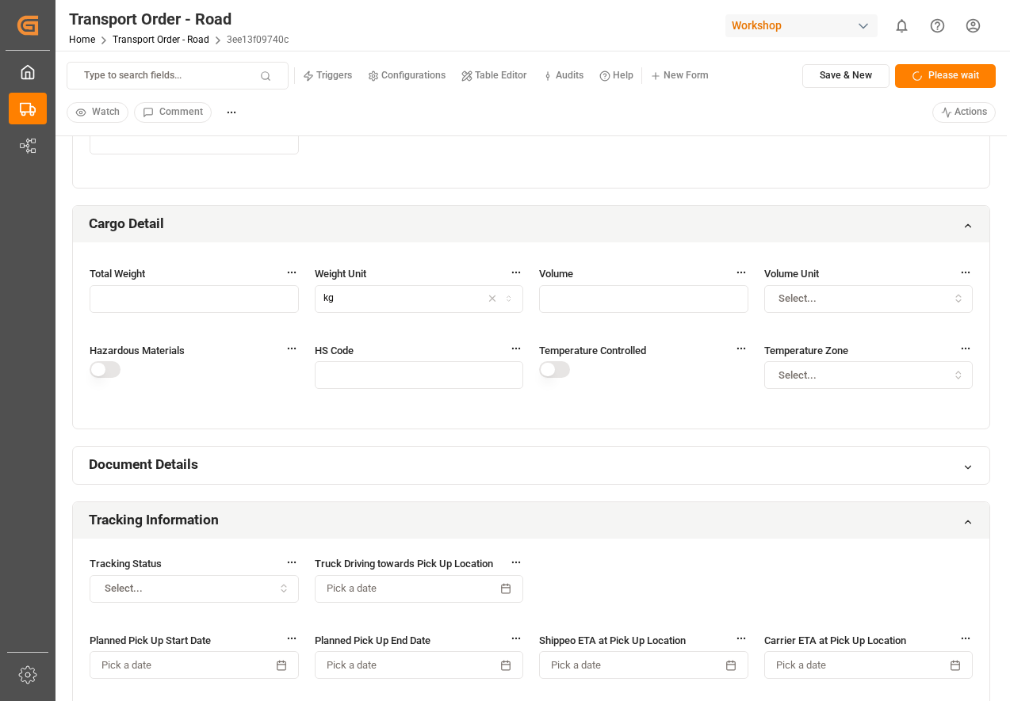
scroll to position [0, 0]
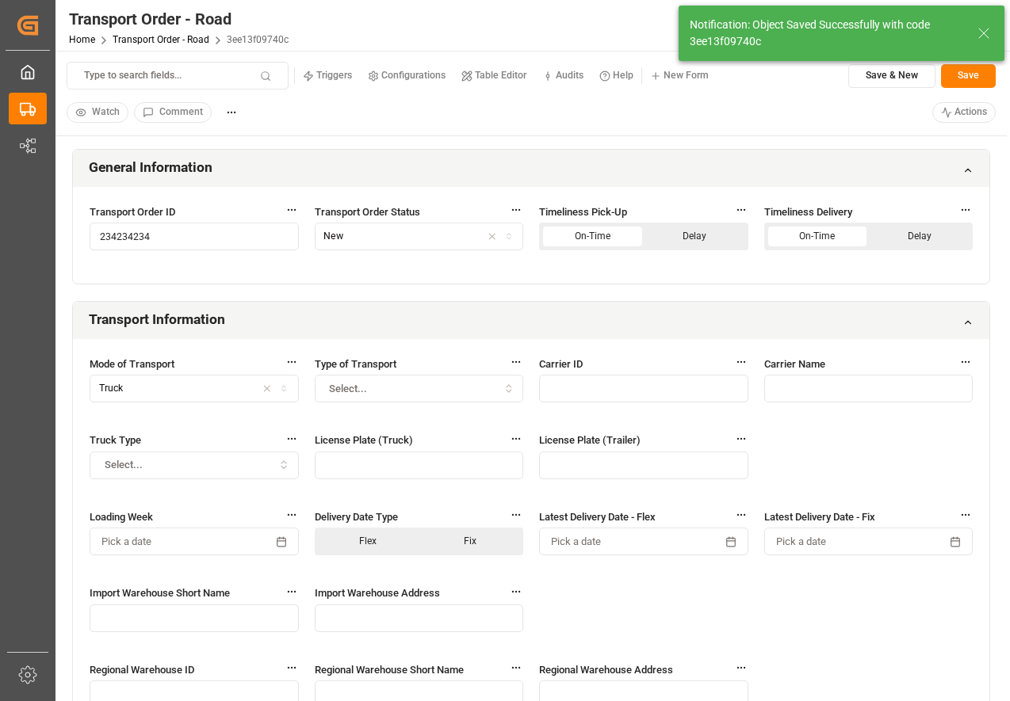
click at [954, 120] on html "Created by potrace 1.15, written by Peter Selinger 2001-2017 Created by potrace…" at bounding box center [505, 350] width 1010 height 701
click at [914, 160] on p "(Confirm the open delay )" at bounding box center [922, 160] width 111 height 14
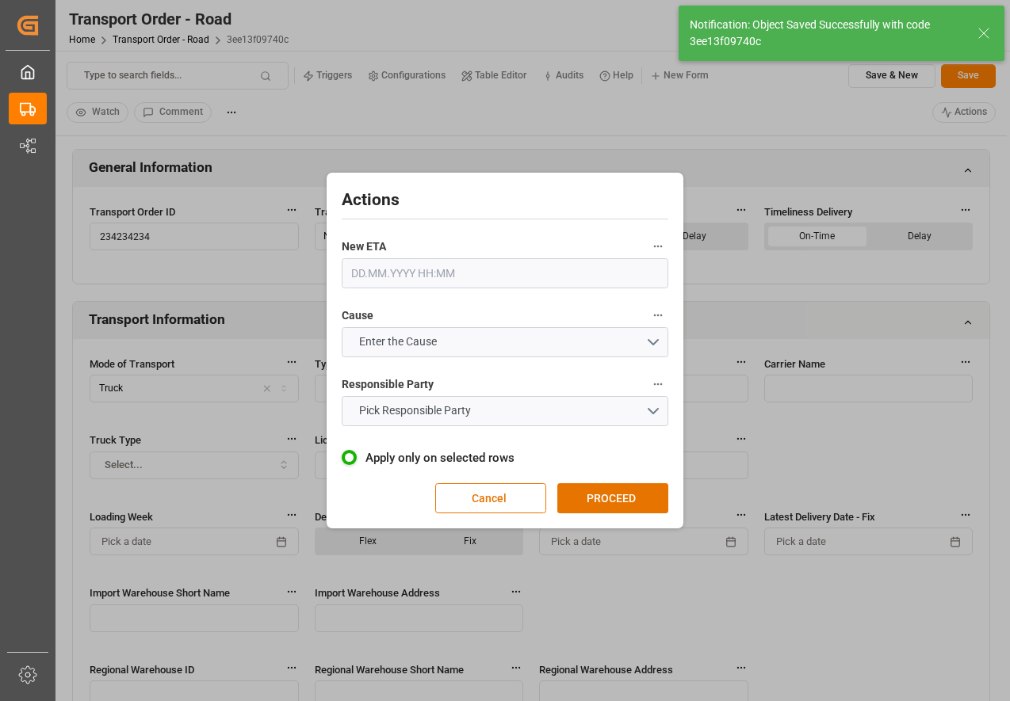
click at [442, 290] on div "New ETA" at bounding box center [505, 262] width 327 height 63
click at [452, 282] on input "text" at bounding box center [505, 273] width 327 height 30
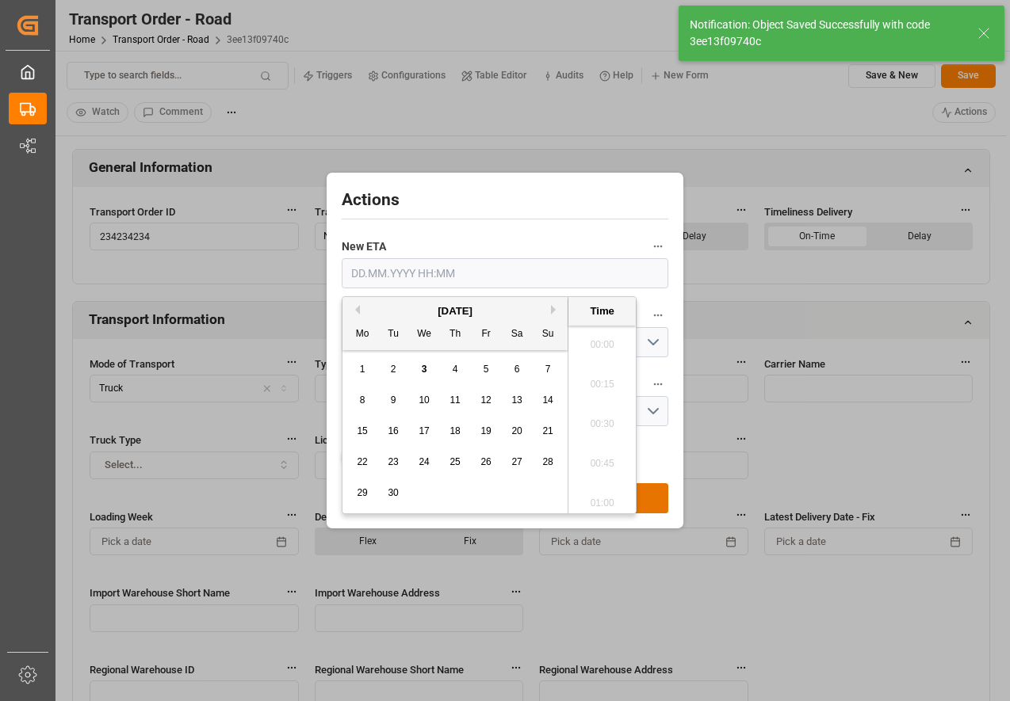
scroll to position [2185, 0]
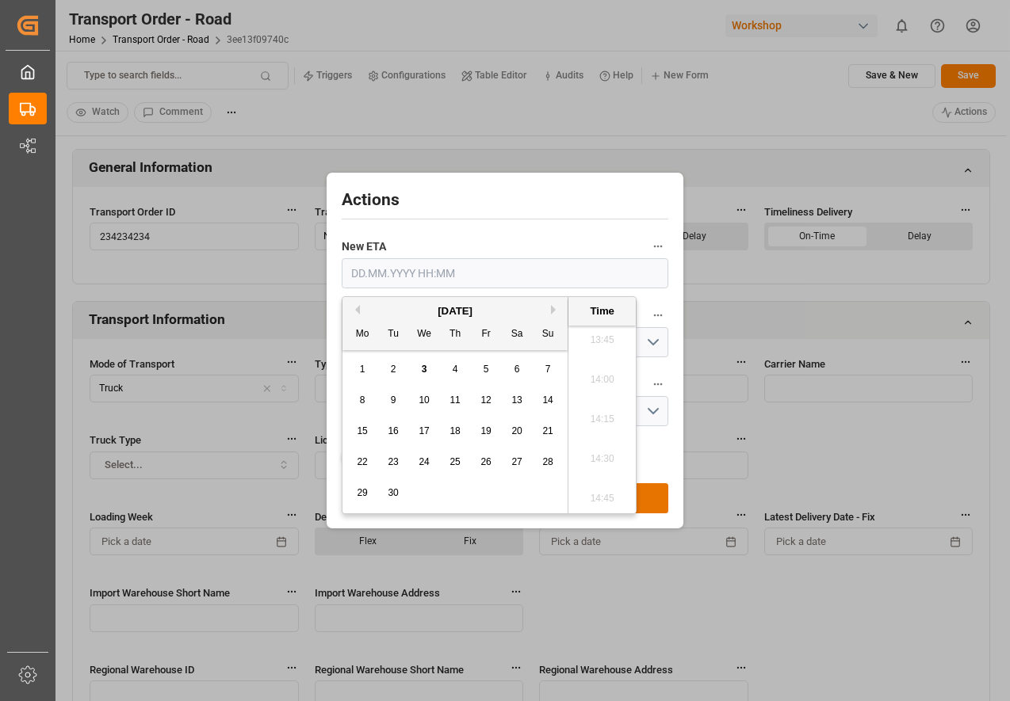
click at [543, 428] on span "21" at bounding box center [547, 431] width 10 height 11
type input "21.09.2025 00:00"
click at [440, 231] on div "New ETA 21.09.2025 00:00" at bounding box center [505, 262] width 327 height 63
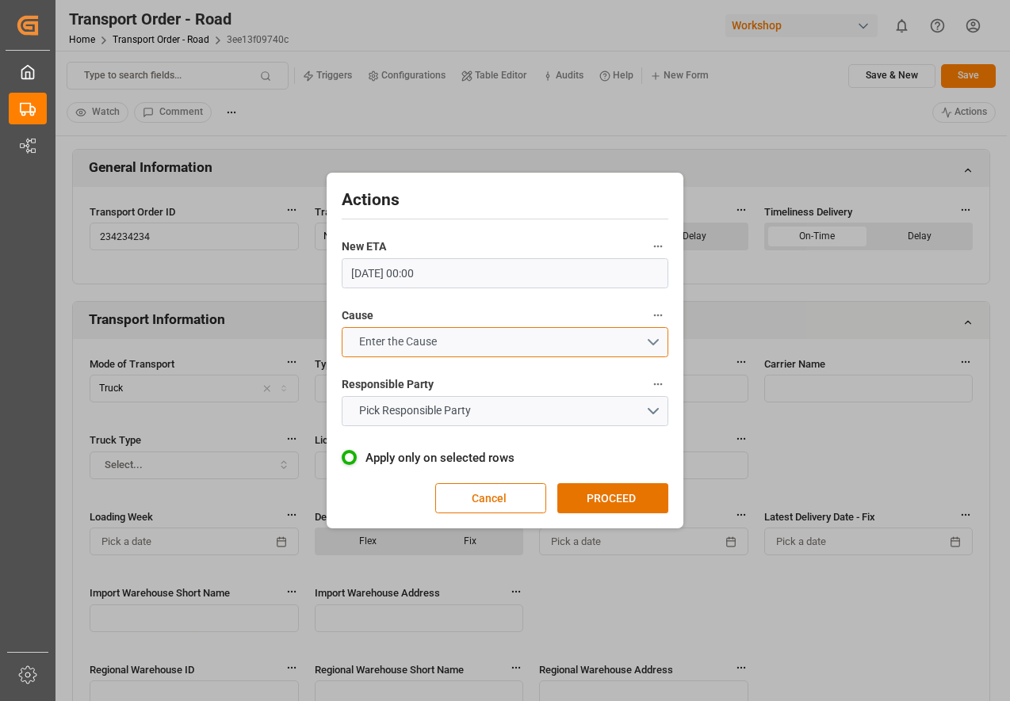
click at [446, 341] on button "Enter the Cause" at bounding box center [505, 342] width 327 height 30
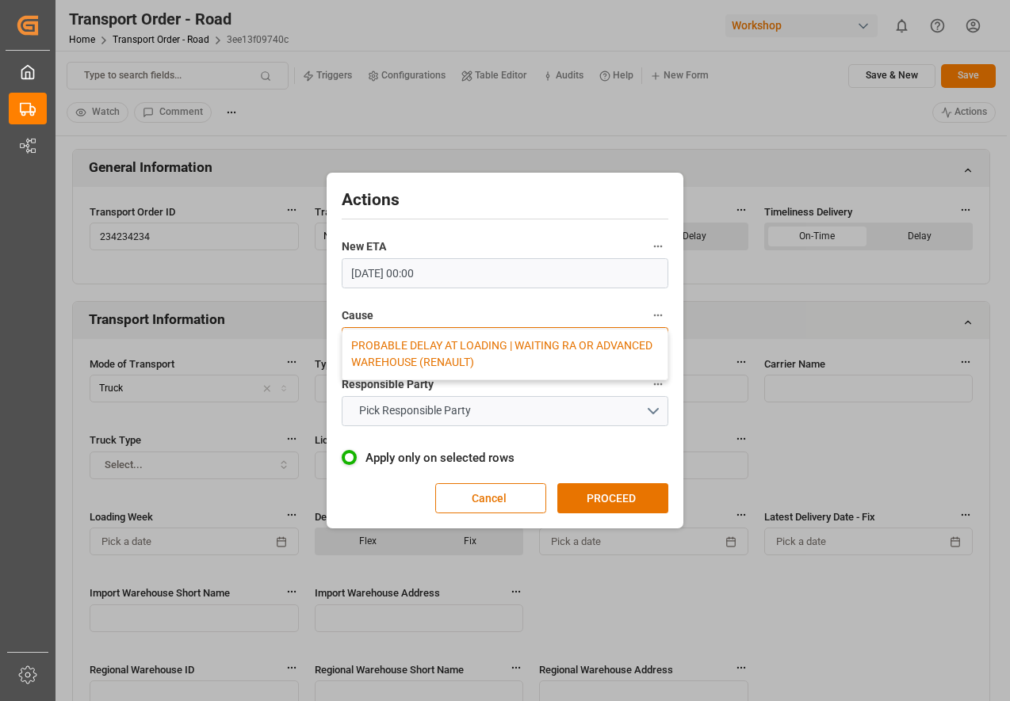
click at [446, 350] on div "PROBABLE DELAY AT LOADING | WAITING RA OR ADVANCED WAREHOUSE (RENAULT)" at bounding box center [504, 355] width 325 height 50
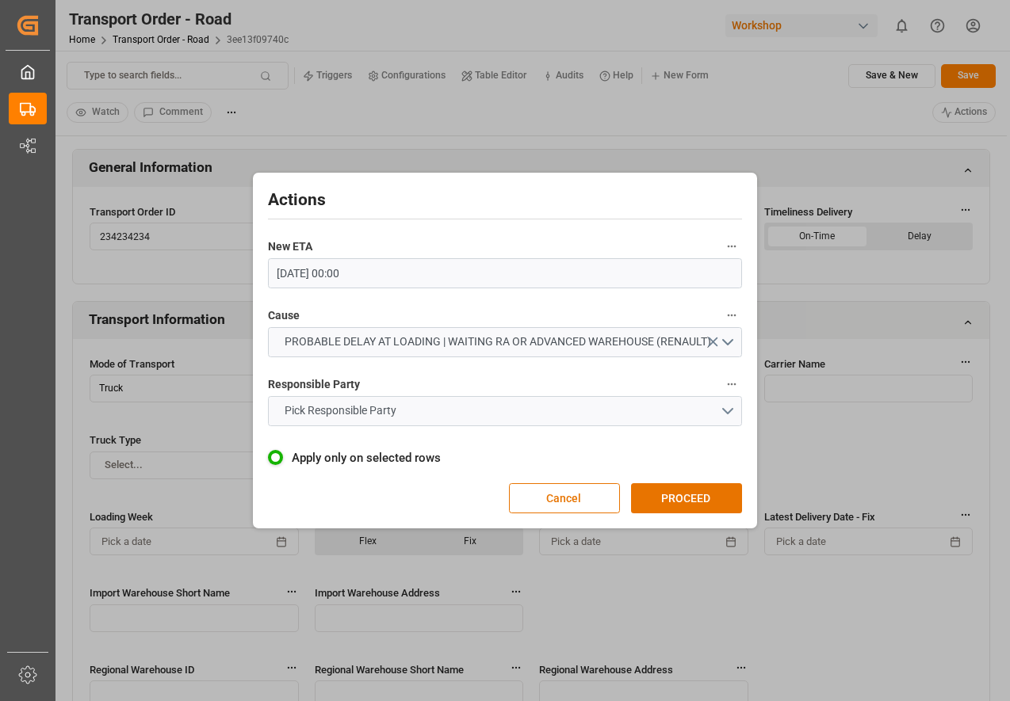
click at [443, 403] on button "Pick Responsible Party" at bounding box center [505, 411] width 475 height 30
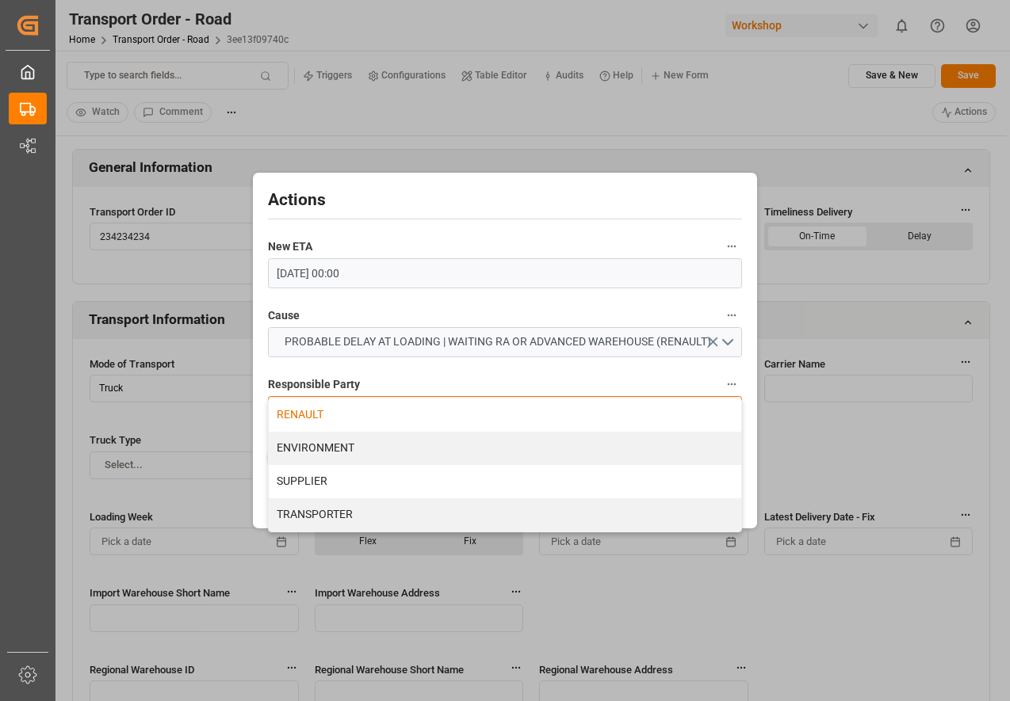
click at [439, 411] on div "RENAULT" at bounding box center [505, 415] width 473 height 33
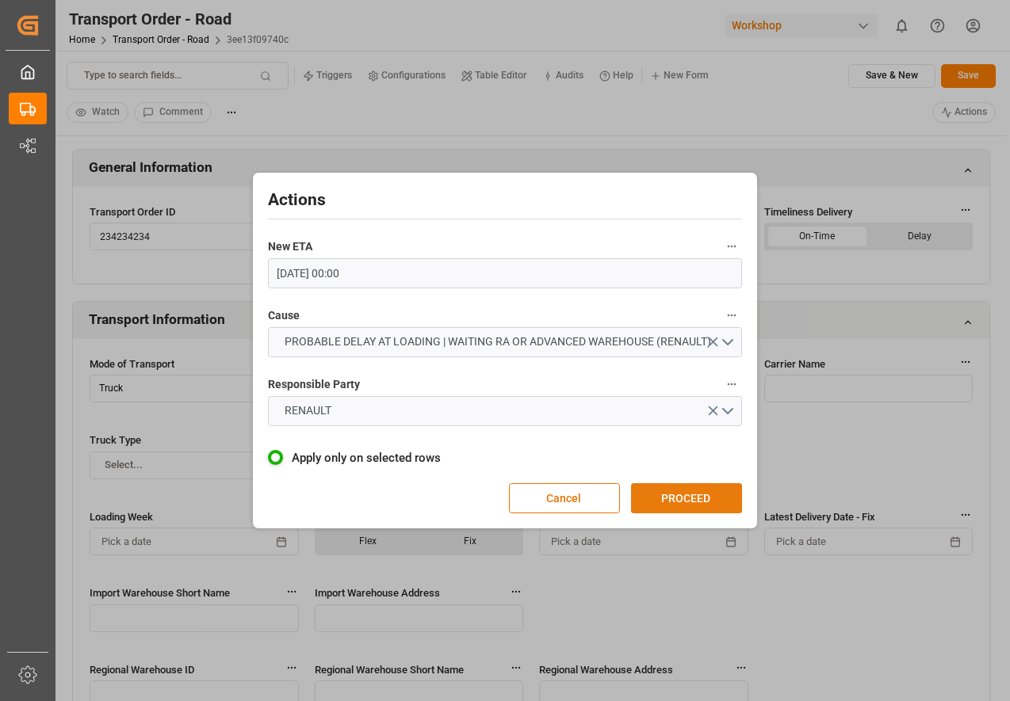
click at [671, 509] on button "PROCEED" at bounding box center [686, 499] width 111 height 30
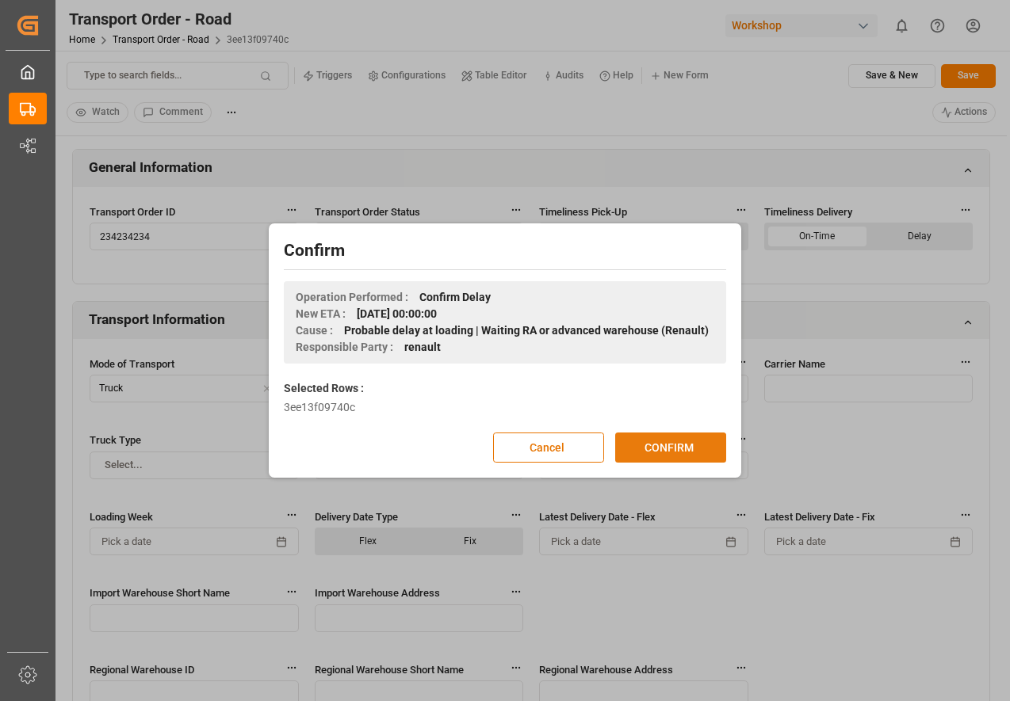
click at [674, 457] on button "CONFIRM" at bounding box center [670, 448] width 111 height 30
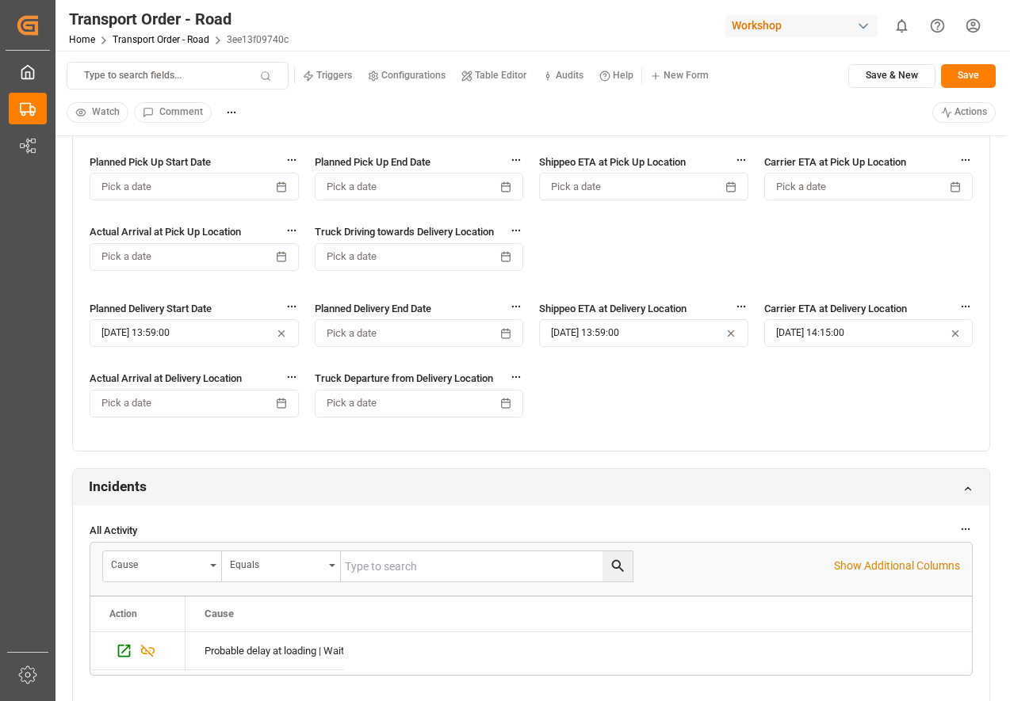
scroll to position [1118, 0]
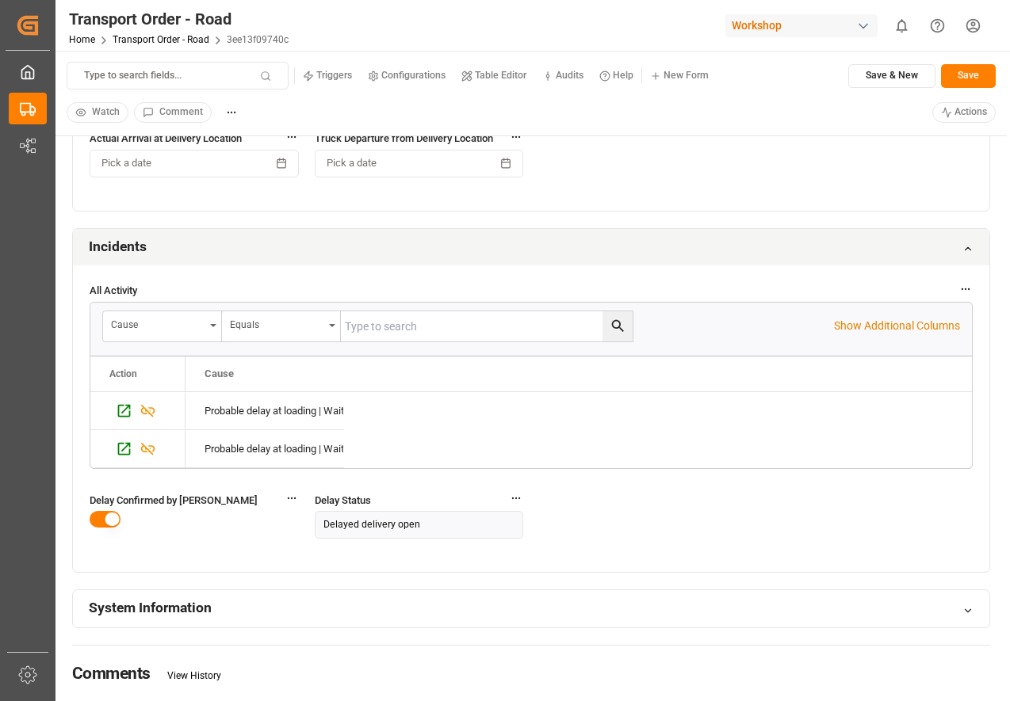
scroll to position [1383, 0]
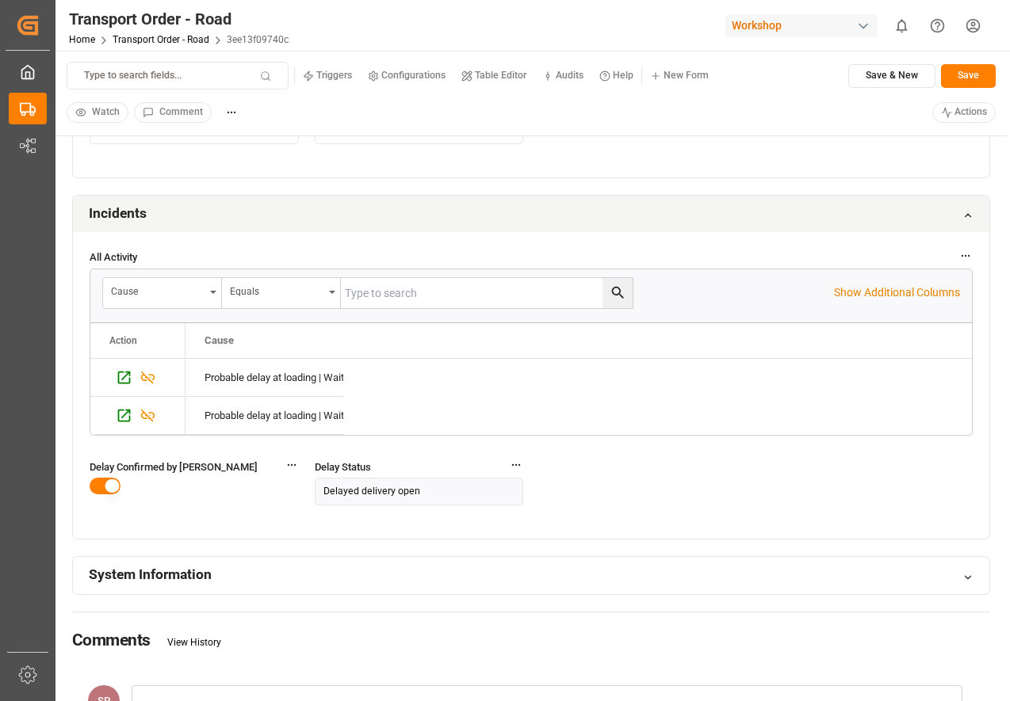
click at [979, 28] on html "Created by potrace 1.15, written by [PERSON_NAME] [DATE]-[DATE] Created by potr…" at bounding box center [505, 350] width 1010 height 701
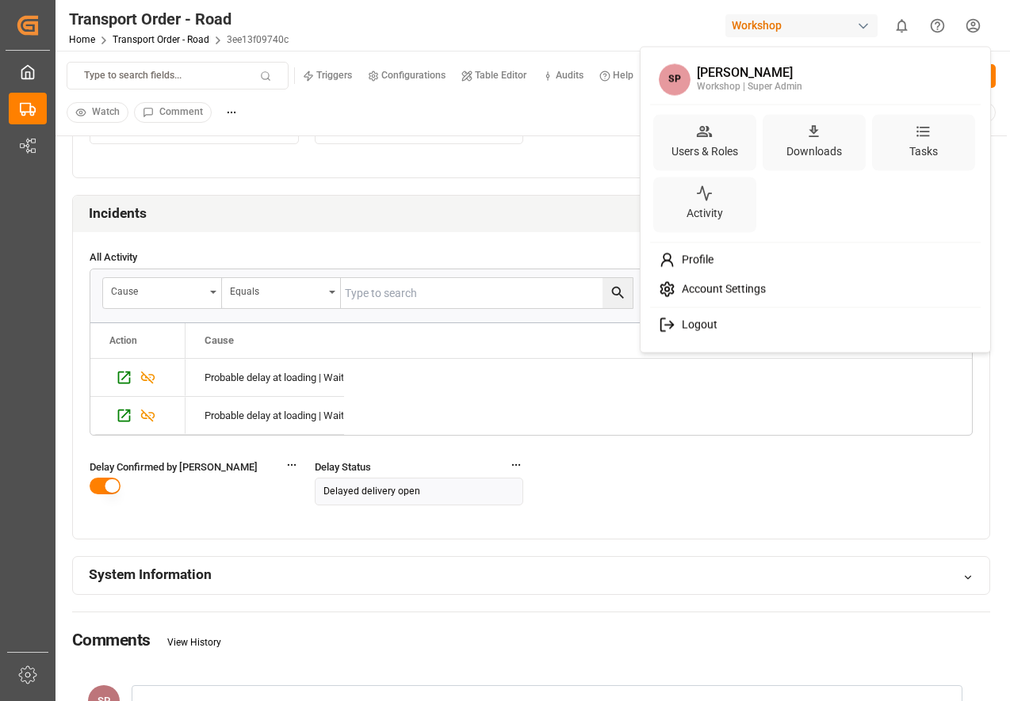
click at [504, 28] on html "Created by potrace 1.15, written by [PERSON_NAME] [DATE]-[DATE] Created by potr…" at bounding box center [505, 350] width 1010 height 701
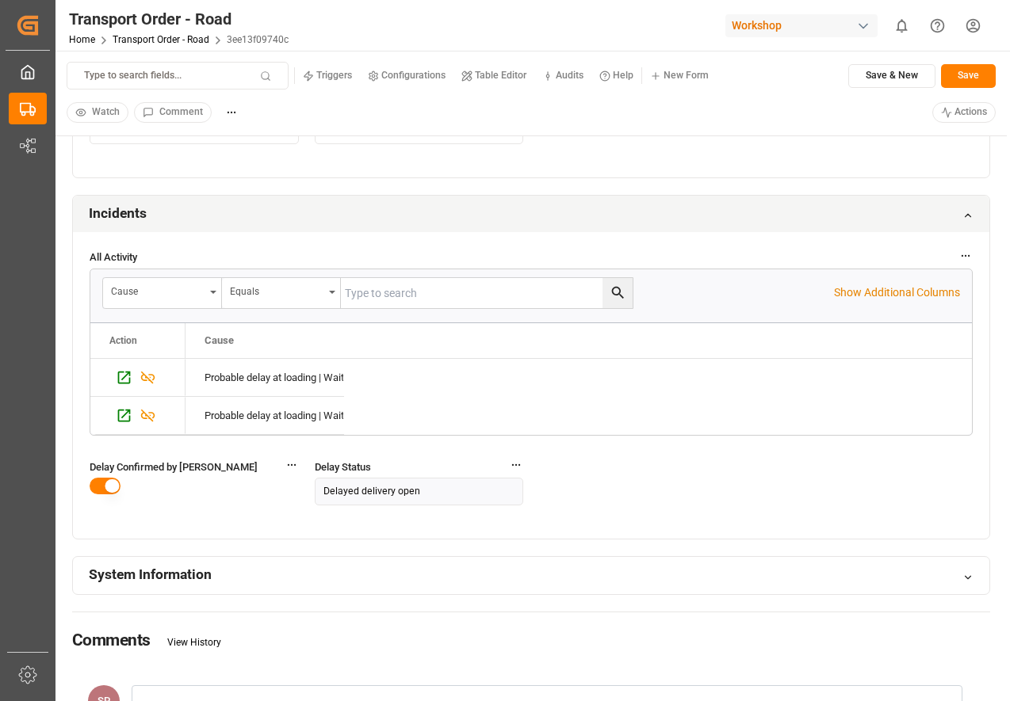
click at [601, 529] on div "All Activity Cause Equals Show Additional Columns Drag here to set row groups D…" at bounding box center [531, 385] width 916 height 307
click at [605, 500] on div "All Activity Cause Equals Show Additional Columns Drag here to set row groups D…" at bounding box center [531, 385] width 916 height 307
click at [469, 227] on div "Incidents" at bounding box center [531, 214] width 916 height 37
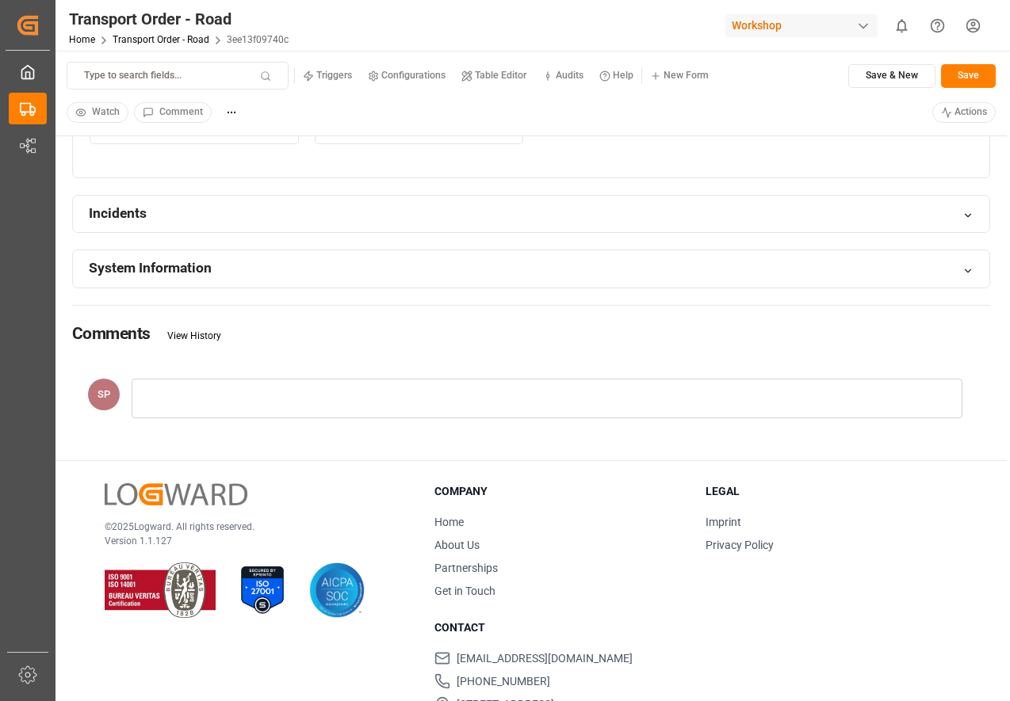
click at [469, 227] on div "Incidents" at bounding box center [531, 214] width 916 height 37
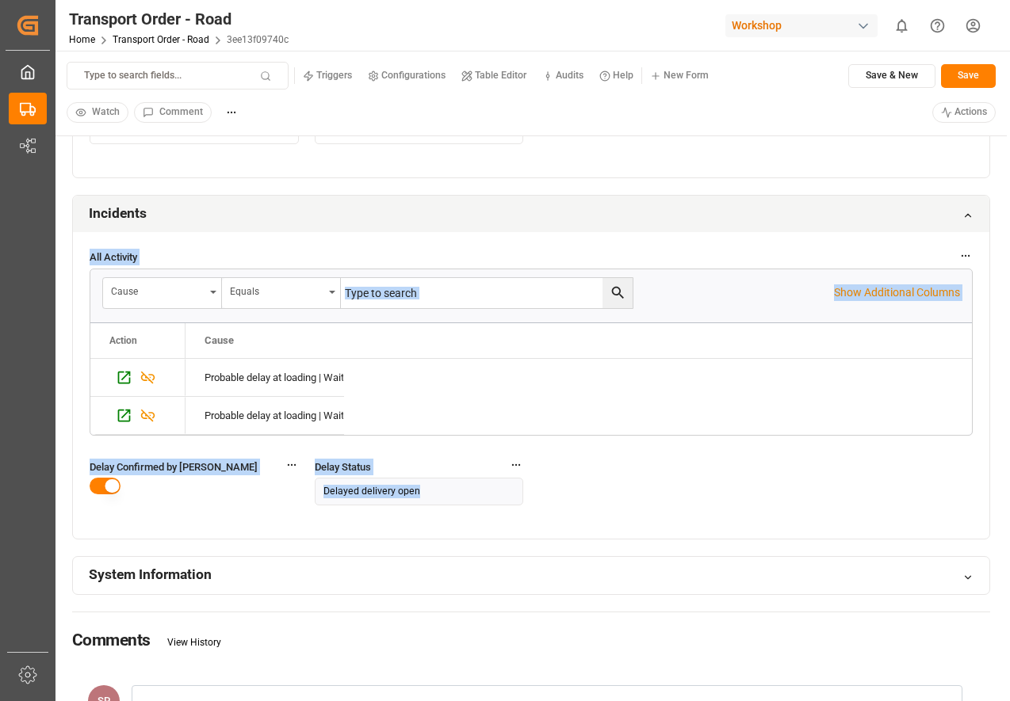
click at [644, 515] on div "All Activity Cause Equals Show Additional Columns Drag here to set row groups D…" at bounding box center [531, 385] width 916 height 307
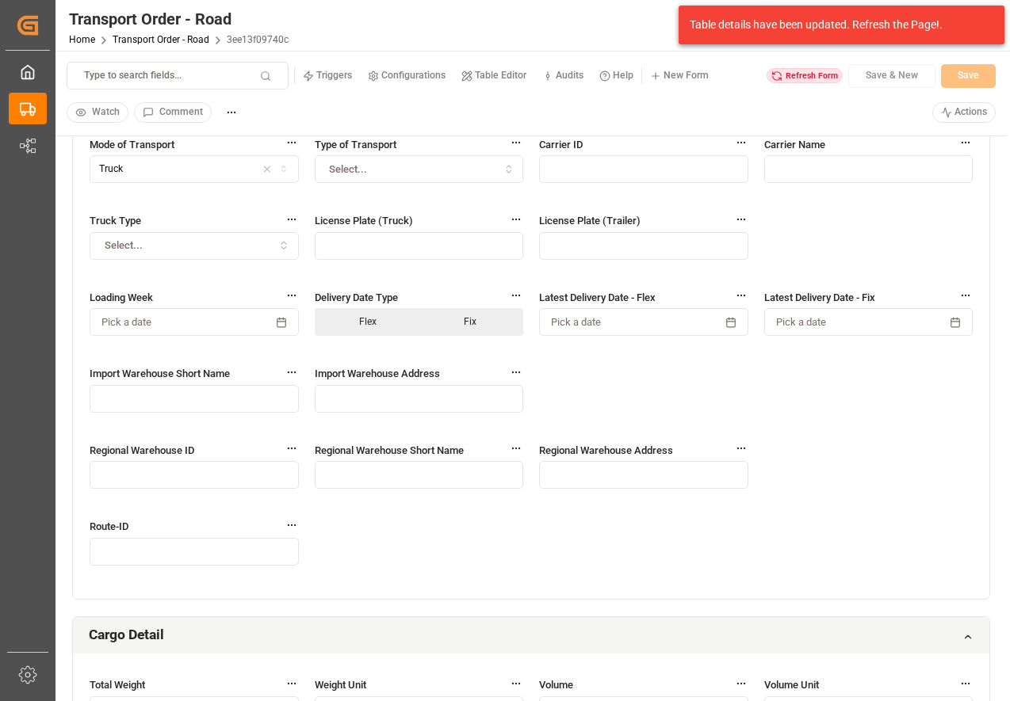
scroll to position [0, 0]
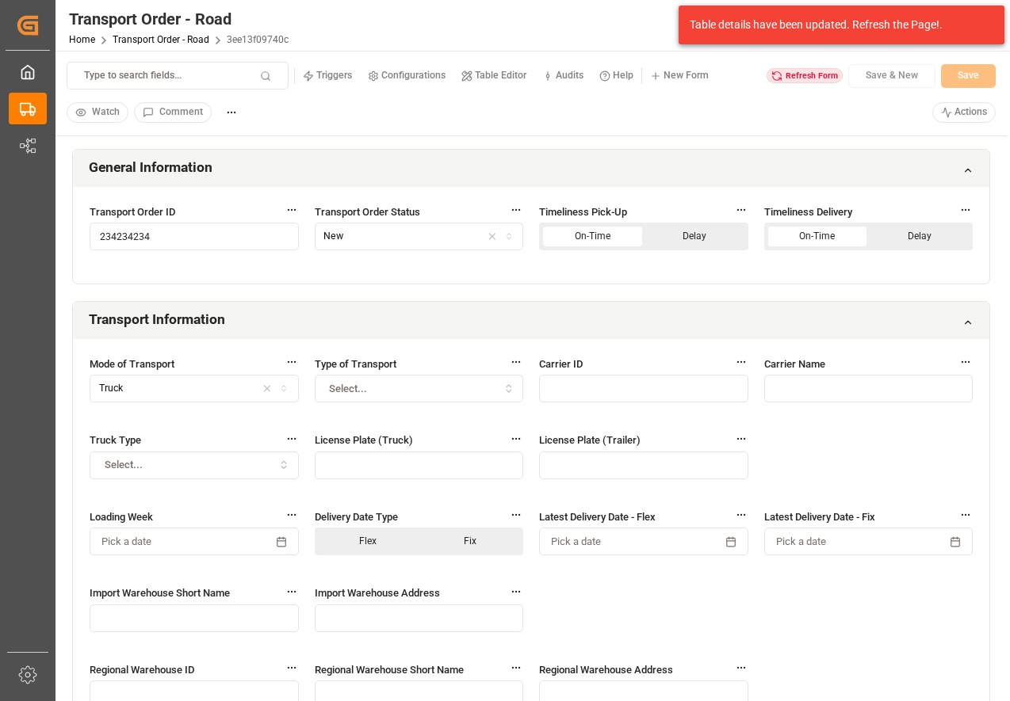
click at [232, 113] on html "Created by potrace 1.15, written by Peter Selinger 2001-2017 Created by potrace…" at bounding box center [505, 350] width 1010 height 701
click at [243, 165] on div "Delete" at bounding box center [261, 168] width 82 height 25
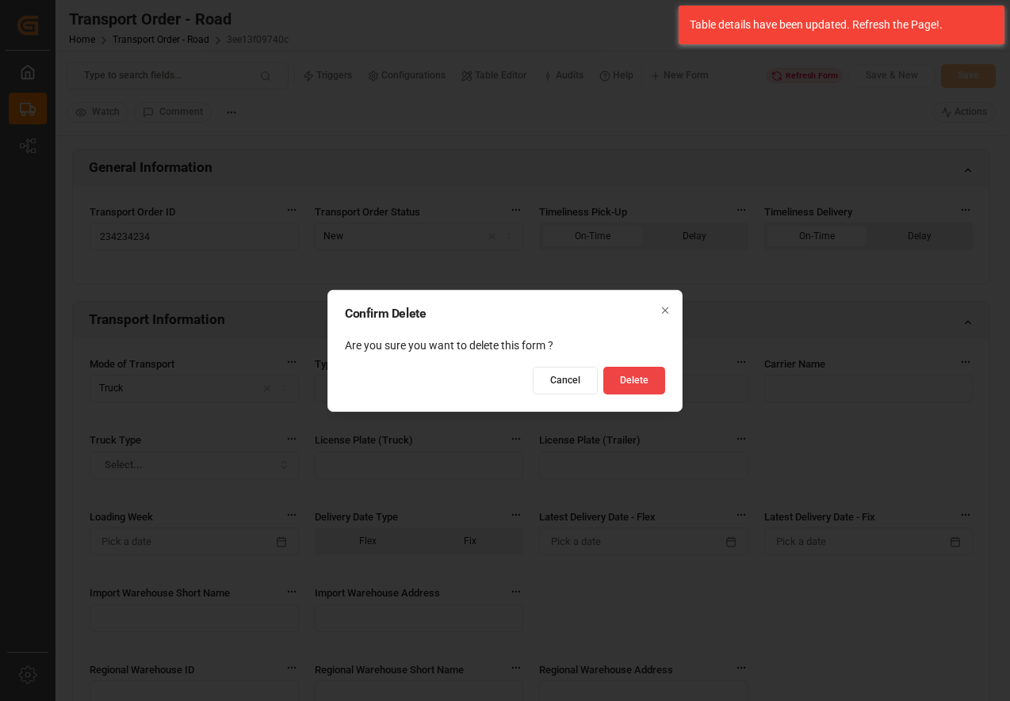
click at [652, 377] on button "Delete" at bounding box center [634, 381] width 62 height 28
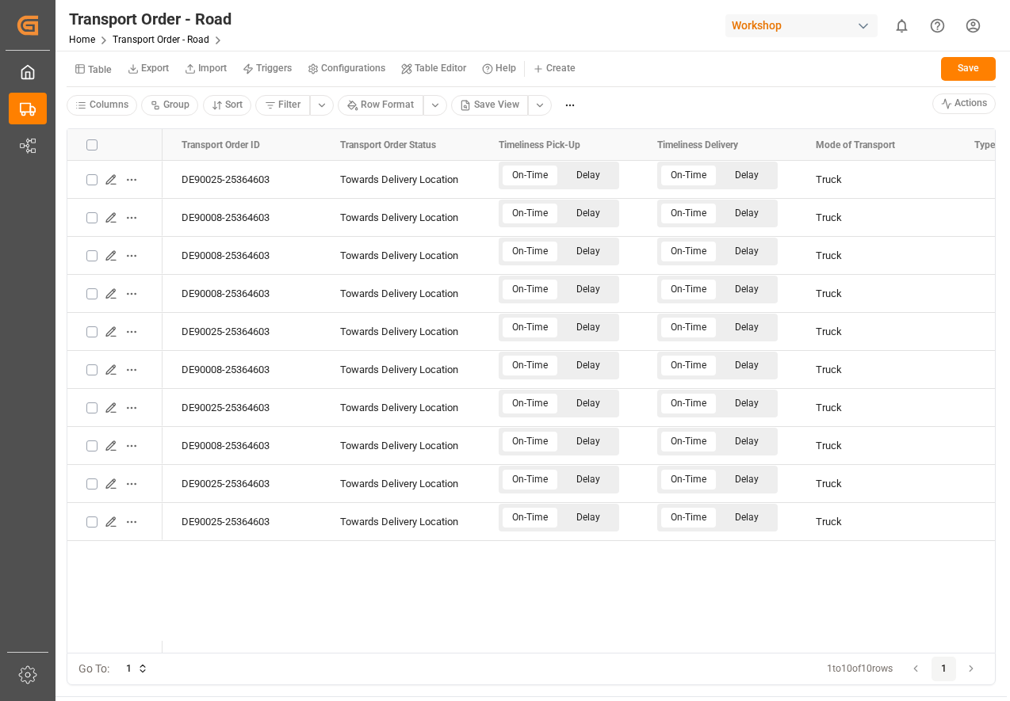
click at [88, 75] on small "Table" at bounding box center [100, 70] width 24 height 10
click at [97, 154] on div "Incidents" at bounding box center [167, 156] width 193 height 22
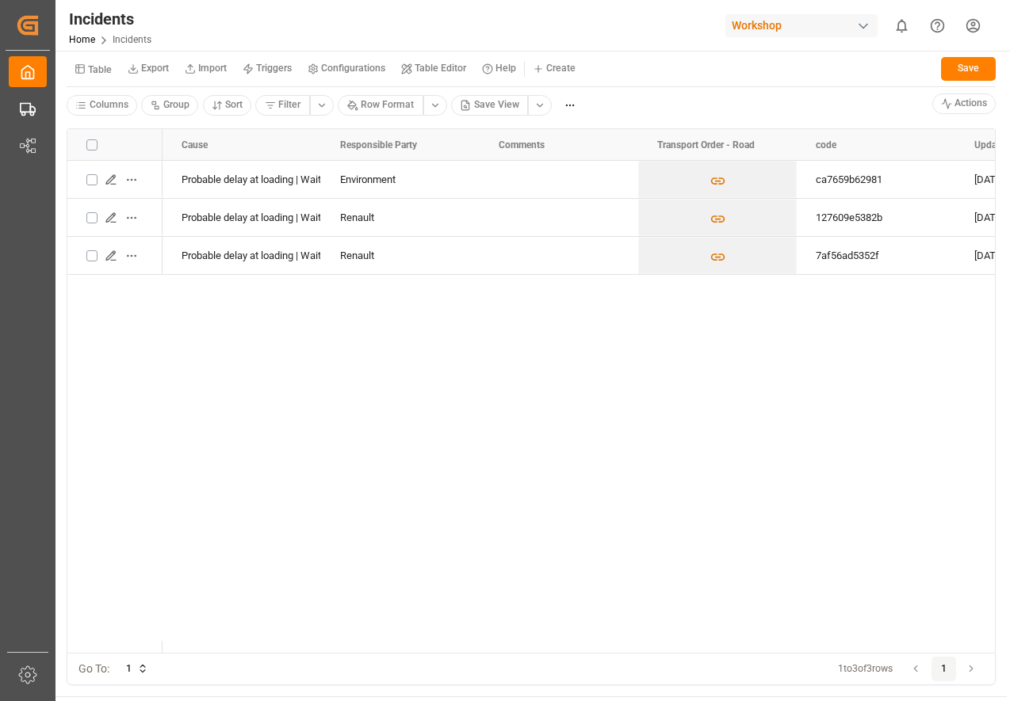
click at [95, 147] on button "button" at bounding box center [91, 145] width 11 height 11
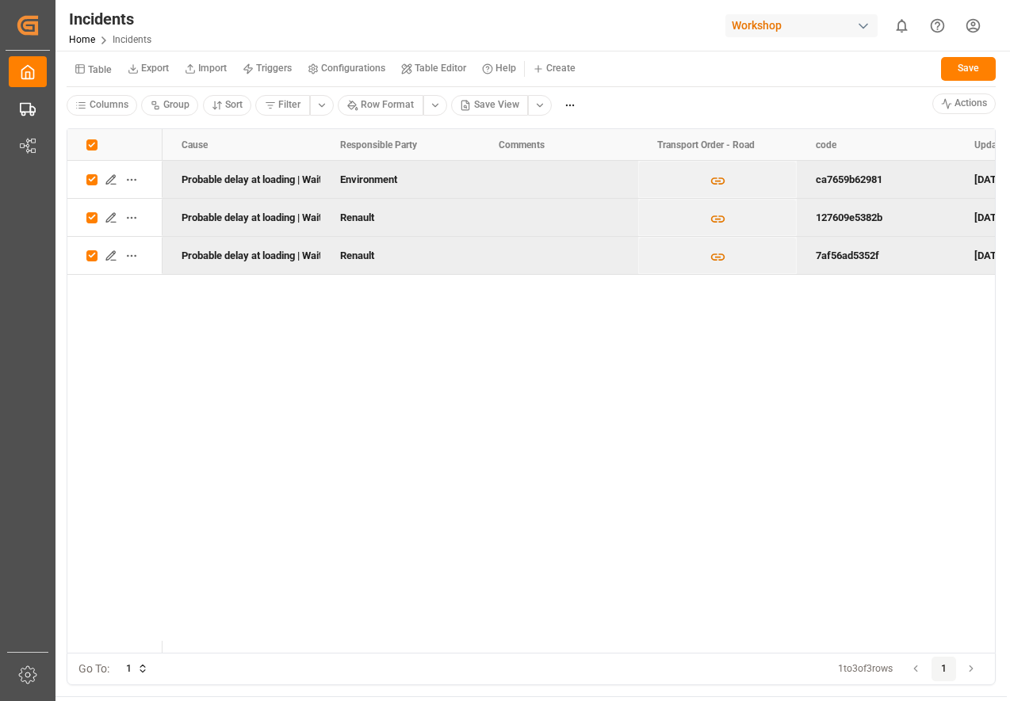
click at [568, 104] on html "Created by potrace 1.15, written by [PERSON_NAME] [DATE]-[DATE] Created by potr…" at bounding box center [505, 350] width 1010 height 701
click at [576, 164] on div "Bulk Delete" at bounding box center [603, 161] width 94 height 25
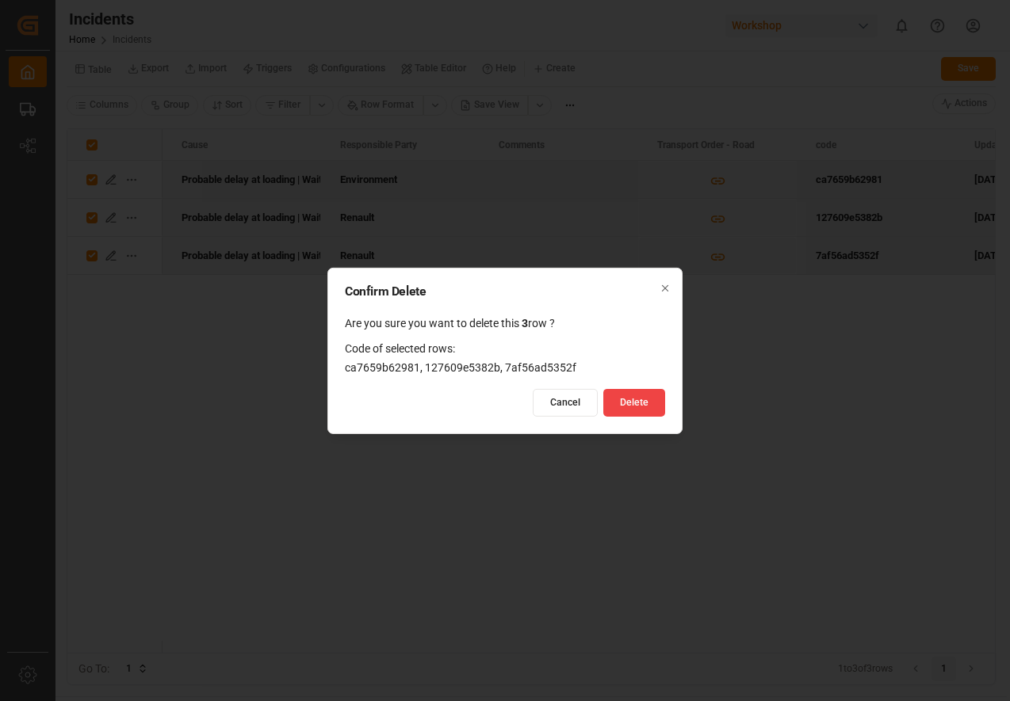
click at [618, 403] on button "Delete" at bounding box center [634, 403] width 62 height 28
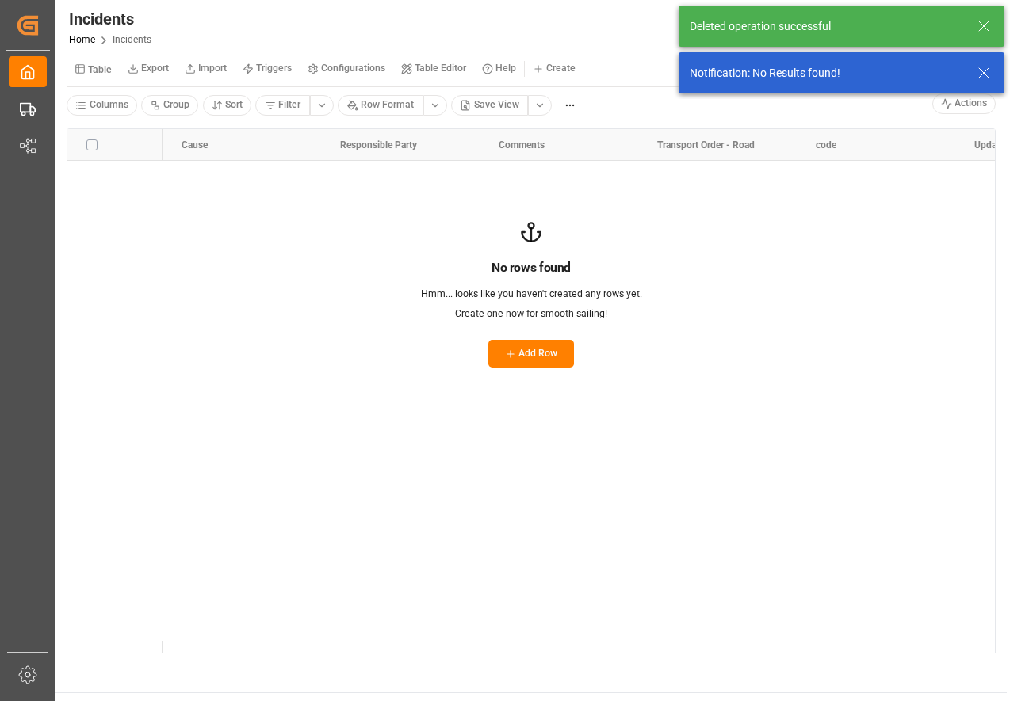
click at [94, 59] on button "Table" at bounding box center [93, 69] width 53 height 28
click at [112, 130] on div "Transport Order - Road" at bounding box center [167, 134] width 193 height 22
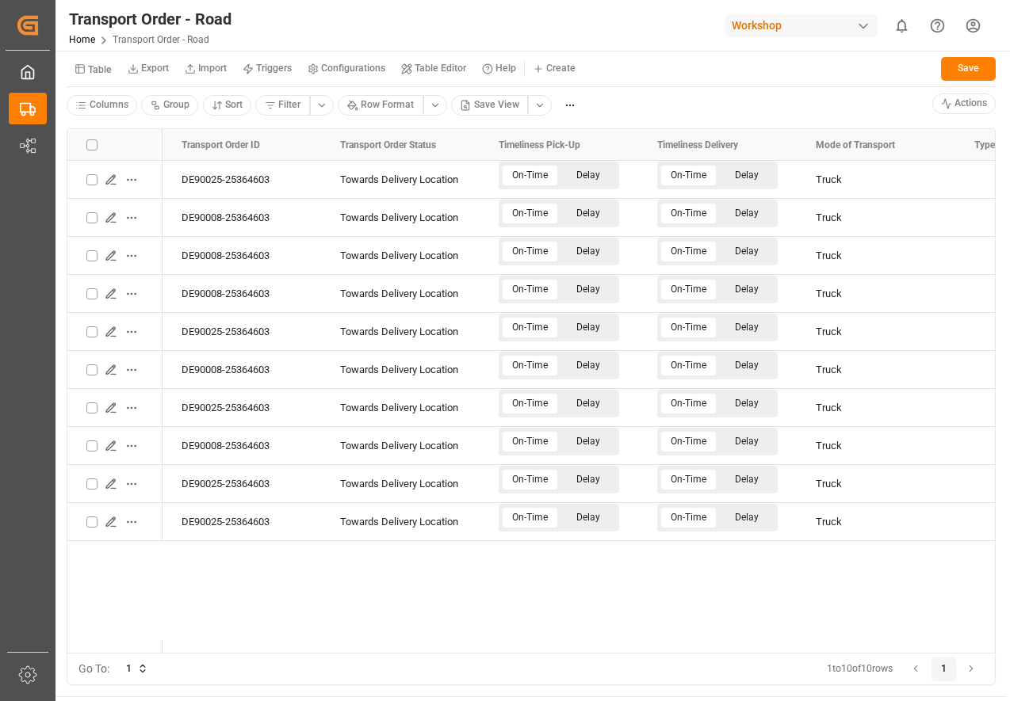
click at [560, 71] on html "Created by potrace 1.15, written by Peter Selinger 2001-2017 Created by potrace…" at bounding box center [505, 350] width 1010 height 701
click at [559, 97] on span "New Form" at bounding box center [576, 100] width 45 height 14
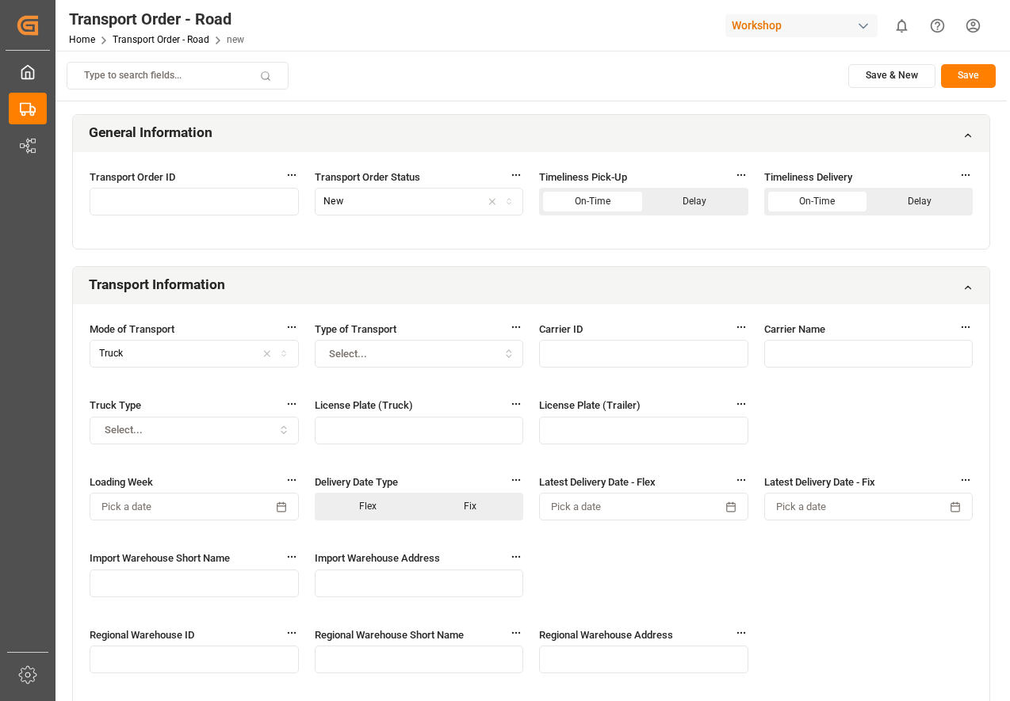
click at [150, 207] on input "text" at bounding box center [194, 202] width 209 height 28
type input "3435345"
click at [972, 72] on button "Save" at bounding box center [968, 76] width 55 height 24
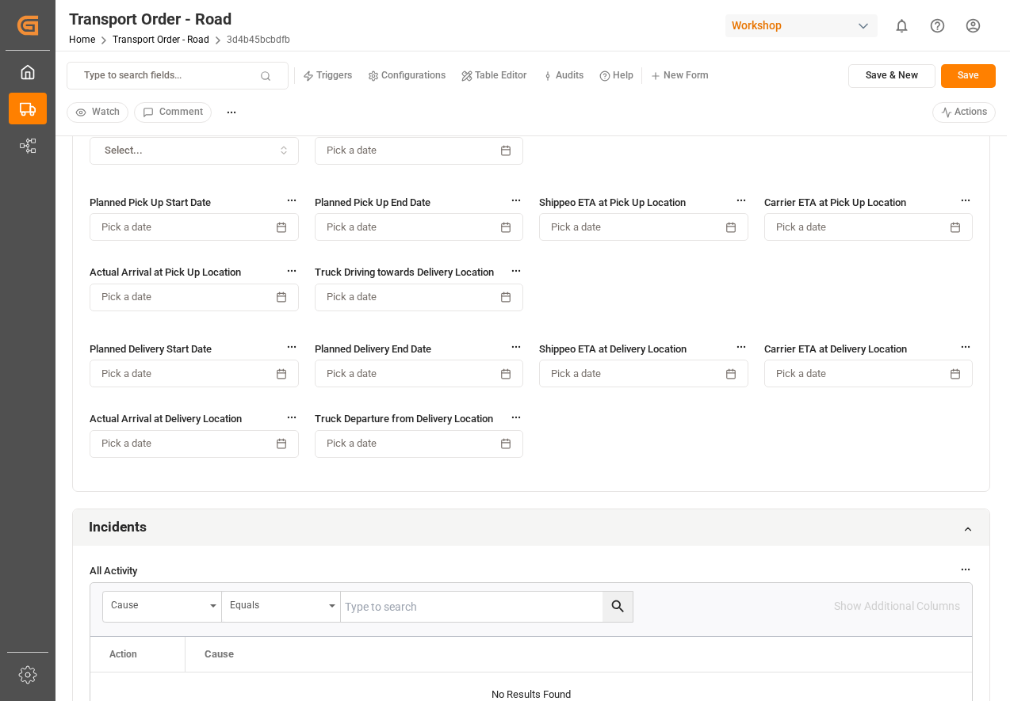
scroll to position [1061, 0]
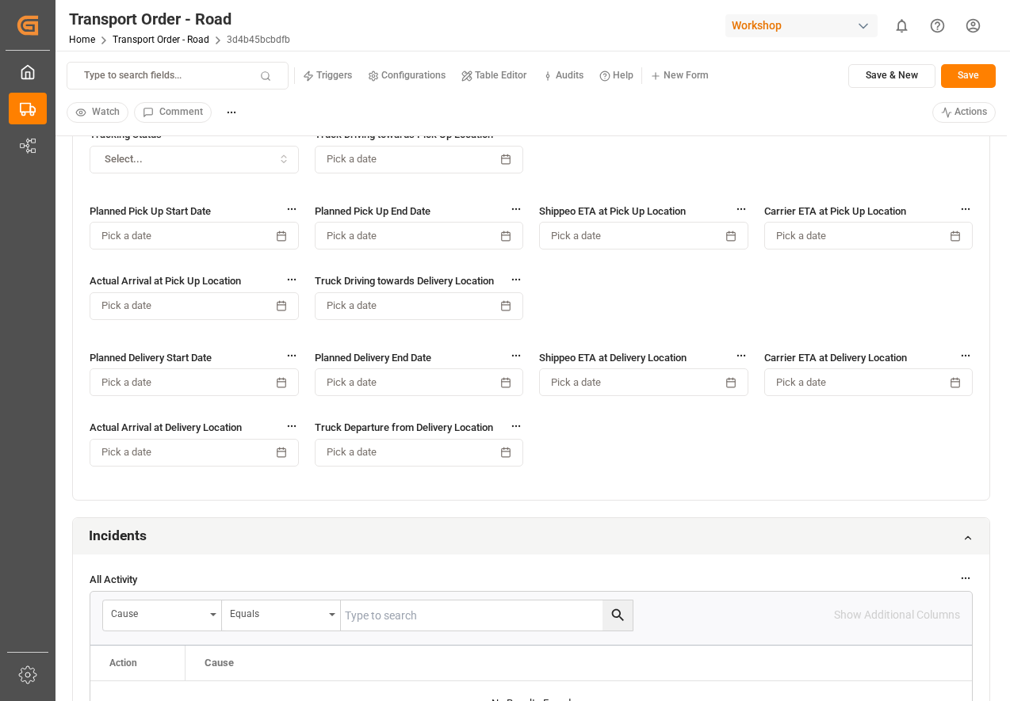
click at [227, 380] on button "Pick a date" at bounding box center [194, 383] width 209 height 28
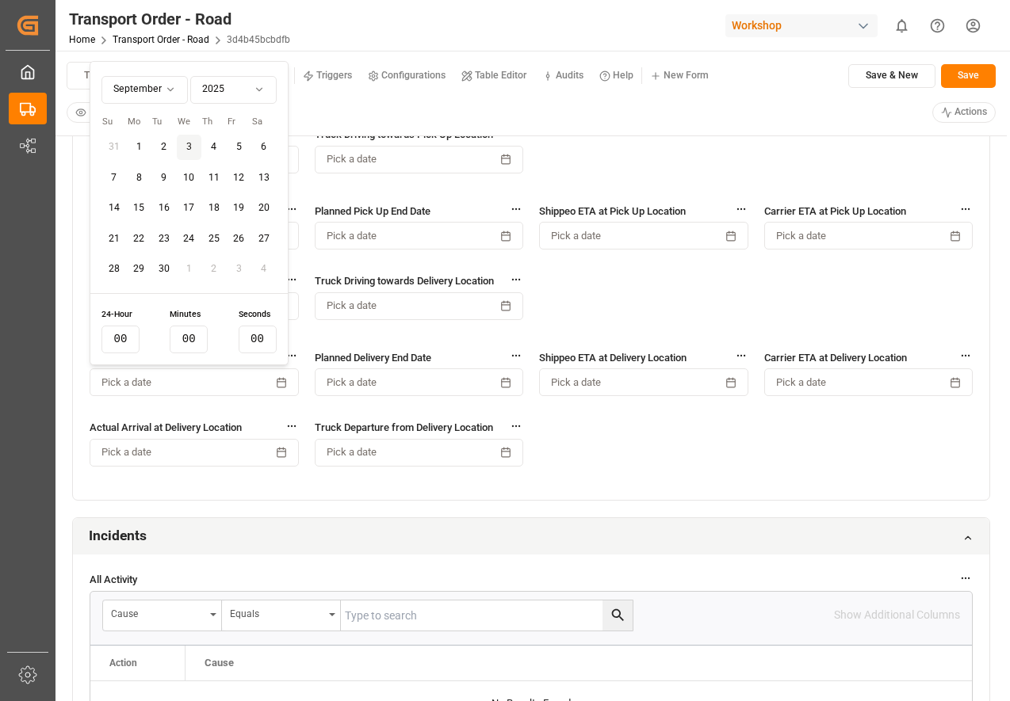
click at [145, 145] on button "1" at bounding box center [139, 147] width 25 height 25
type input "14"
type input "33"
type input "03"
click at [598, 429] on div "Tracking Status Select... Truck Driving towards Pick Up Location Pick a date Pl…" at bounding box center [531, 304] width 916 height 391
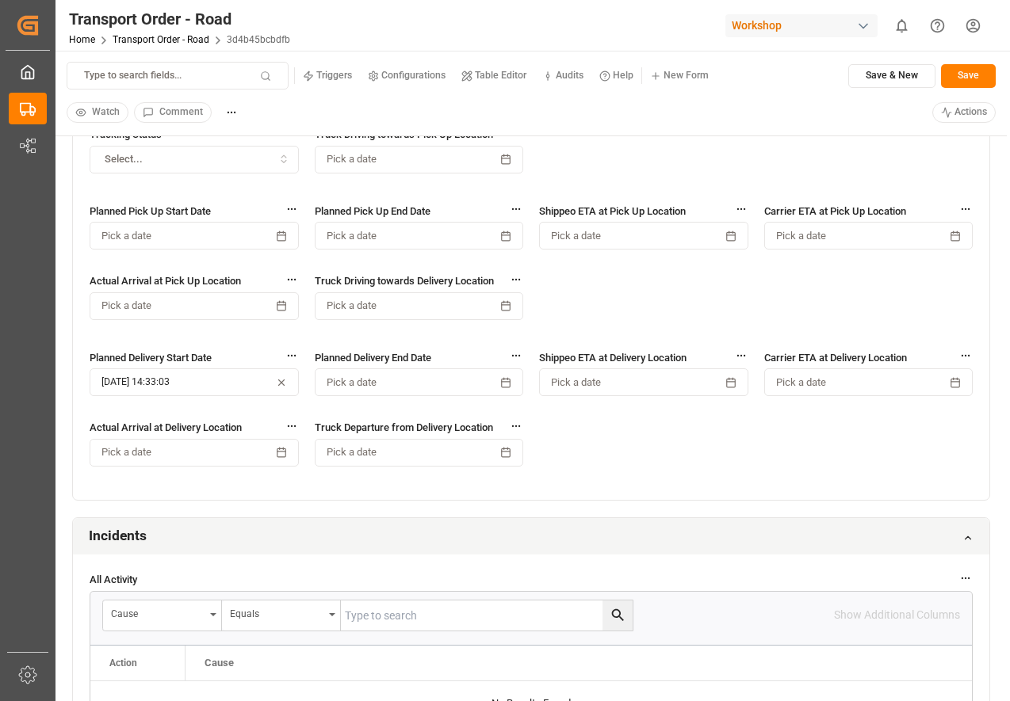
click at [487, 377] on button "Pick a date" at bounding box center [419, 383] width 209 height 28
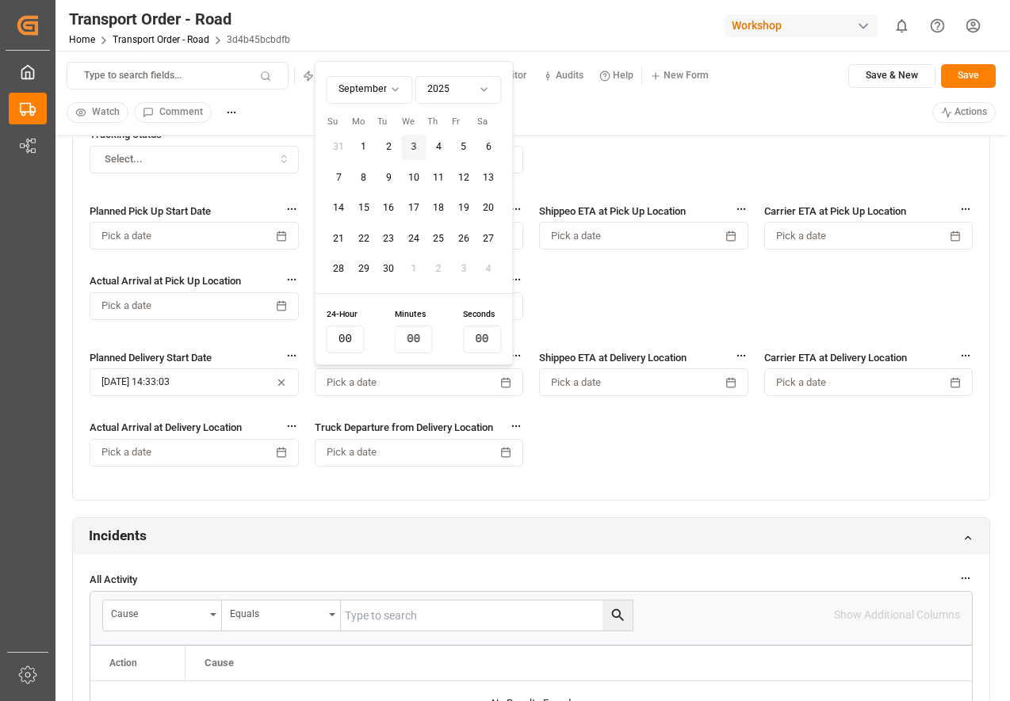
click at [388, 145] on button "2" at bounding box center [389, 147] width 25 height 25
type input "14"
type input "33"
type input "06"
click at [610, 429] on div "Tracking Status Select... Truck Driving towards Pick Up Location Pick a date Pl…" at bounding box center [531, 304] width 916 height 391
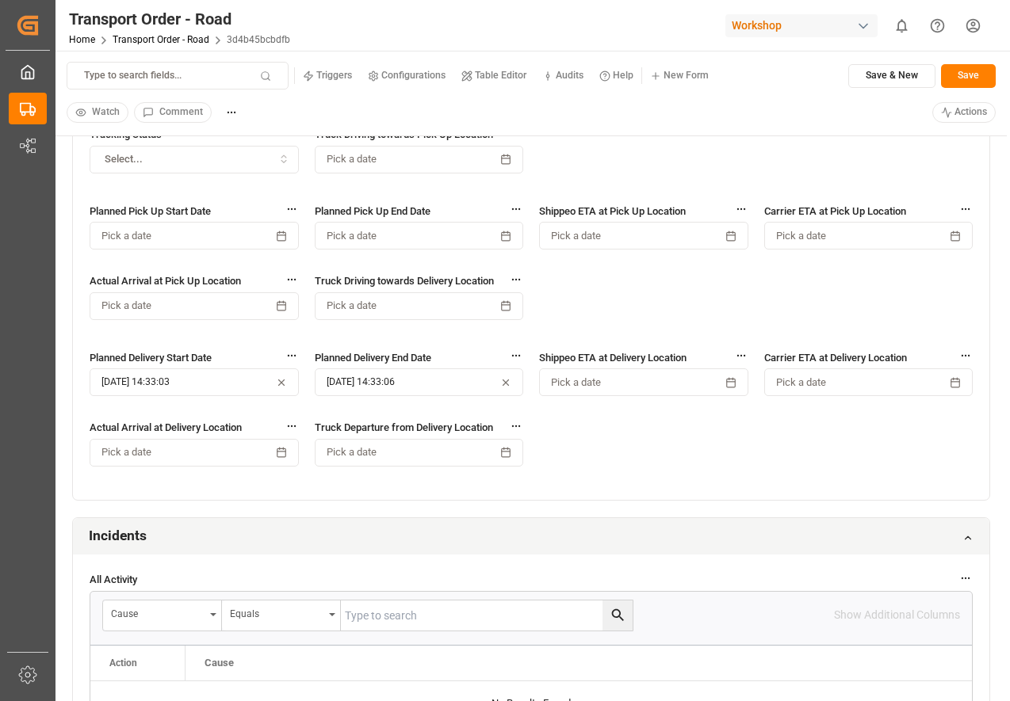
click at [975, 75] on button "Save" at bounding box center [968, 76] width 55 height 24
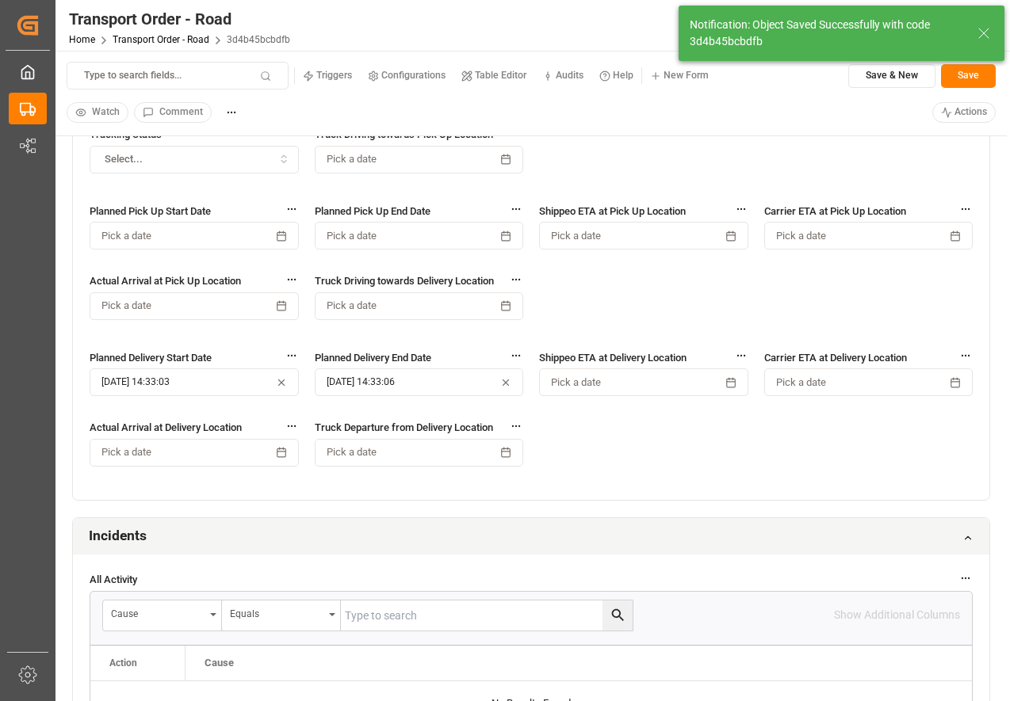
click at [601, 388] on span "Pick a date" at bounding box center [576, 383] width 50 height 14
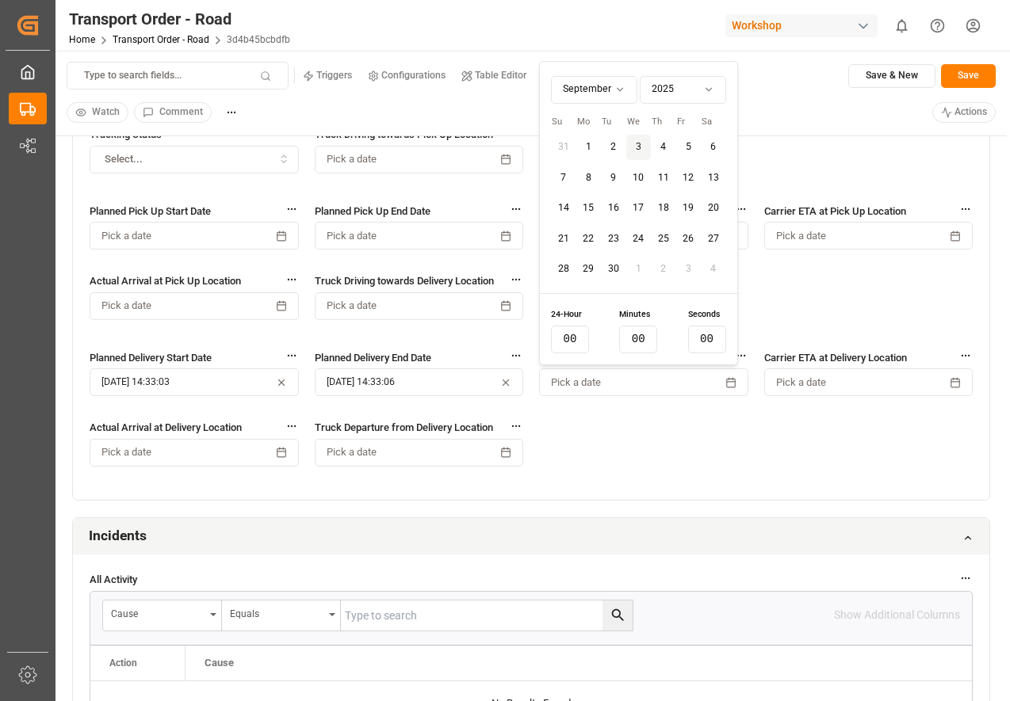
click at [588, 140] on button "1" at bounding box center [588, 147] width 25 height 25
type input "14"
type input "33"
type input "15"
click at [662, 428] on div "Tracking Status Select... Truck Driving towards Pick Up Location Pick a date Pl…" at bounding box center [531, 304] width 916 height 391
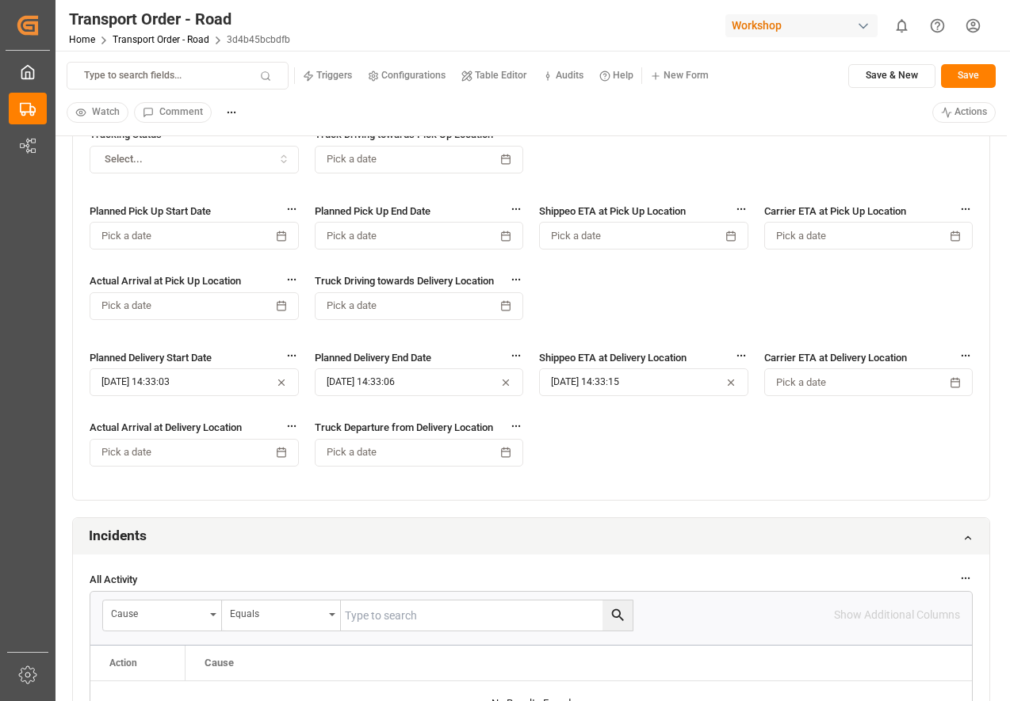
click at [972, 79] on button "Save" at bounding box center [968, 76] width 55 height 24
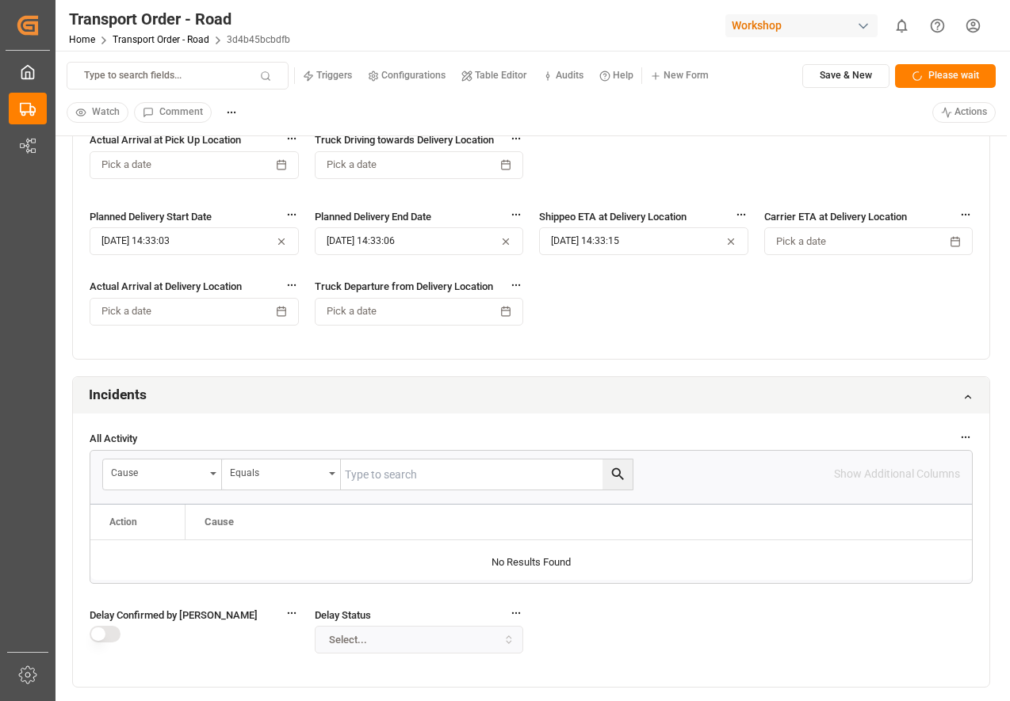
scroll to position [1189, 0]
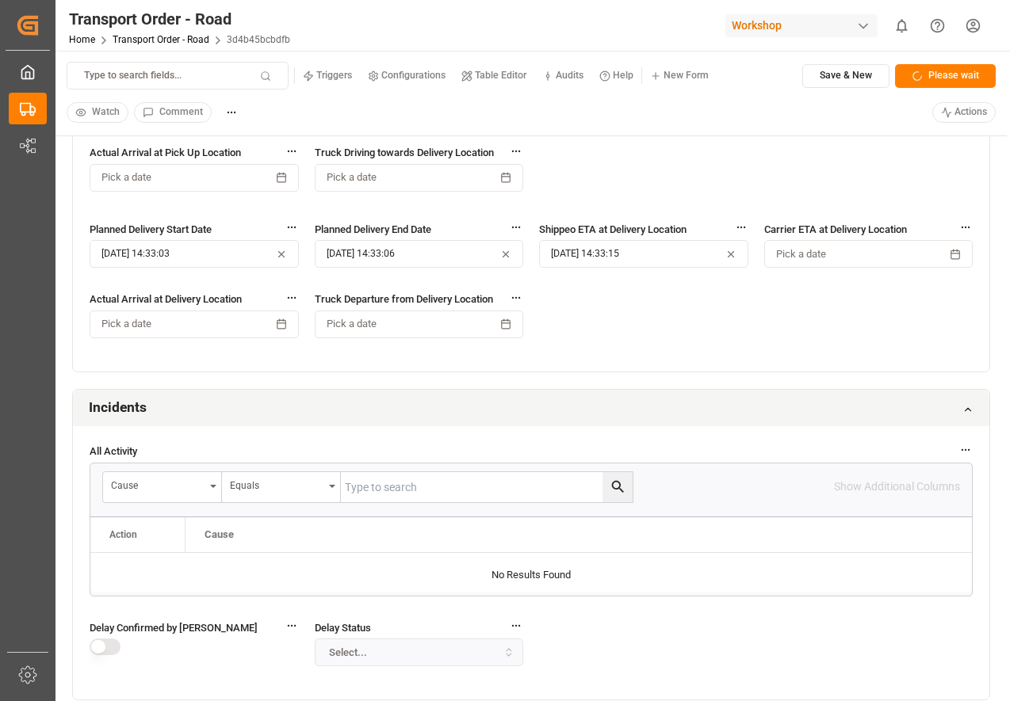
click at [612, 271] on div "Shippeo ETA at Delivery Location 01.09.2025 14:33:15" at bounding box center [643, 253] width 209 height 64
click at [609, 259] on button "01.09.2025 14:33:15" at bounding box center [643, 254] width 209 height 28
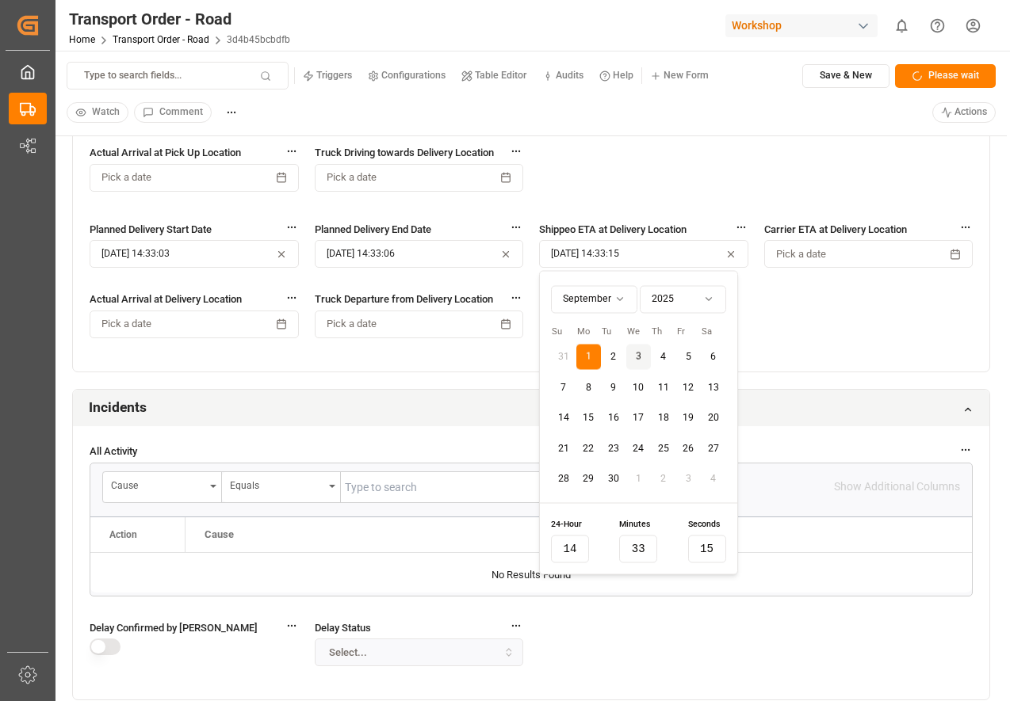
click at [636, 547] on input "33" at bounding box center [638, 549] width 38 height 28
type input "00"
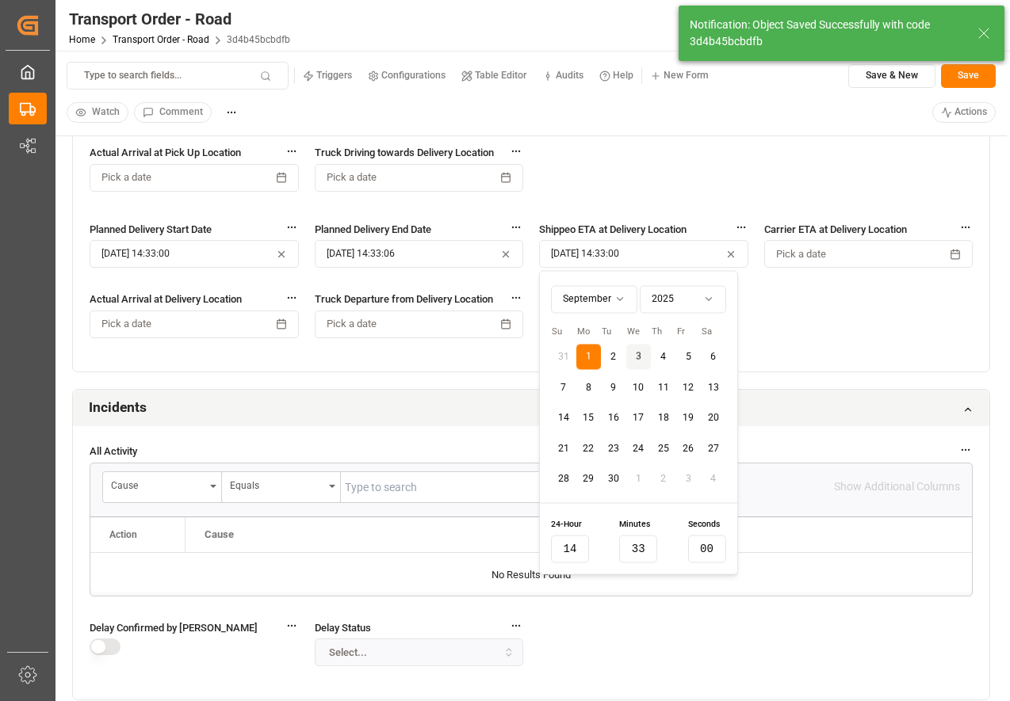
click at [640, 552] on input "33" at bounding box center [638, 549] width 38 height 28
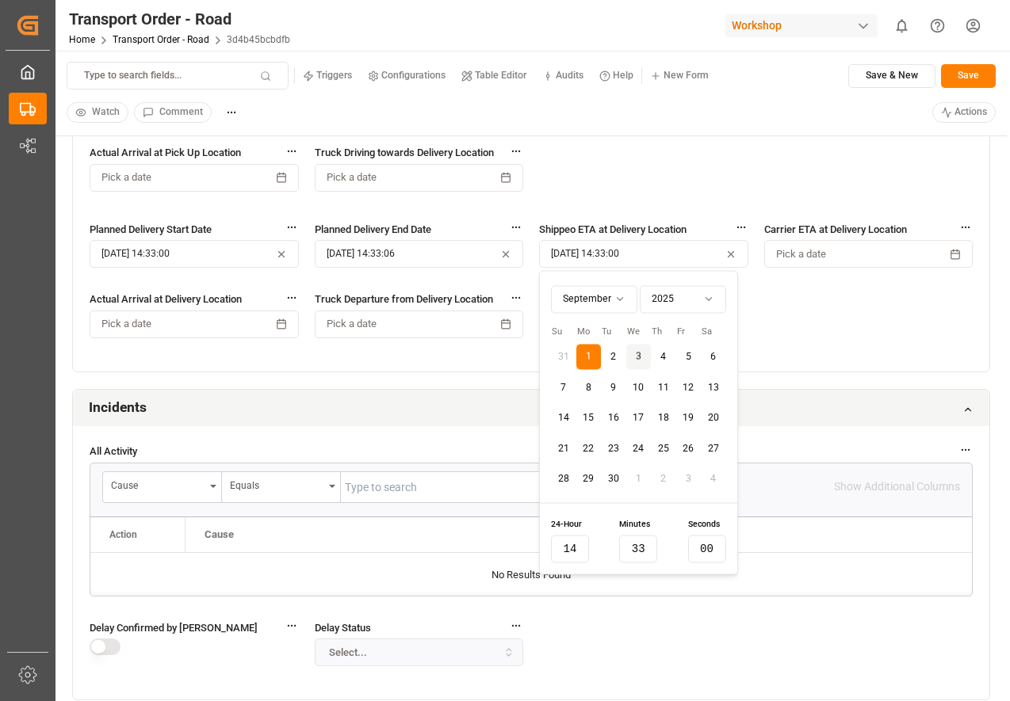
click at [580, 548] on input "14" at bounding box center [570, 549] width 38 height 28
click at [568, 546] on input "14" at bounding box center [570, 549] width 38 height 28
type input "15"
click at [648, 558] on input "33" at bounding box center [638, 549] width 38 height 28
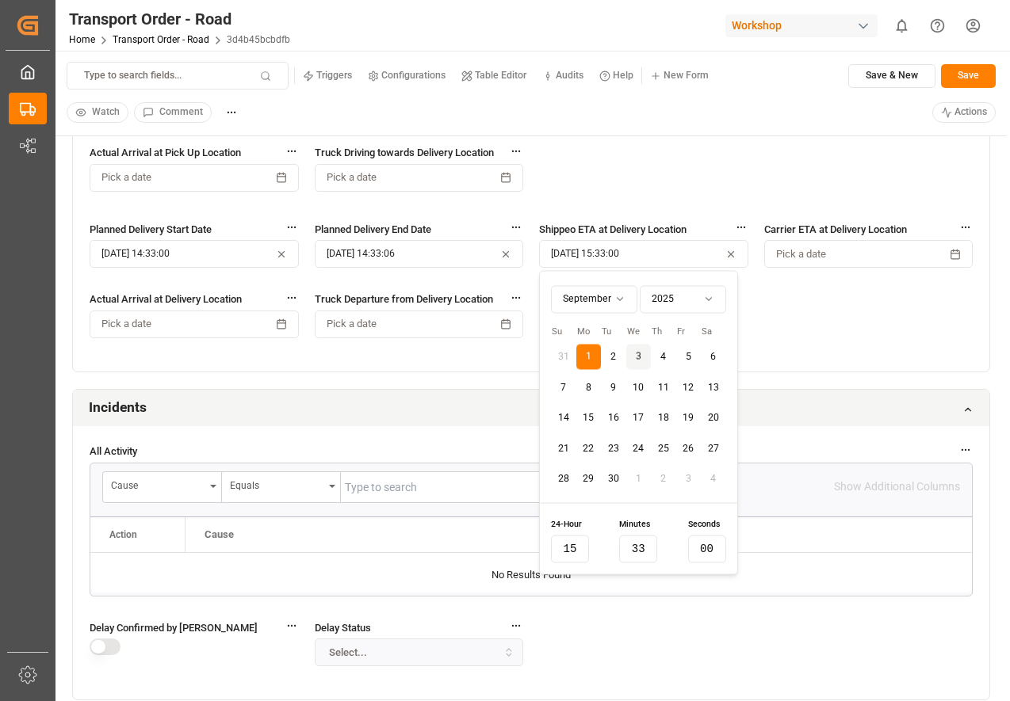
click at [648, 558] on input "33" at bounding box center [638, 549] width 38 height 28
type input "01"
click at [956, 80] on button "Save" at bounding box center [968, 76] width 55 height 24
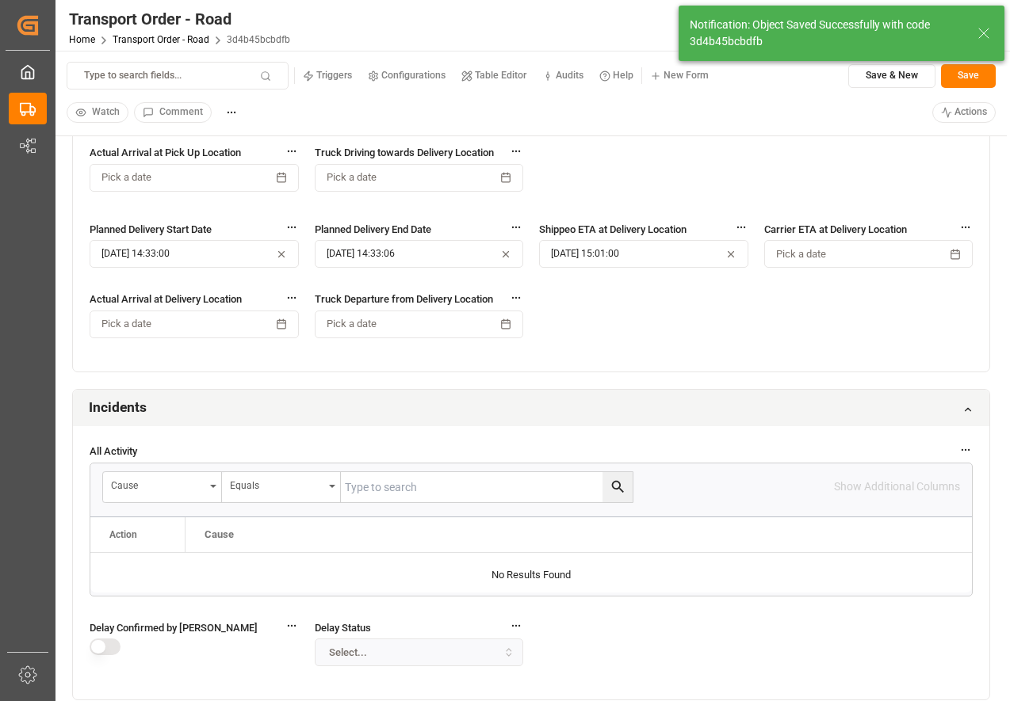
click at [600, 247] on button "01.09.2025 15:01:00" at bounding box center [643, 254] width 209 height 28
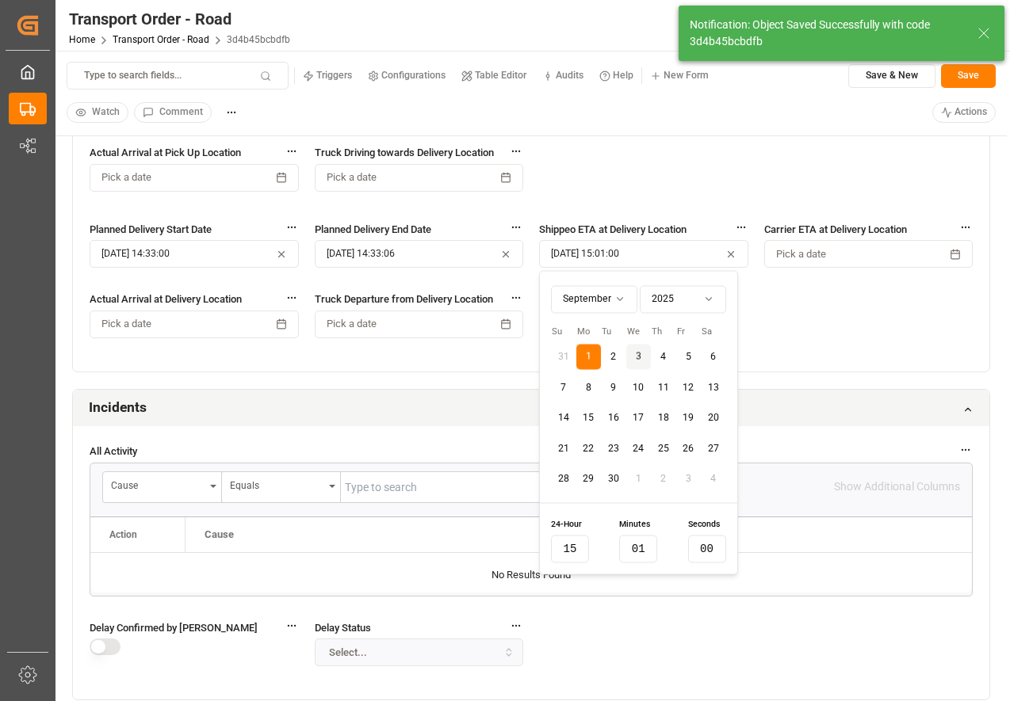
click at [644, 546] on input "01" at bounding box center [638, 549] width 38 height 28
type input "43"
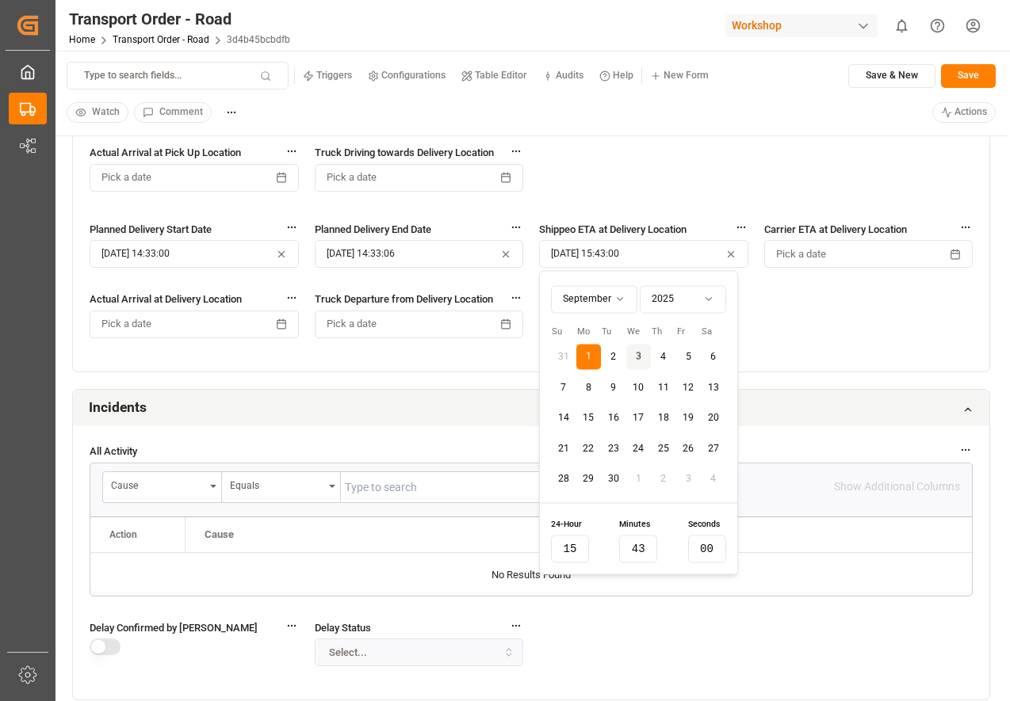
click at [965, 77] on button "Save" at bounding box center [968, 76] width 55 height 24
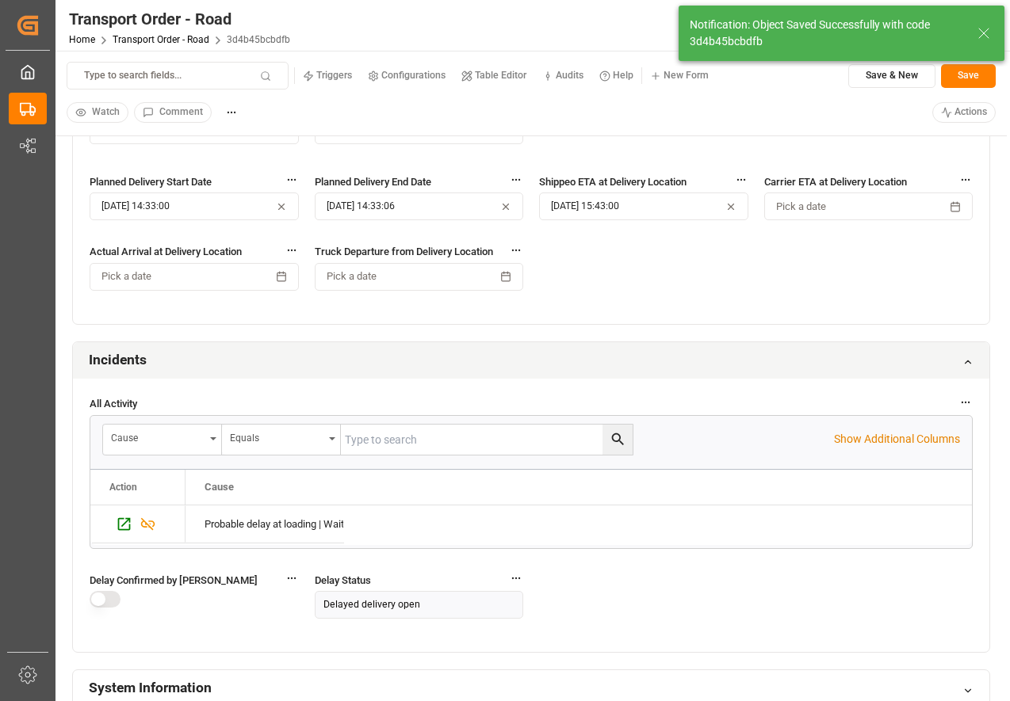
scroll to position [1237, 0]
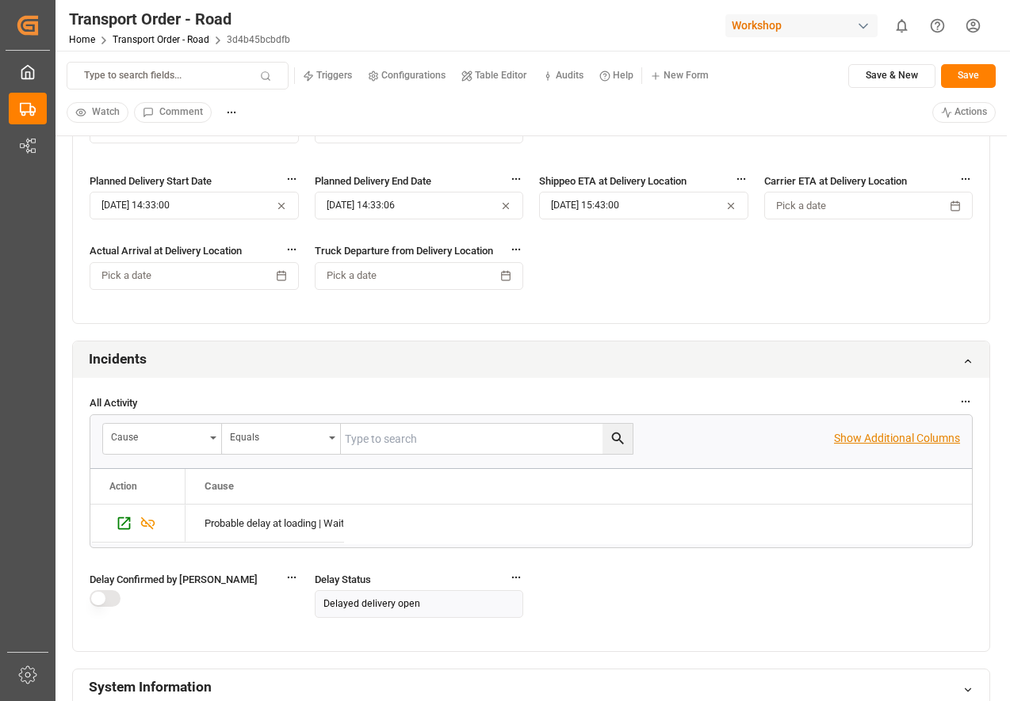
click at [848, 436] on p "Show Additional Columns" at bounding box center [897, 438] width 126 height 17
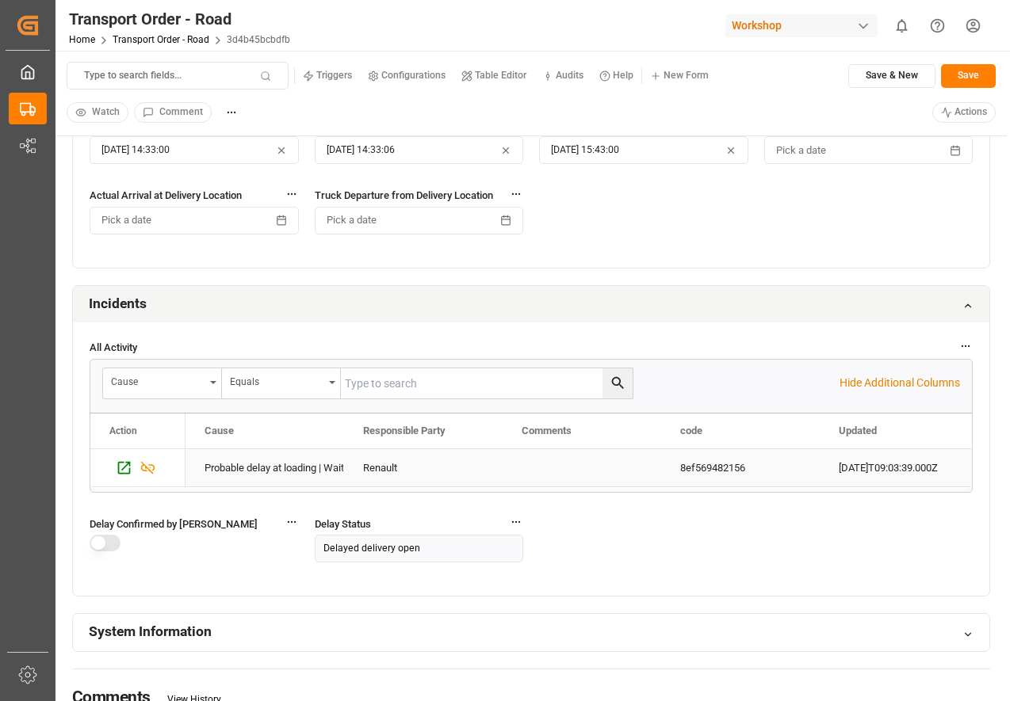
scroll to position [1297, 0]
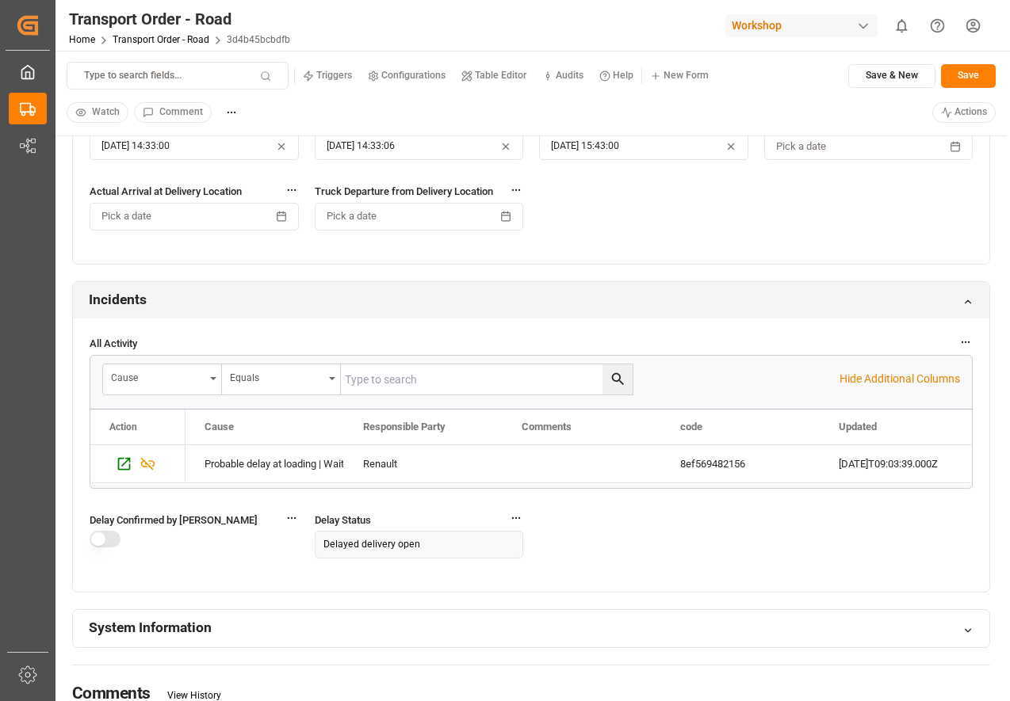
click at [573, 551] on div "All Activity Cause Equals Hide Additional Columns Drag here to set row groups D…" at bounding box center [531, 455] width 916 height 273
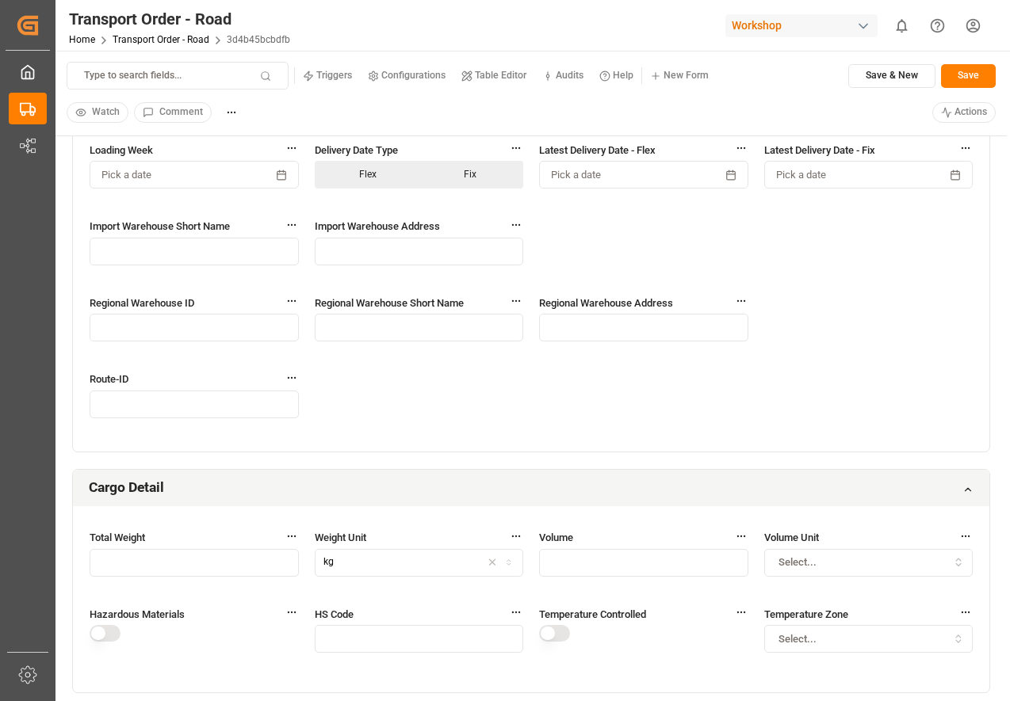
scroll to position [0, 0]
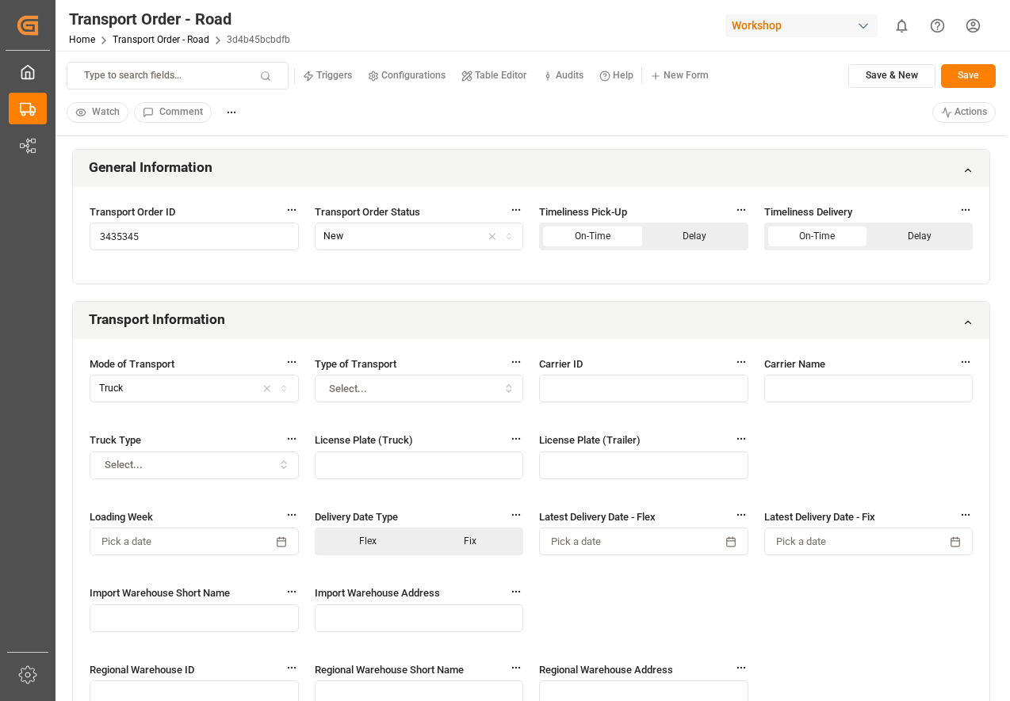
click at [954, 117] on html "Created by potrace 1.15, written by Peter Selinger 2001-2017 Created by potrace…" at bounding box center [505, 350] width 1010 height 701
click at [807, 143] on html "Created by potrace 1.15, written by Peter Selinger 2001-2017 Created by potrace…" at bounding box center [505, 350] width 1010 height 701
click at [969, 109] on html "Created by potrace 1.15, written by Peter Selinger 2001-2017 Created by potrace…" at bounding box center [505, 350] width 1010 height 701
click at [869, 98] on html "Created by potrace 1.15, written by Peter Selinger 2001-2017 Created by potrace…" at bounding box center [505, 350] width 1010 height 701
click at [961, 116] on html "Created by potrace 1.15, written by Peter Selinger 2001-2017 Created by potrace…" at bounding box center [505, 350] width 1010 height 701
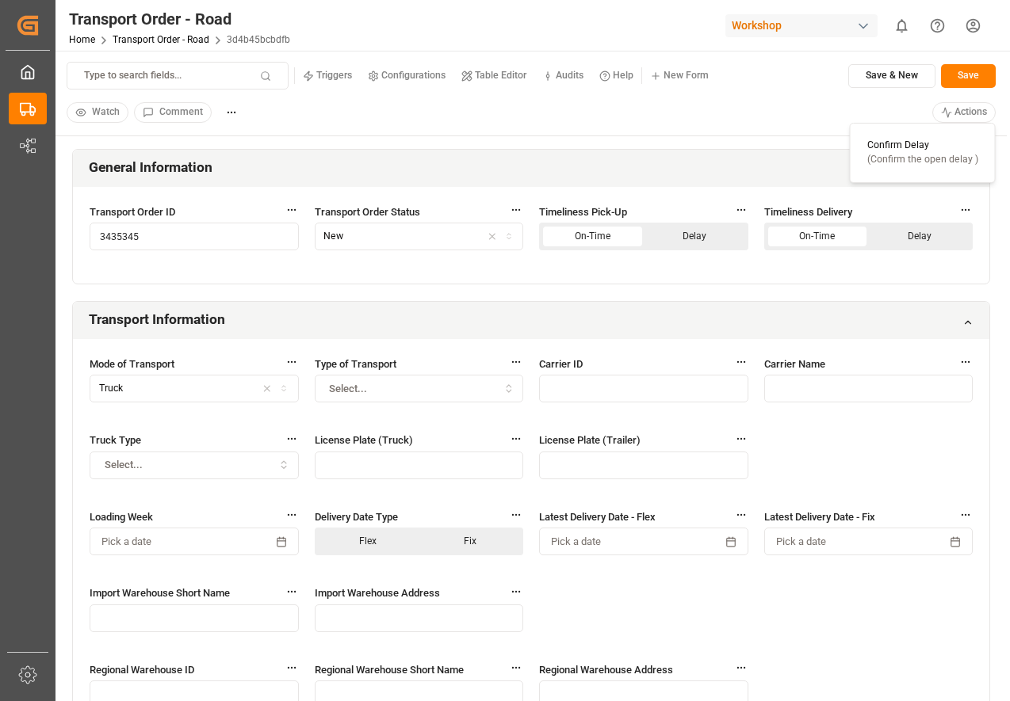
click at [929, 151] on div "Confirm Delay (Confirm the open delay )" at bounding box center [922, 153] width 111 height 28
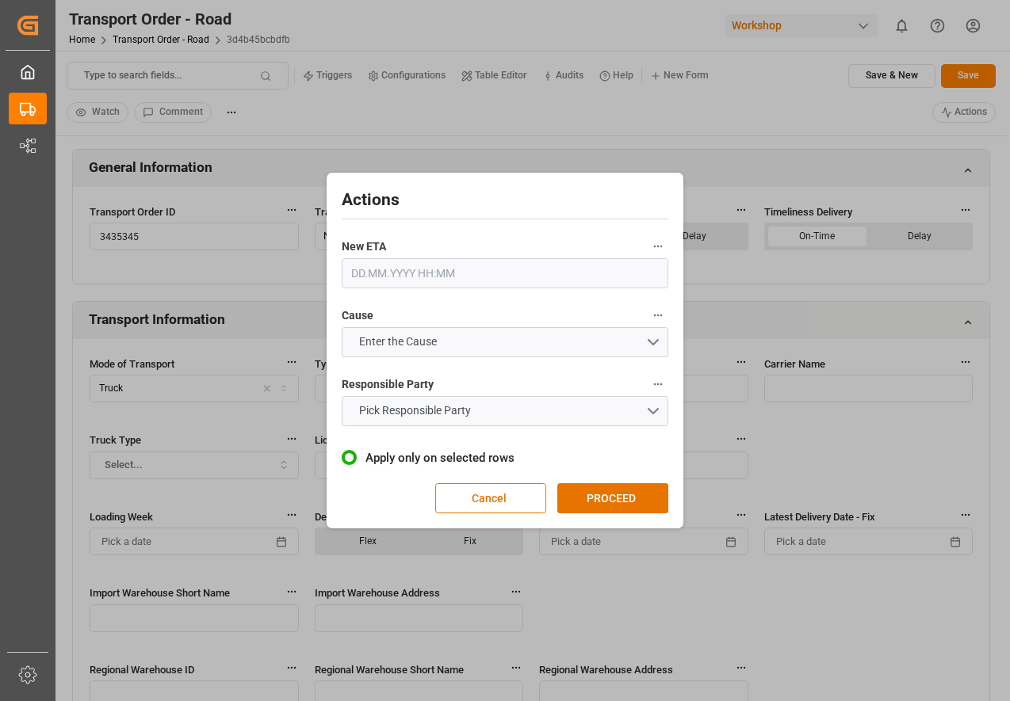
click at [555, 279] on input "text" at bounding box center [505, 273] width 327 height 30
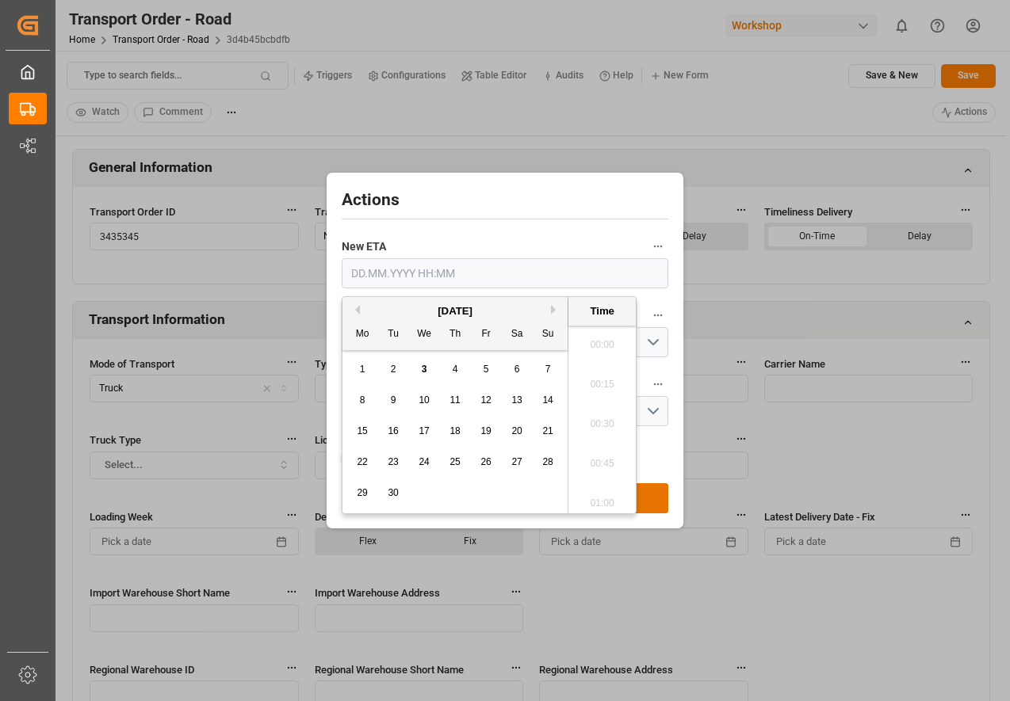
scroll to position [2224, 0]
click at [454, 371] on span "4" at bounding box center [456, 369] width 6 height 11
click at [610, 341] on li "14:00" at bounding box center [601, 341] width 67 height 40
type input "04.09.2025 14:00"
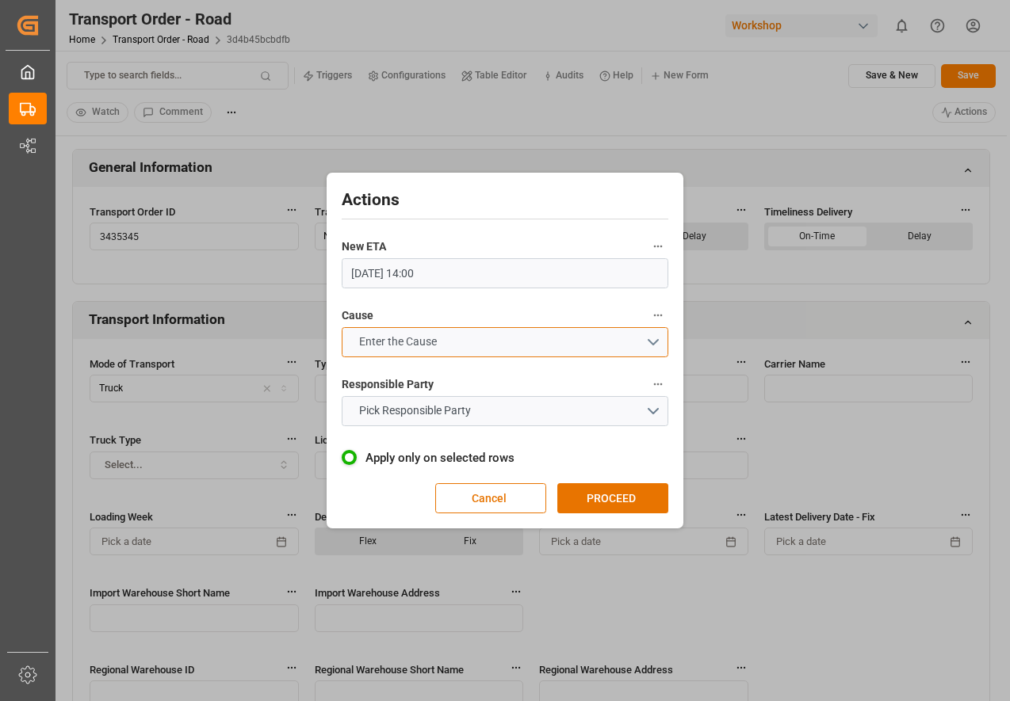
click at [430, 343] on span "Enter the Cause" at bounding box center [398, 342] width 94 height 17
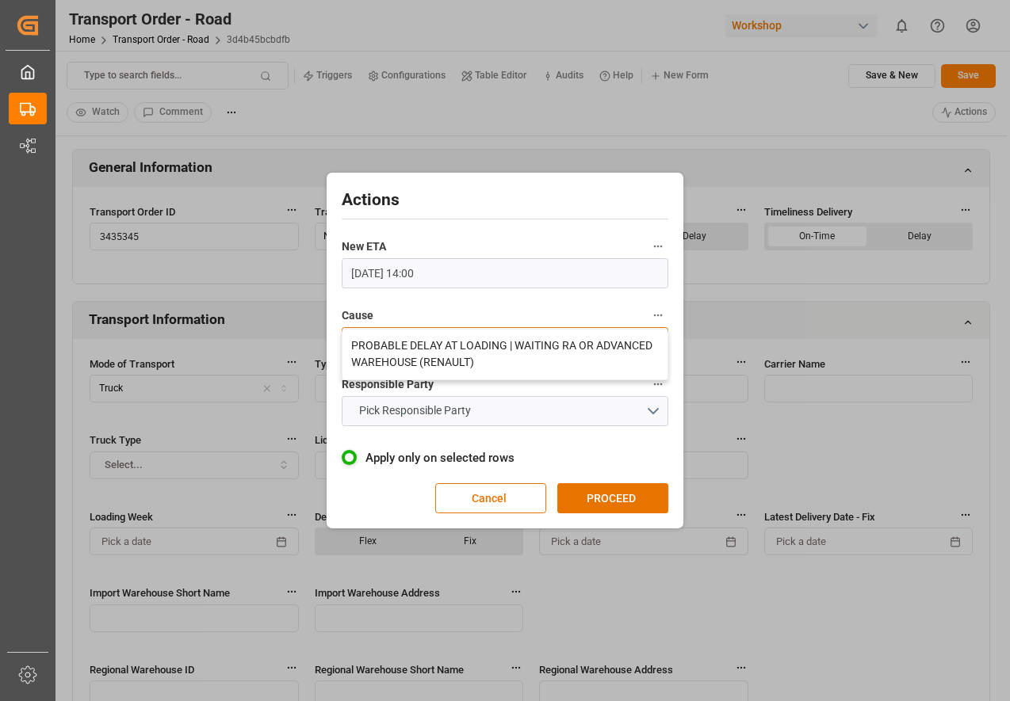
click at [430, 343] on div "PROBABLE DELAY AT LOADING | WAITING RA OR ADVANCED WAREHOUSE (RENAULT)" at bounding box center [504, 355] width 325 height 50
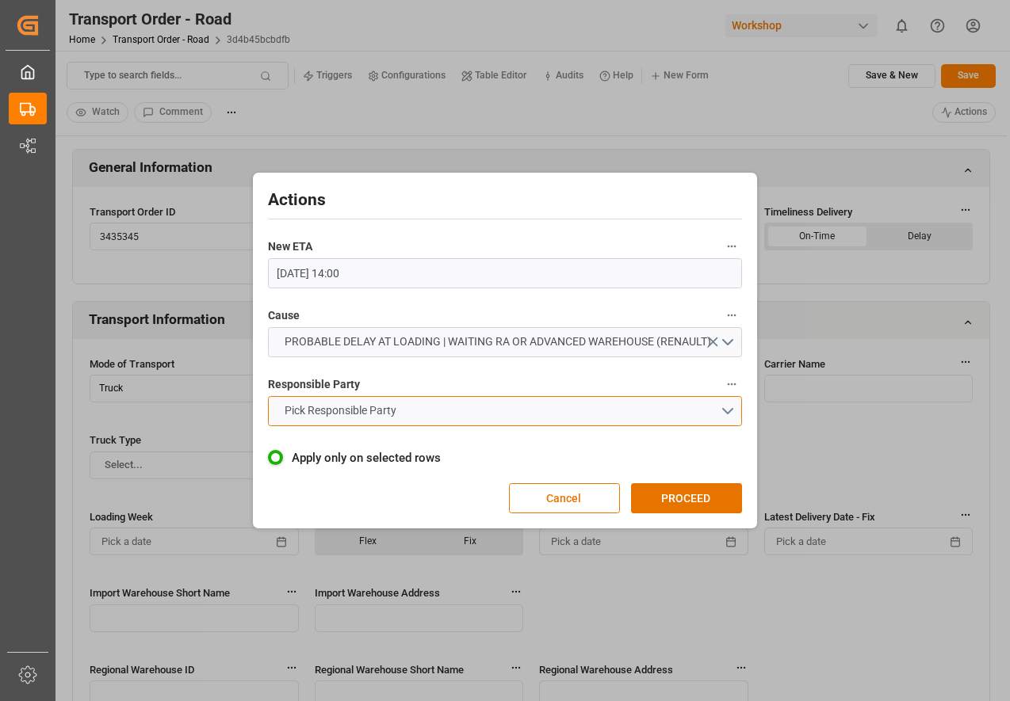
click at [431, 411] on button "Pick Responsible Party" at bounding box center [505, 411] width 475 height 30
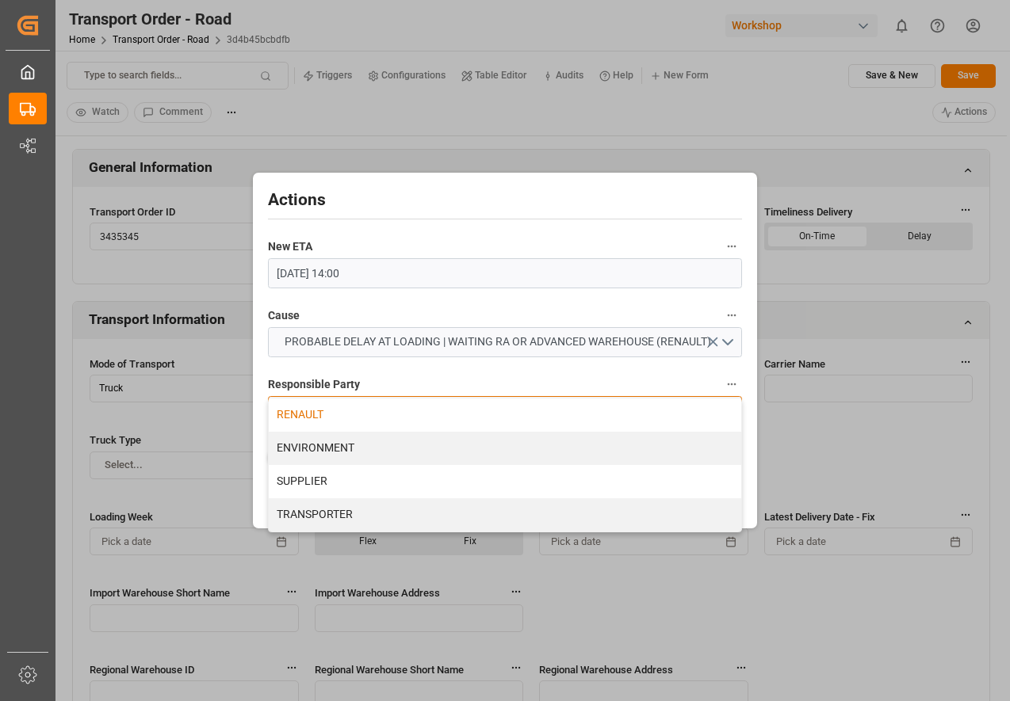
click at [409, 413] on div "RENAULT" at bounding box center [505, 415] width 473 height 33
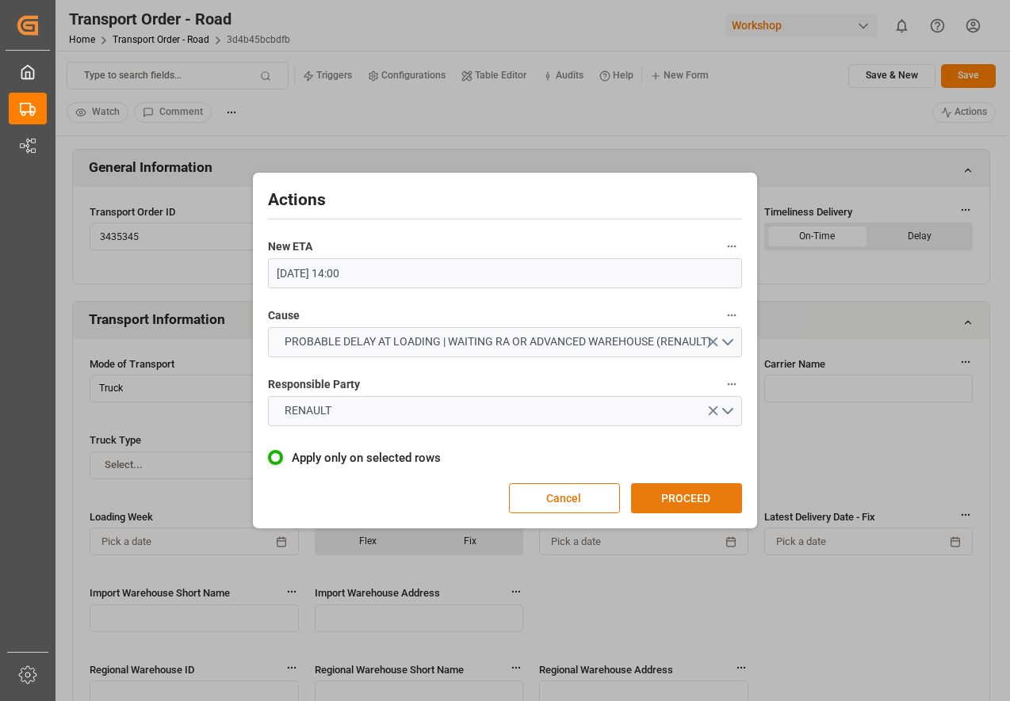
click at [690, 497] on button "PROCEED" at bounding box center [686, 499] width 111 height 30
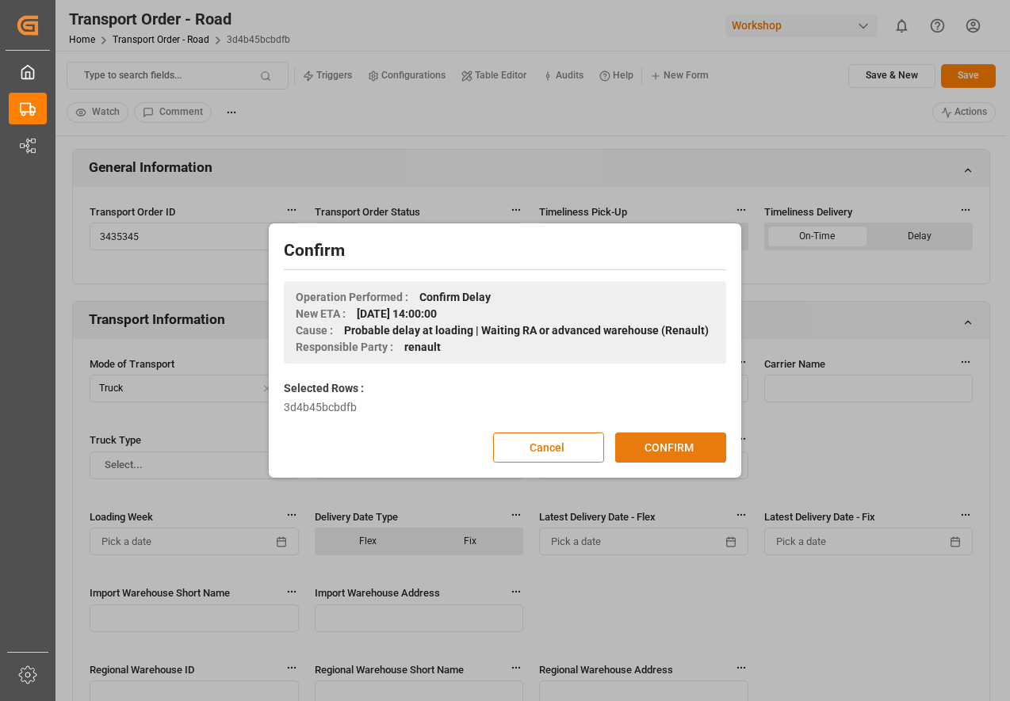
click at [678, 457] on button "CONFIRM" at bounding box center [670, 448] width 111 height 30
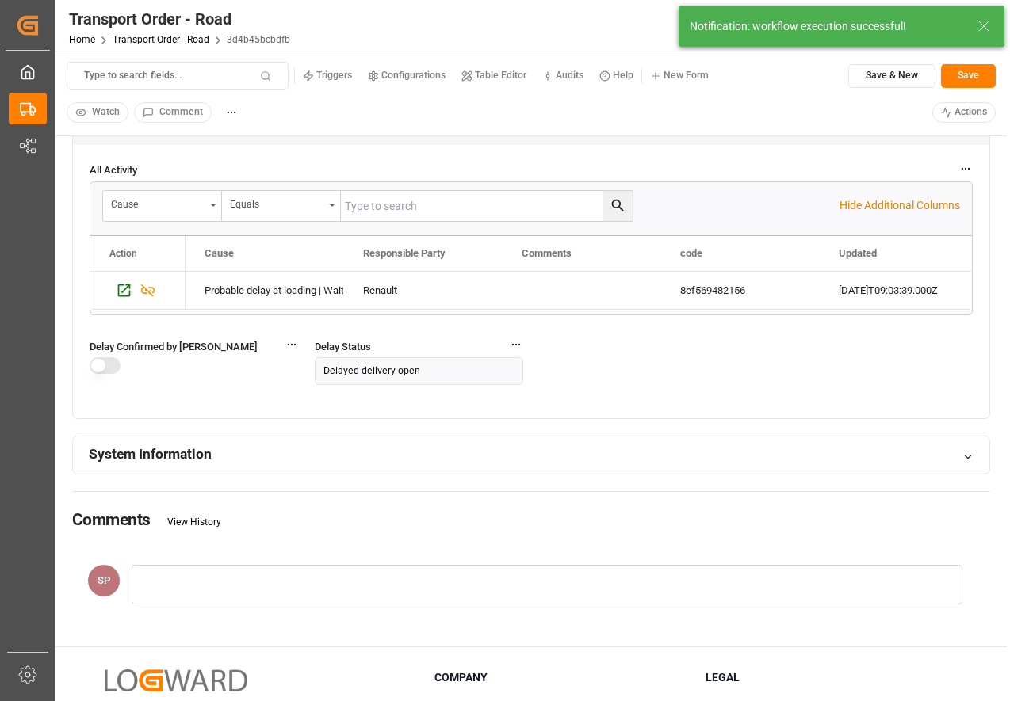
scroll to position [1416, 0]
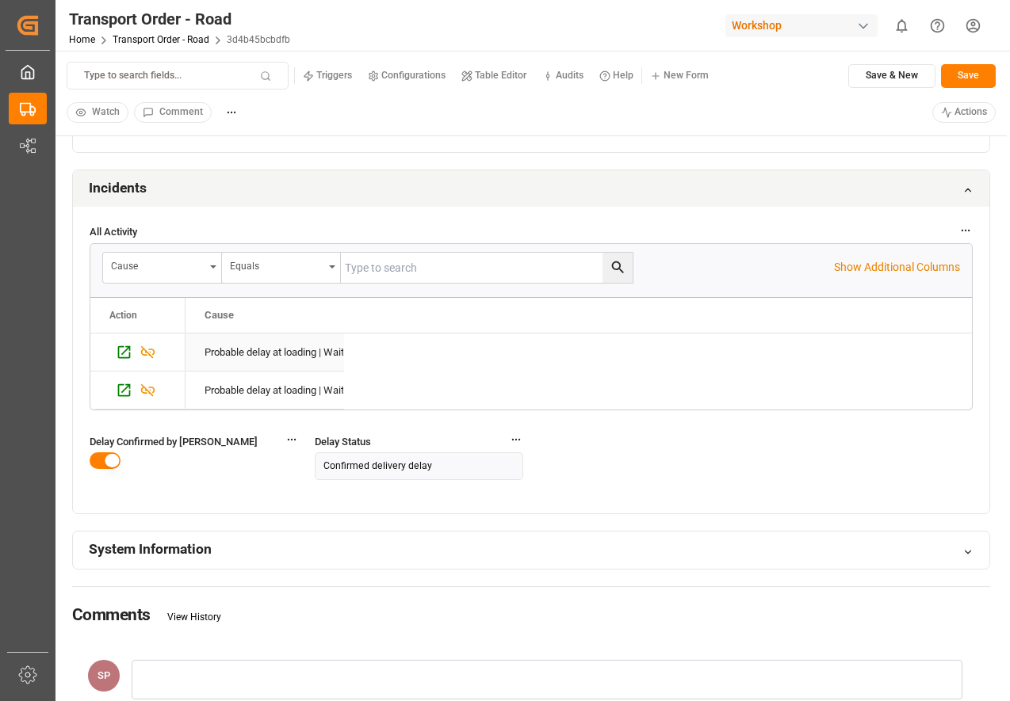
scroll to position [1405, 0]
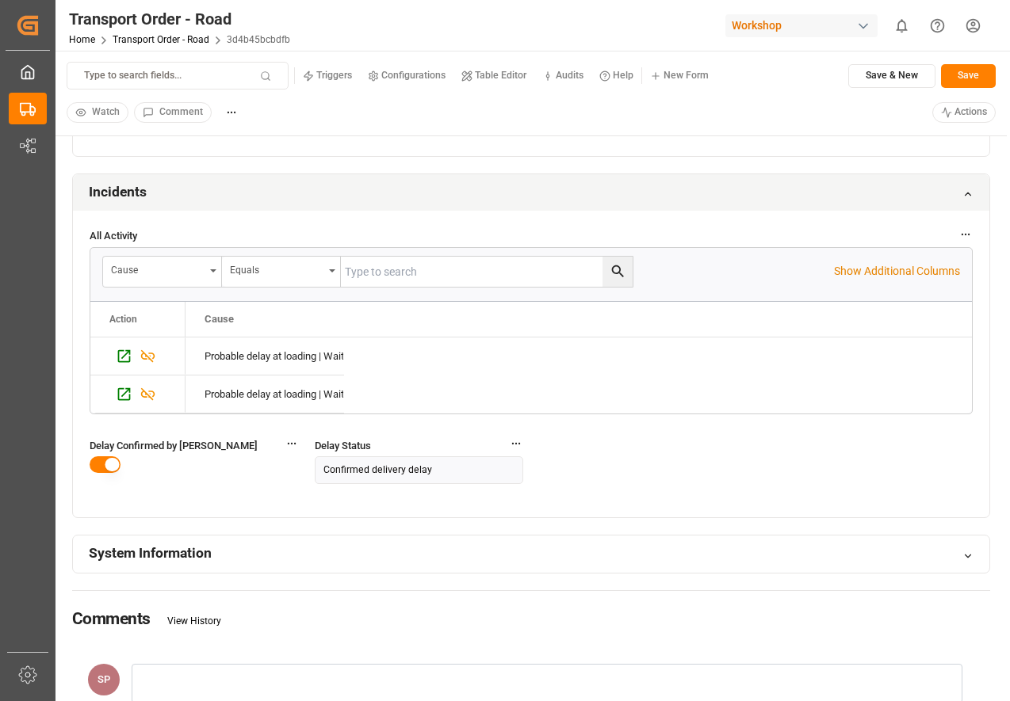
click at [368, 472] on div "Confirmed delivery delay" at bounding box center [377, 471] width 109 height 14
click at [571, 477] on div "All Activity Cause Equals Show Additional Columns Drag here to set row groups D…" at bounding box center [531, 364] width 916 height 307
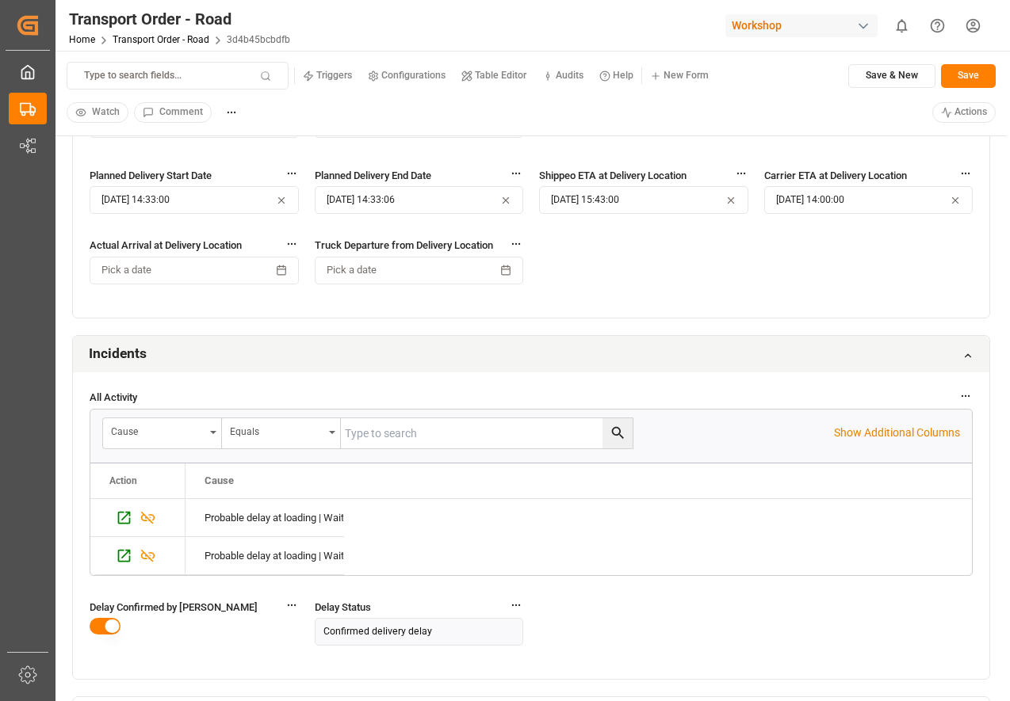
scroll to position [1161, 0]
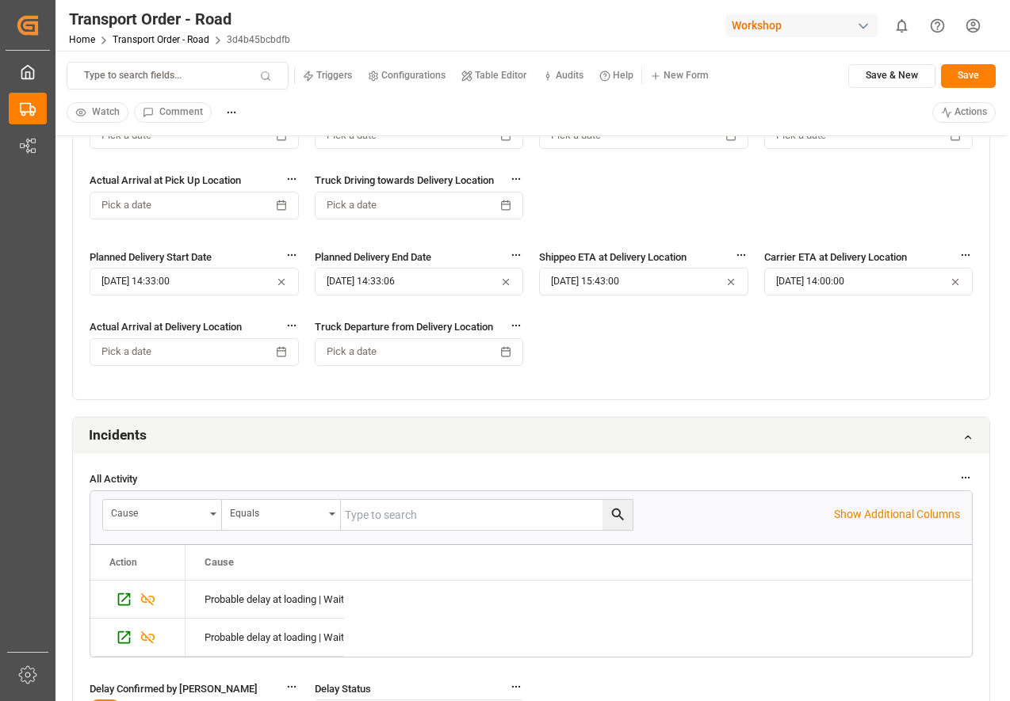
click at [954, 105] on html "Created by potrace 1.15, written by [PERSON_NAME] [DATE]-[DATE] Created by potr…" at bounding box center [505, 350] width 1010 height 701
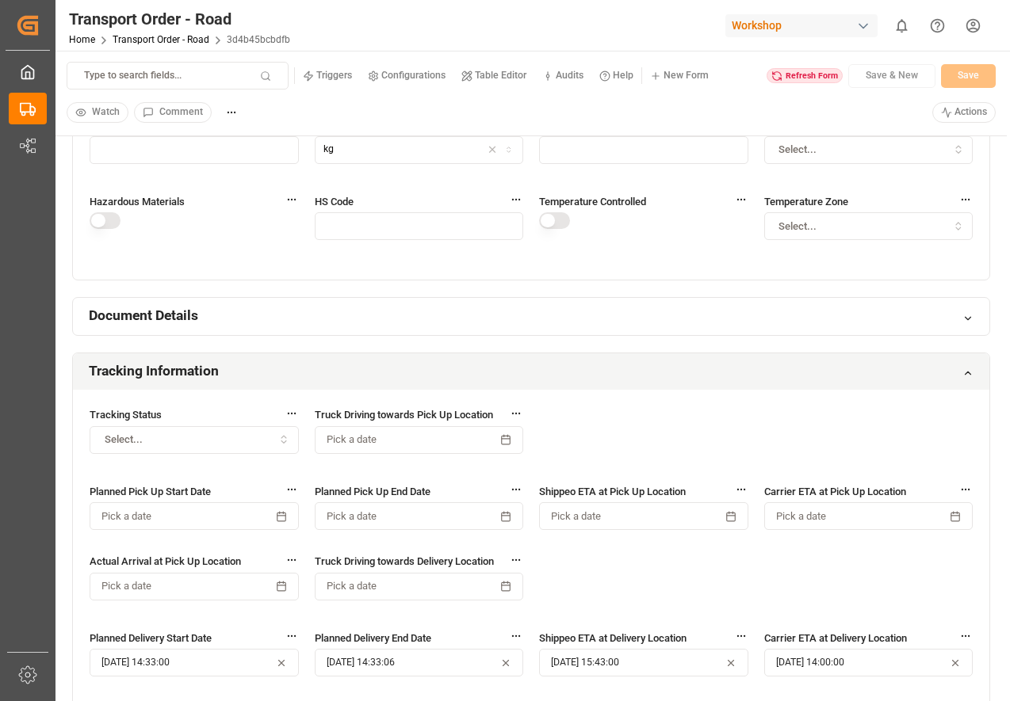
scroll to position [703, 0]
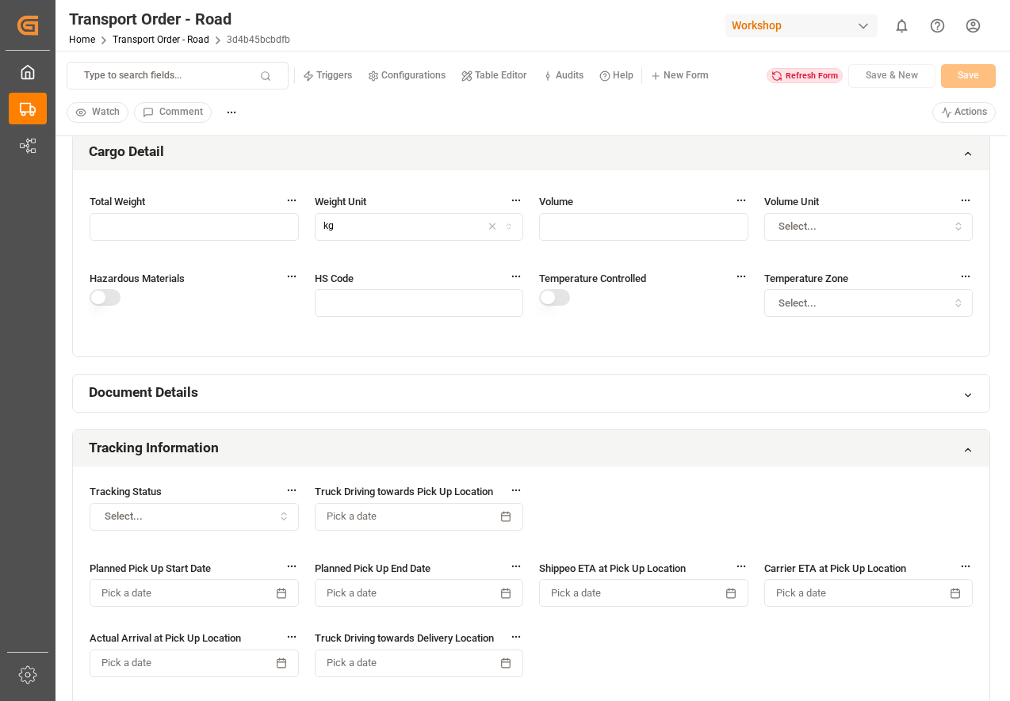
click at [345, 292] on input "text" at bounding box center [419, 303] width 209 height 28
type input "1"
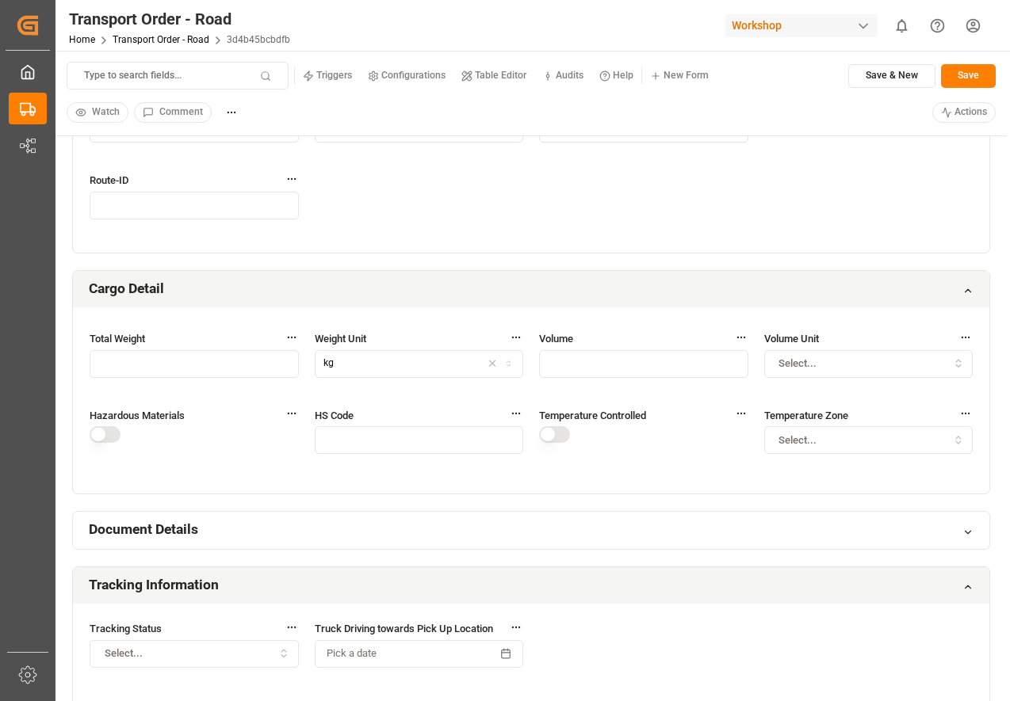
scroll to position [625, 0]
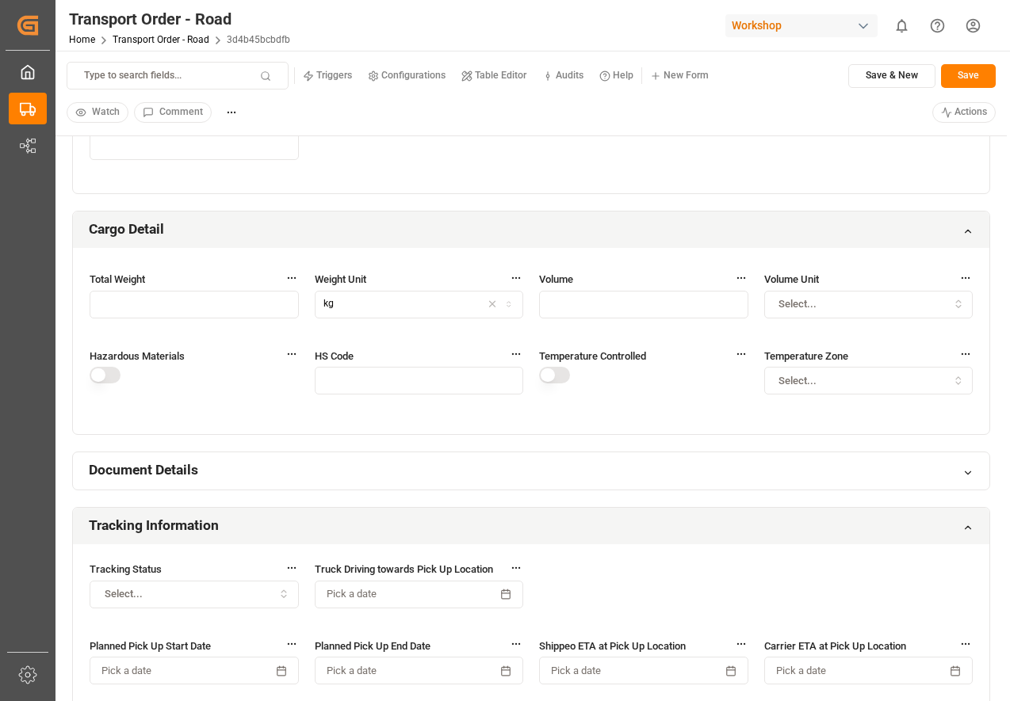
click at [388, 394] on input "text" at bounding box center [419, 381] width 209 height 28
type input "2"
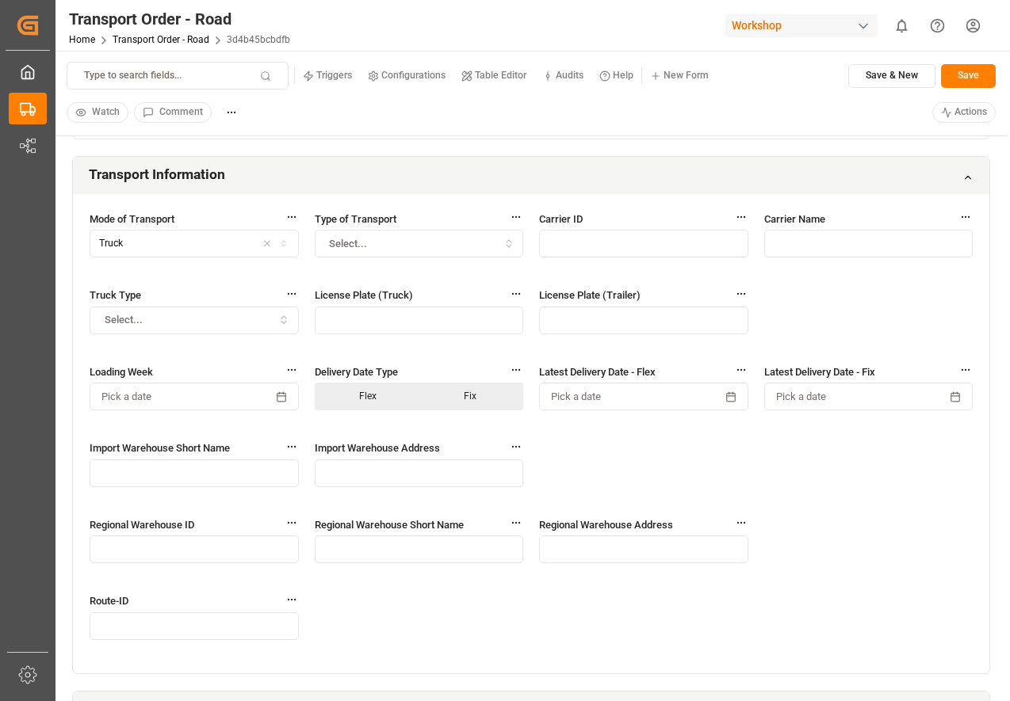
scroll to position [68, 0]
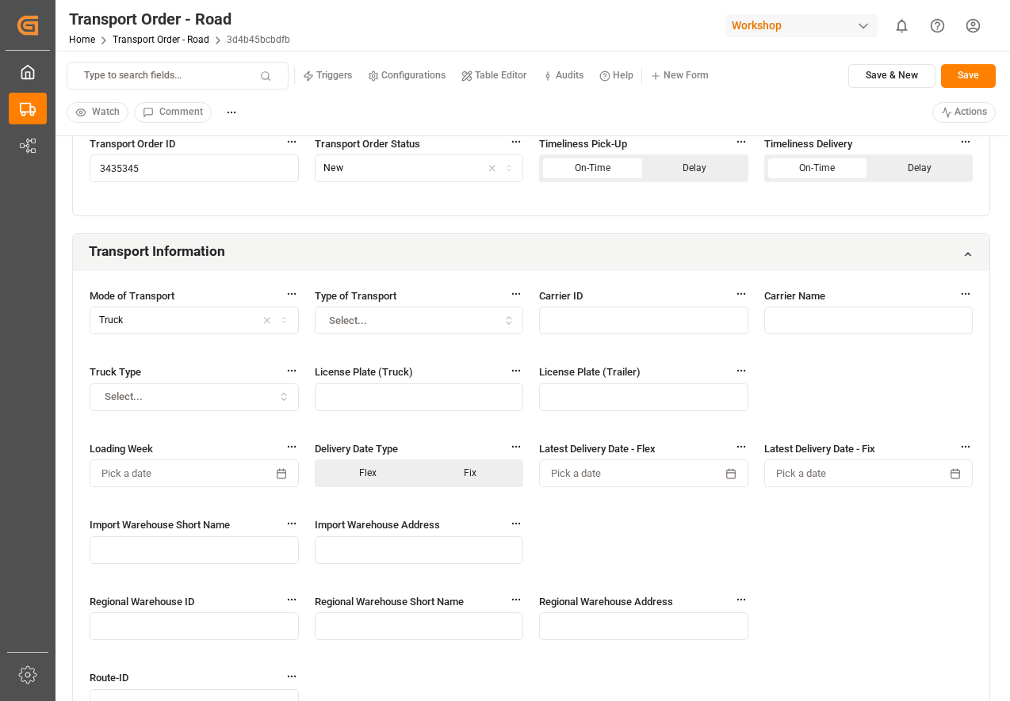
click at [954, 113] on html "Created by potrace 1.15, written by [PERSON_NAME] [DATE]-[DATE] Created by potr…" at bounding box center [505, 350] width 1010 height 701
click at [891, 166] on p "(Confirm the open delay )" at bounding box center [922, 160] width 111 height 14
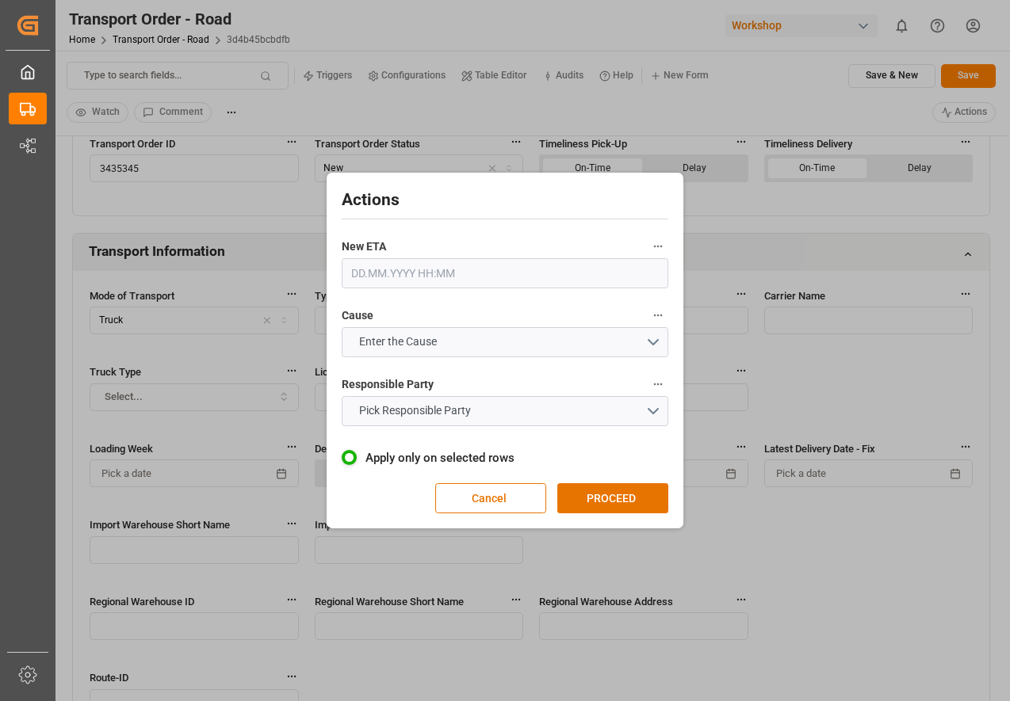
click at [453, 277] on input "text" at bounding box center [505, 273] width 327 height 30
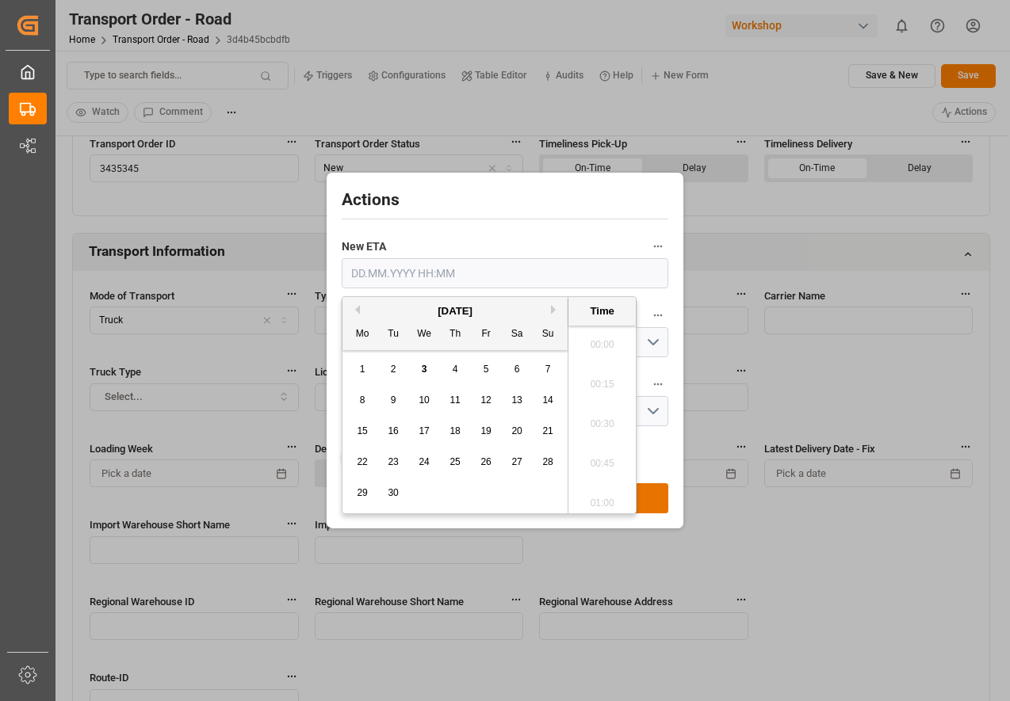
scroll to position [2224, 0]
click at [430, 379] on div "1 2 3 4 5 6 7" at bounding box center [455, 369] width 216 height 31
click at [453, 369] on span "4" at bounding box center [456, 369] width 6 height 11
click at [581, 376] on li "14:15" at bounding box center [601, 381] width 67 height 40
type input "04.09.2025 14:15"
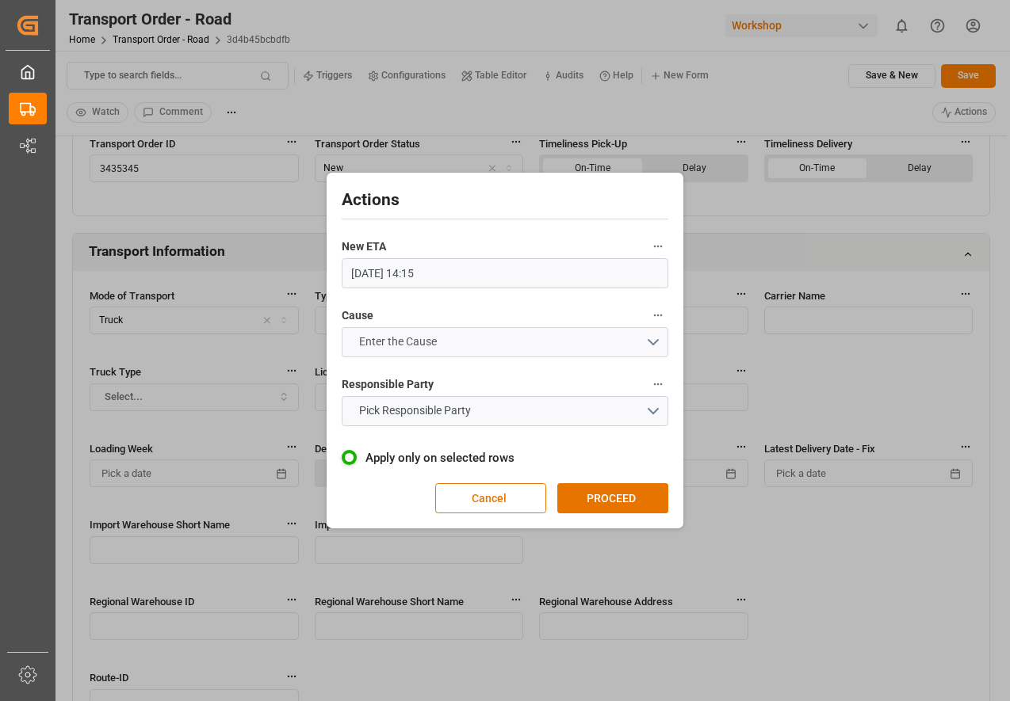
click at [498, 342] on button "Enter the Cause" at bounding box center [505, 342] width 327 height 30
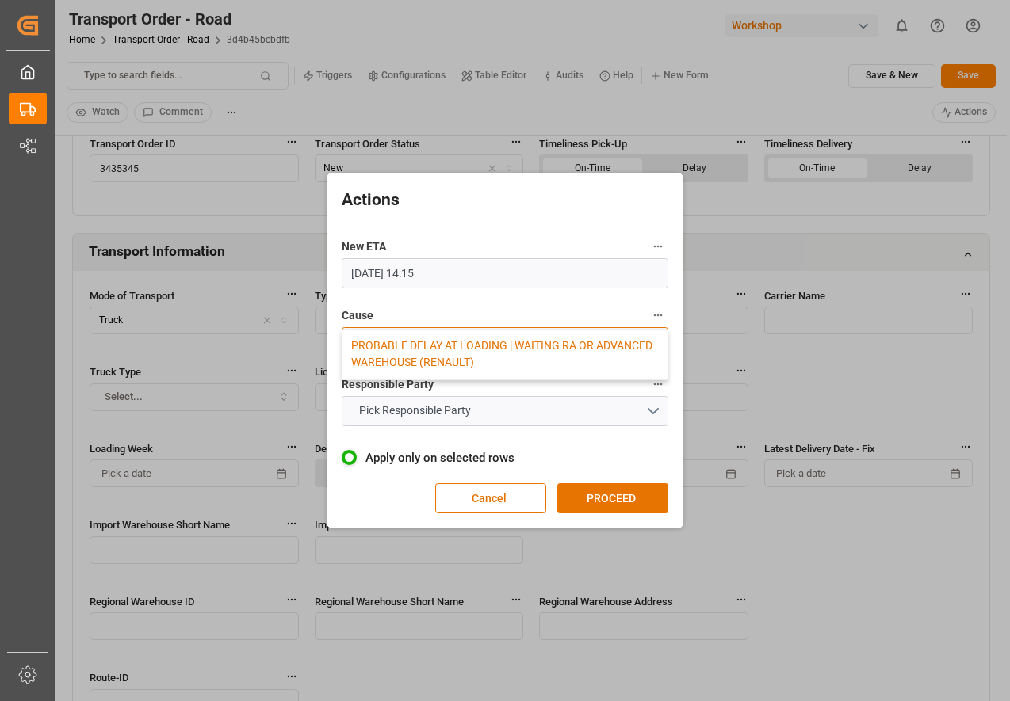
click at [468, 361] on div "PROBABLE DELAY AT LOADING | WAITING RA OR ADVANCED WAREHOUSE (RENAULT)" at bounding box center [504, 355] width 325 height 50
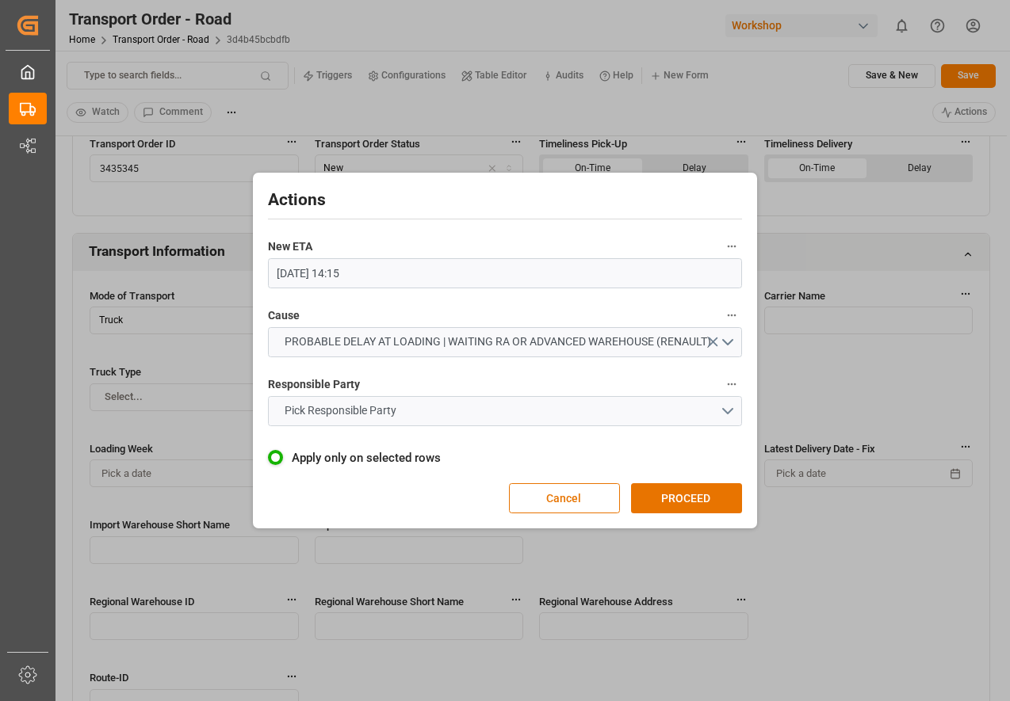
click at [451, 410] on button "Pick Responsible Party" at bounding box center [505, 411] width 475 height 30
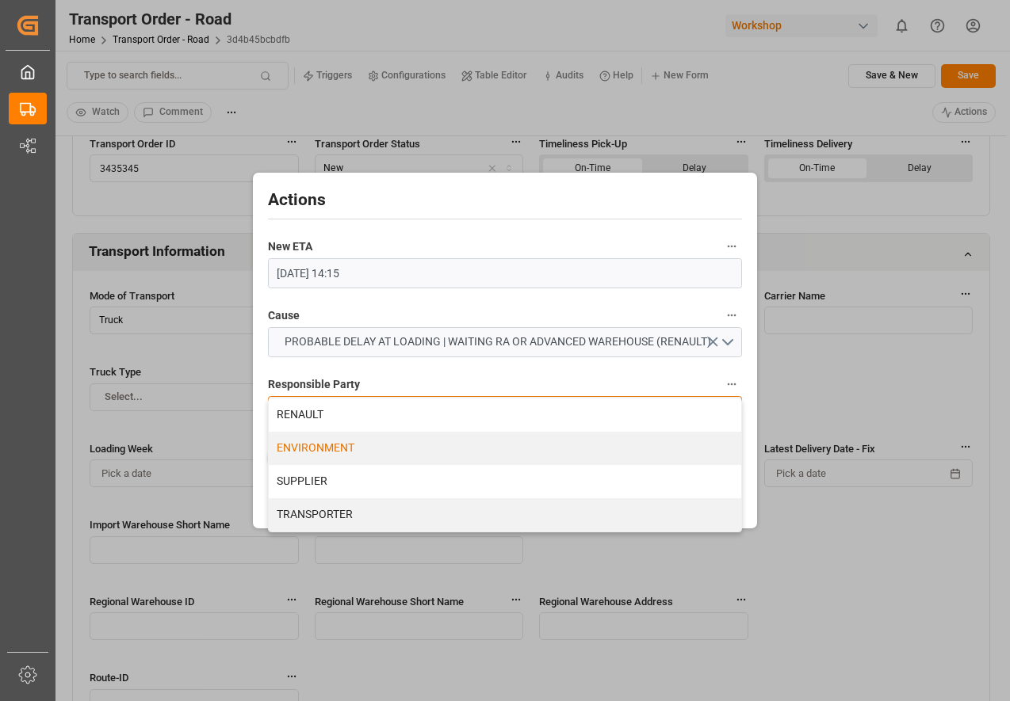
click at [434, 454] on div "ENVIRONMENT" at bounding box center [505, 448] width 473 height 33
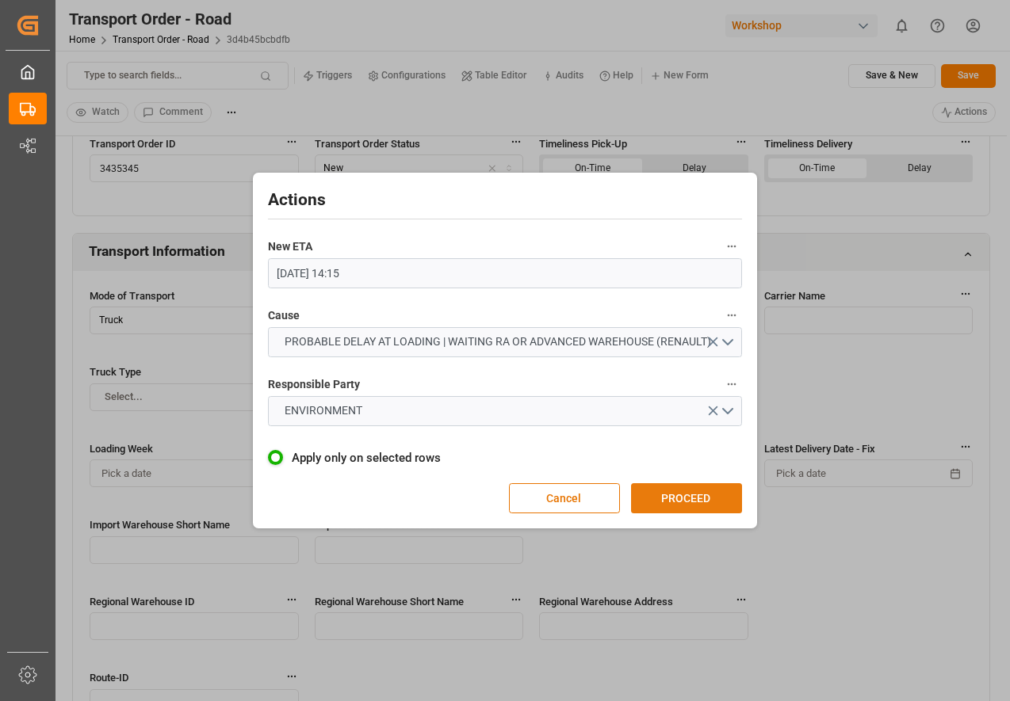
click at [659, 497] on button "PROCEED" at bounding box center [686, 499] width 111 height 30
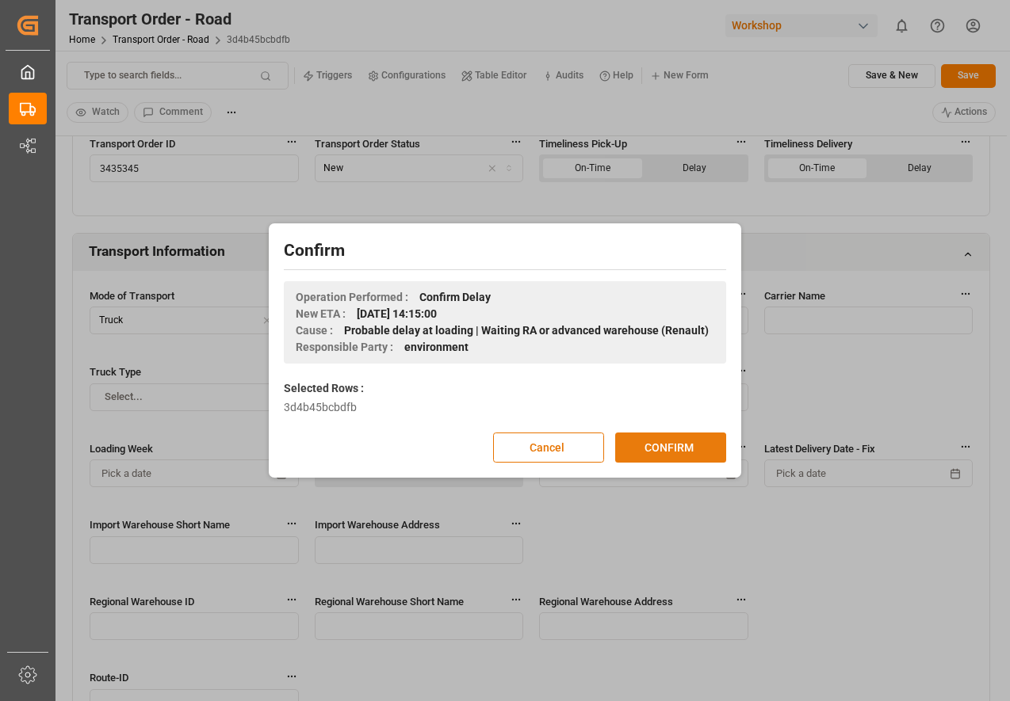
click at [653, 454] on button "CONFIRM" at bounding box center [670, 448] width 111 height 30
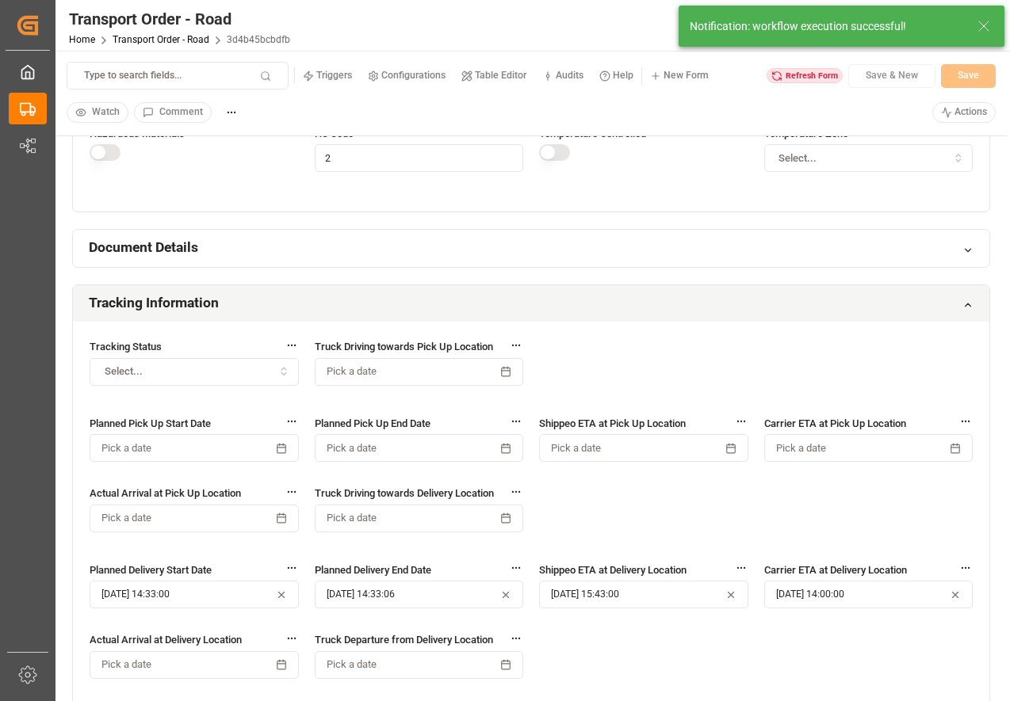
scroll to position [624, 0]
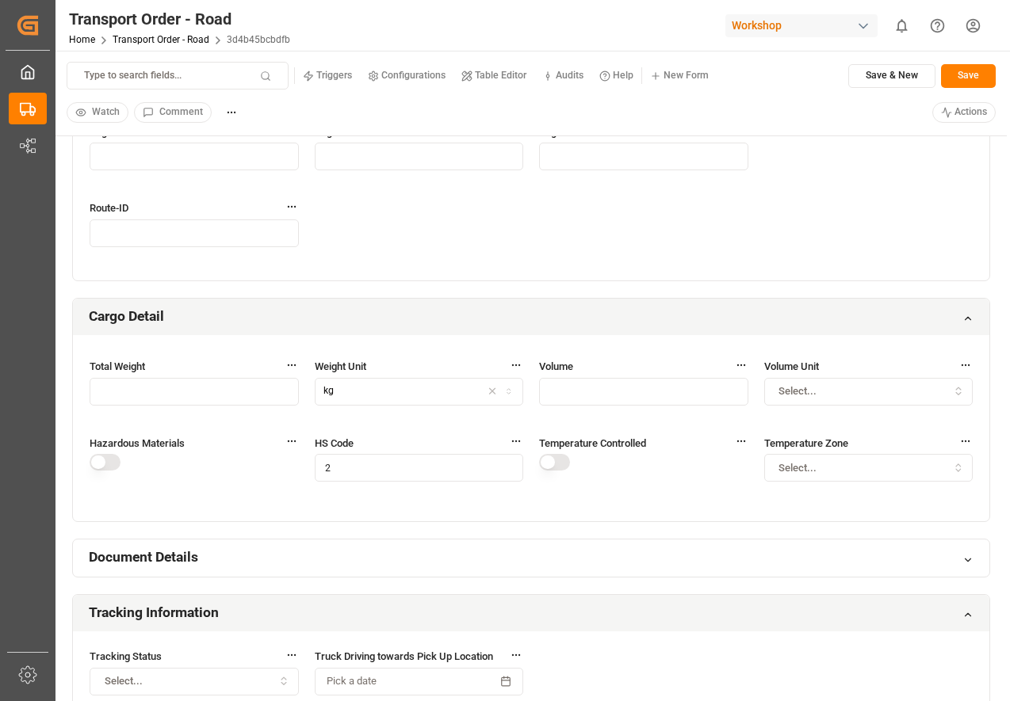
scroll to position [541, 0]
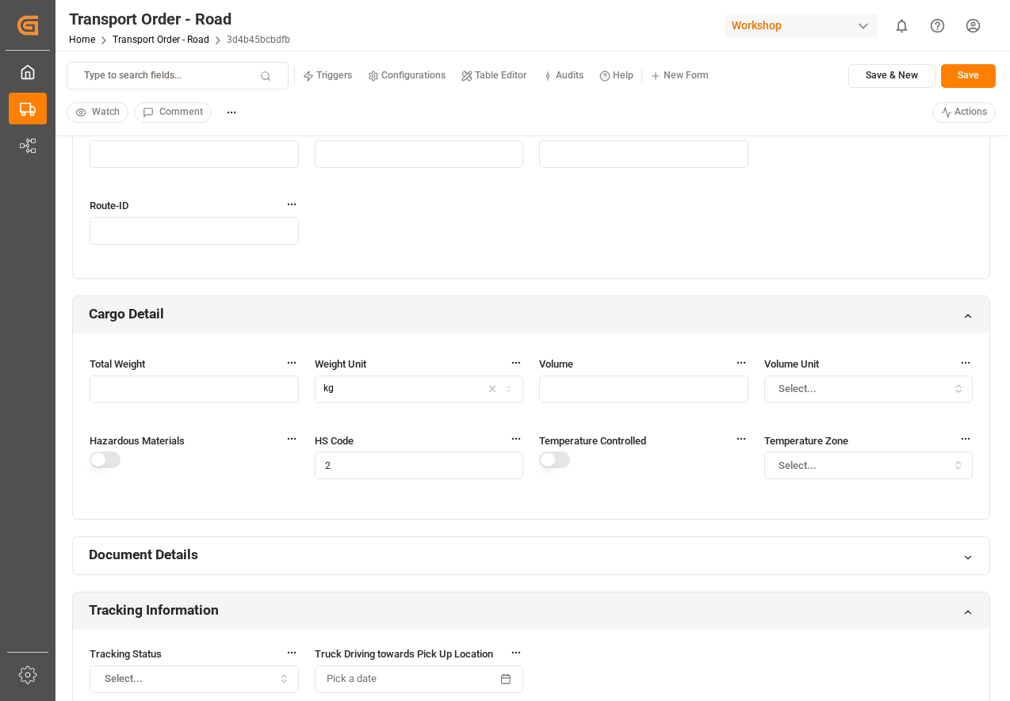
click at [341, 78] on small "Triggers" at bounding box center [334, 76] width 36 height 10
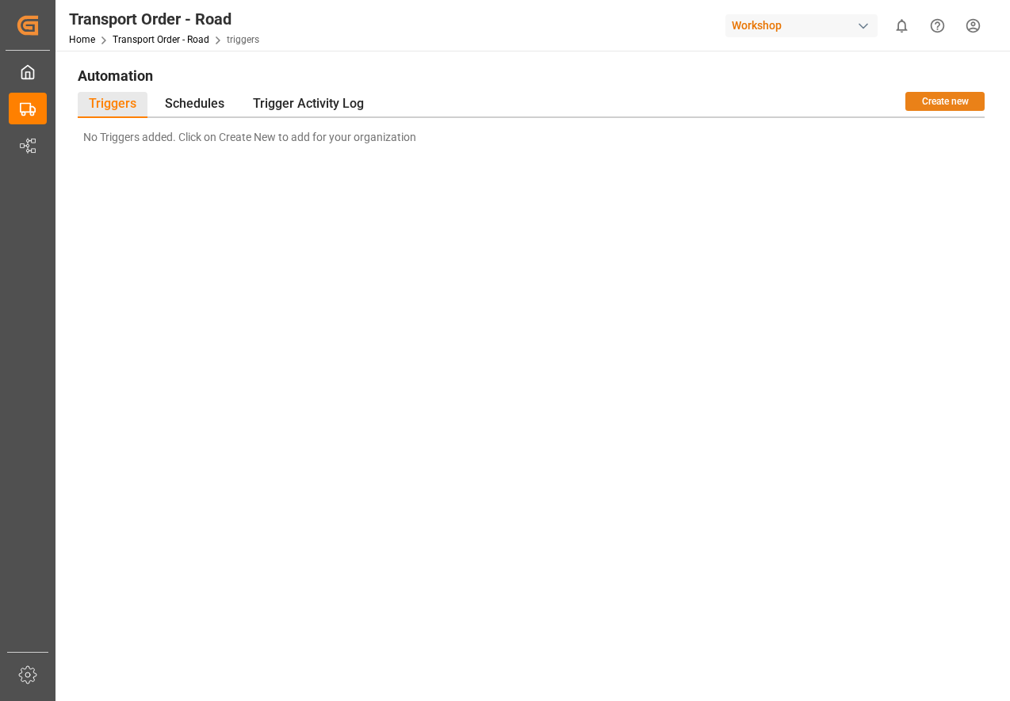
click at [924, 107] on button "Create new" at bounding box center [944, 101] width 79 height 19
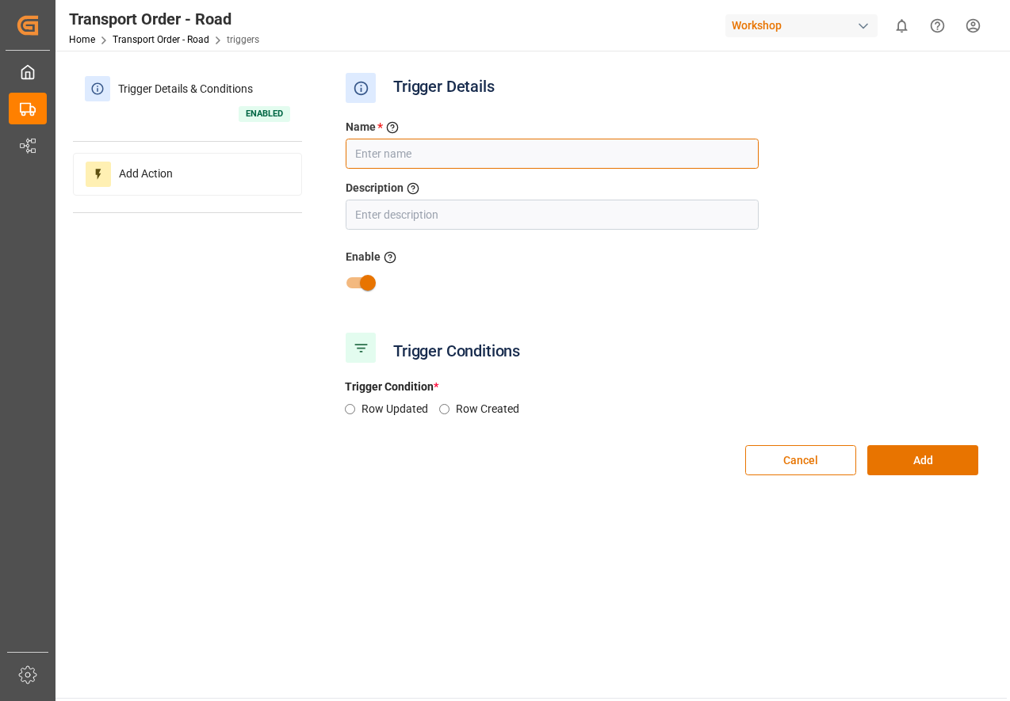
click at [396, 161] on input "text" at bounding box center [552, 154] width 413 height 30
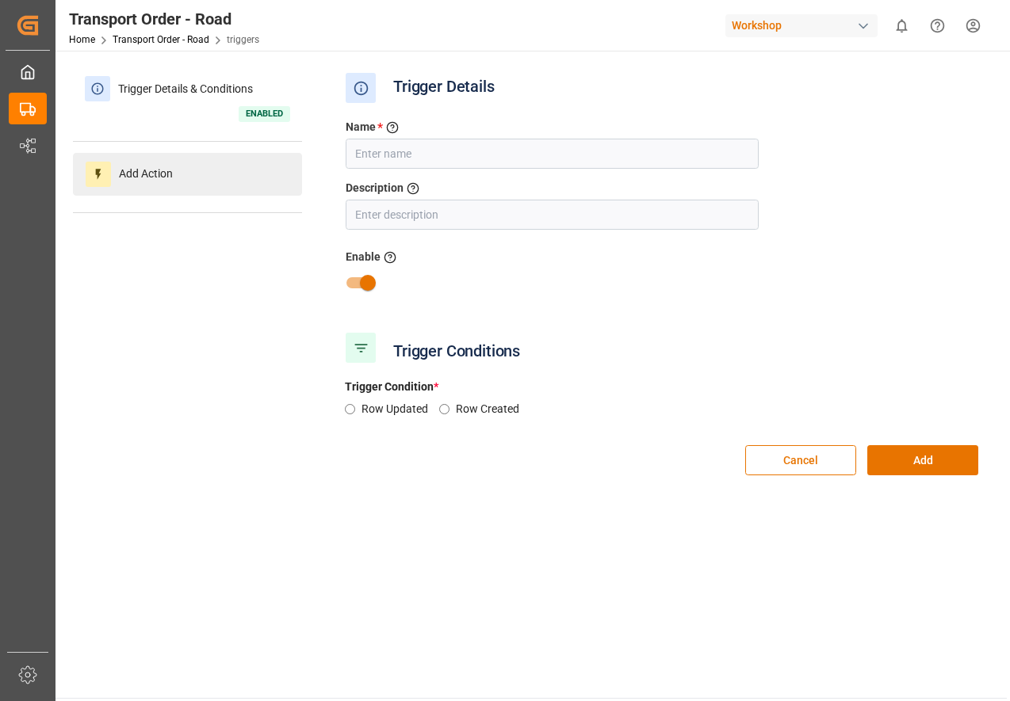
click at [239, 185] on div "Add Action" at bounding box center [187, 174] width 229 height 43
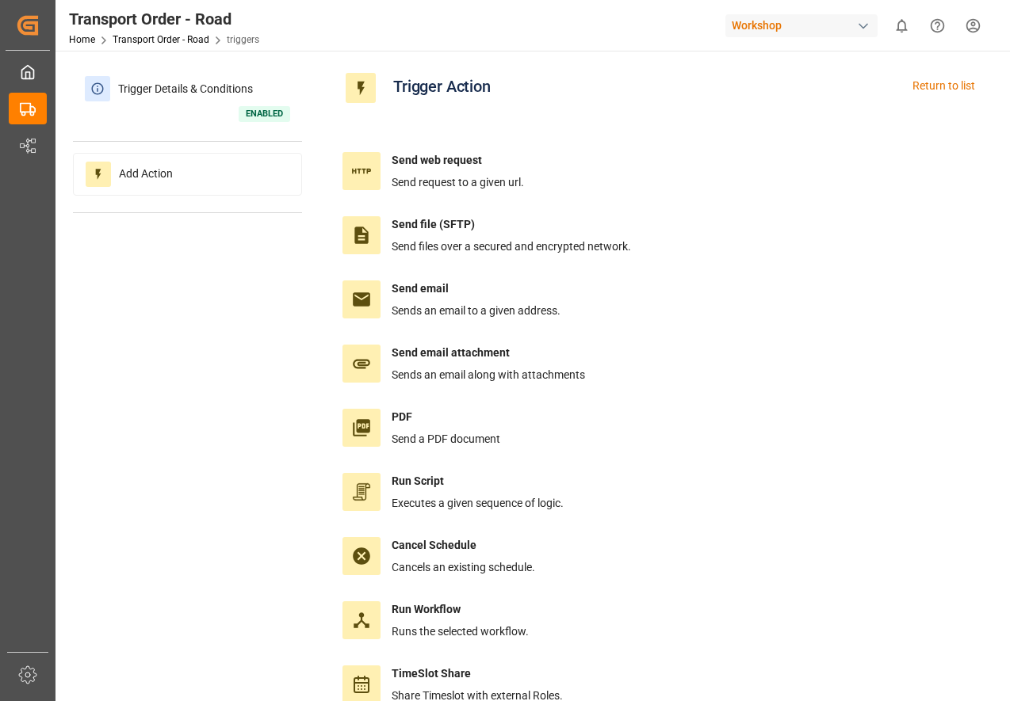
click at [352, 99] on span at bounding box center [361, 88] width 30 height 30
click at [915, 82] on div "Return to list" at bounding box center [943, 88] width 63 height 30
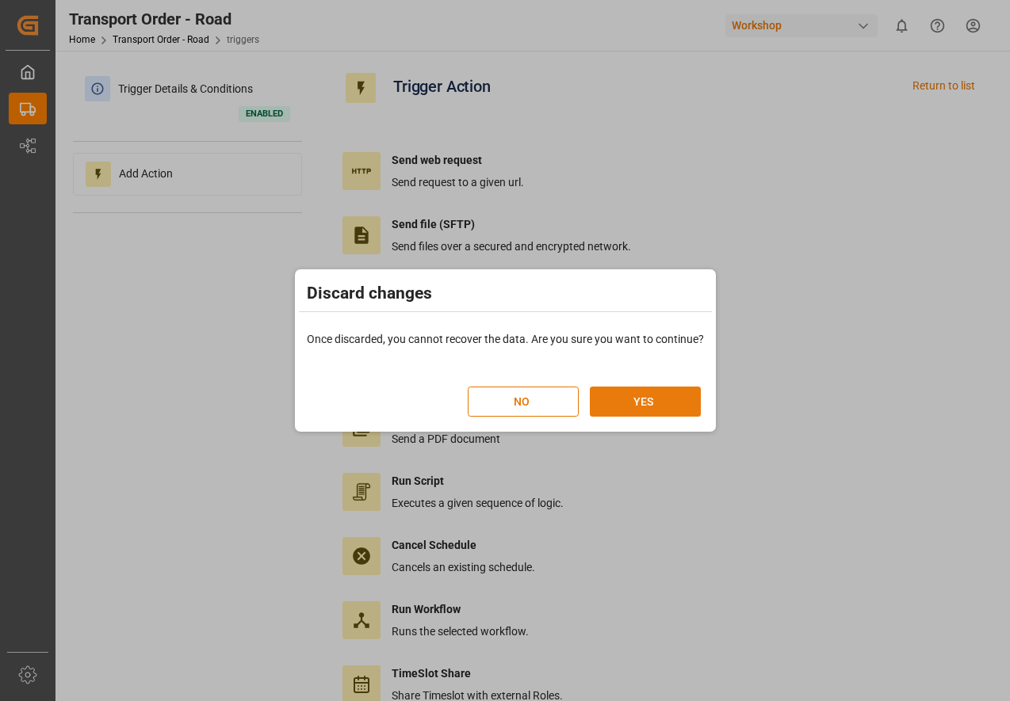
click at [649, 405] on button "YES" at bounding box center [645, 402] width 111 height 30
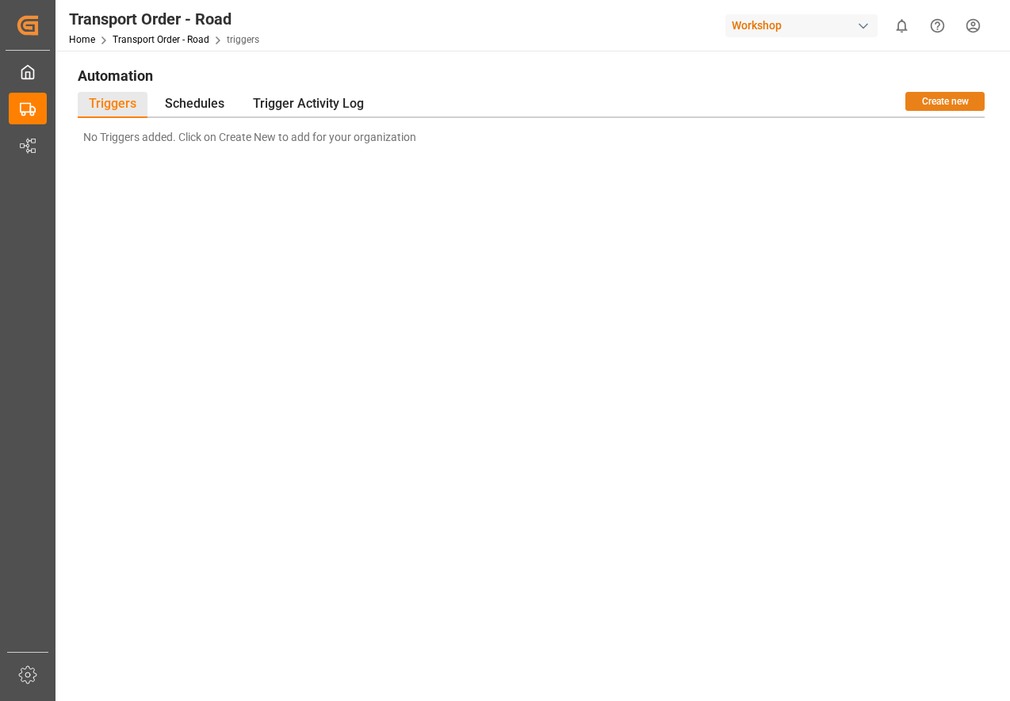
click at [957, 104] on button "Create new" at bounding box center [944, 101] width 79 height 19
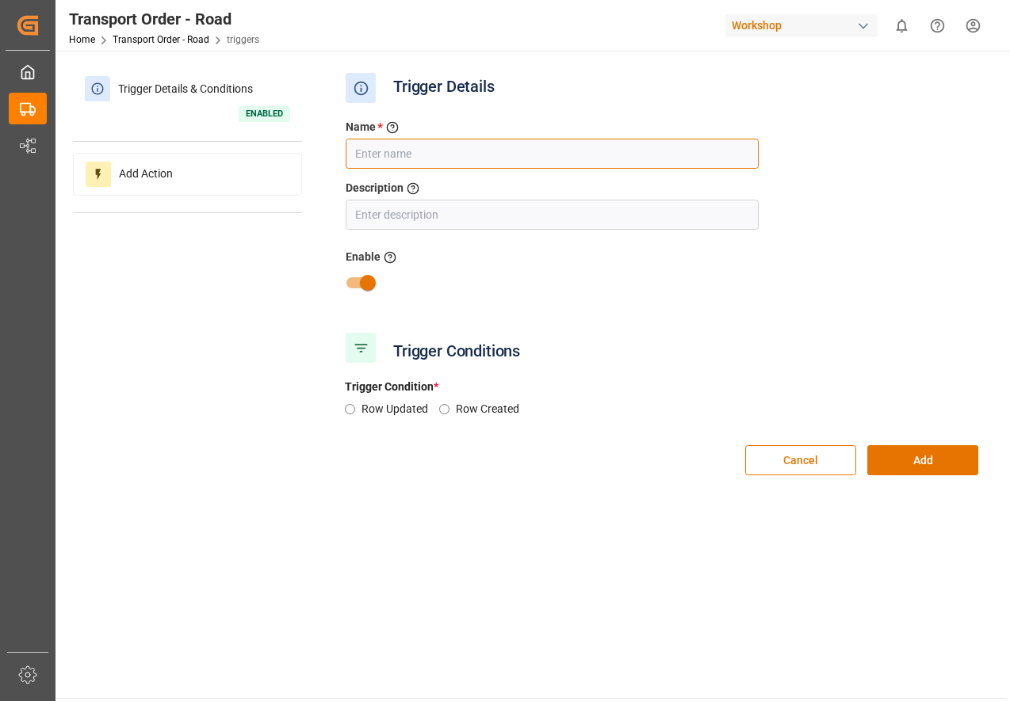
click at [537, 151] on input "text" at bounding box center [552, 154] width 413 height 30
click at [766, 458] on button "Cancel" at bounding box center [800, 460] width 111 height 30
click at [403, 147] on input "text" at bounding box center [552, 154] width 413 height 30
type input "Run On Save"
click at [427, 197] on div "Description Describe the trigger" at bounding box center [552, 190] width 413 height 20
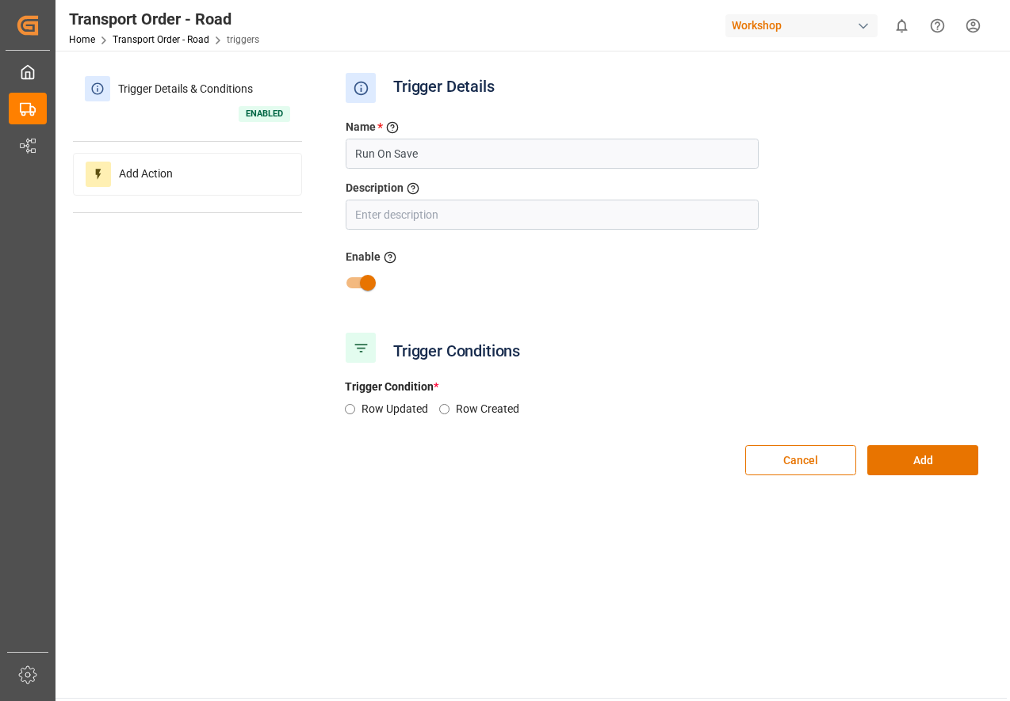
click at [403, 398] on div "Trigger Condition * Row Updated Row Created" at bounding box center [662, 398] width 656 height 61
click at [387, 411] on label "Row Updated" at bounding box center [400, 409] width 78 height 17
click at [355, 411] on input "Row Updated" at bounding box center [350, 409] width 10 height 10
radio input "true"
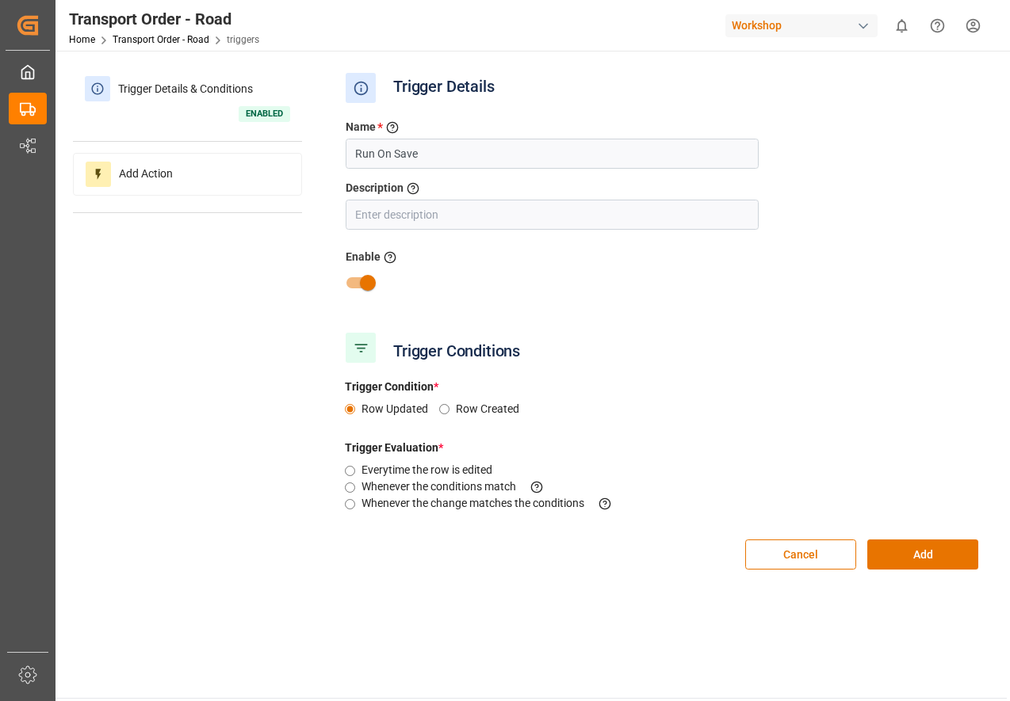
click at [426, 468] on label "Everytime the row is edited" at bounding box center [432, 470] width 142 height 17
click at [355, 468] on input "Everytime the row is edited" at bounding box center [350, 471] width 10 height 10
radio input "true"
click at [421, 498] on label "Whenever the change matches the conditions This criteria is evaluated when a fi…" at bounding box center [492, 503] width 263 height 17
click at [355, 499] on input "Whenever the change matches the conditions This criteria is evaluated when a fi…" at bounding box center [350, 504] width 10 height 10
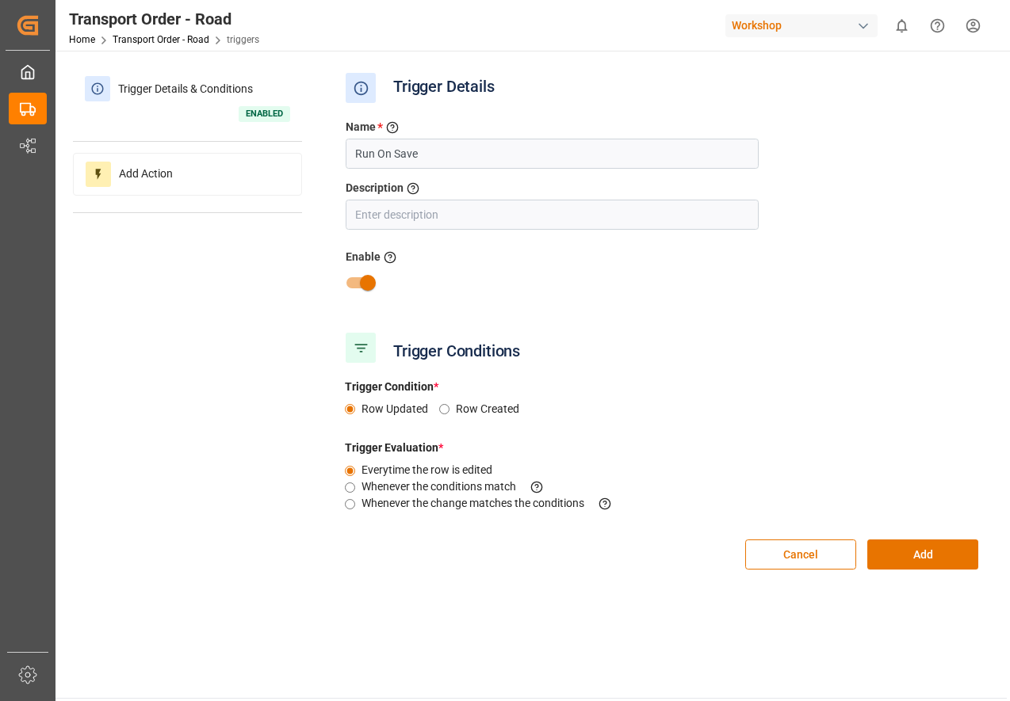
radio input "true"
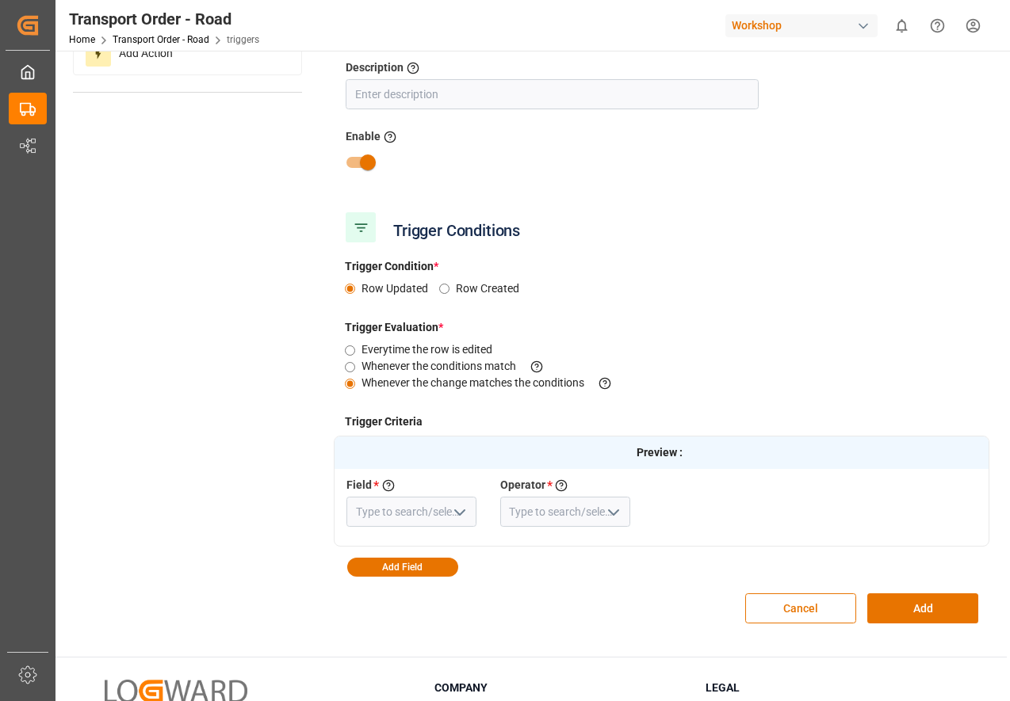
scroll to position [149, 0]
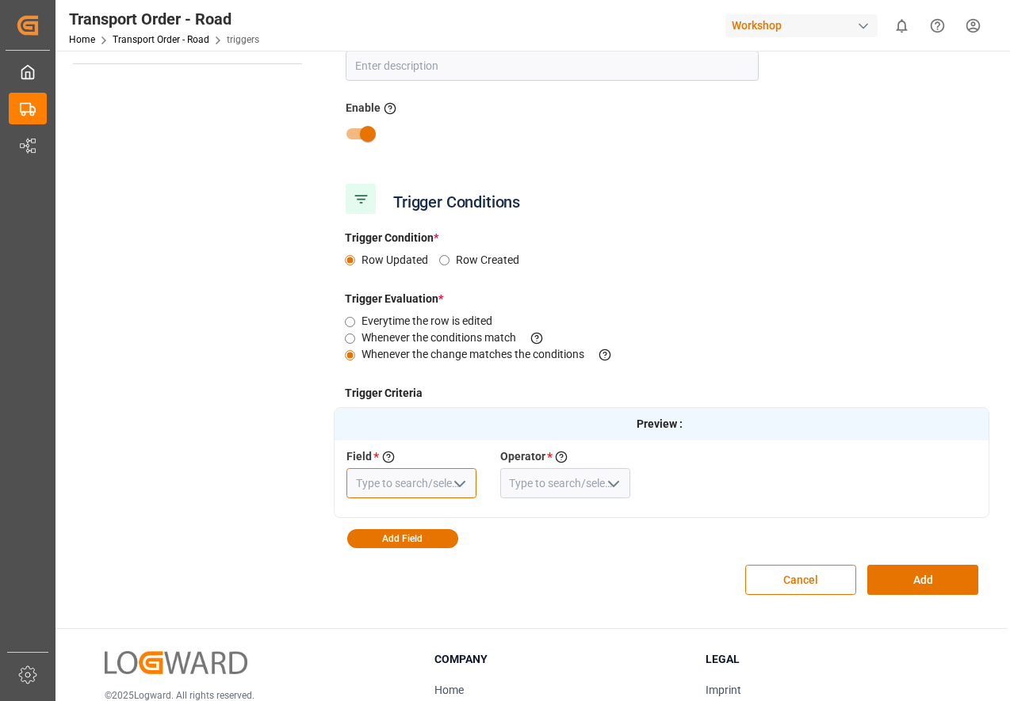
click at [471, 476] on input at bounding box center [411, 483] width 130 height 30
click at [455, 486] on icon "open menu" at bounding box center [459, 484] width 19 height 19
click at [400, 479] on input at bounding box center [411, 483] width 130 height 30
type input "c"
click at [404, 529] on div "Delay Confirmed by [PERSON_NAME]" at bounding box center [411, 527] width 128 height 52
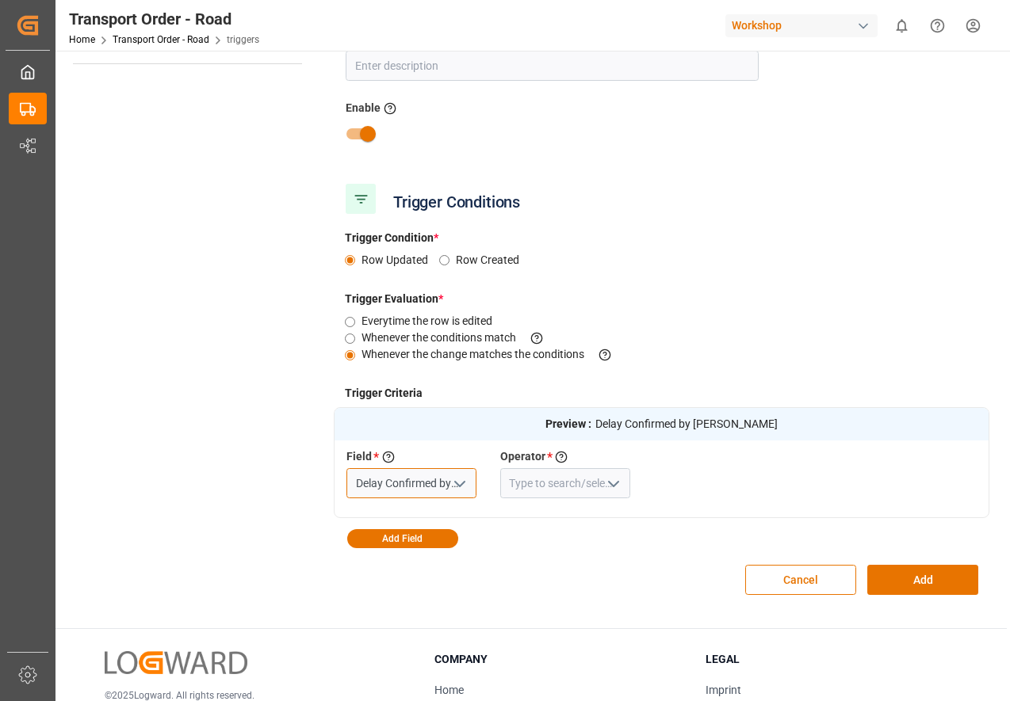
type input "Delay Confirmed by [PERSON_NAME]"
click at [560, 499] on input at bounding box center [565, 483] width 130 height 30
click at [600, 481] on button "open menu" at bounding box center [612, 484] width 24 height 25
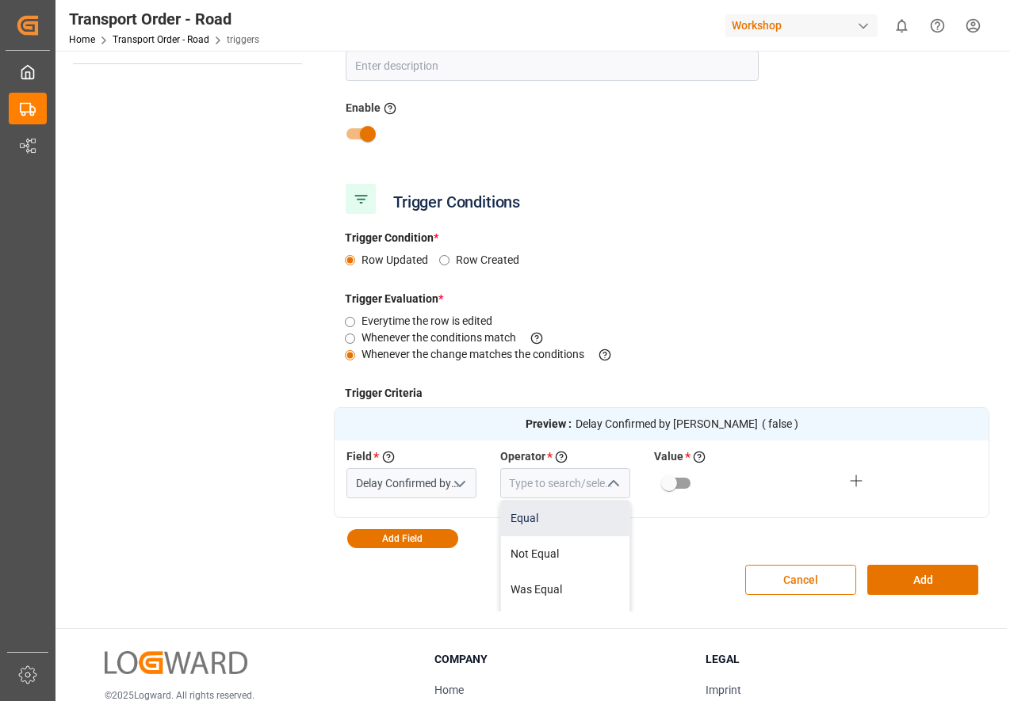
click at [568, 513] on div "Equal" at bounding box center [565, 519] width 128 height 36
type input "Equal"
click at [680, 485] on input "primary checkbox" at bounding box center [669, 483] width 90 height 30
checkbox input "true"
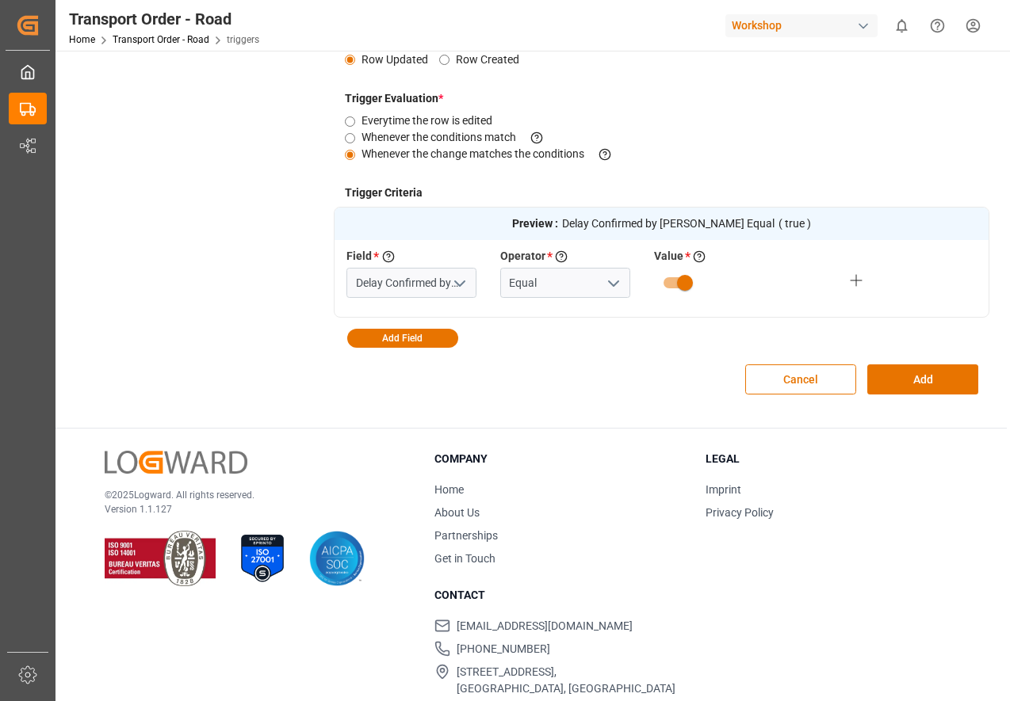
scroll to position [368, 0]
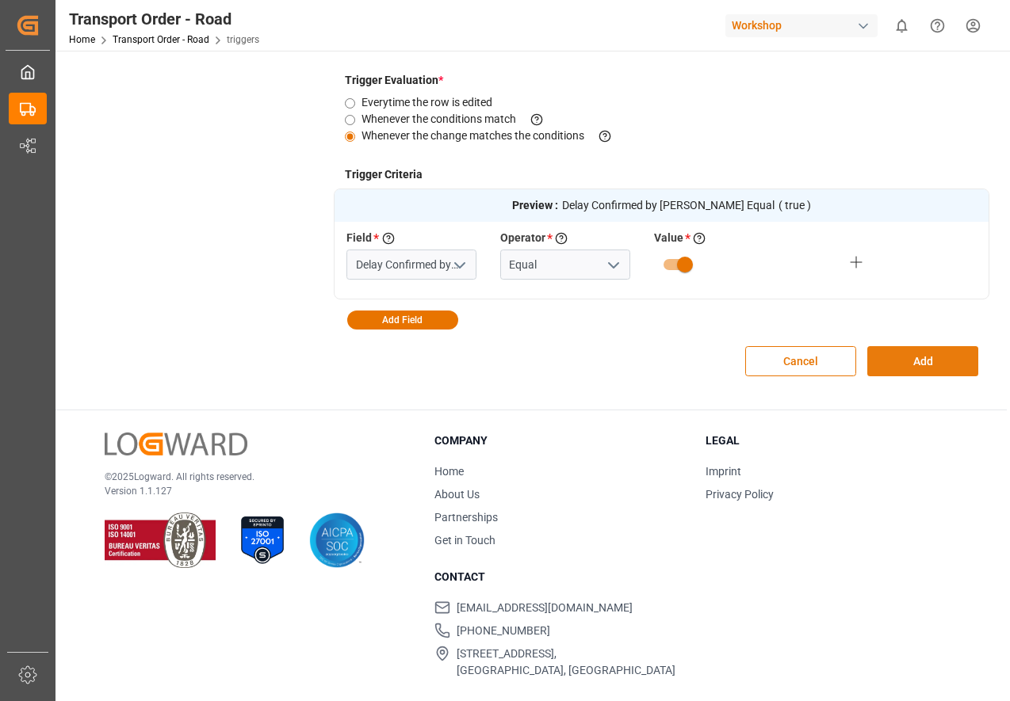
click at [916, 350] on button "Add" at bounding box center [922, 361] width 111 height 30
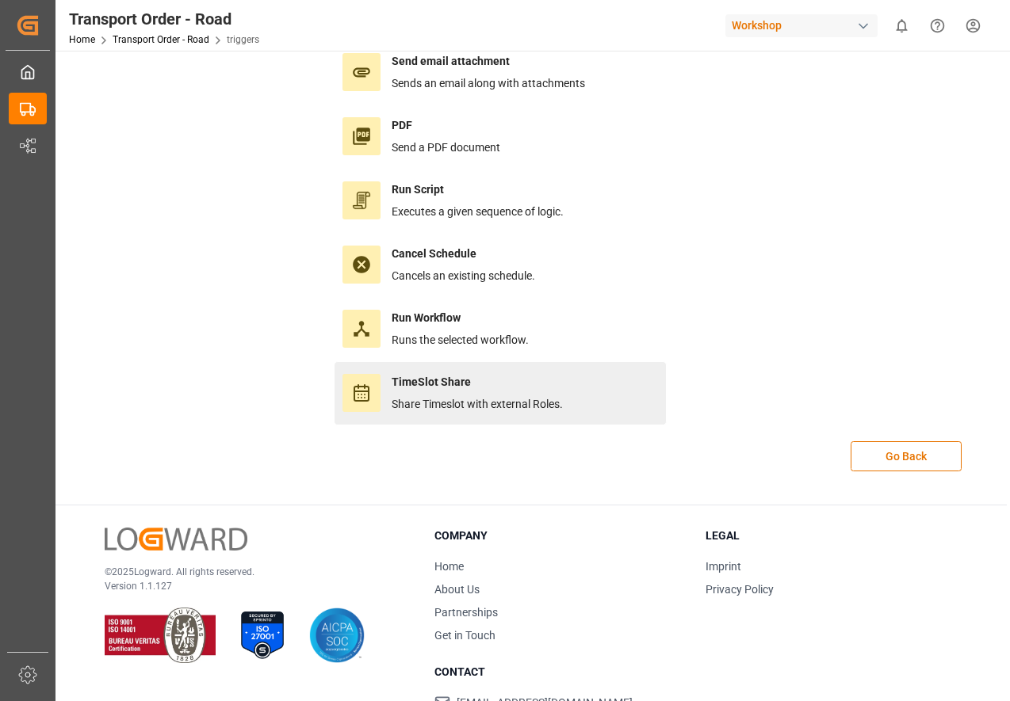
scroll to position [79, 0]
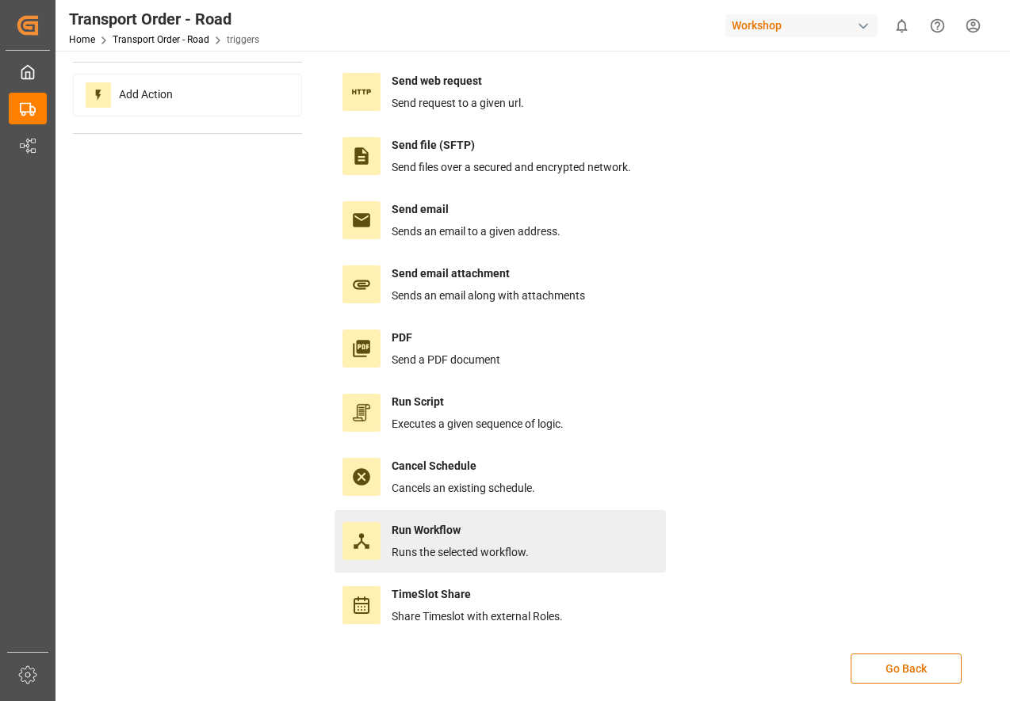
click at [448, 531] on h4 "Run Workflow" at bounding box center [460, 530] width 137 height 17
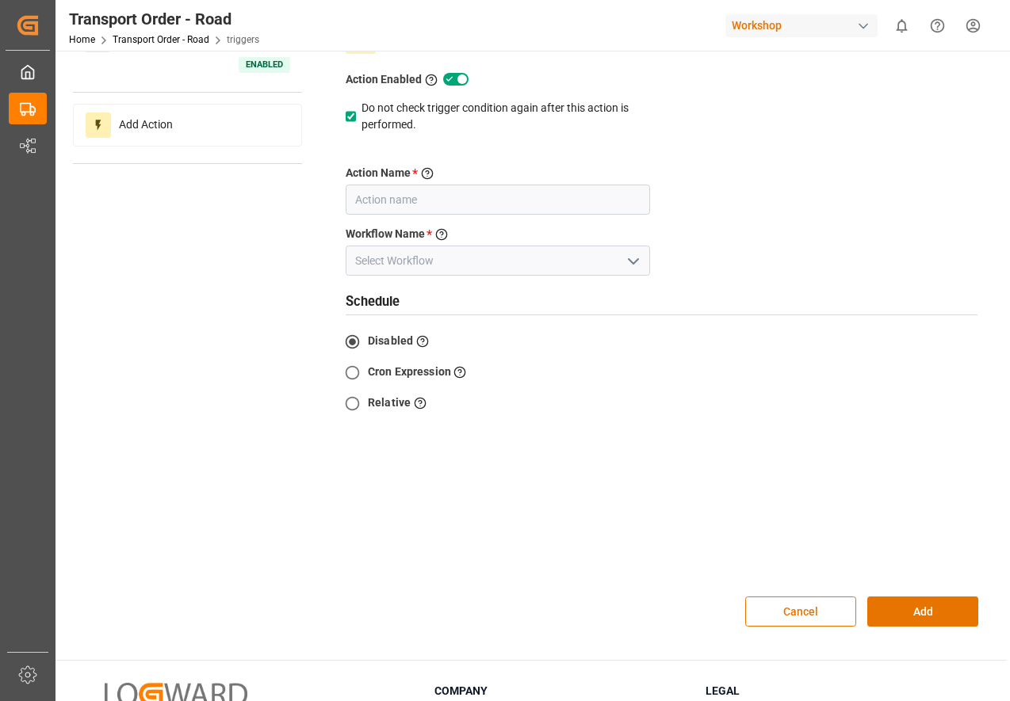
scroll to position [0, 0]
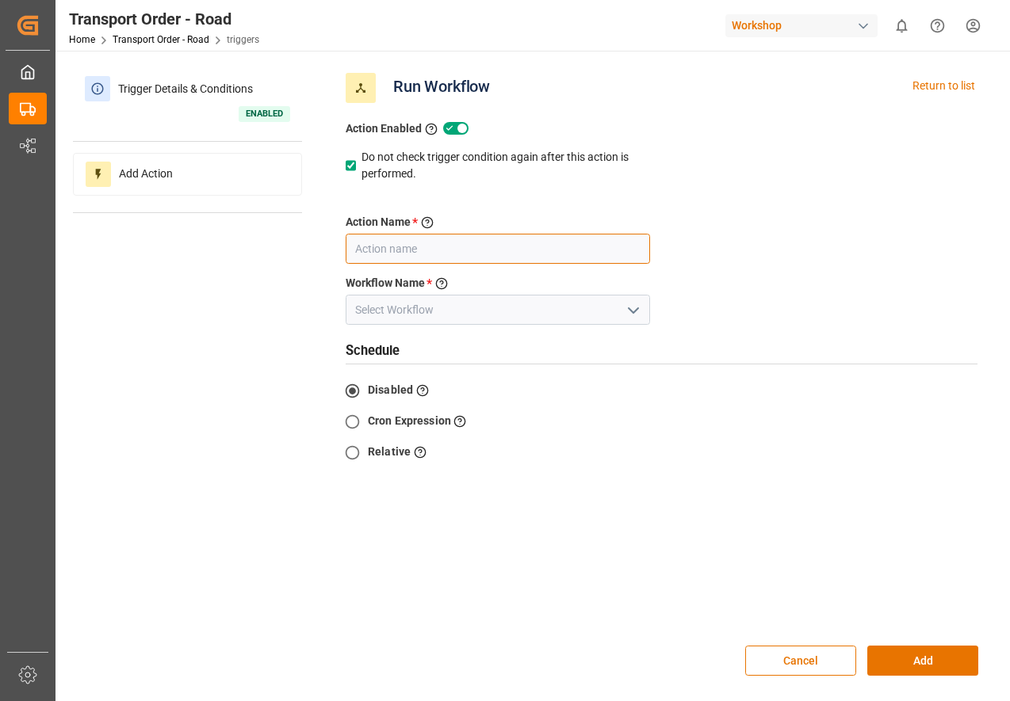
click at [478, 239] on input "text" at bounding box center [498, 249] width 304 height 30
type input "Workflow"
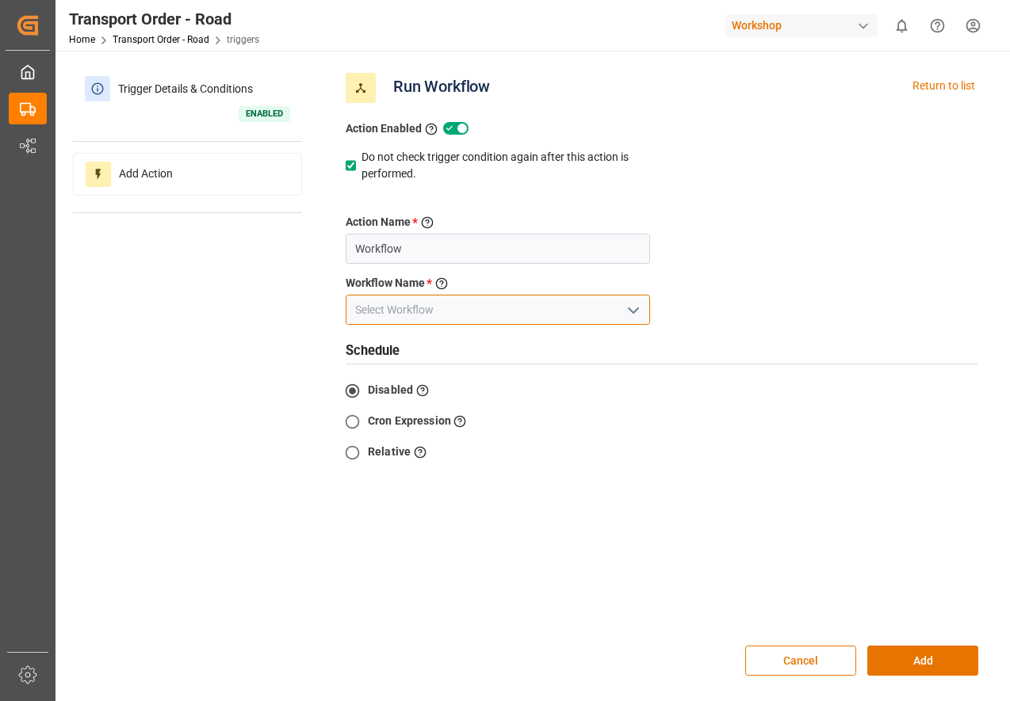
click at [479, 306] on input at bounding box center [498, 310] width 304 height 30
click at [611, 304] on input at bounding box center [498, 310] width 304 height 30
click at [625, 307] on icon "open menu" at bounding box center [633, 310] width 19 height 19
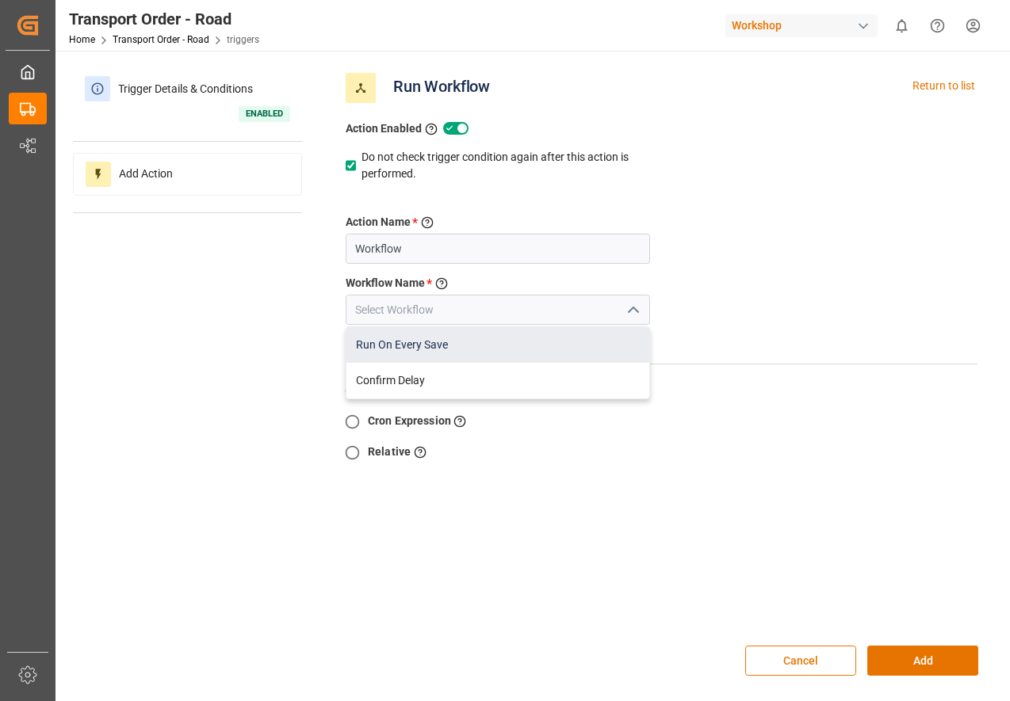
click at [487, 354] on div "Run On Every Save" at bounding box center [497, 345] width 303 height 36
type input "Run On Every Save"
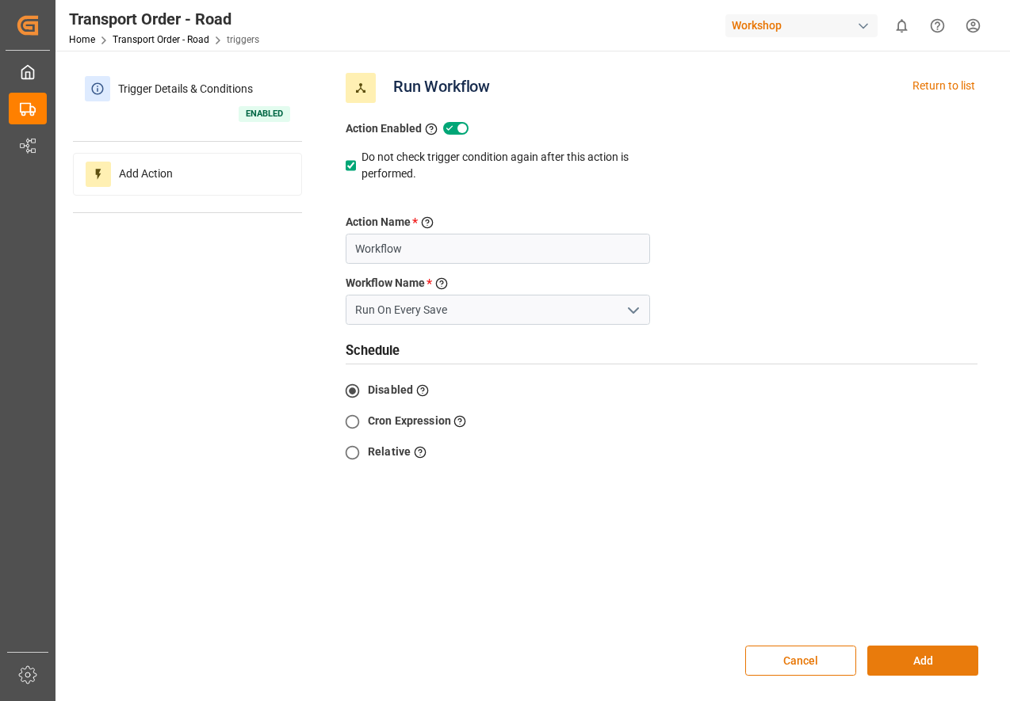
click at [925, 671] on button "Add" at bounding box center [922, 661] width 111 height 30
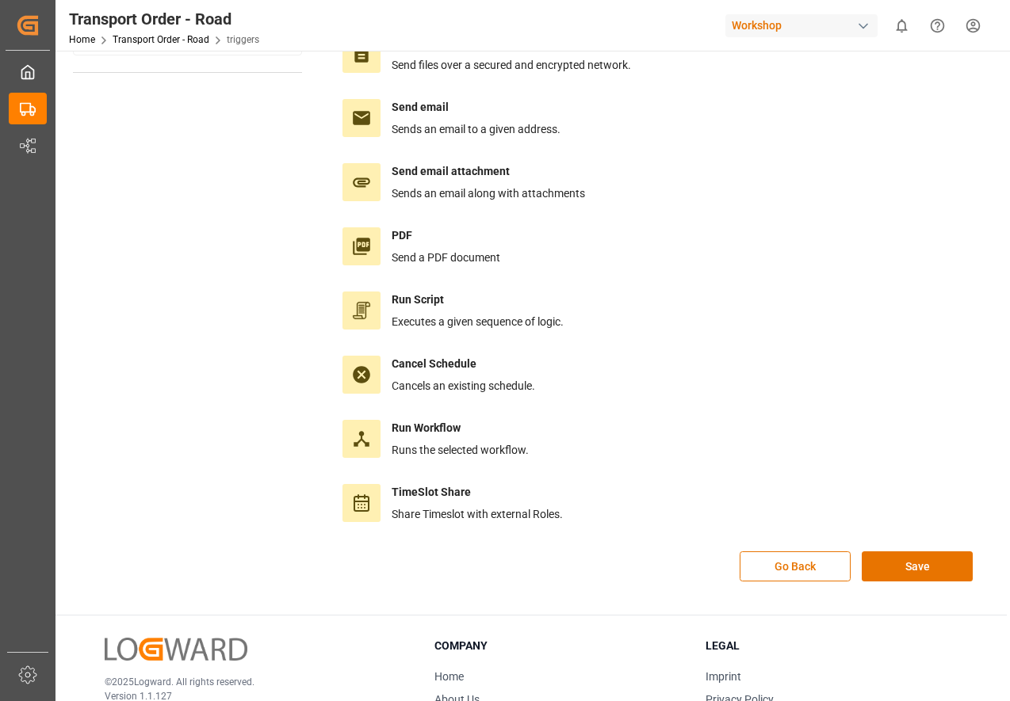
scroll to position [319, 0]
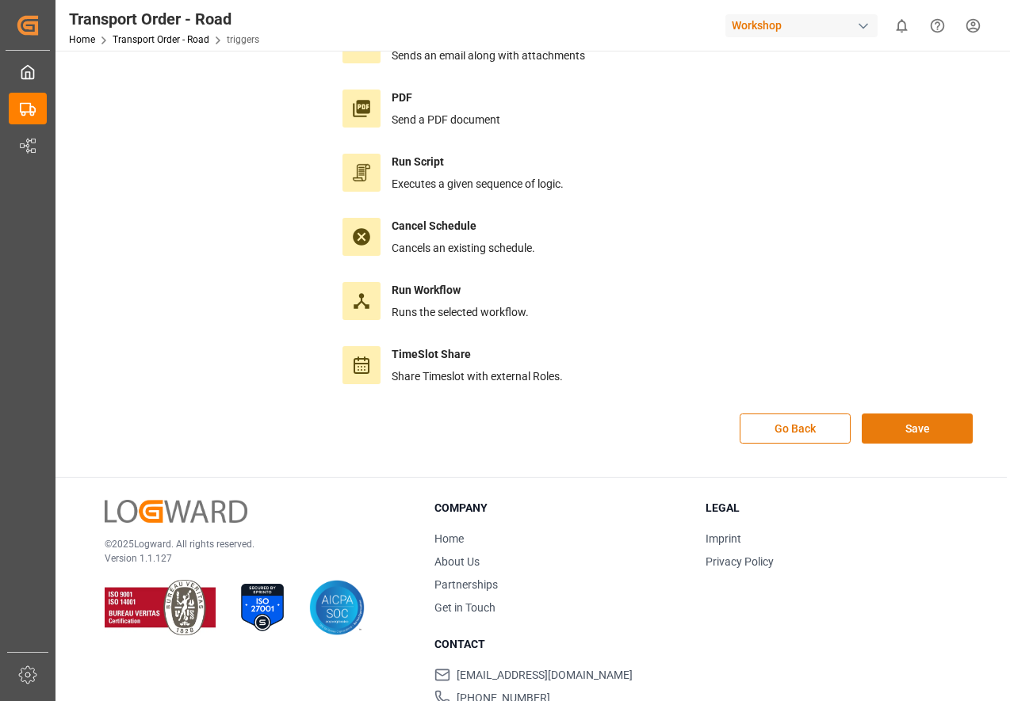
click at [908, 421] on button "Save" at bounding box center [917, 429] width 111 height 30
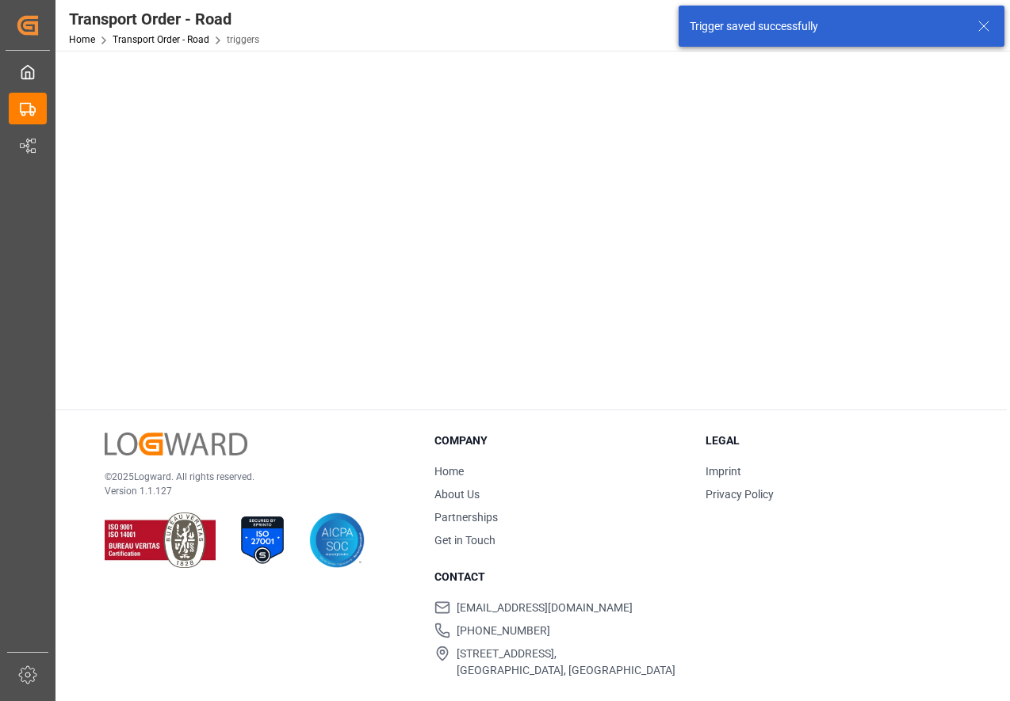
scroll to position [0, 0]
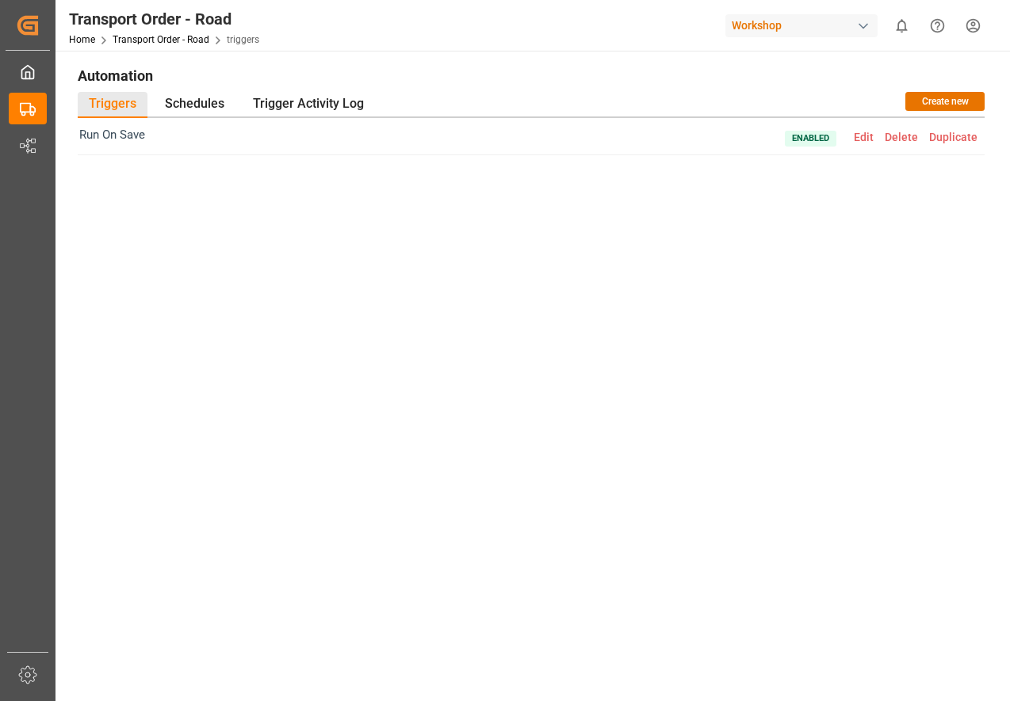
click at [256, 331] on div "Run On Save Enabled Edit Delete Duplicate" at bounding box center [531, 358] width 907 height 480
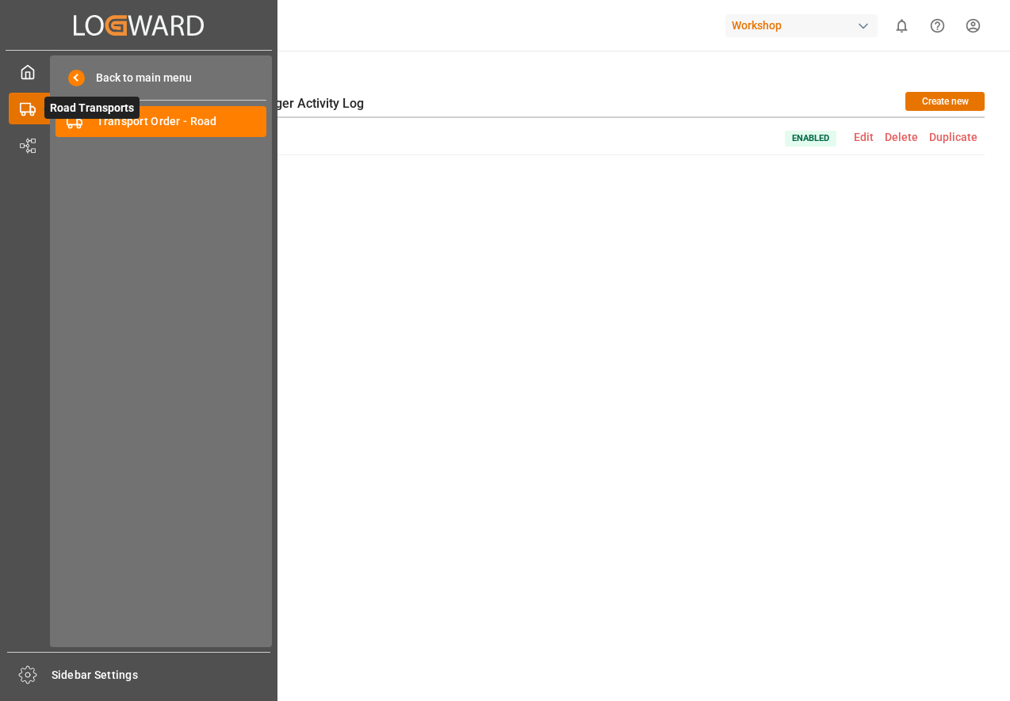
click at [40, 100] on icon at bounding box center [46, 108] width 33 height 33
click at [212, 130] on div "Transport Order - Road Transport Order - Road" at bounding box center [160, 121] width 211 height 31
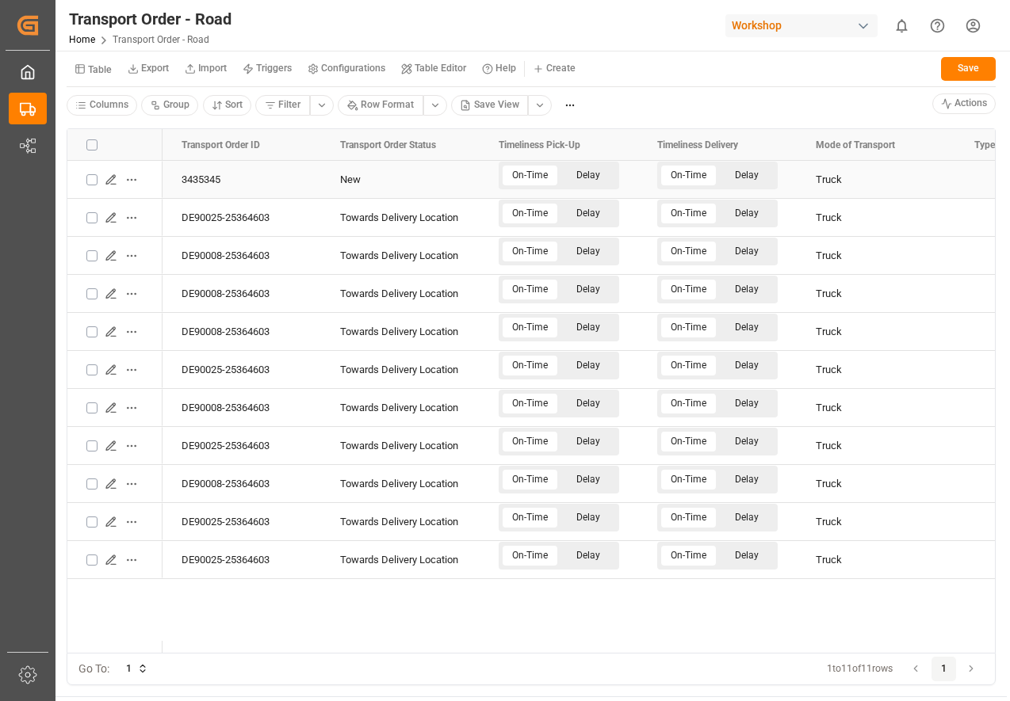
click at [112, 182] on icon "Press SPACE to select this row." at bounding box center [111, 180] width 13 height 13
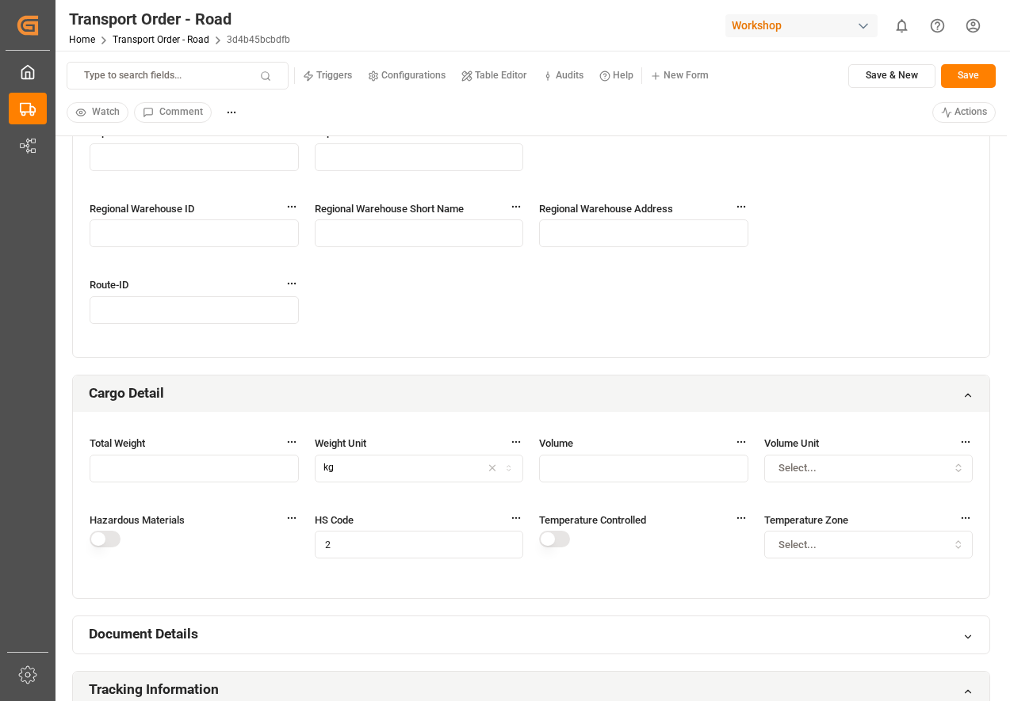
scroll to position [471, 0]
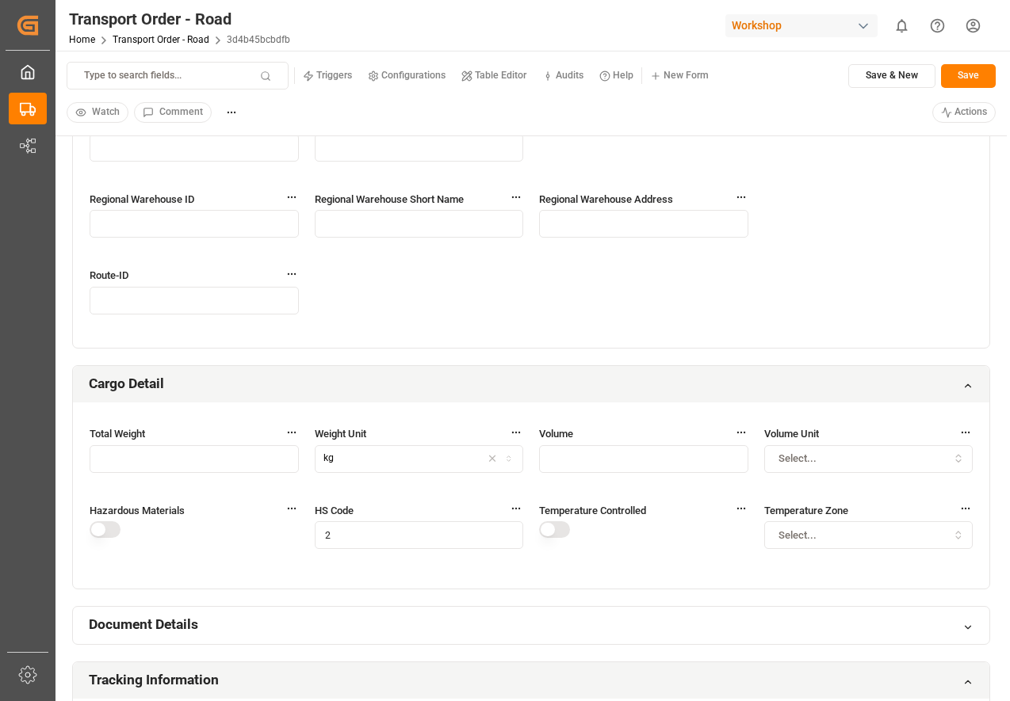
click at [958, 77] on button "Save" at bounding box center [968, 76] width 55 height 24
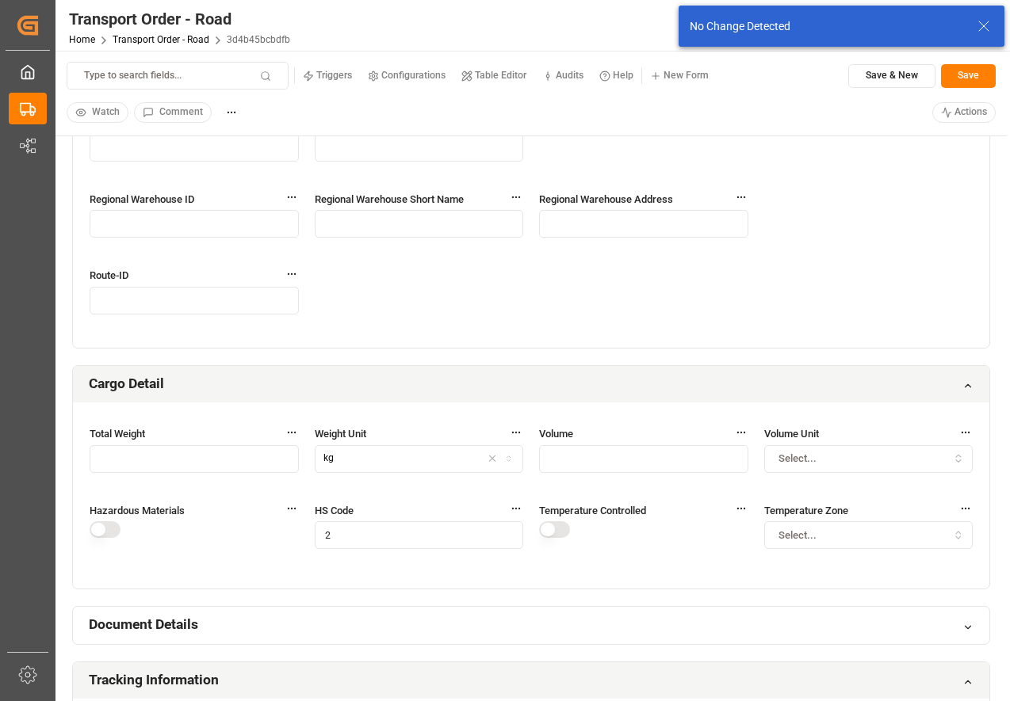
click at [430, 522] on input "2" at bounding box center [419, 536] width 209 height 28
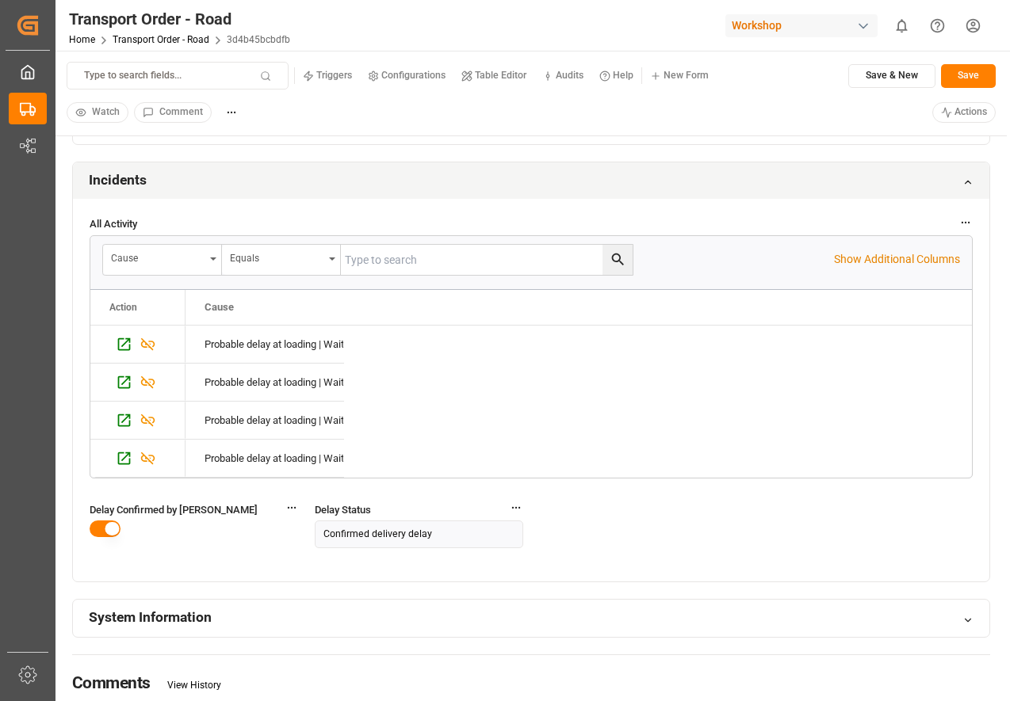
scroll to position [1415, 0]
type input "1"
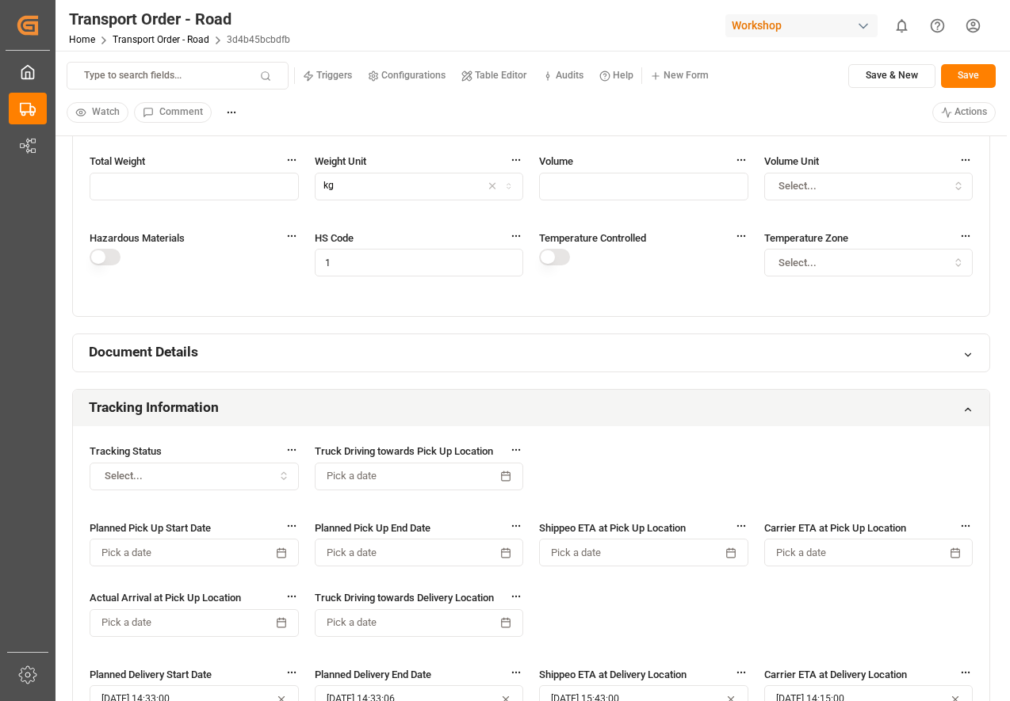
scroll to position [487, 0]
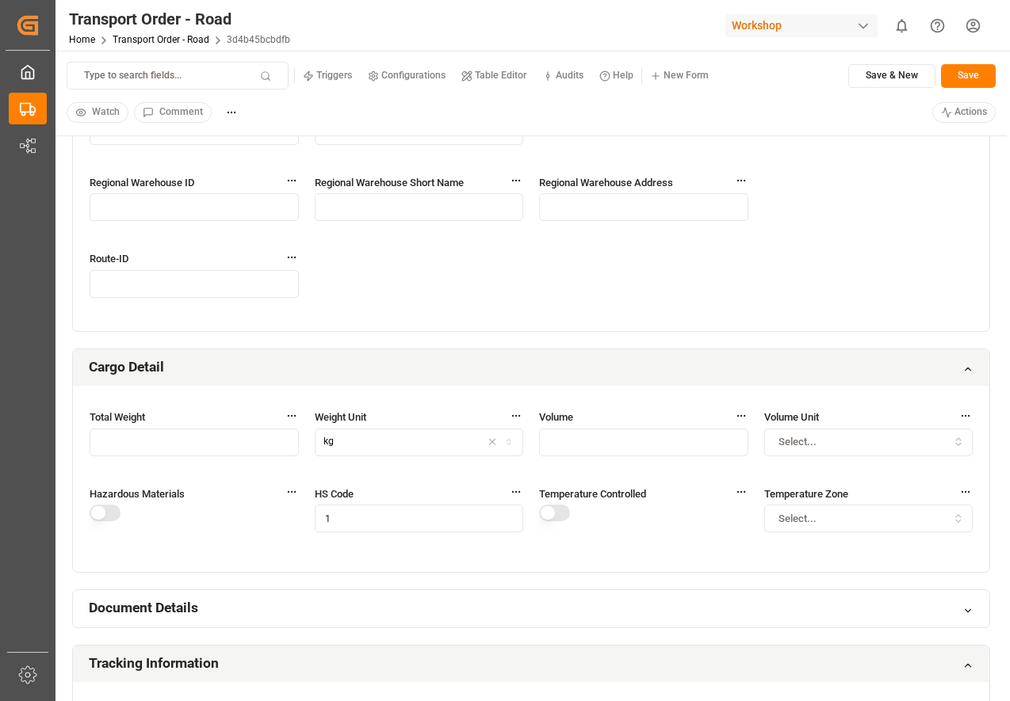
click at [518, 75] on small "Table Editor" at bounding box center [501, 76] width 52 height 10
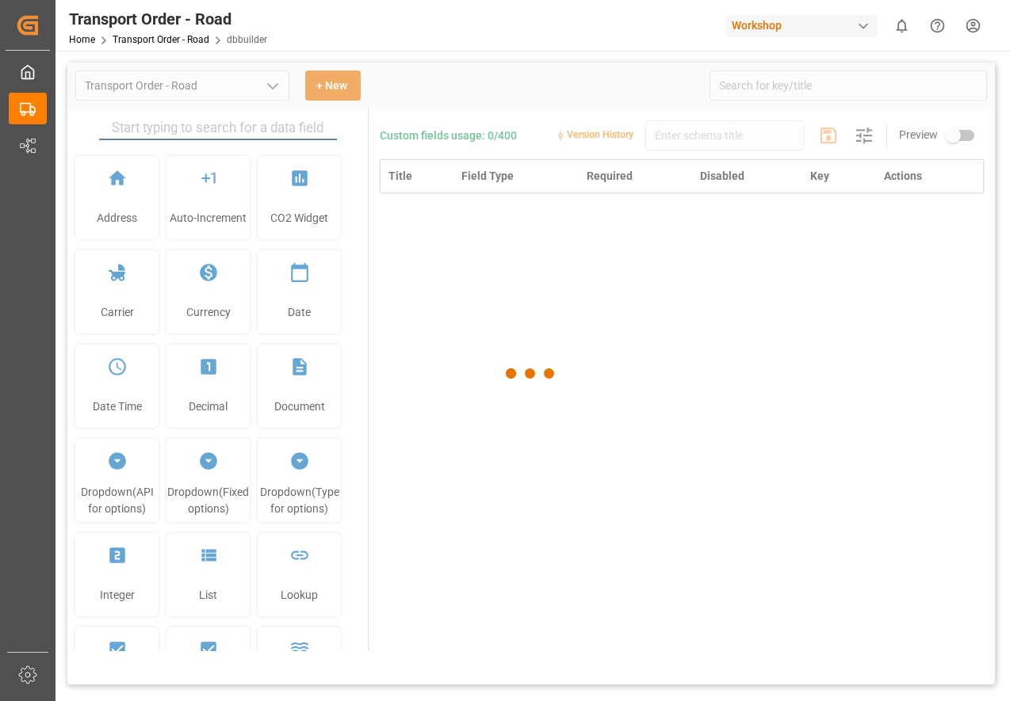
type input "Transport Order - Road"
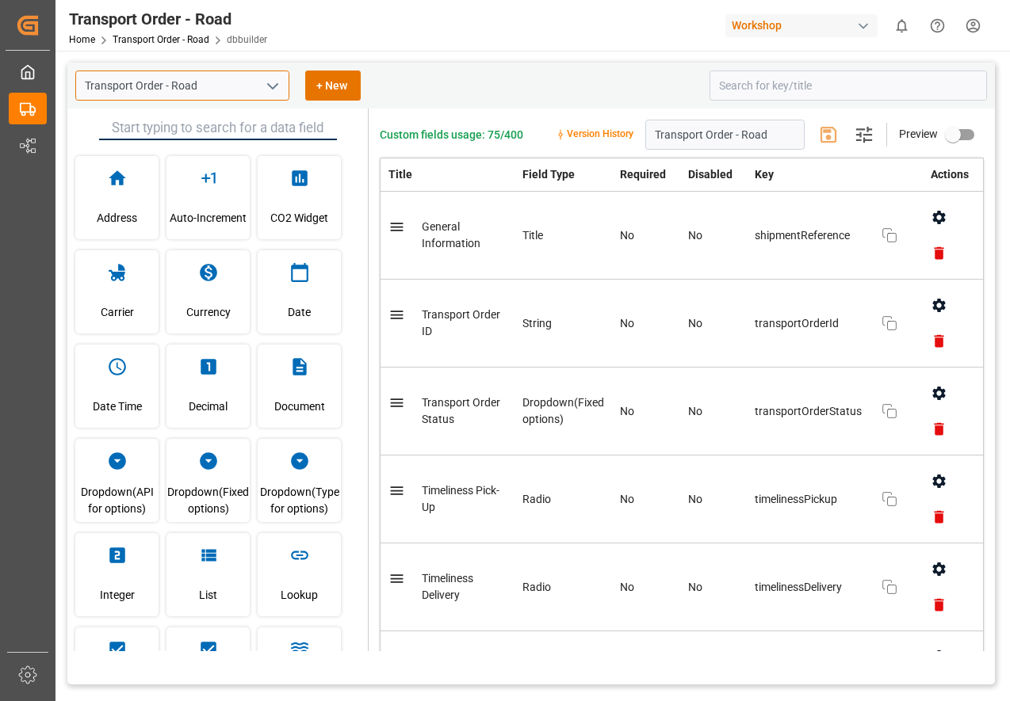
click at [235, 84] on input "Transport Order - Road" at bounding box center [182, 86] width 214 height 30
click at [269, 82] on icon "open menu" at bounding box center [272, 86] width 19 height 19
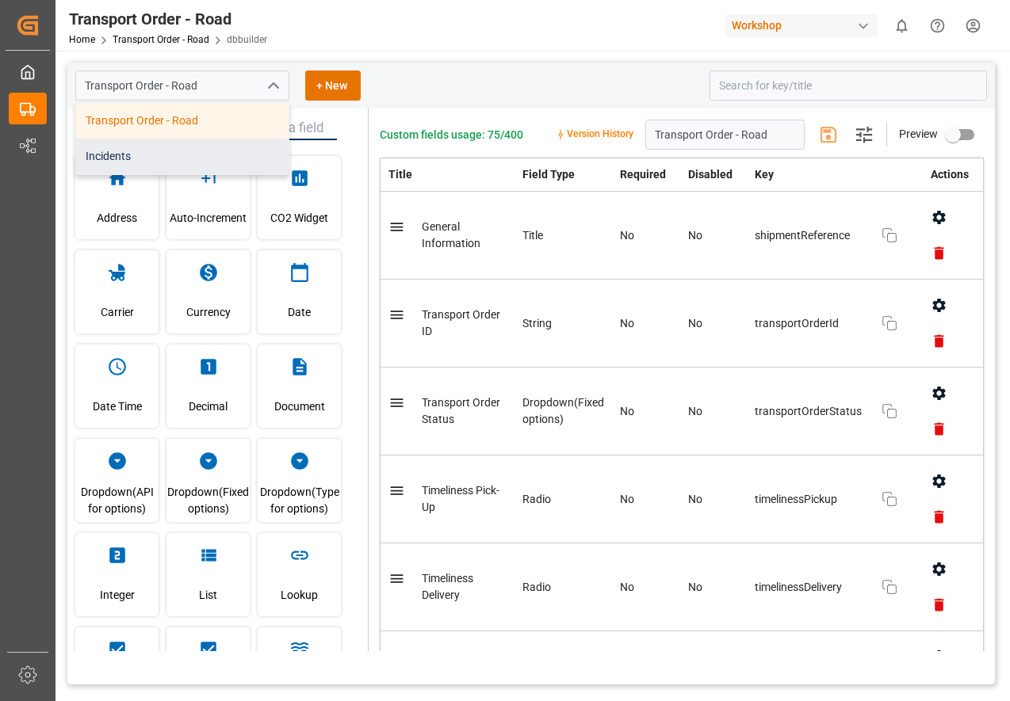
click at [145, 150] on div "Incidents" at bounding box center [182, 157] width 212 height 36
type input "Incidents"
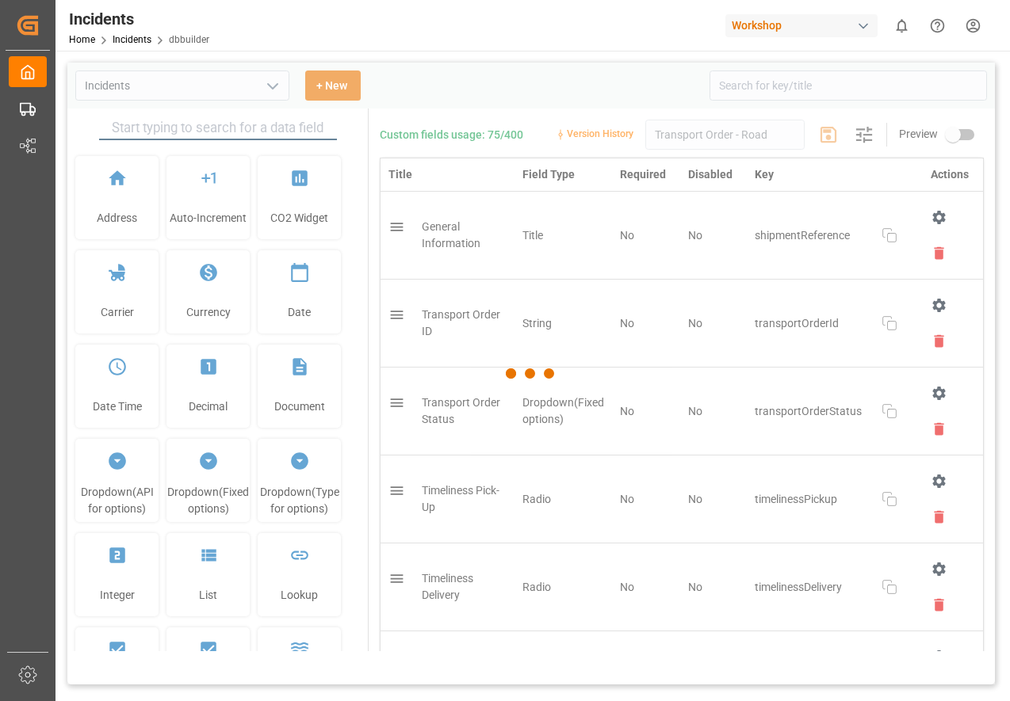
type input "Incidents"
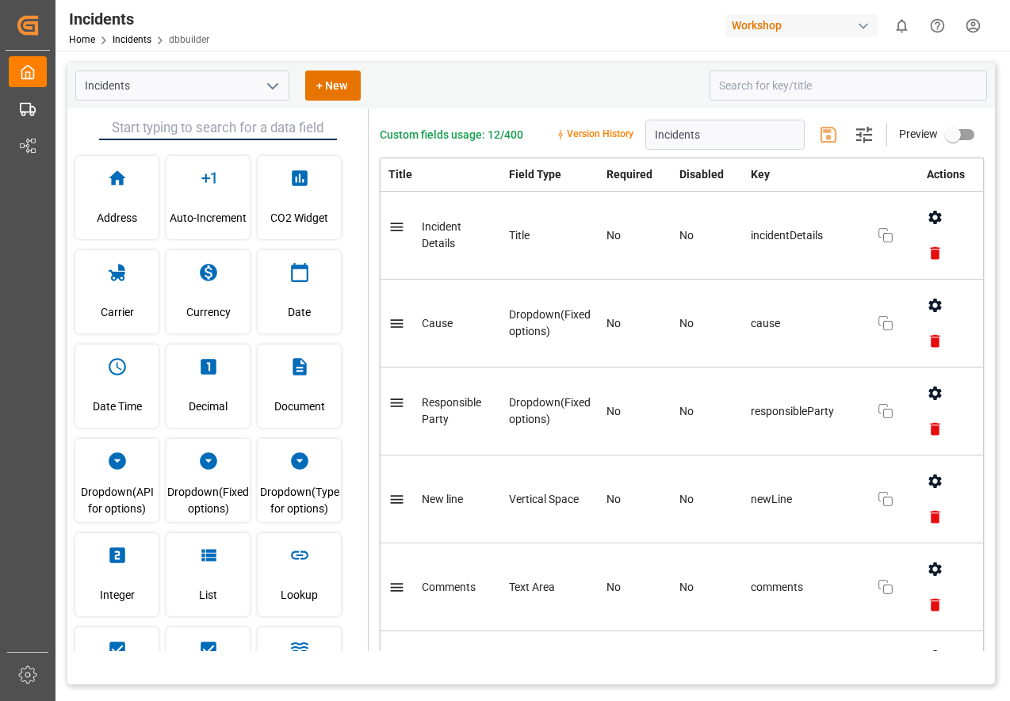
click at [929, 394] on icon "button" at bounding box center [934, 393] width 13 height 13
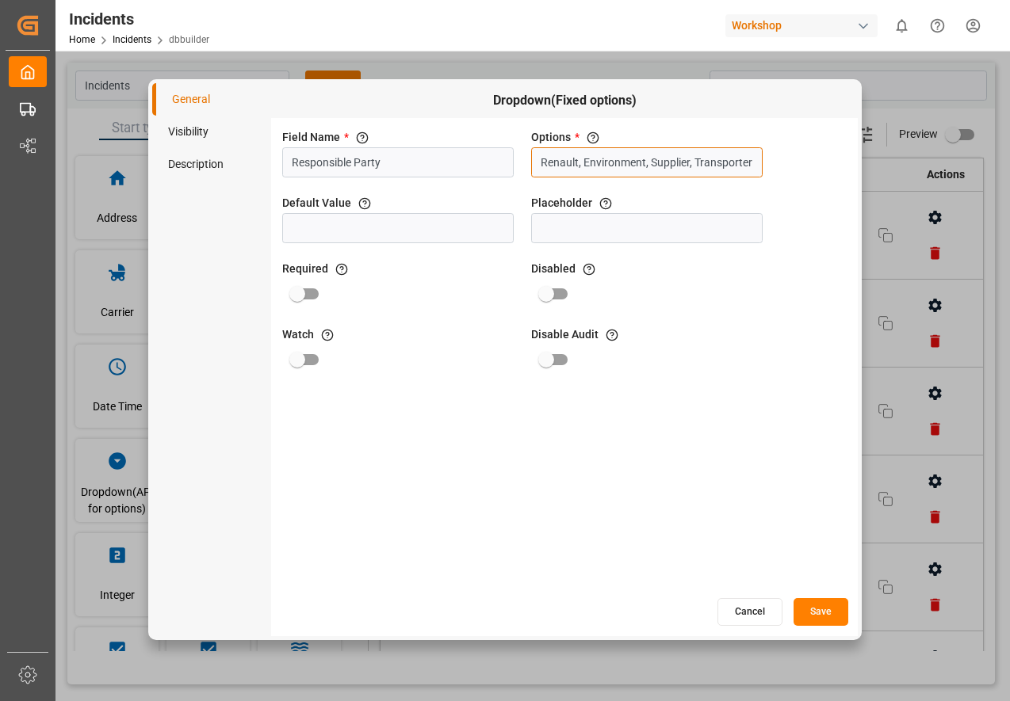
click at [643, 162] on input "Renault, Environment, Supplier, Transporter" at bounding box center [646, 162] width 231 height 30
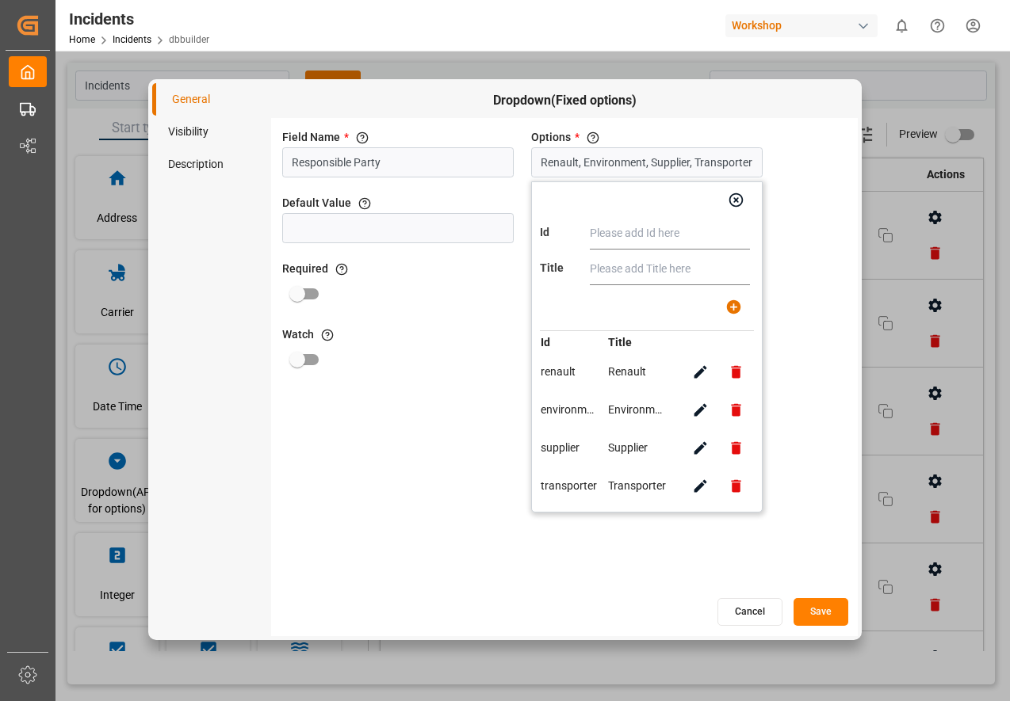
click at [613, 232] on input "text" at bounding box center [670, 234] width 160 height 32
type input "S"
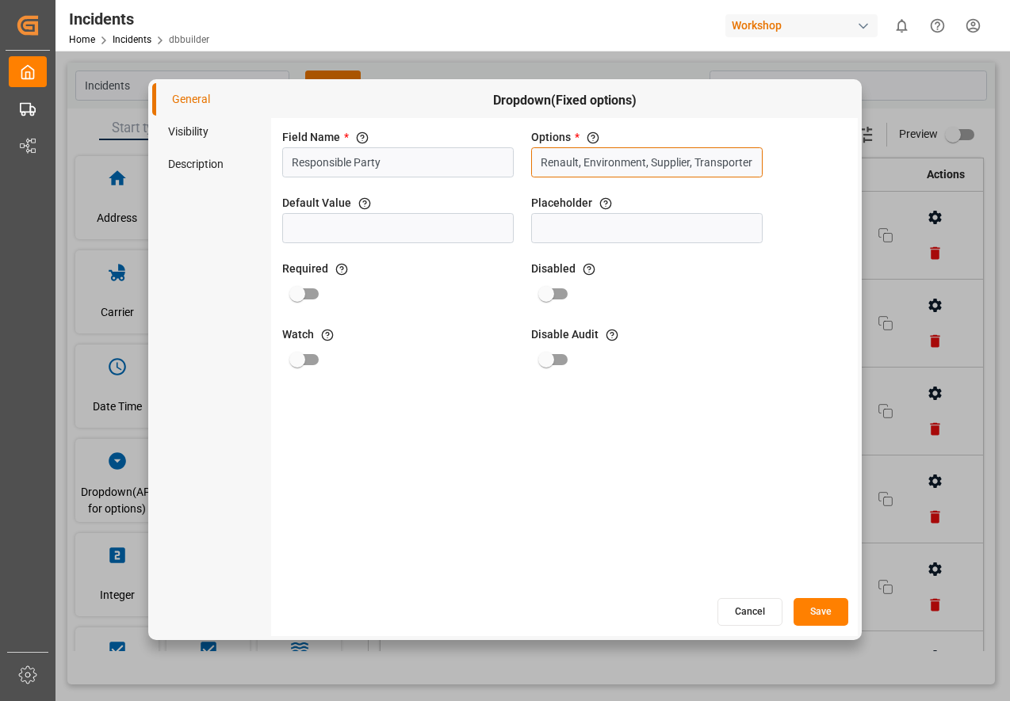
click at [618, 162] on input "Renault, Environment, Supplier, Transporter" at bounding box center [646, 162] width 231 height 30
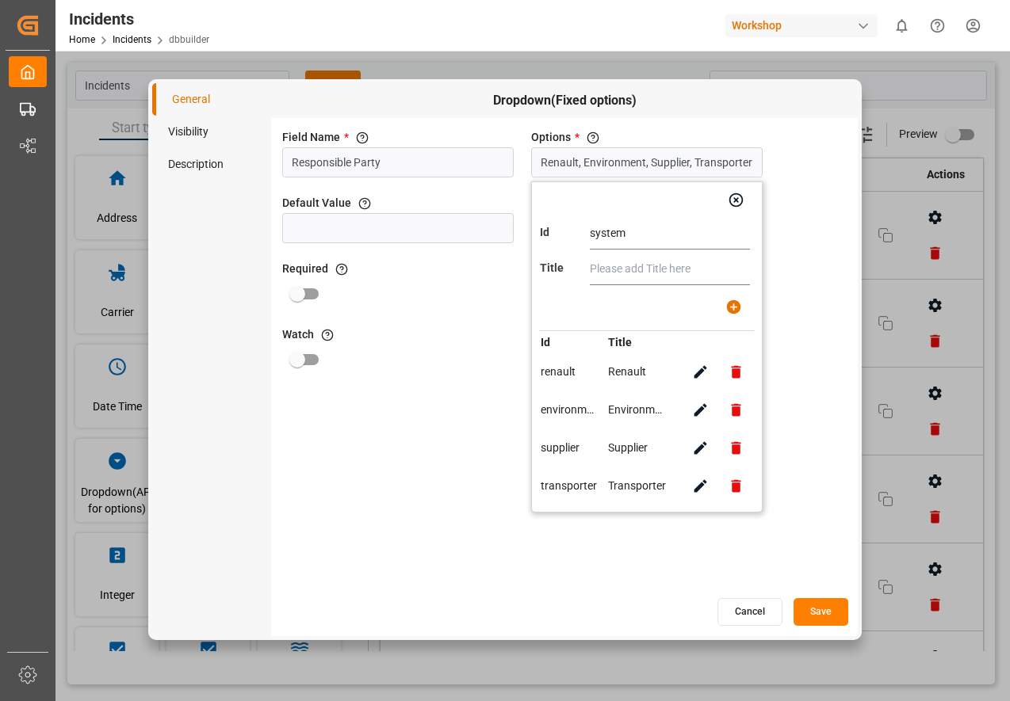
type input "system"
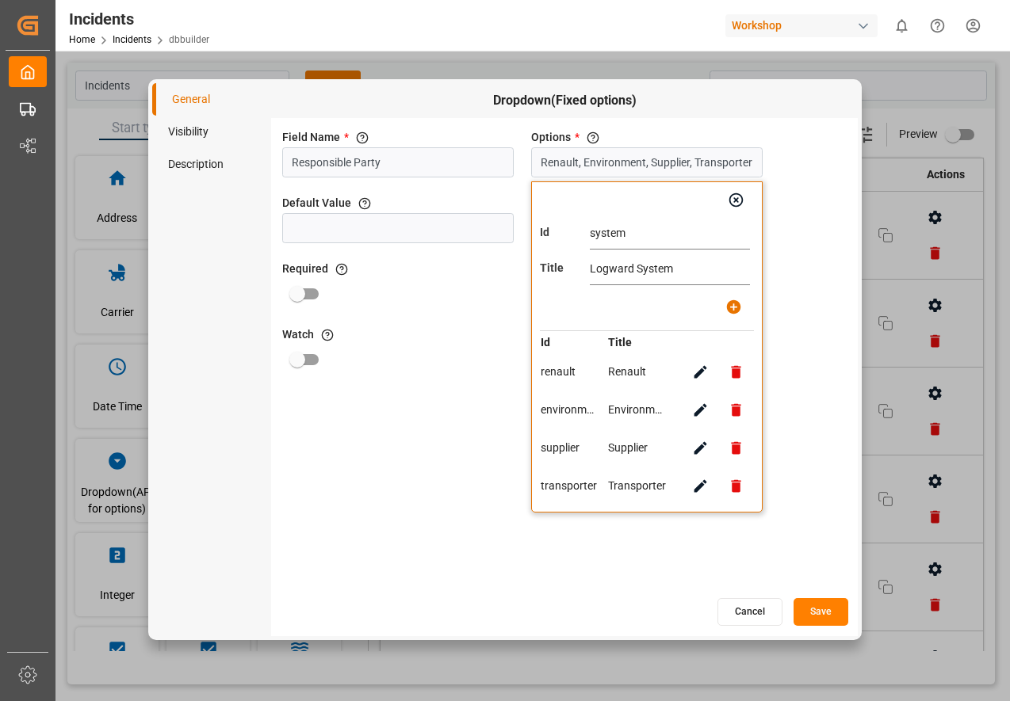
type input "Logward System"
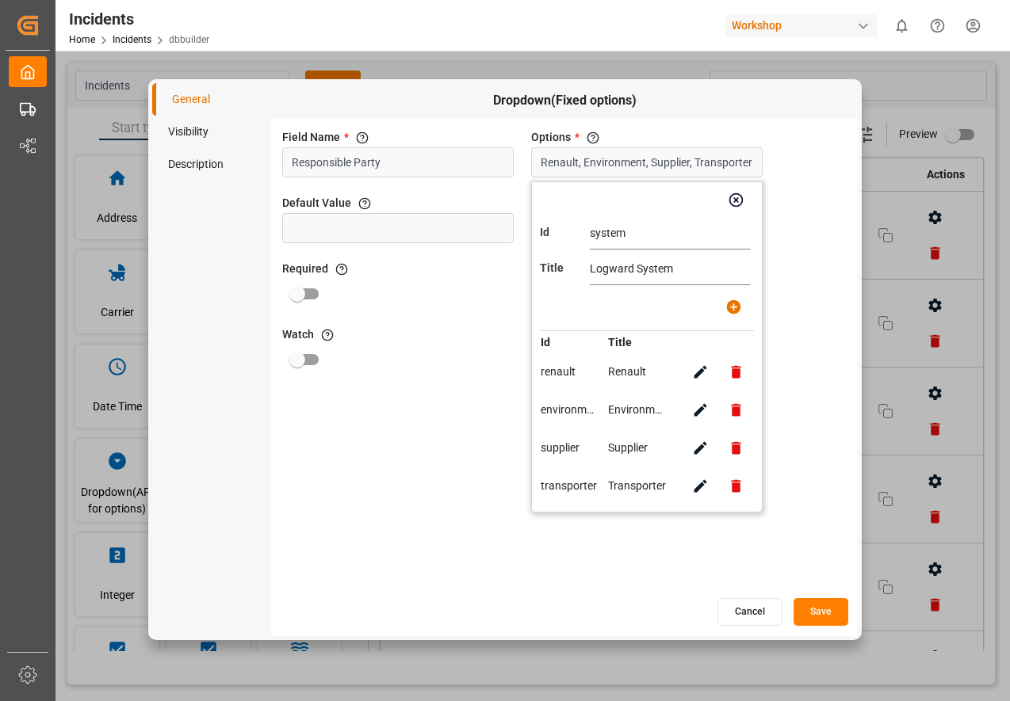
click at [740, 313] on icon "button" at bounding box center [733, 307] width 17 height 17
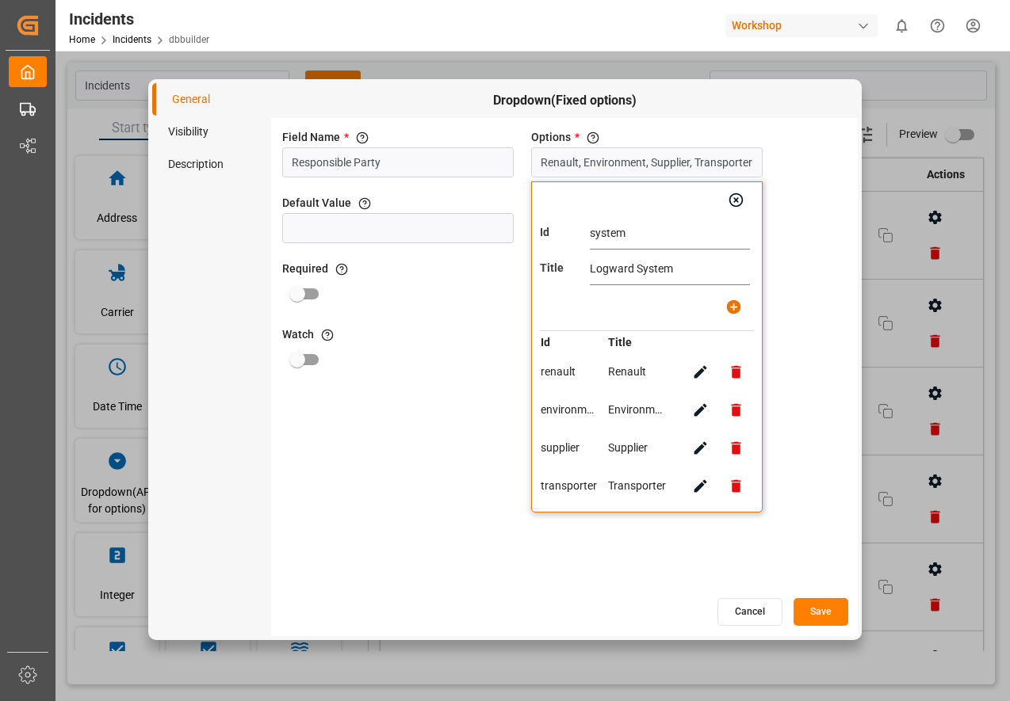
type input "Renault, Environment, Supplier, Transporter, Logward System"
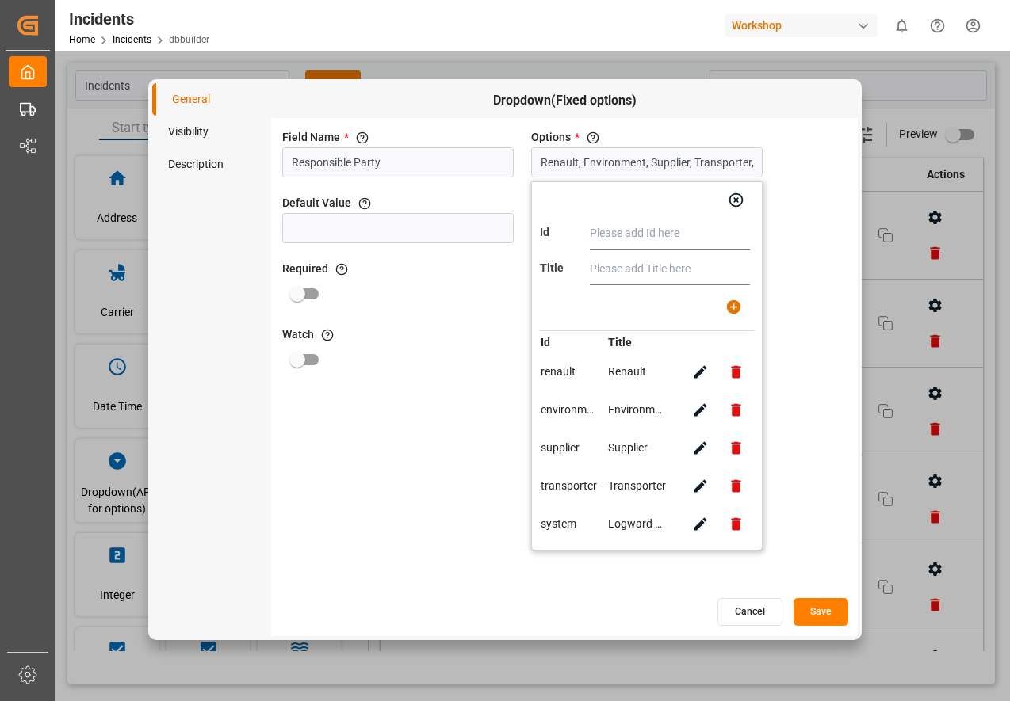
click at [819, 606] on button "Save" at bounding box center [820, 612] width 55 height 28
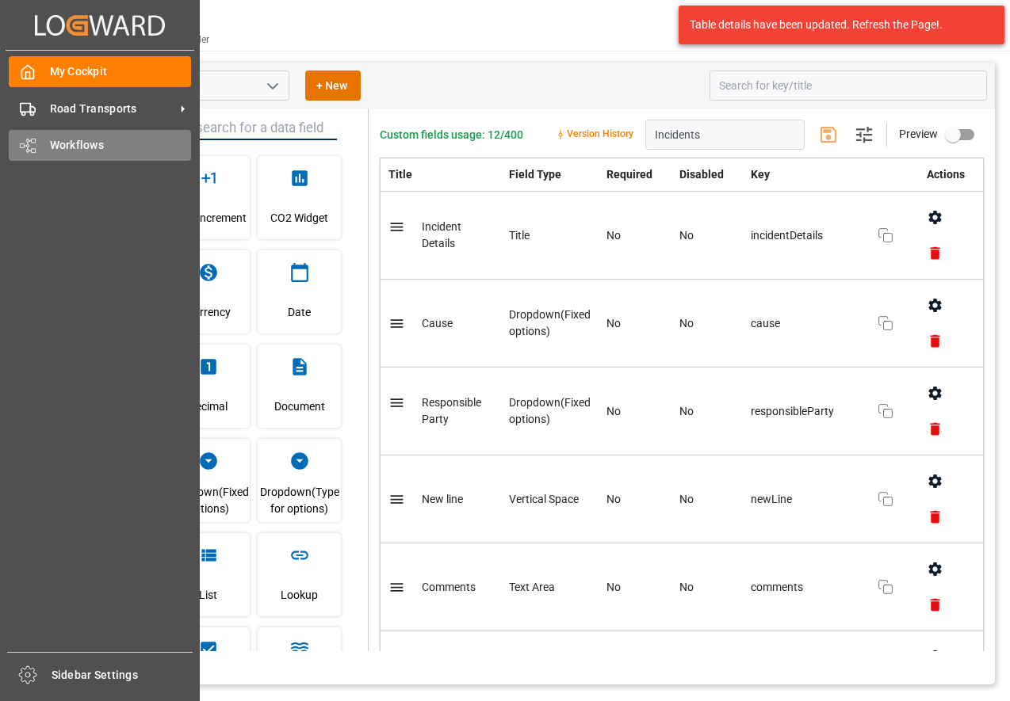
click at [47, 135] on div "Workflows Workflows" at bounding box center [100, 145] width 182 height 31
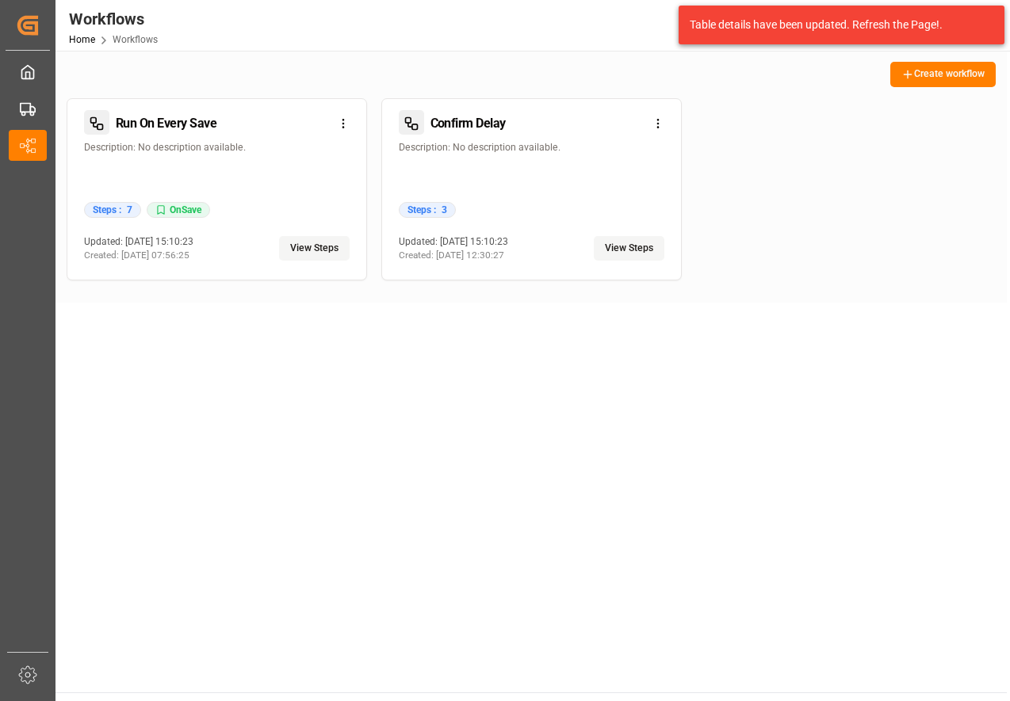
click at [311, 243] on button "View Steps" at bounding box center [314, 248] width 71 height 25
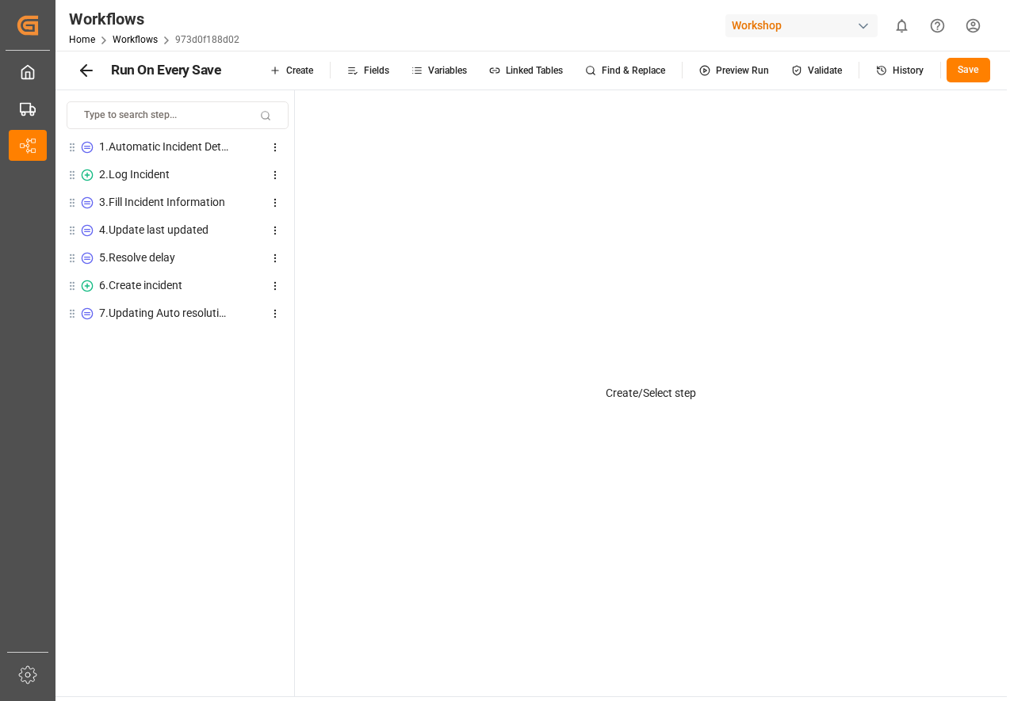
click at [128, 171] on div "2 . Log Incident" at bounding box center [134, 174] width 71 height 17
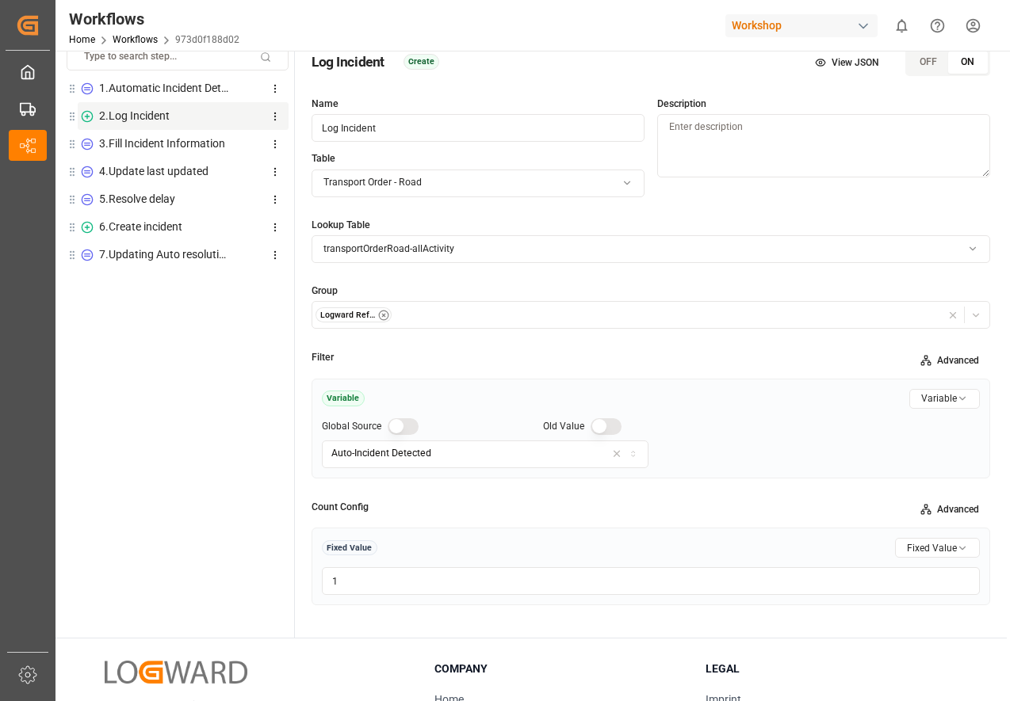
scroll to position [61, 0]
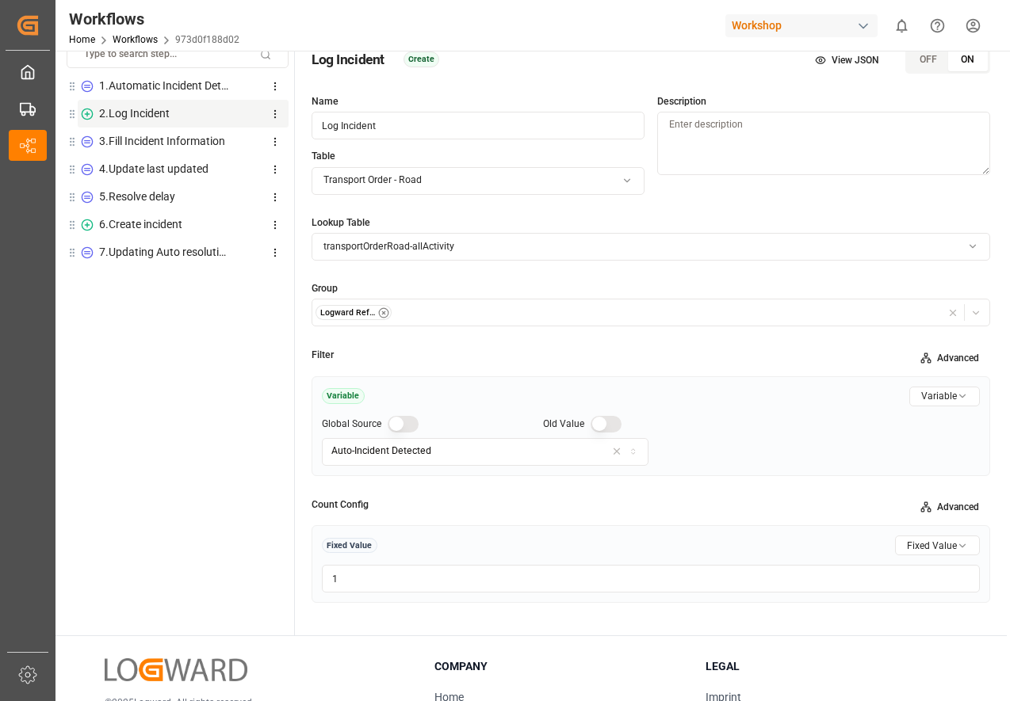
click at [409, 571] on input "1" at bounding box center [651, 579] width 658 height 28
click at [140, 148] on div "3 . Fill Incident Information" at bounding box center [162, 141] width 126 height 17
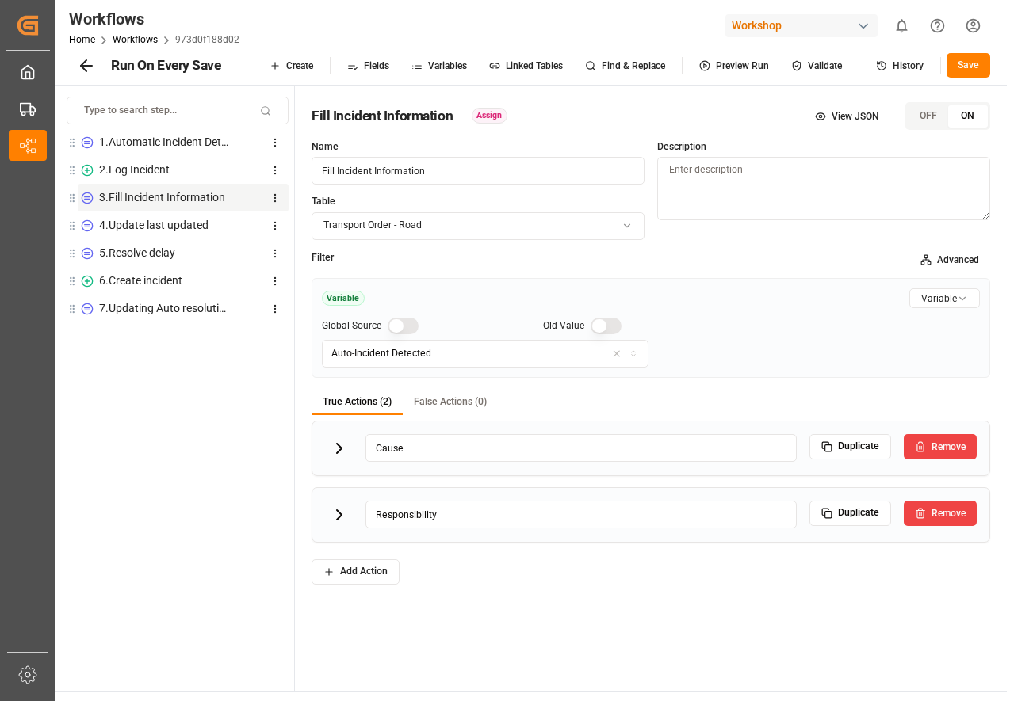
scroll to position [0, 0]
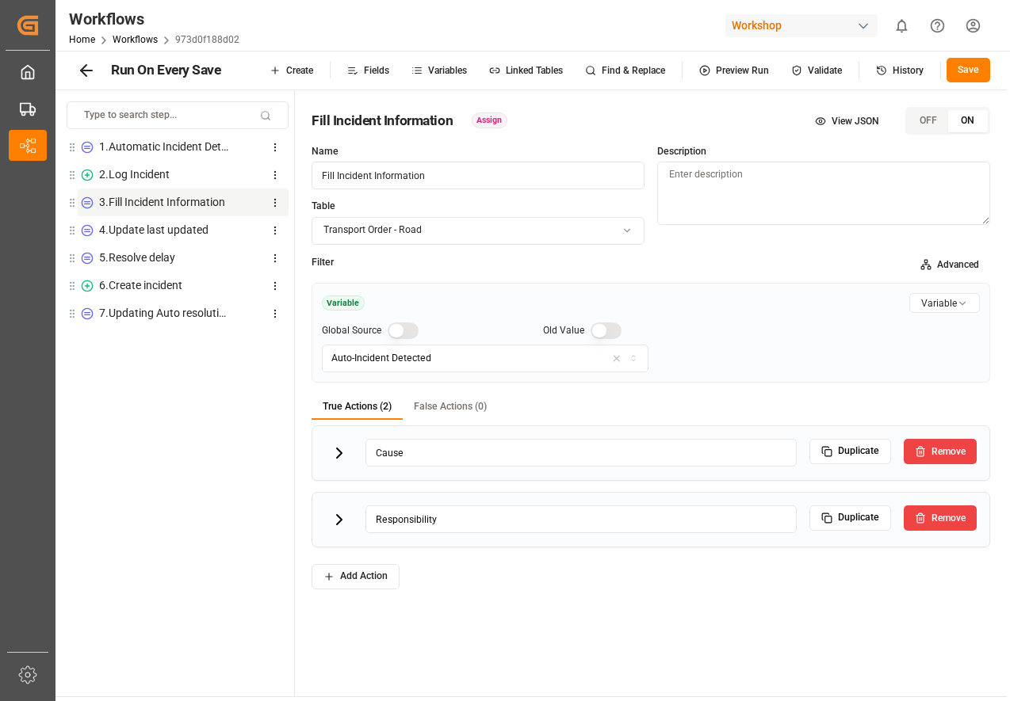
click at [338, 453] on icon at bounding box center [339, 453] width 19 height 19
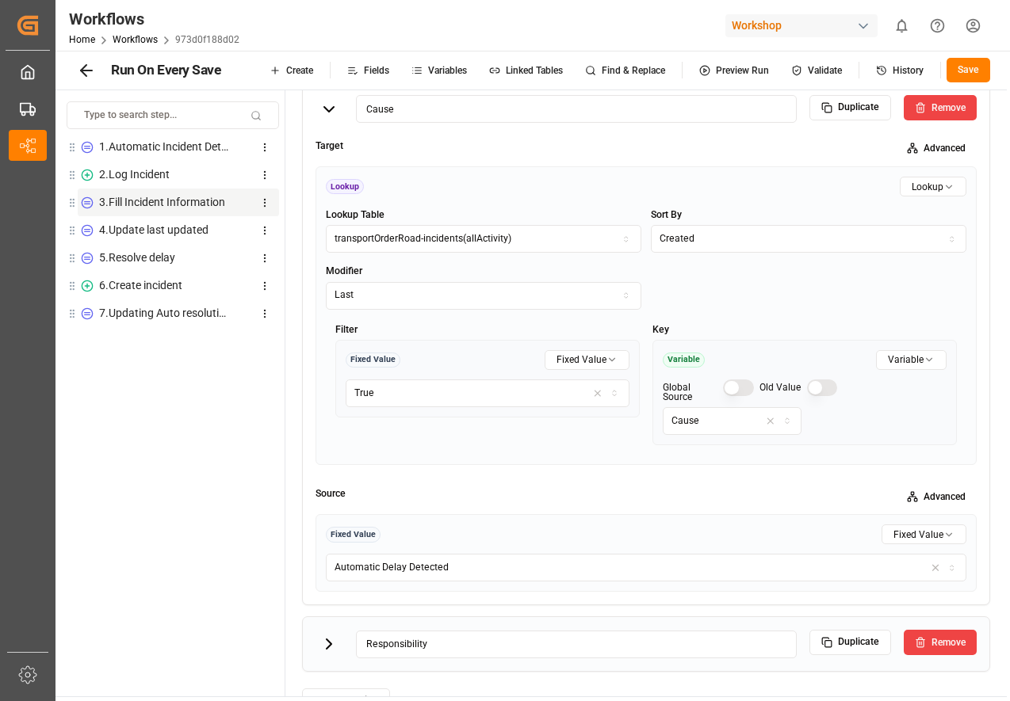
scroll to position [346, 0]
click at [136, 290] on div "6 . Create incident" at bounding box center [140, 285] width 83 height 17
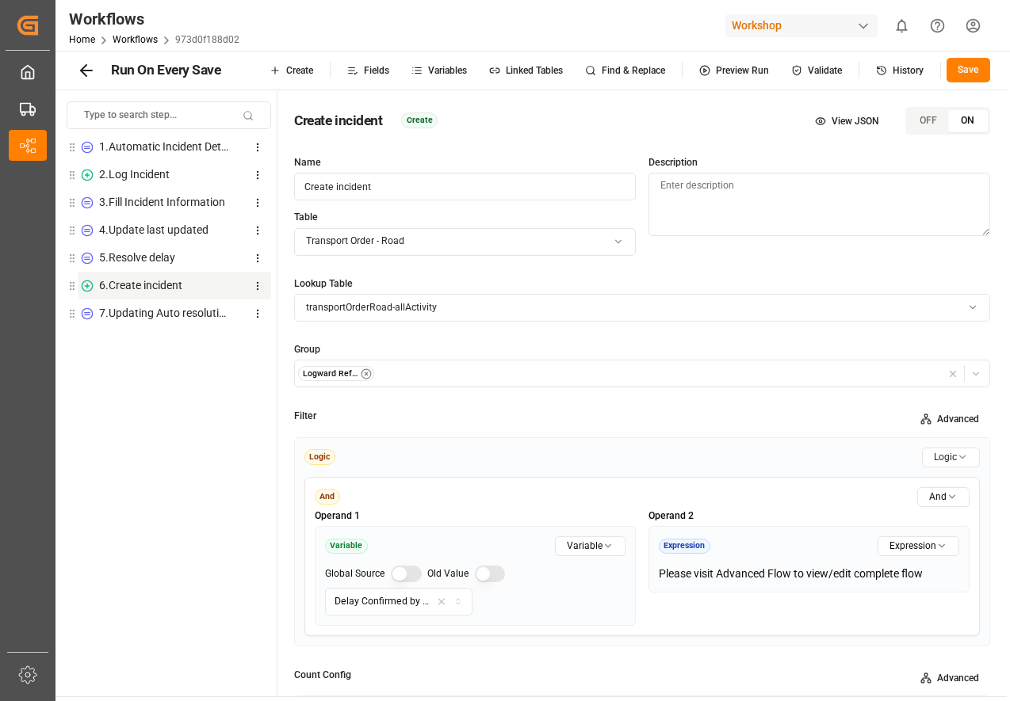
click at [136, 308] on div "7 . Updating Auto resolution" at bounding box center [164, 313] width 131 height 17
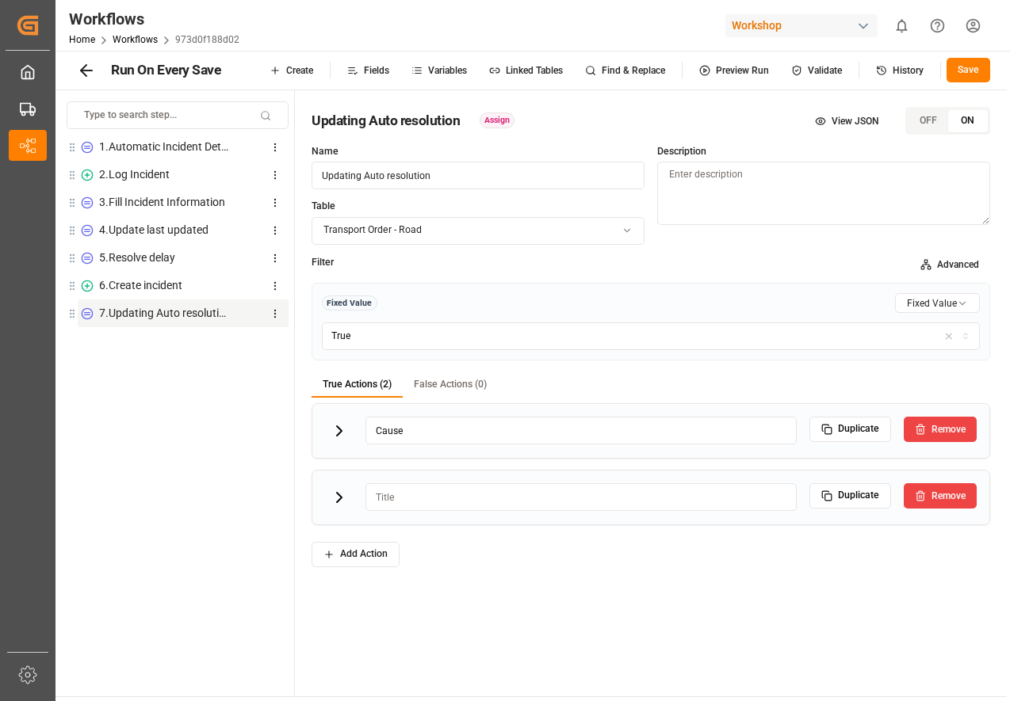
click at [338, 499] on icon at bounding box center [339, 498] width 5 height 10
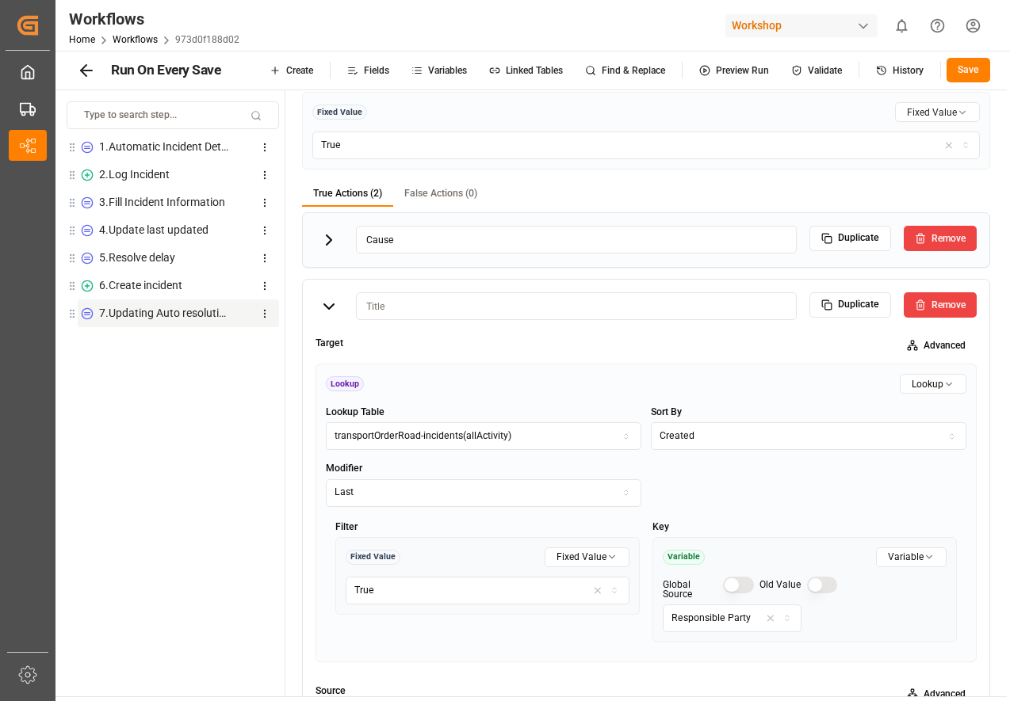
scroll to position [258, 0]
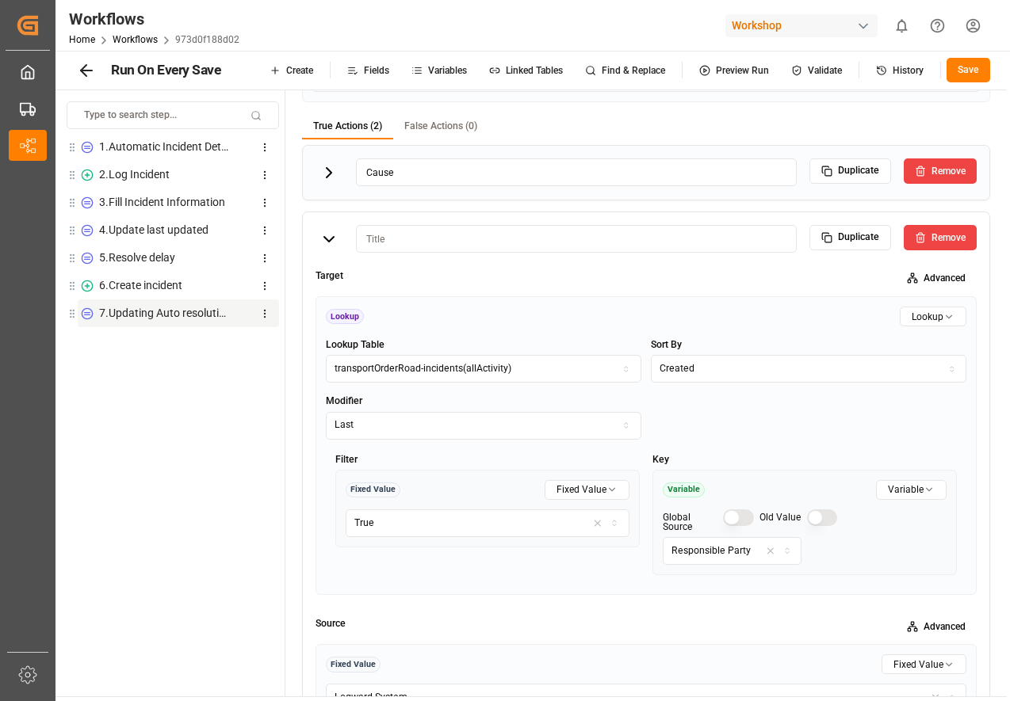
click at [410, 239] on input at bounding box center [576, 239] width 441 height 28
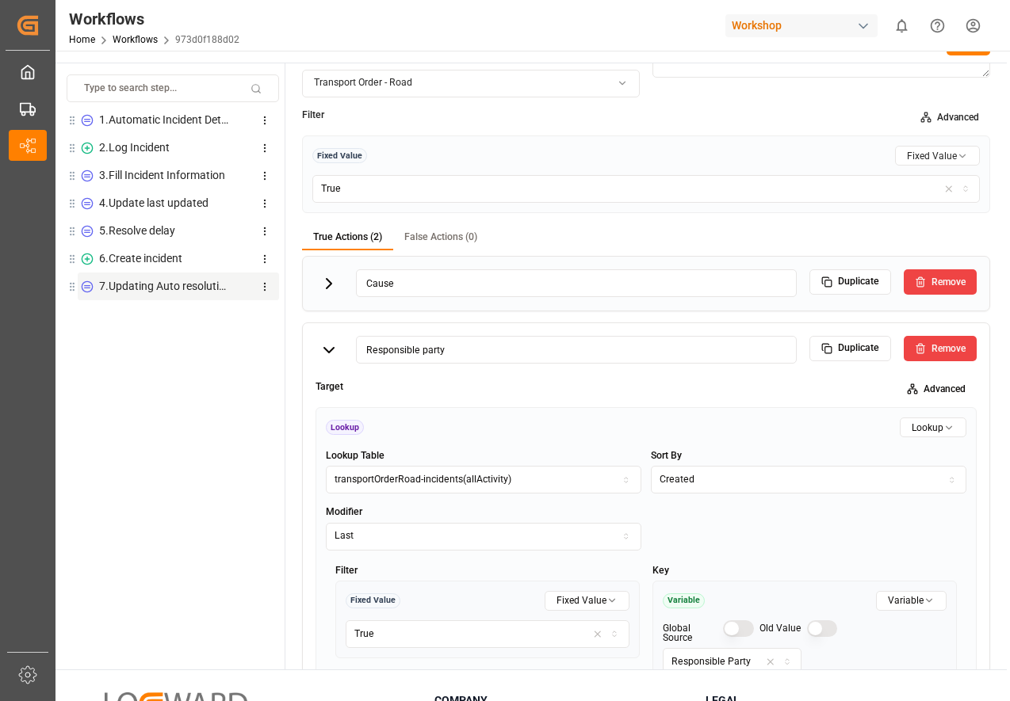
scroll to position [106, 0]
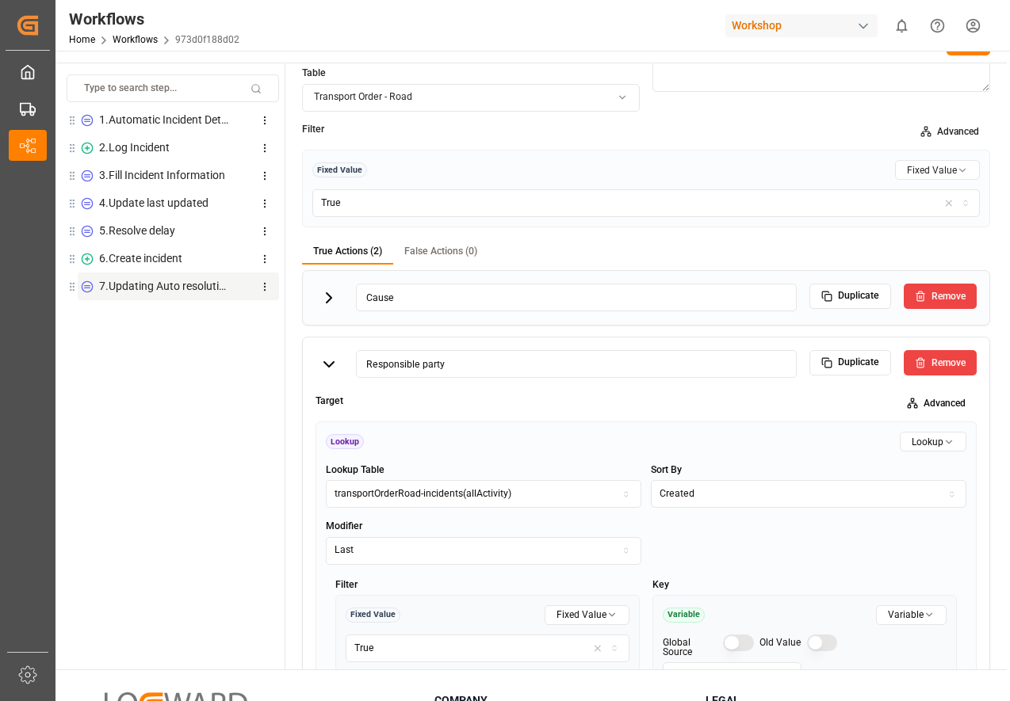
type input "Responsible party"
click at [342, 368] on button at bounding box center [329, 364] width 28 height 28
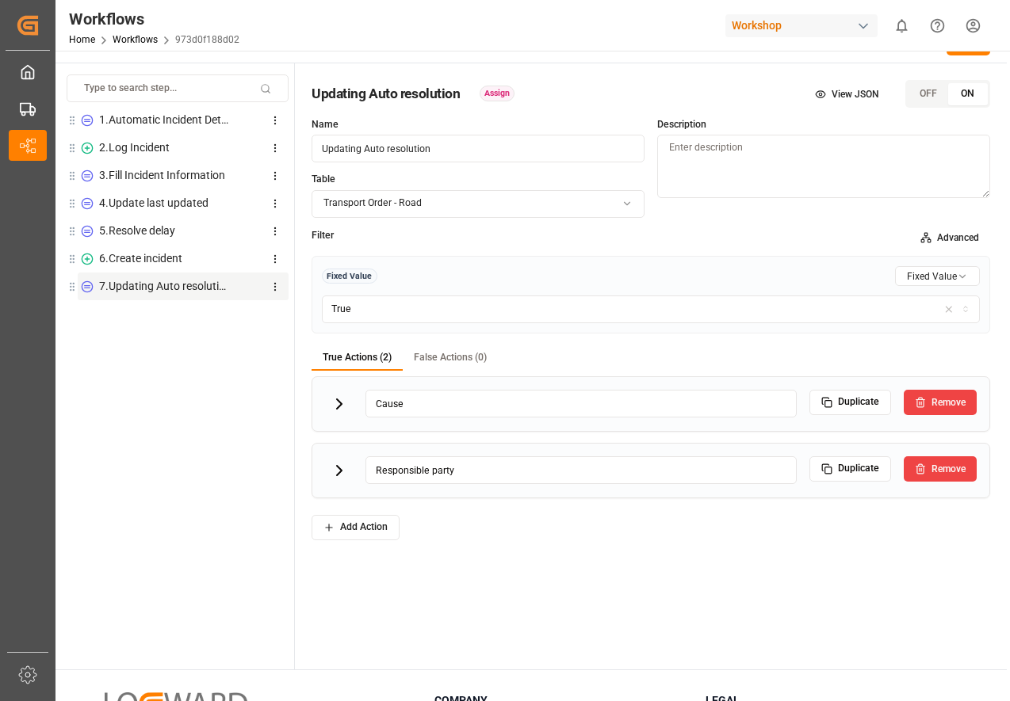
scroll to position [0, 0]
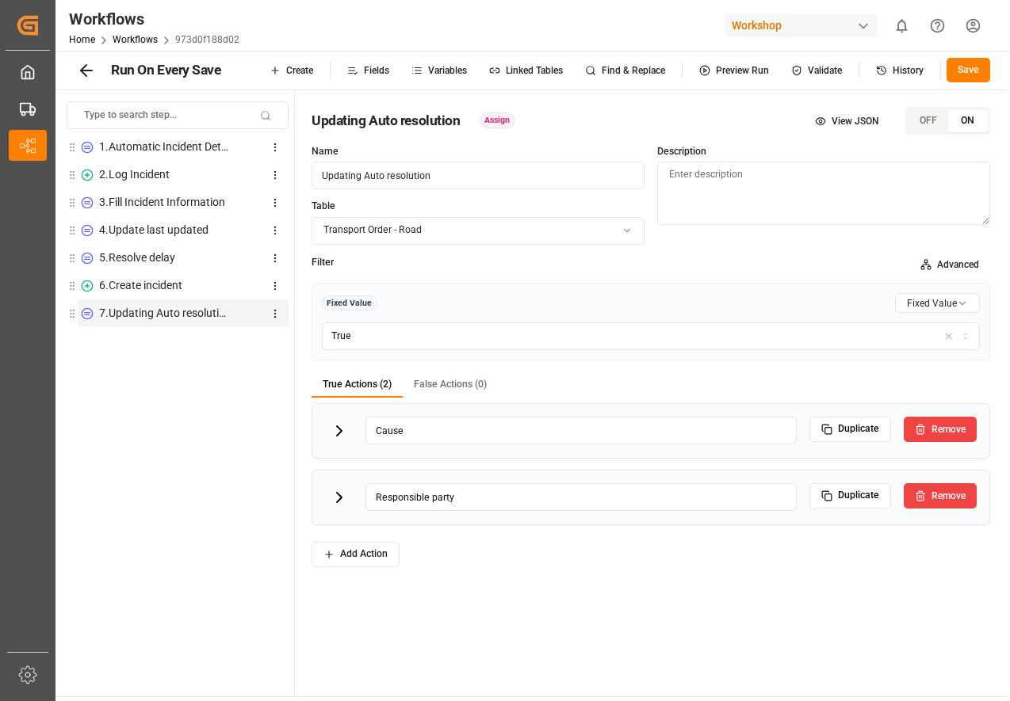
click at [125, 280] on div "6 . Create incident" at bounding box center [140, 285] width 83 height 17
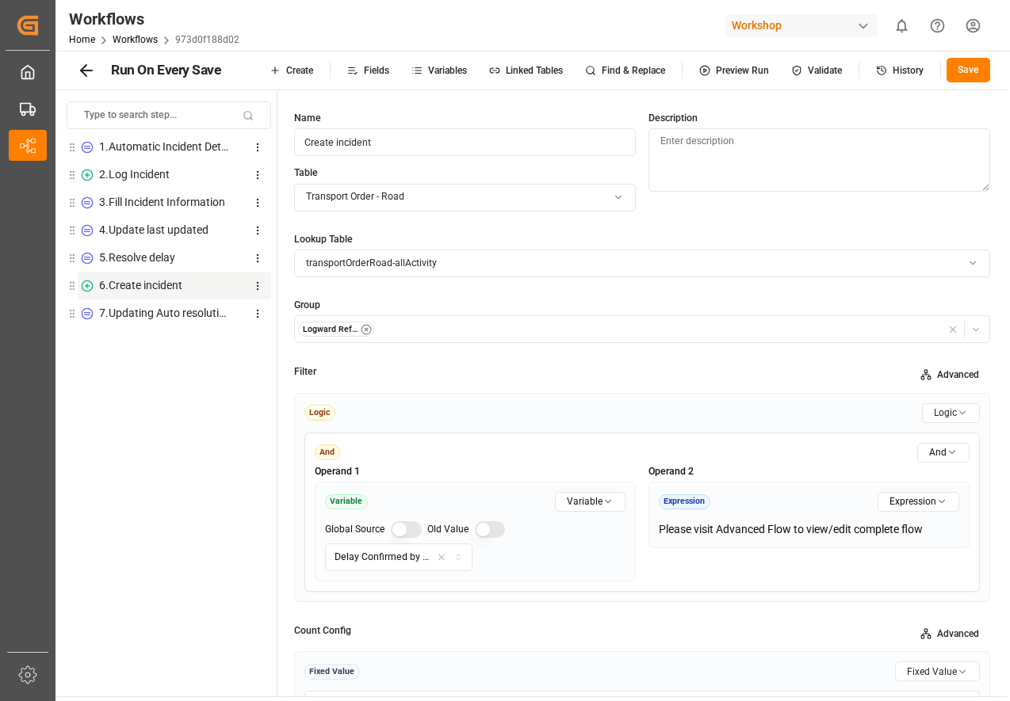
scroll to position [46, 0]
click at [960, 373] on span "Advanced" at bounding box center [958, 374] width 42 height 10
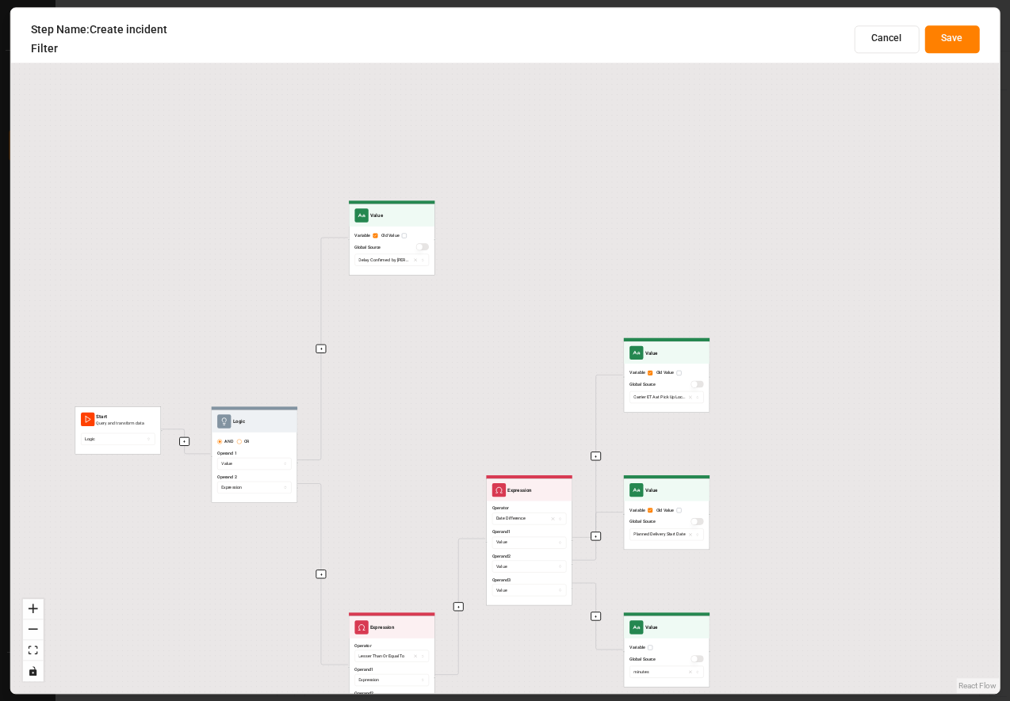
drag, startPoint x: 312, startPoint y: 212, endPoint x: 199, endPoint y: 373, distance: 197.5
click at [199, 373] on div "+ + + + + + + + Start Query and transform data Logic Logic AND OR Operand 1 Val…" at bounding box center [505, 351] width 988 height 686
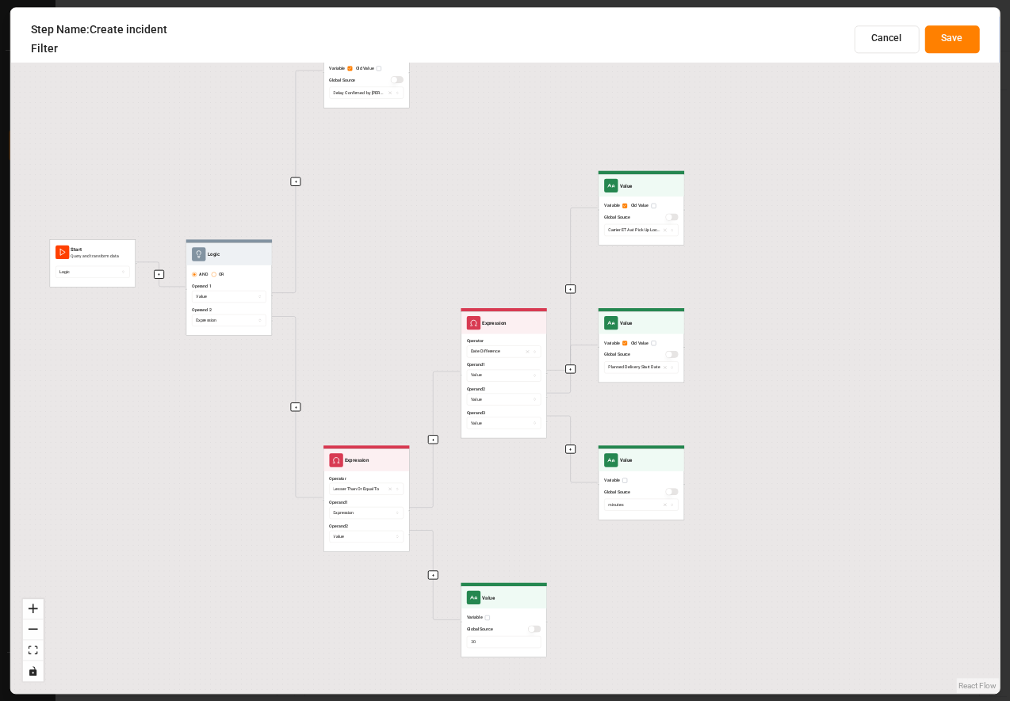
drag, startPoint x: 388, startPoint y: 443, endPoint x: 362, endPoint y: 277, distance: 168.4
click at [362, 277] on div "+ + + + + + + + Start Query and transform data Logic Logic AND OR Operand 1 Val…" at bounding box center [505, 351] width 988 height 686
click at [887, 37] on button "Cancel" at bounding box center [886, 39] width 65 height 28
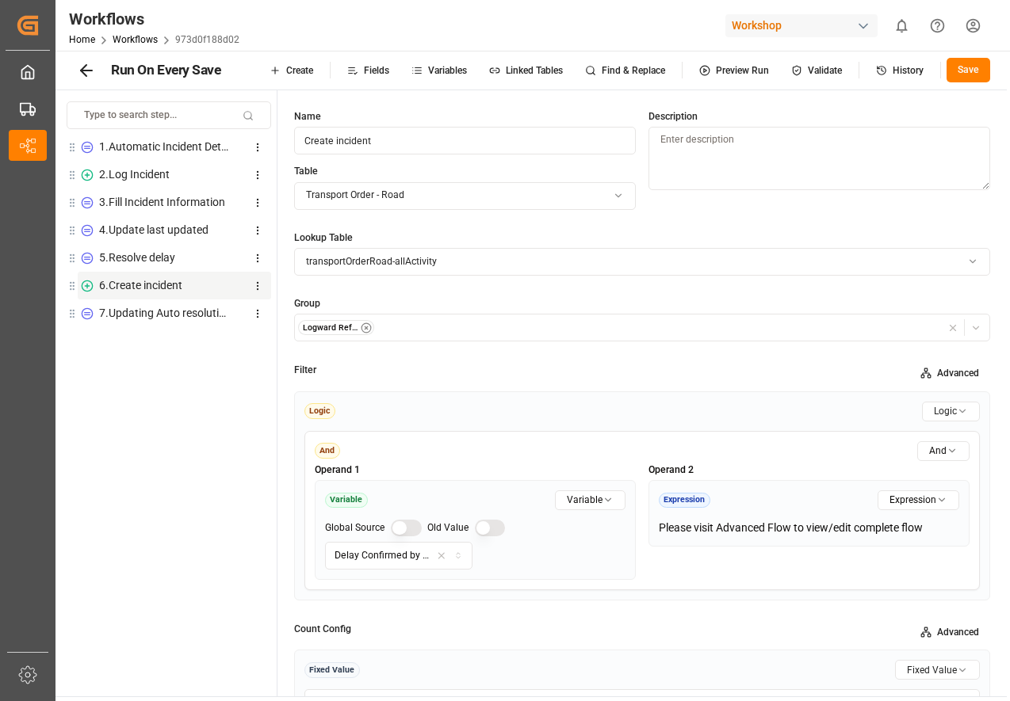
click at [174, 310] on div "7 . Updating Auto resolution ●" at bounding box center [164, 313] width 131 height 17
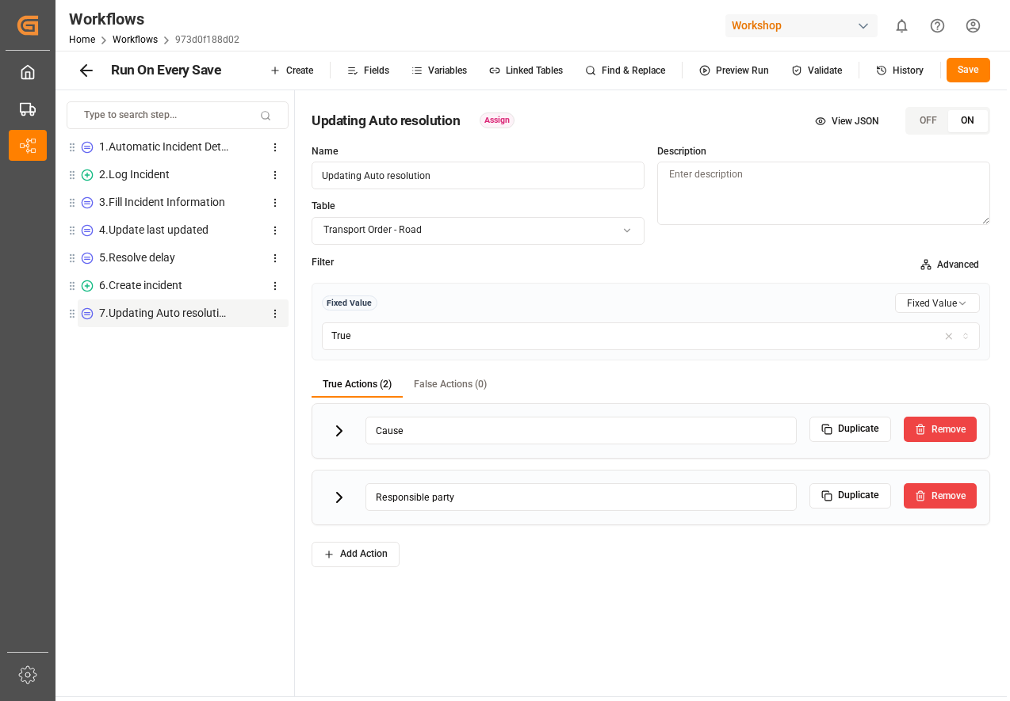
click at [947, 275] on button "Advanced" at bounding box center [949, 265] width 81 height 25
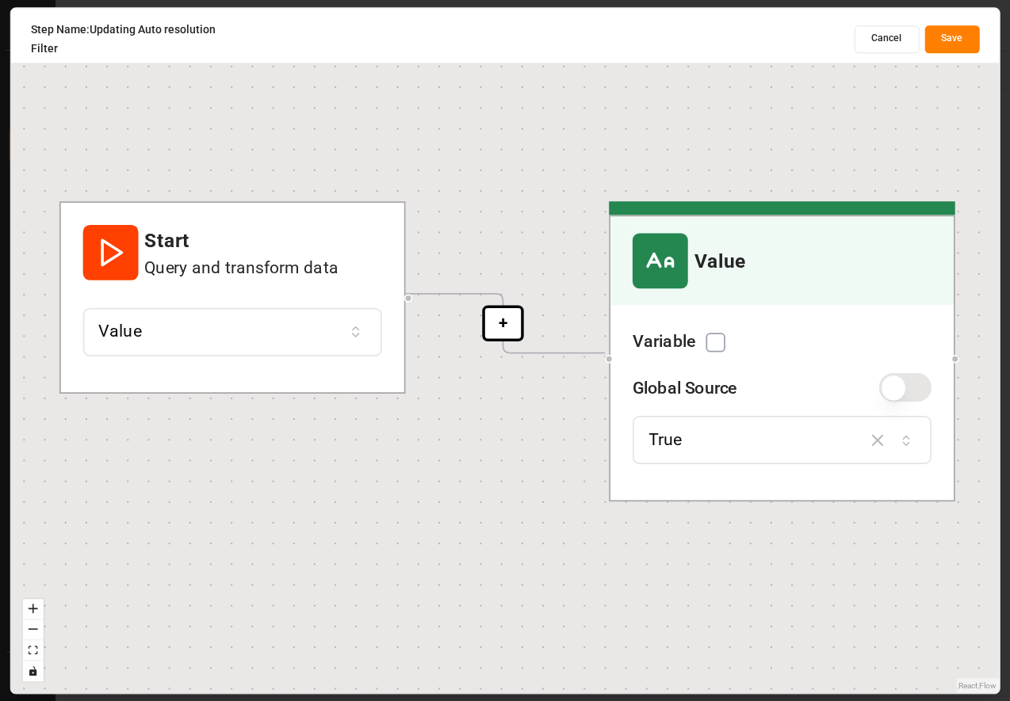
click at [281, 347] on button "Value" at bounding box center [231, 332] width 299 height 48
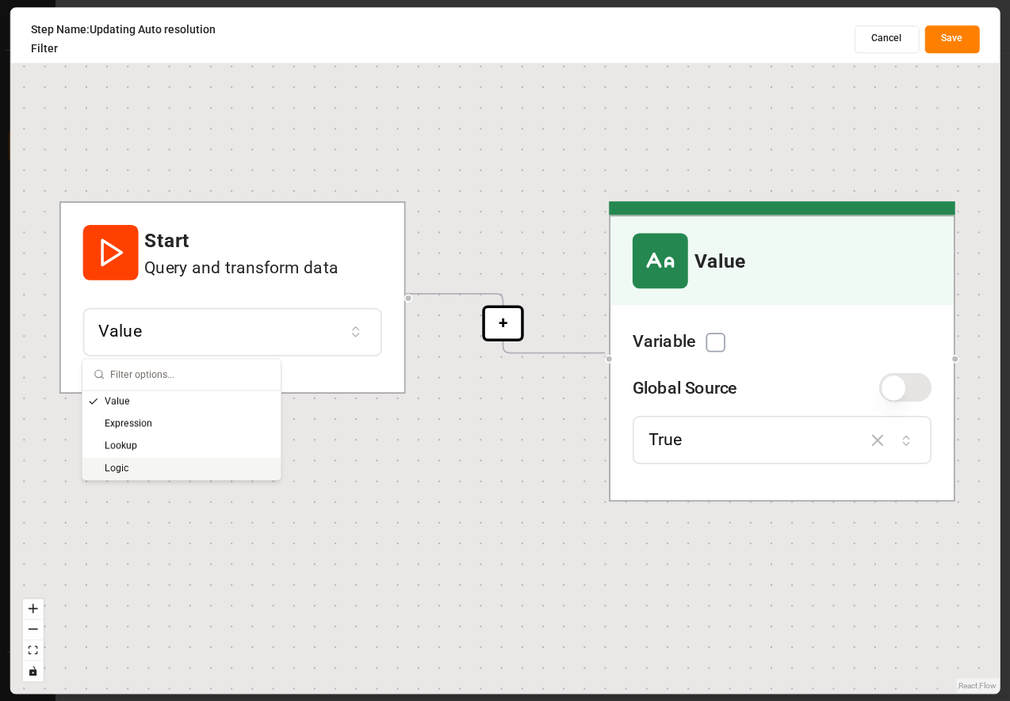
click at [153, 461] on div "Logic" at bounding box center [181, 468] width 198 height 22
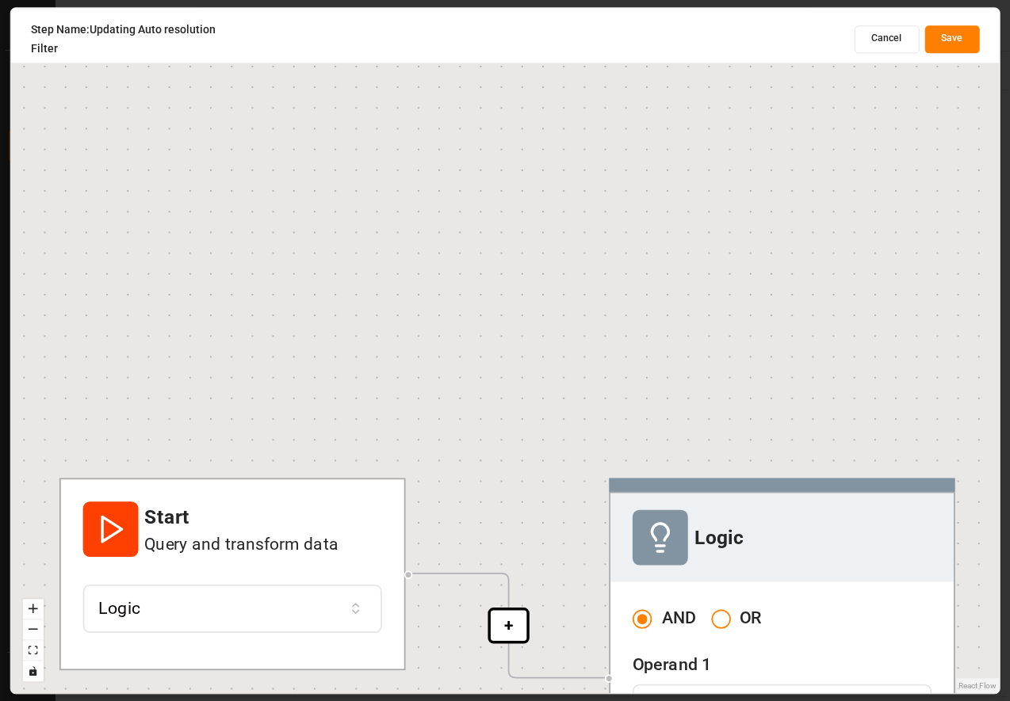
drag, startPoint x: 480, startPoint y: 377, endPoint x: 379, endPoint y: 201, distance: 203.1
click at [395, 224] on div "+ + + Start Query and transform data Logic Logic AND OR Operand 1 Value Operand…" at bounding box center [505, 351] width 988 height 686
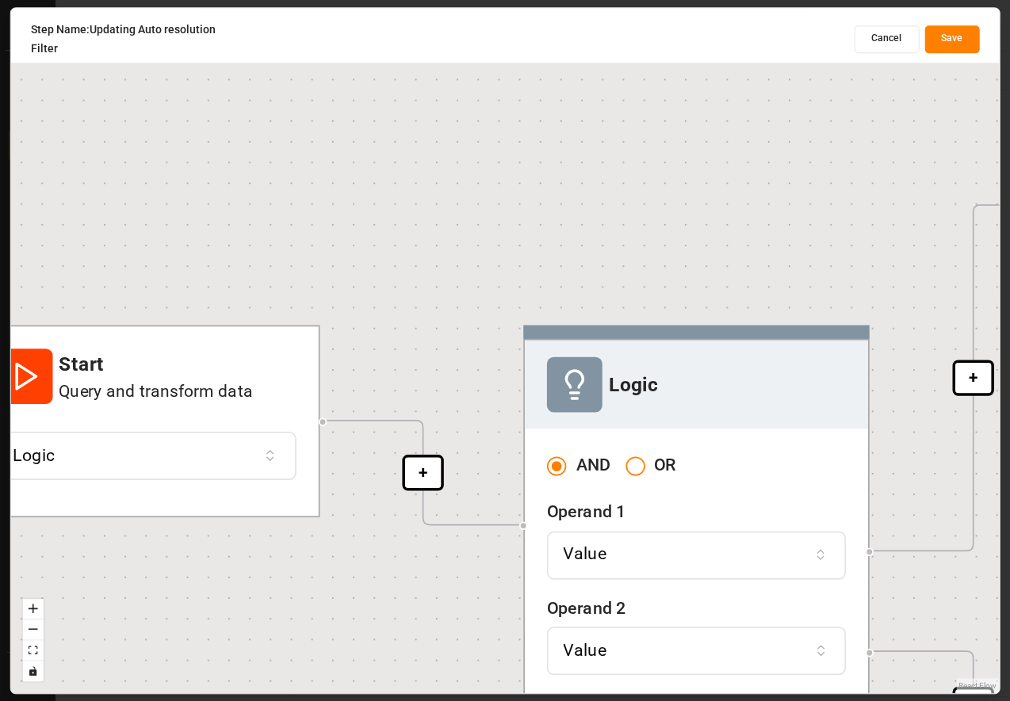
drag, startPoint x: 420, startPoint y: 307, endPoint x: 387, endPoint y: 169, distance: 141.9
click at [387, 169] on div "+ + + Start Query and transform data Logic Logic AND OR Operand 1 Value Operand…" at bounding box center [505, 351] width 988 height 686
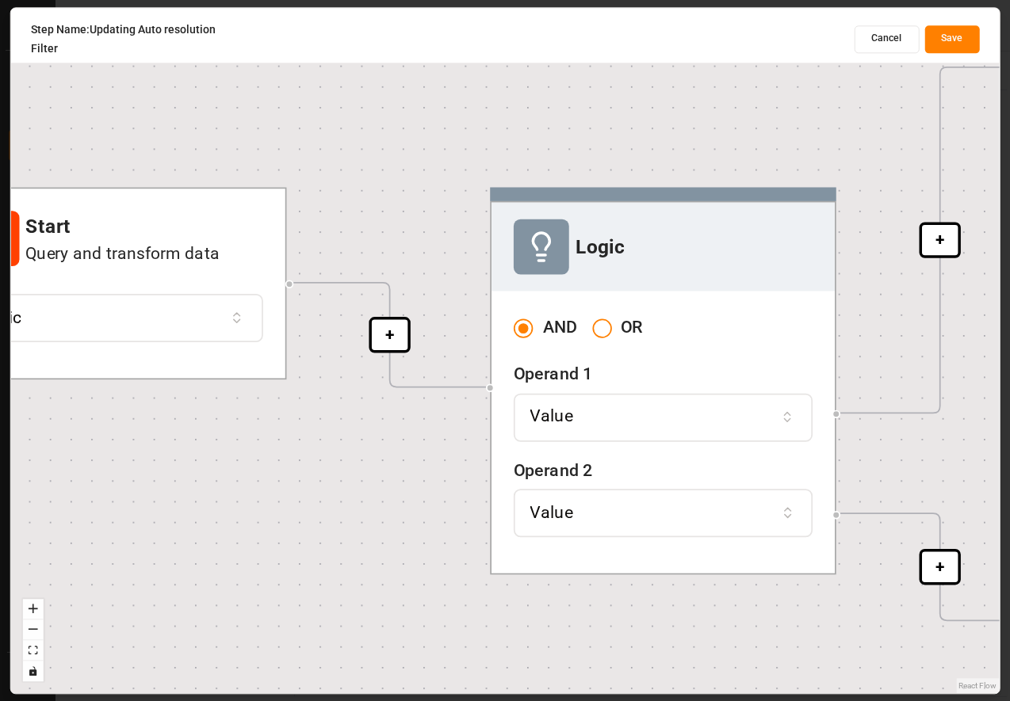
click at [708, 416] on div "Value" at bounding box center [663, 417] width 286 height 25
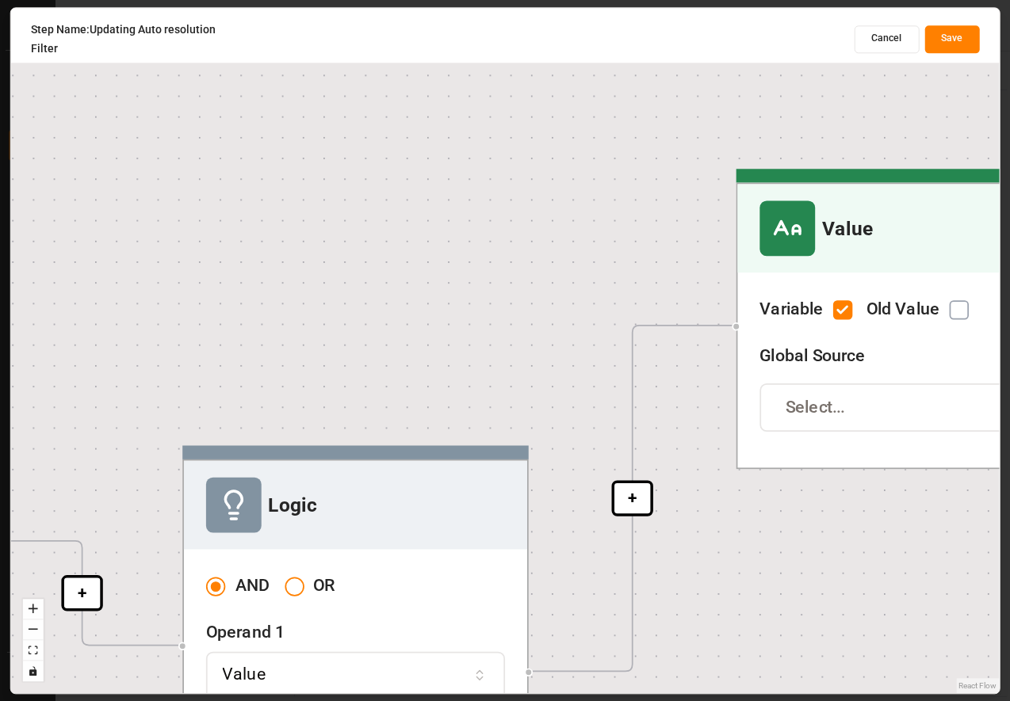
drag, startPoint x: 706, startPoint y: 136, endPoint x: 399, endPoint y: 394, distance: 401.7
click at [399, 394] on div "+ + + Start Query and transform data Logic Logic AND OR Operand 1 Value Operand…" at bounding box center [505, 351] width 988 height 686
click at [811, 430] on button "Select..." at bounding box center [908, 408] width 299 height 48
type input "del"
click at [797, 476] on div "Delay Confirmed by [PERSON_NAME]" at bounding box center [859, 478] width 198 height 22
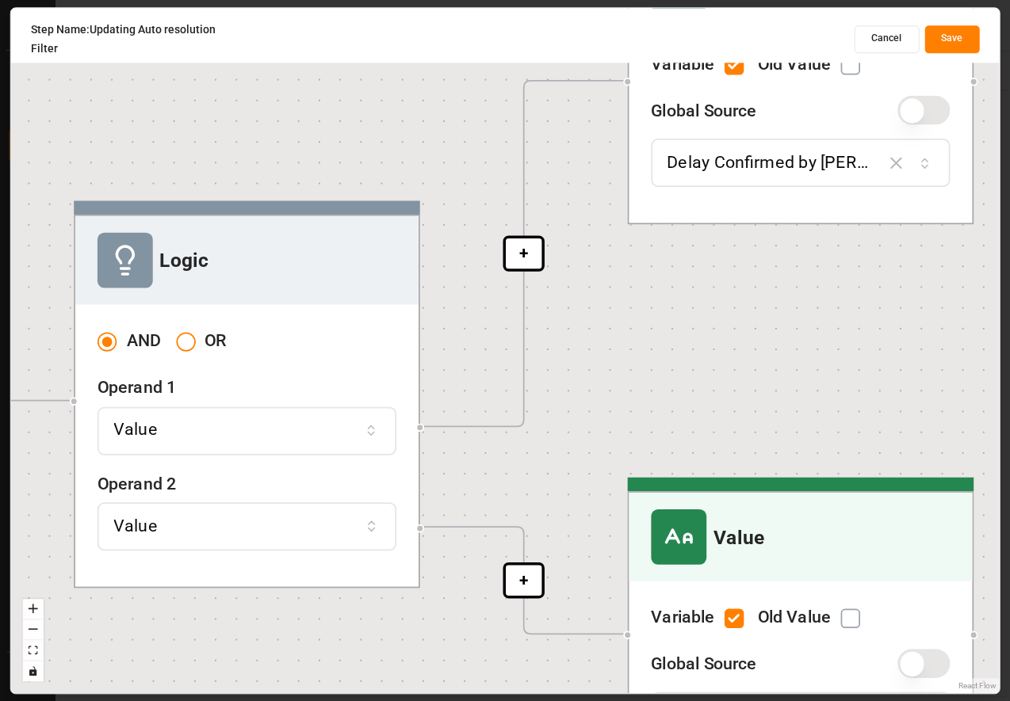
drag, startPoint x: 792, startPoint y: 592, endPoint x: 682, endPoint y: 278, distance: 332.4
click at [682, 278] on div "+ + + Start Query and transform data Logic Logic AND OR Operand 1 Value Operand…" at bounding box center [505, 351] width 988 height 686
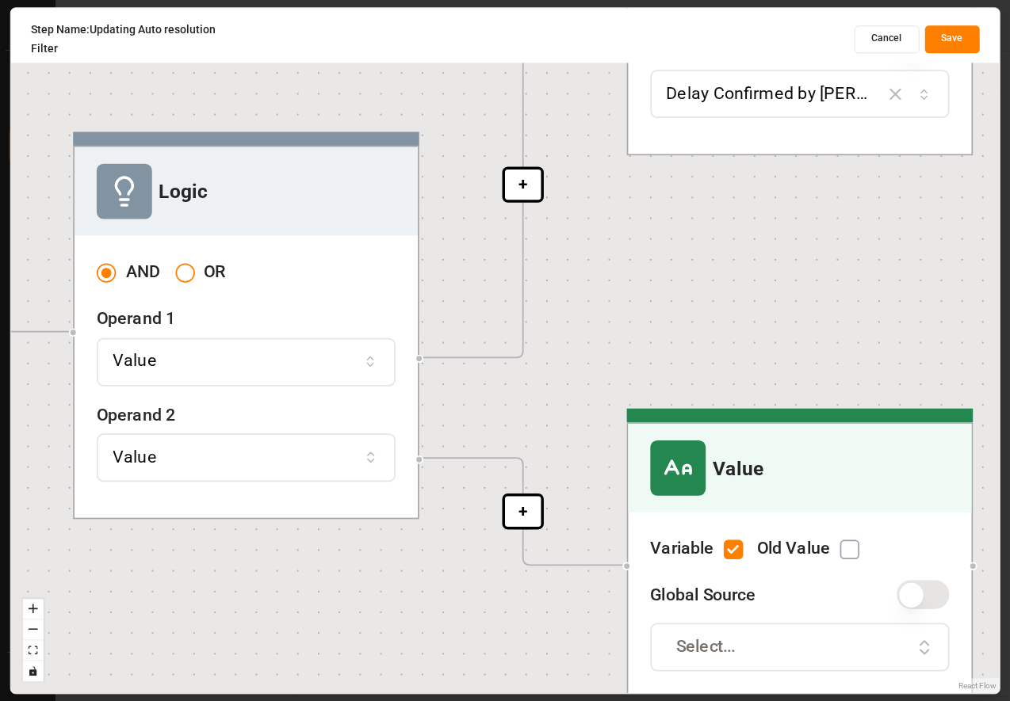
click at [295, 454] on div "Value" at bounding box center [246, 457] width 286 height 25
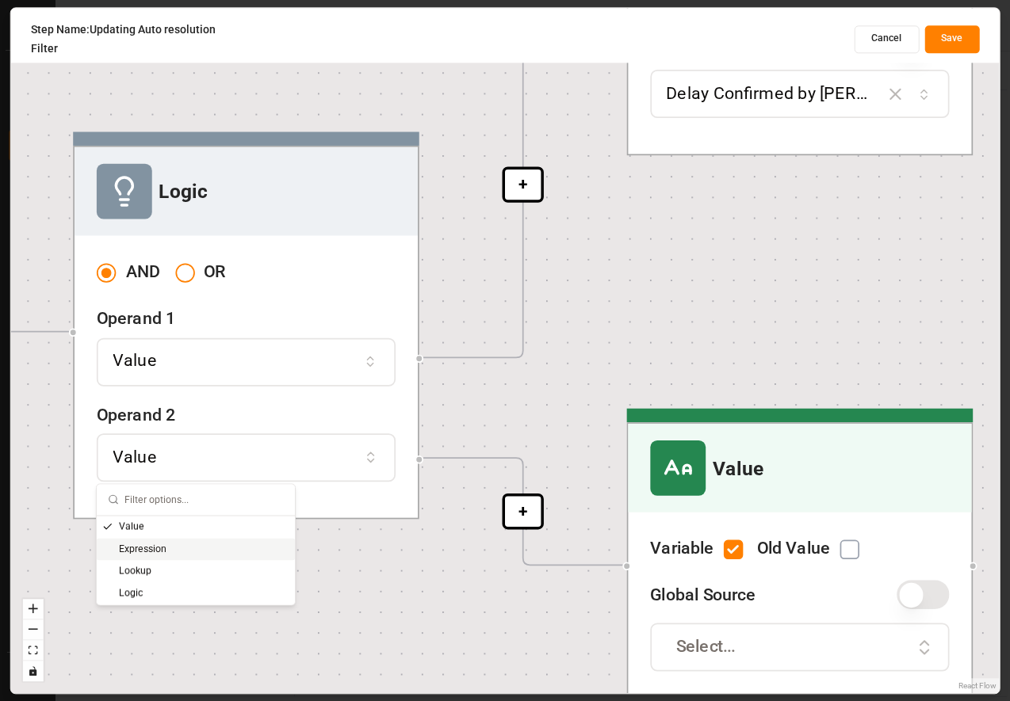
click at [193, 552] on div "Expression" at bounding box center [196, 549] width 198 height 22
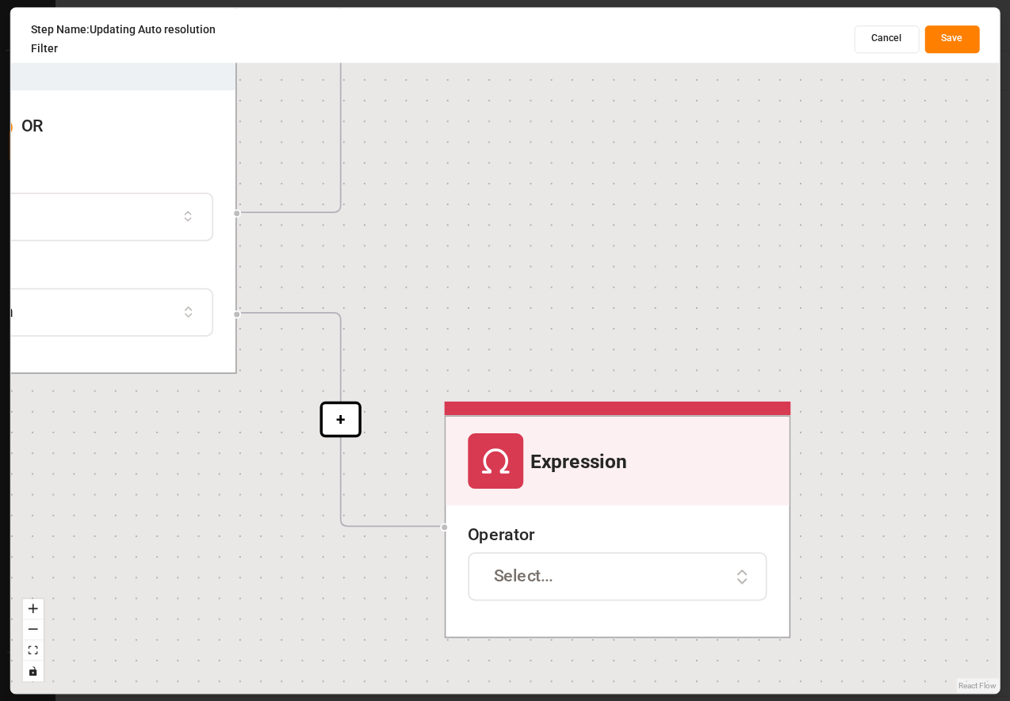
drag, startPoint x: 636, startPoint y: 441, endPoint x: 454, endPoint y: 157, distance: 337.3
click at [454, 157] on div "+ + + Start Query and transform data Logic Logic AND OR Operand 1 Value Operand…" at bounding box center [505, 351] width 988 height 686
click at [653, 583] on div "Select..." at bounding box center [617, 577] width 286 height 25
type input "les"
click at [559, 666] on div "Lesser Than Or Equal To" at bounding box center [567, 669] width 198 height 22
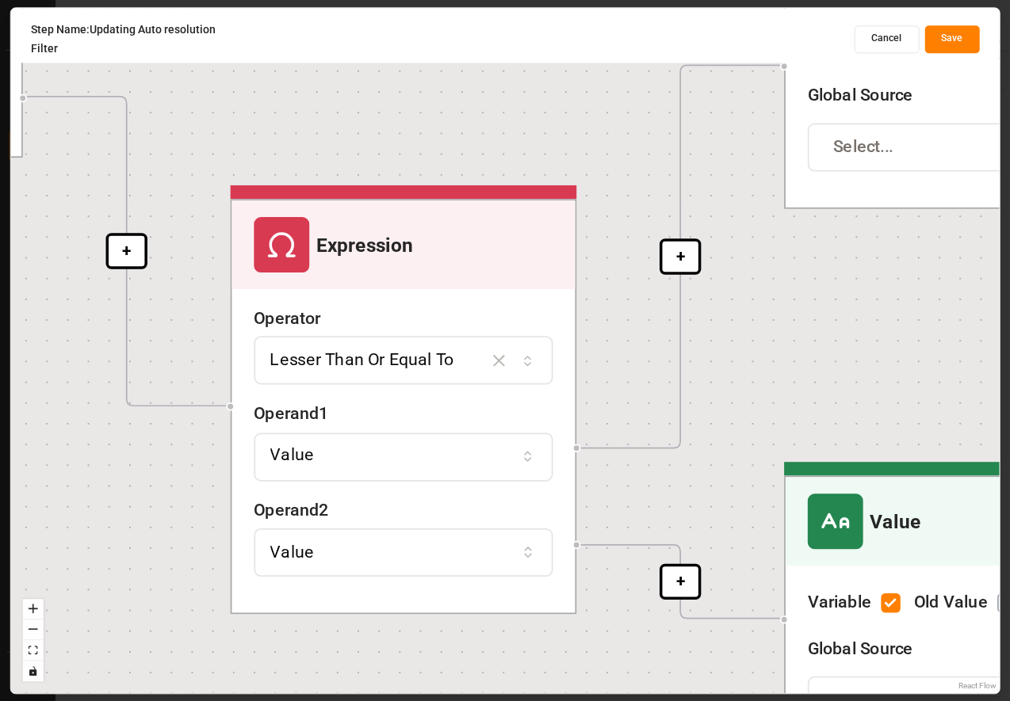
drag, startPoint x: 652, startPoint y: 338, endPoint x: 438, endPoint y: 122, distance: 304.3
click at [438, 122] on div "+ + + + + Start Query and transform data Logic Logic AND OR Operand 1 Value Ope…" at bounding box center [505, 351] width 988 height 686
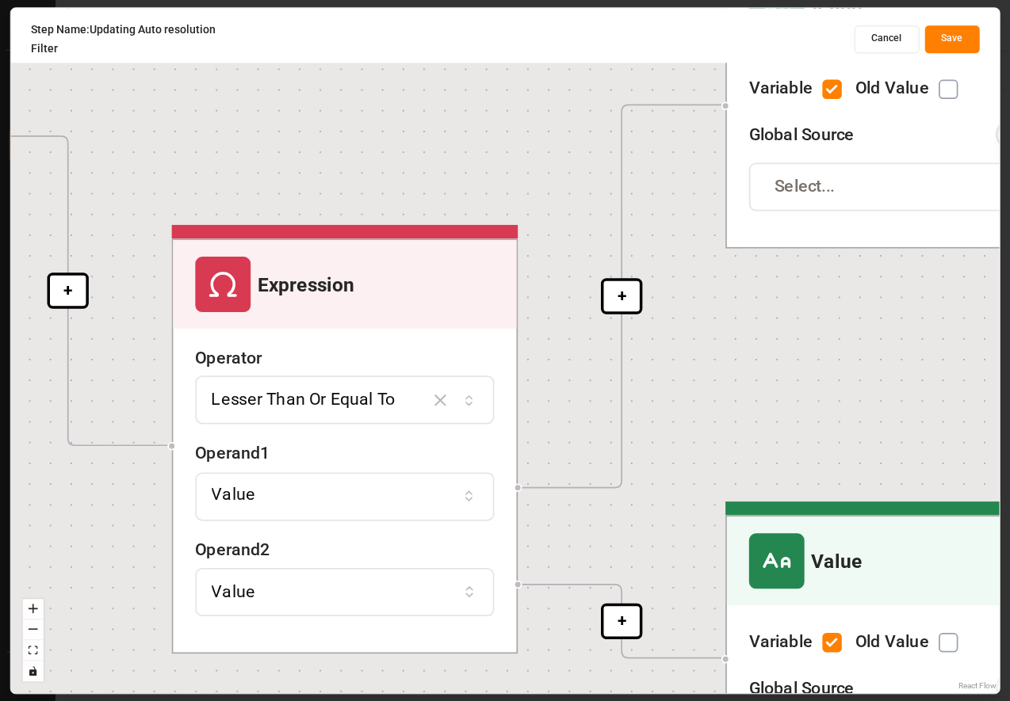
drag, startPoint x: 798, startPoint y: 269, endPoint x: 575, endPoint y: 433, distance: 277.3
click at [575, 433] on div "+ + + + + Start Query and transform data Logic Logic AND OR Operand 1 Value Ope…" at bounding box center [505, 351] width 988 height 686
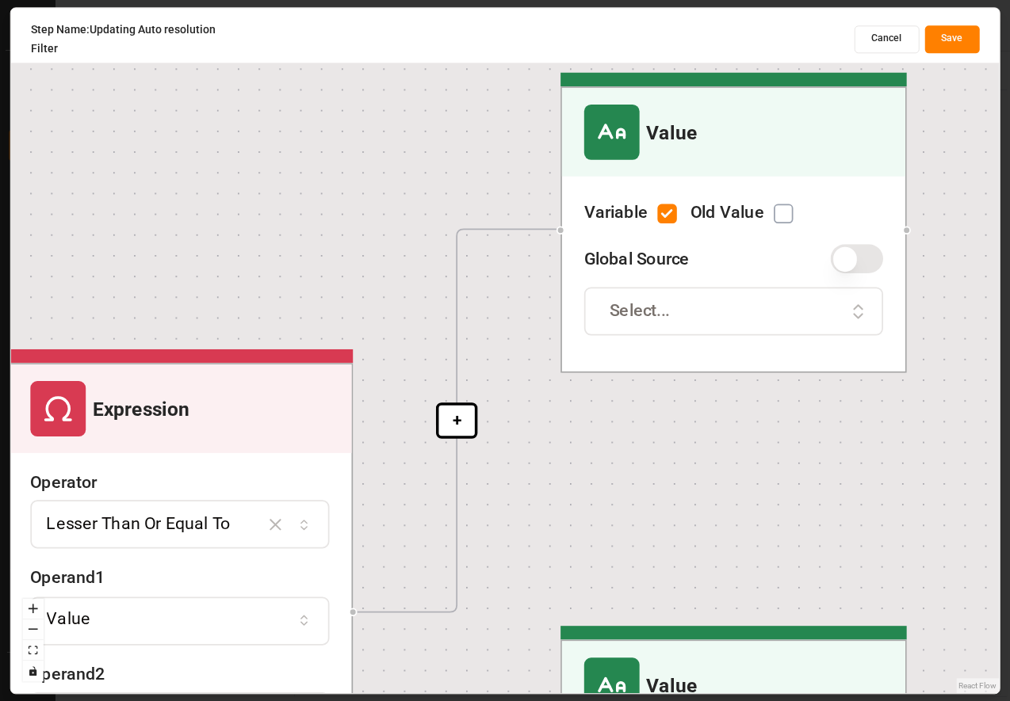
click at [280, 599] on button "Value" at bounding box center [179, 620] width 299 height 48
click at [135, 517] on div "Expression" at bounding box center [130, 514] width 198 height 22
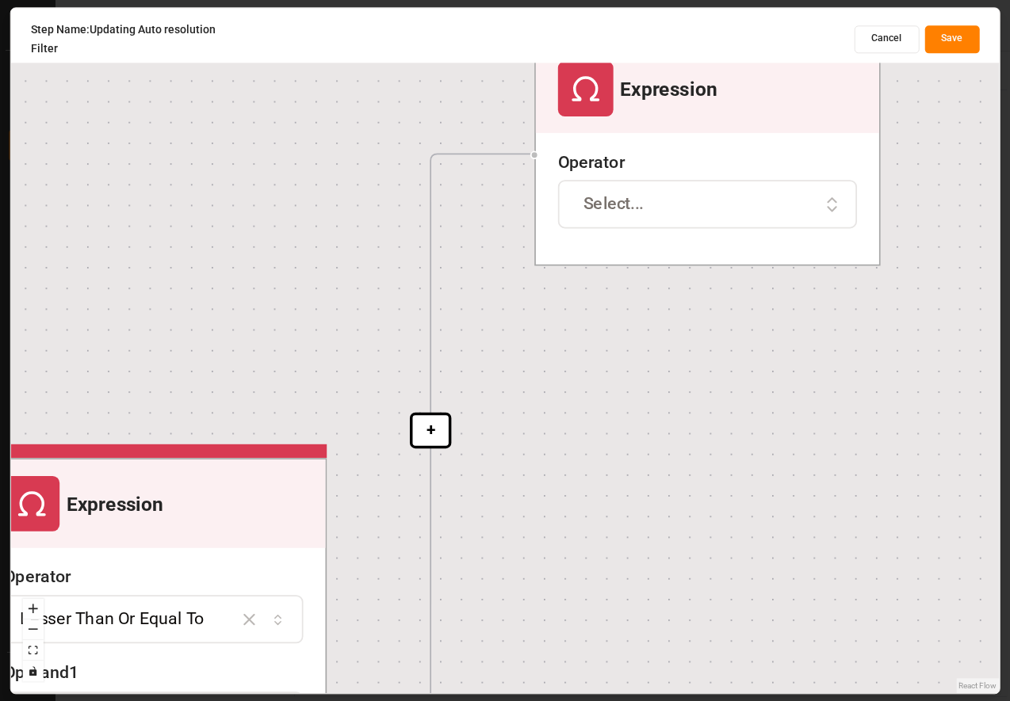
drag, startPoint x: 710, startPoint y: 649, endPoint x: 678, endPoint y: 346, distance: 305.2
click at [678, 346] on div "+ + + + + Start Query and transform data Logic Logic AND OR Operand 1 Value Ope…" at bounding box center [505, 351] width 988 height 686
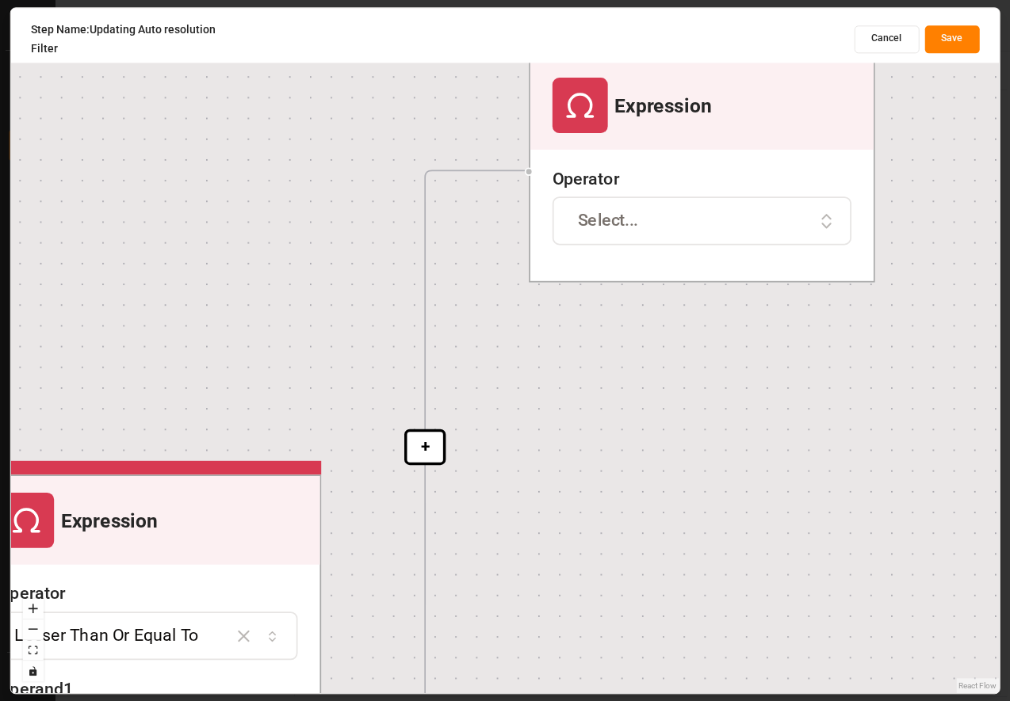
click at [681, 218] on div "Select..." at bounding box center [702, 221] width 286 height 25
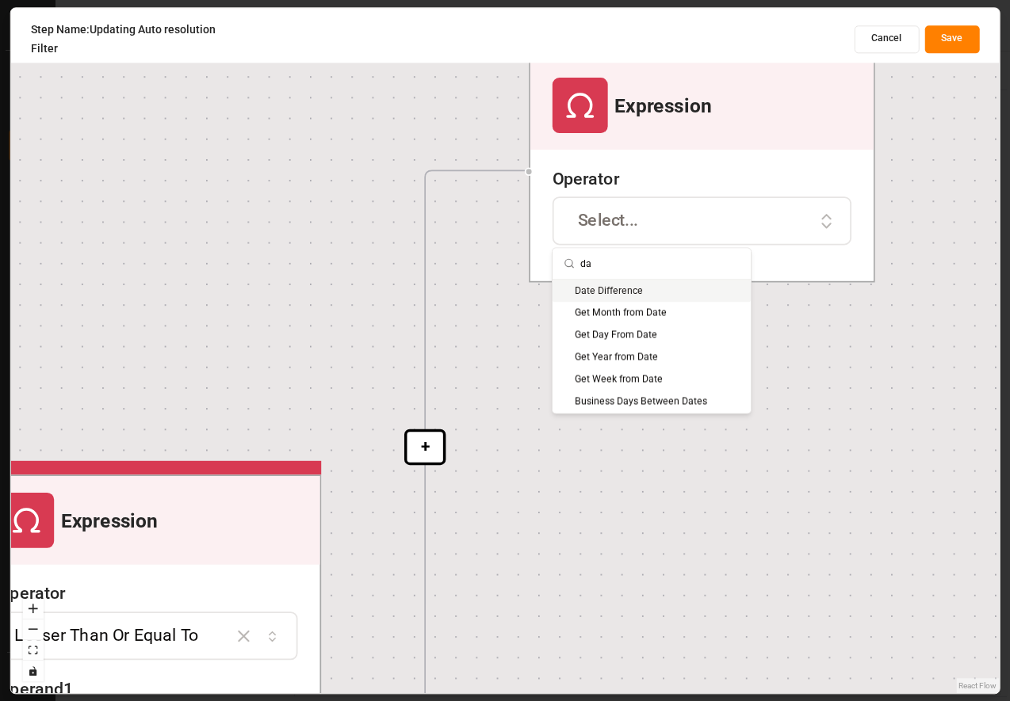
type input "da"
click at [628, 292] on div "Date Difference" at bounding box center [651, 291] width 198 height 22
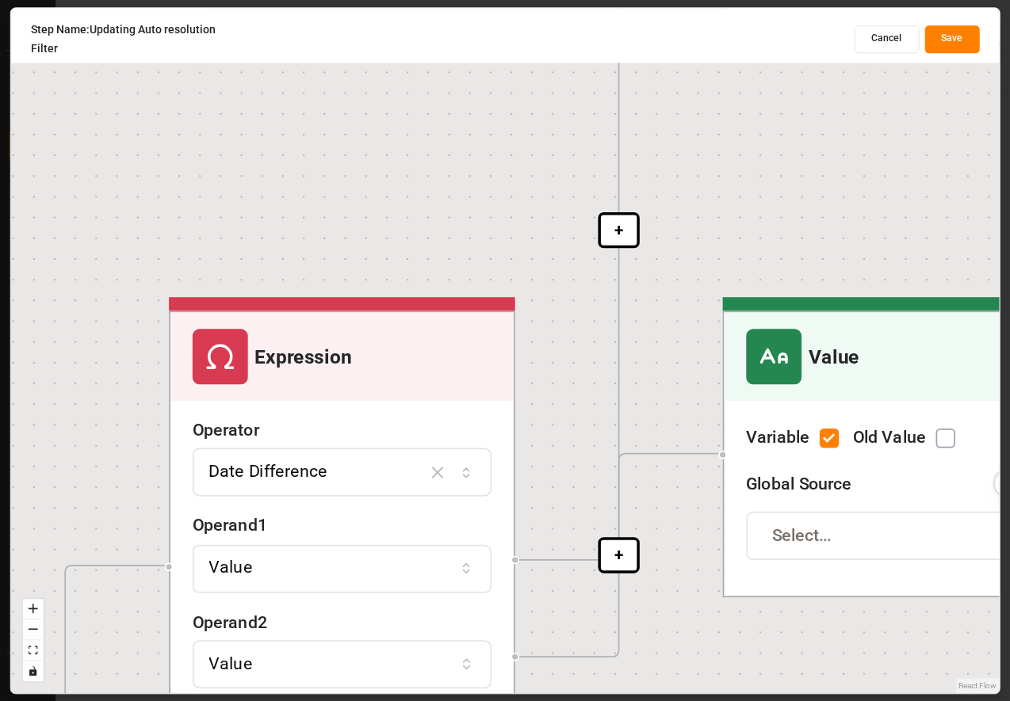
drag, startPoint x: 627, startPoint y: 185, endPoint x: 264, endPoint y: 156, distance: 364.2
click at [266, 158] on div "+ + + + + + + + Start Query and transform data Logic Logic AND OR Operand 1 Val…" at bounding box center [505, 351] width 988 height 686
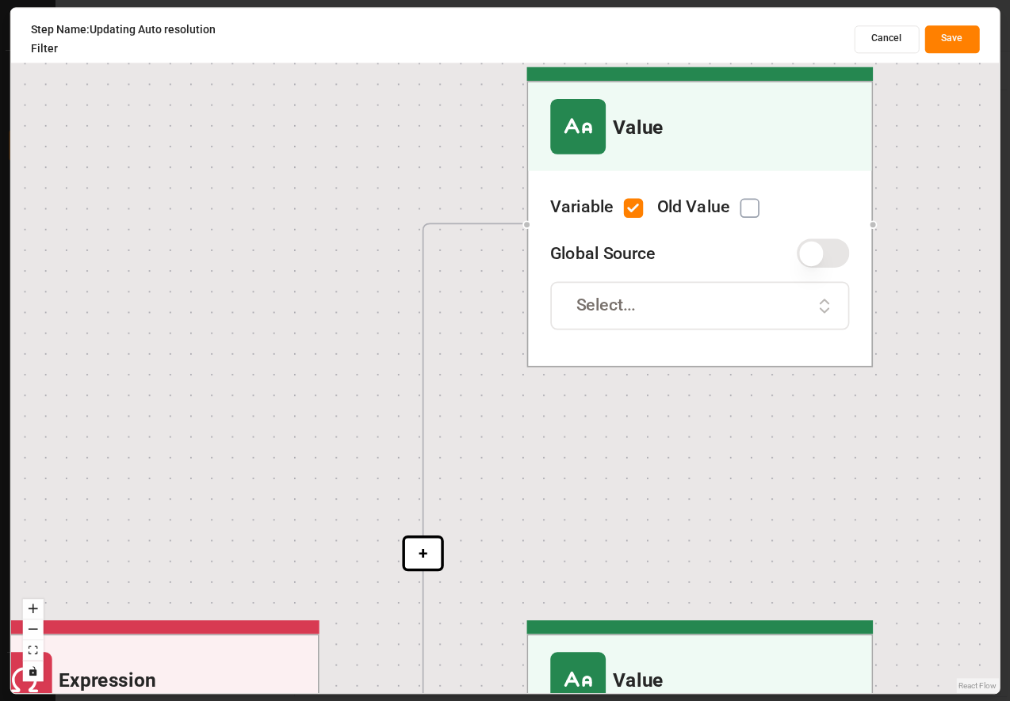
drag, startPoint x: 735, startPoint y: 208, endPoint x: 537, endPoint y: 542, distance: 387.7
click at [537, 542] on div "+ + + + + + + + Start Query and transform data Logic Logic AND OR Operand 1 Val…" at bounding box center [505, 351] width 988 height 686
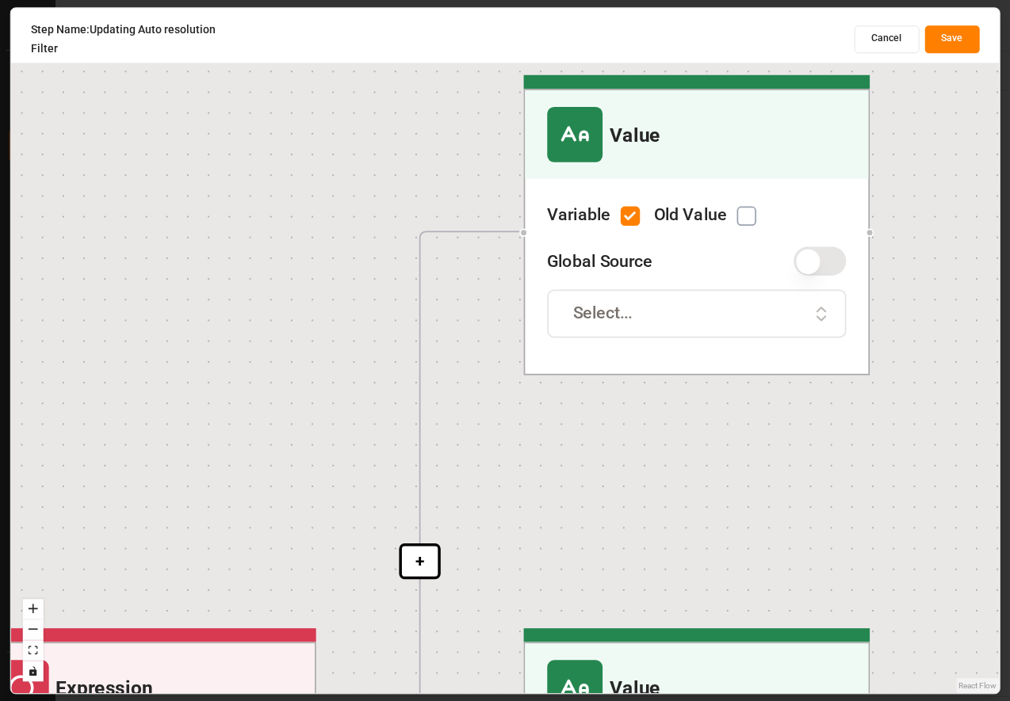
click at [595, 328] on button "Select..." at bounding box center [696, 313] width 299 height 48
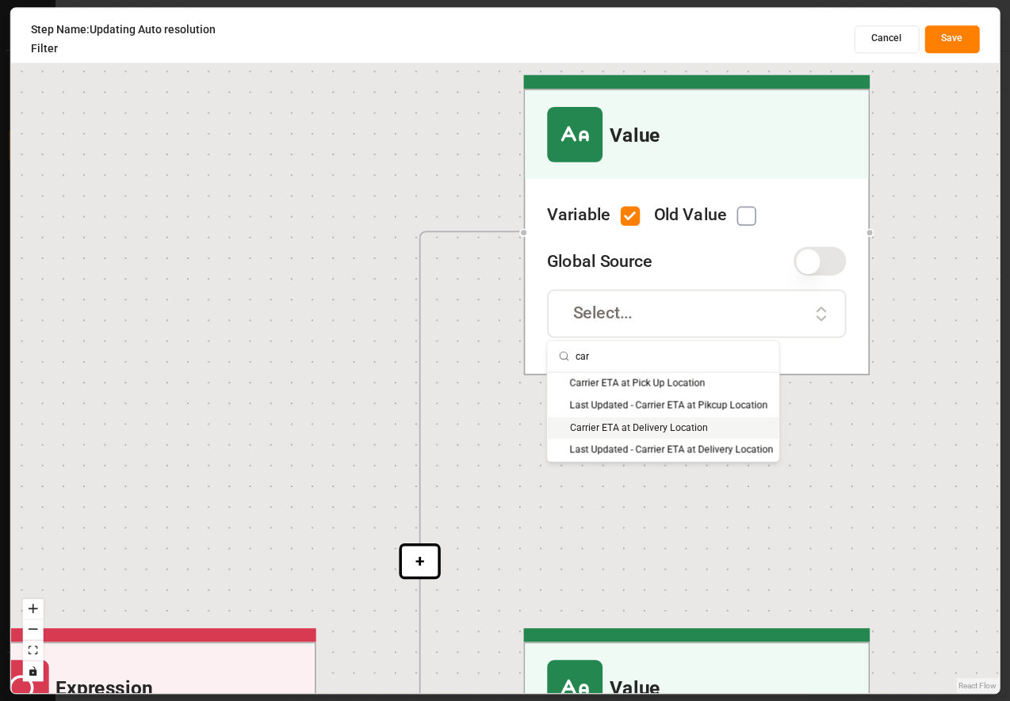
type input "car"
click at [625, 425] on div "Carrier ETA at Delivery Location" at bounding box center [663, 428] width 231 height 22
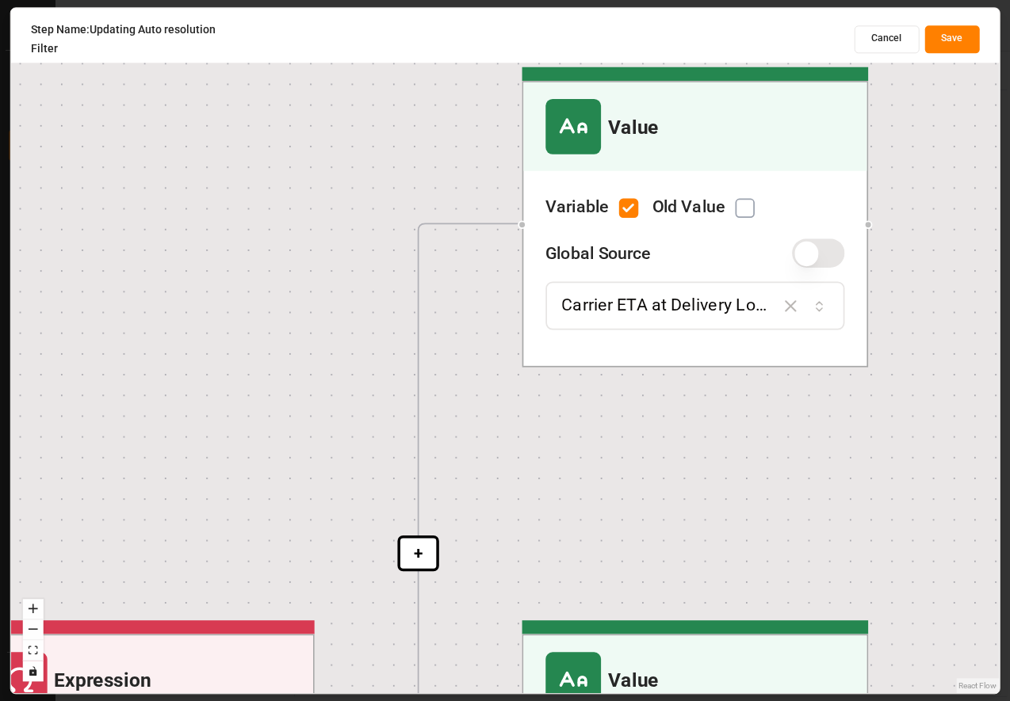
drag, startPoint x: 616, startPoint y: 524, endPoint x: 614, endPoint y: 207, distance: 317.1
click at [614, 223] on div "+ + + + + + + + Start Query and transform data Logic Logic AND OR Operand 1 Val…" at bounding box center [505, 351] width 988 height 686
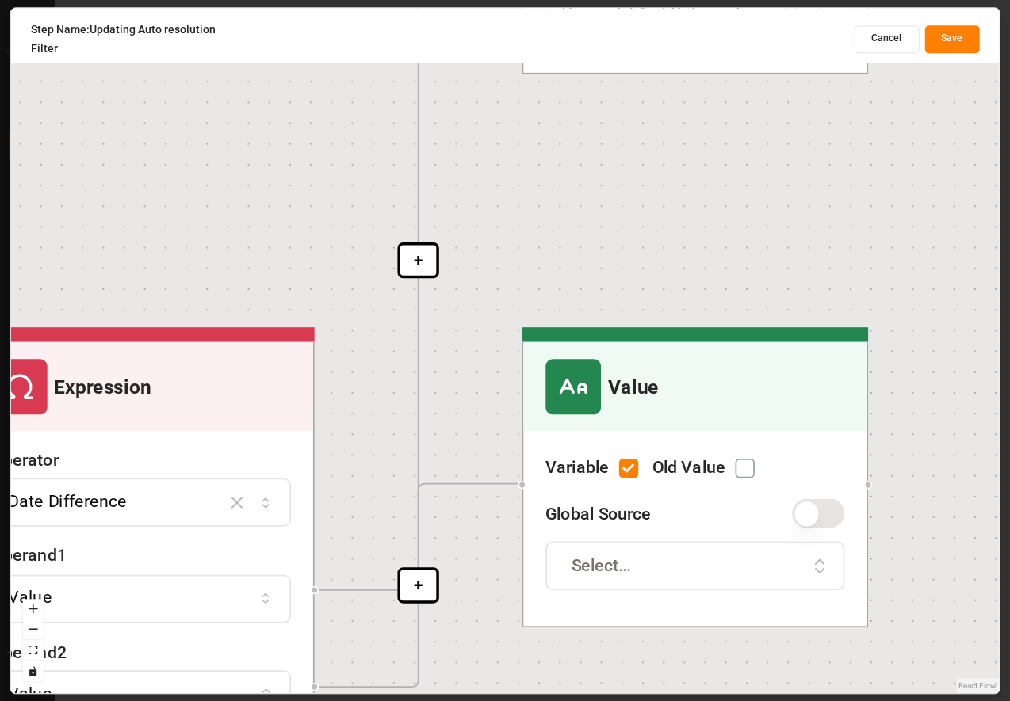
click at [678, 584] on button "Select..." at bounding box center [694, 566] width 299 height 48
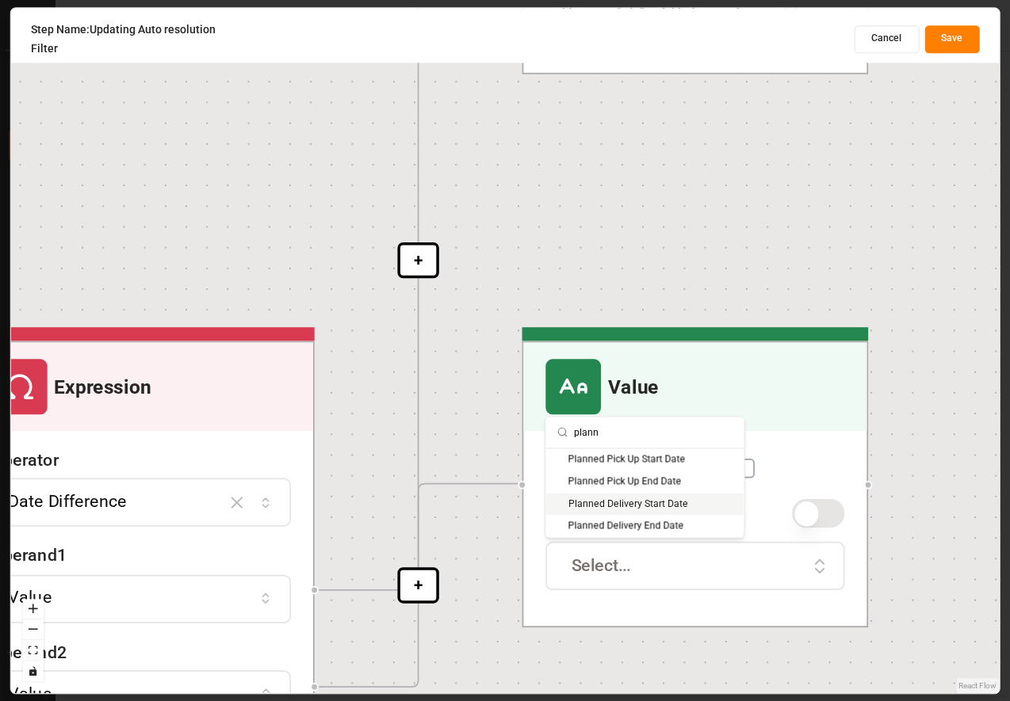
type input "plann"
click at [652, 508] on div "Planned Delivery Start Date" at bounding box center [645, 504] width 198 height 22
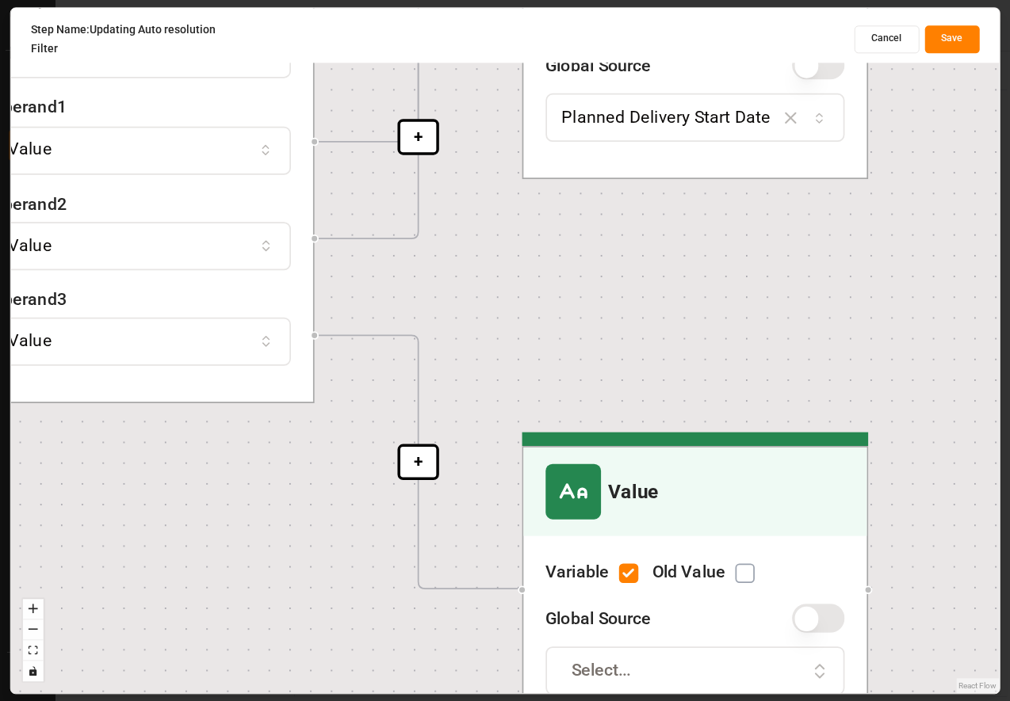
drag, startPoint x: 605, startPoint y: 667, endPoint x: 602, endPoint y: 197, distance: 470.8
click at [603, 212] on div "+ + + + + + + + Start Query and transform data Logic Logic AND OR Operand 1 Val…" at bounding box center [505, 351] width 988 height 686
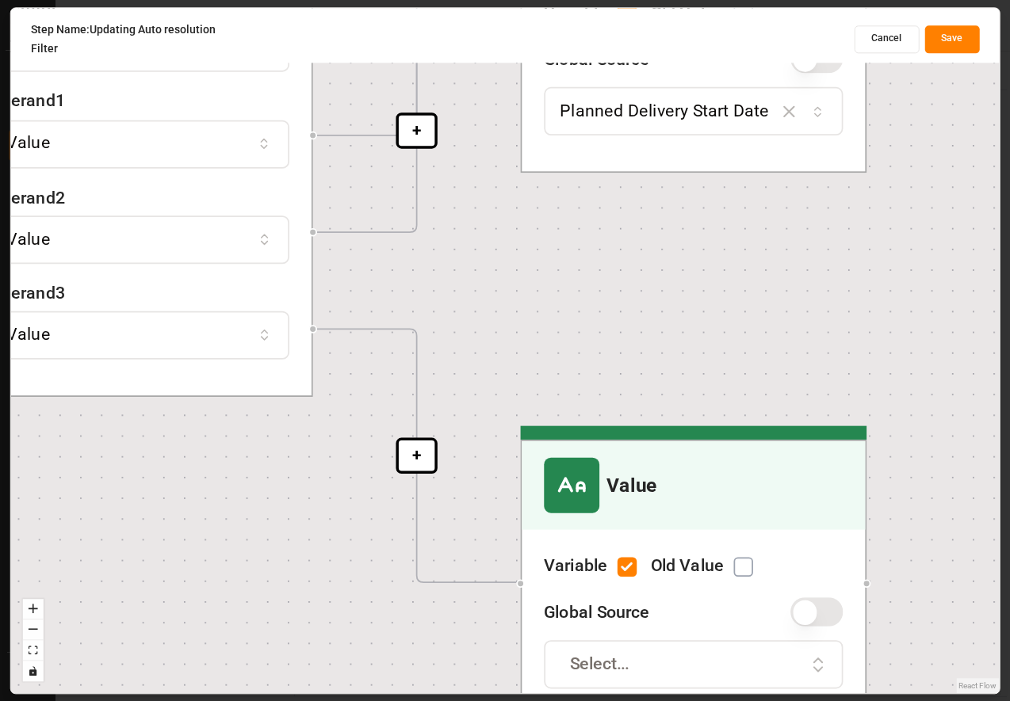
click at [632, 563] on button "button" at bounding box center [626, 566] width 19 height 19
click at [635, 649] on button "Select..." at bounding box center [693, 664] width 299 height 48
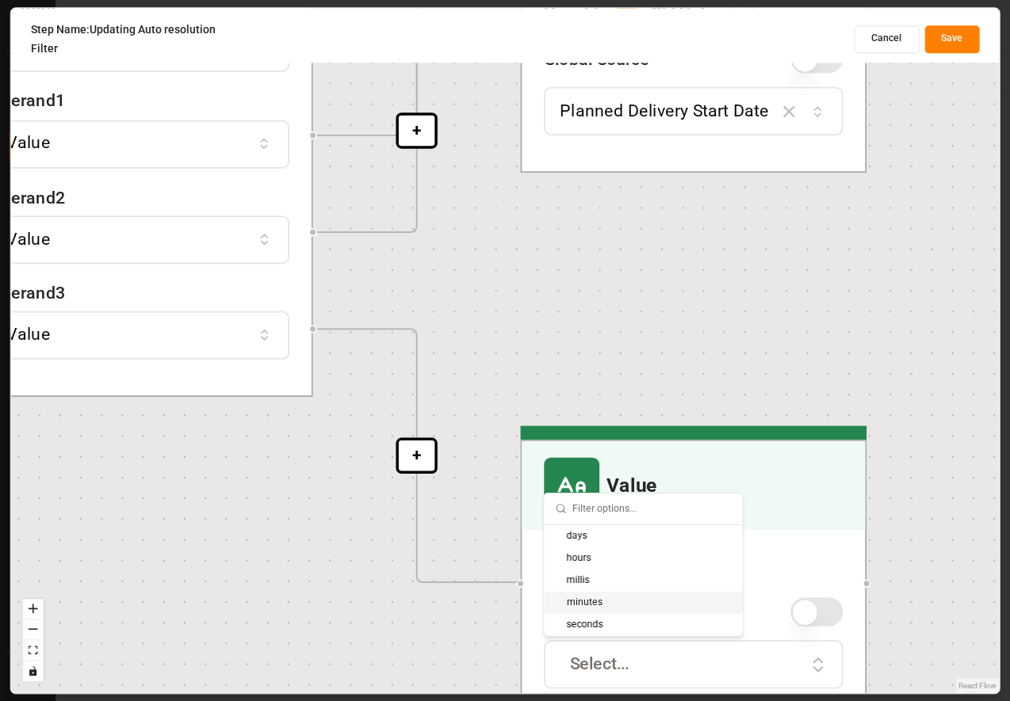
click at [594, 600] on div "minutes" at bounding box center [644, 603] width 198 height 22
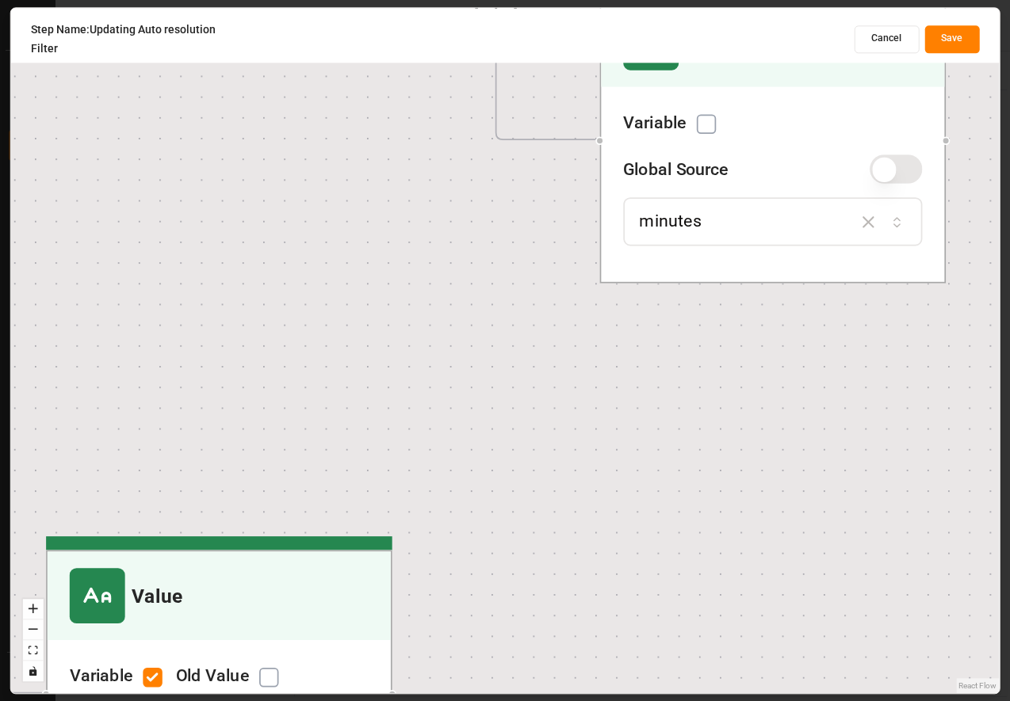
drag, startPoint x: 336, startPoint y: 568, endPoint x: 415, endPoint y: 124, distance: 450.1
click at [415, 124] on div "+ + + + + + + + Start Query and transform data Logic Logic AND OR Operand 1 Val…" at bounding box center [505, 351] width 988 height 686
drag, startPoint x: 310, startPoint y: 366, endPoint x: 356, endPoint y: 166, distance: 205.7
click at [356, 166] on div "+ + + + + + + + Start Query and transform data Logic Logic AND OR Operand 1 Val…" at bounding box center [505, 351] width 988 height 686
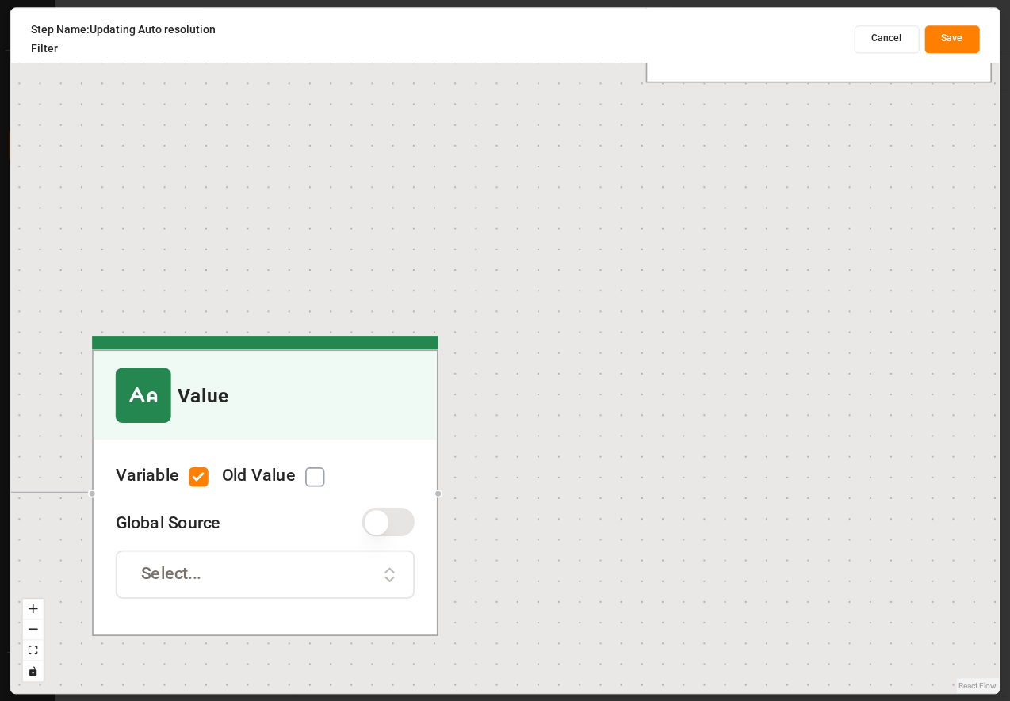
click at [201, 487] on div "Variable" at bounding box center [162, 480] width 93 height 27
click at [198, 477] on button "button" at bounding box center [198, 476] width 19 height 19
click at [207, 556] on input "text" at bounding box center [265, 575] width 299 height 48
type input "30"
click at [945, 57] on div "Step Name: Updating Auto resolution Filter Cancel Save" at bounding box center [505, 39] width 949 height 39
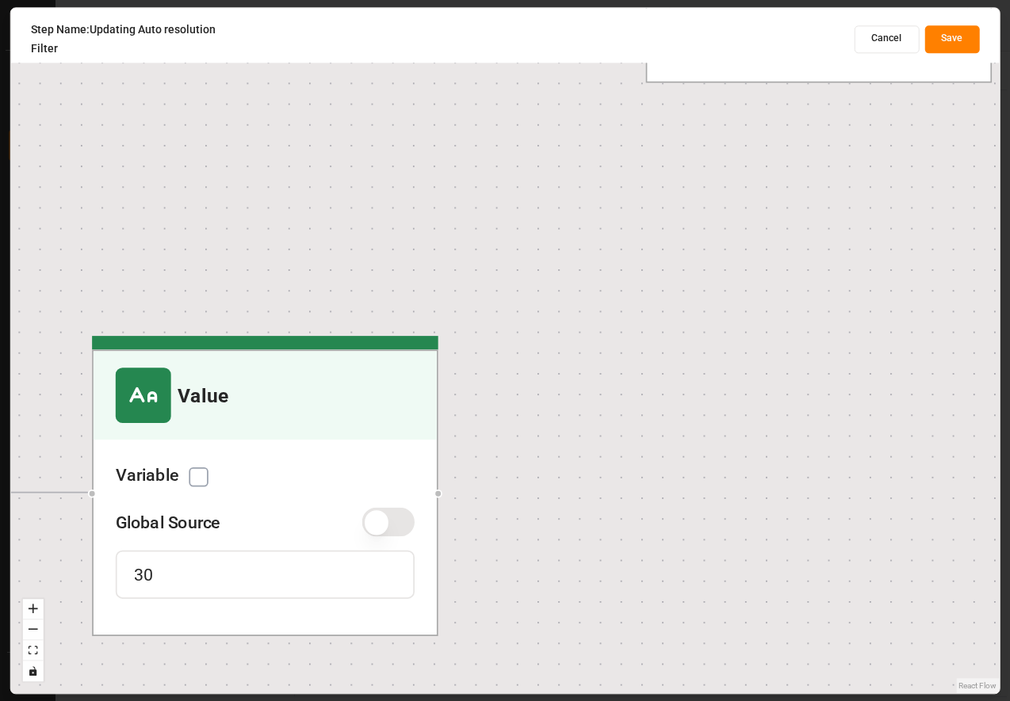
click at [947, 44] on button "Save" at bounding box center [951, 39] width 55 height 28
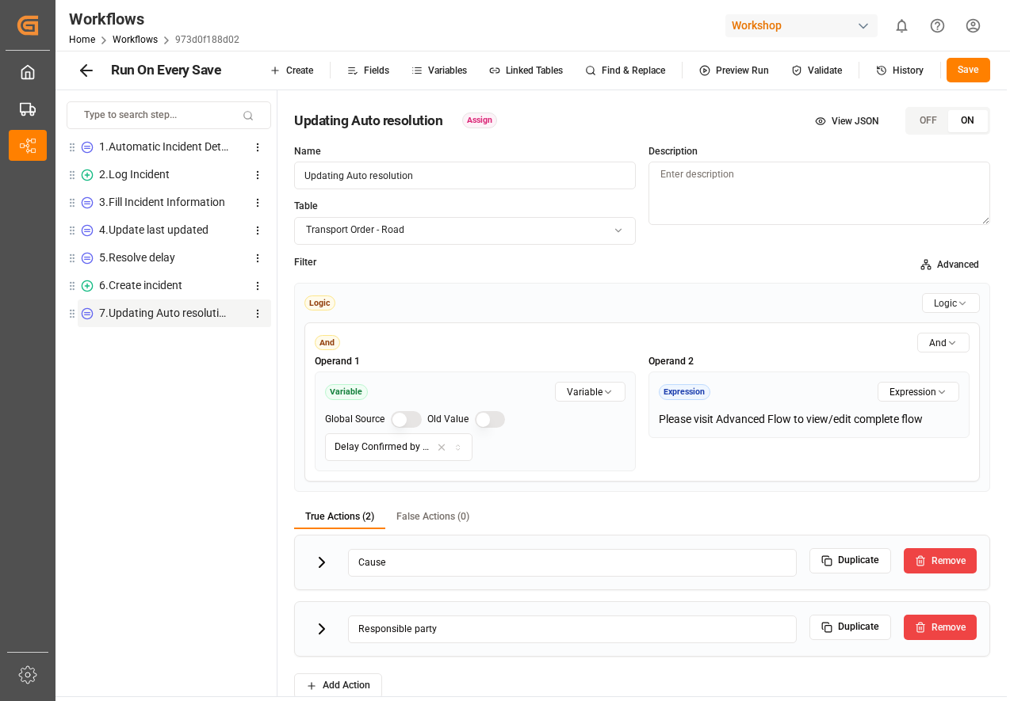
click at [964, 67] on button "Save" at bounding box center [968, 70] width 44 height 25
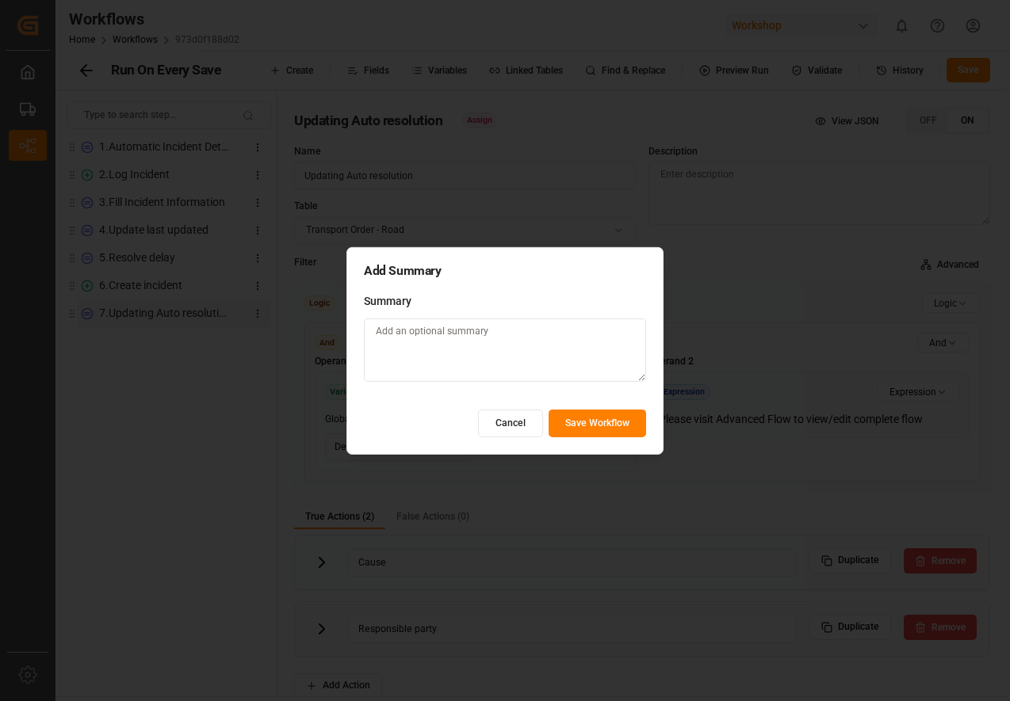
click at [594, 422] on button "Save Workflow" at bounding box center [597, 424] width 97 height 28
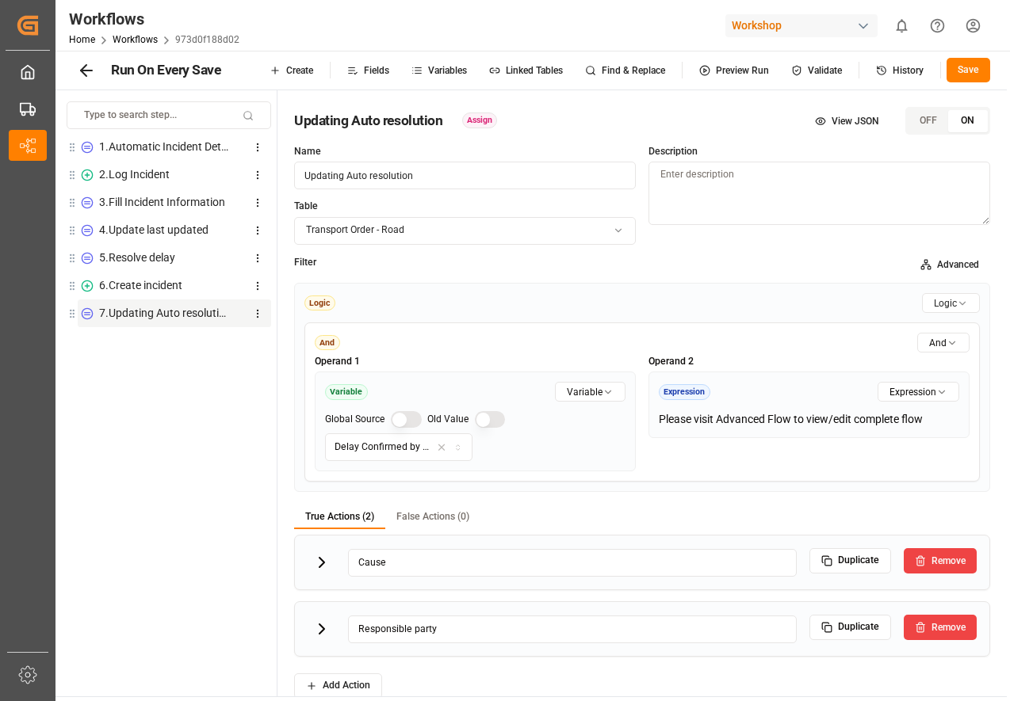
click at [88, 59] on button at bounding box center [86, 70] width 28 height 28
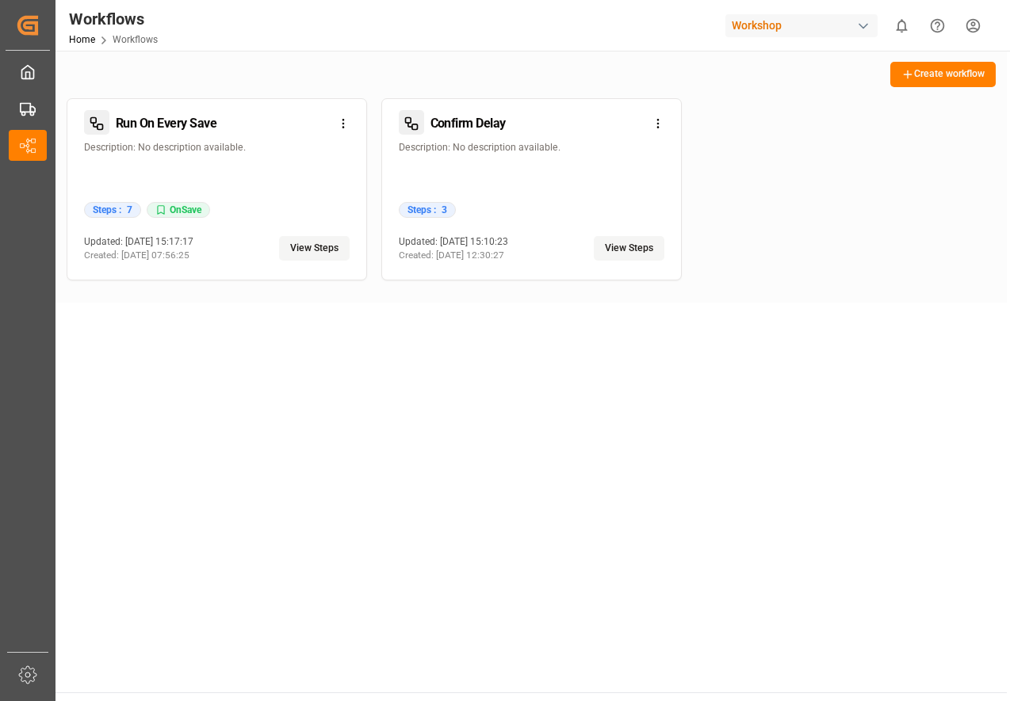
click at [599, 242] on button "View Steps" at bounding box center [629, 248] width 71 height 25
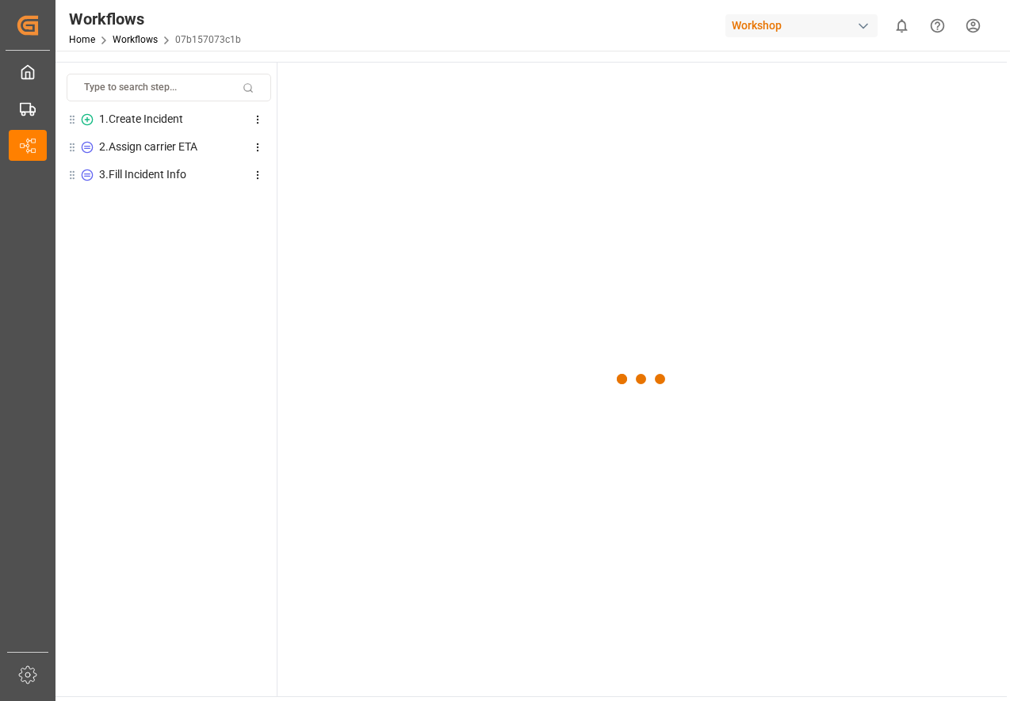
click at [164, 140] on div "2 . Assign carrier ETA" at bounding box center [148, 147] width 98 height 17
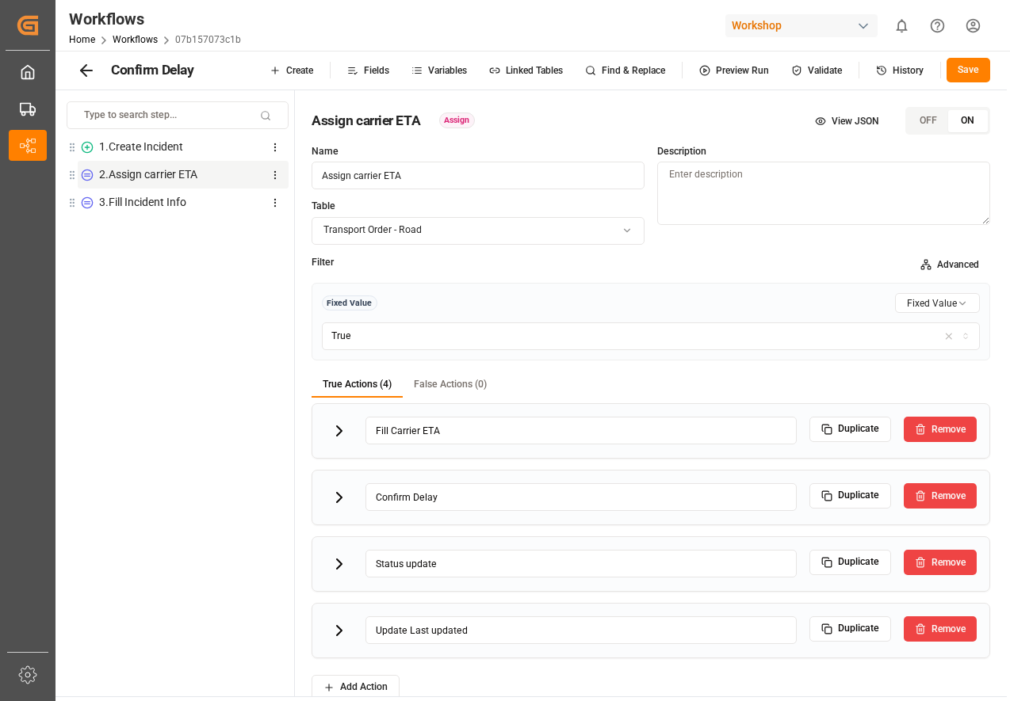
click at [148, 147] on div "1 . Create Incident" at bounding box center [141, 147] width 84 height 17
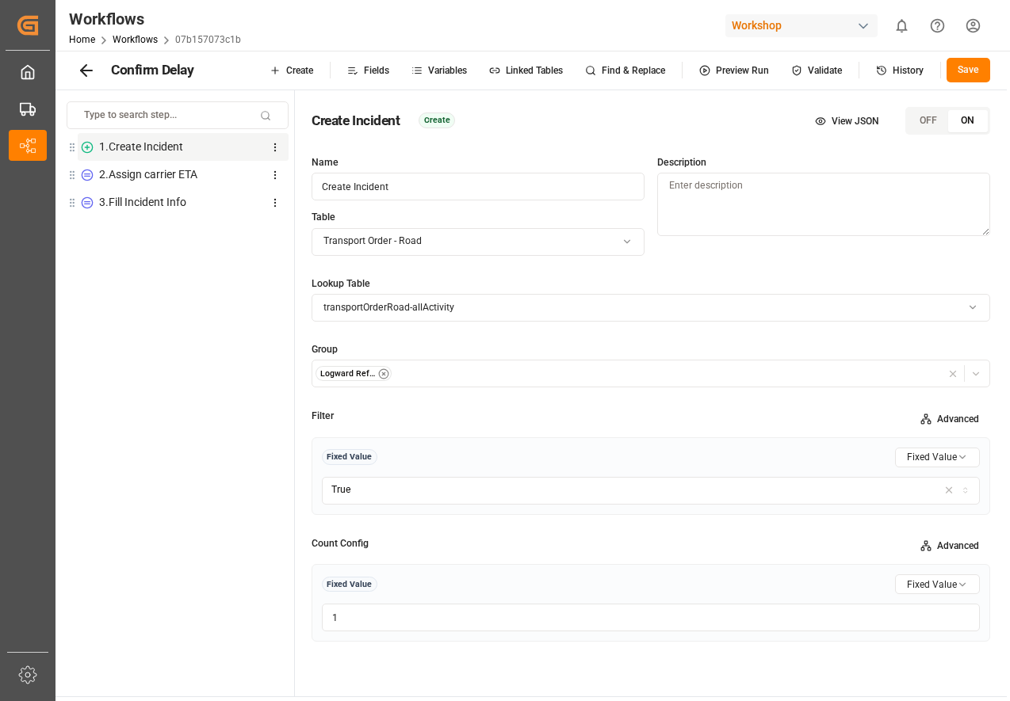
click at [167, 178] on div "2 . Assign carrier ETA" at bounding box center [148, 174] width 98 height 17
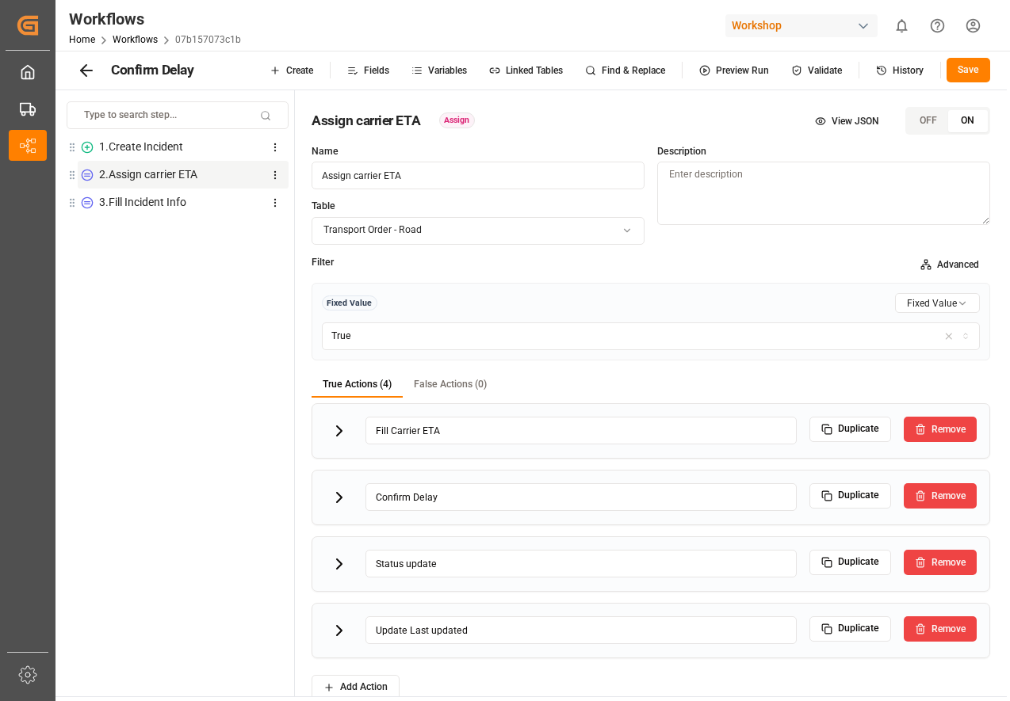
click at [151, 197] on div "3 . Fill Incident Info" at bounding box center [142, 202] width 87 height 17
type input "Fill Incident Info"
type input "Responsible Party"
type input "Cause"
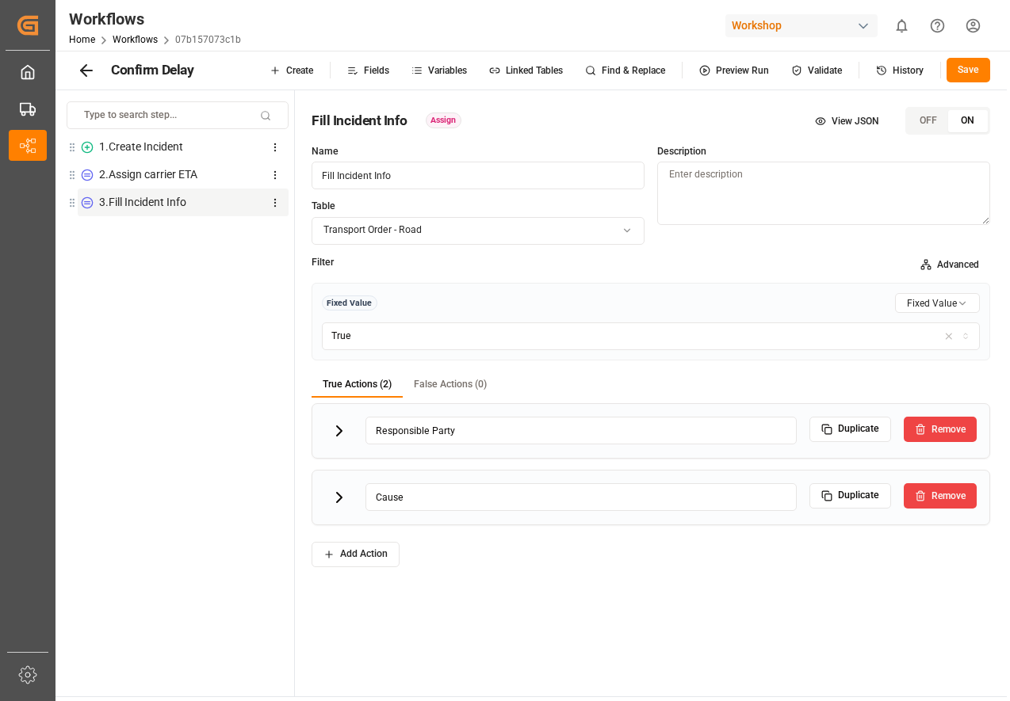
click at [337, 427] on icon at bounding box center [339, 431] width 5 height 10
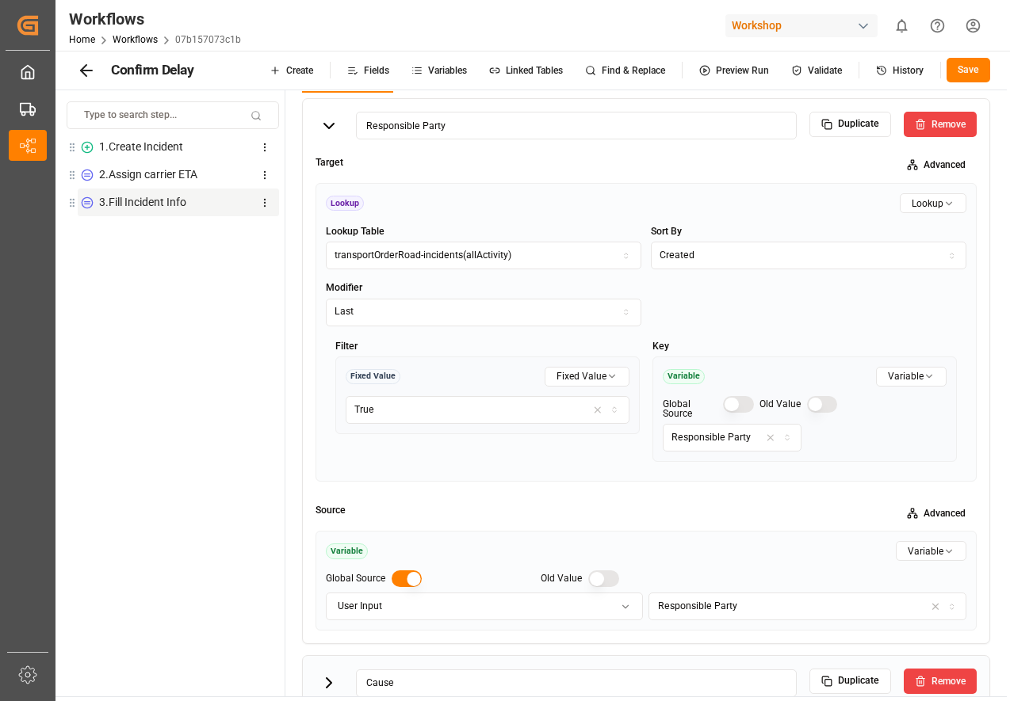
scroll to position [378, 0]
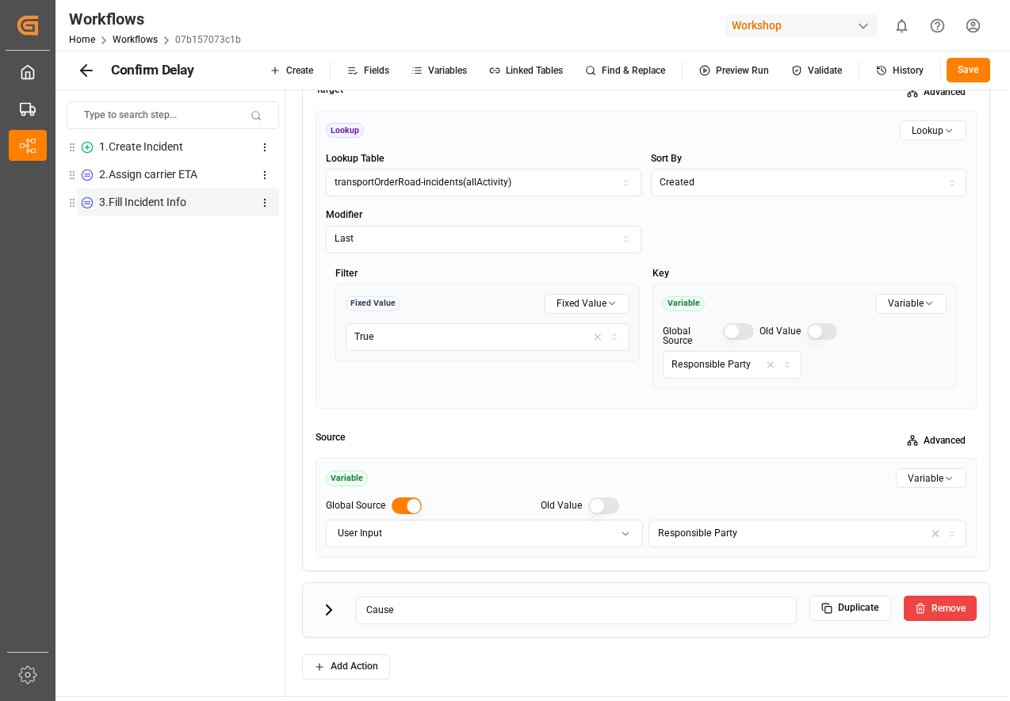
click at [330, 601] on icon at bounding box center [328, 610] width 19 height 19
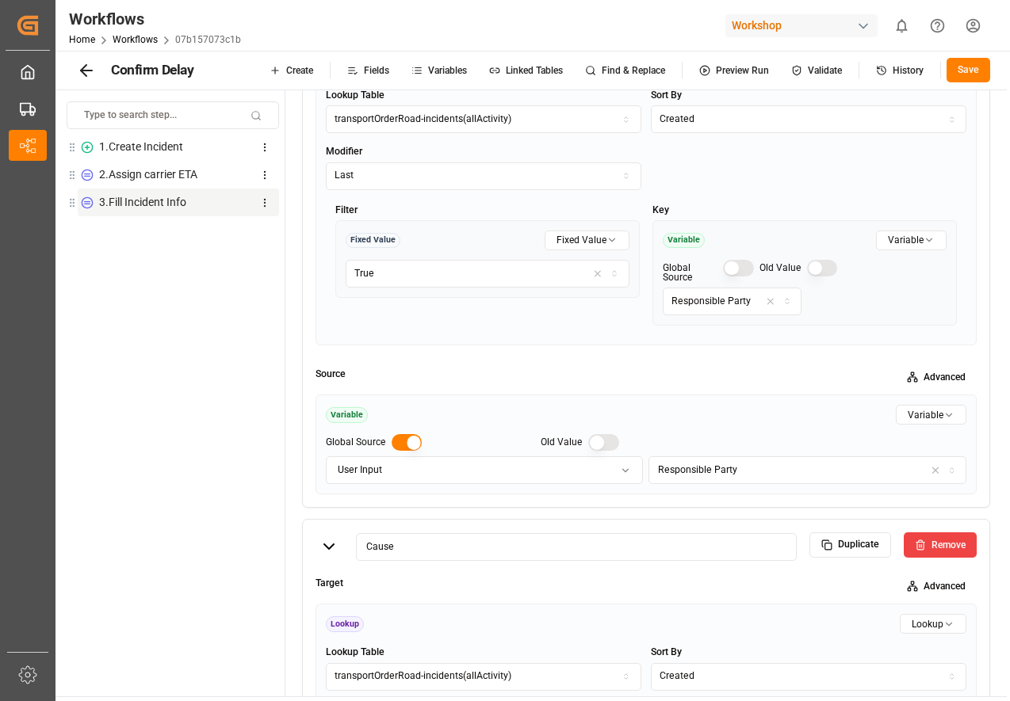
scroll to position [571, 0]
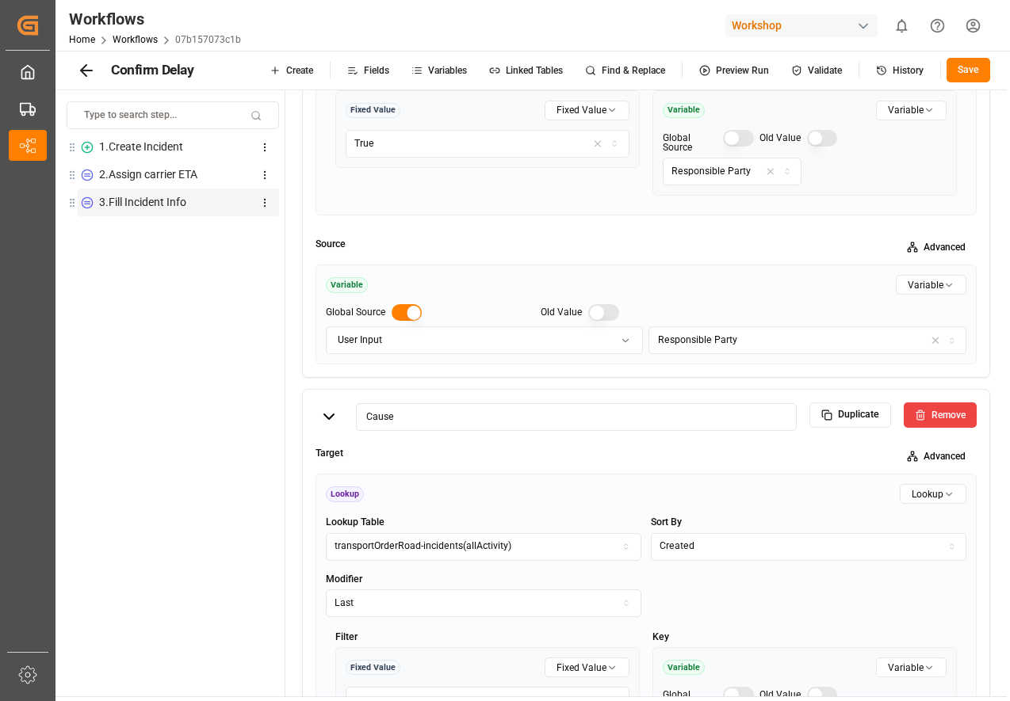
click at [224, 478] on div "1 . Create Incident 2 . Assign carrier ETA 3 . Fill Incident Info To pick up a …" at bounding box center [173, 412] width 212 height 559
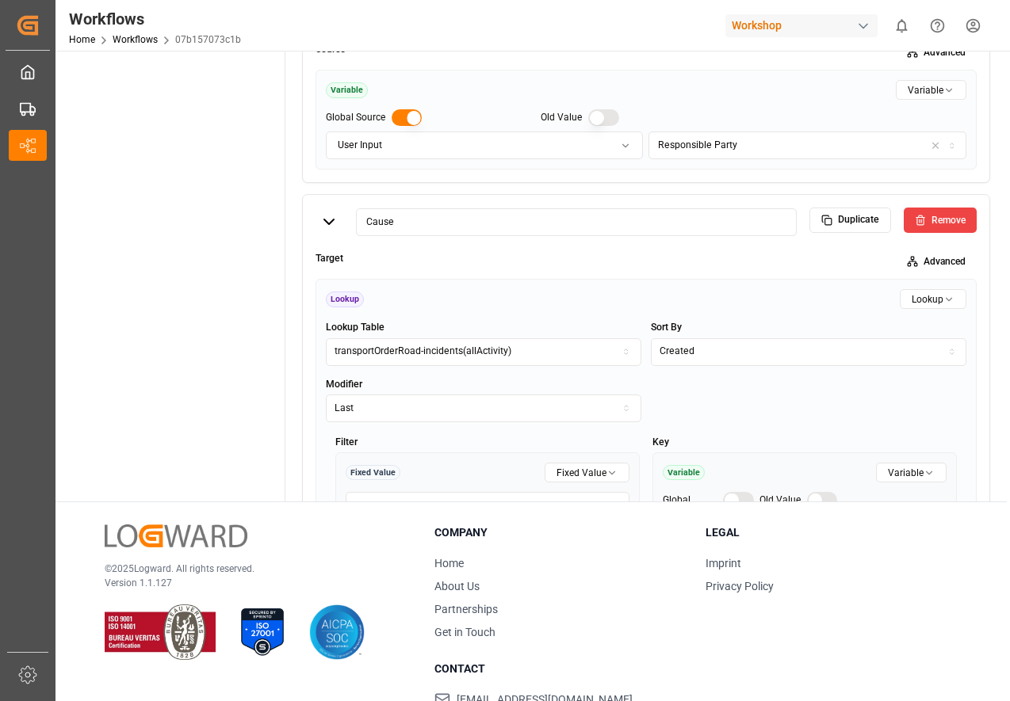
scroll to position [0, 0]
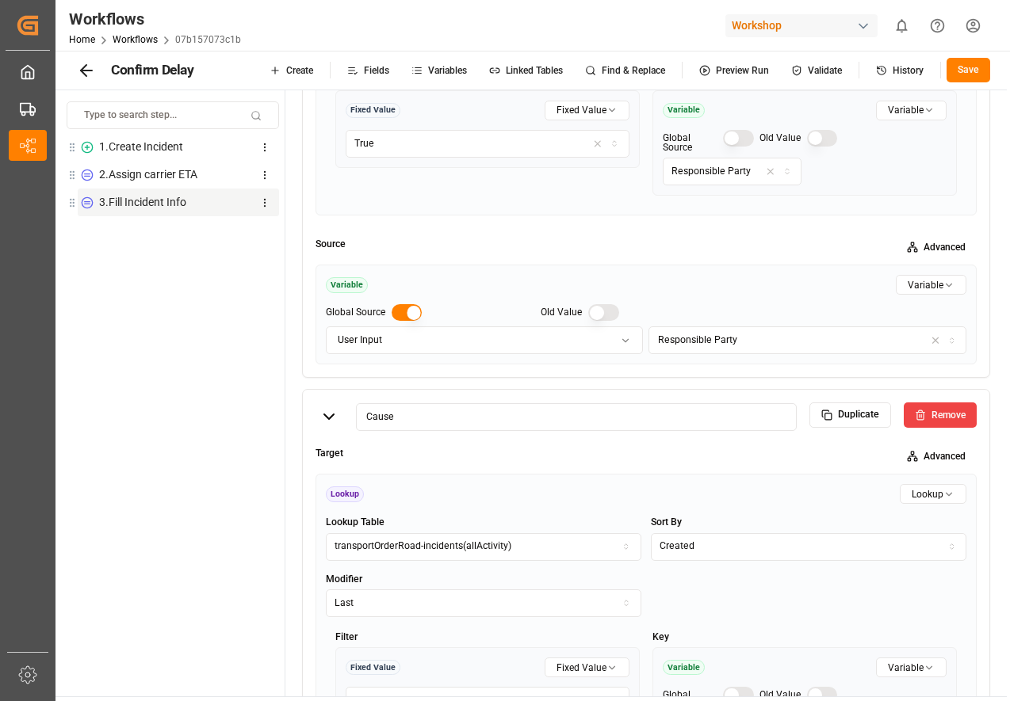
click at [93, 74] on icon at bounding box center [86, 70] width 19 height 19
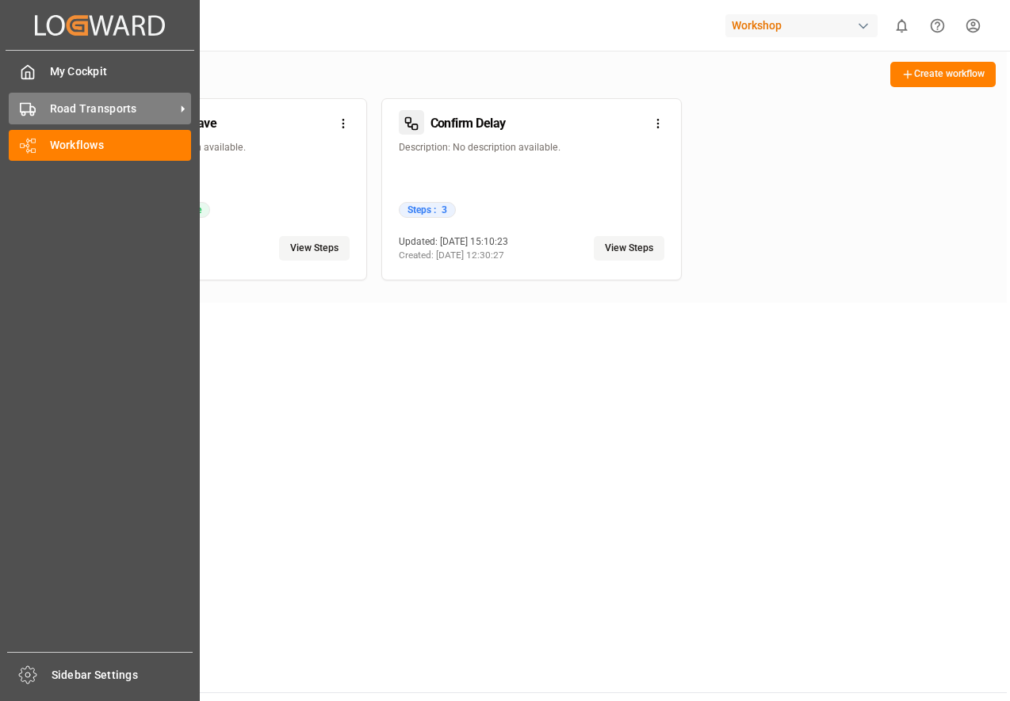
click at [32, 104] on icon at bounding box center [28, 109] width 16 height 16
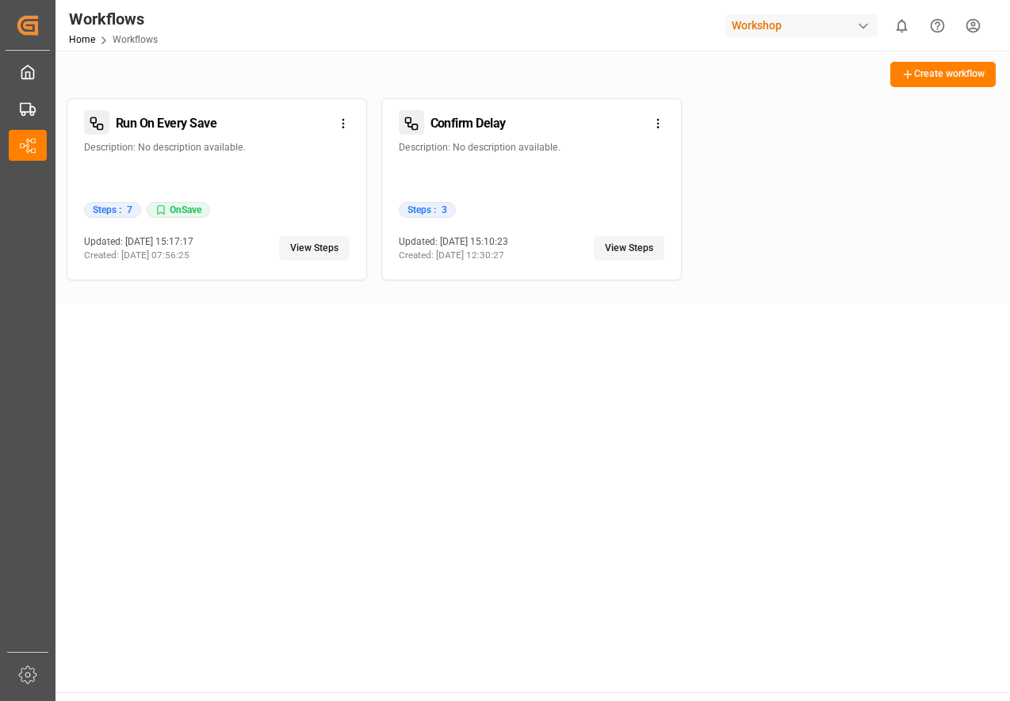
click at [625, 246] on button "View Steps" at bounding box center [629, 248] width 71 height 25
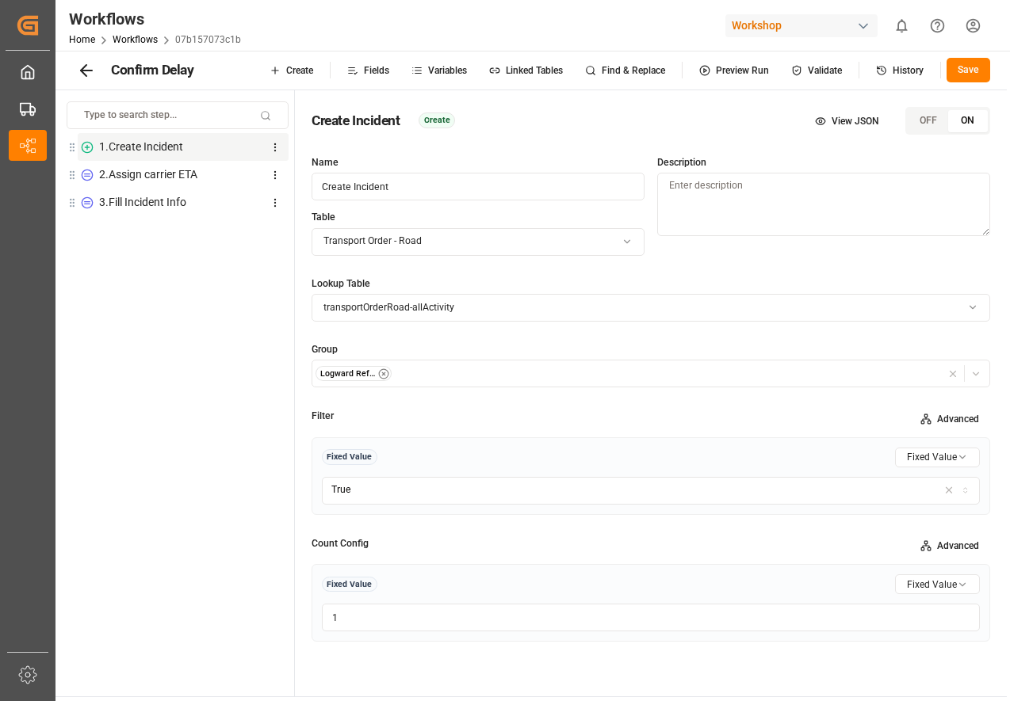
click at [177, 184] on div "2 . Assign carrier ETA" at bounding box center [183, 175] width 211 height 28
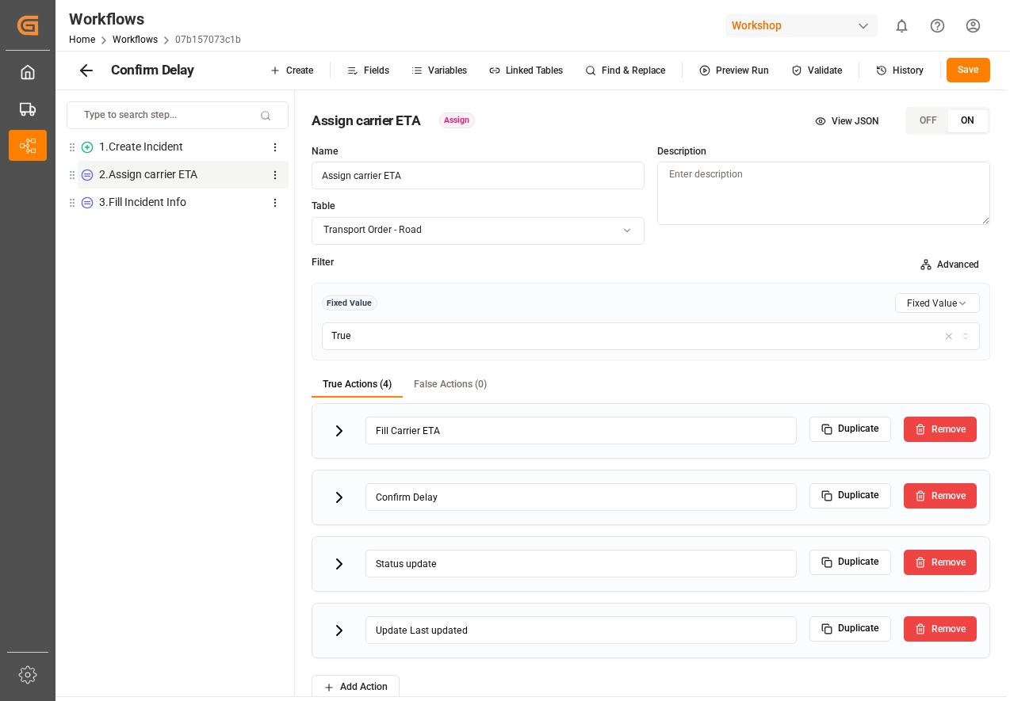
scroll to position [20, 0]
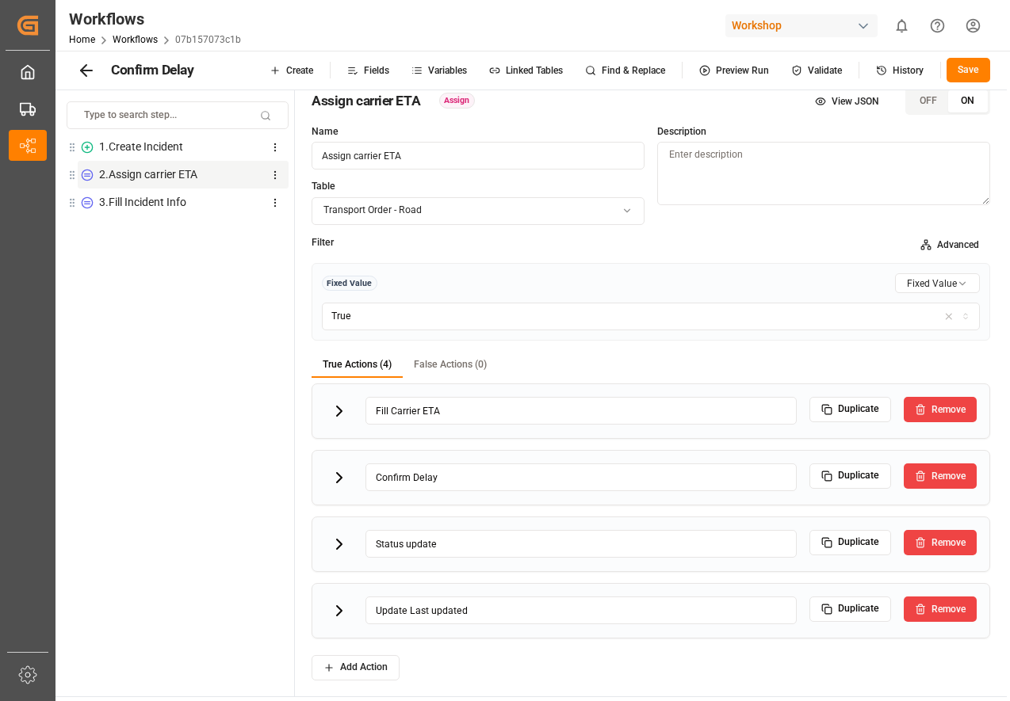
click at [339, 541] on icon at bounding box center [339, 544] width 19 height 19
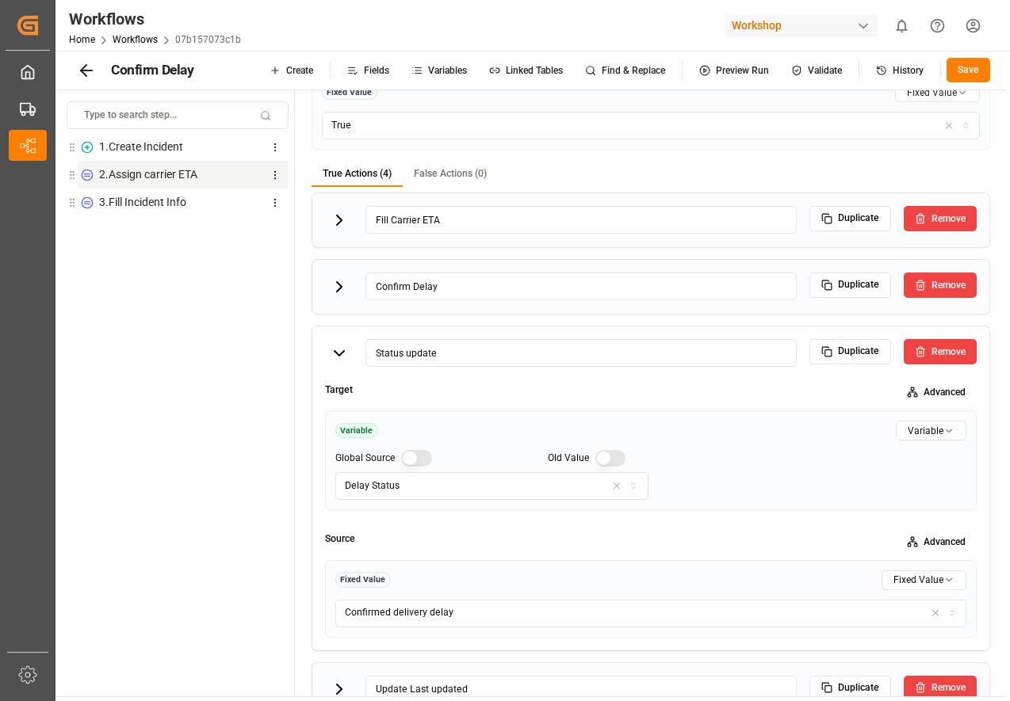
scroll to position [281, 0]
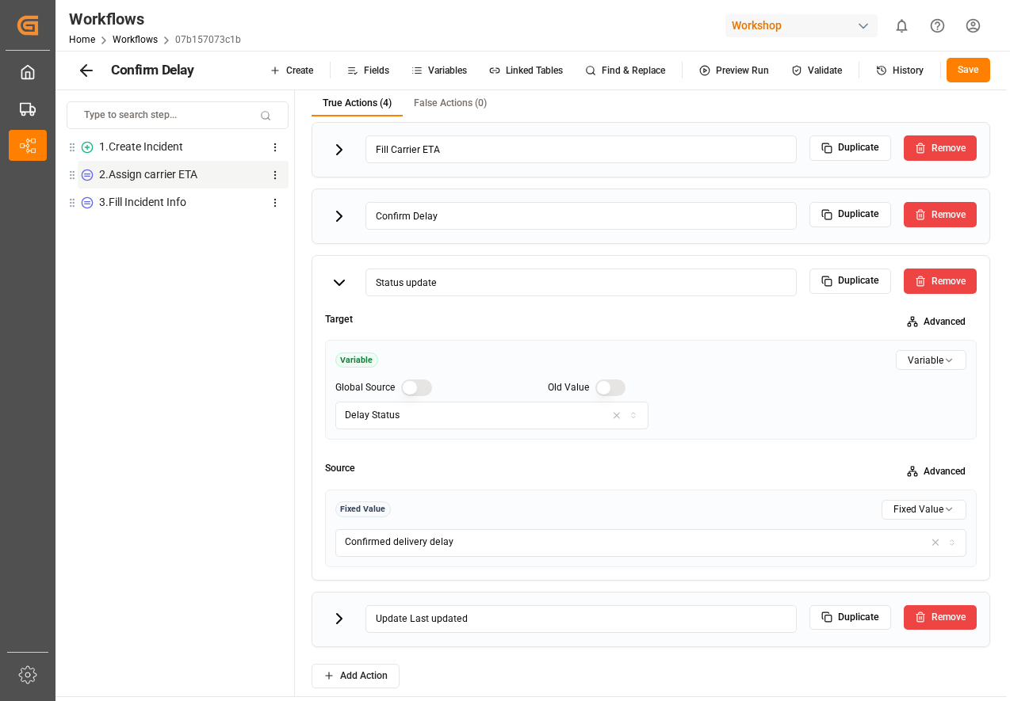
click at [341, 610] on icon at bounding box center [339, 619] width 19 height 19
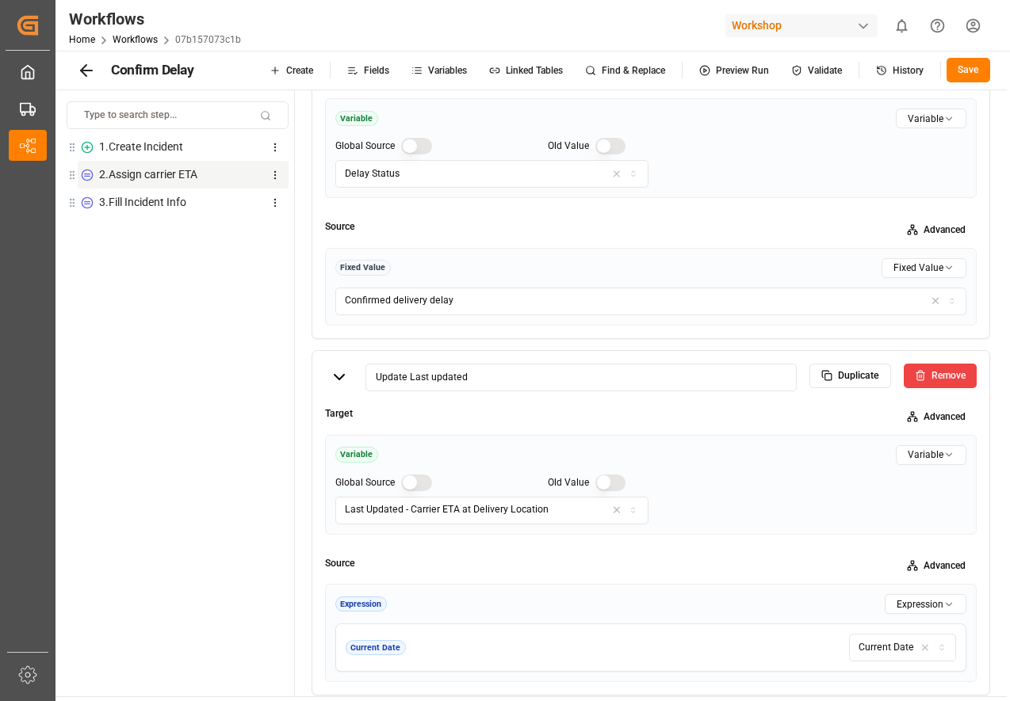
scroll to position [536, 0]
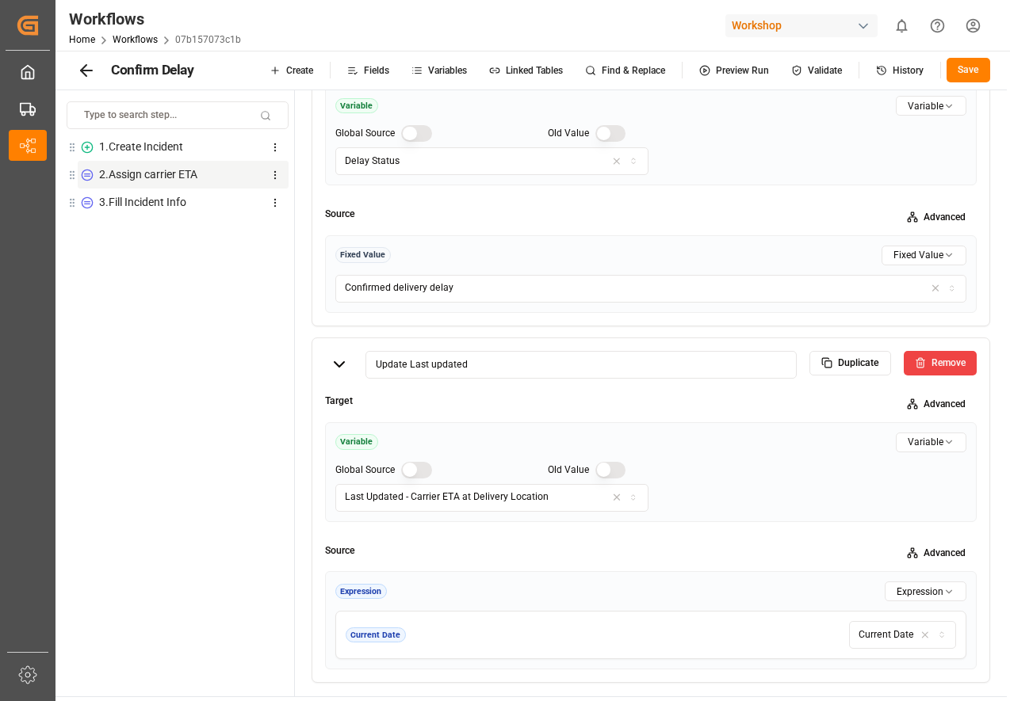
click at [126, 205] on div "3 . Fill Incident Info" at bounding box center [142, 202] width 87 height 17
type input "Fill Incident Info"
type input "Responsible Party"
type input "Cause"
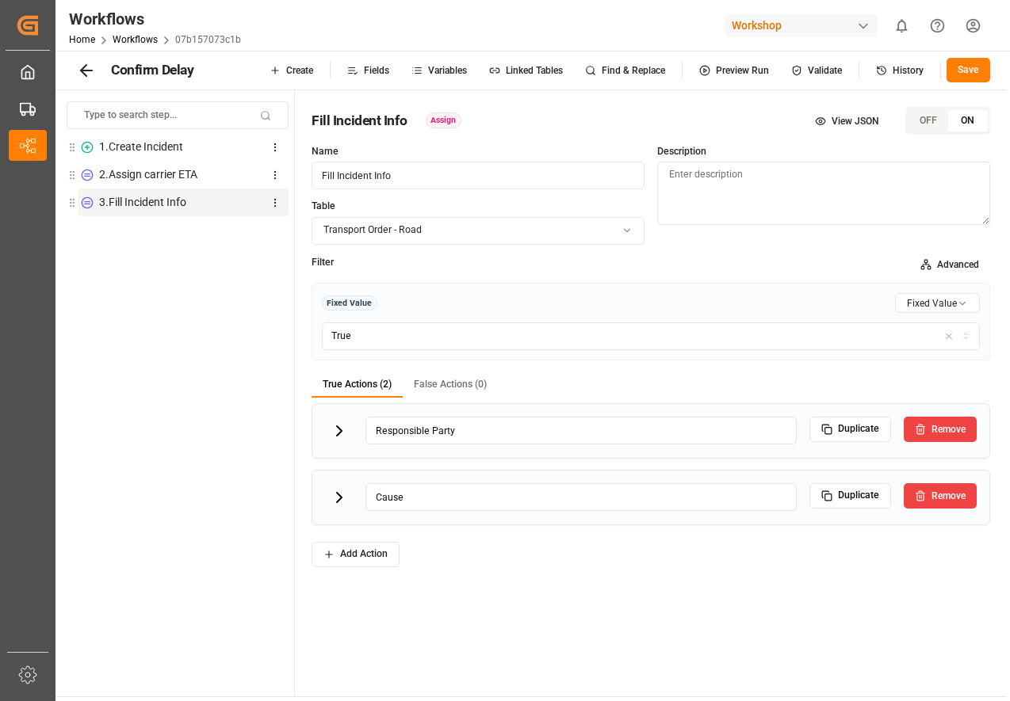
scroll to position [0, 0]
click at [330, 428] on icon at bounding box center [339, 431] width 19 height 19
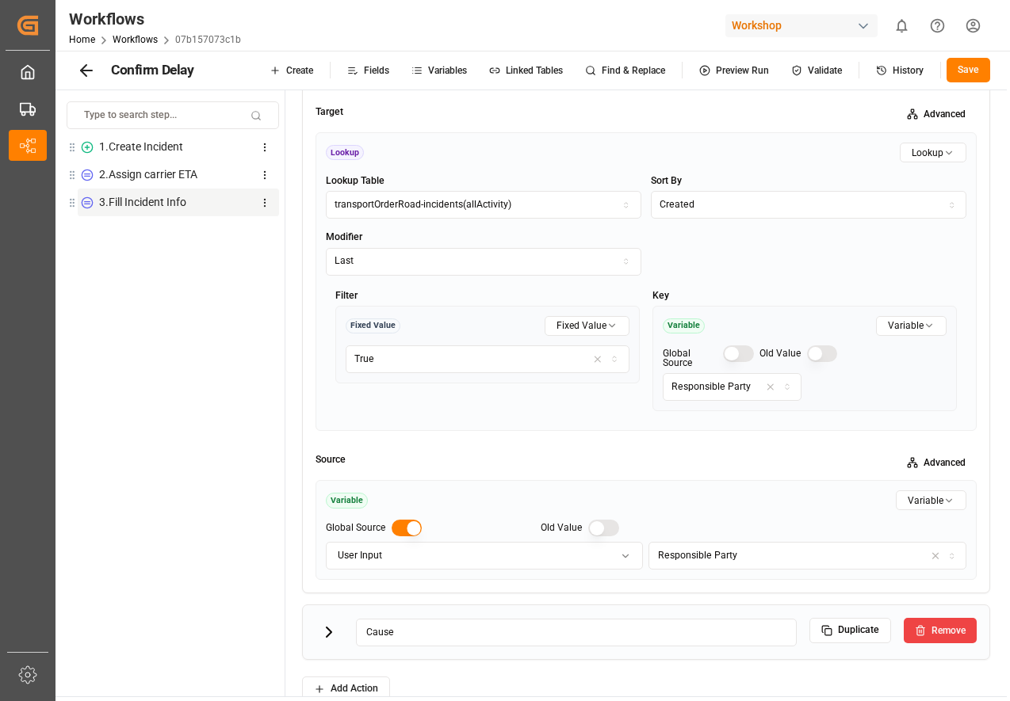
scroll to position [357, 0]
click at [329, 632] on icon at bounding box center [329, 631] width 5 height 10
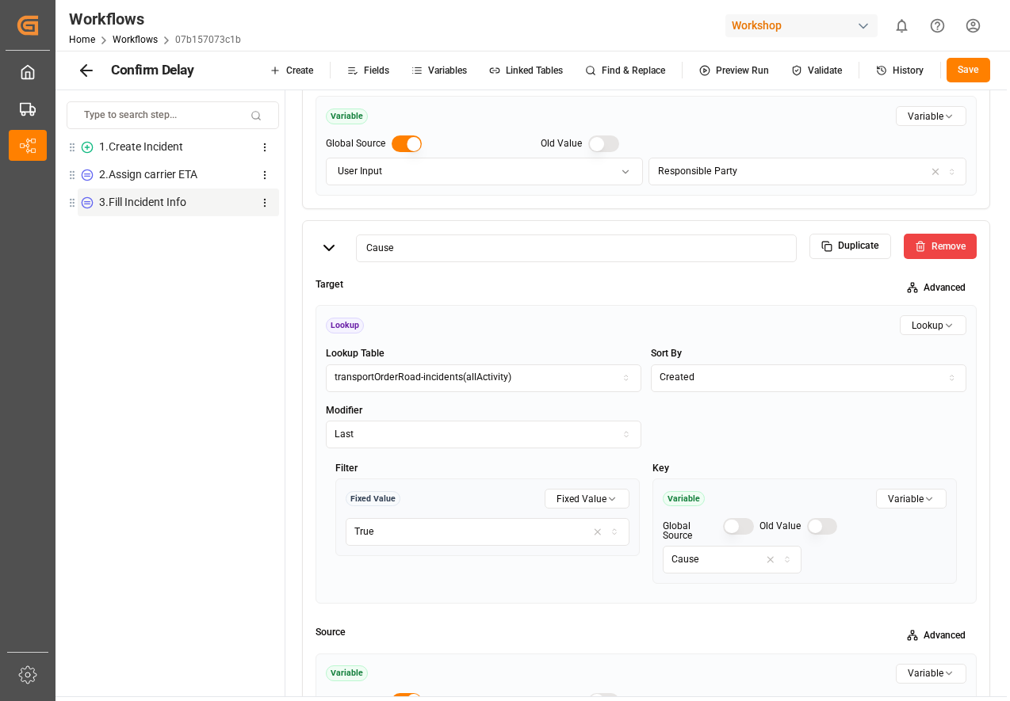
scroll to position [0, 0]
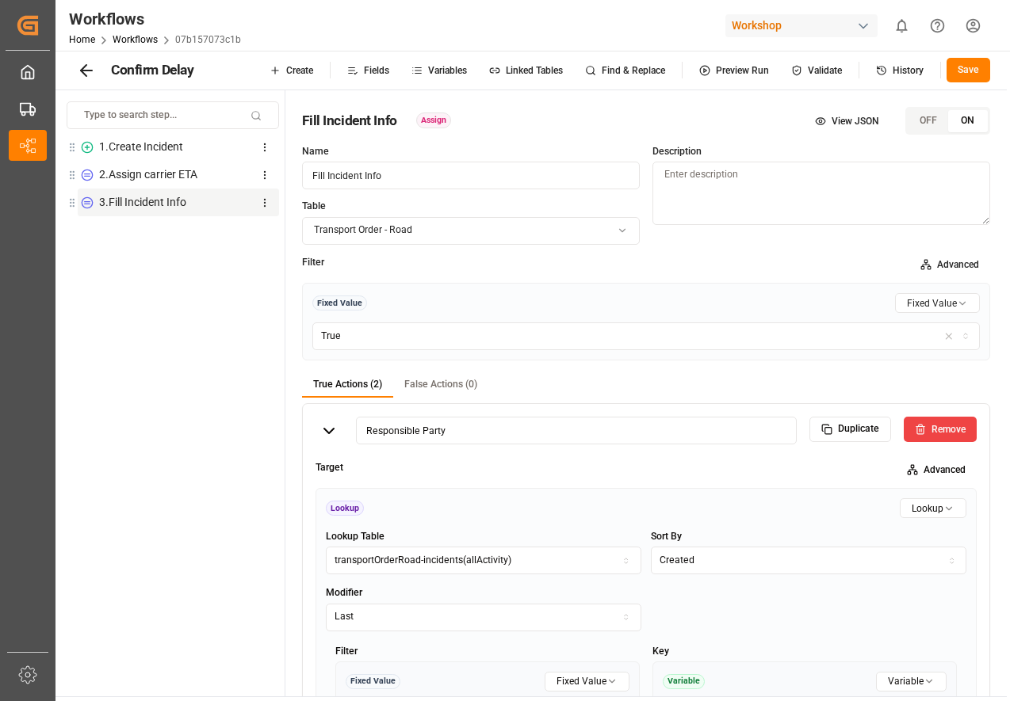
click at [163, 174] on div "2 . Assign carrier ETA" at bounding box center [148, 174] width 98 height 17
type input "Assign carrier ETA"
type input "Fill Carrier ETA"
type input "Confirm Delay"
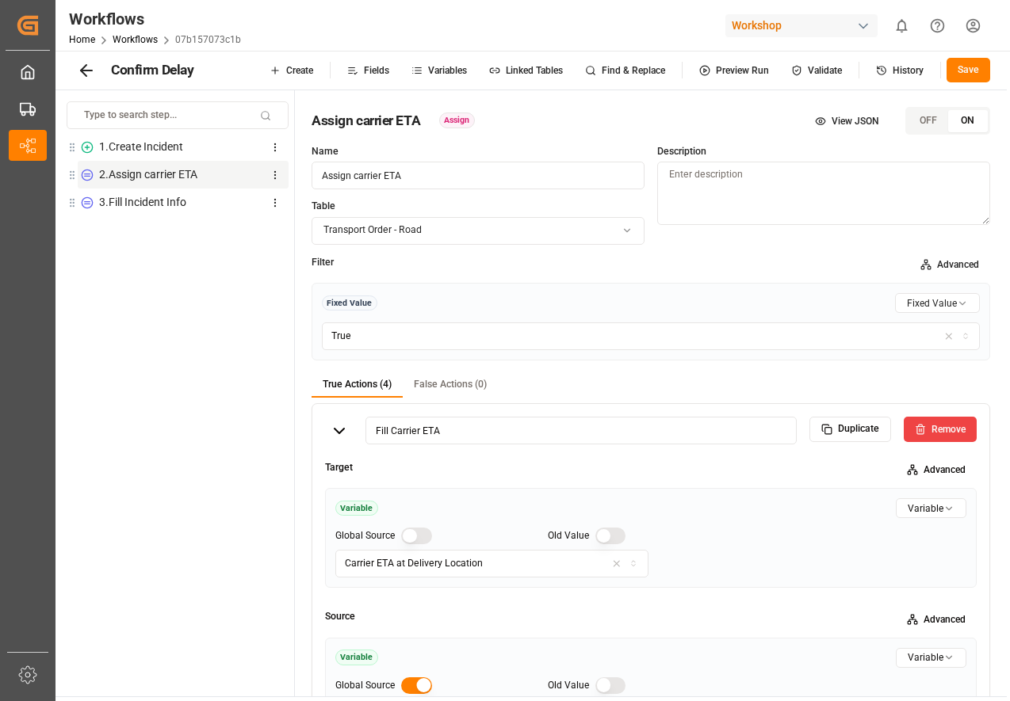
click at [197, 144] on div "1 . Create Incident" at bounding box center [183, 147] width 211 height 28
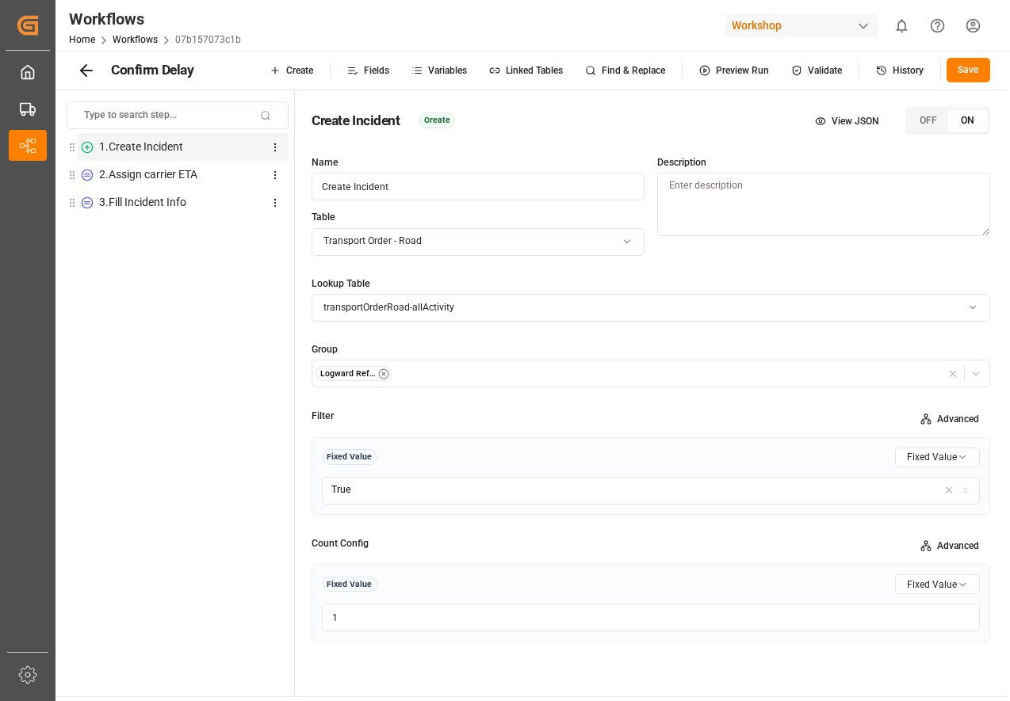
click at [82, 78] on icon at bounding box center [86, 70] width 19 height 19
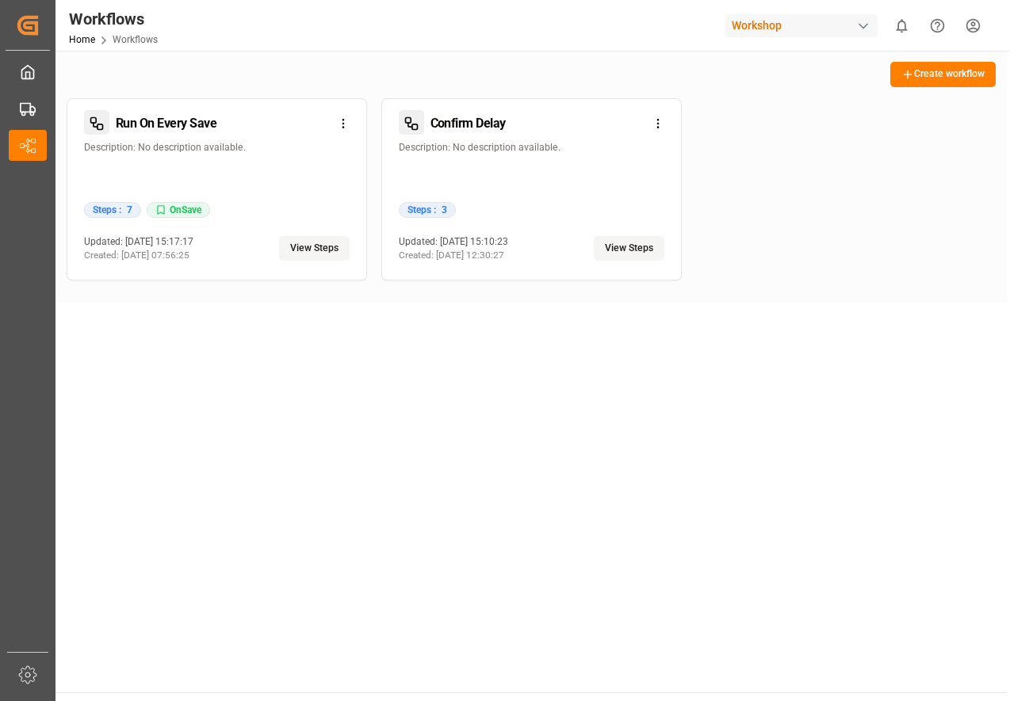
click at [301, 246] on button "View Steps" at bounding box center [314, 248] width 71 height 25
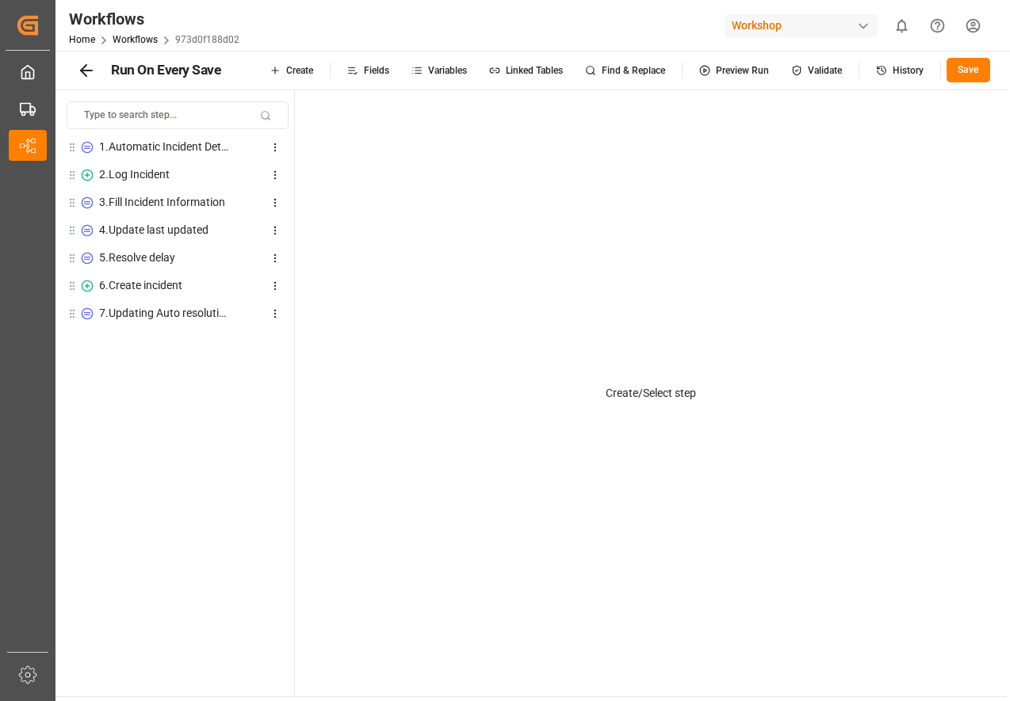
click at [124, 266] on div "5 . Resolve delay" at bounding box center [183, 258] width 211 height 28
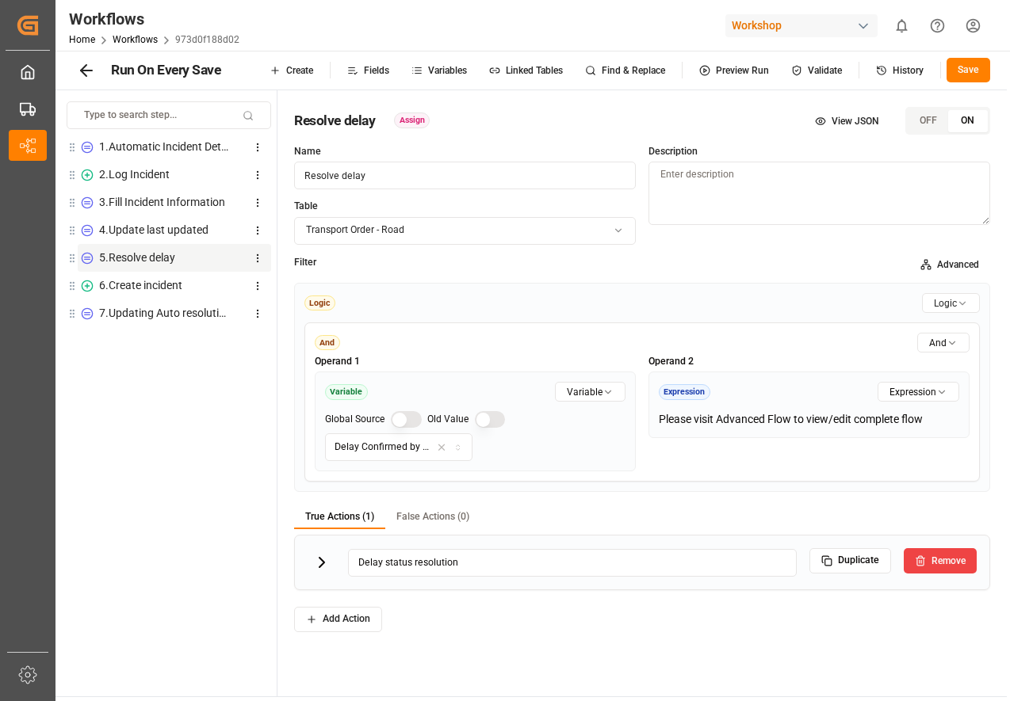
click at [121, 312] on div "7 . Updating Auto resolution" at bounding box center [164, 313] width 131 height 17
type input "Updating Auto resolution"
type input "Cause"
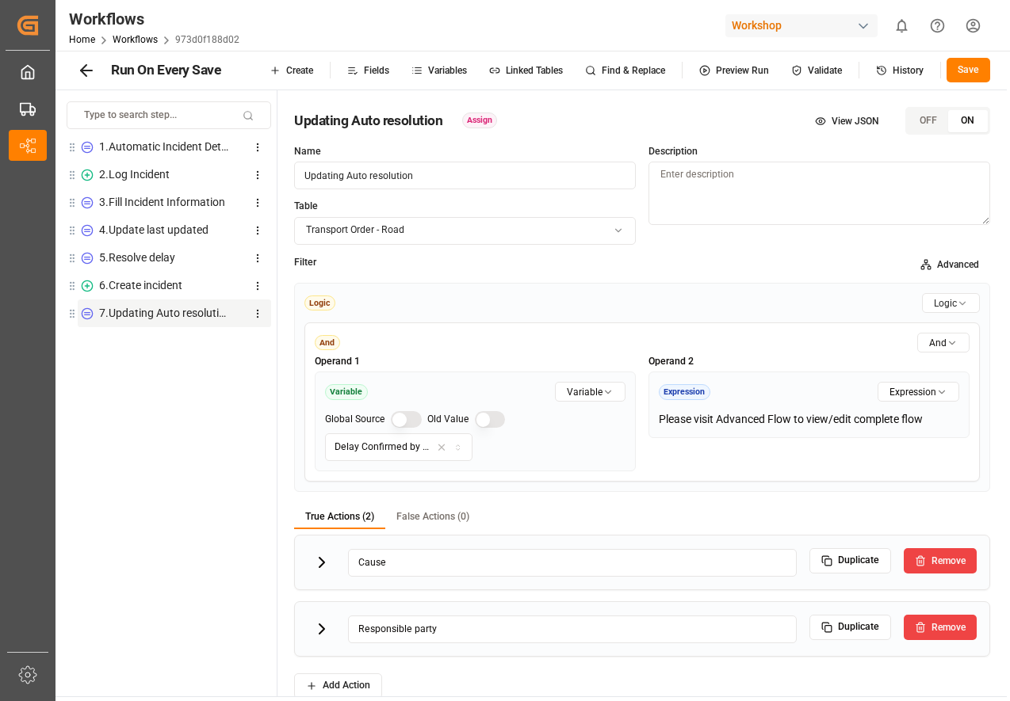
scroll to position [19, 0]
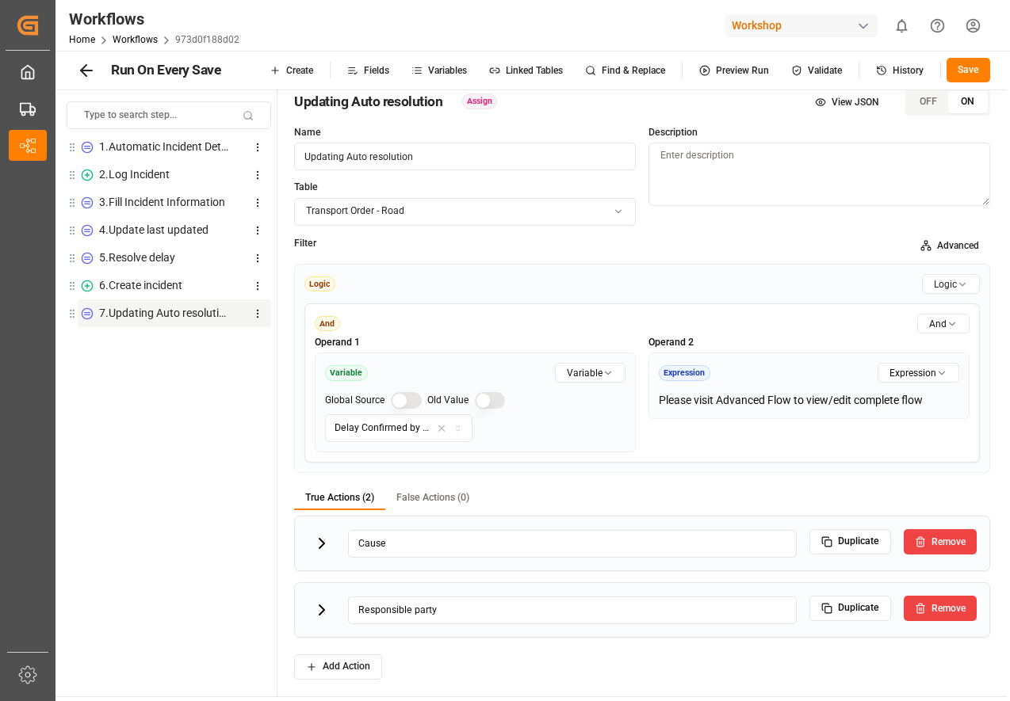
click at [313, 617] on icon at bounding box center [321, 610] width 19 height 19
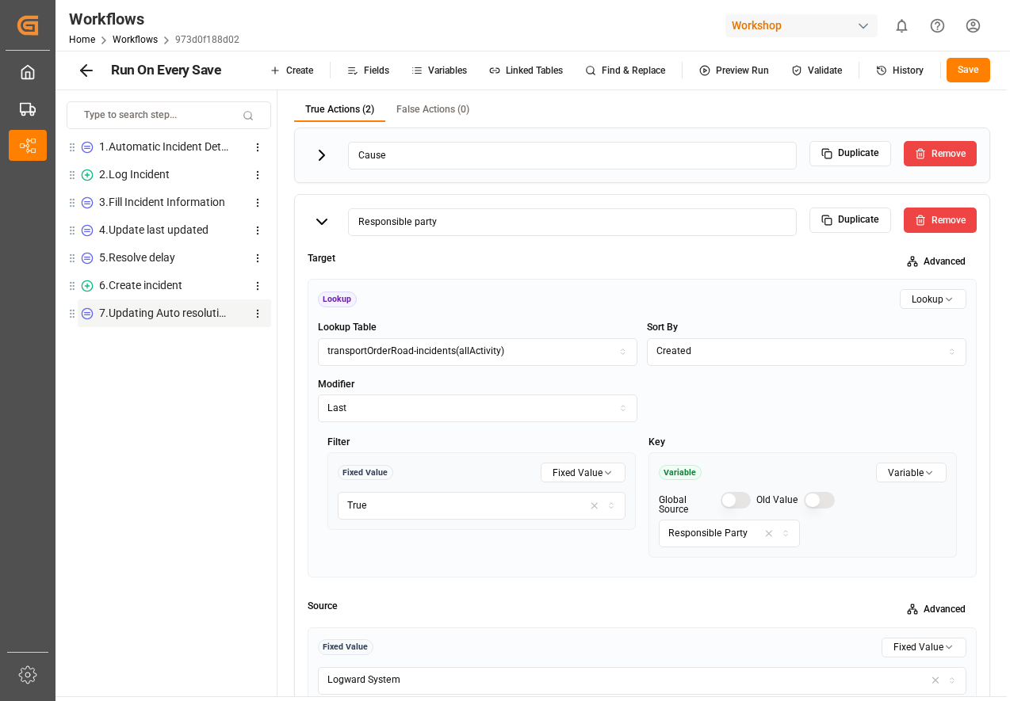
scroll to position [487, 0]
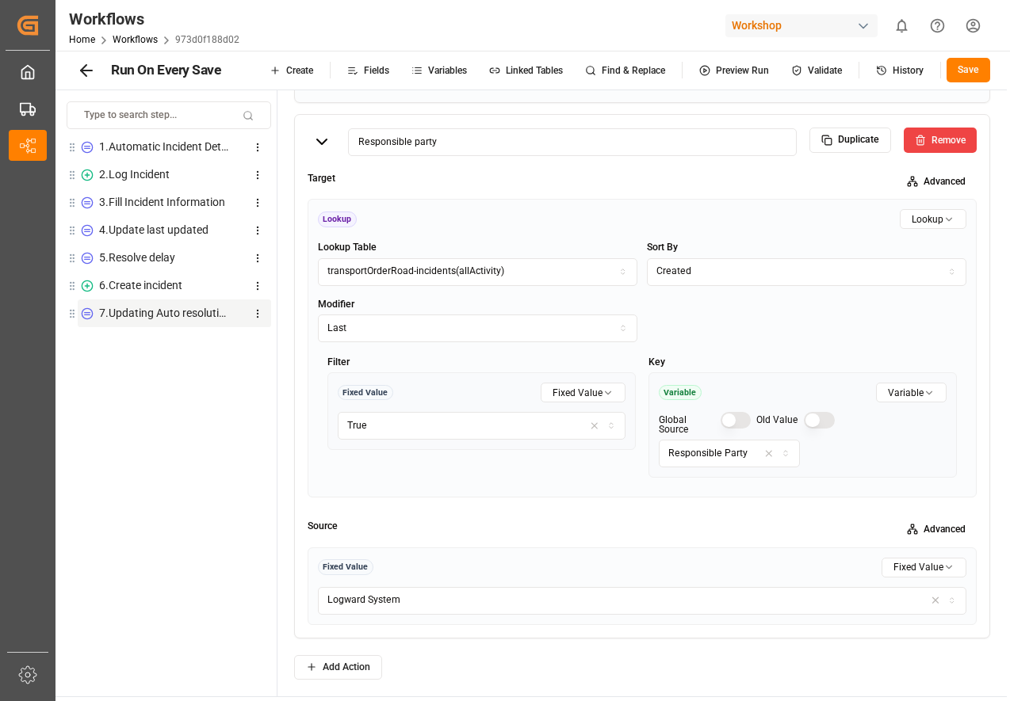
click at [141, 292] on div "6 . Create incident" at bounding box center [140, 285] width 83 height 17
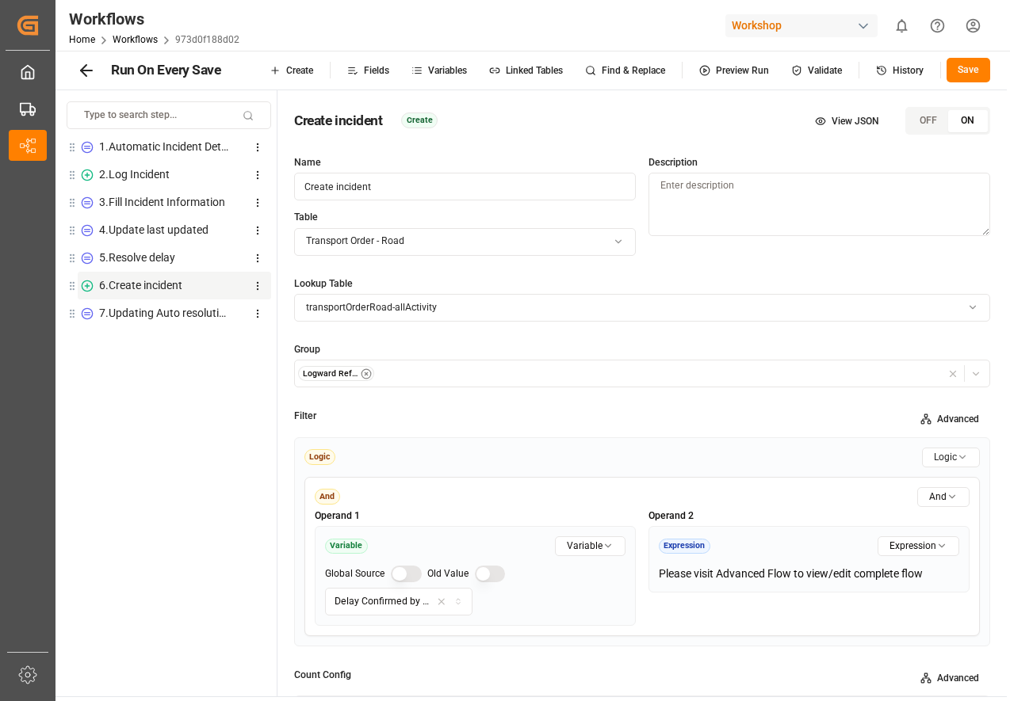
scroll to position [94, 0]
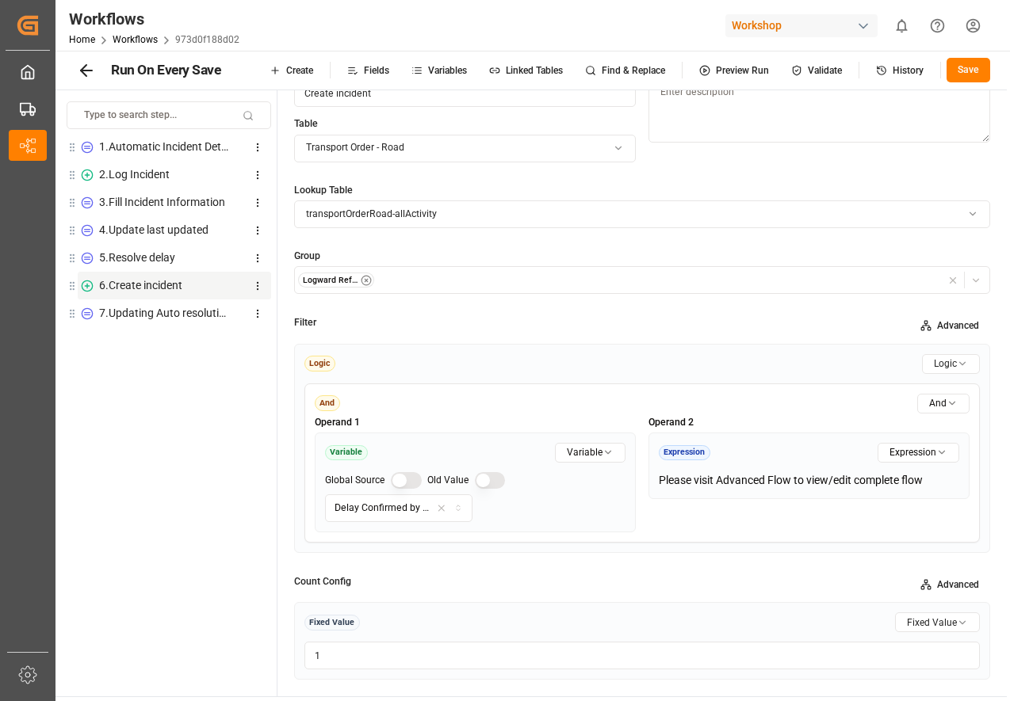
click at [113, 310] on div "7 . Updating Auto resolution" at bounding box center [164, 313] width 131 height 17
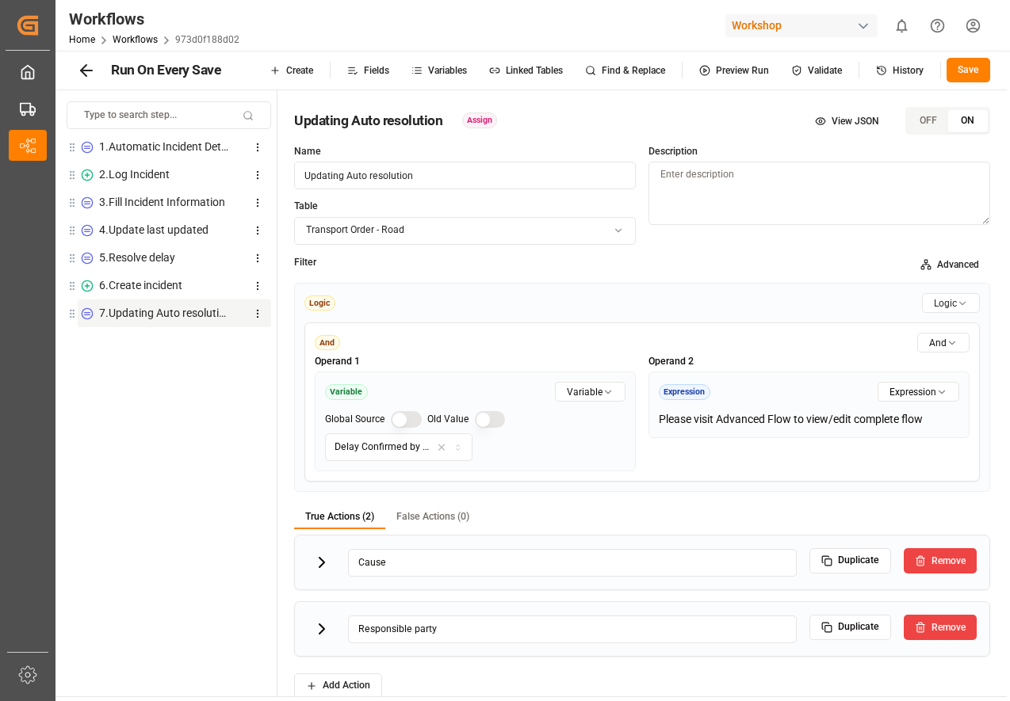
click at [313, 560] on icon at bounding box center [321, 562] width 19 height 19
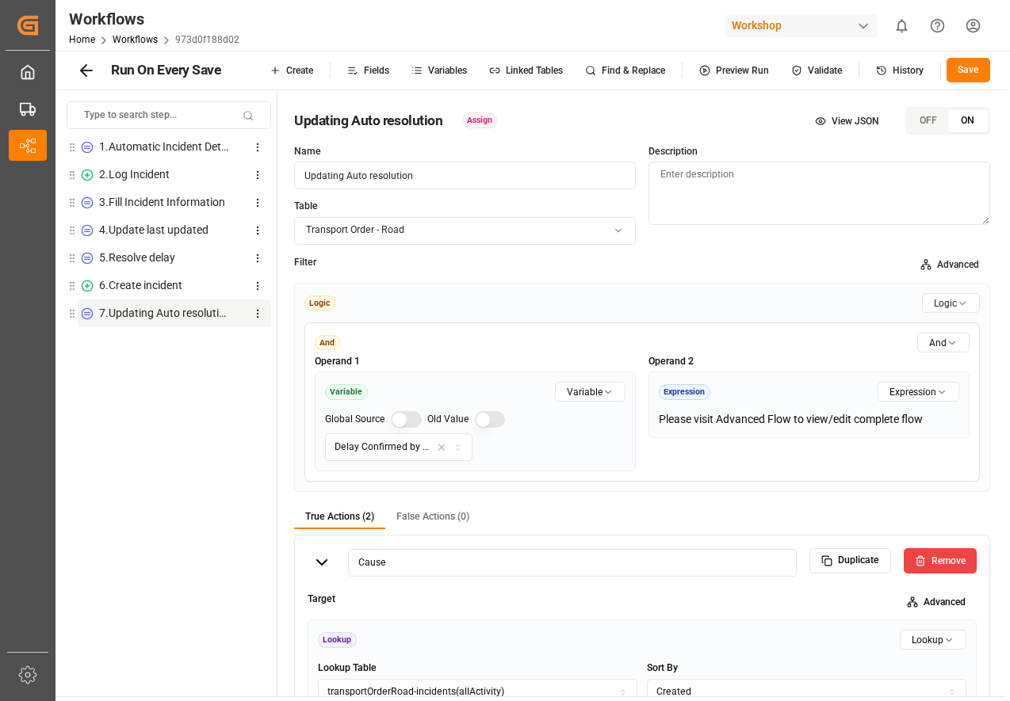
click at [960, 268] on span "Advanced" at bounding box center [958, 265] width 42 height 10
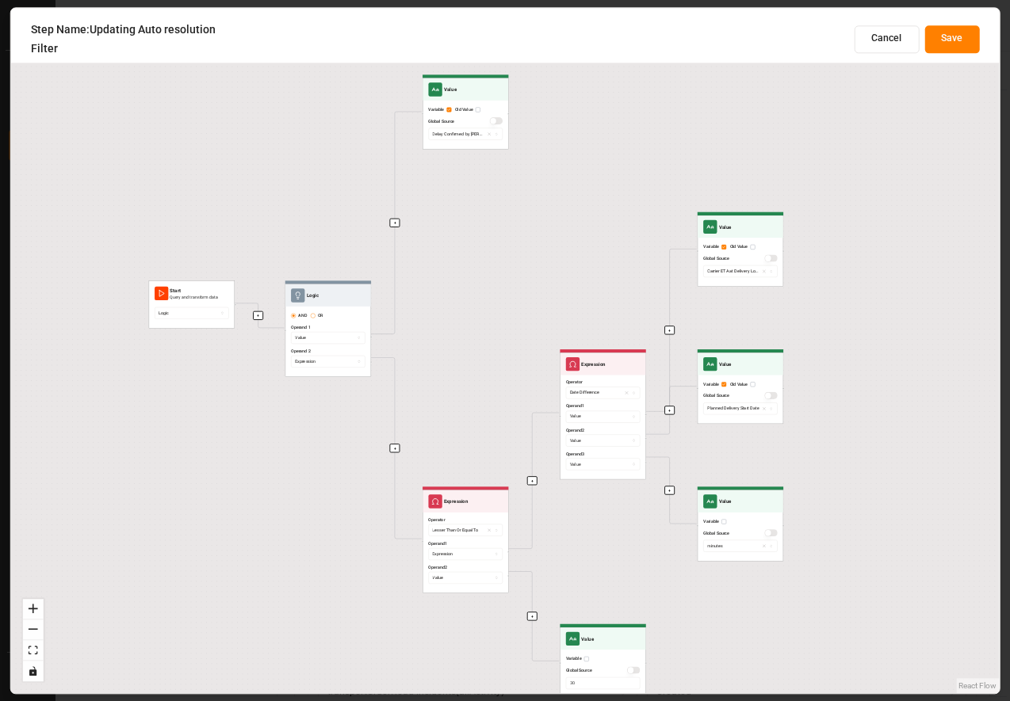
drag, startPoint x: 591, startPoint y: 190, endPoint x: 516, endPoint y: 270, distance: 109.9
click at [515, 270] on div "+ + + + + + + + Start Query and transform data Logic Logic AND OR Operand 1 Val…" at bounding box center [505, 351] width 988 height 686
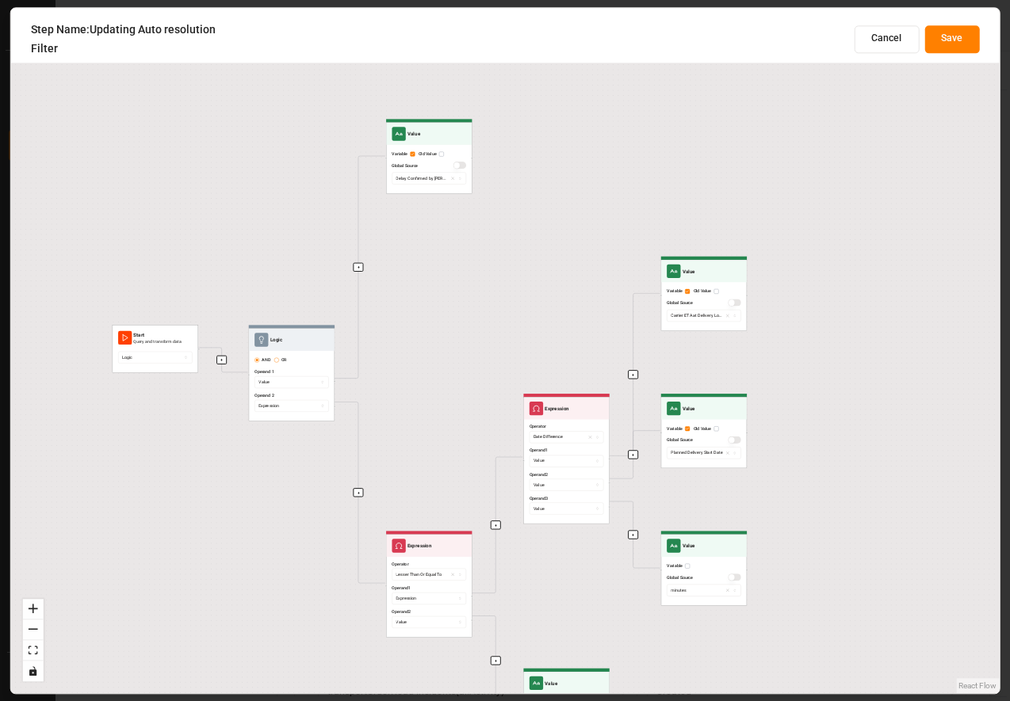
click at [870, 55] on div "Step Name: Updating Auto resolution Filter Cancel Save" at bounding box center [505, 39] width 949 height 39
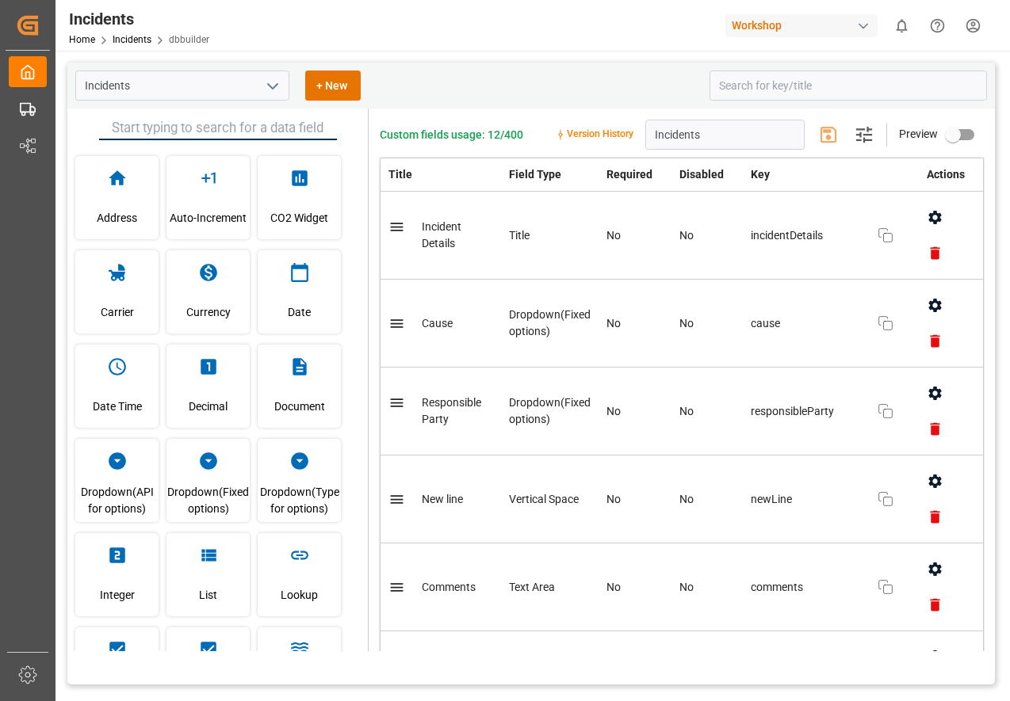
click at [279, 87] on icon "open menu" at bounding box center [272, 86] width 19 height 19
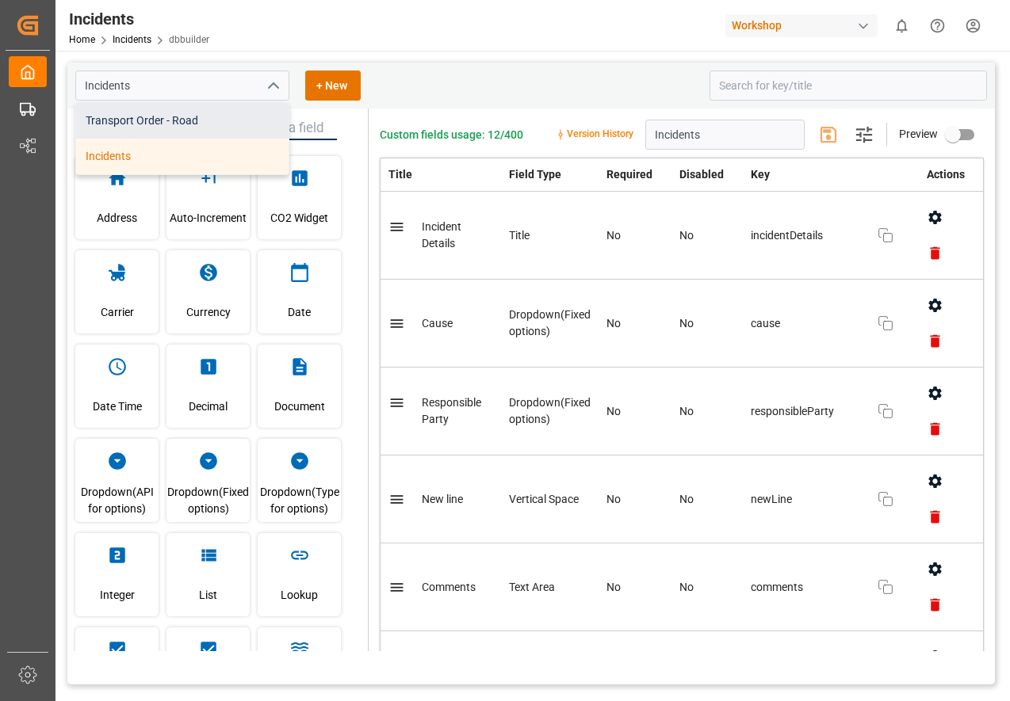
click at [170, 126] on div "Transport Order - Road" at bounding box center [182, 121] width 212 height 36
type input "Transport Order - Road"
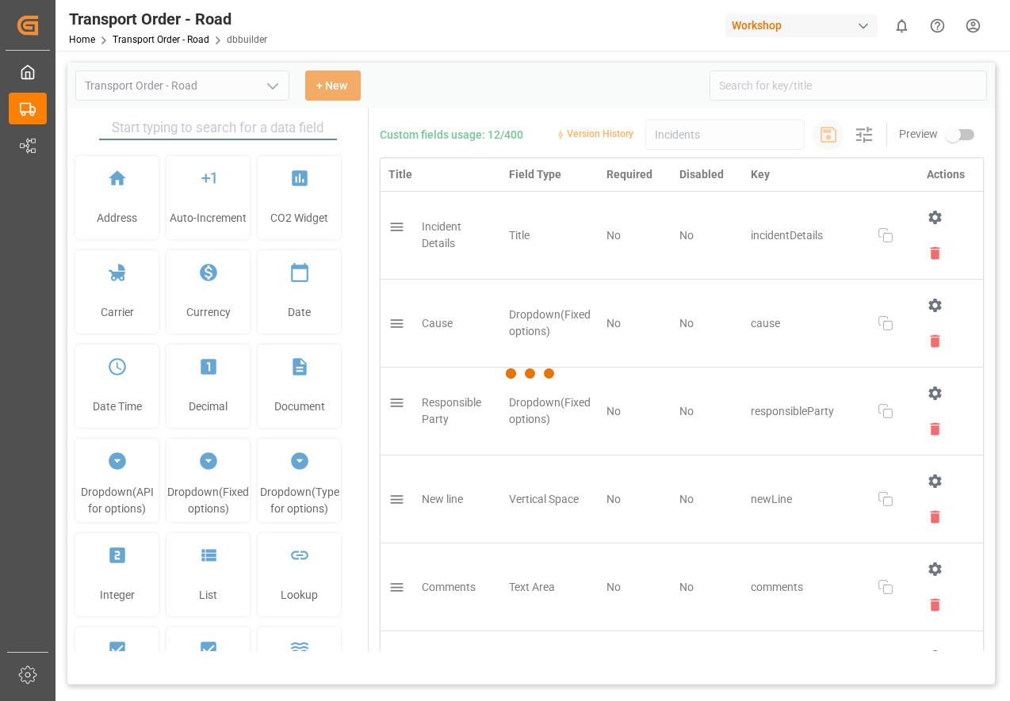
type input "Transport Order - Road"
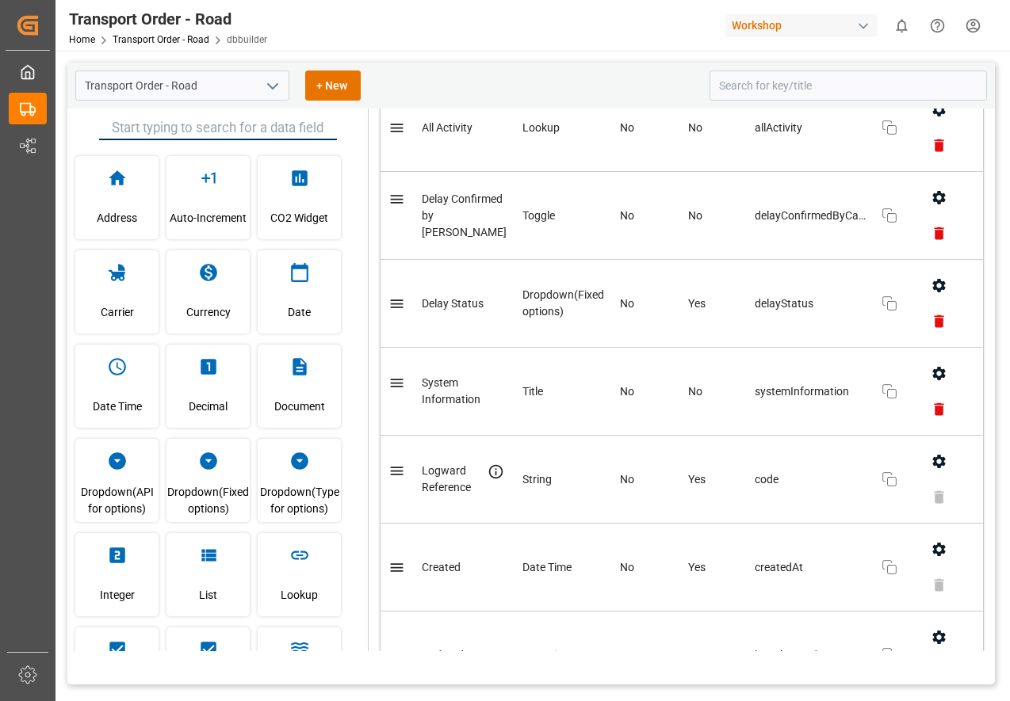
scroll to position [5812, 0]
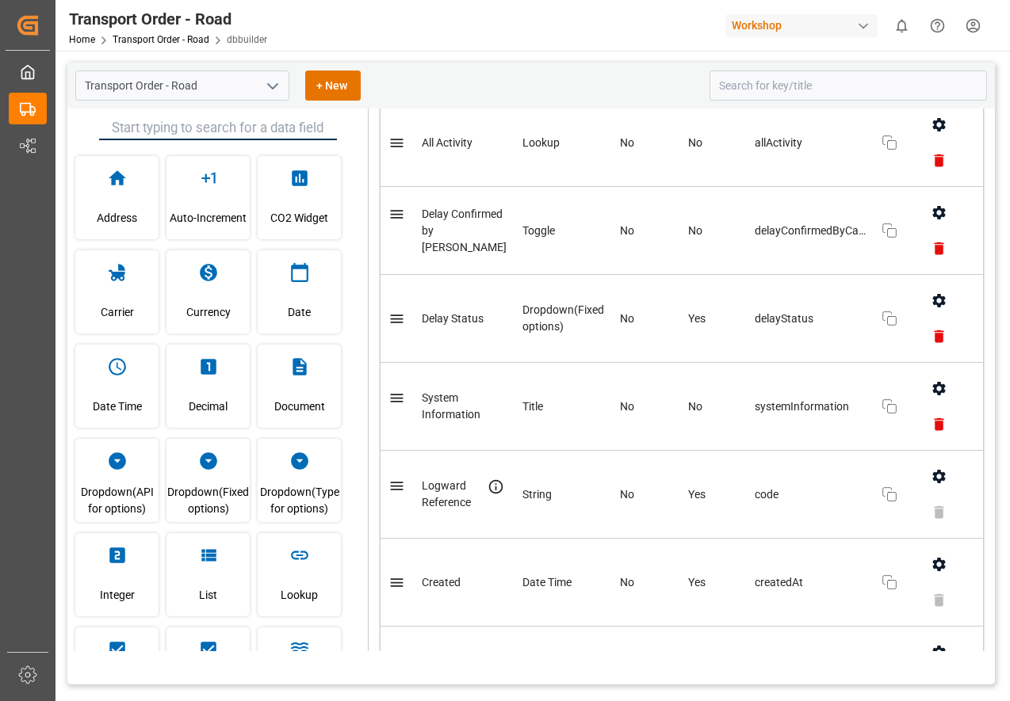
click at [934, 308] on icon "button" at bounding box center [939, 300] width 17 height 17
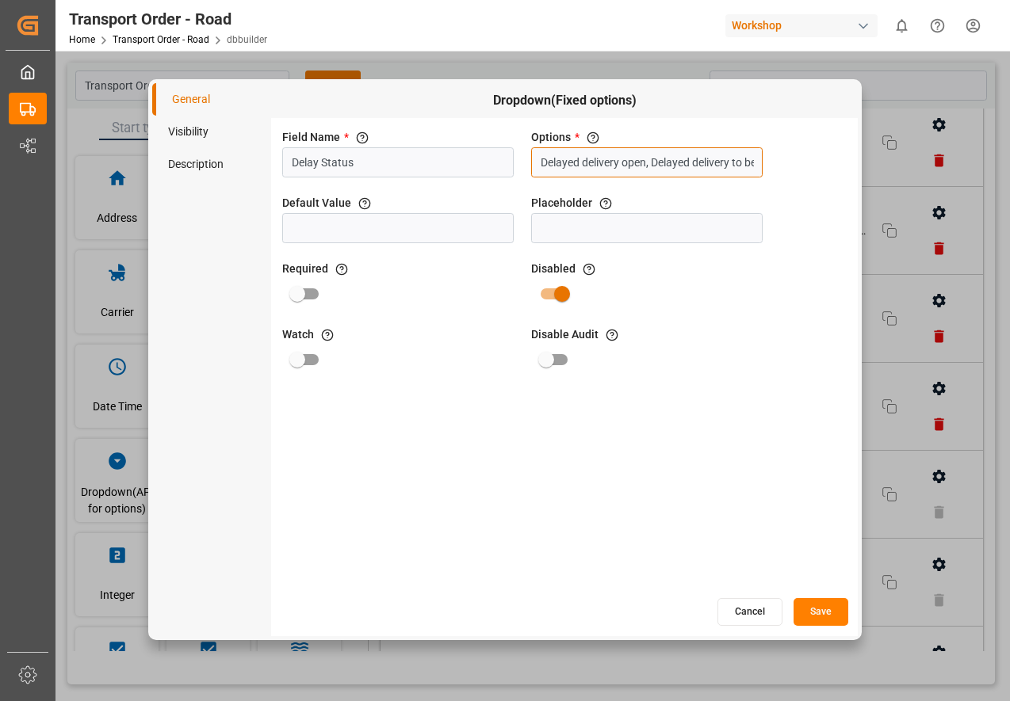
click at [613, 147] on input "Delayed delivery open, Delayed delivery to be processed - shipper, Delayed deli…" at bounding box center [646, 162] width 231 height 30
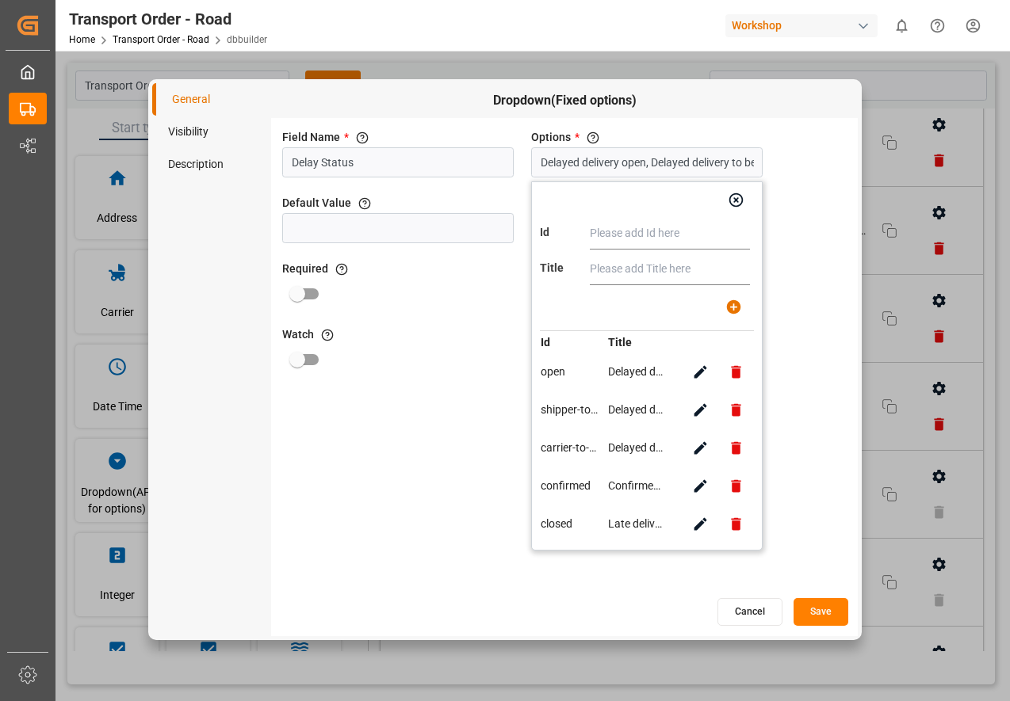
click at [751, 627] on div "Cancel Save" at bounding box center [564, 612] width 587 height 31
click at [752, 618] on button "Cancel" at bounding box center [749, 612] width 65 height 28
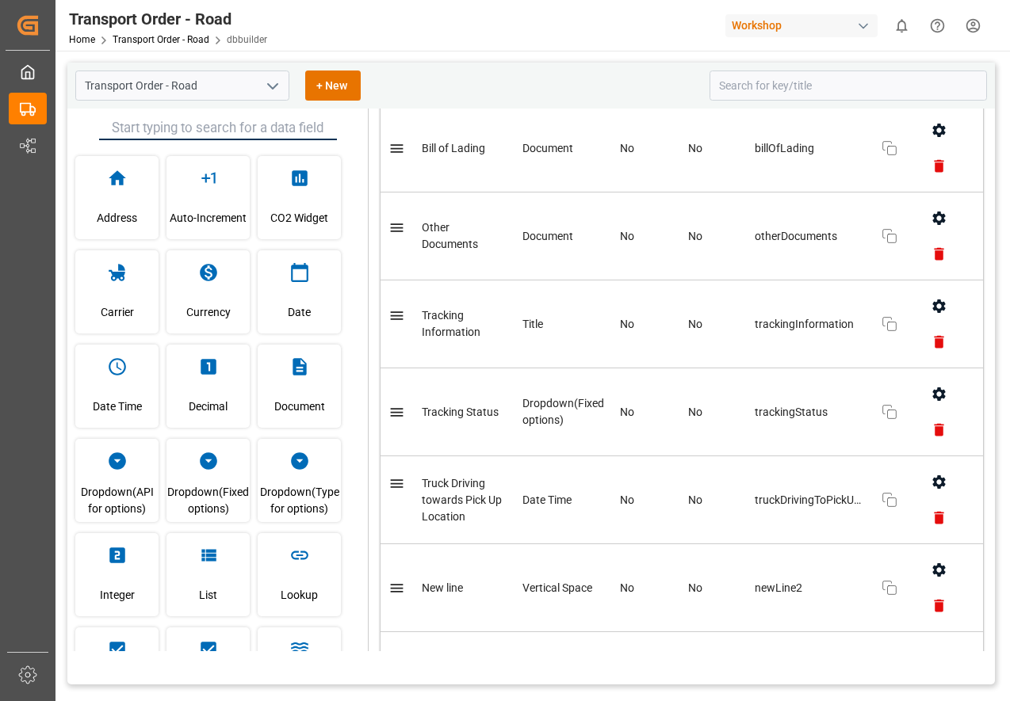
scroll to position [3870, 0]
